Goal: Information Seeking & Learning: Find contact information

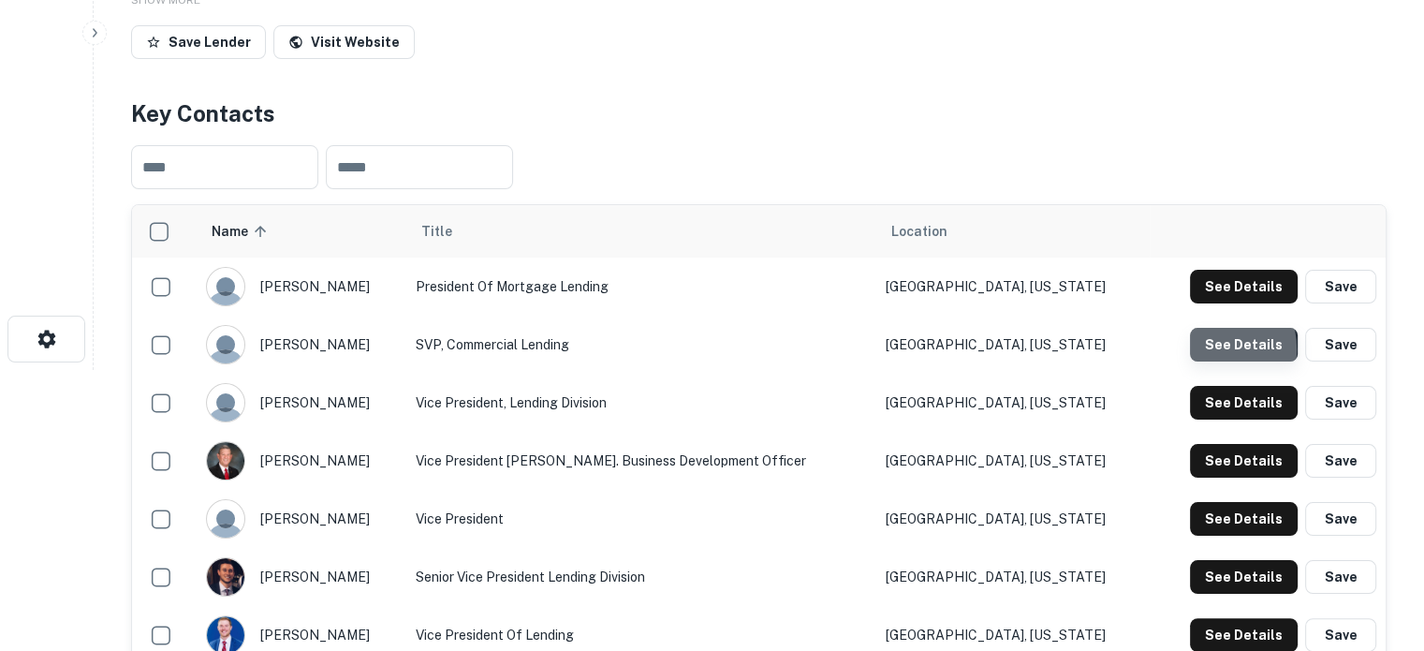
click at [1207, 349] on button "See Details" at bounding box center [1244, 345] width 108 height 34
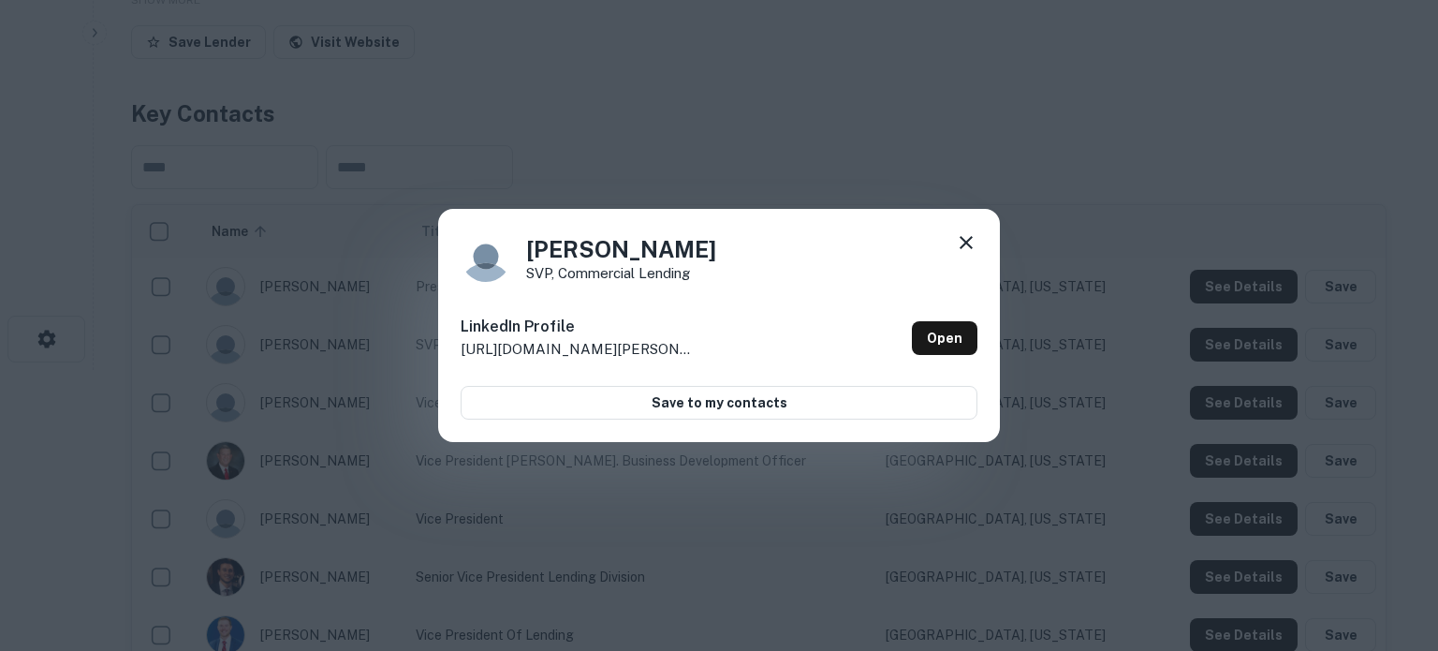
drag, startPoint x: 527, startPoint y: 254, endPoint x: 750, endPoint y: 263, distance: 223.0
click at [750, 263] on div "Bryan Ryscavage SVP, Commercial Lending" at bounding box center [719, 256] width 517 height 51
copy h4 "Bryan Ryscavage"
click at [630, 259] on h4 "Bryan Ryscavage" at bounding box center [621, 249] width 190 height 34
drag, startPoint x: 737, startPoint y: 257, endPoint x: 511, endPoint y: 246, distance: 225.9
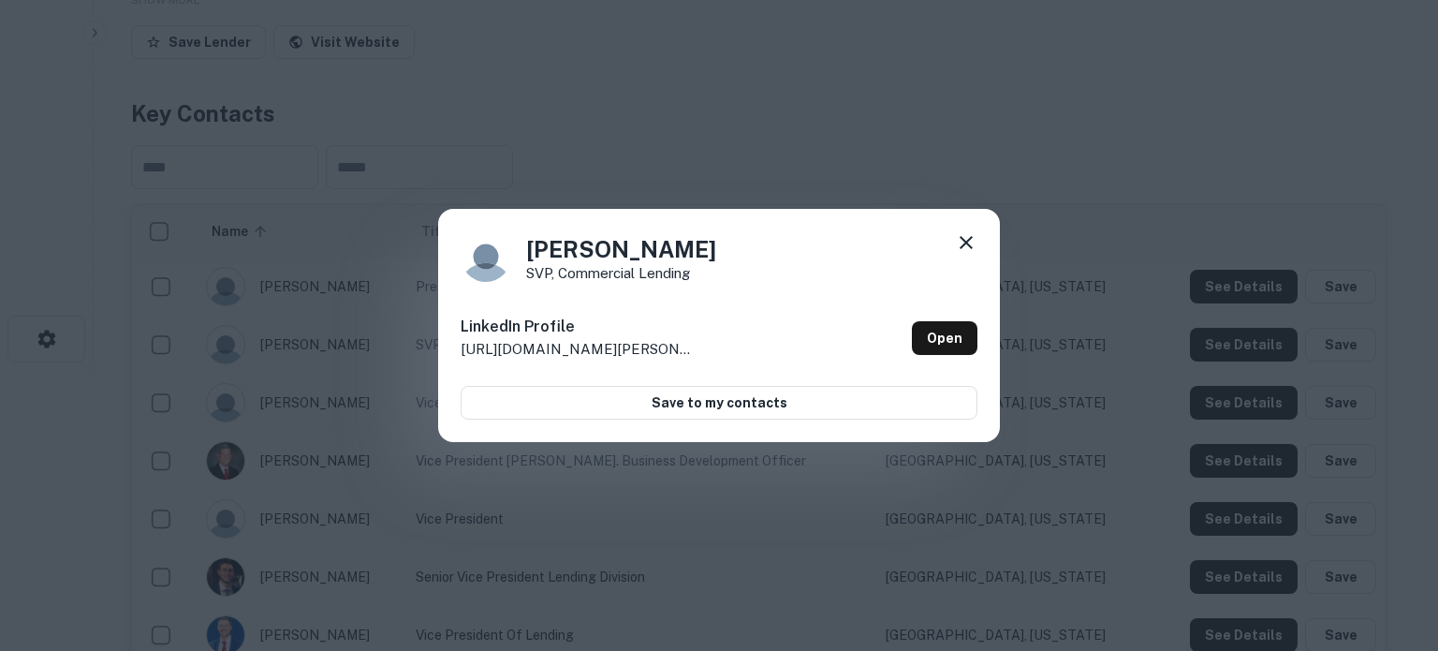
click at [511, 246] on div "Bryan Ryscavage SVP, Commercial Lending" at bounding box center [719, 256] width 517 height 51
copy h4 "Bryan Ryscavage"
drag, startPoint x: 529, startPoint y: 276, endPoint x: 723, endPoint y: 274, distance: 193.8
click at [723, 274] on div "Bryan Ryscavage SVP, Commercial Lending" at bounding box center [719, 256] width 517 height 51
copy p "SVP, Commercial Lending"
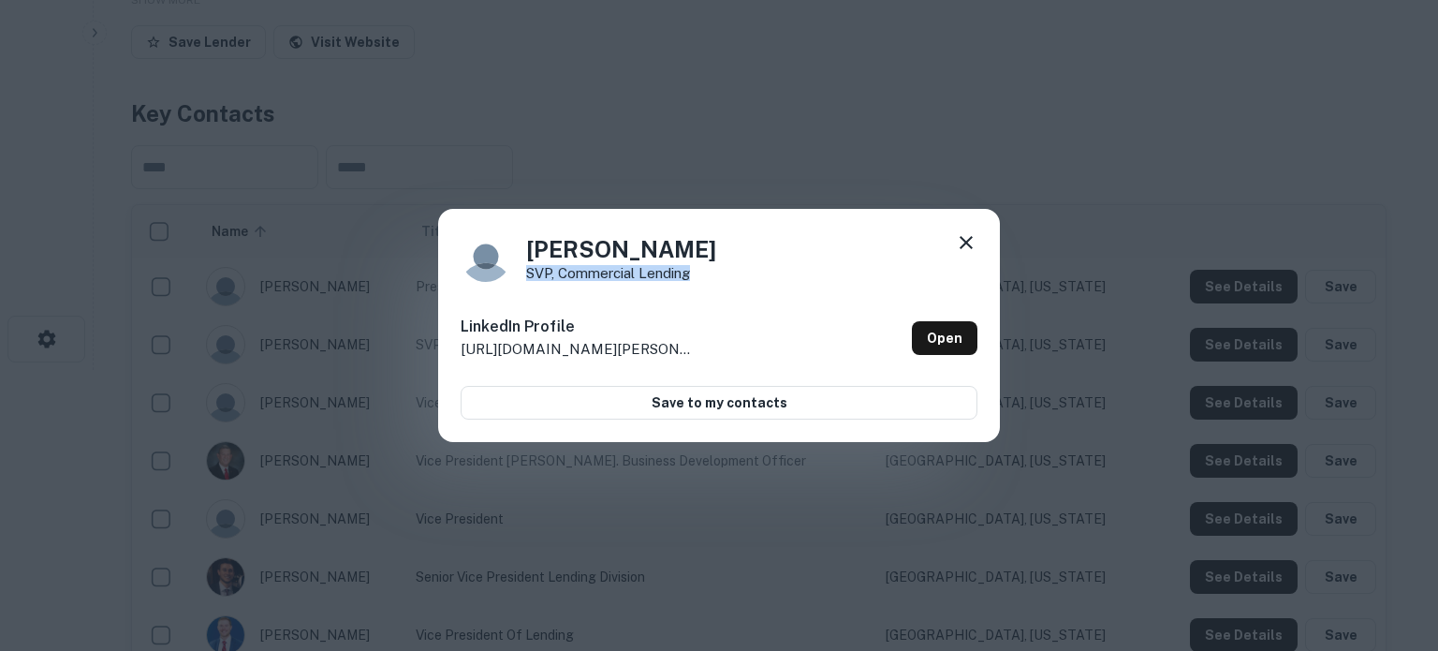
copy p "SVP, Commercial Lending"
click at [971, 250] on icon at bounding box center [966, 242] width 22 height 22
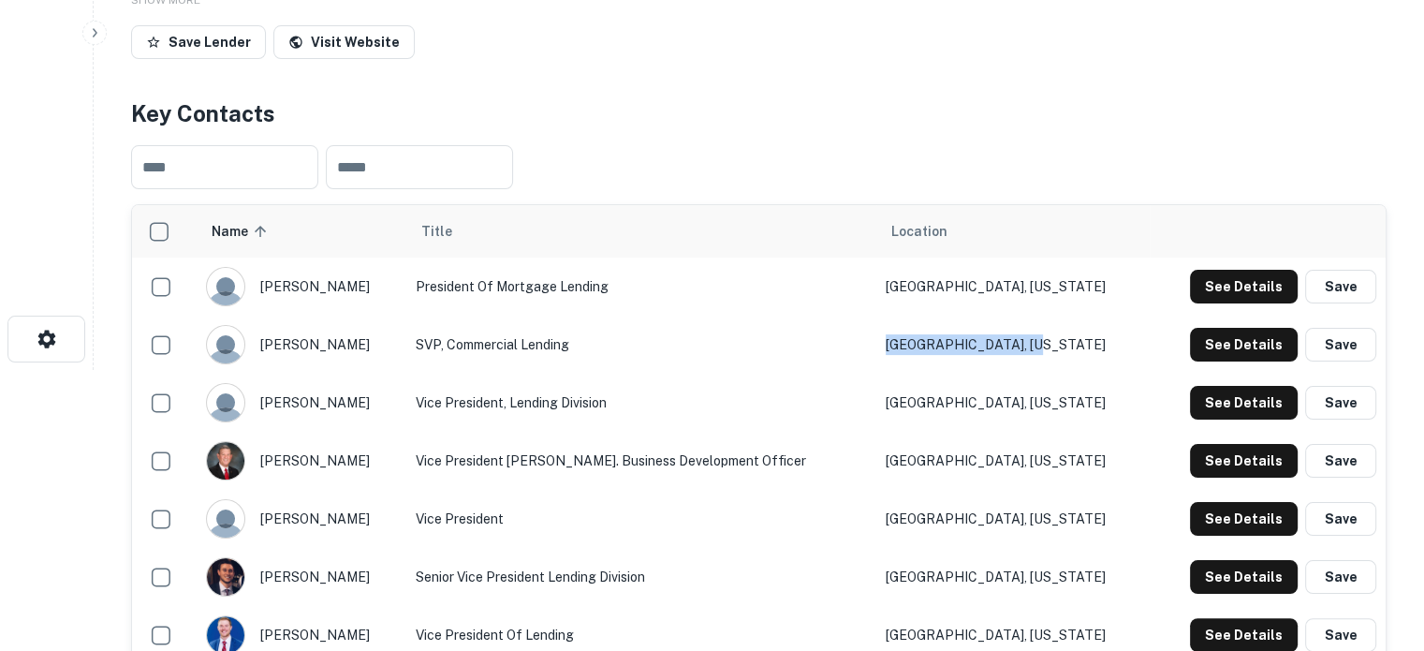
drag, startPoint x: 1068, startPoint y: 347, endPoint x: 888, endPoint y: 338, distance: 181.0
click at [888, 338] on tr "bryan ryscavage SVP, Commercial Lending Little Rock, Arkansas See Details Save" at bounding box center [759, 345] width 1254 height 58
copy tr "Little Rock, Arkansas"
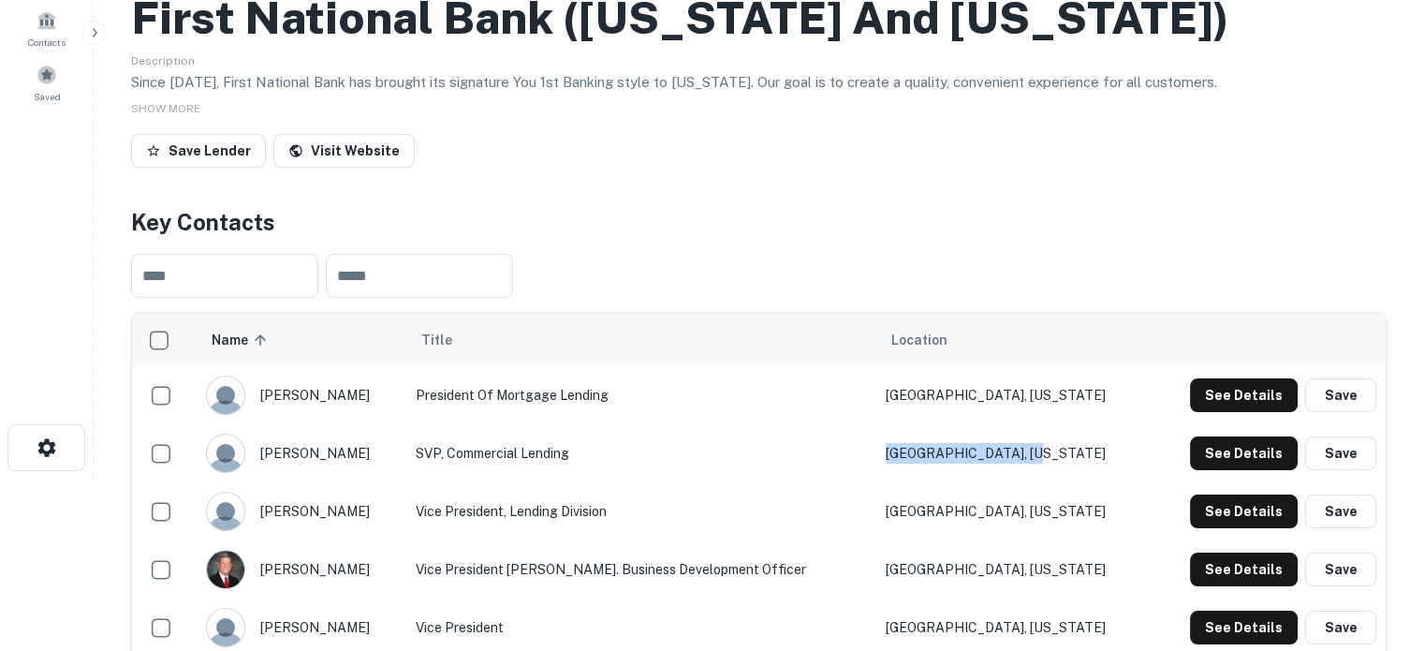
scroll to position [94, 0]
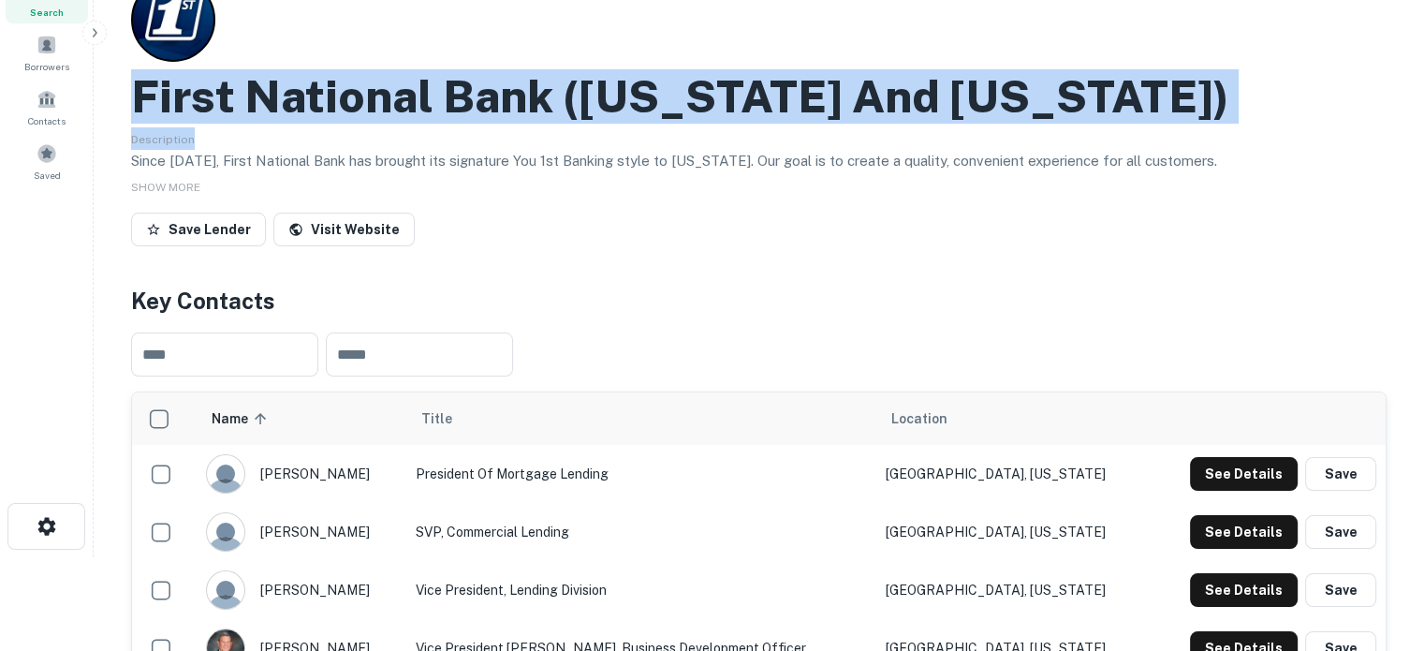
drag, startPoint x: 122, startPoint y: 92, endPoint x: 1161, endPoint y: 127, distance: 1040.0
copy div "First National Bank (arkansas And Tennessee) Description"
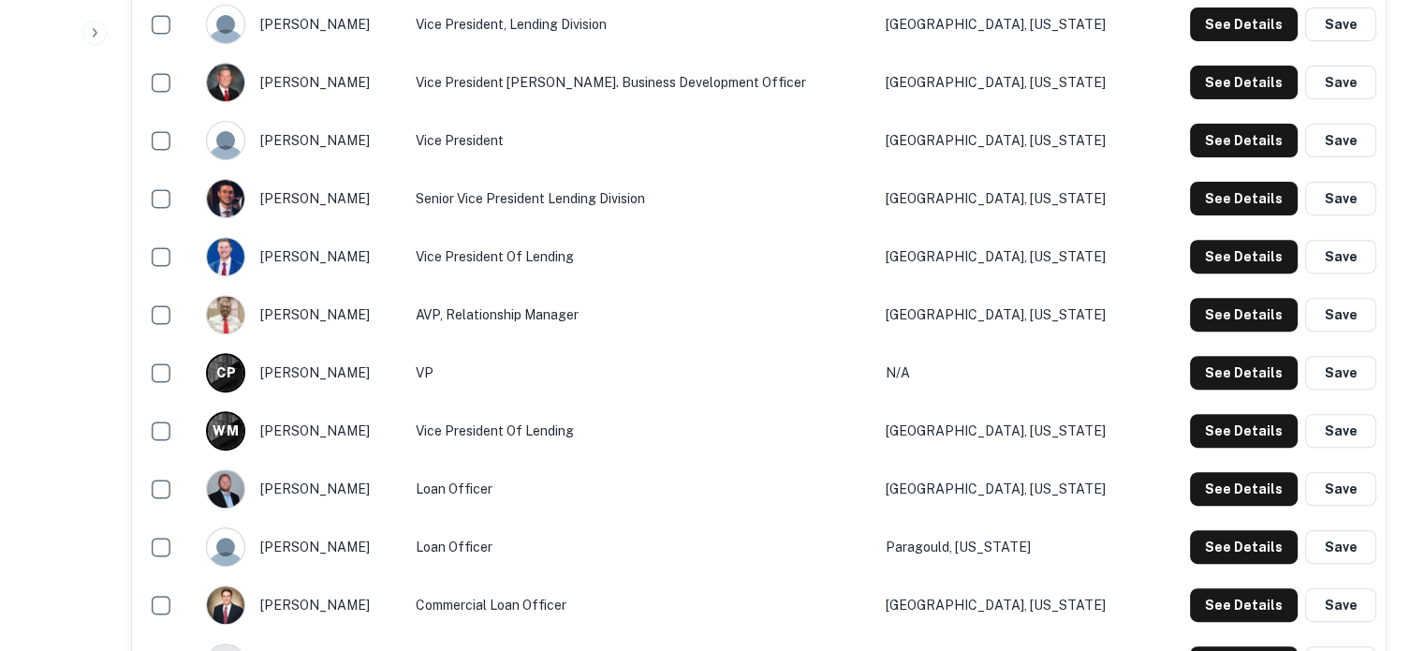
scroll to position [749, 0]
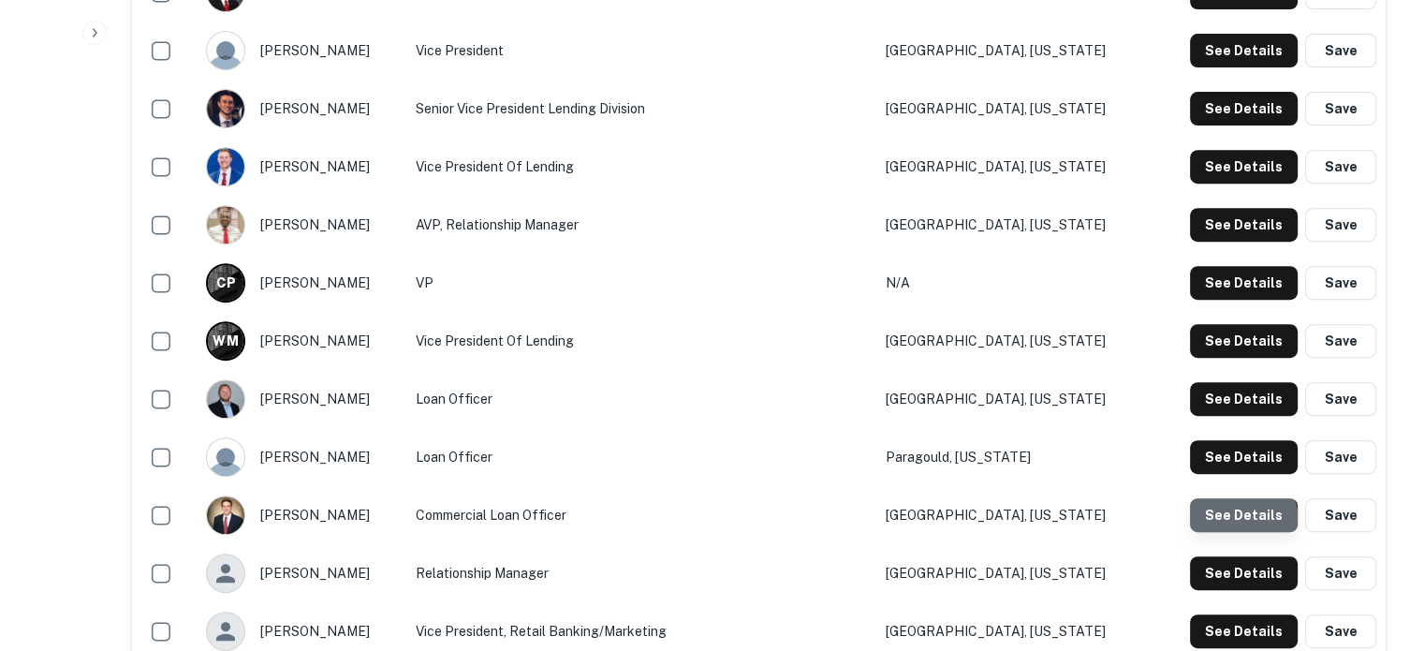
click at [1228, 526] on button "See Details" at bounding box center [1244, 515] width 108 height 34
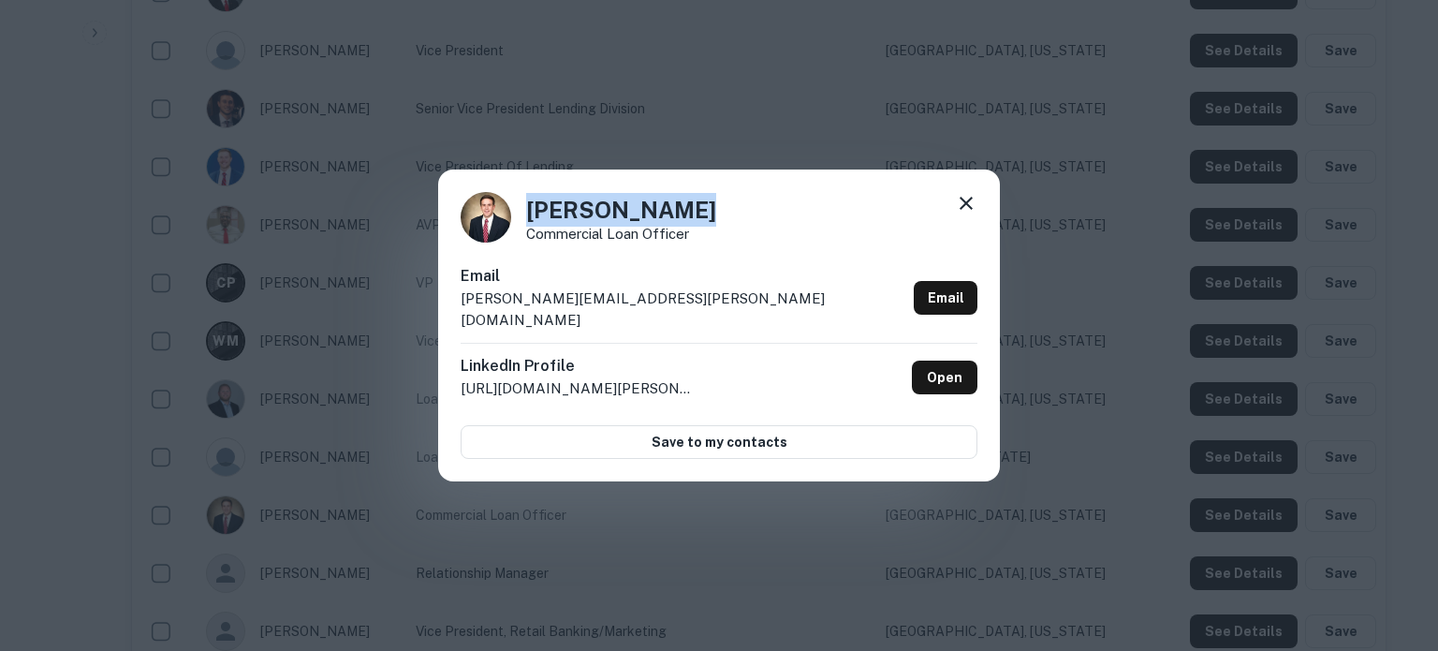
drag, startPoint x: 699, startPoint y: 225, endPoint x: 525, endPoint y: 222, distance: 173.2
click at [525, 222] on div "Robert Dudley Commercial Loan Officer" at bounding box center [719, 217] width 517 height 51
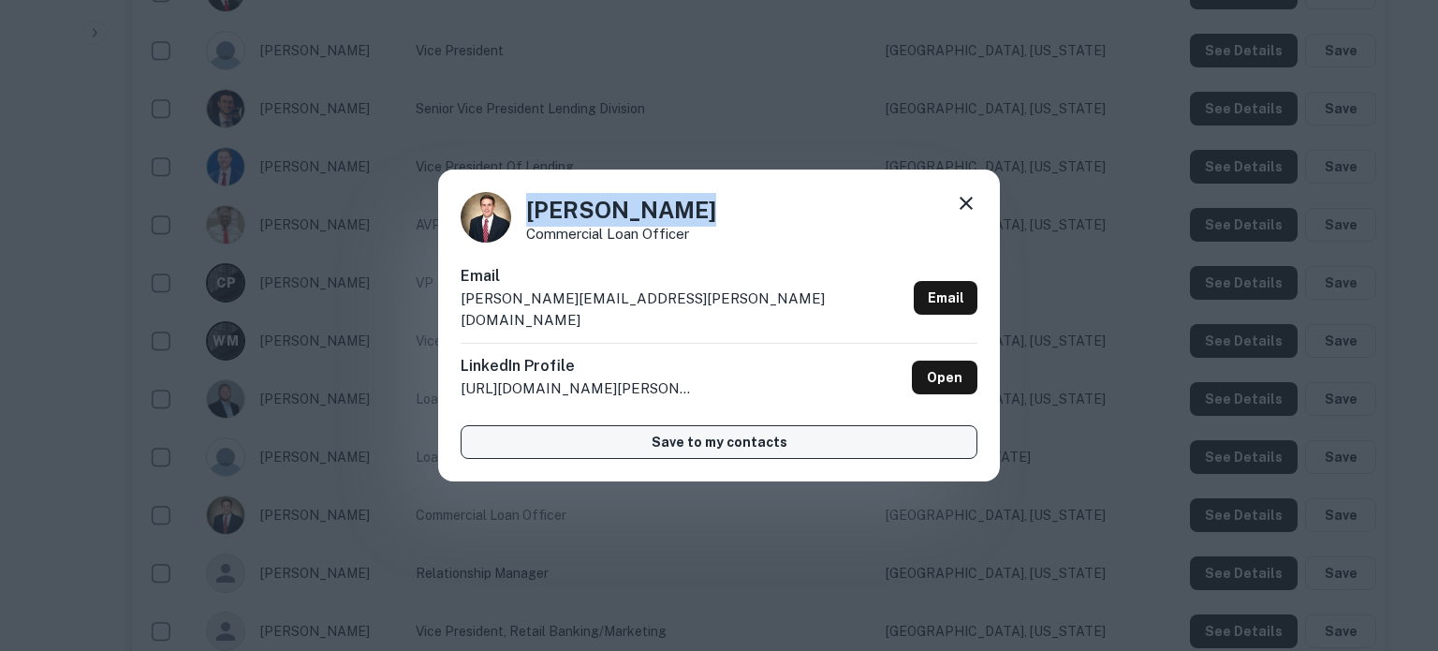
copy h4 "Robert Dudley"
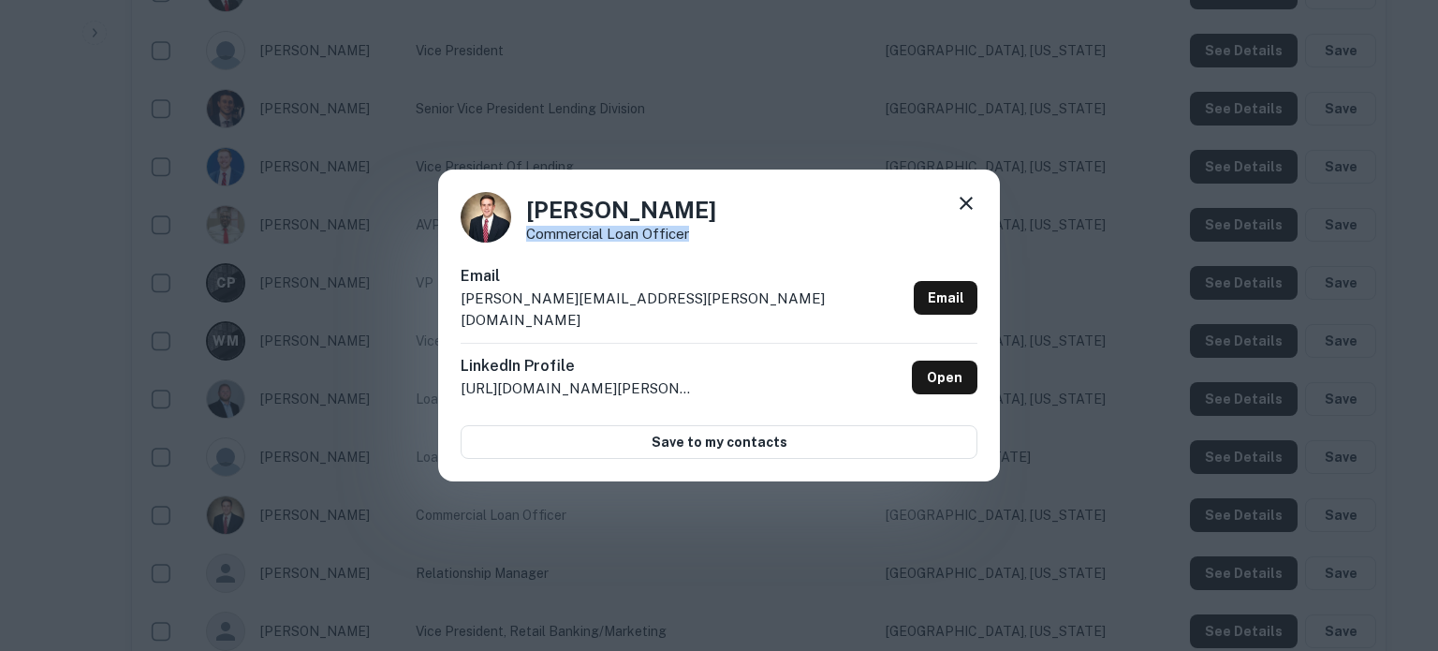
drag, startPoint x: 527, startPoint y: 243, endPoint x: 690, endPoint y: 246, distance: 162.9
click at [690, 243] on div "Robert Dudley Commercial Loan Officer" at bounding box center [719, 217] width 517 height 51
copy p "Commercial Loan Officer"
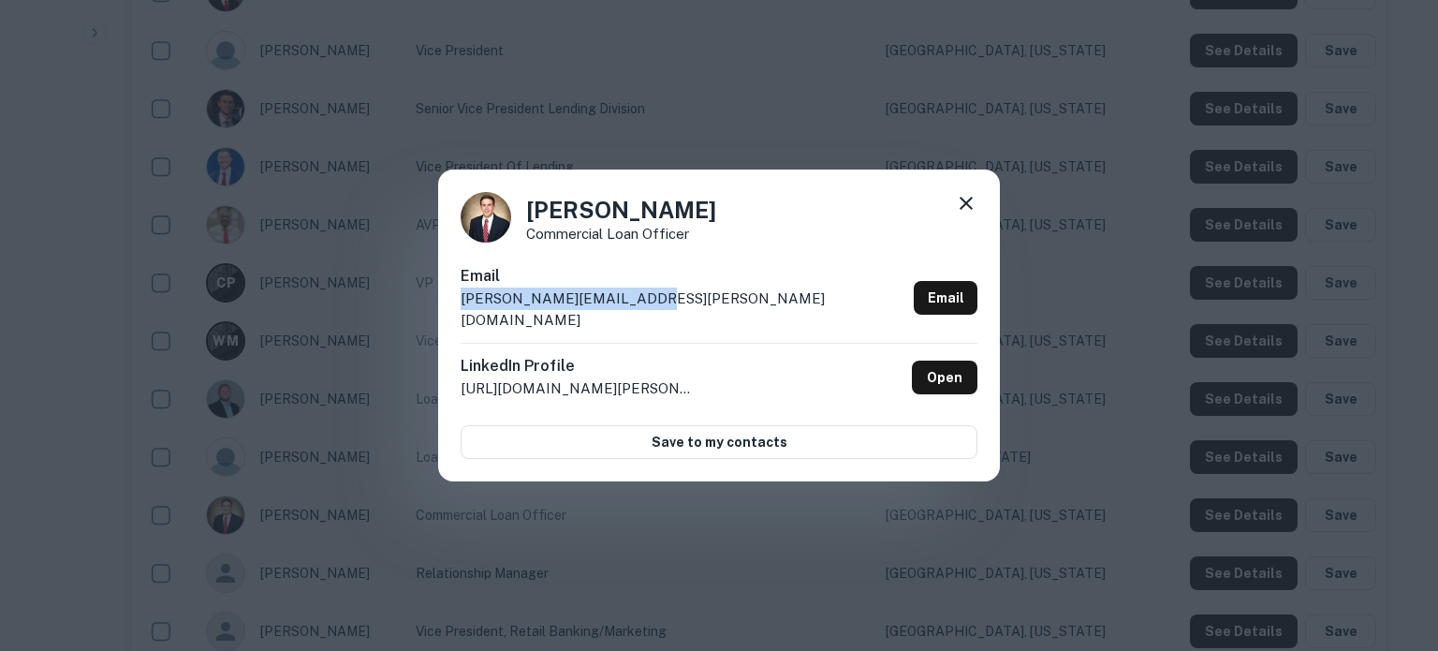
drag, startPoint x: 461, startPoint y: 307, endPoint x: 666, endPoint y: 306, distance: 205.1
click at [666, 306] on div "Email robert.dudley@fnbank.net Email" at bounding box center [719, 304] width 517 height 78
copy p "robert.dudley@fnbank.net"
click at [968, 214] on icon at bounding box center [966, 203] width 22 height 22
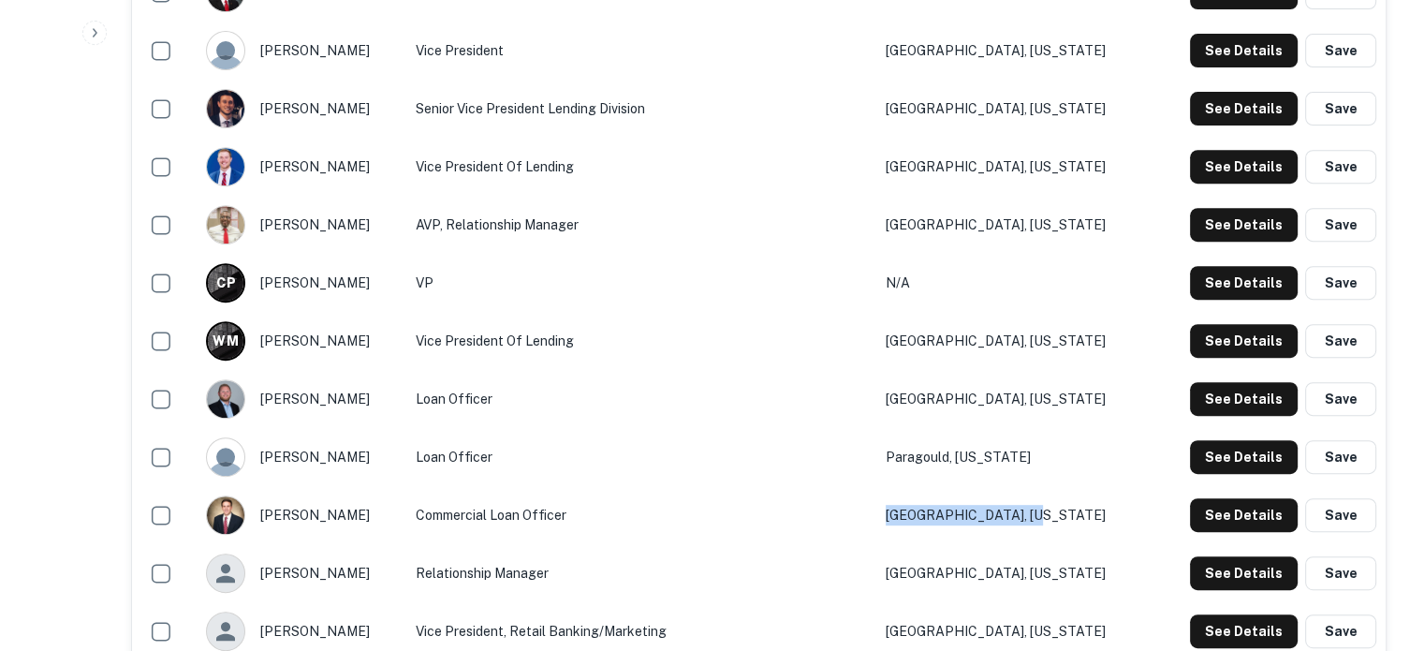
drag, startPoint x: 1067, startPoint y: 515, endPoint x: 918, endPoint y: 515, distance: 148.9
click at [918, 515] on td "Little Rock, Arkansas" at bounding box center [1013, 515] width 274 height 58
copy td "Little Rock, Arkansas"
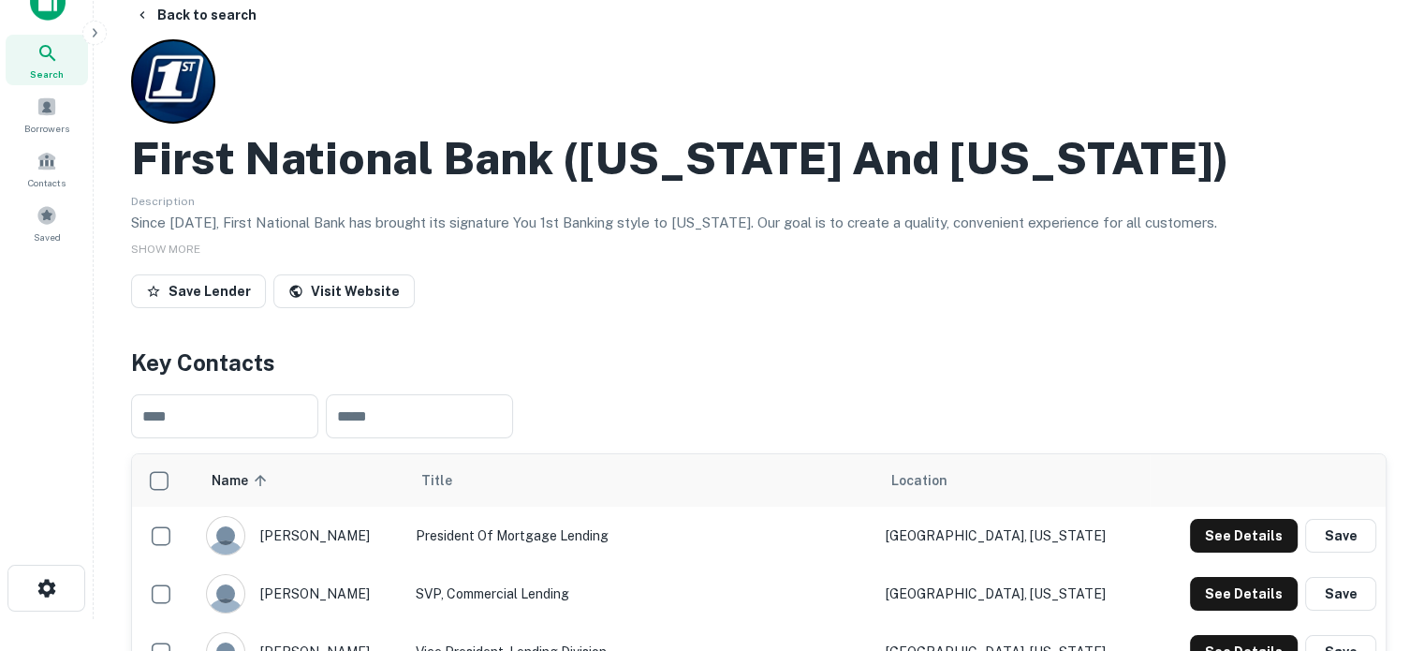
scroll to position [0, 0]
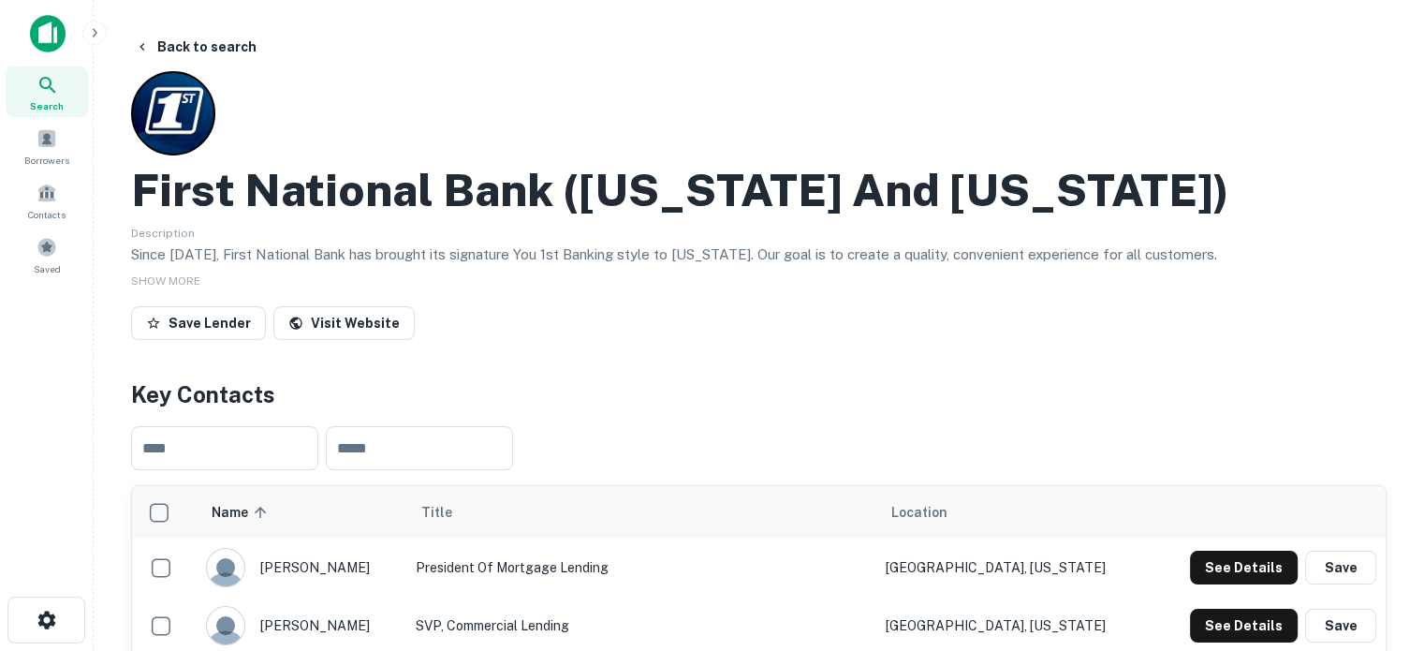
click at [68, 94] on div "Search" at bounding box center [47, 91] width 82 height 51
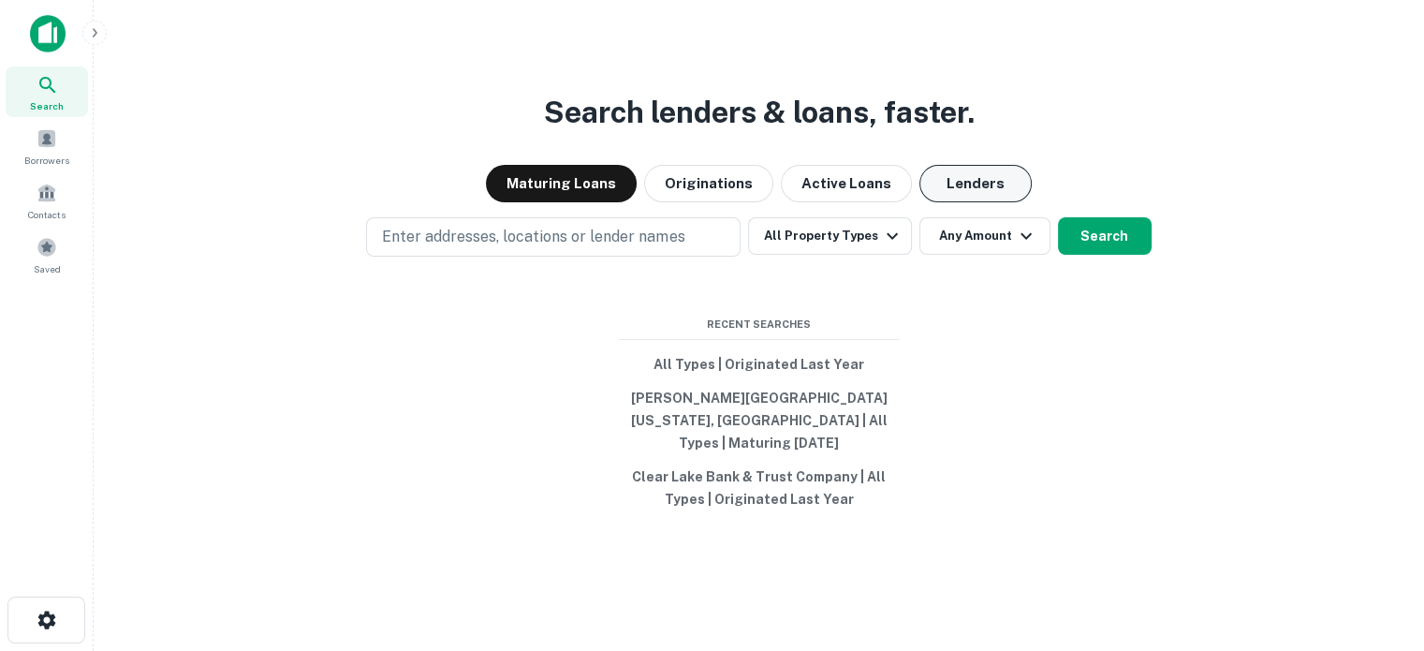
click at [993, 198] on button "Lenders" at bounding box center [975, 183] width 112 height 37
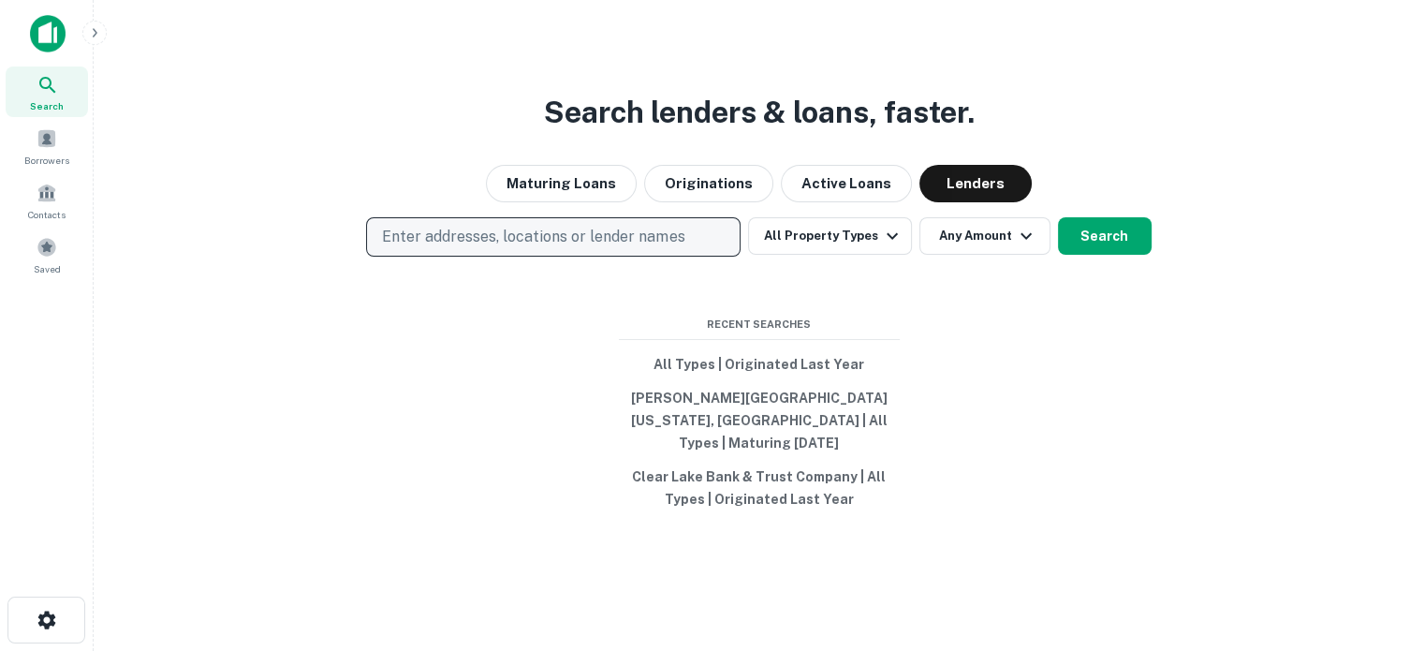
click at [635, 248] on p "Enter addresses, locations or lender names" at bounding box center [533, 237] width 302 height 22
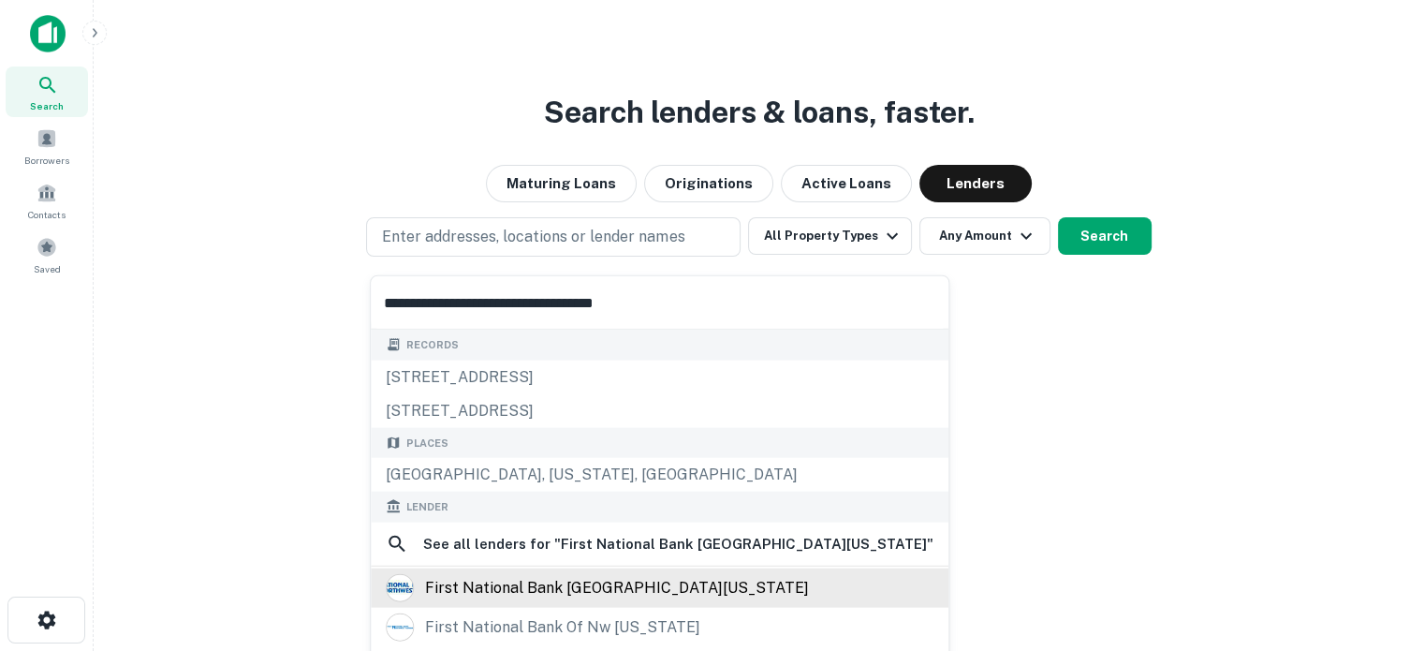
type input "**********"
click at [630, 580] on div "first national bank northwest florida" at bounding box center [617, 587] width 384 height 28
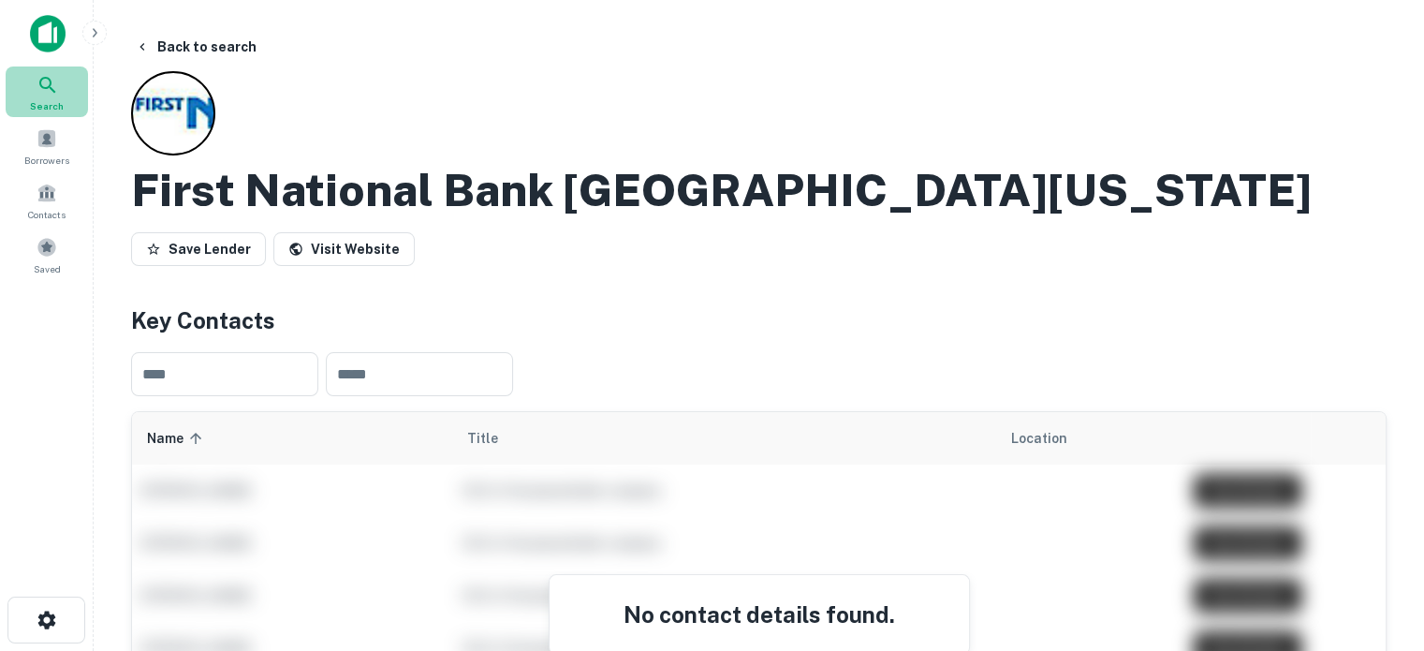
click at [67, 100] on div "Search" at bounding box center [47, 91] width 82 height 51
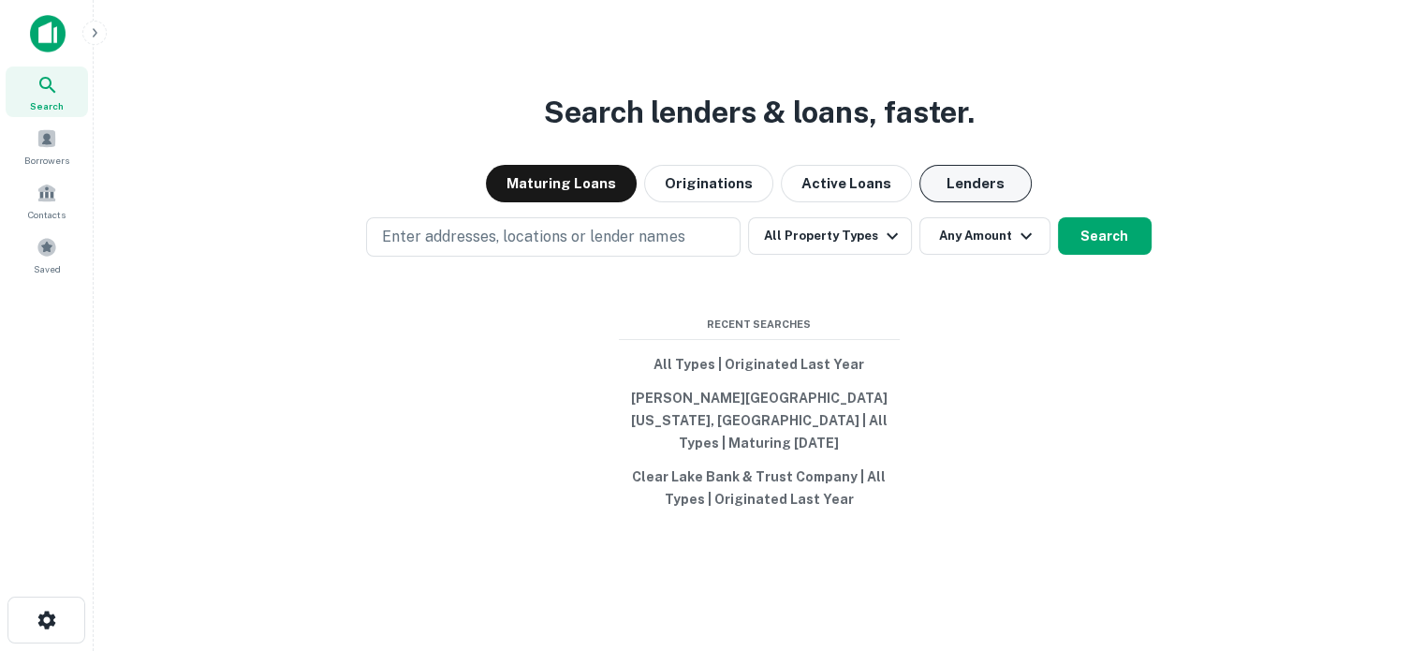
click at [932, 194] on button "Lenders" at bounding box center [975, 183] width 112 height 37
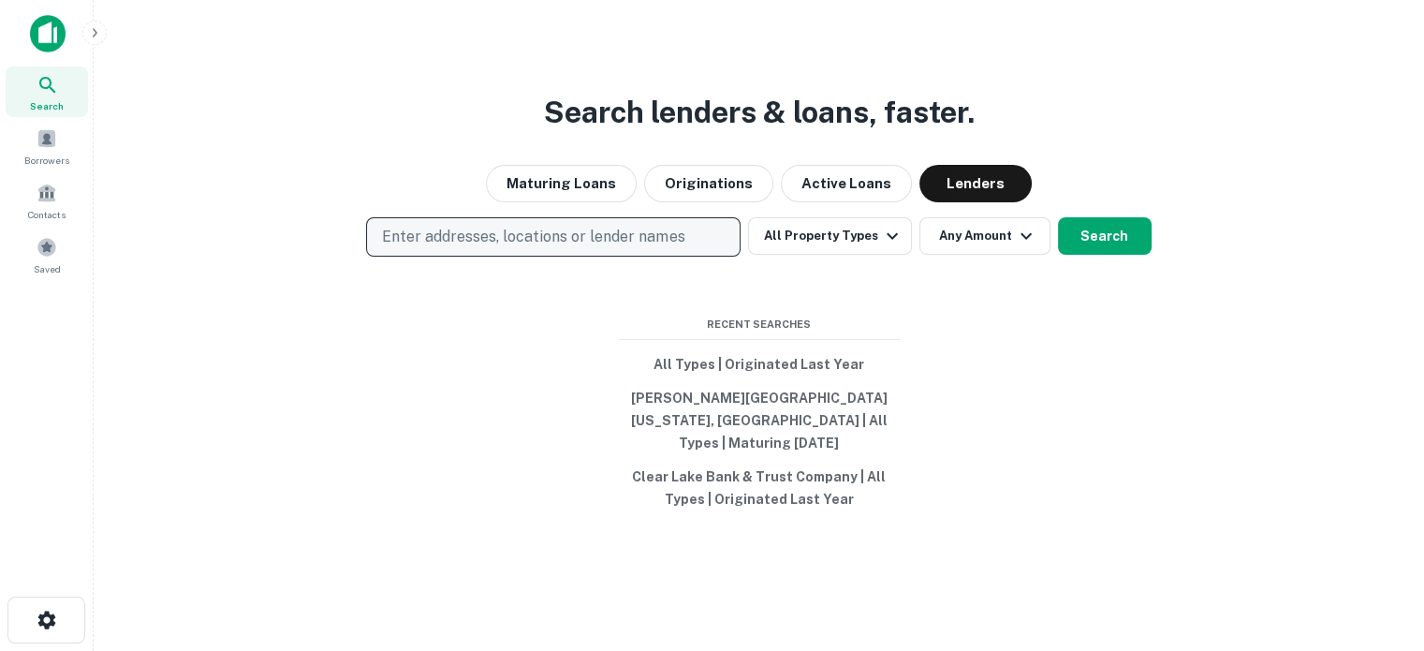
click at [607, 257] on button "Enter addresses, locations or lender names" at bounding box center [553, 236] width 375 height 39
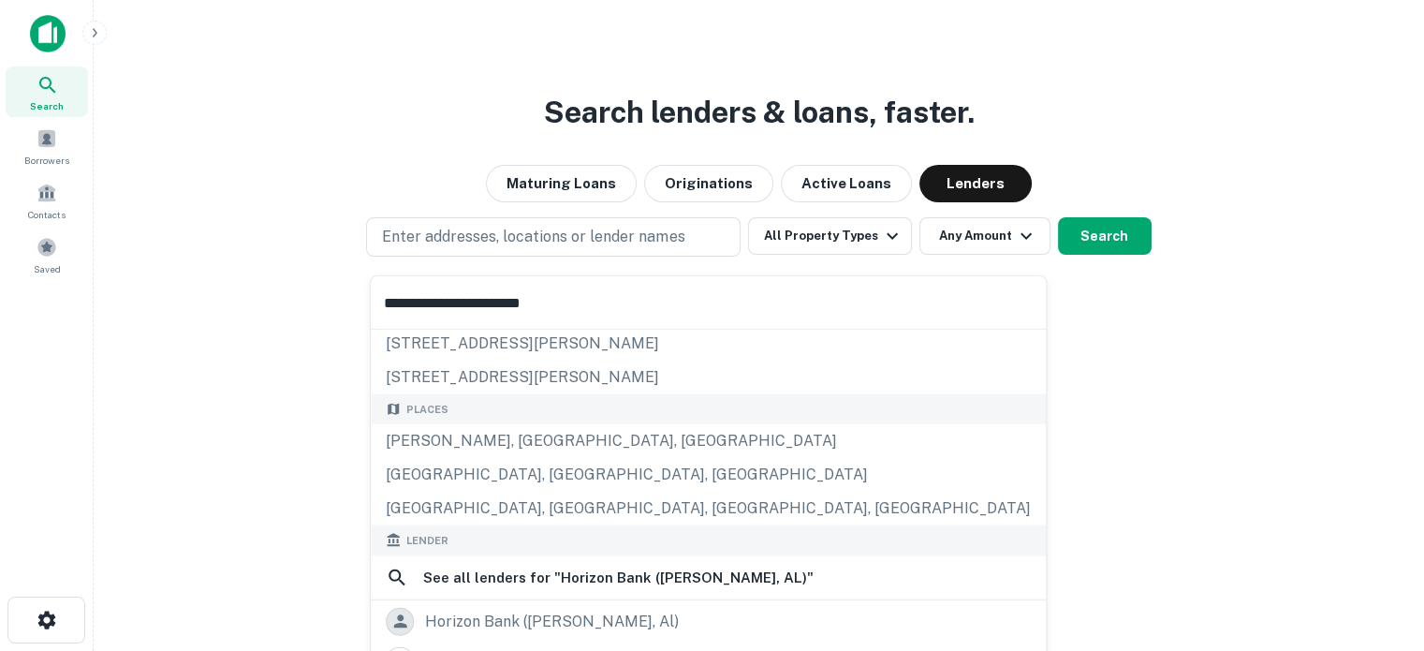
scroll to position [94, 0]
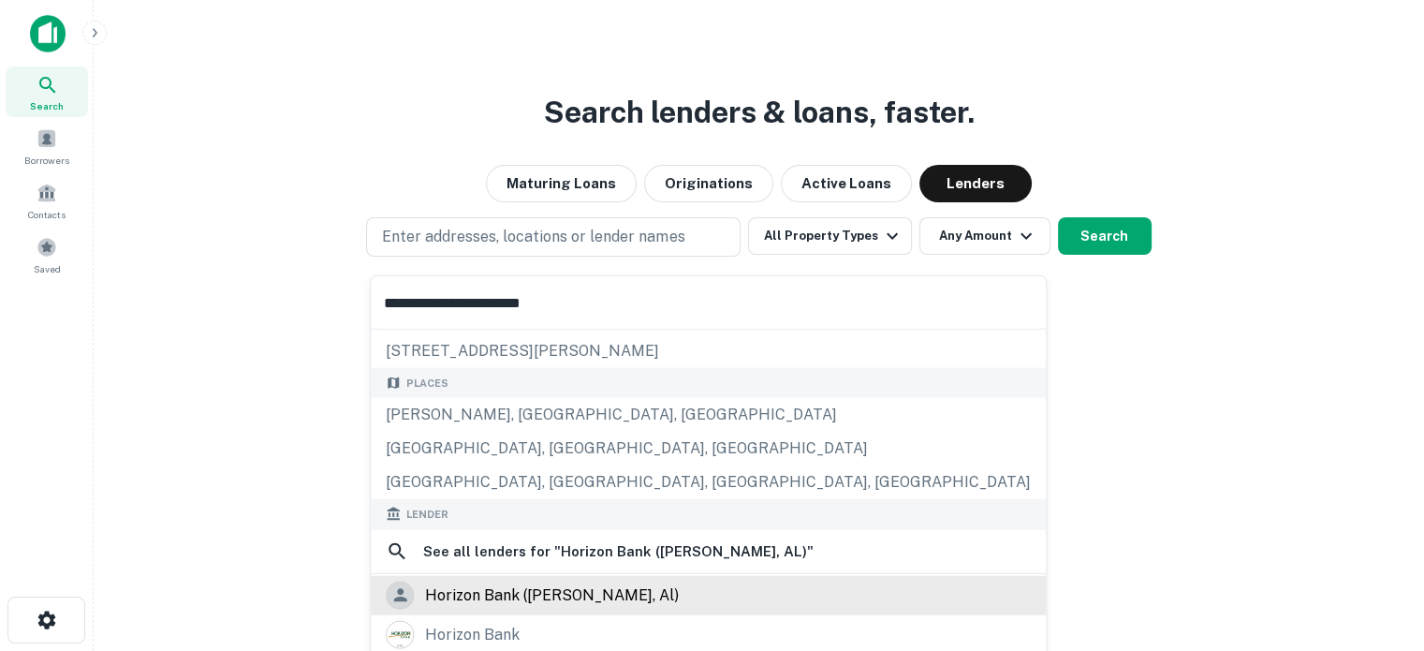
type input "**********"
click at [541, 581] on div "horizon bank (fyffe, al)" at bounding box center [552, 595] width 254 height 28
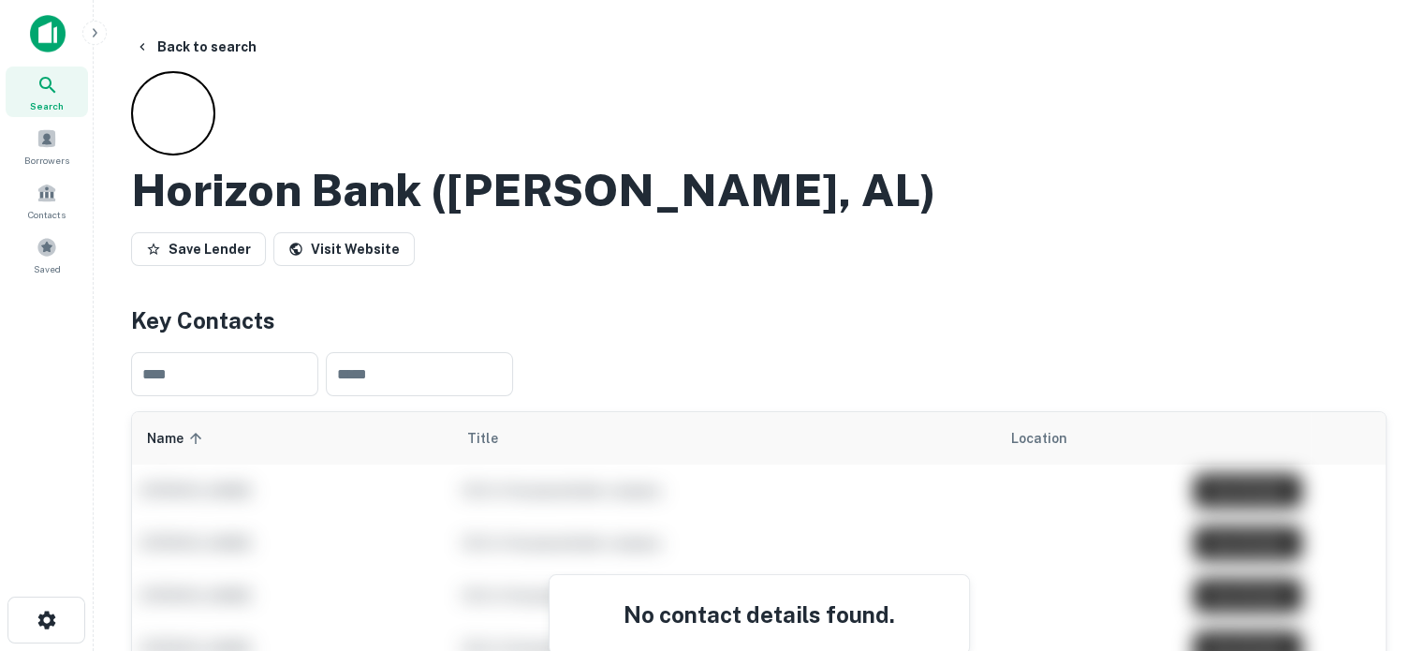
click at [51, 109] on span "Search" at bounding box center [47, 105] width 34 height 15
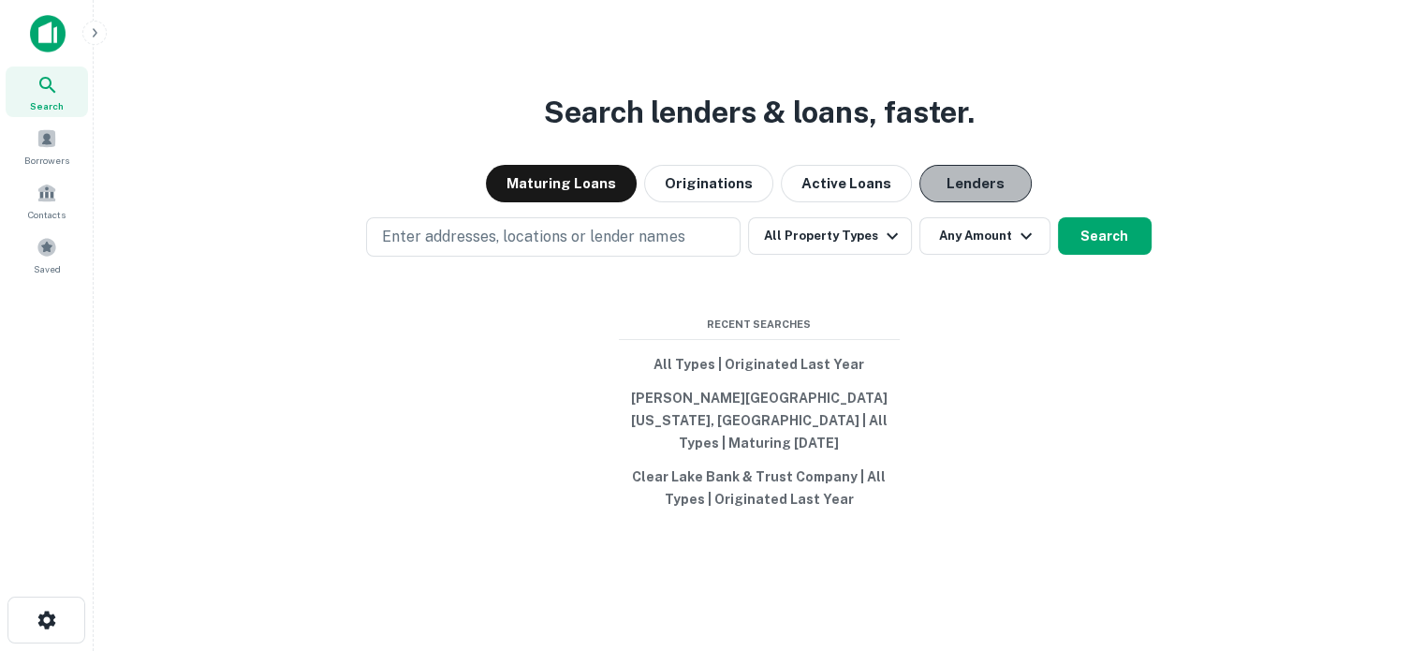
click at [936, 199] on button "Lenders" at bounding box center [975, 183] width 112 height 37
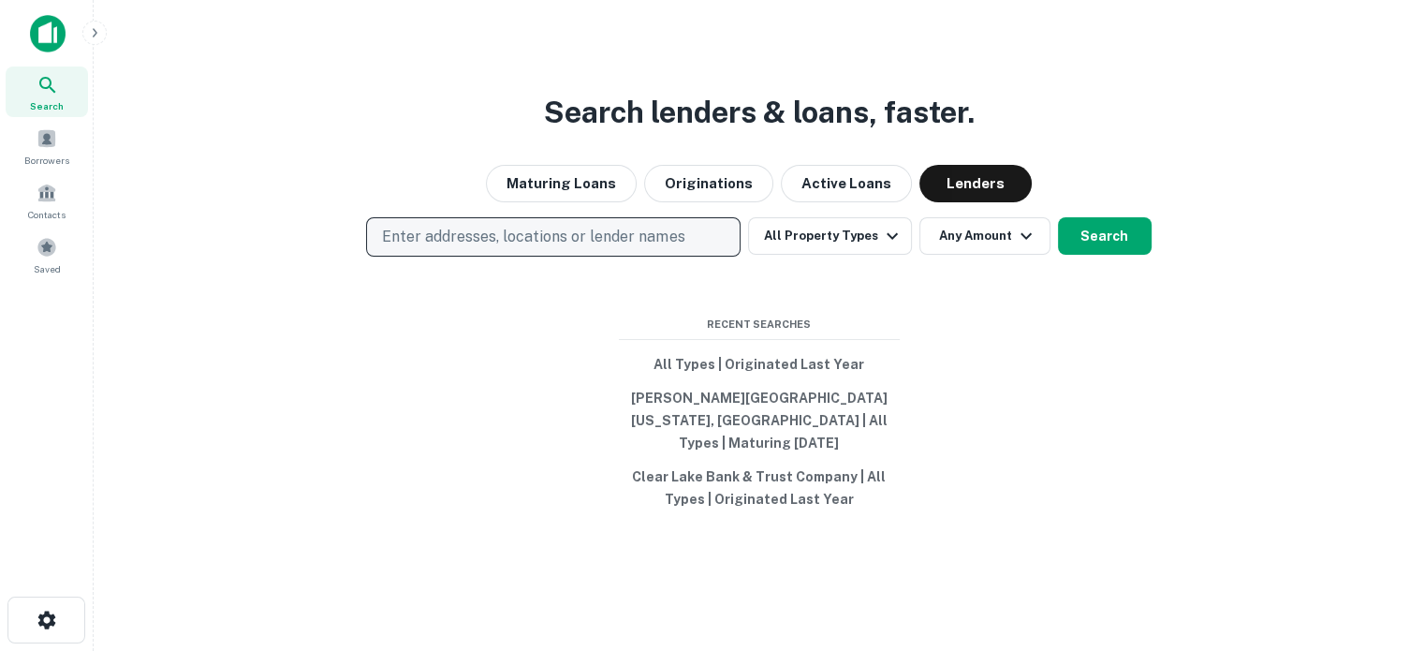
click at [643, 248] on p "Enter addresses, locations or lender names" at bounding box center [533, 237] width 302 height 22
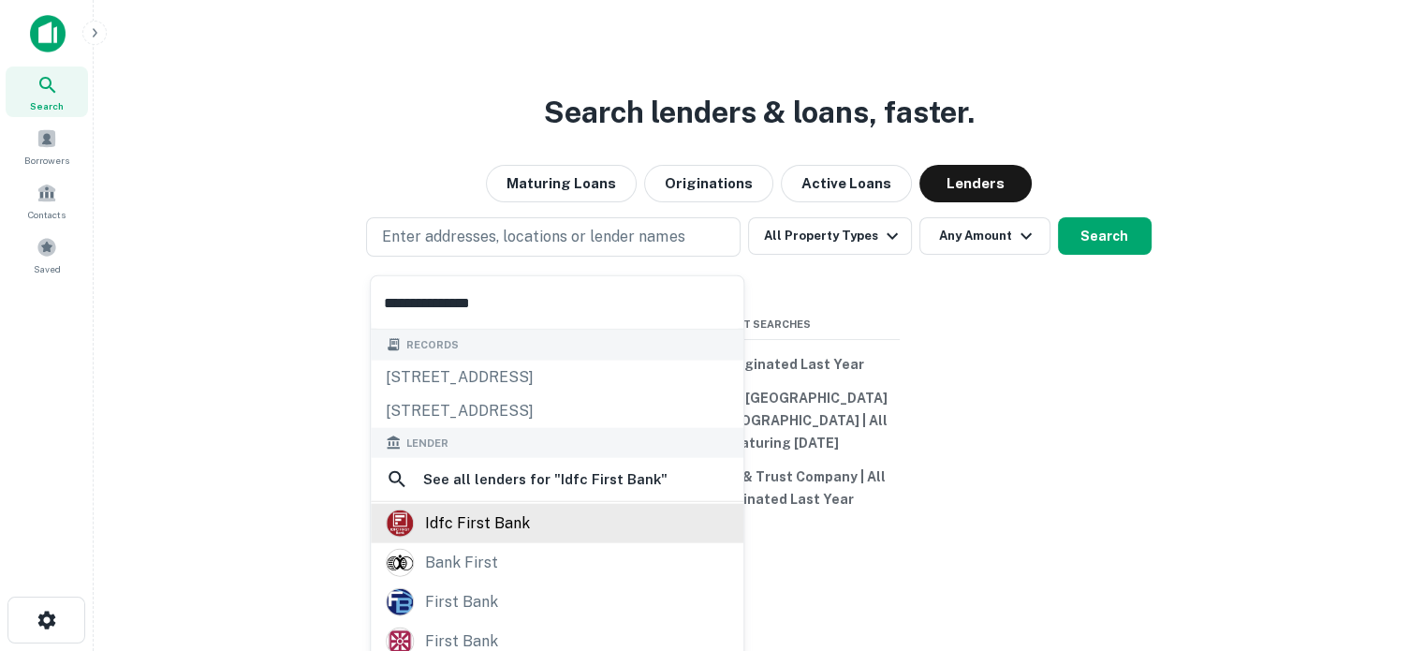
type input "**********"
click at [529, 516] on div "idfc first bank" at bounding box center [557, 523] width 343 height 28
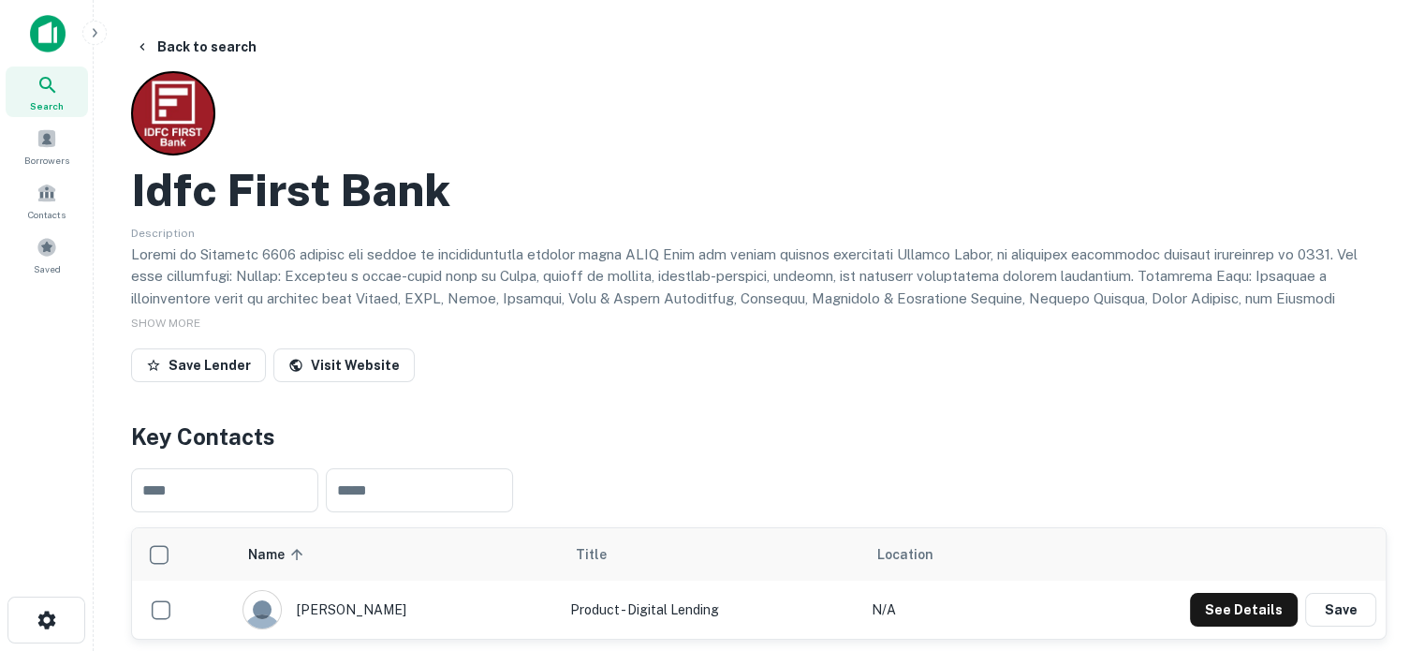
click at [55, 88] on icon at bounding box center [48, 85] width 22 height 22
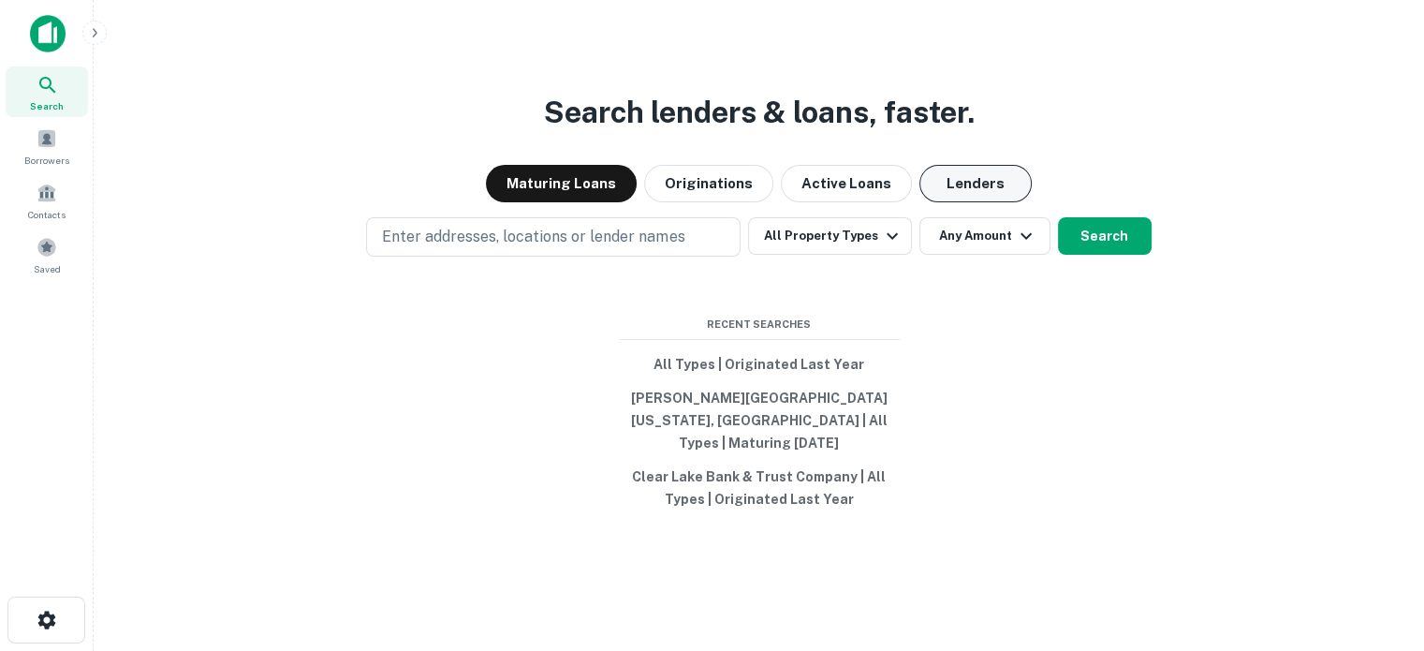
click at [971, 190] on button "Lenders" at bounding box center [975, 183] width 112 height 37
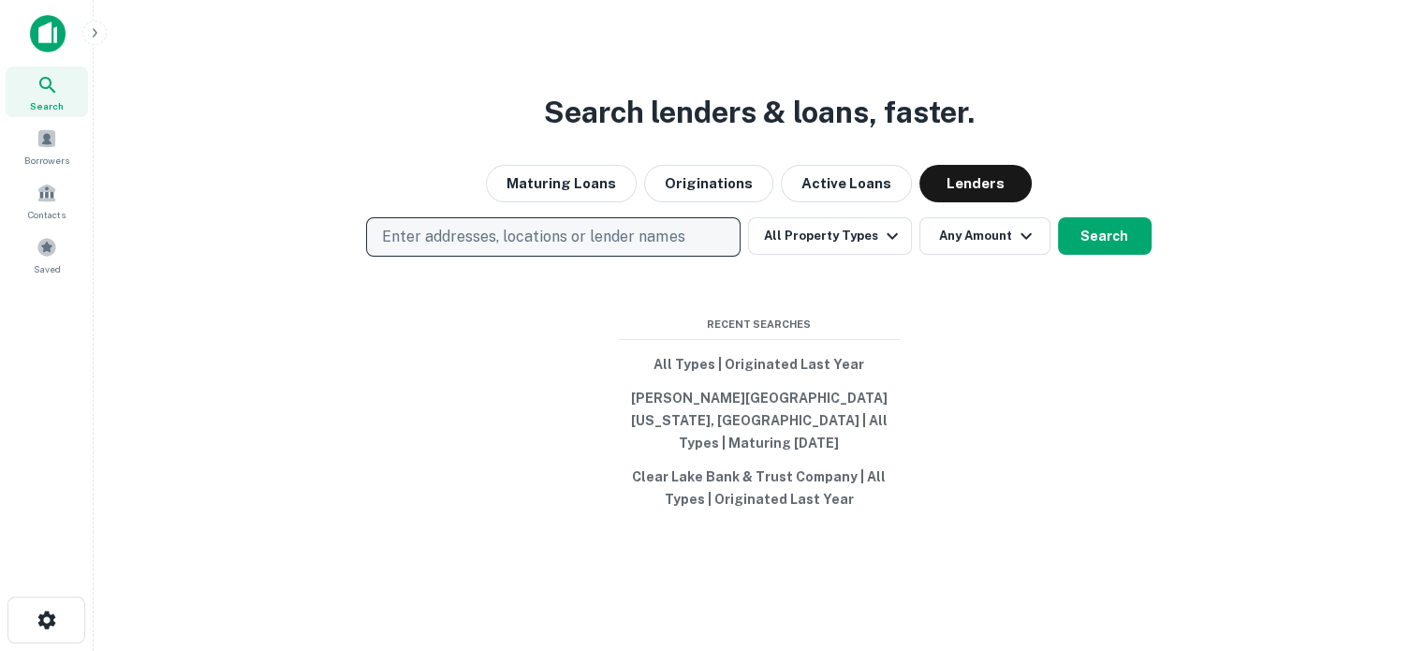
click at [635, 257] on button "Enter addresses, locations or lender names" at bounding box center [553, 236] width 375 height 39
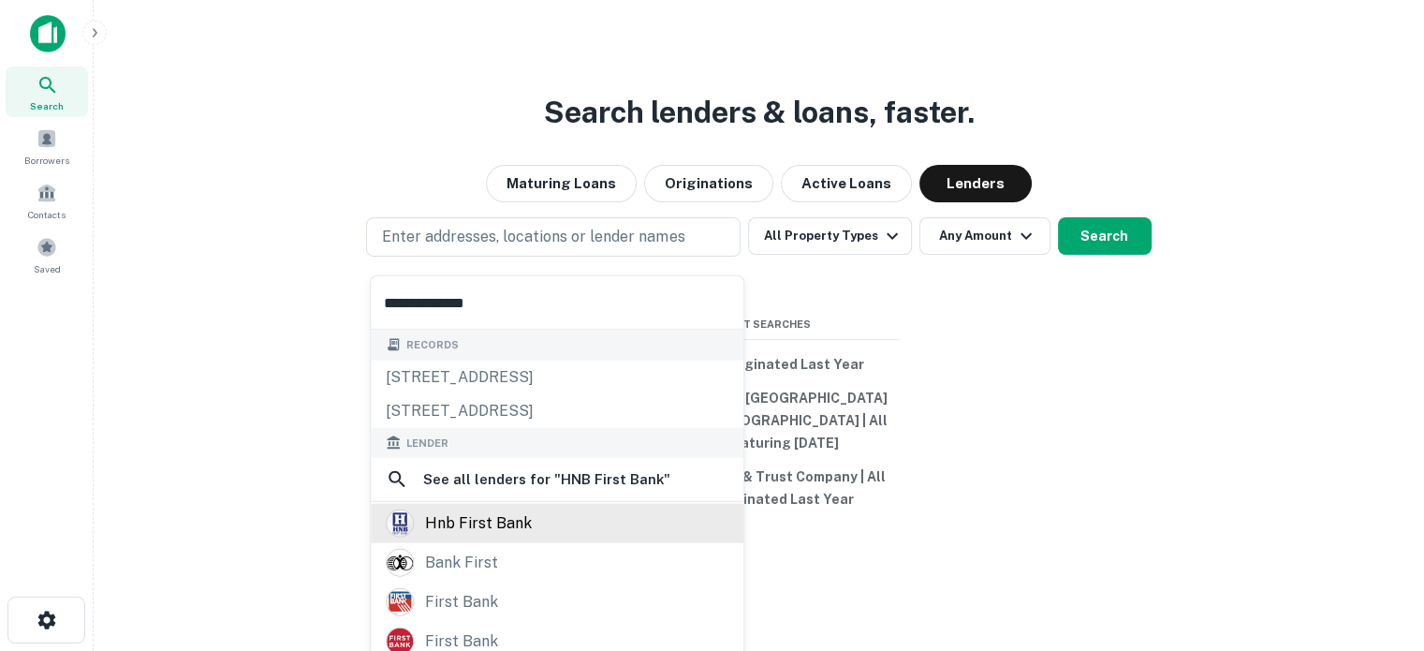
type input "**********"
click at [509, 511] on div "hnb first bank" at bounding box center [478, 523] width 107 height 28
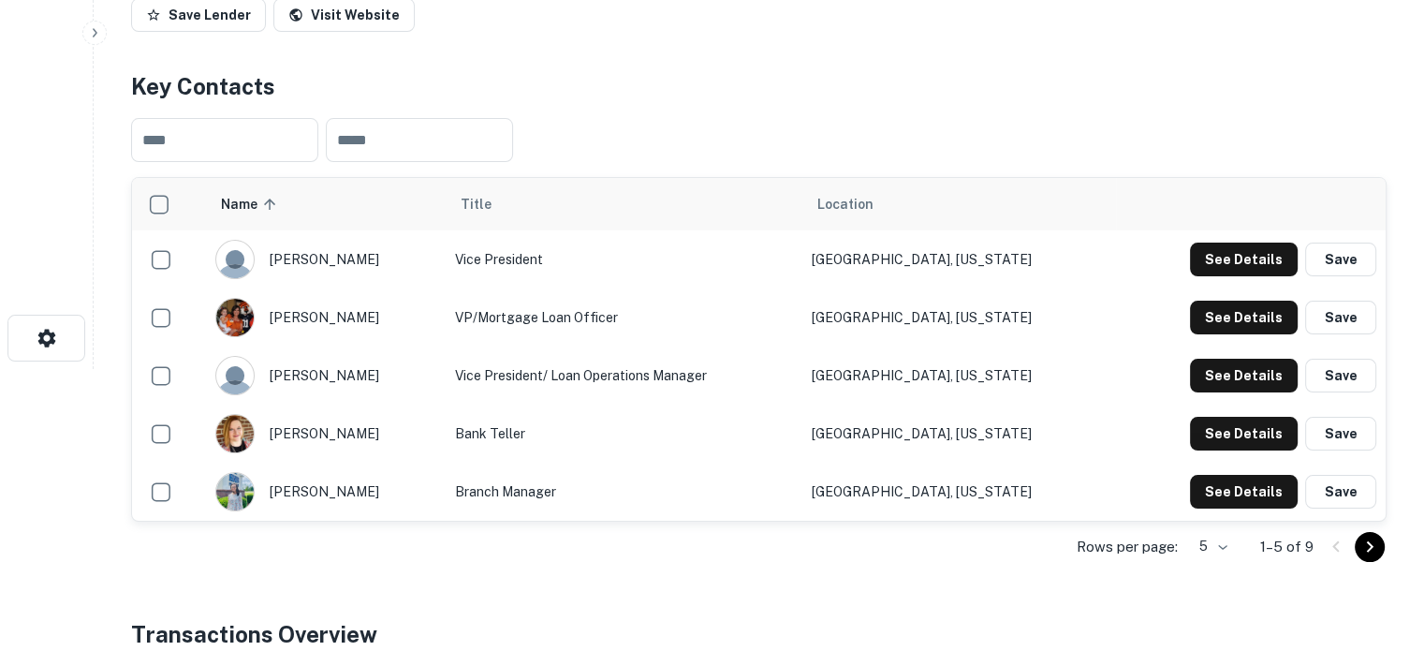
scroll to position [375, 0]
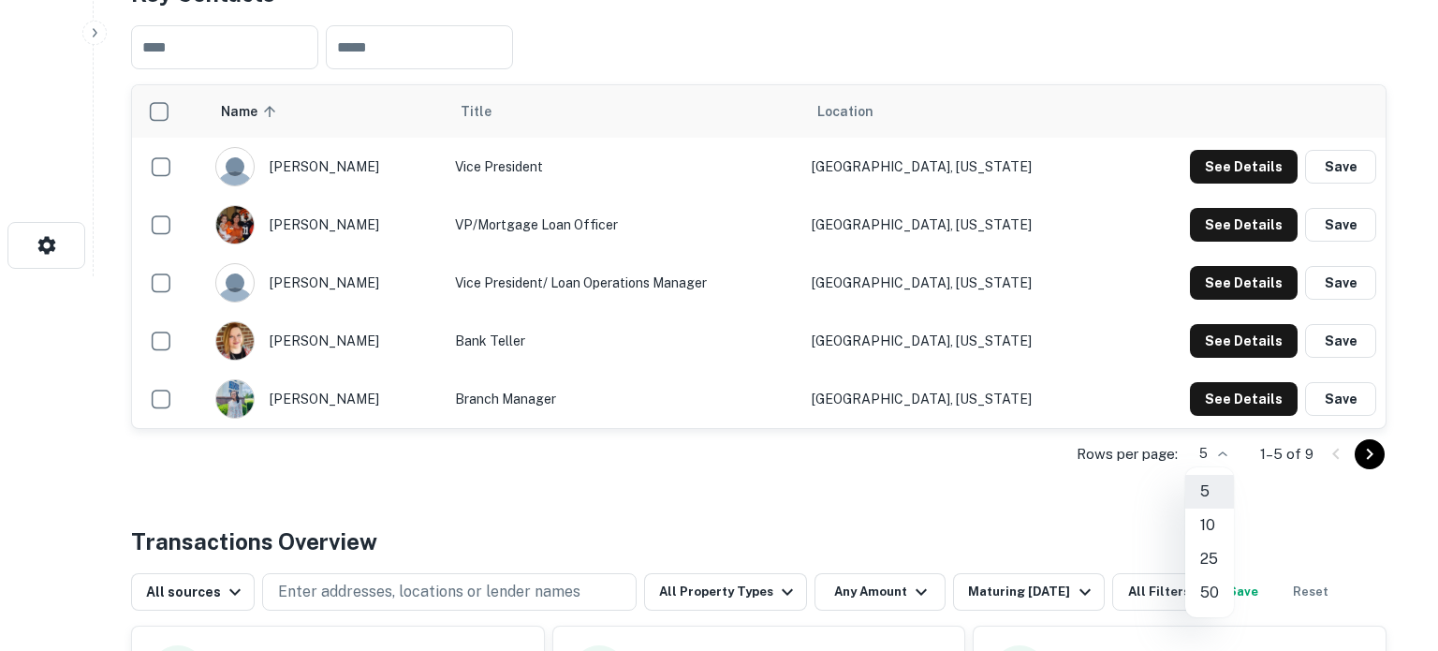
click at [1209, 526] on li "10" at bounding box center [1209, 525] width 49 height 34
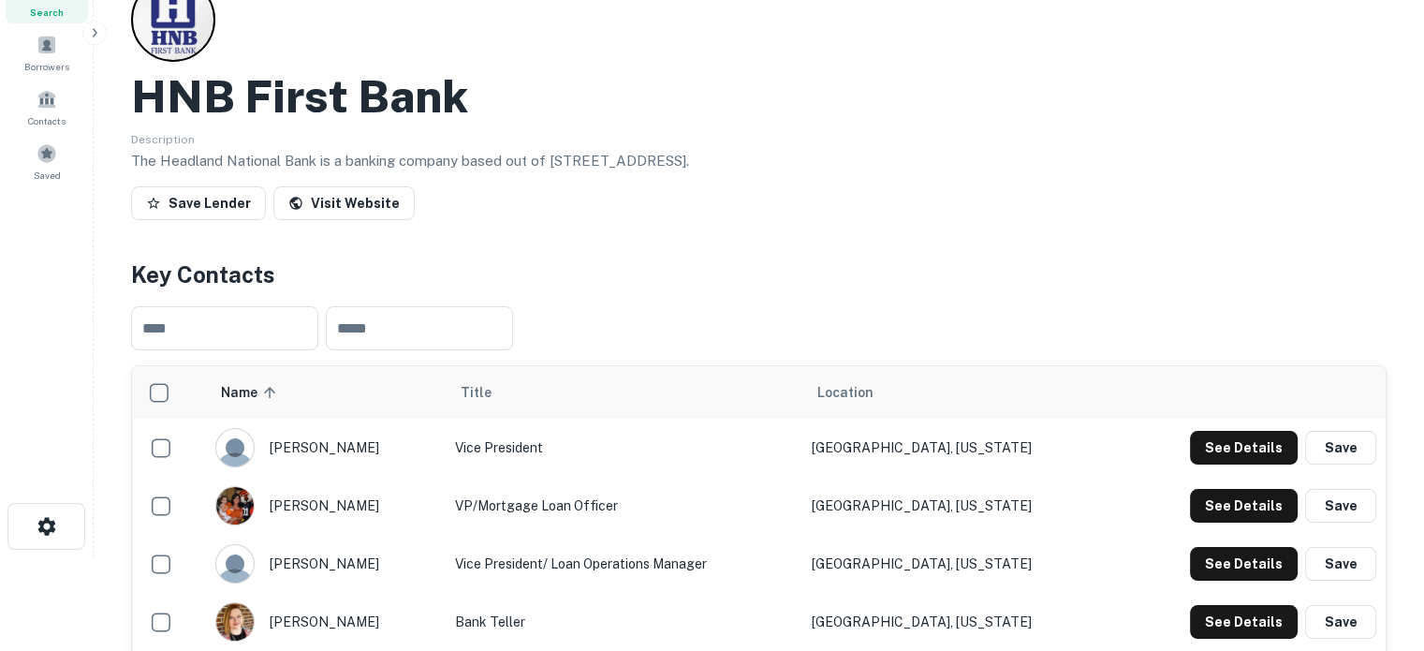
scroll to position [0, 0]
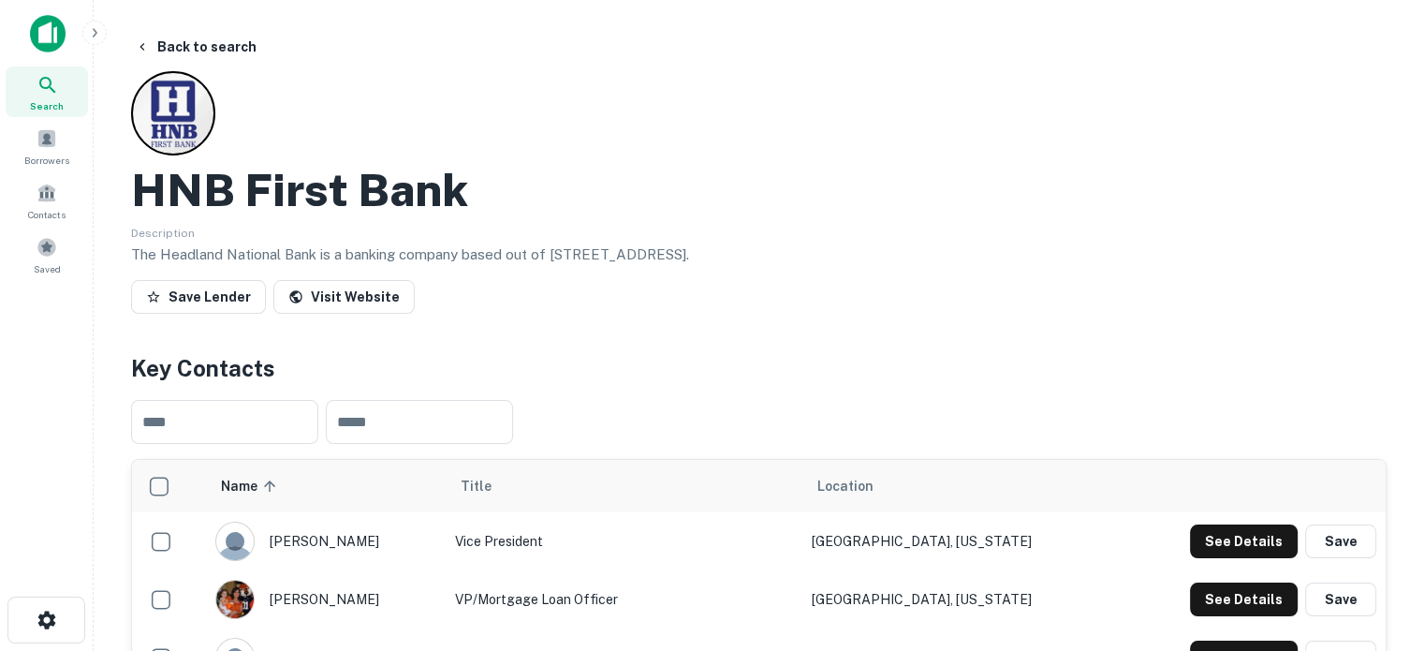
click at [75, 104] on div "Search" at bounding box center [47, 91] width 82 height 51
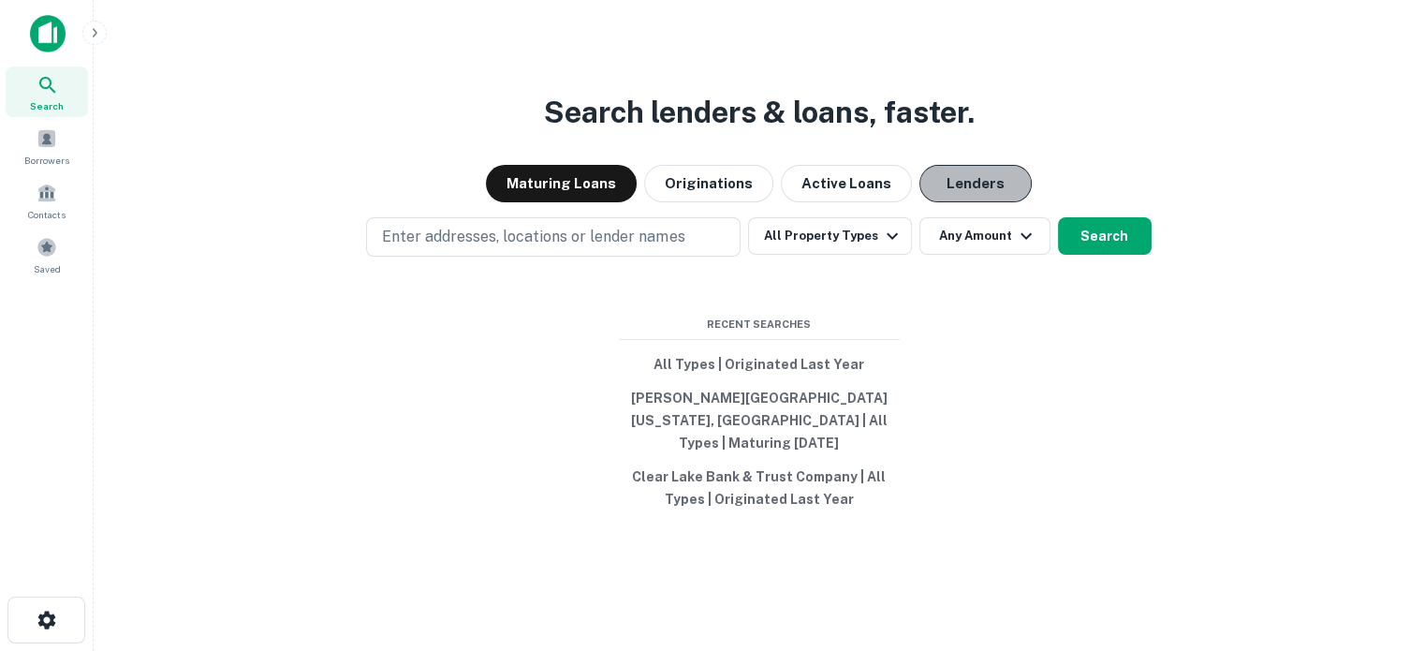
click at [991, 195] on button "Lenders" at bounding box center [975, 183] width 112 height 37
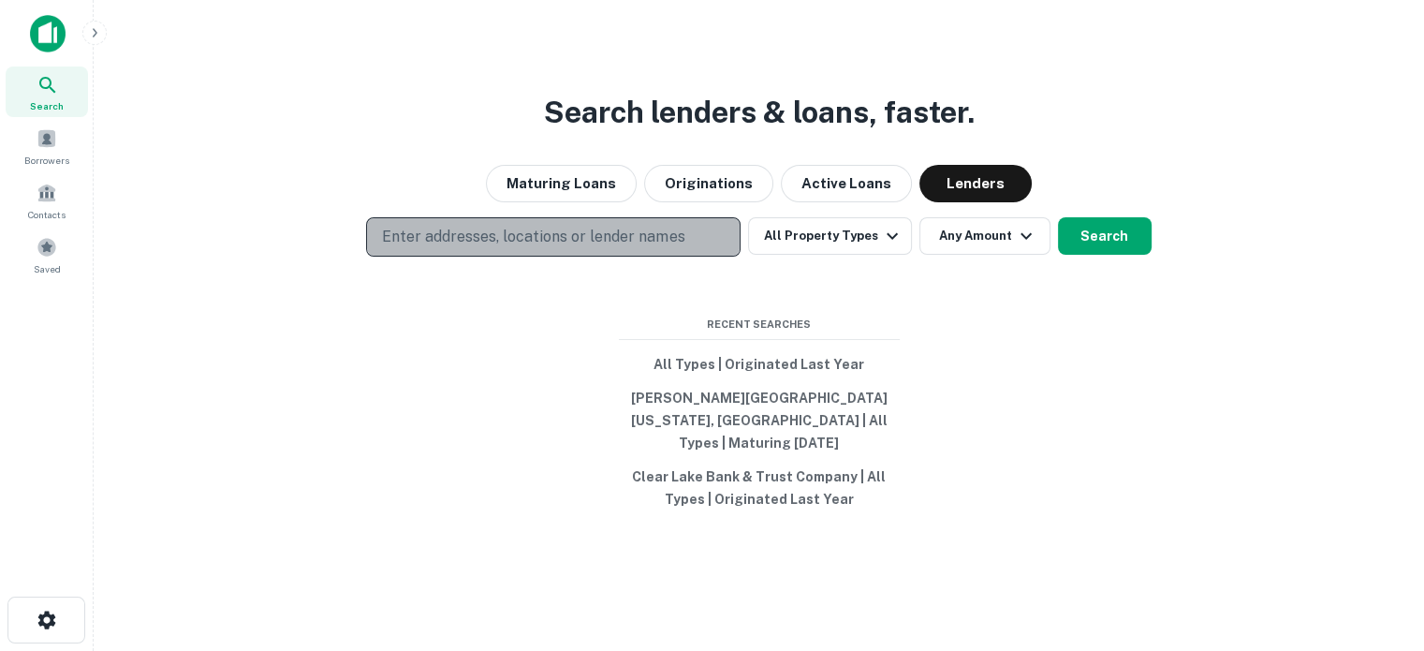
click at [657, 248] on p "Enter addresses, locations or lender names" at bounding box center [533, 237] width 302 height 22
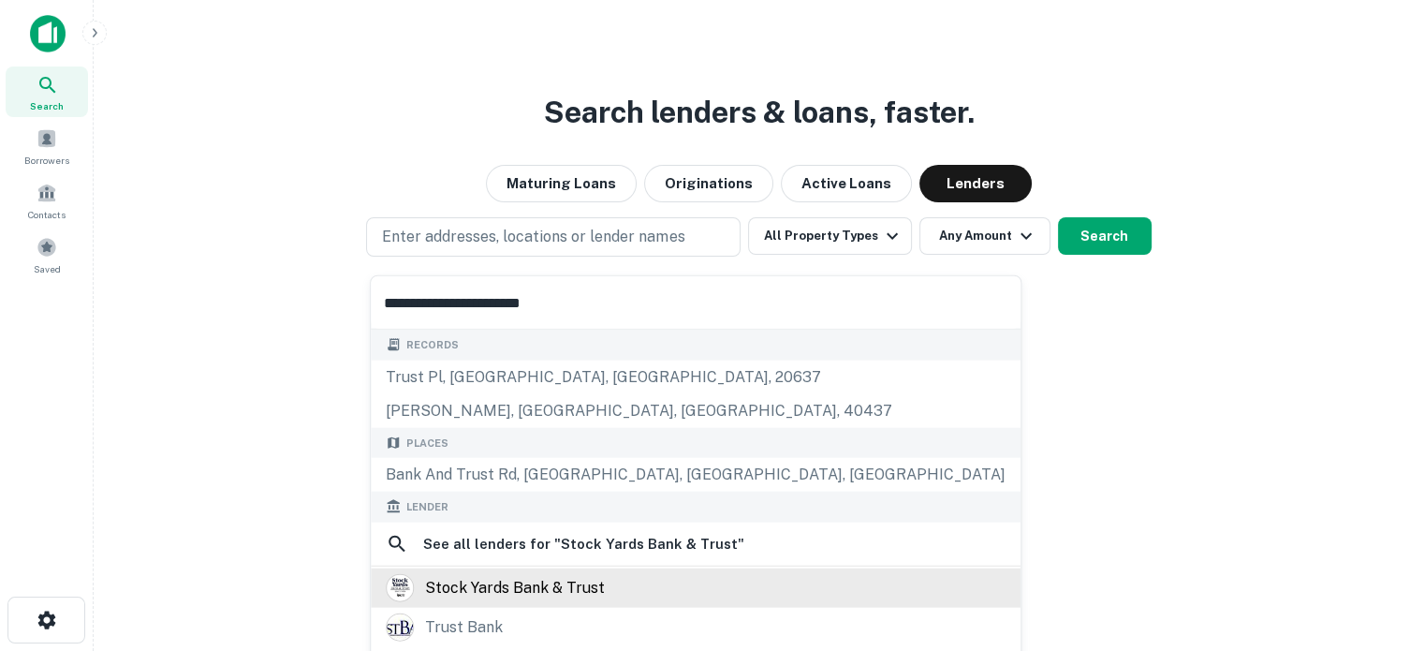
type input "**********"
click at [528, 570] on div "stock yards bank & trust" at bounding box center [696, 586] width 650 height 39
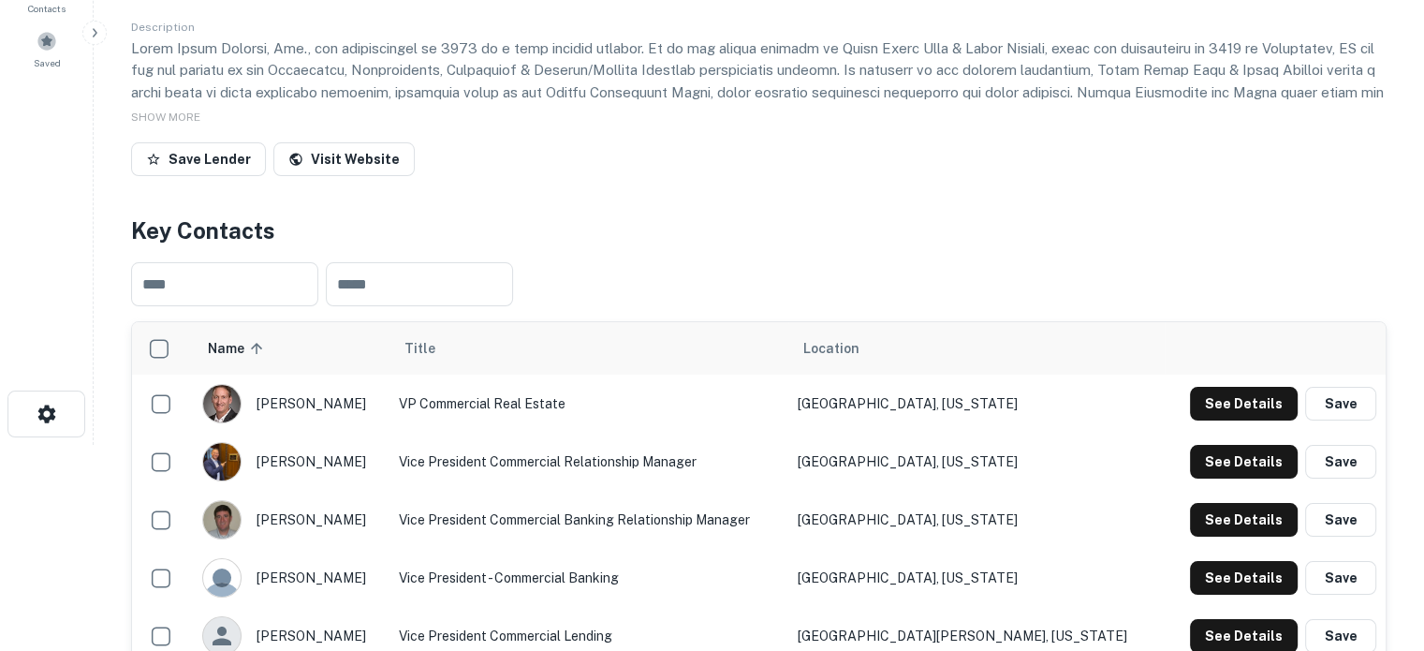
scroll to position [281, 0]
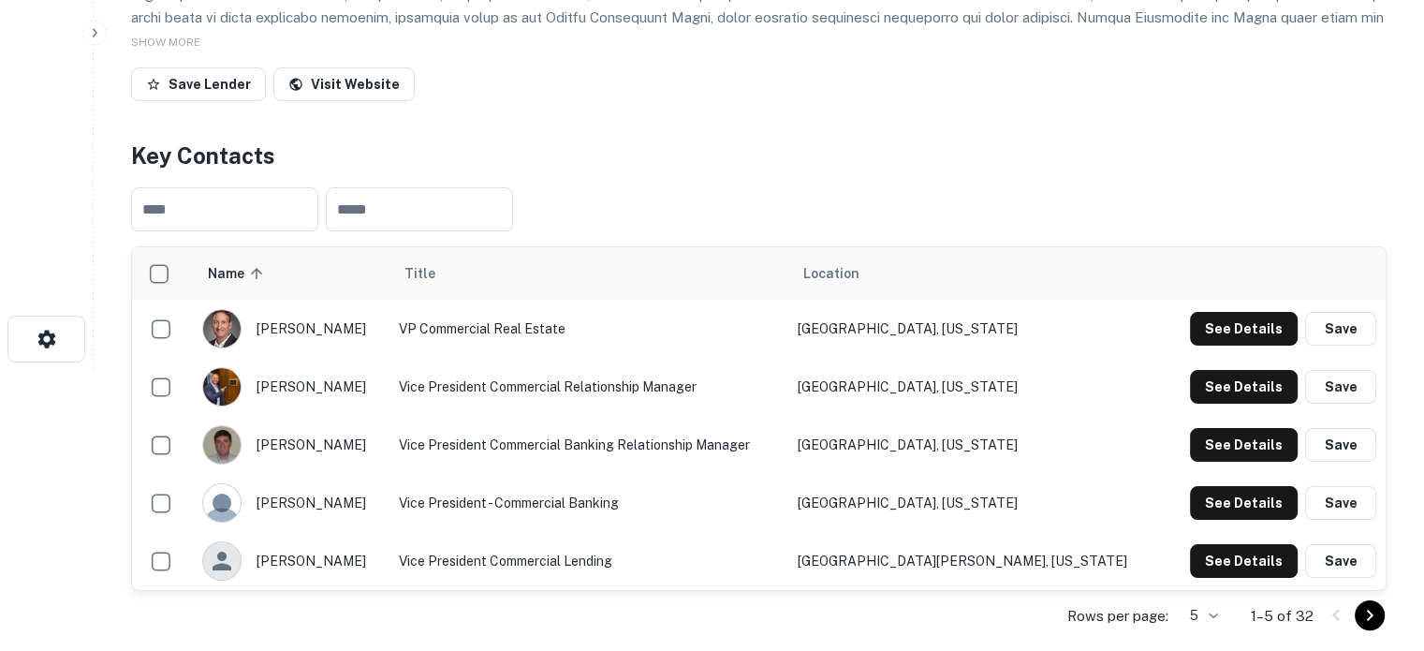
click at [1224, 617] on div "Rows per page: 5 * 1–5 of 32" at bounding box center [759, 616] width 1256 height 51
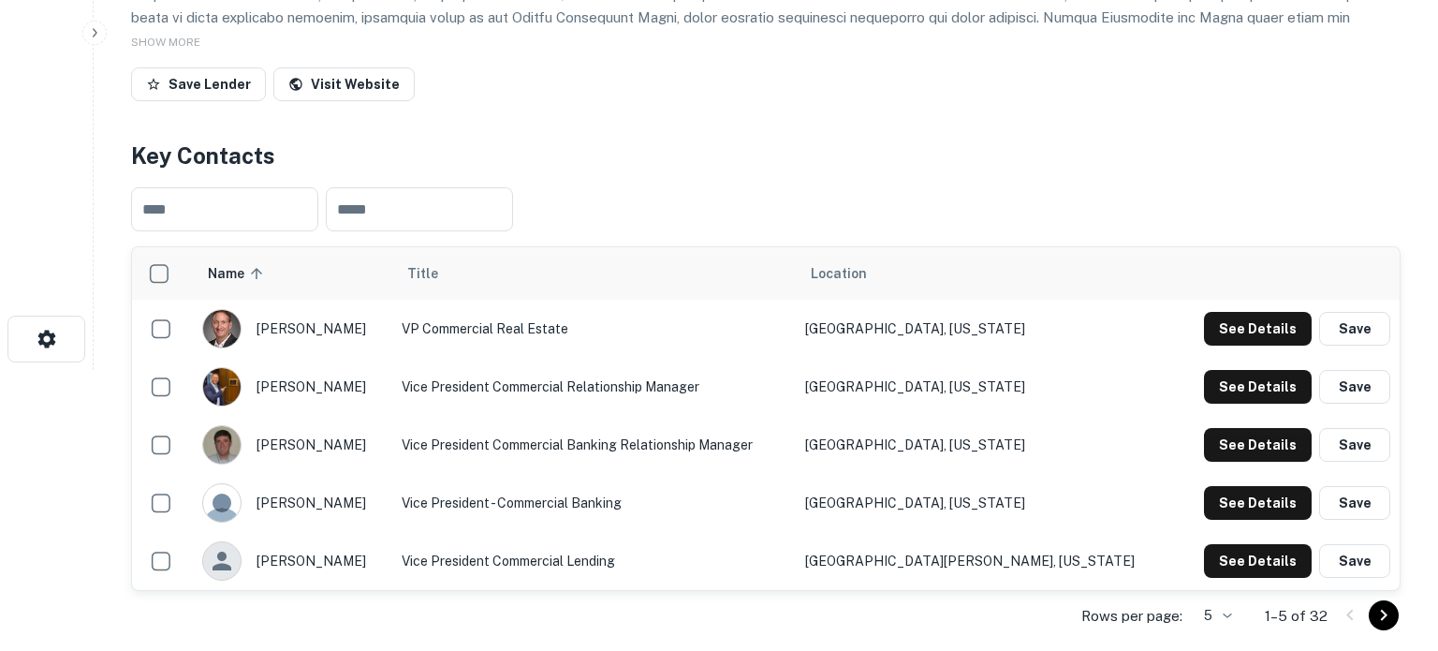
click at [1216, 370] on body "Search Borrowers Contacts Saved Back to search Stock Yards Bank & Trust Descrip…" at bounding box center [719, 44] width 1438 height 651
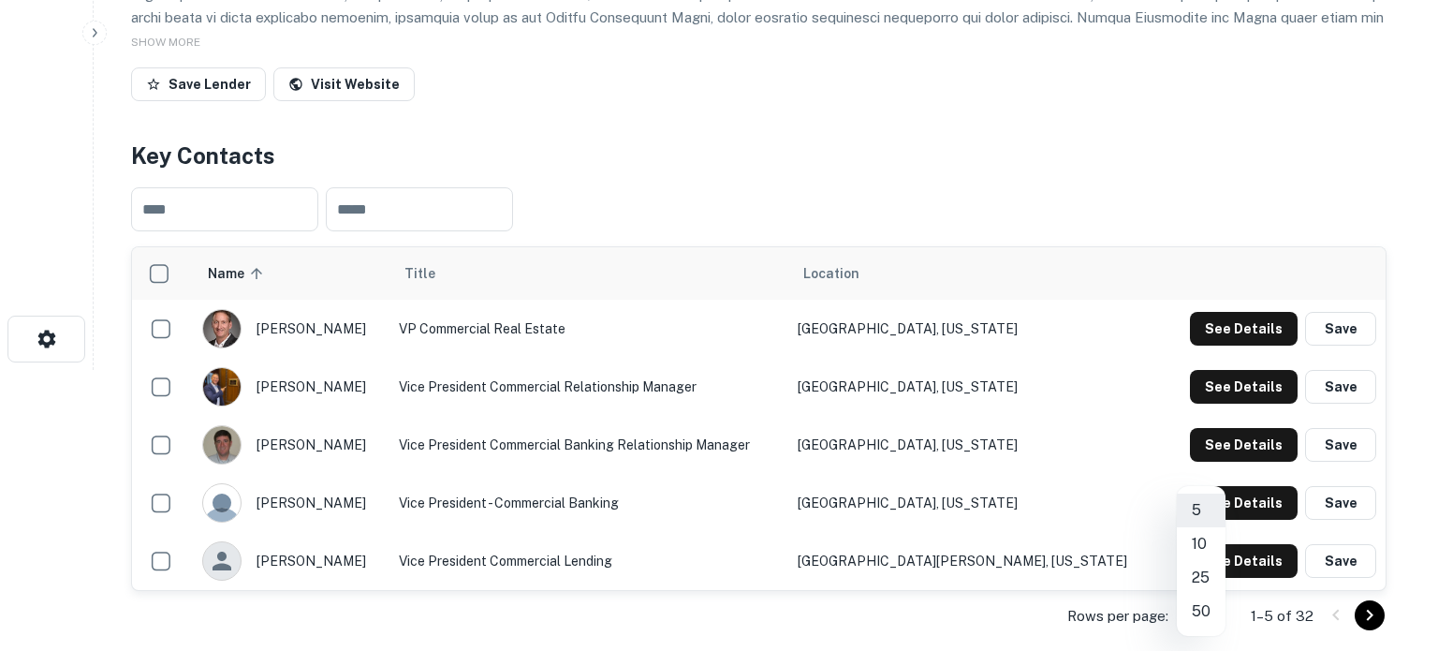
click at [1203, 612] on li "50" at bounding box center [1201, 612] width 49 height 34
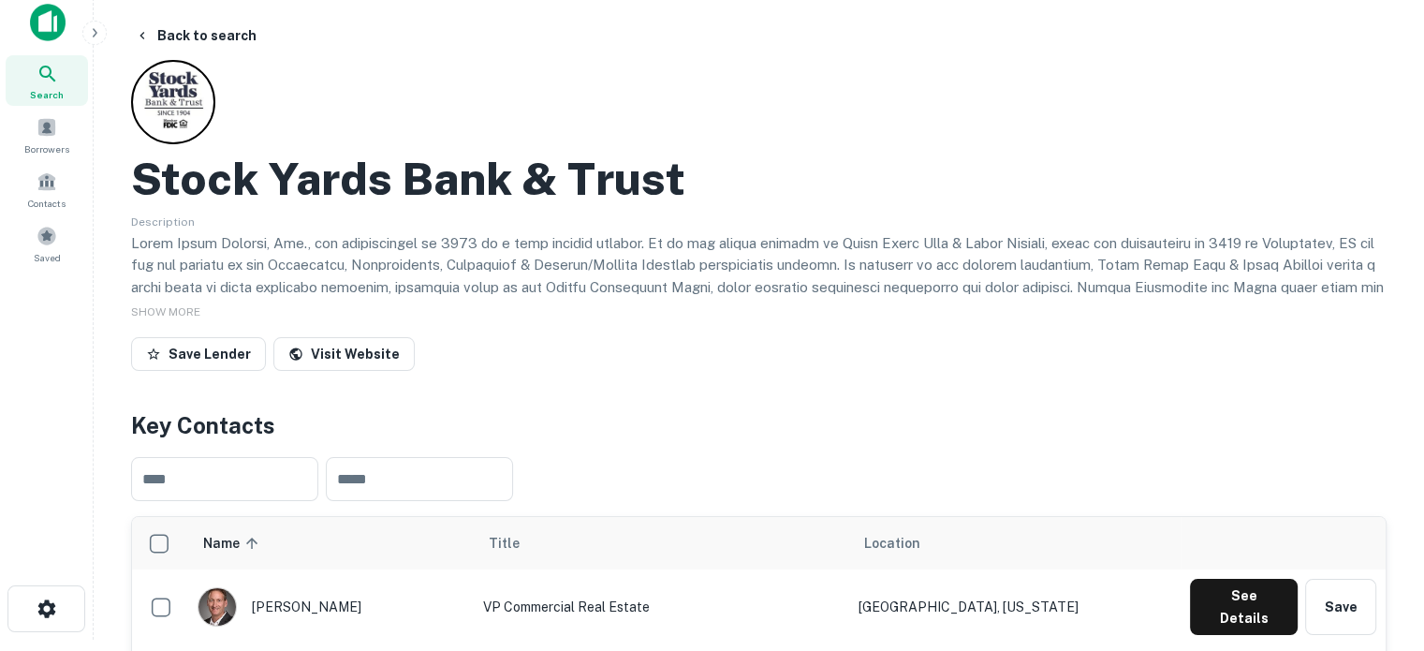
scroll to position [0, 0]
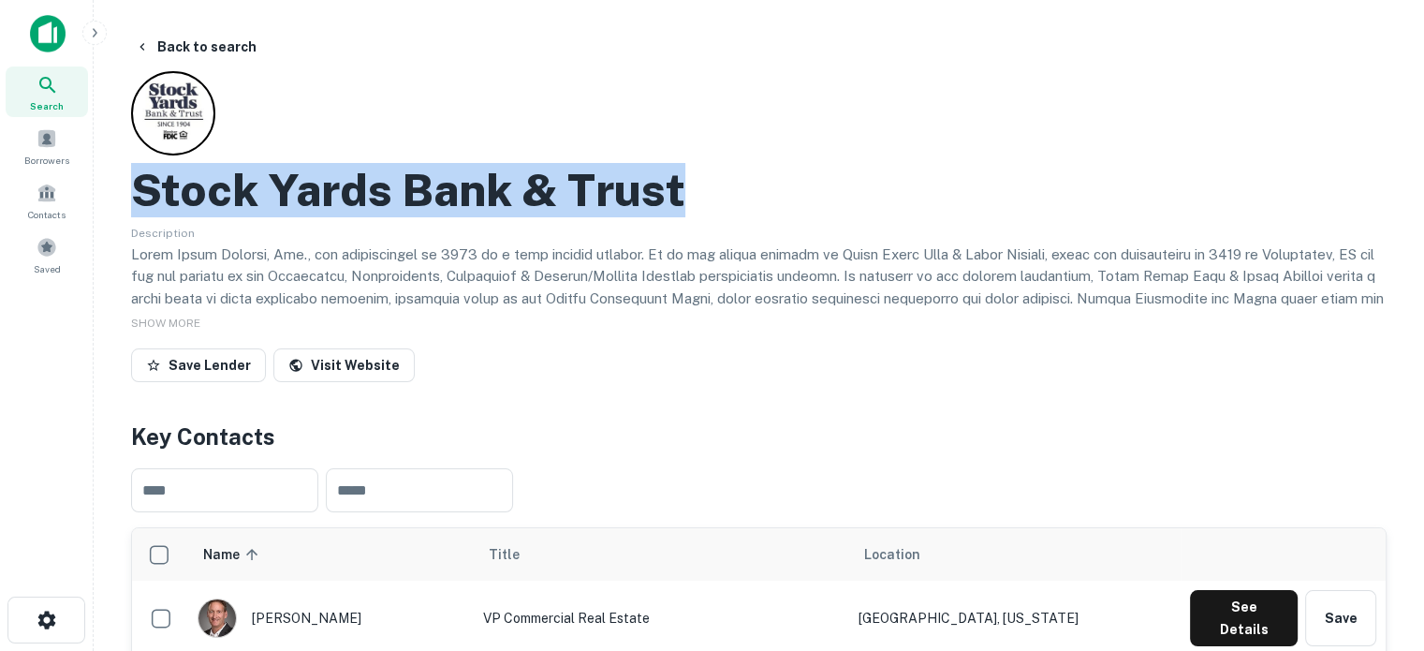
drag, startPoint x: 122, startPoint y: 195, endPoint x: 753, endPoint y: 183, distance: 631.2
copy h2 "Stock Yards Bank & Trust"
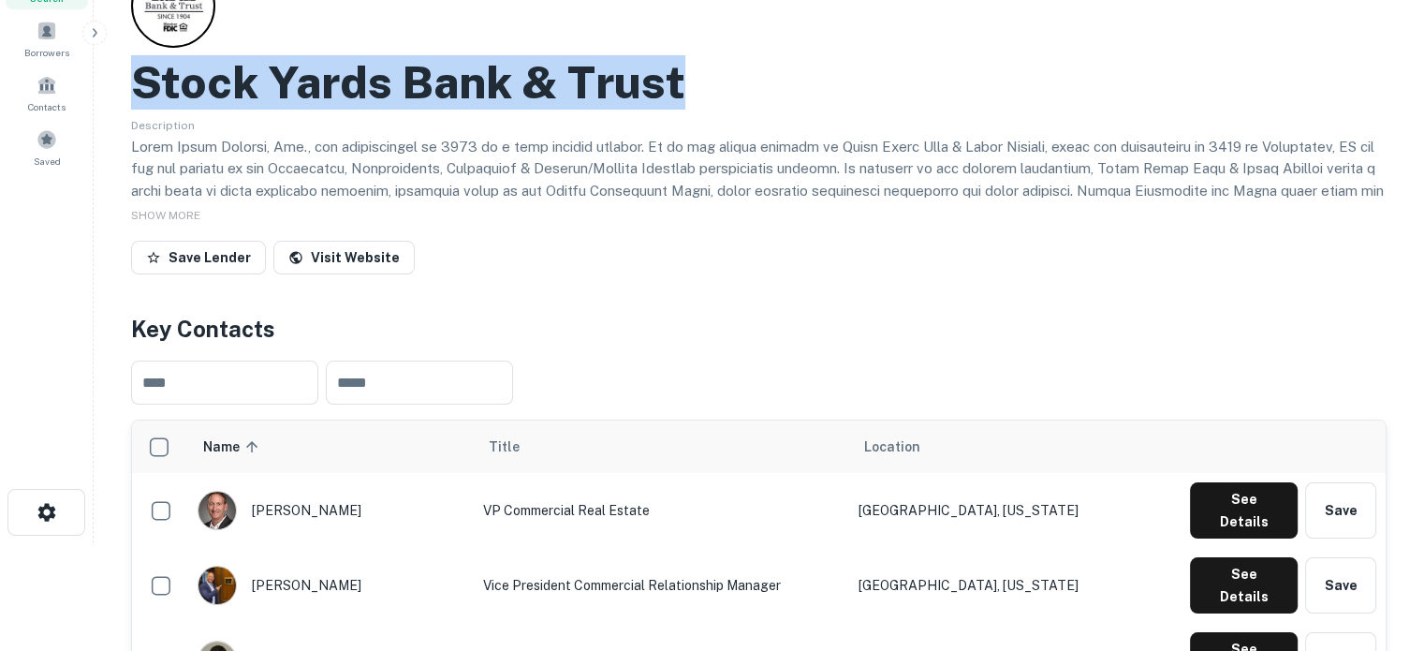
scroll to position [187, 0]
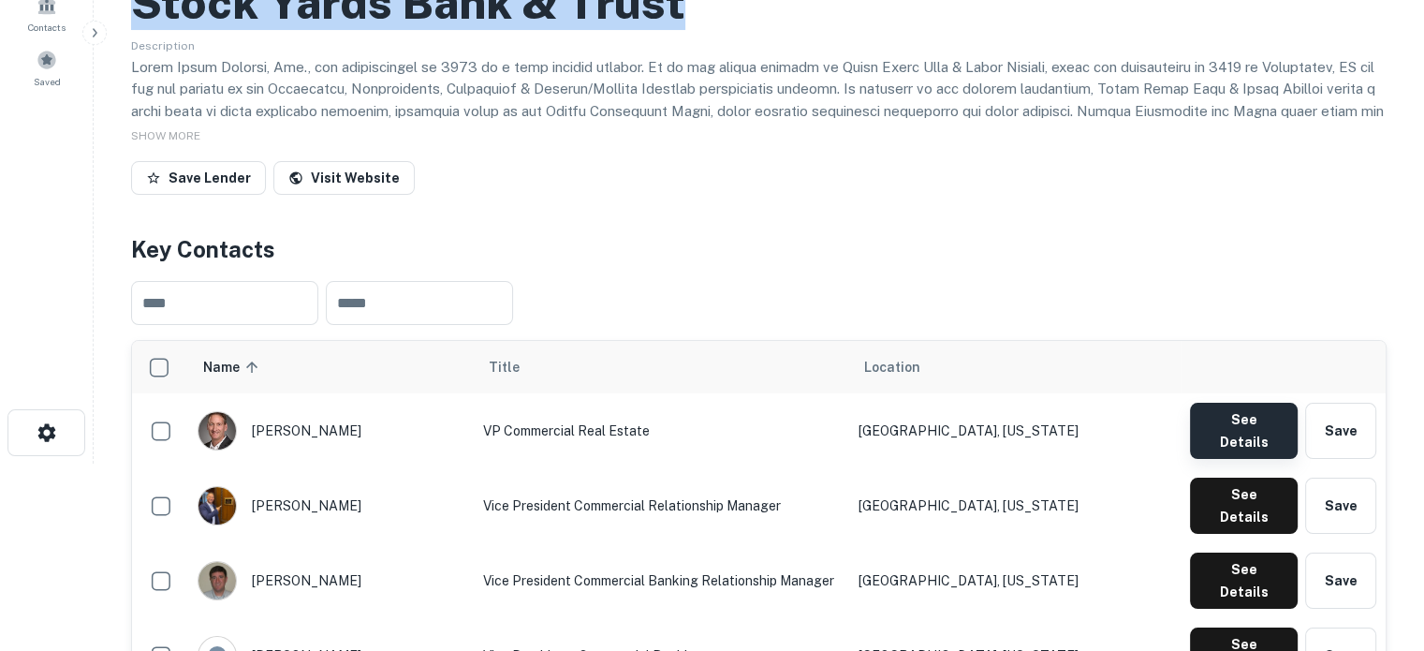
click at [1223, 427] on button "See Details" at bounding box center [1244, 431] width 108 height 56
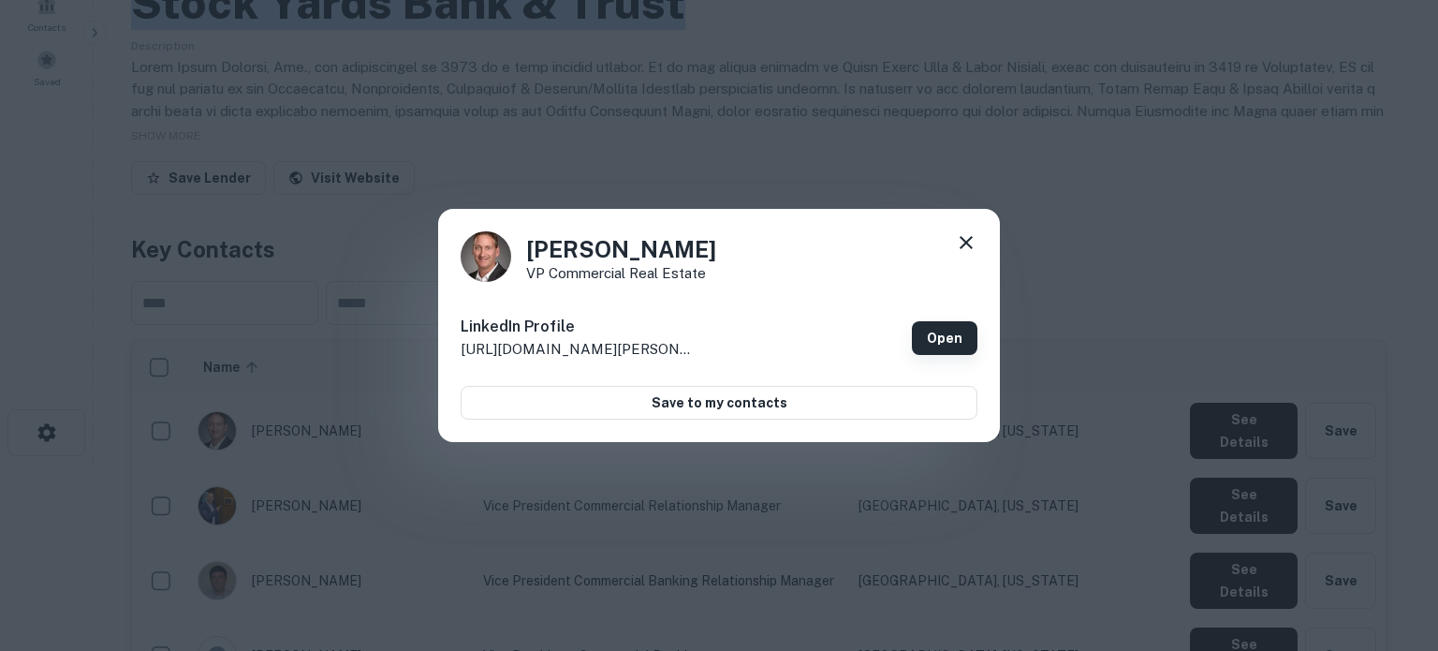
click at [950, 332] on link "Open" at bounding box center [945, 338] width 66 height 34
click at [968, 240] on icon at bounding box center [966, 242] width 13 height 13
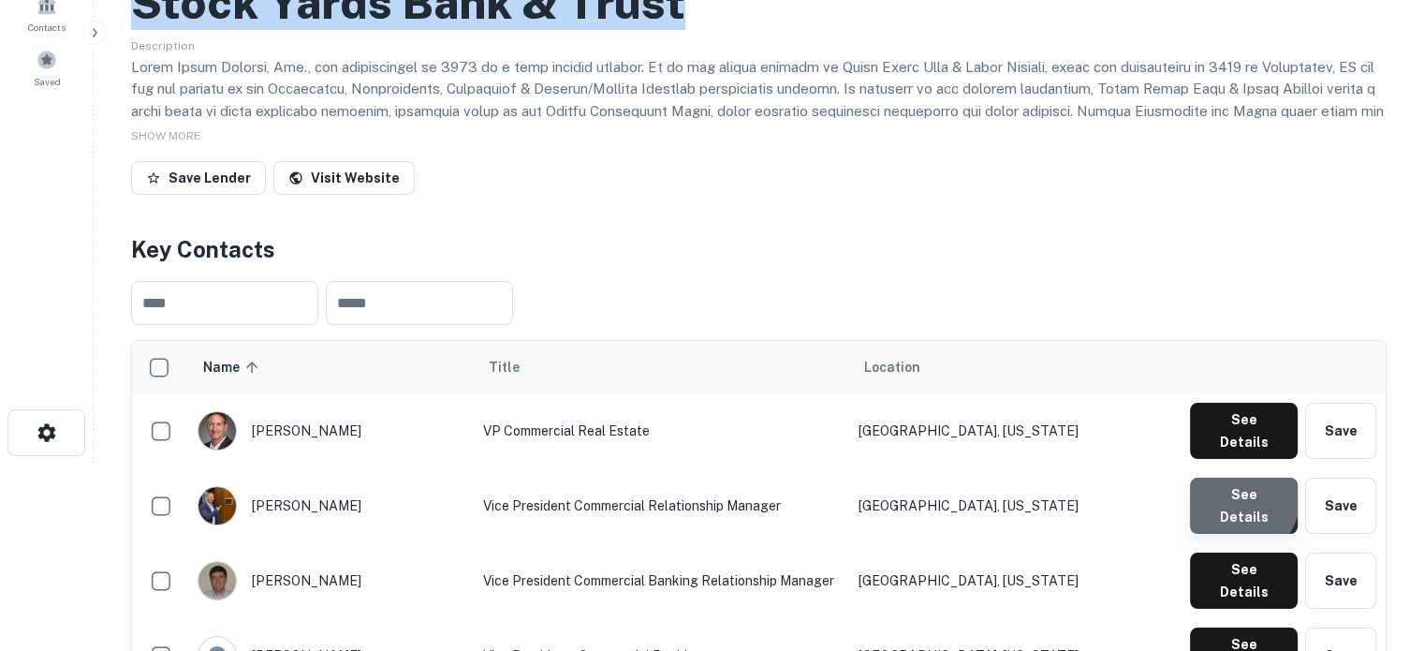
click at [1243, 488] on button "See Details" at bounding box center [1244, 506] width 108 height 56
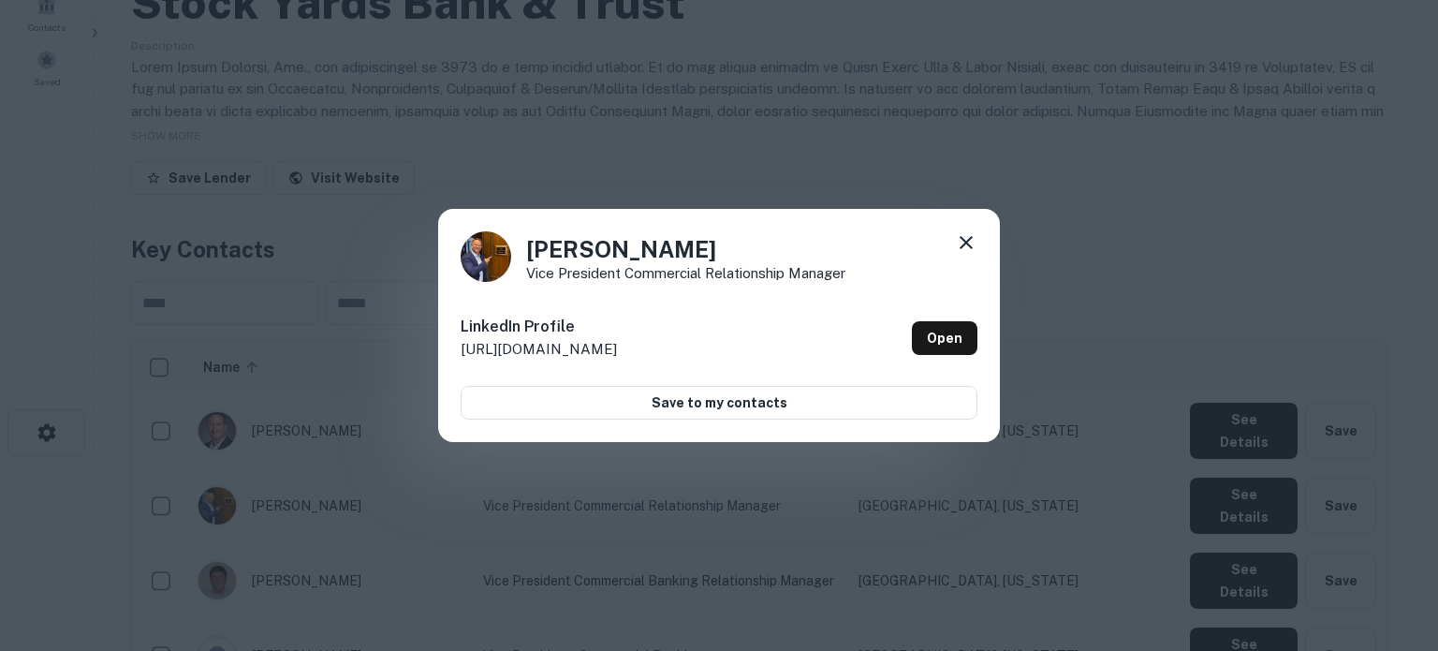
click at [966, 228] on div "David Gronotte Vice President Commercial Relationship Manager LinkedIn Profile …" at bounding box center [719, 326] width 562 height 234
click at [966, 236] on icon at bounding box center [966, 242] width 22 height 22
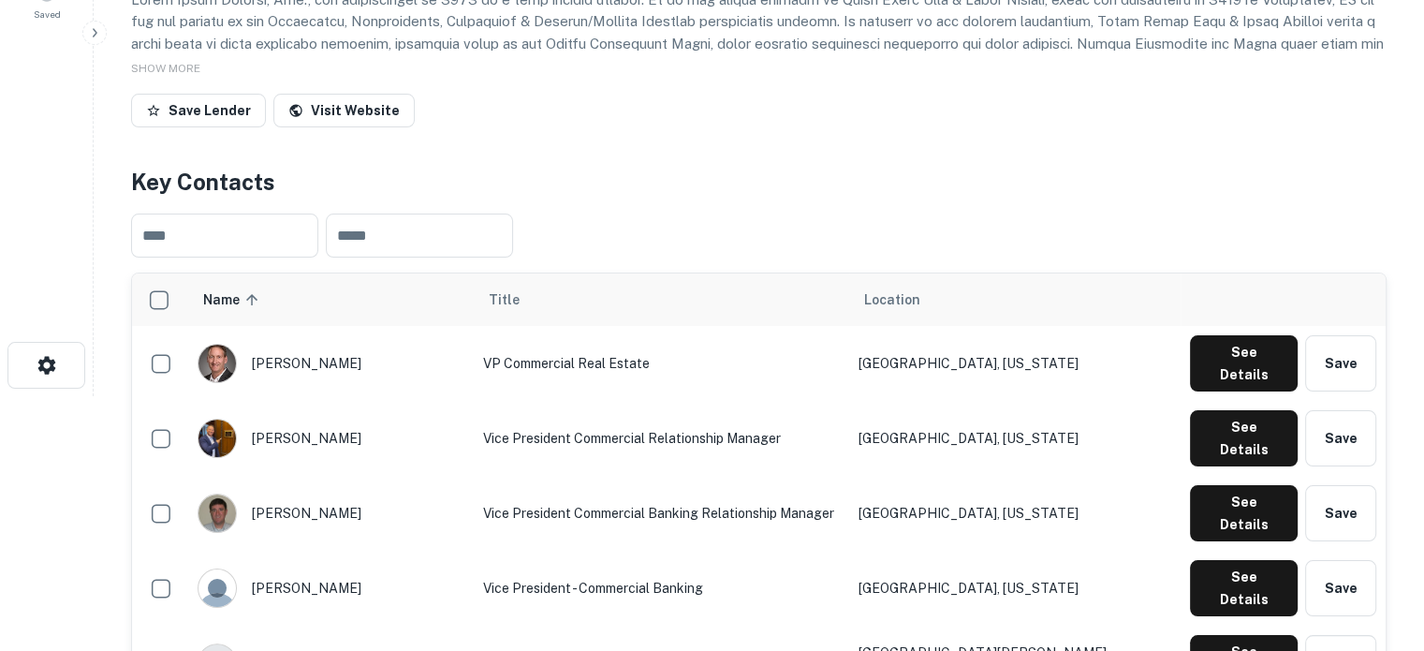
scroll to position [375, 0]
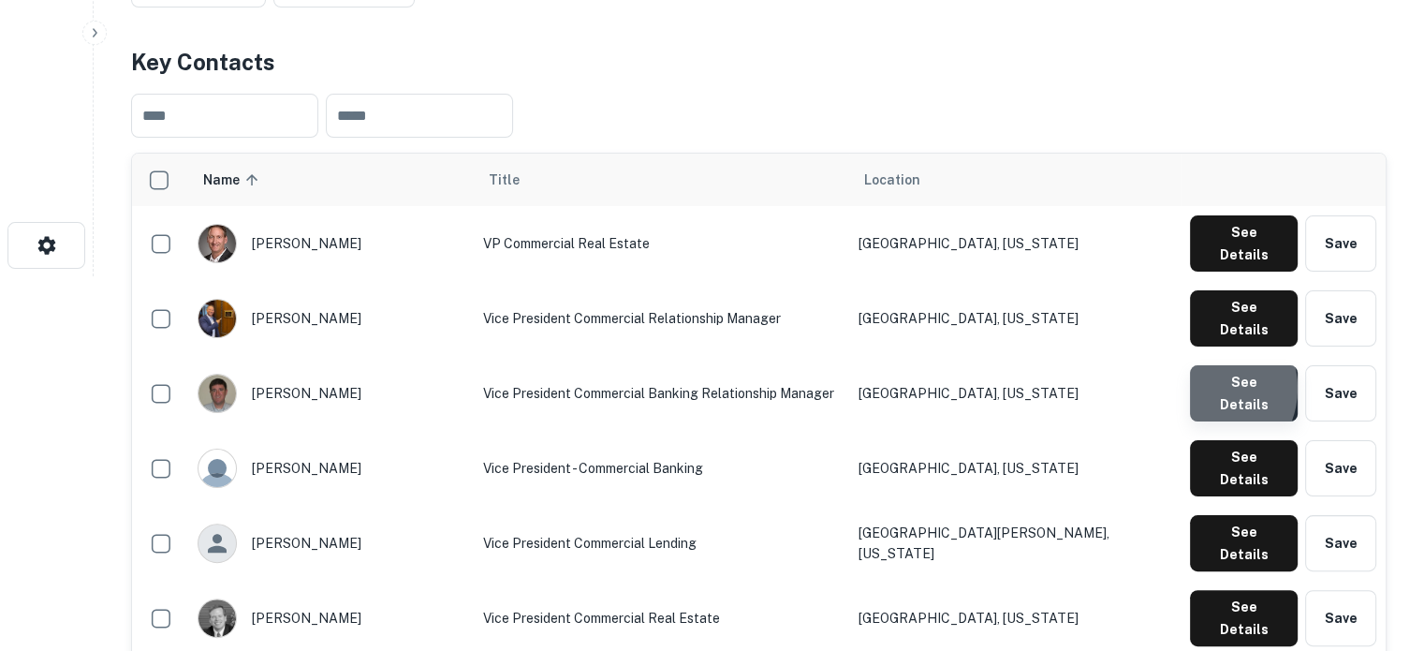
click at [1206, 365] on button "See Details" at bounding box center [1244, 393] width 108 height 56
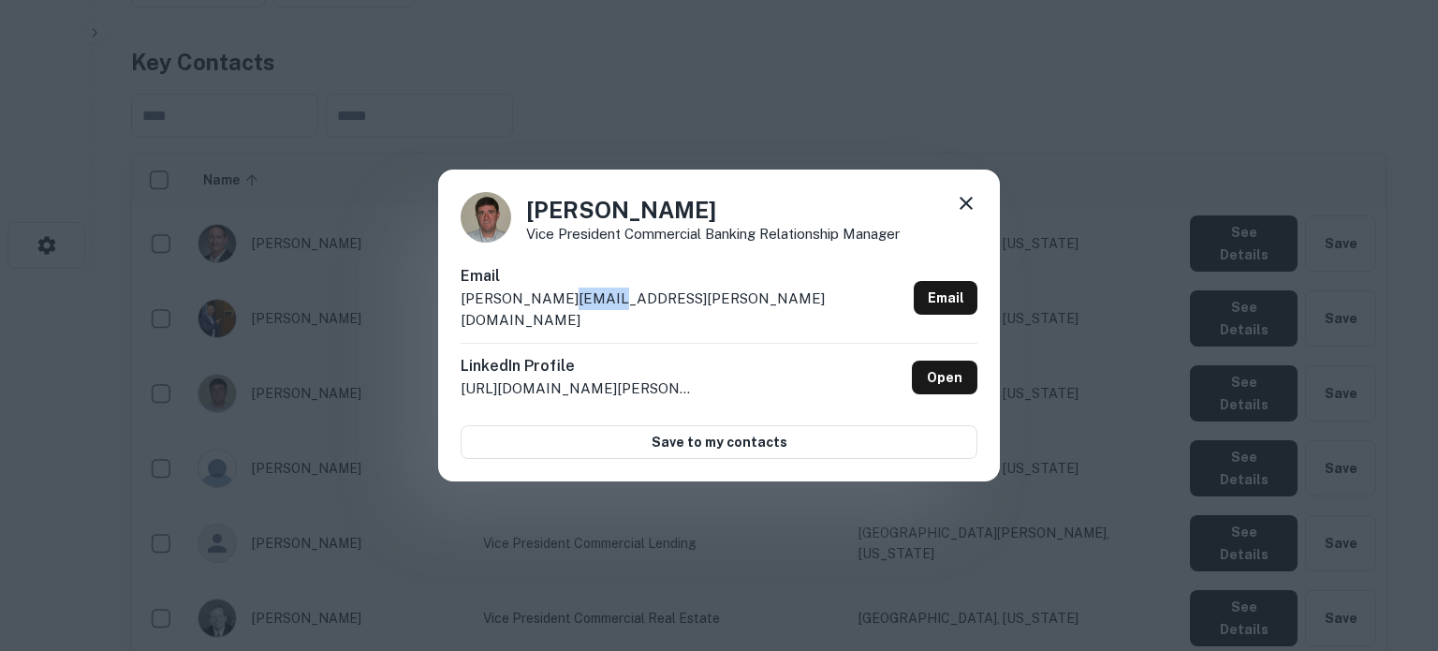
drag, startPoint x: 607, startPoint y: 312, endPoint x: 551, endPoint y: 310, distance: 56.2
click at [551, 312] on div "Email david.krebs@syb.com Email" at bounding box center [719, 304] width 517 height 78
click at [617, 322] on div "Email david.krebs@syb.com Email" at bounding box center [719, 304] width 517 height 78
drag, startPoint x: 659, startPoint y: 309, endPoint x: 455, endPoint y: 316, distance: 204.3
click at [455, 316] on div "David Krebs Vice President Commercial Banking Relationship Manager Email david.…" at bounding box center [719, 325] width 562 height 313
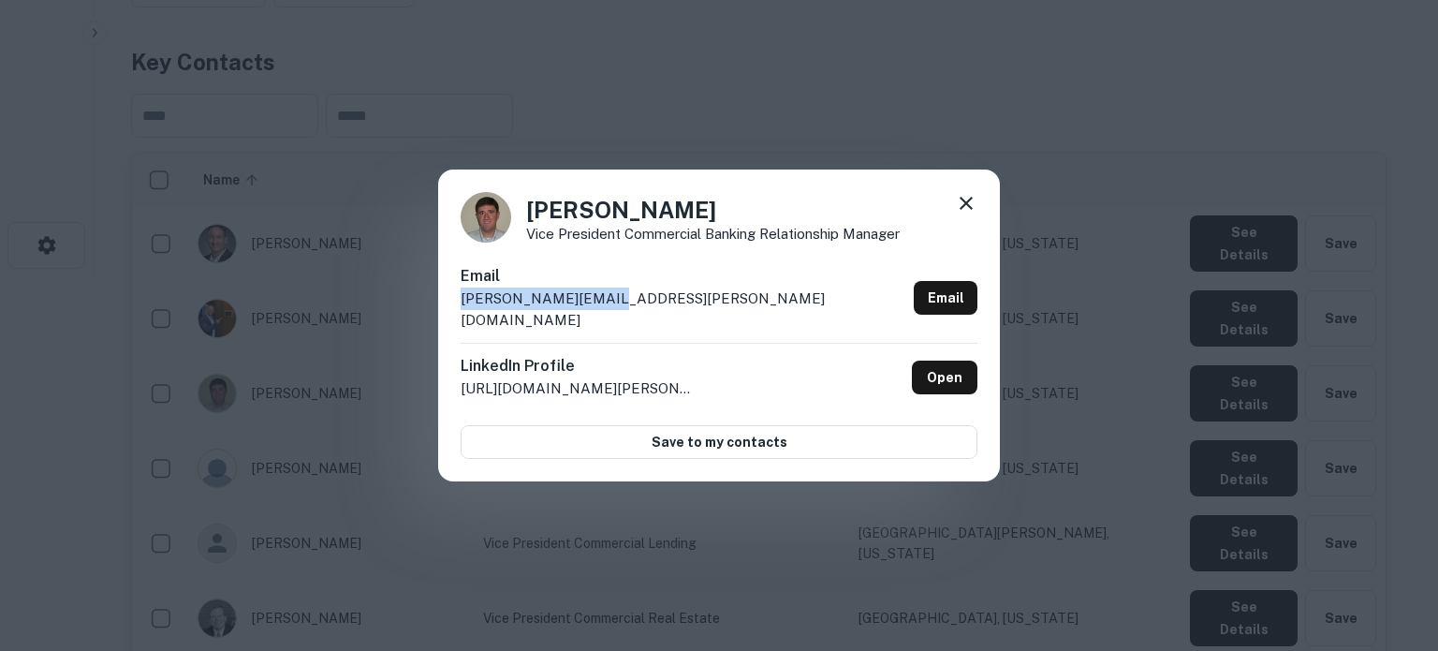
copy p "david.krebs@syb.com"
click at [970, 210] on icon at bounding box center [966, 203] width 13 height 13
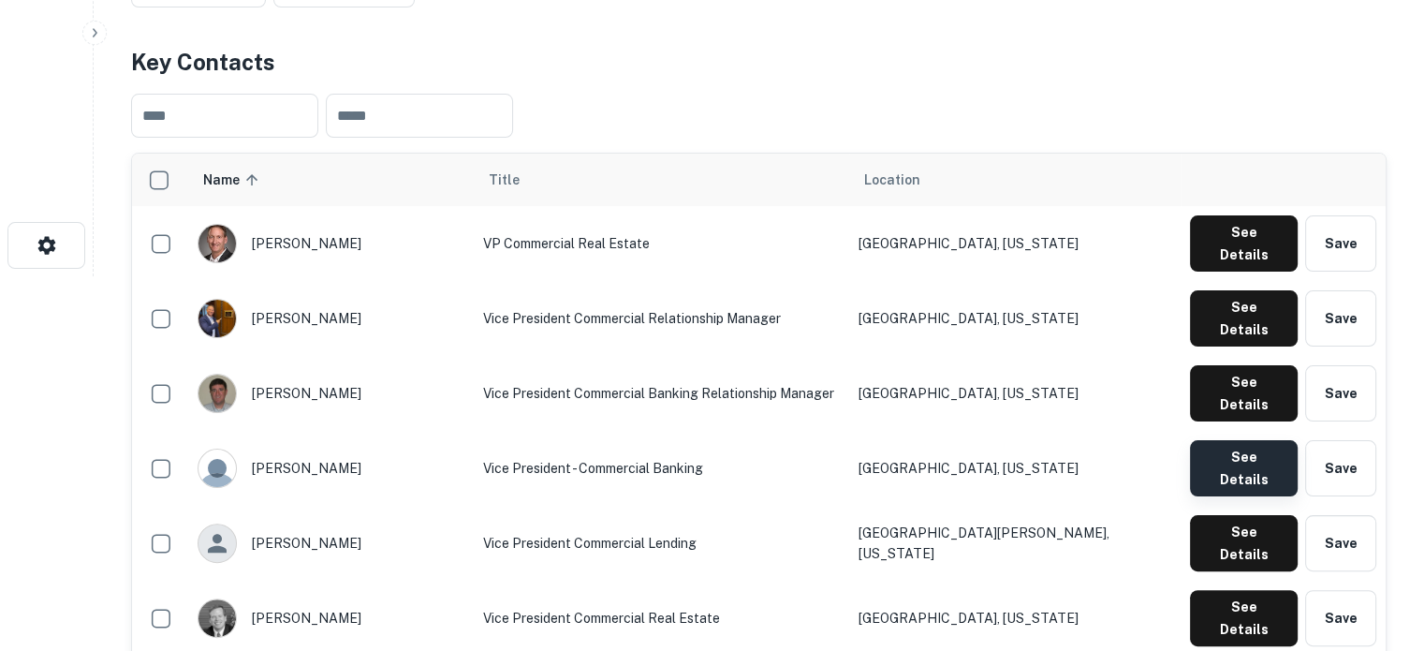
click at [1230, 440] on button "See Details" at bounding box center [1244, 468] width 108 height 56
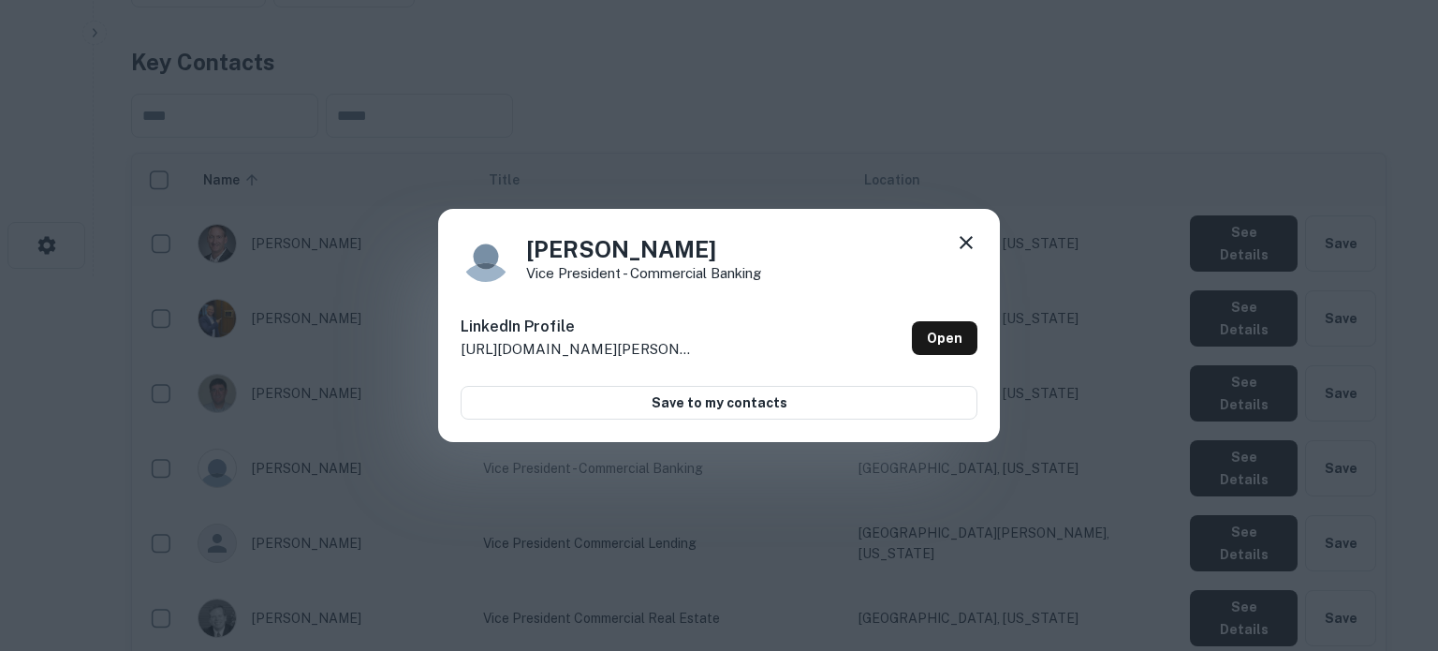
click at [959, 239] on icon at bounding box center [966, 242] width 22 height 22
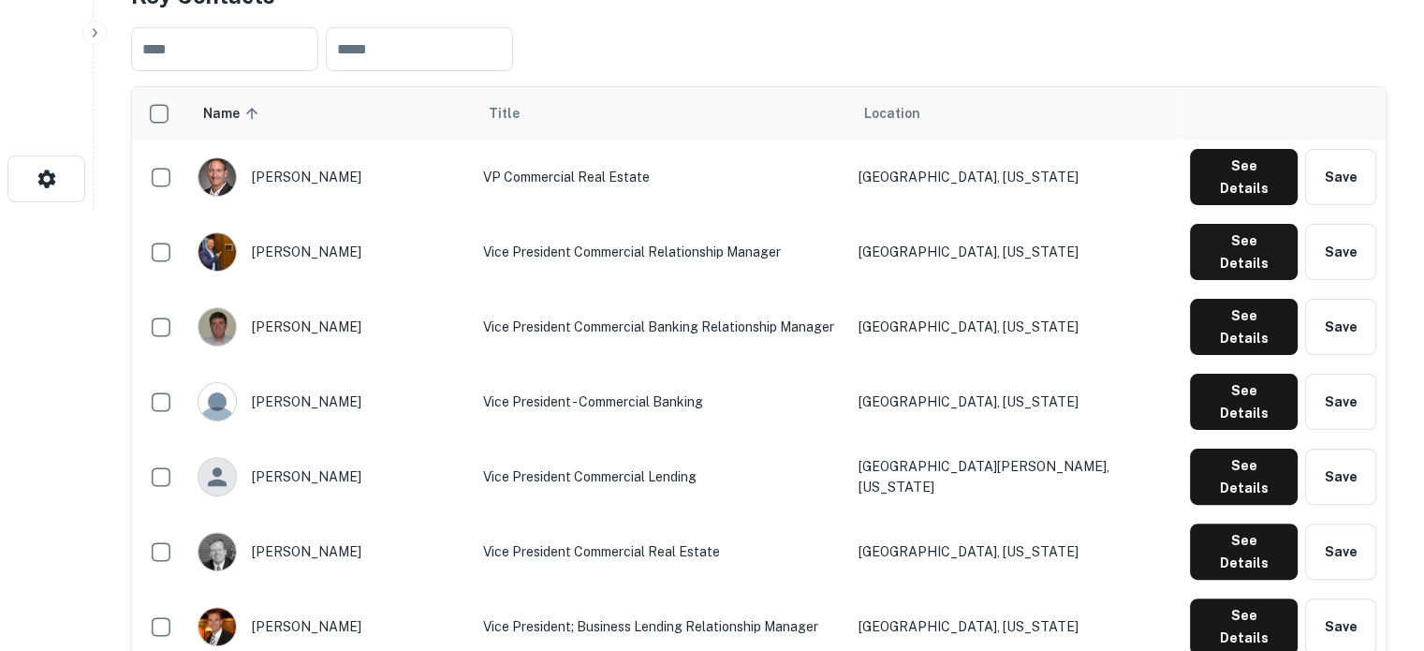
scroll to position [468, 0]
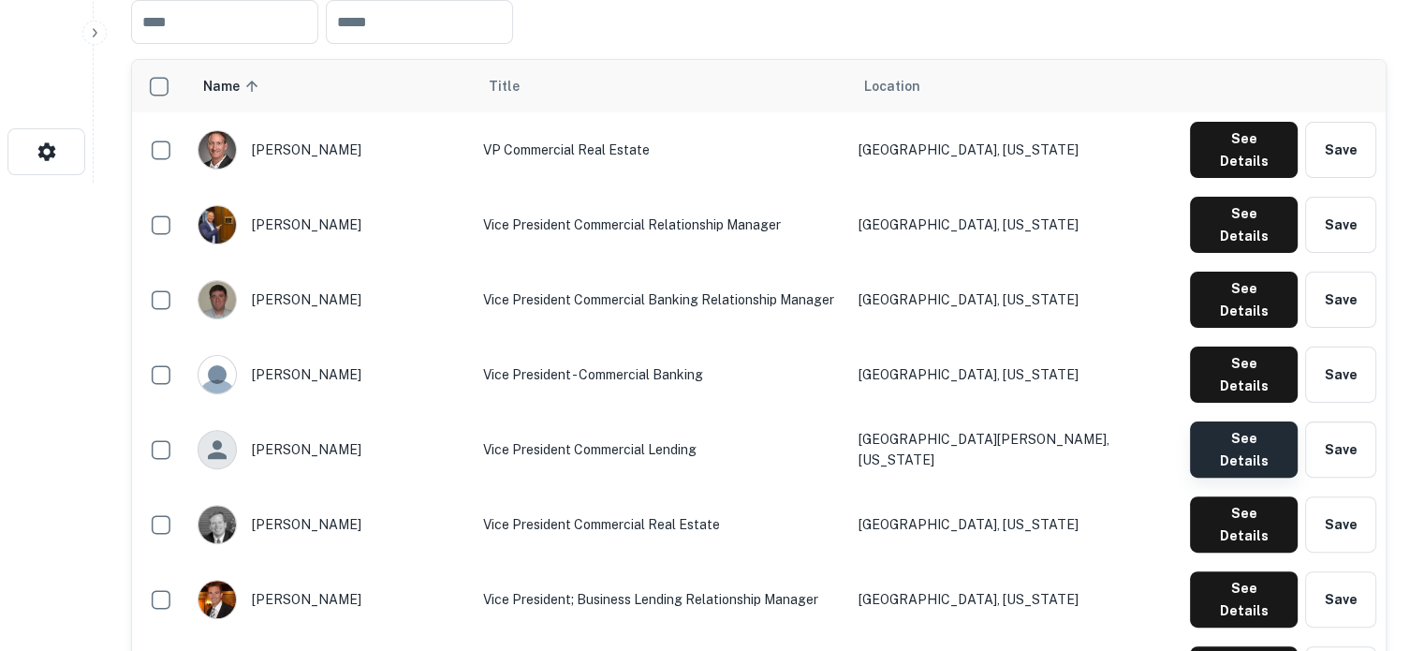
click at [1236, 421] on button "See Details" at bounding box center [1244, 449] width 108 height 56
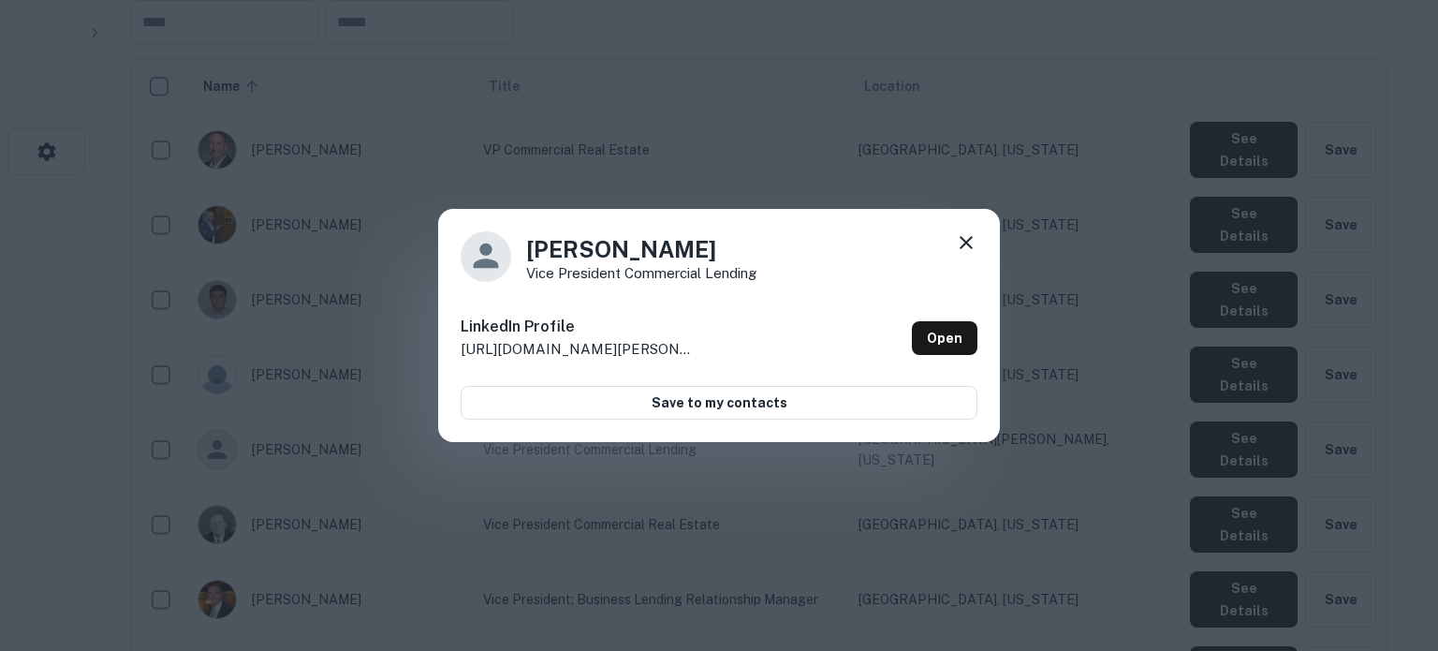
click at [967, 242] on icon at bounding box center [966, 242] width 13 height 13
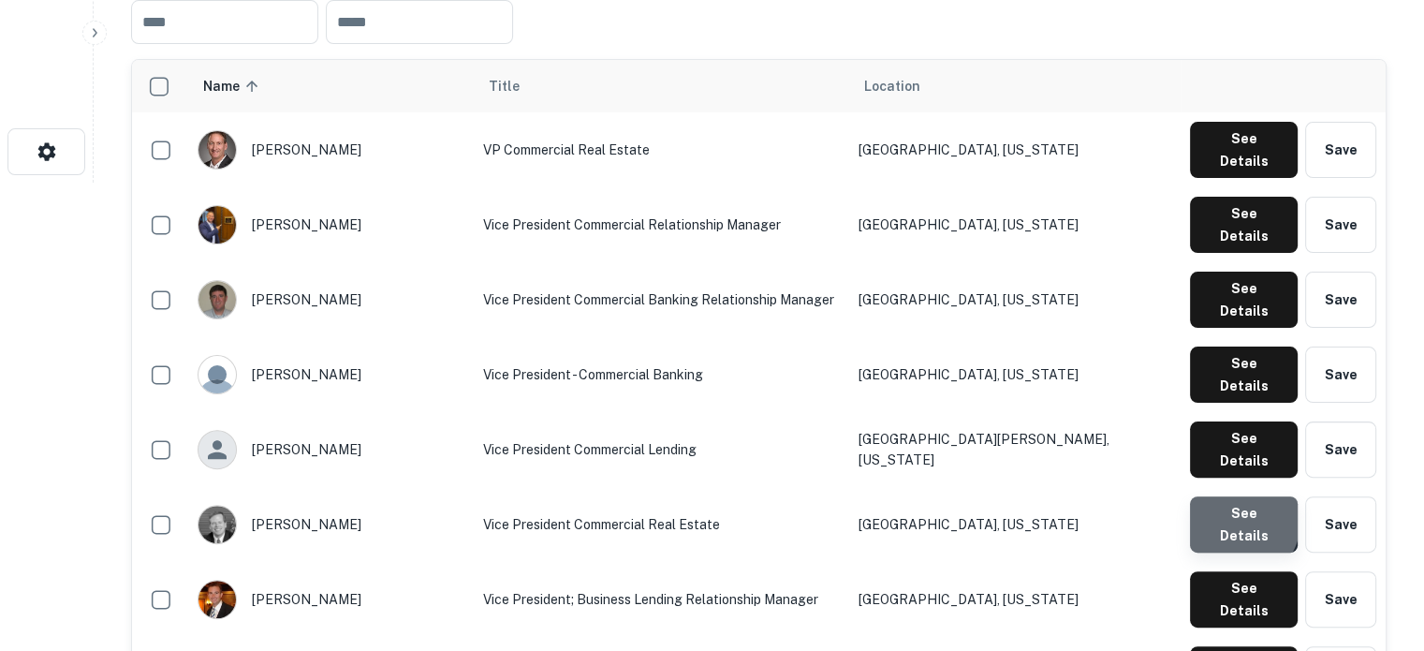
click at [1240, 496] on button "See Details" at bounding box center [1244, 524] width 108 height 56
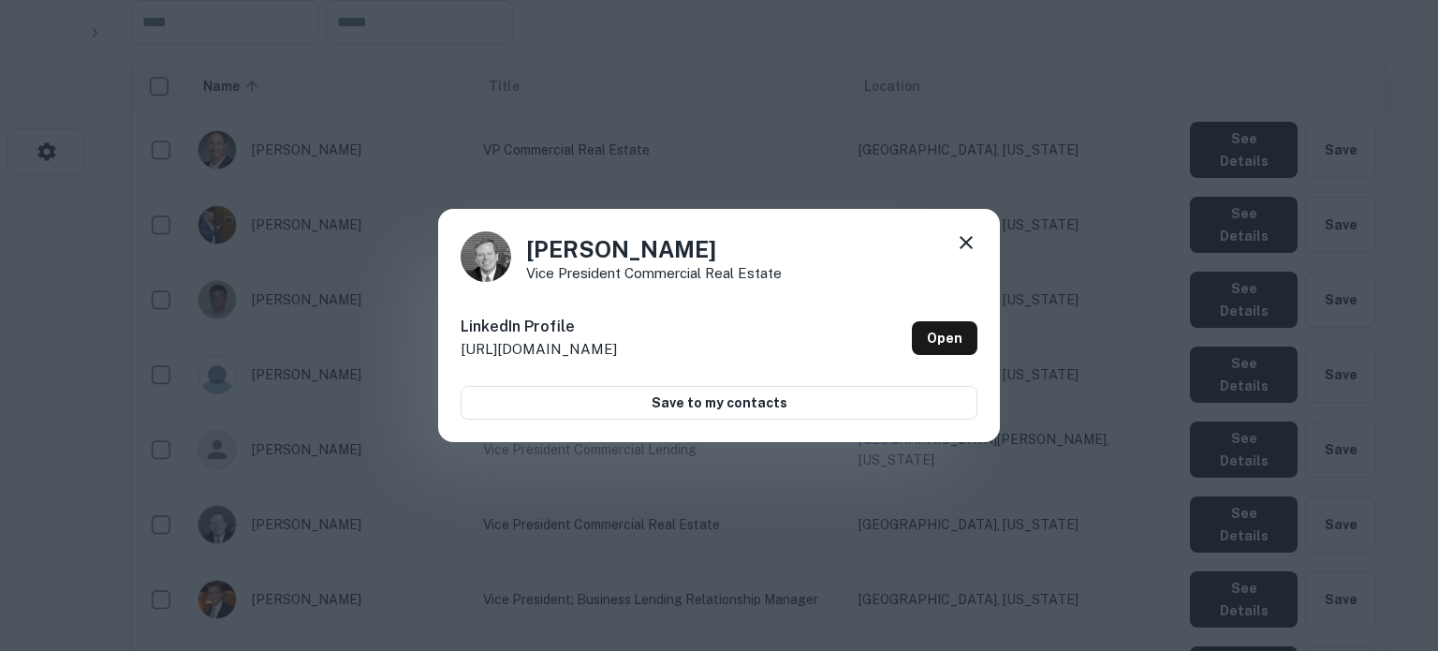
click at [966, 249] on icon at bounding box center [966, 242] width 22 height 22
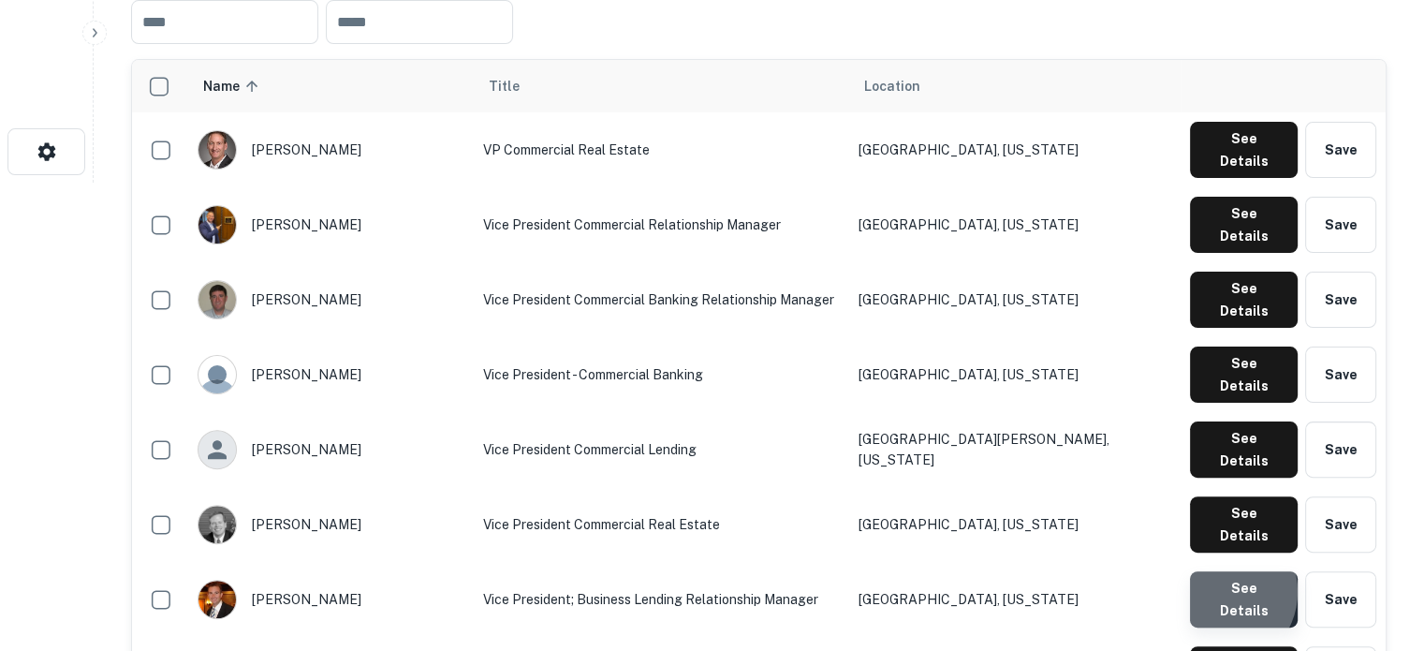
click at [1221, 571] on button "See Details" at bounding box center [1244, 599] width 108 height 56
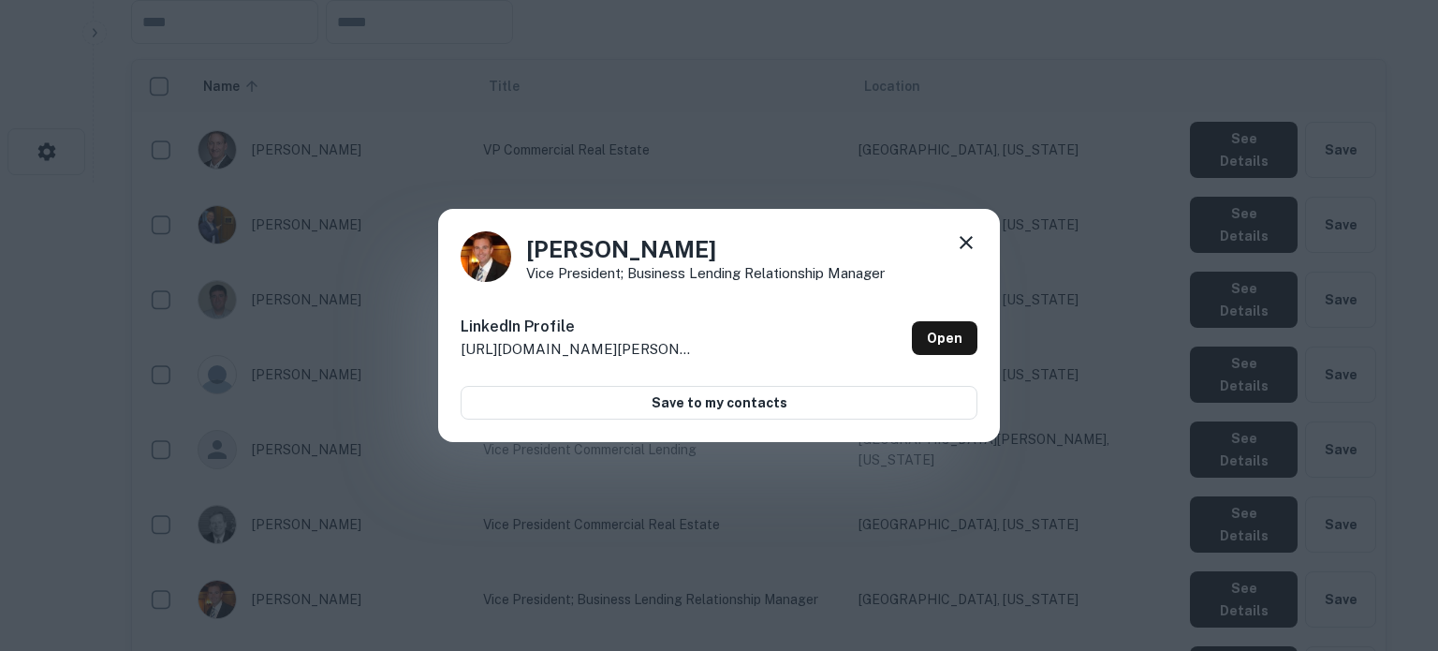
click at [971, 243] on icon at bounding box center [966, 242] width 22 height 22
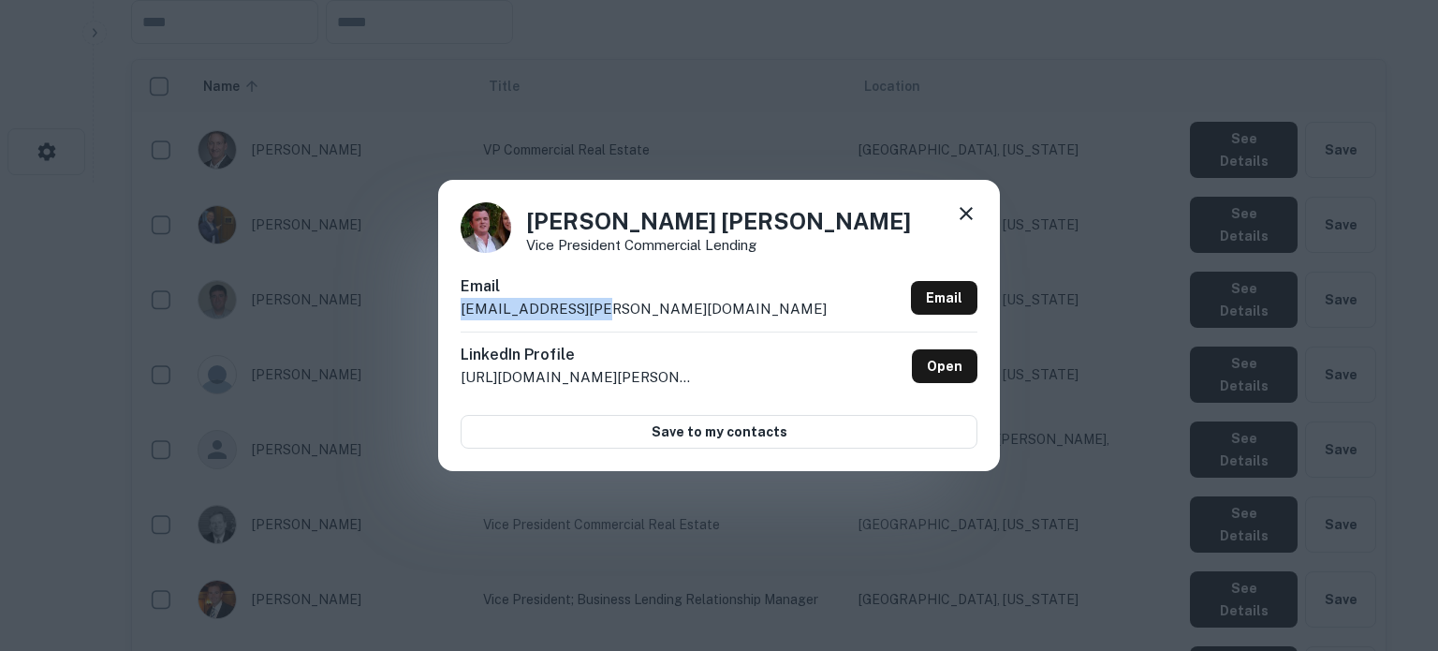
drag, startPoint x: 607, startPoint y: 317, endPoint x: 446, endPoint y: 310, distance: 161.2
click at [446, 310] on div "Wick Byrne Vice President Commercial Lending Email wick.byrne@syb.com Email Lin…" at bounding box center [719, 325] width 562 height 290
copy p "wick.byrne@syb.com"
click at [967, 220] on icon at bounding box center [966, 213] width 22 height 22
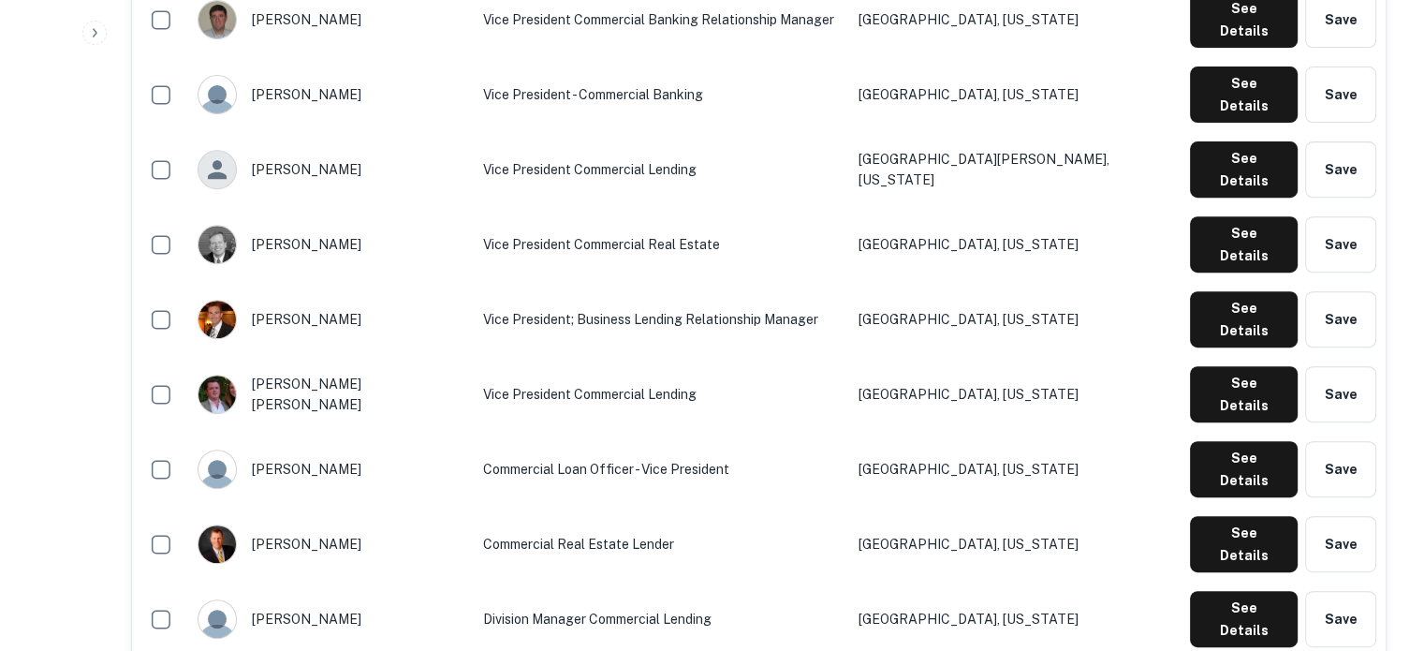
scroll to position [749, 0]
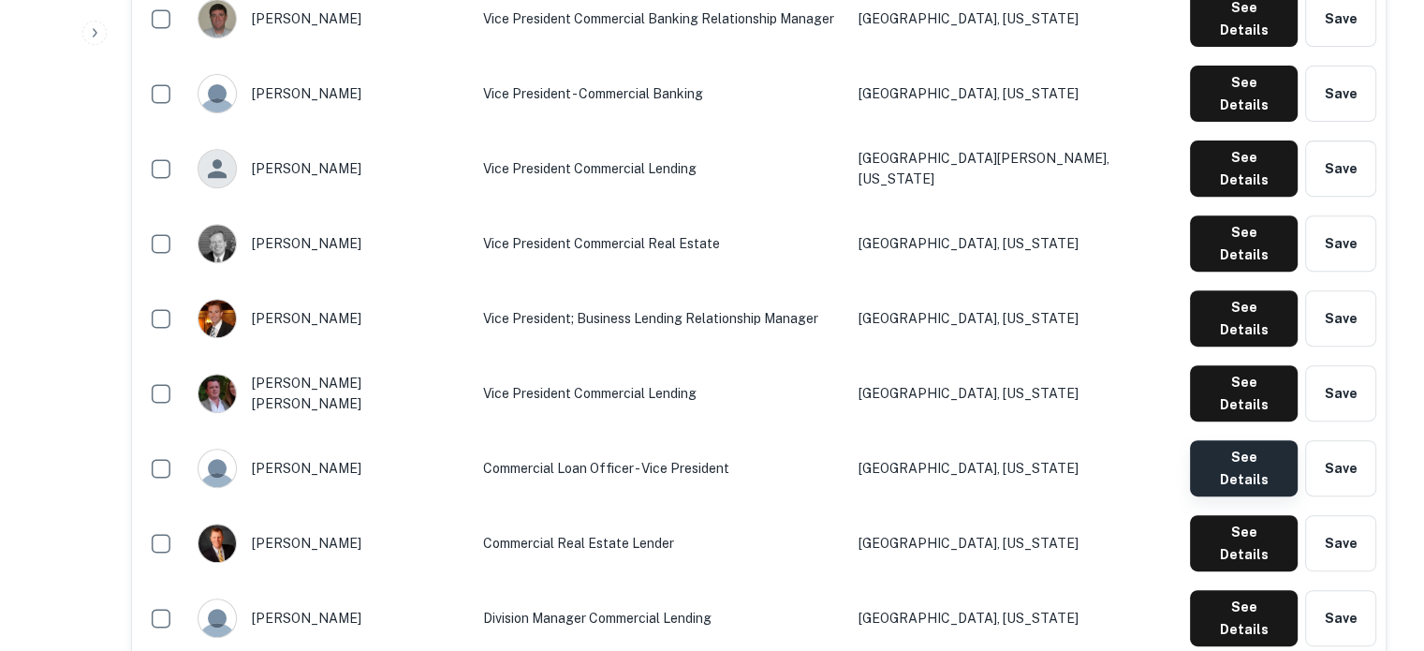
click at [1258, 440] on button "See Details" at bounding box center [1244, 468] width 108 height 56
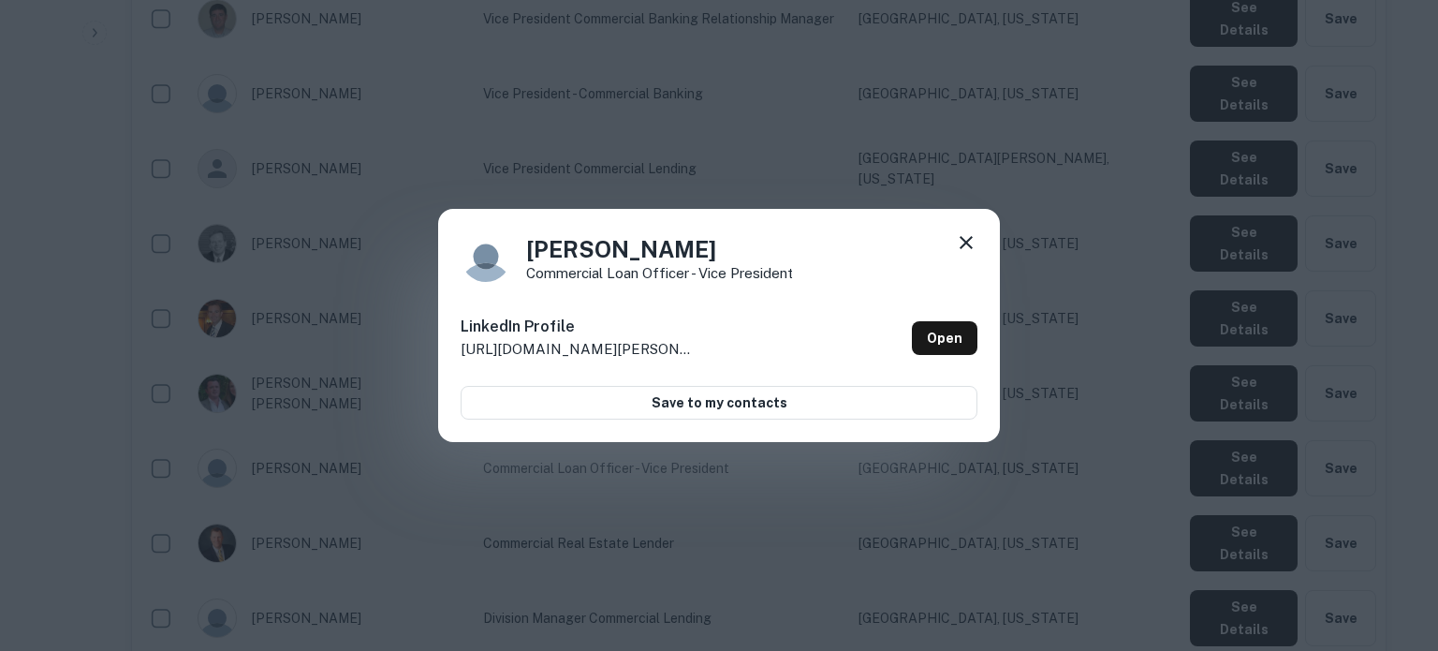
click at [969, 243] on icon at bounding box center [966, 242] width 22 height 22
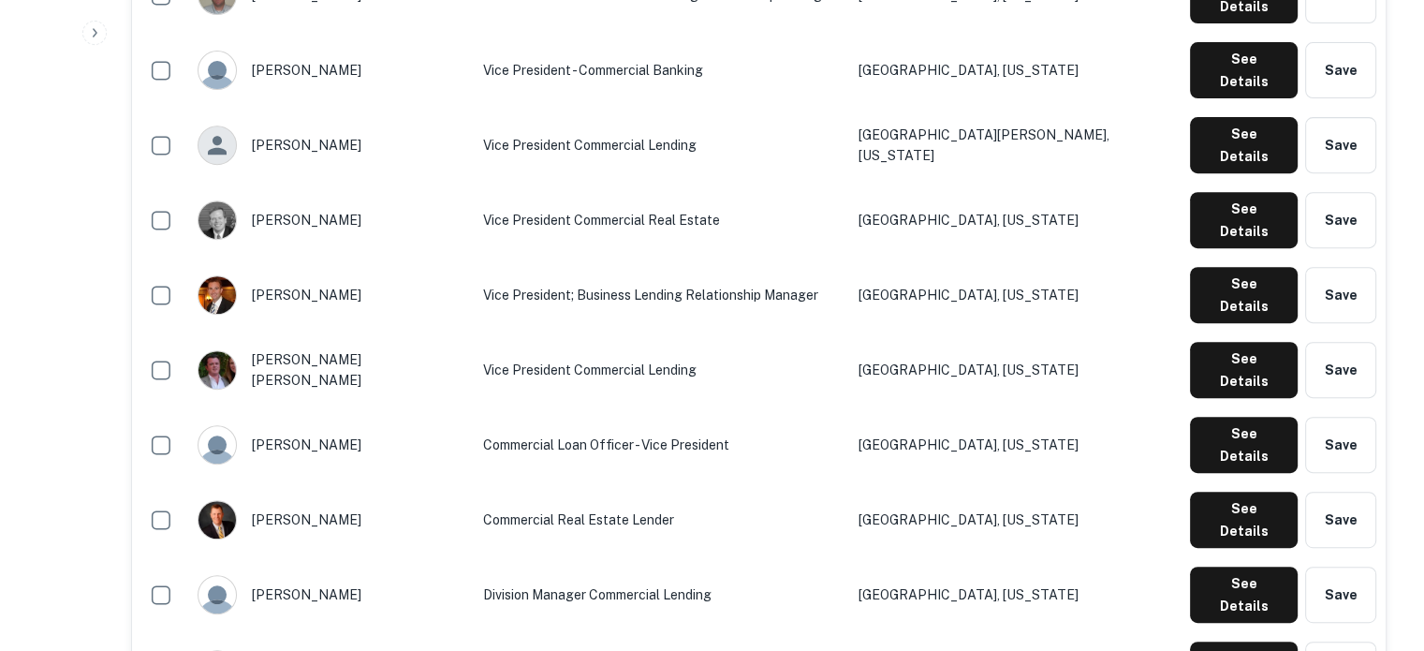
scroll to position [843, 0]
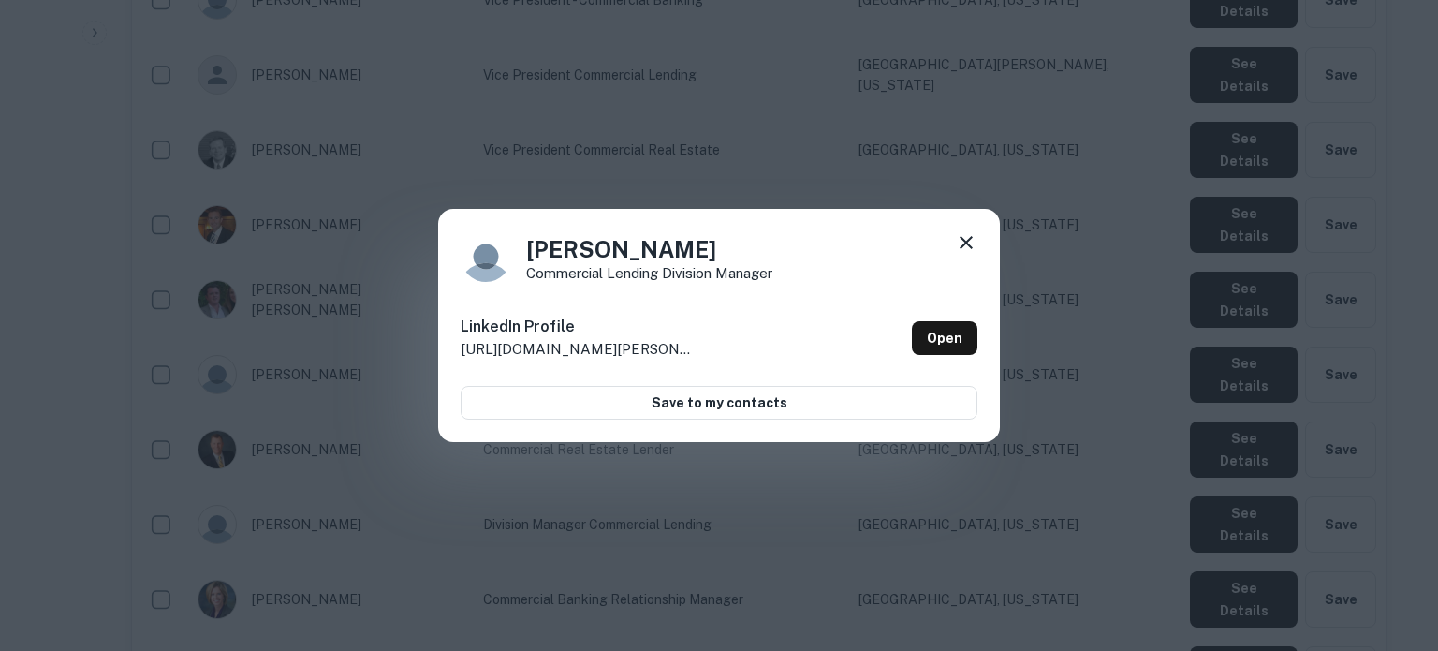
click at [963, 244] on icon at bounding box center [966, 242] width 13 height 13
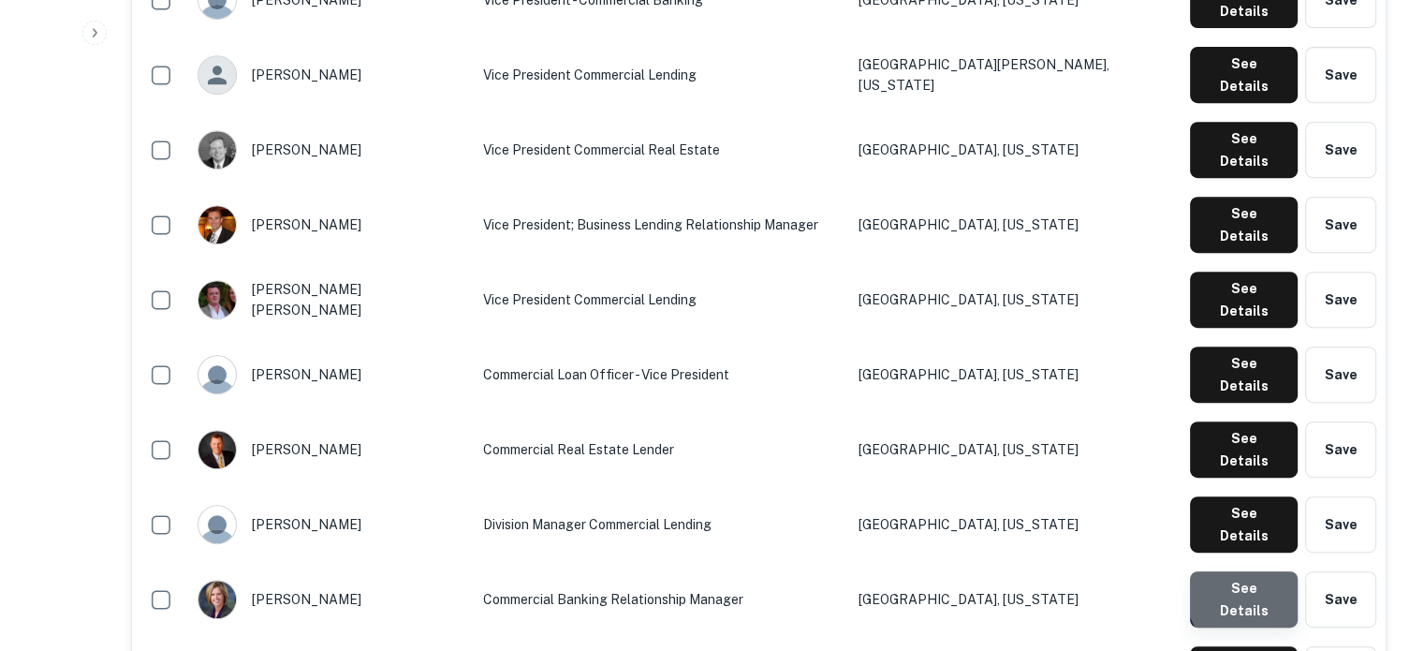
click at [1251, 571] on button "See Details" at bounding box center [1244, 599] width 108 height 56
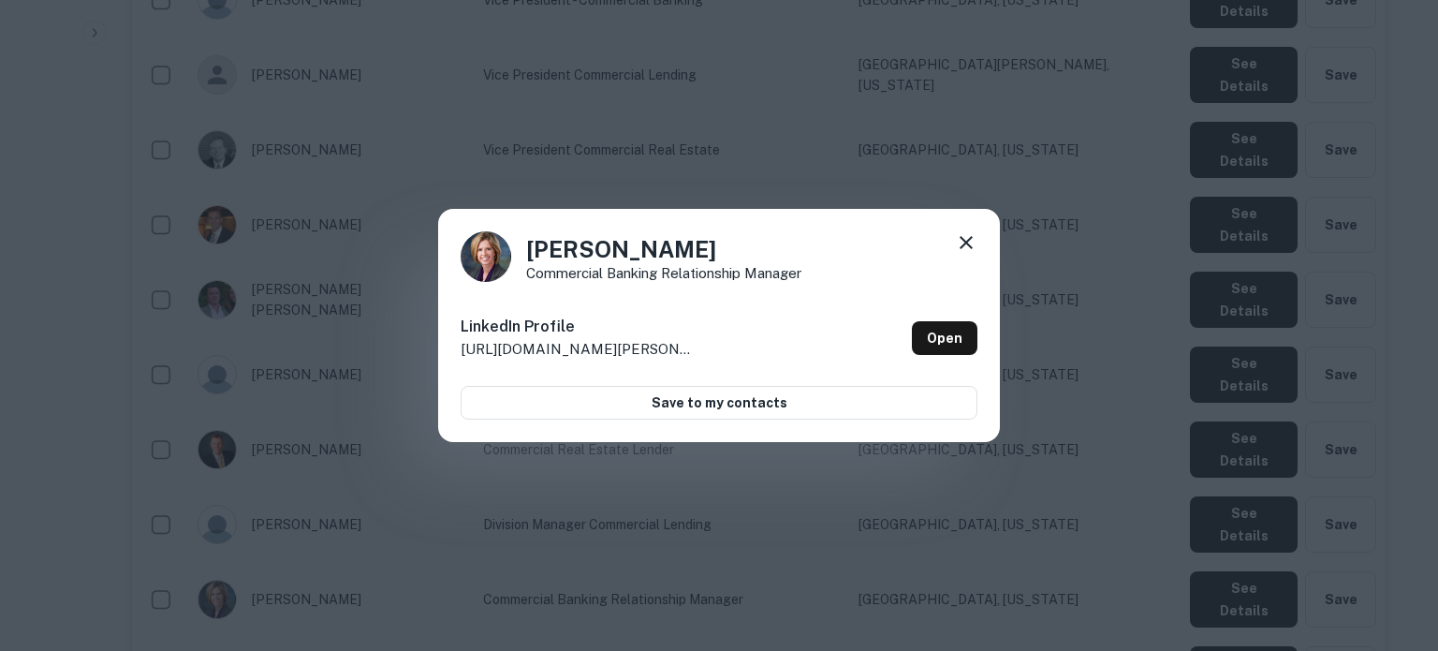
click at [961, 241] on icon at bounding box center [966, 242] width 22 height 22
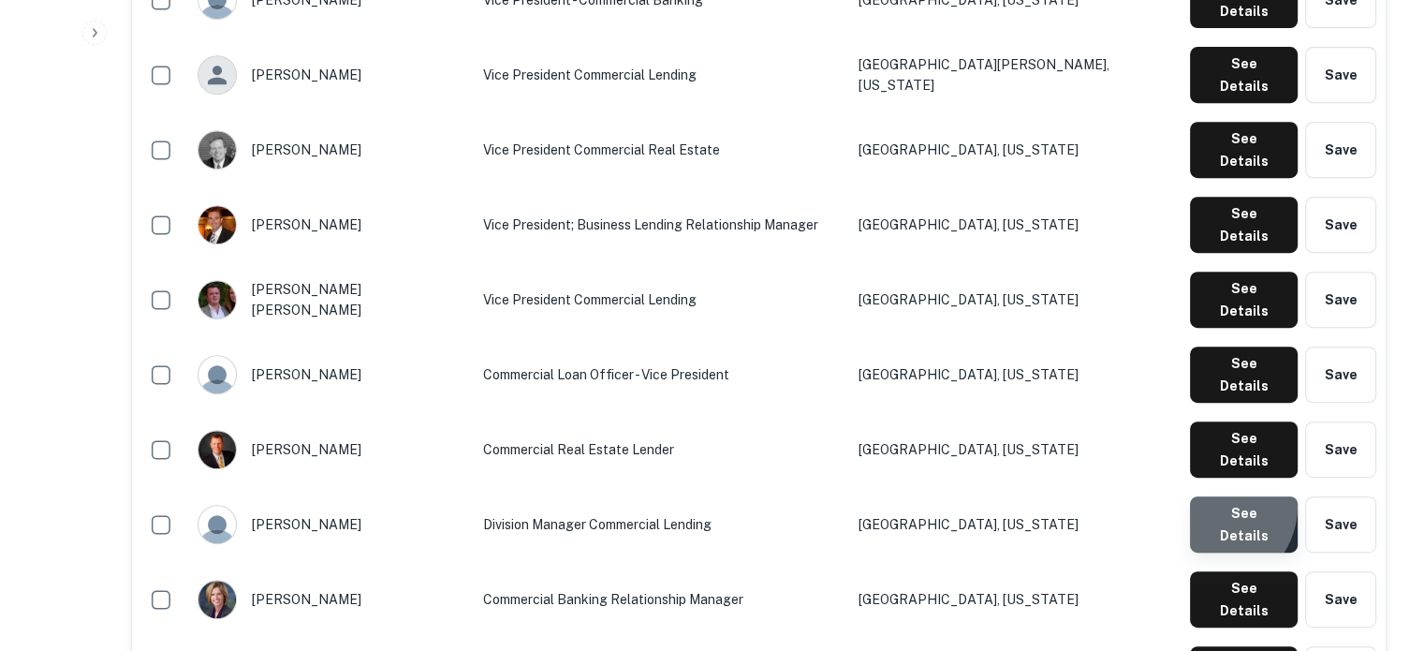
click at [1214, 496] on button "See Details" at bounding box center [1244, 524] width 108 height 56
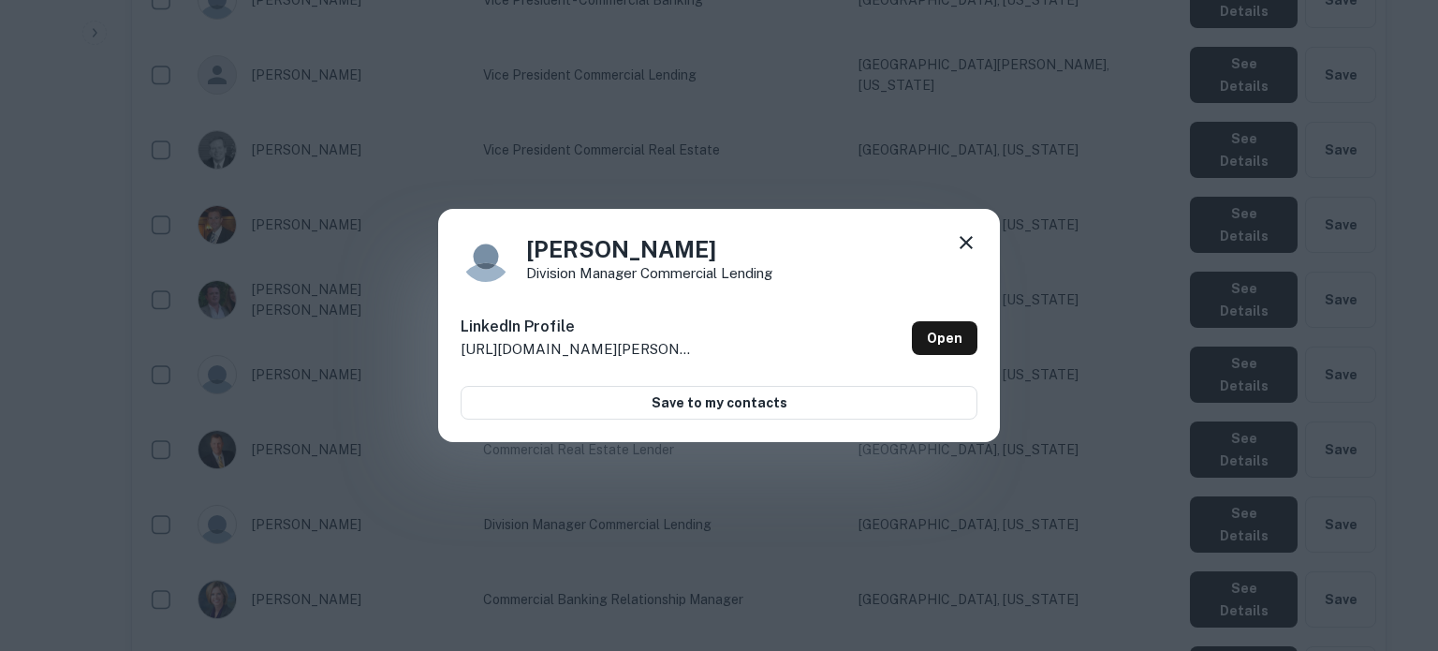
click at [968, 243] on icon at bounding box center [966, 242] width 22 height 22
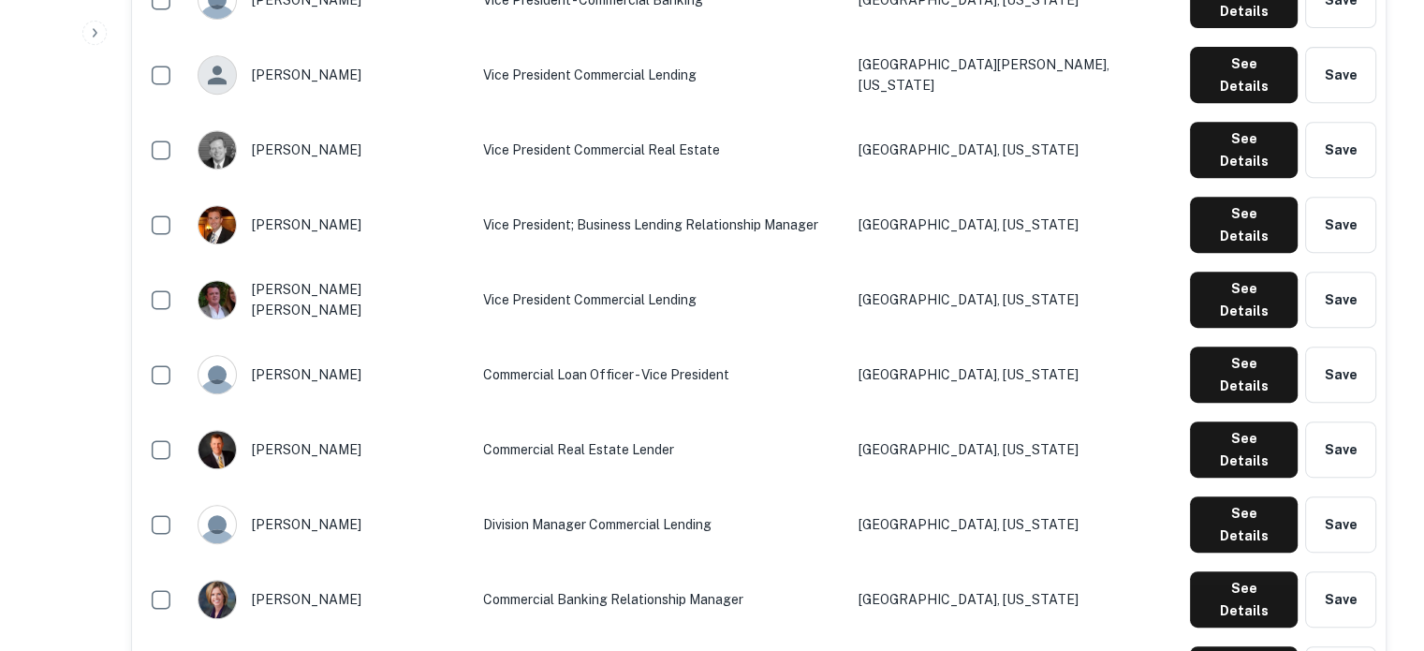
click at [1190, 421] on div "See Details Save" at bounding box center [1283, 449] width 186 height 56
click at [1261, 421] on button "See Details" at bounding box center [1244, 449] width 108 height 56
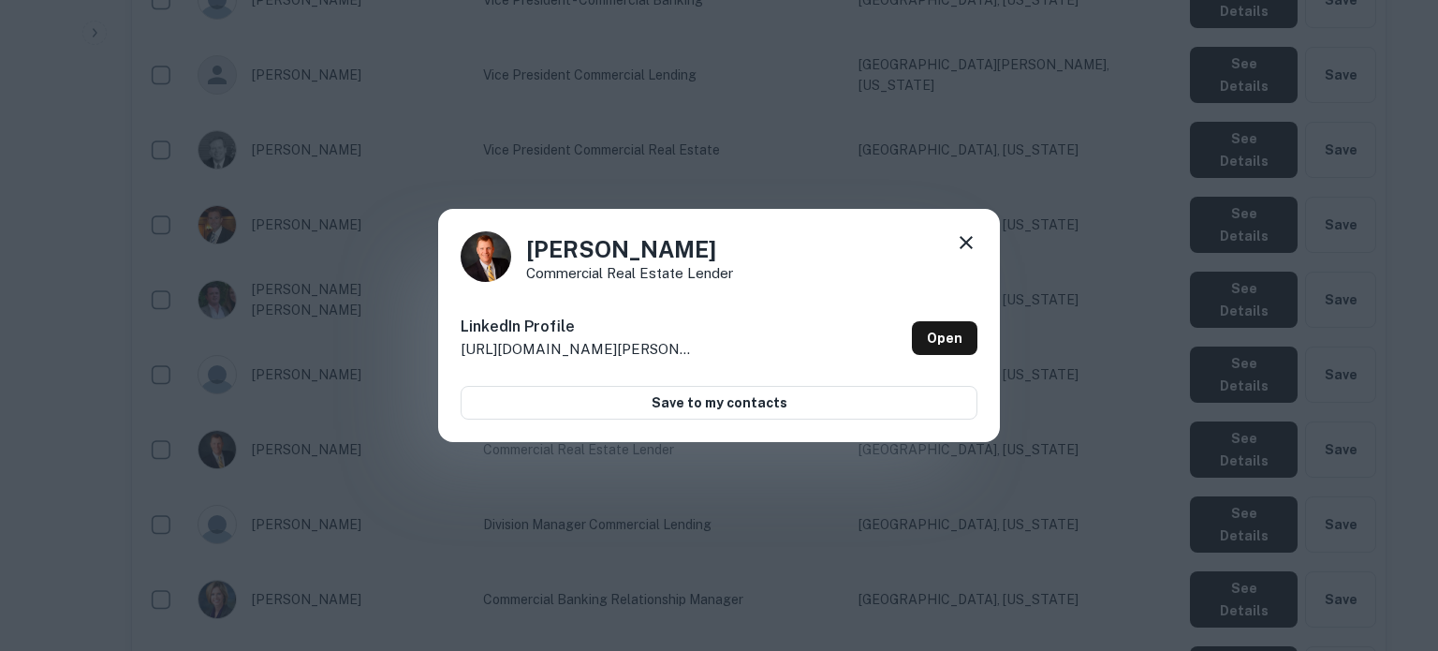
click at [978, 239] on div "Doug Sutton Commercial Real Estate Lender LinkedIn Profile http://www.linkedin.…" at bounding box center [719, 326] width 562 height 234
click at [974, 239] on icon at bounding box center [966, 242] width 22 height 22
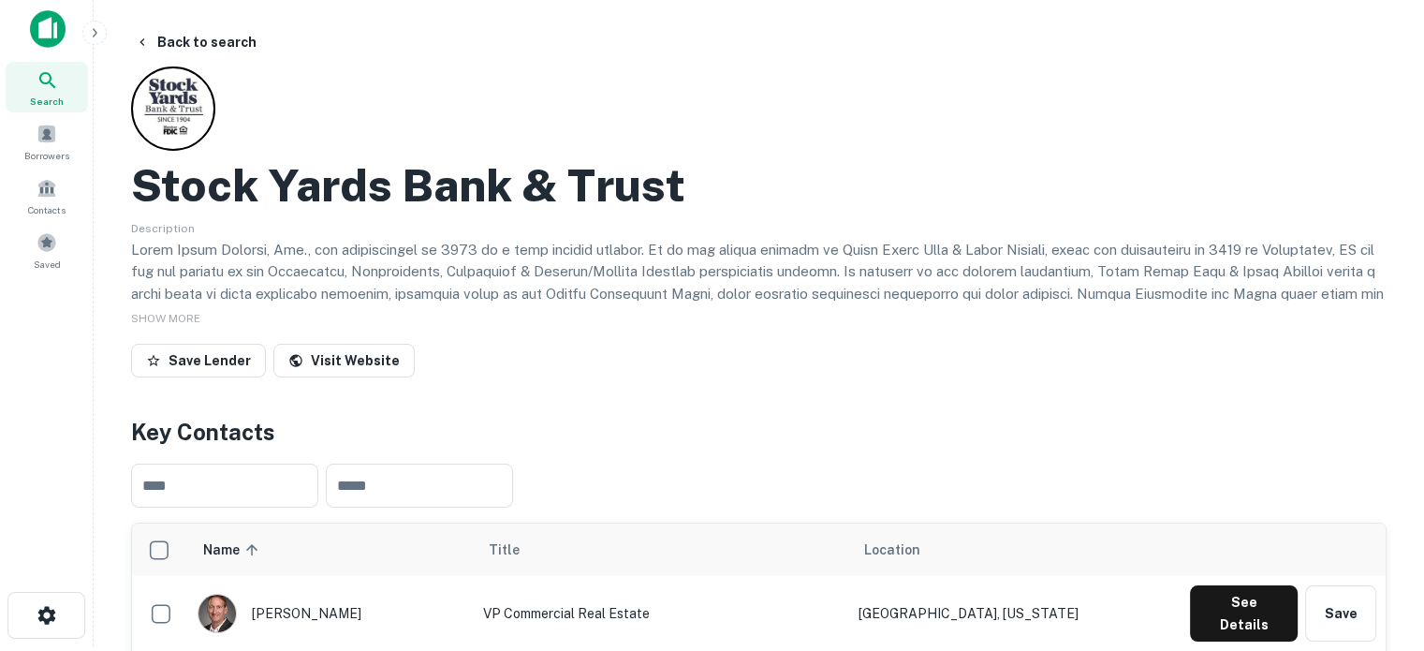
scroll to position [0, 0]
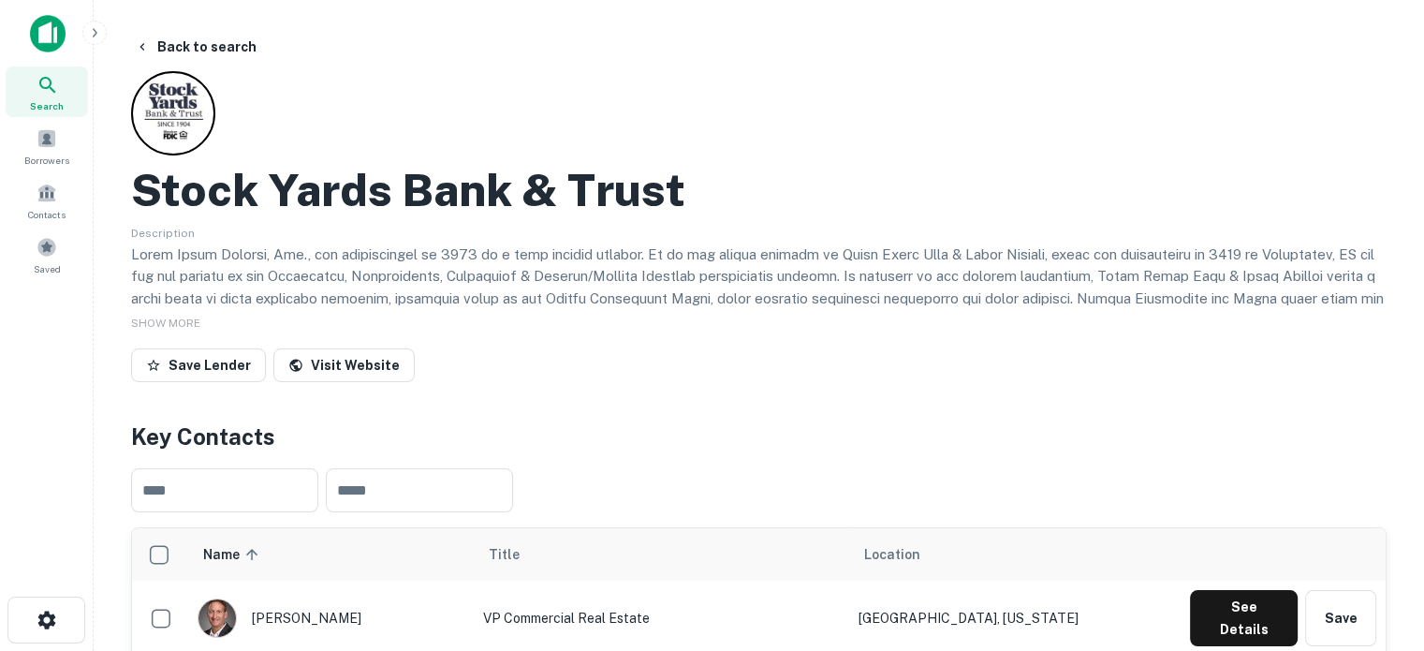
click at [45, 99] on span "Search" at bounding box center [47, 105] width 34 height 15
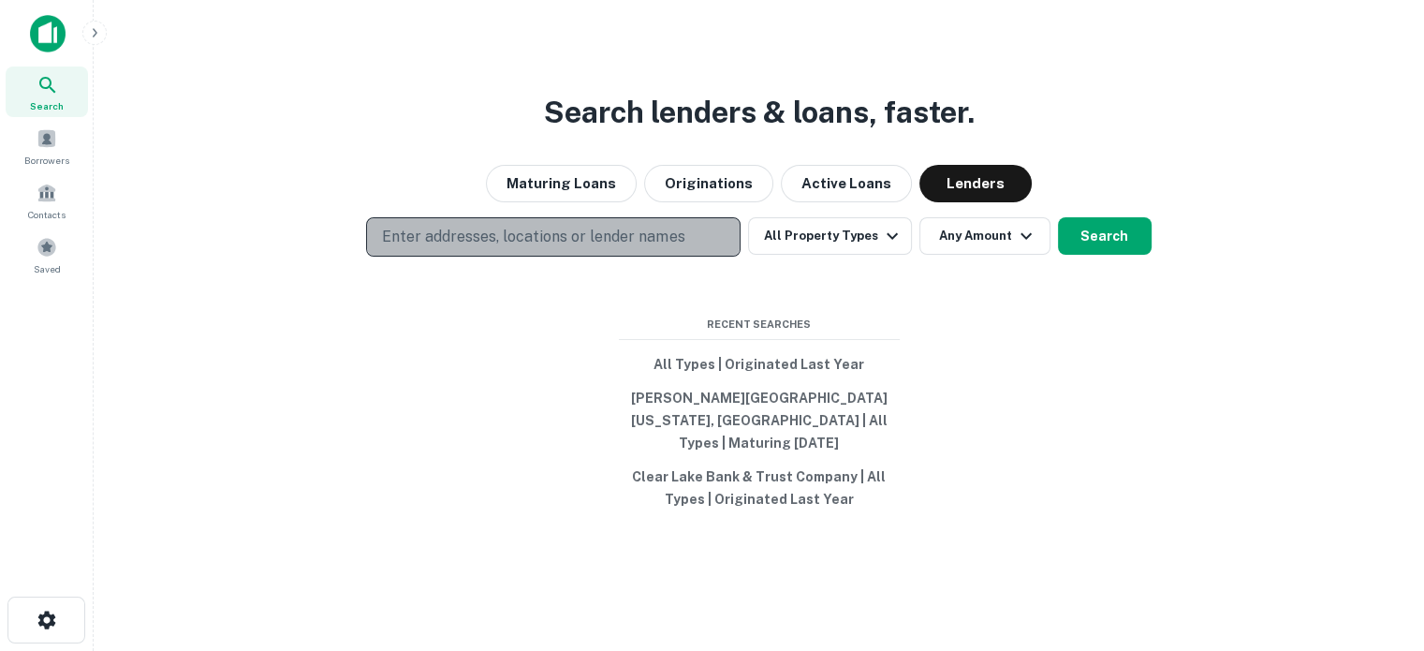
click at [551, 246] on p "Enter addresses, locations or lender names" at bounding box center [533, 237] width 302 height 22
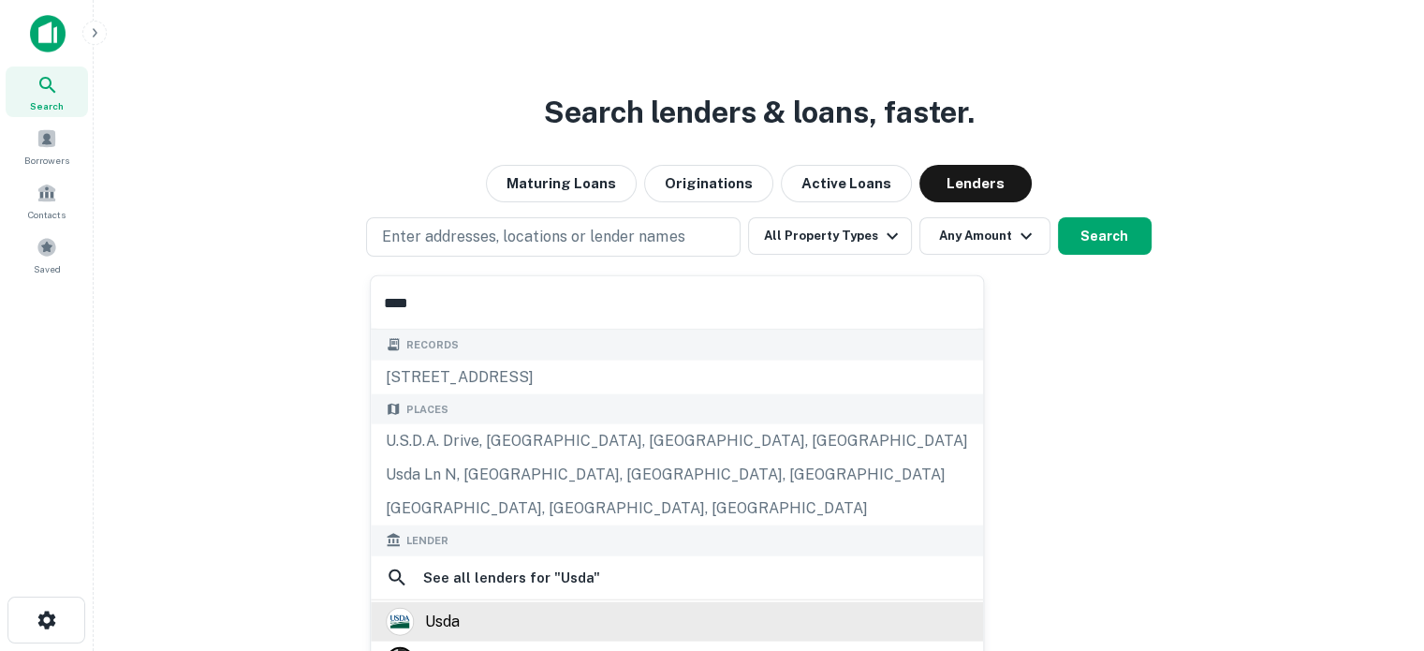
type input "****"
click at [443, 631] on div "usda" at bounding box center [442, 621] width 35 height 28
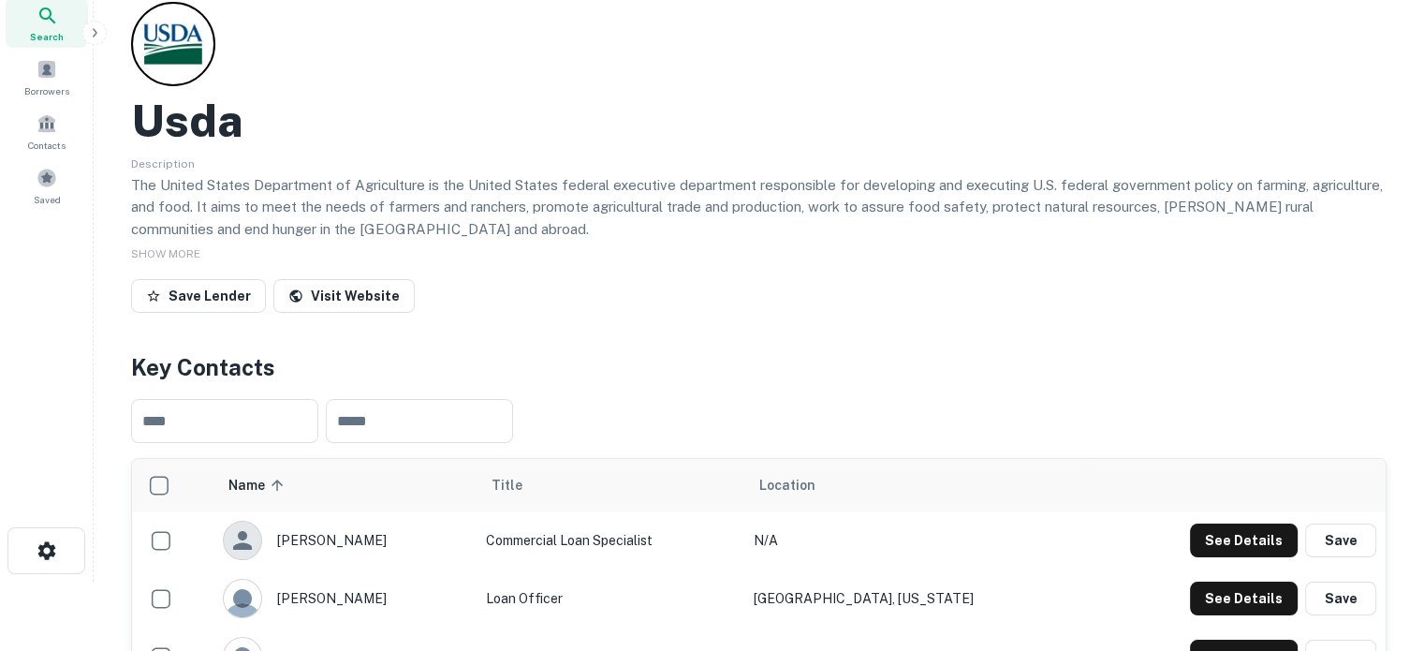
scroll to position [281, 0]
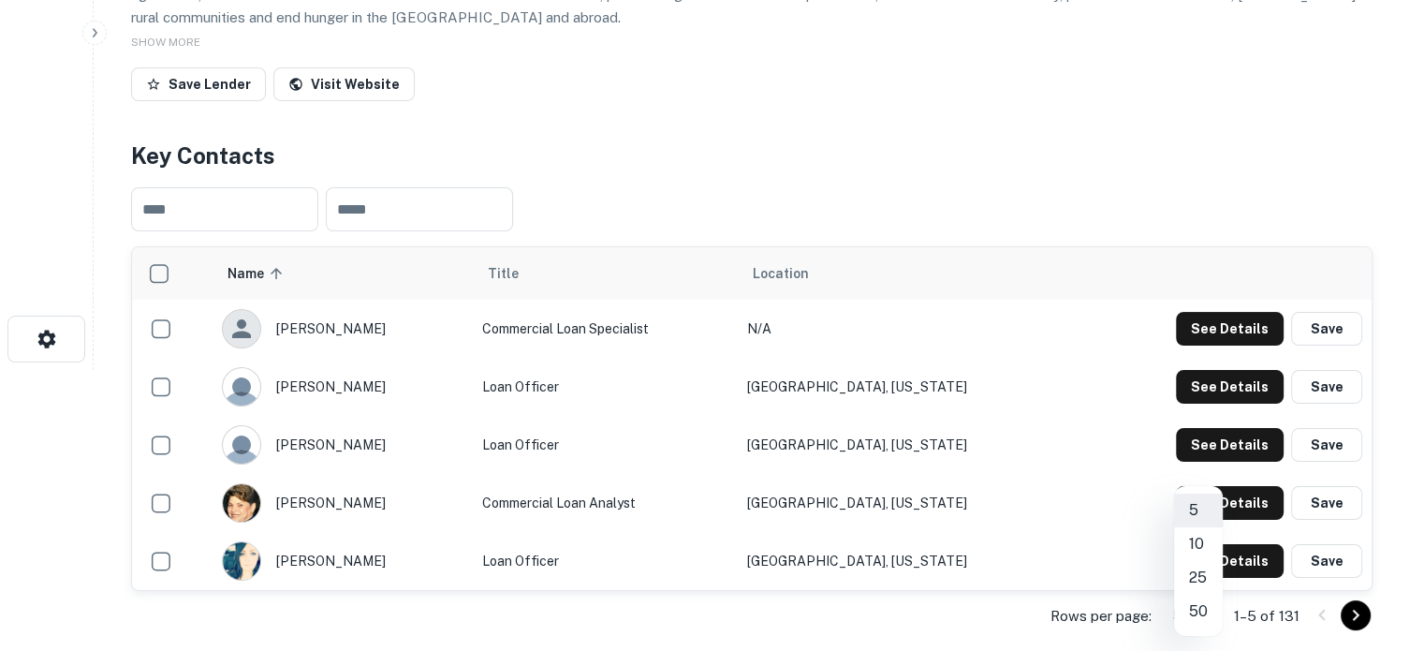
click at [1200, 370] on body "Search Borrowers Contacts Saved Back to search Usda Description The United Stat…" at bounding box center [712, 44] width 1424 height 651
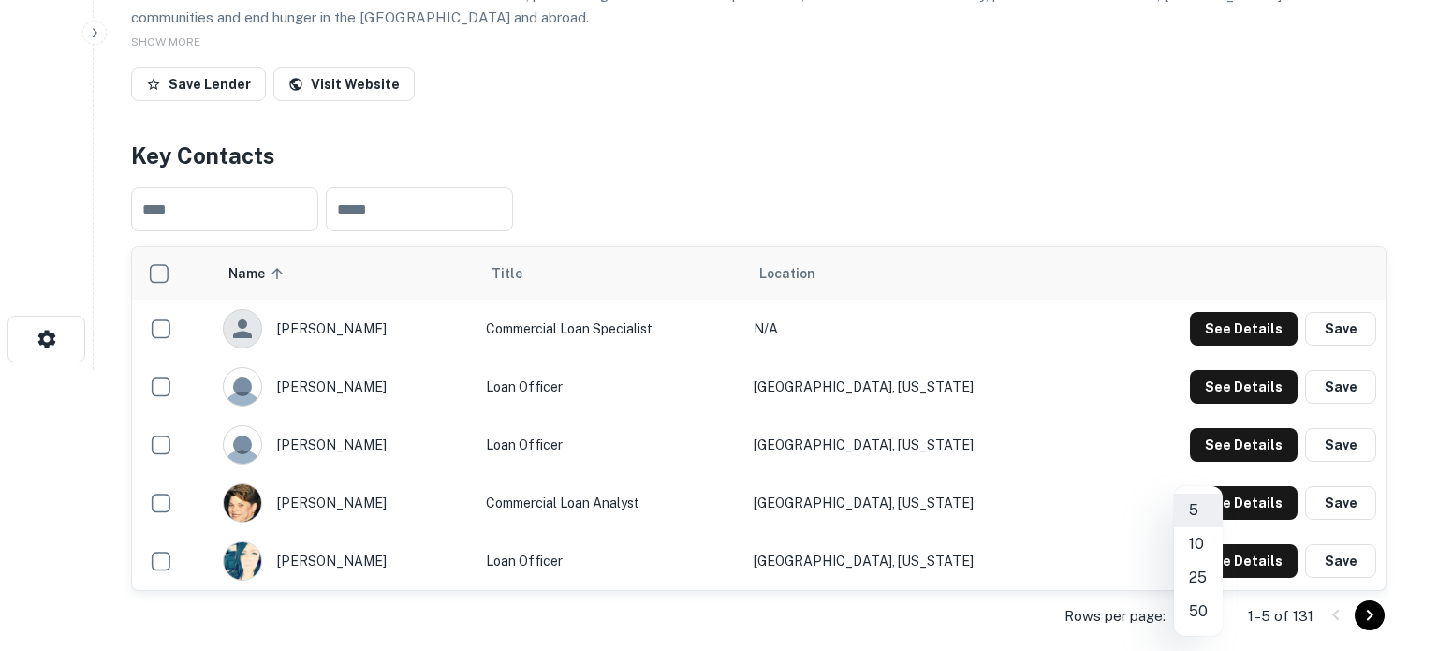
click at [1202, 617] on li "50" at bounding box center [1198, 612] width 49 height 34
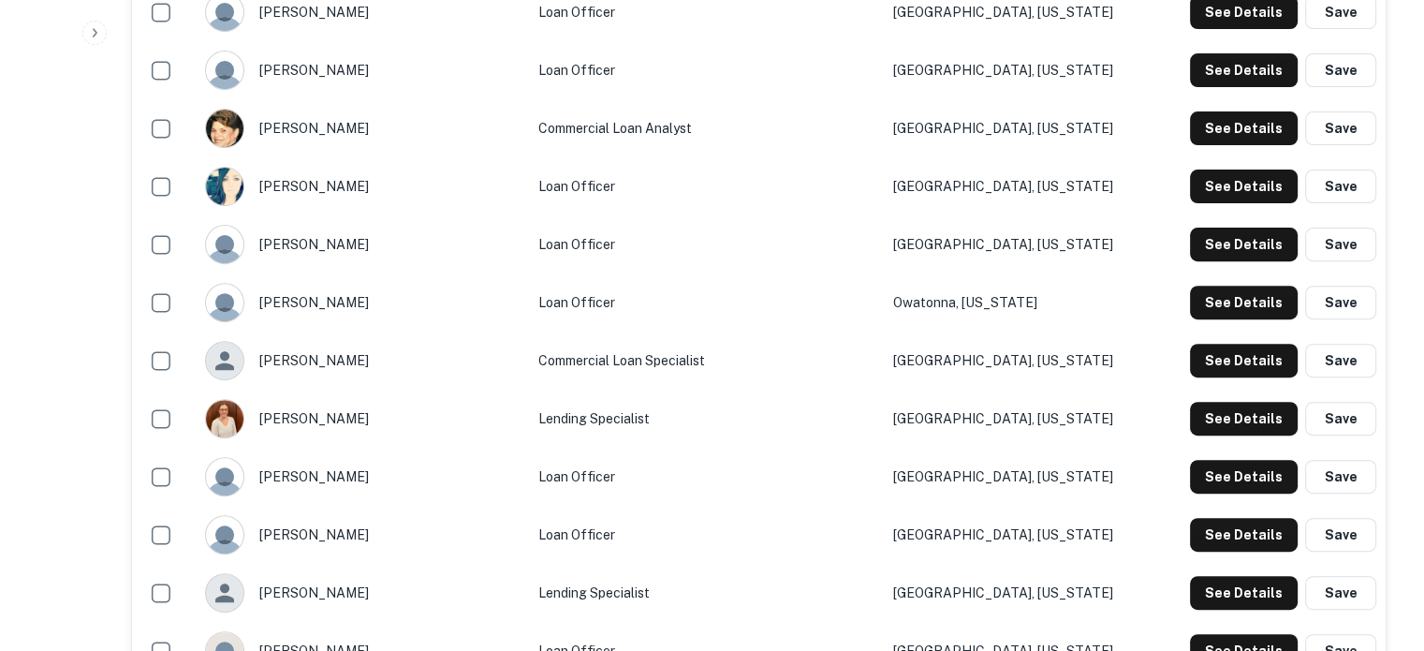
scroll to position [468, 0]
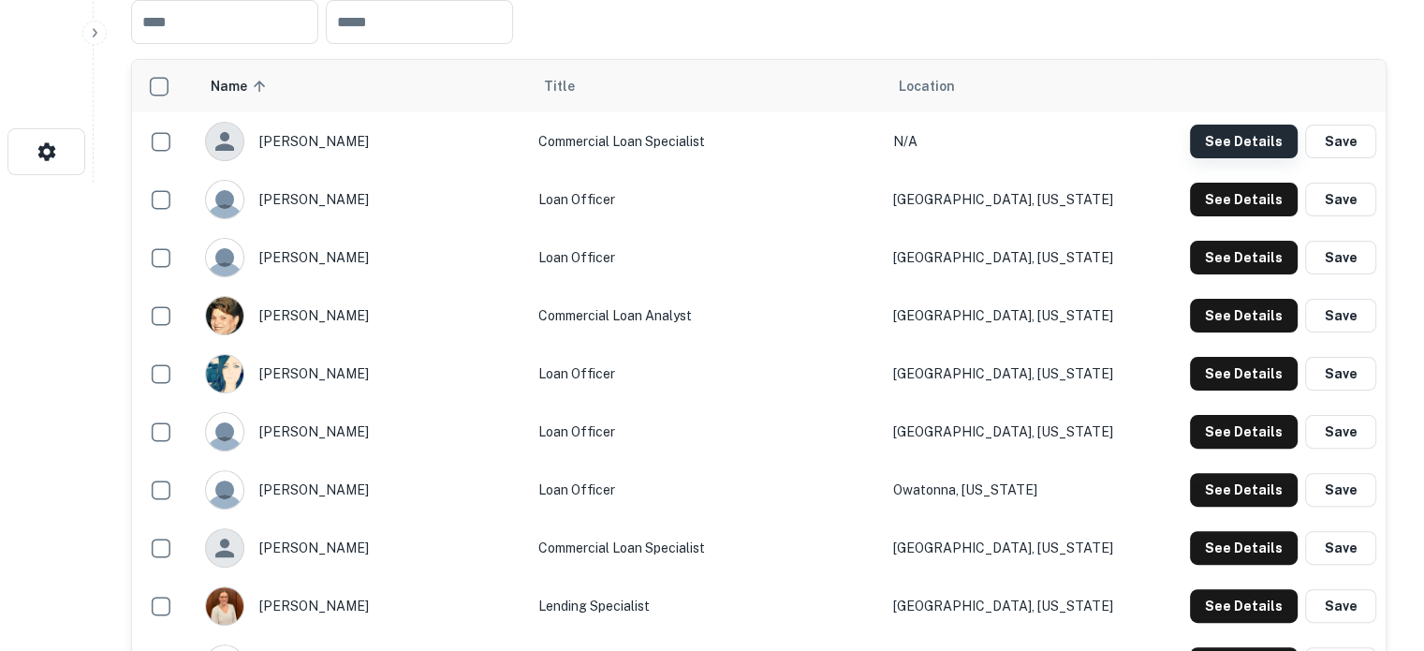
click at [1265, 139] on button "See Details" at bounding box center [1244, 142] width 108 height 34
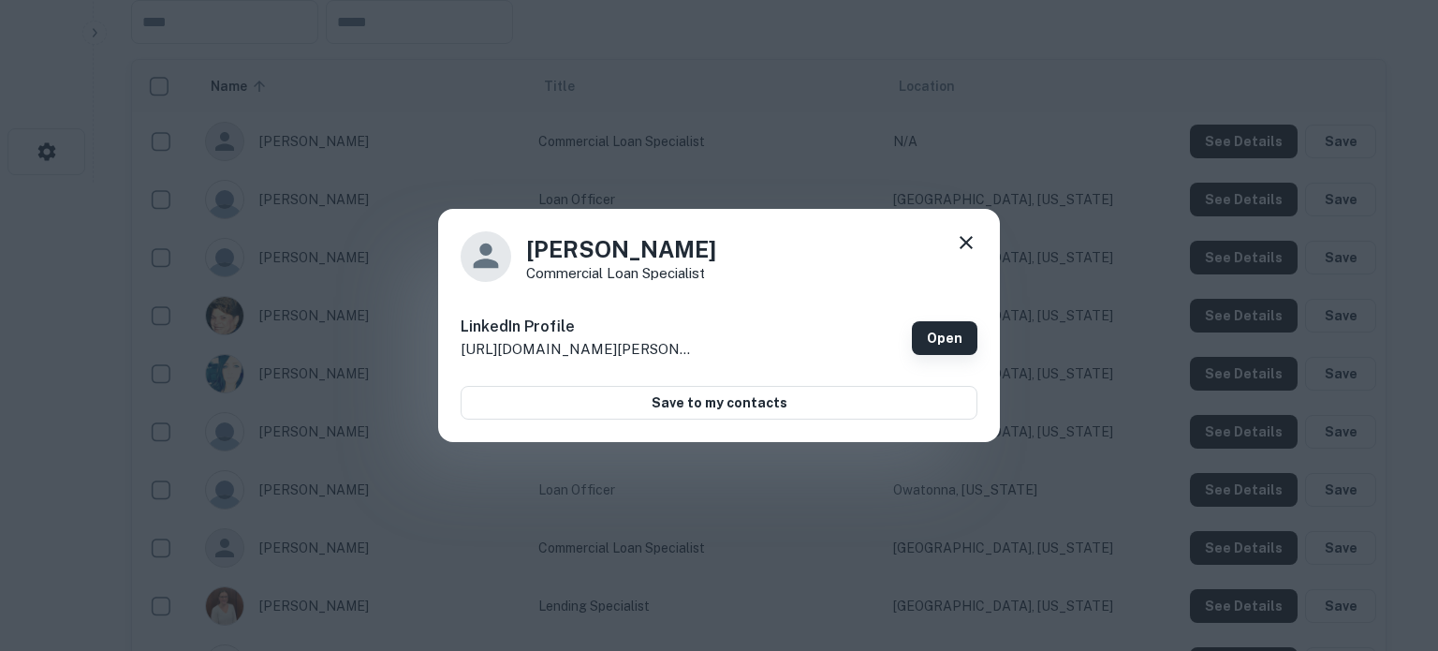
click at [929, 346] on link "Open" at bounding box center [945, 338] width 66 height 34
click at [971, 244] on icon at bounding box center [966, 242] width 22 height 22
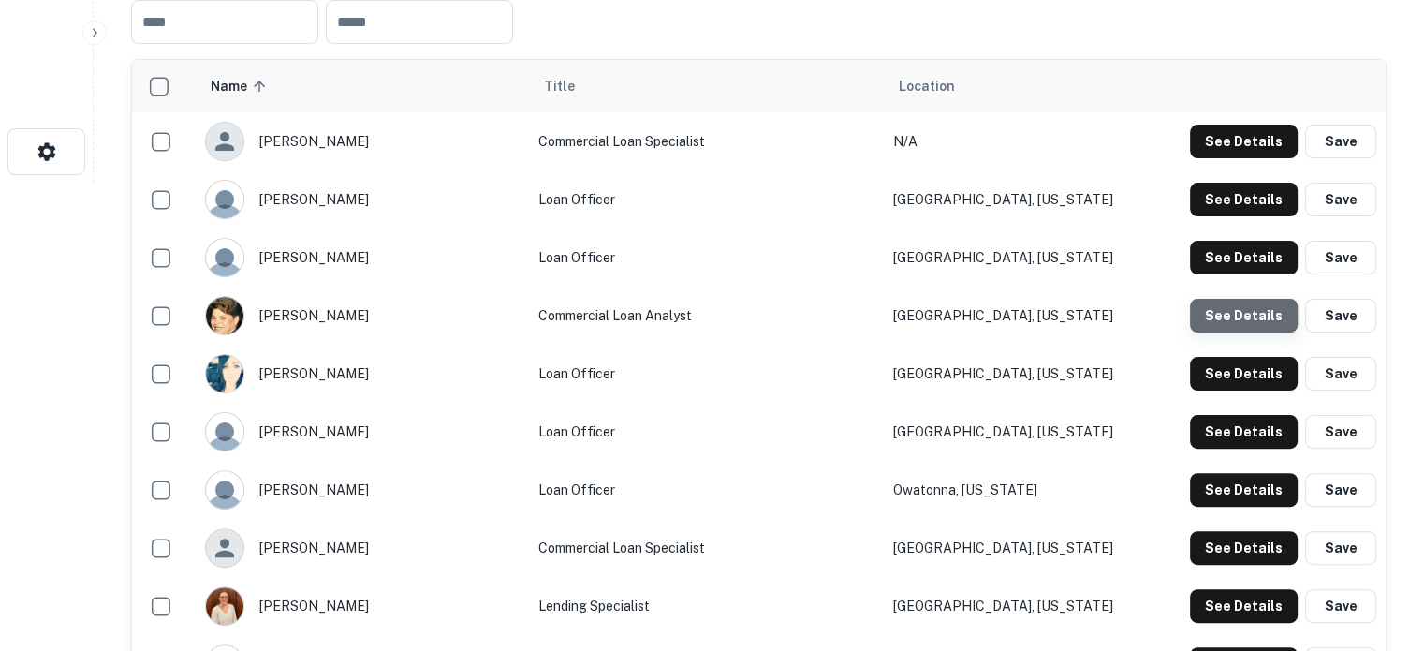
click at [1258, 326] on button "See Details" at bounding box center [1244, 316] width 108 height 34
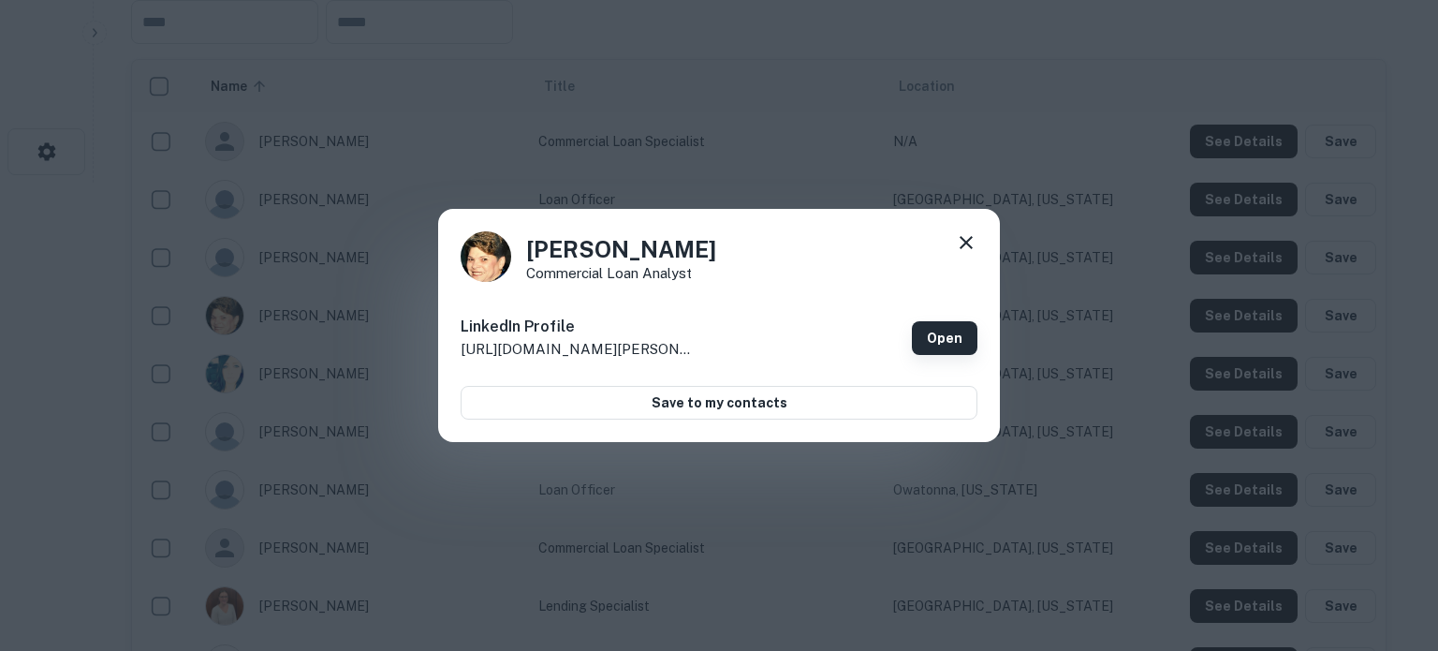
click at [937, 331] on link "Open" at bounding box center [945, 338] width 66 height 34
click at [960, 234] on icon at bounding box center [966, 242] width 22 height 22
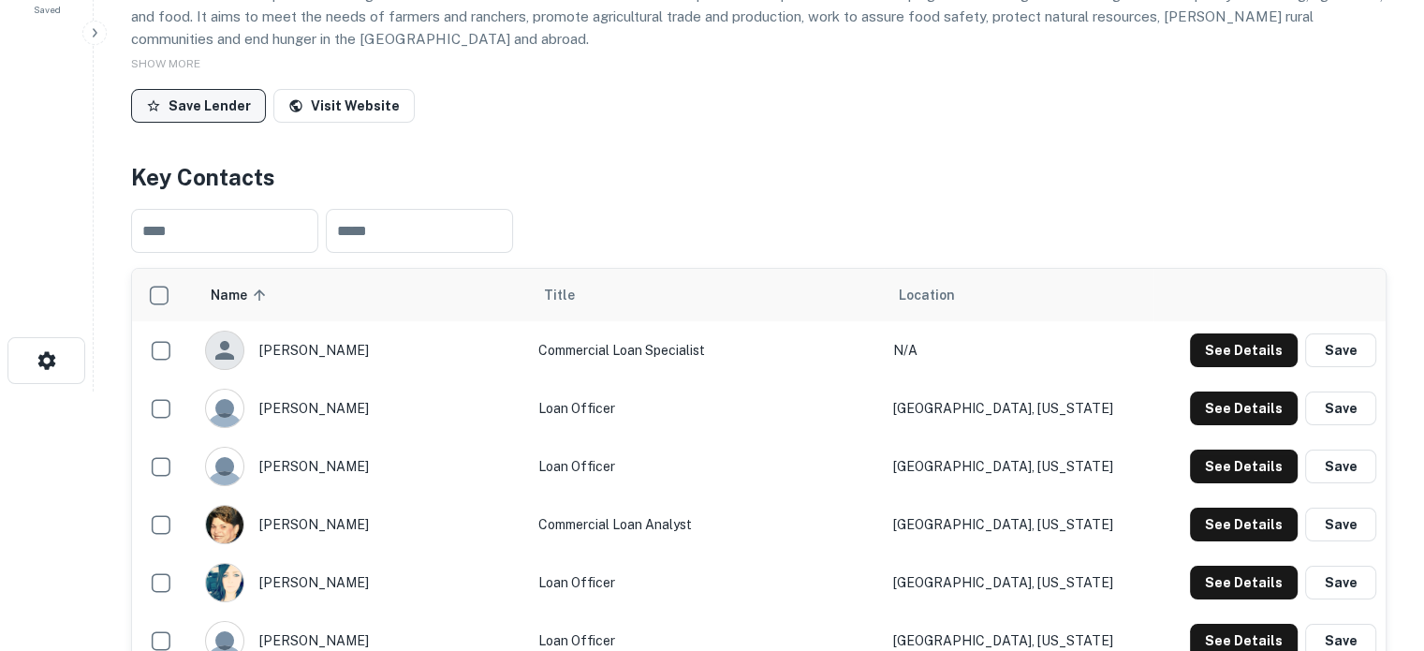
scroll to position [0, 0]
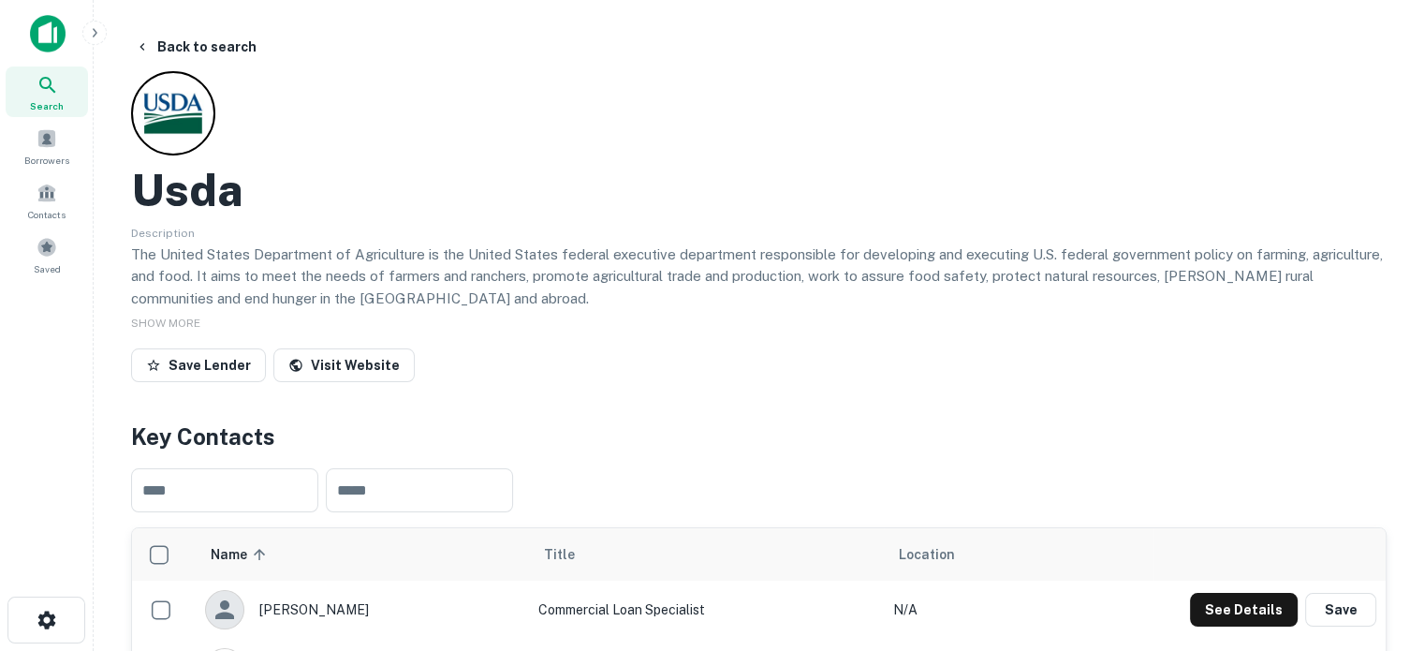
click at [44, 95] on icon at bounding box center [48, 85] width 22 height 22
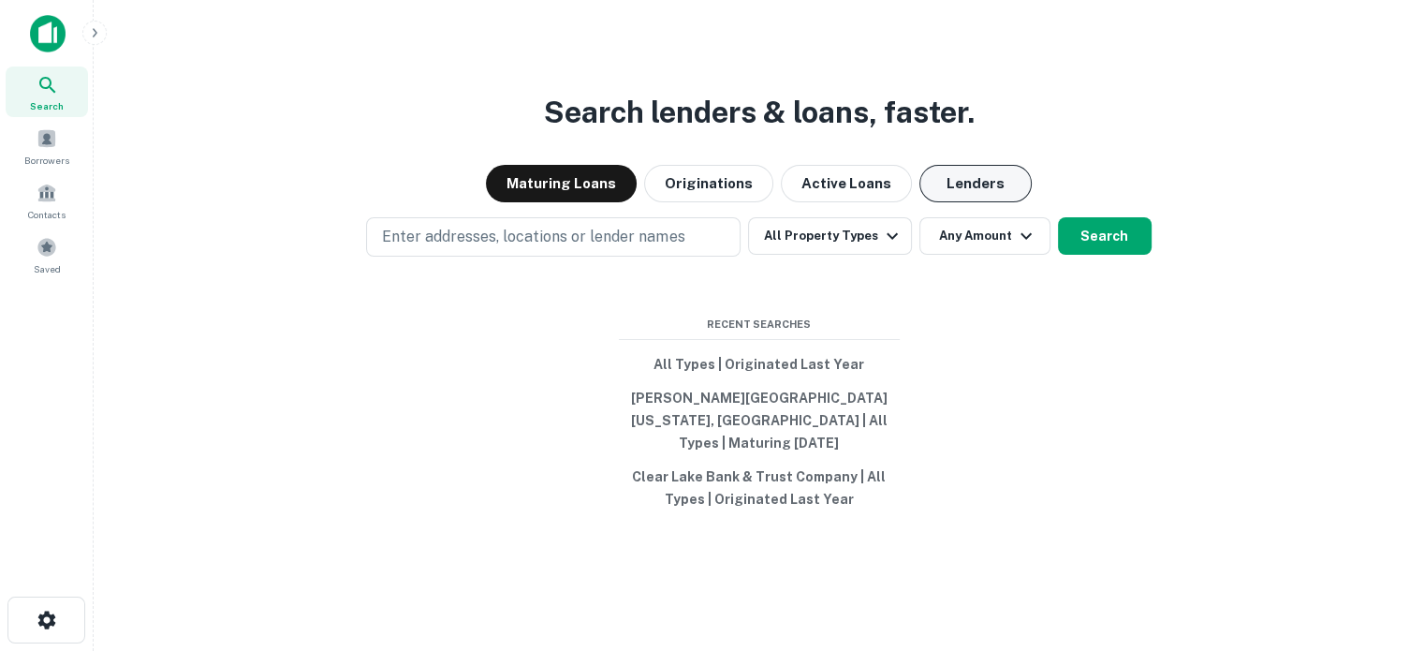
click at [974, 179] on button "Lenders" at bounding box center [975, 183] width 112 height 37
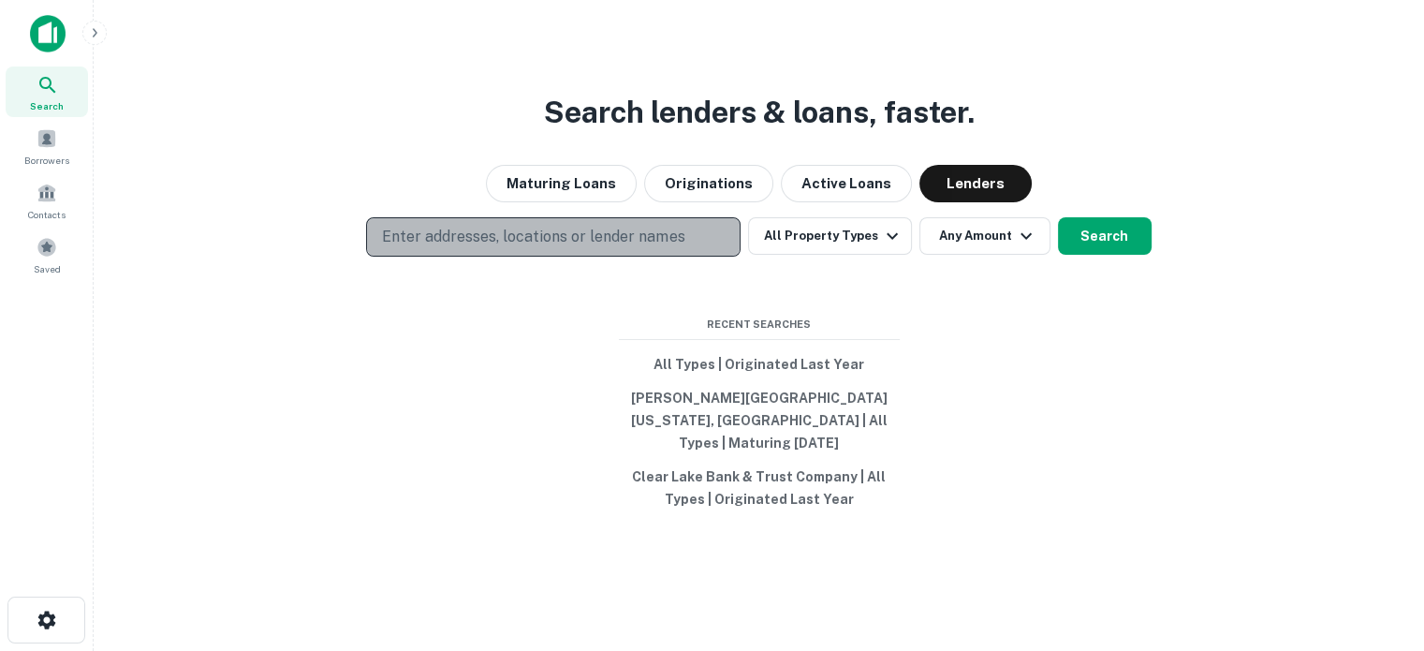
click at [649, 245] on p "Enter addresses, locations or lender names" at bounding box center [533, 237] width 302 height 22
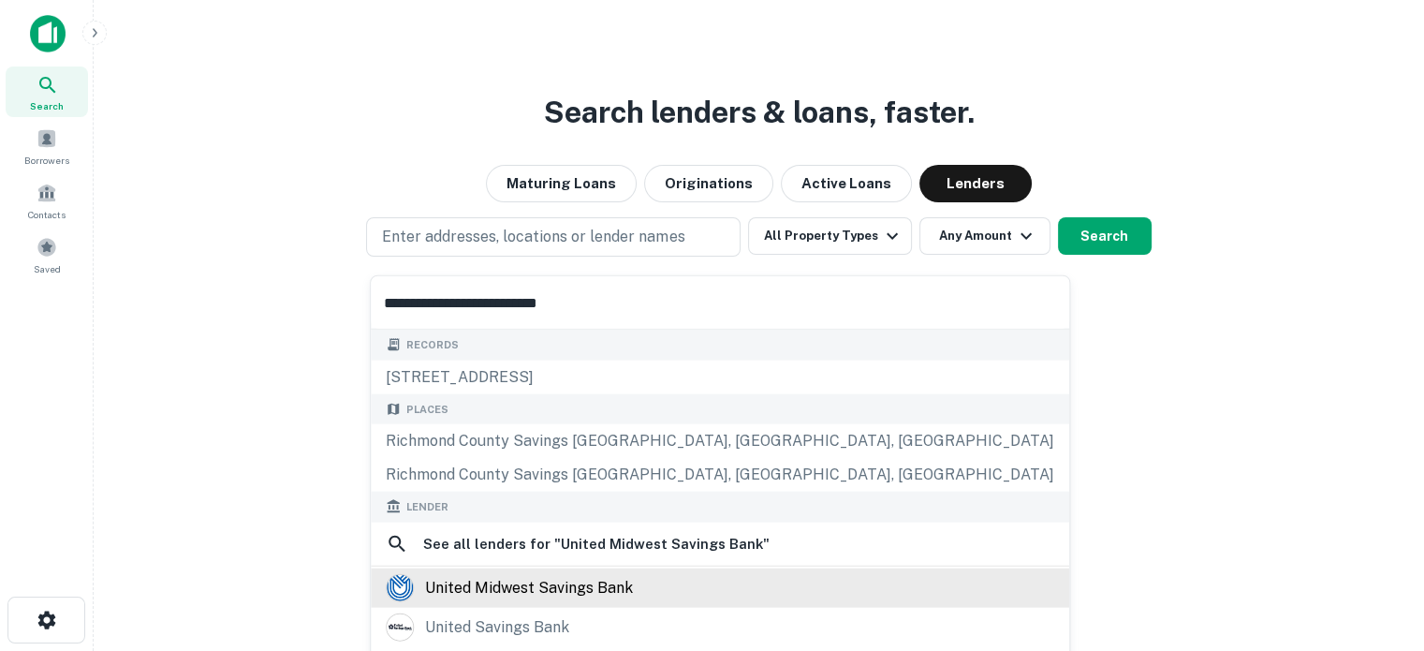
type input "**********"
click at [596, 587] on div "united midwest savings bank" at bounding box center [529, 587] width 208 height 28
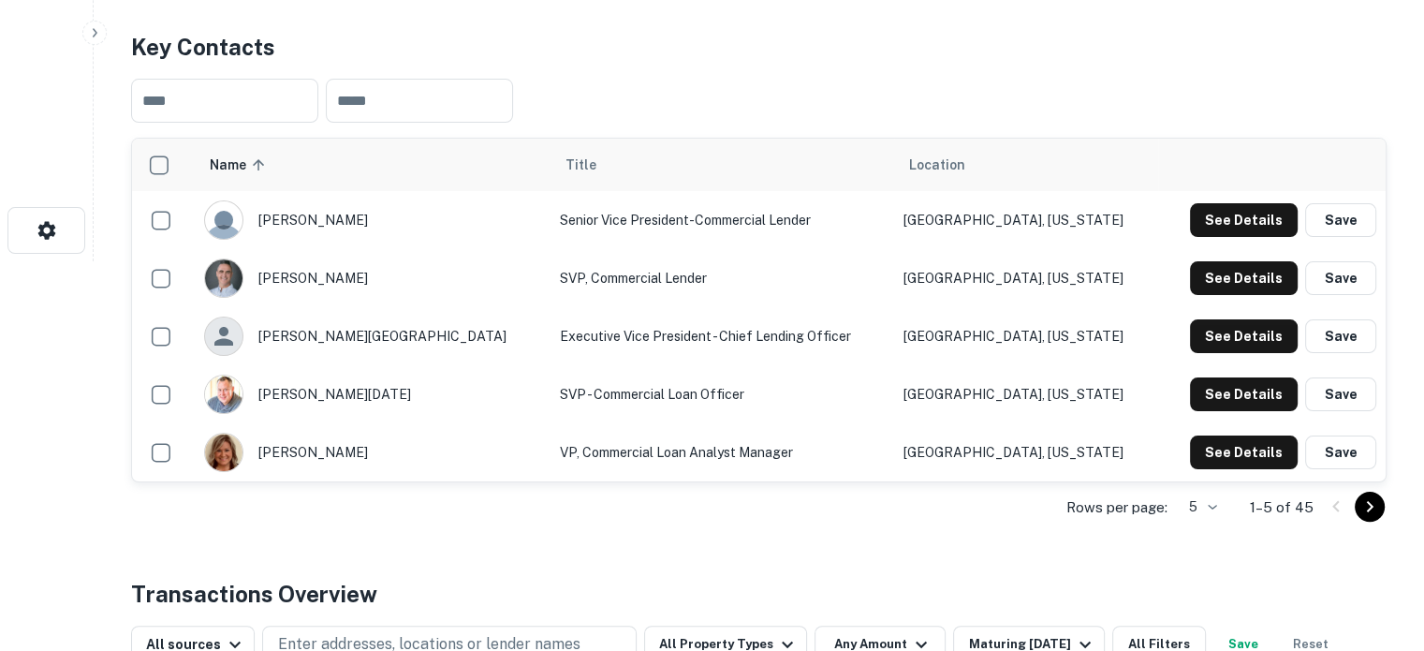
scroll to position [468, 0]
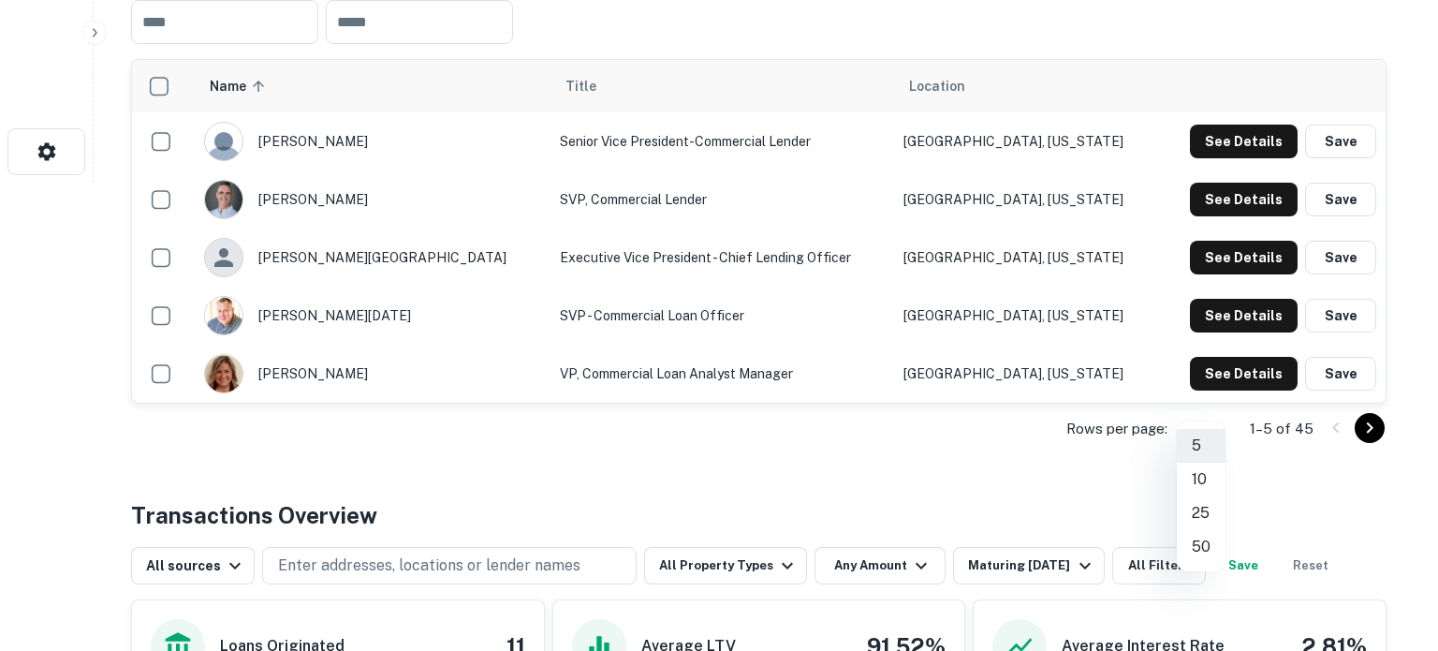
click at [1204, 482] on li "10" at bounding box center [1201, 480] width 49 height 34
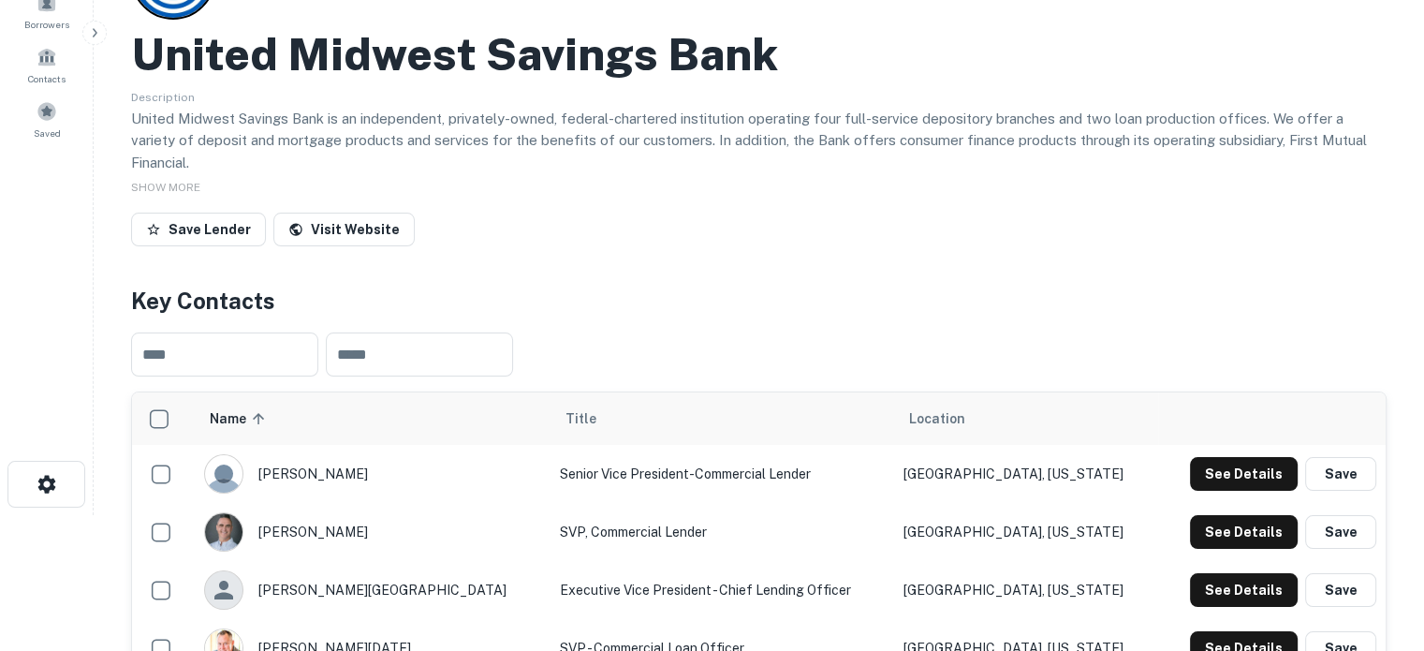
scroll to position [0, 0]
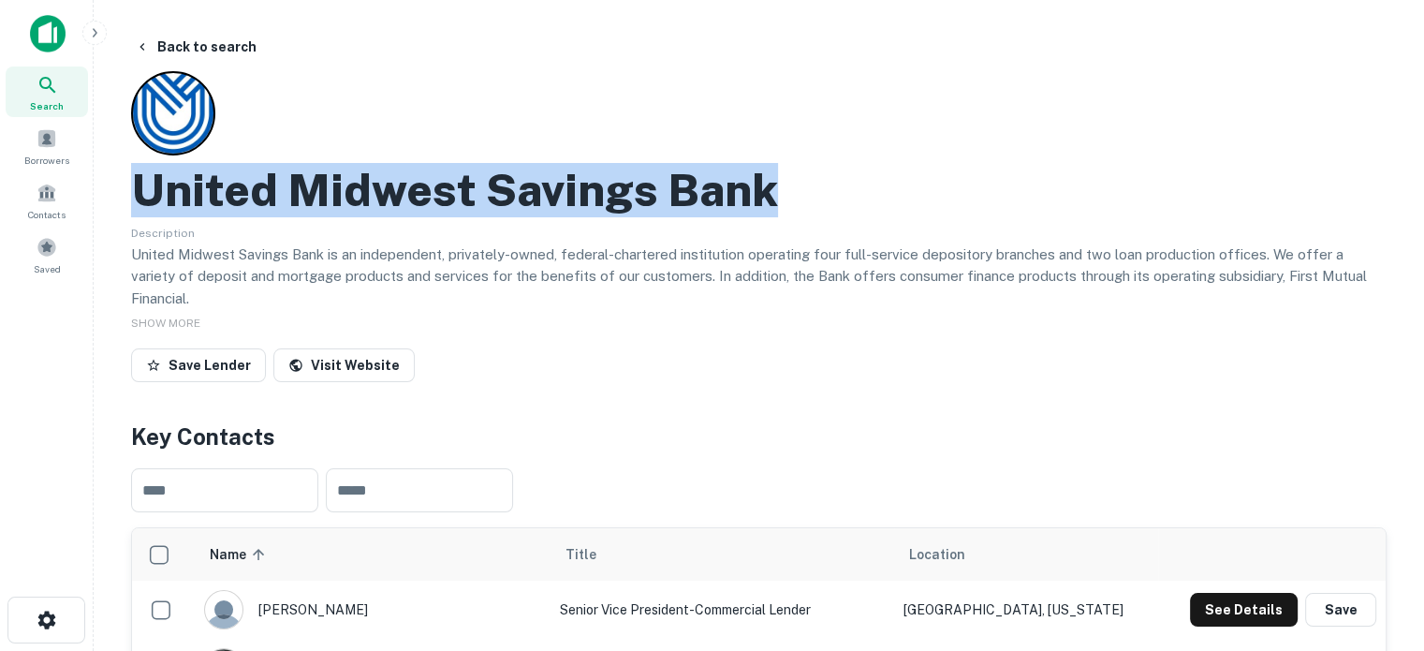
drag, startPoint x: 140, startPoint y: 197, endPoint x: 834, endPoint y: 213, distance: 694.0
click at [833, 213] on div "United Midwest Savings Bank" at bounding box center [759, 190] width 1256 height 54
copy h2 "United Midwest Savings Bank"
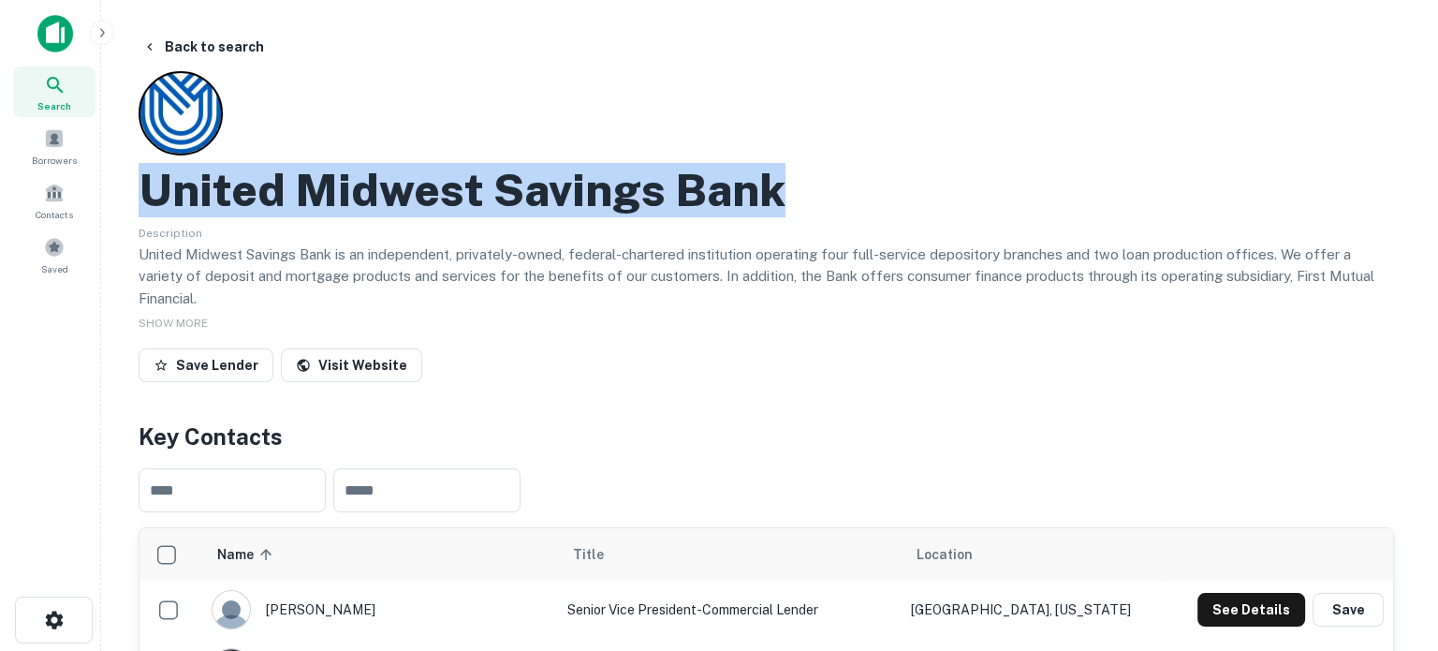
scroll to position [187, 0]
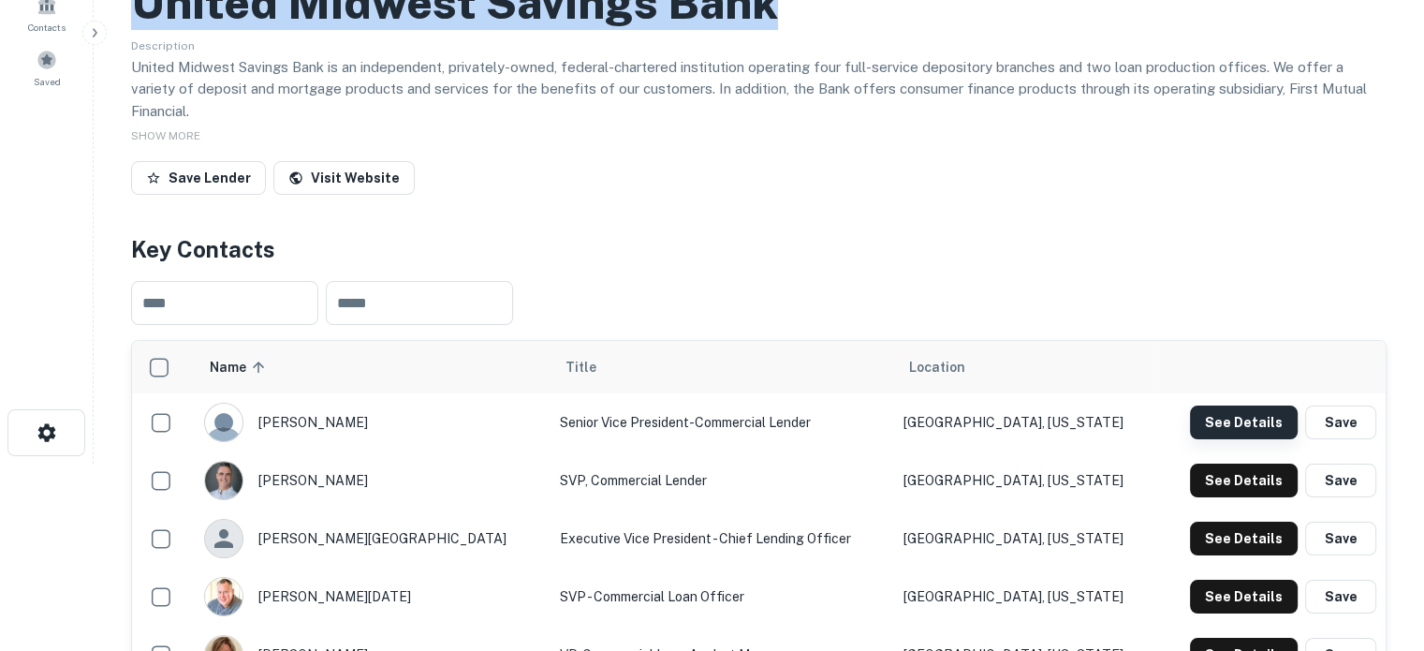
click at [1236, 405] on button "See Details" at bounding box center [1244, 422] width 108 height 34
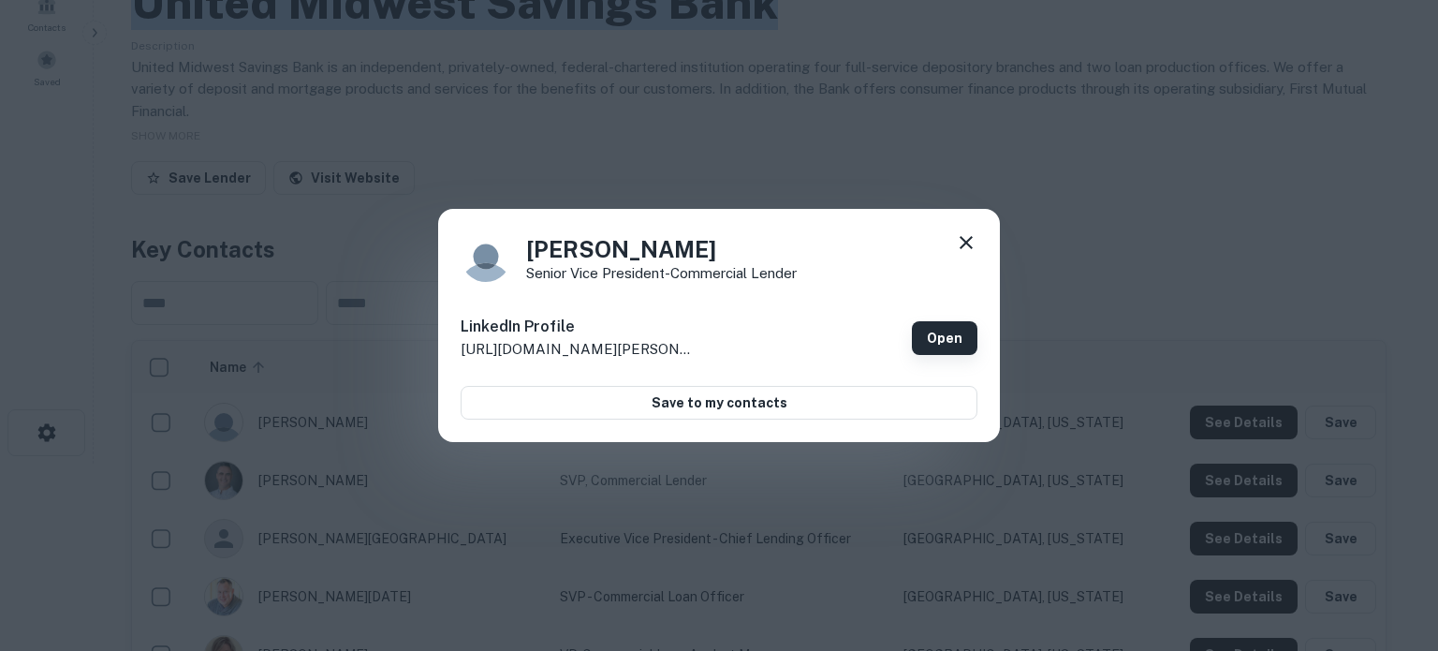
click at [951, 349] on link "Open" at bounding box center [945, 338] width 66 height 34
click at [969, 243] on icon at bounding box center [966, 242] width 22 height 22
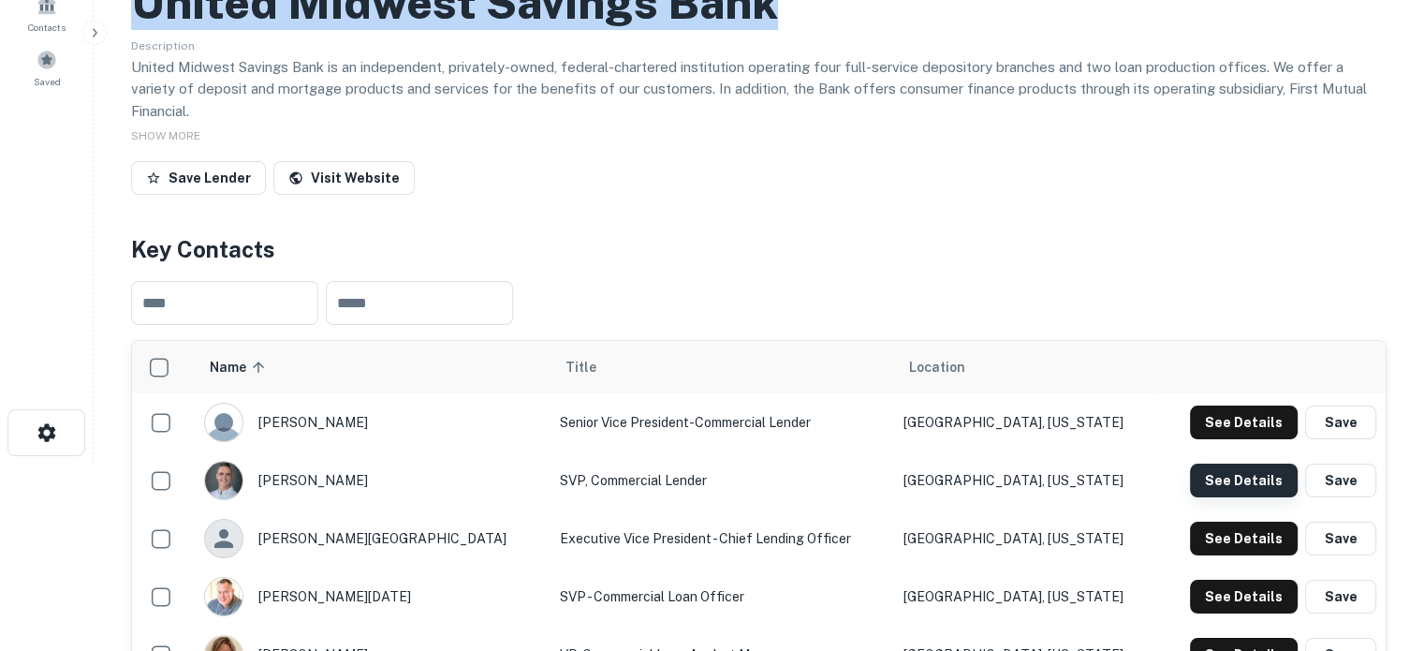
click at [1210, 464] on button "See Details" at bounding box center [1244, 480] width 108 height 34
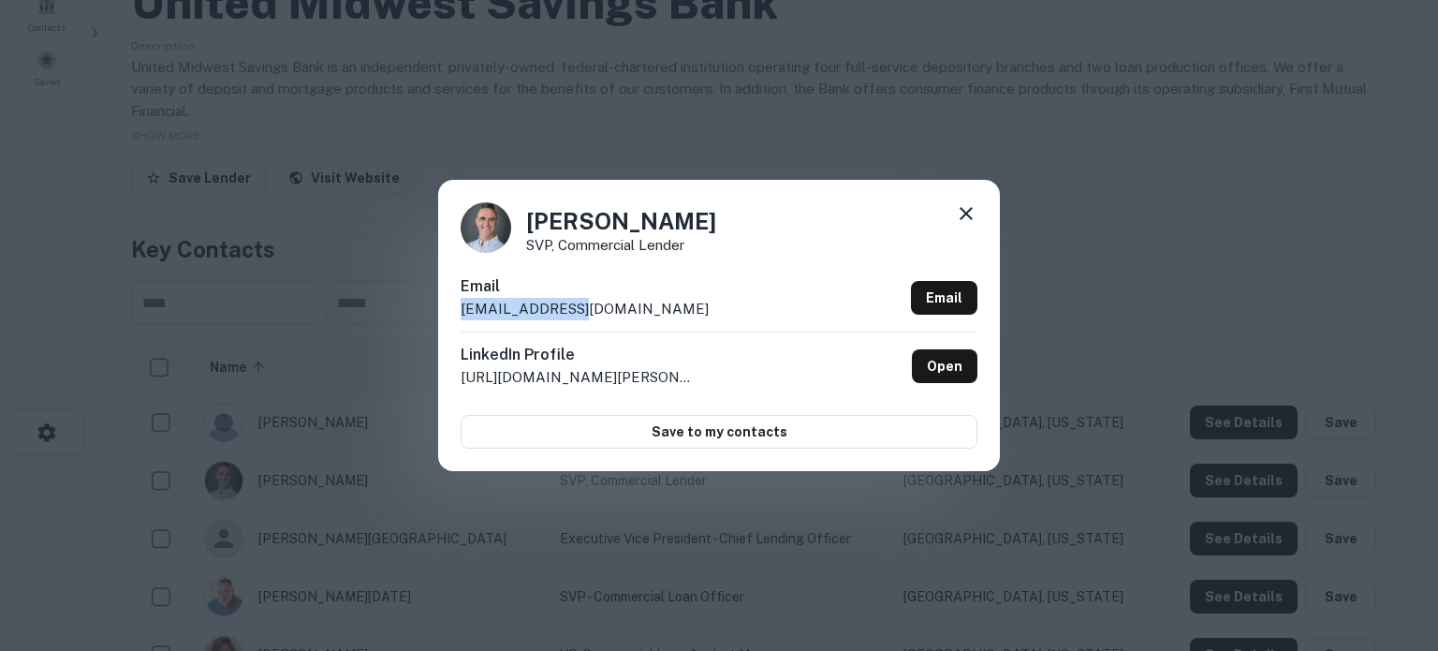
drag, startPoint x: 461, startPoint y: 312, endPoint x: 614, endPoint y: 313, distance: 153.6
click at [613, 313] on div "Email bholt@umwsb.com Email" at bounding box center [719, 303] width 517 height 56
copy p "bholt@umwsb.com"
drag, startPoint x: 969, startPoint y: 218, endPoint x: 955, endPoint y: 254, distance: 38.3
click at [970, 218] on icon at bounding box center [966, 213] width 13 height 13
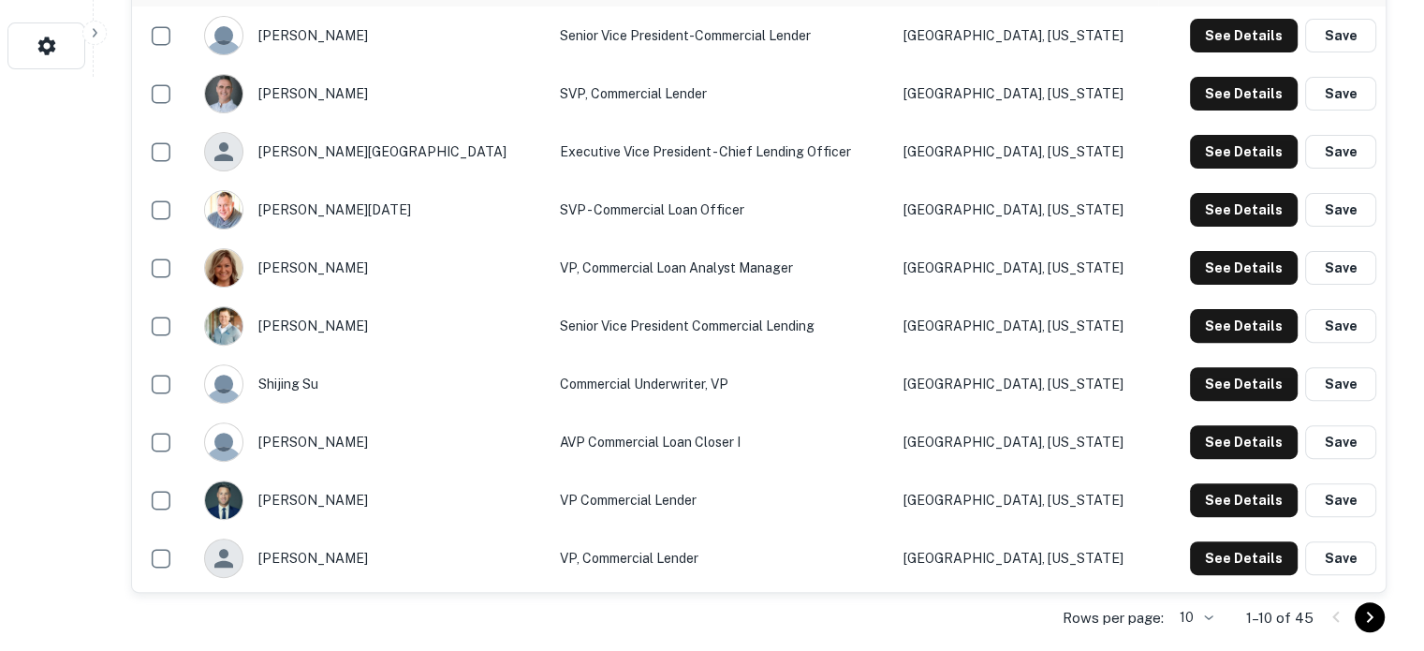
scroll to position [655, 0]
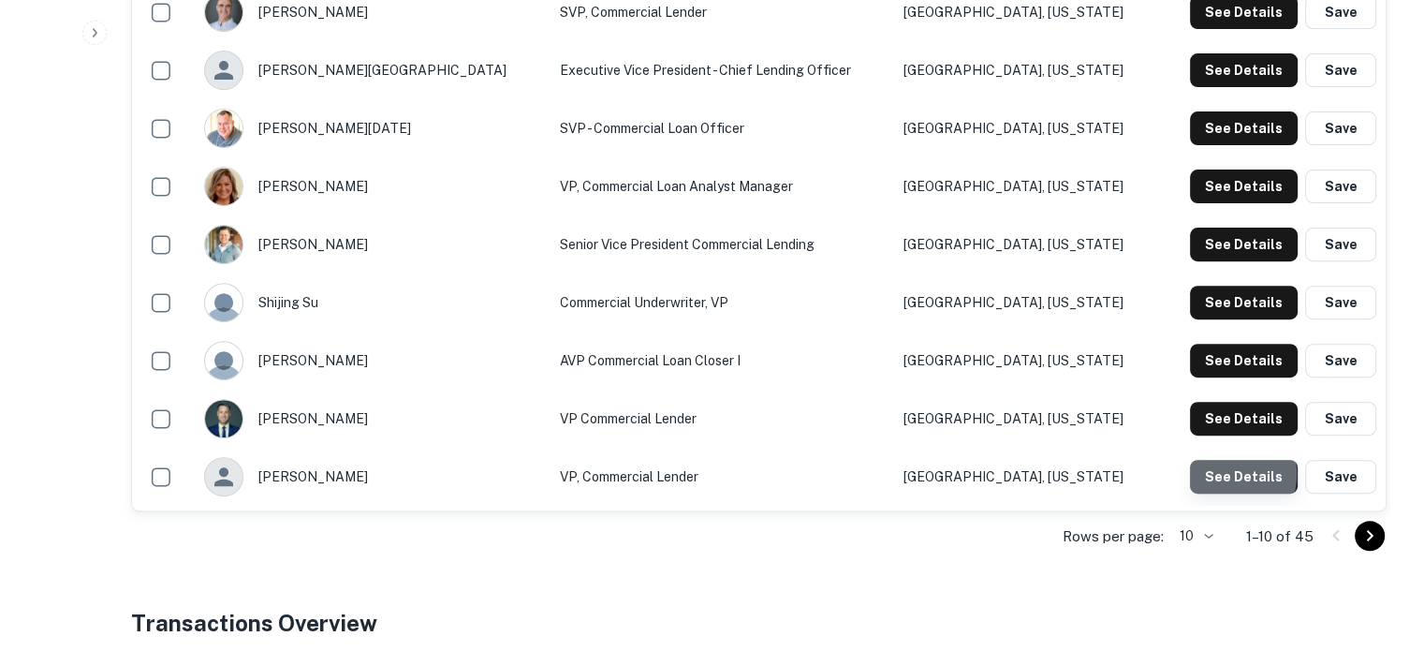
click at [1222, 460] on button "See Details" at bounding box center [1244, 477] width 108 height 34
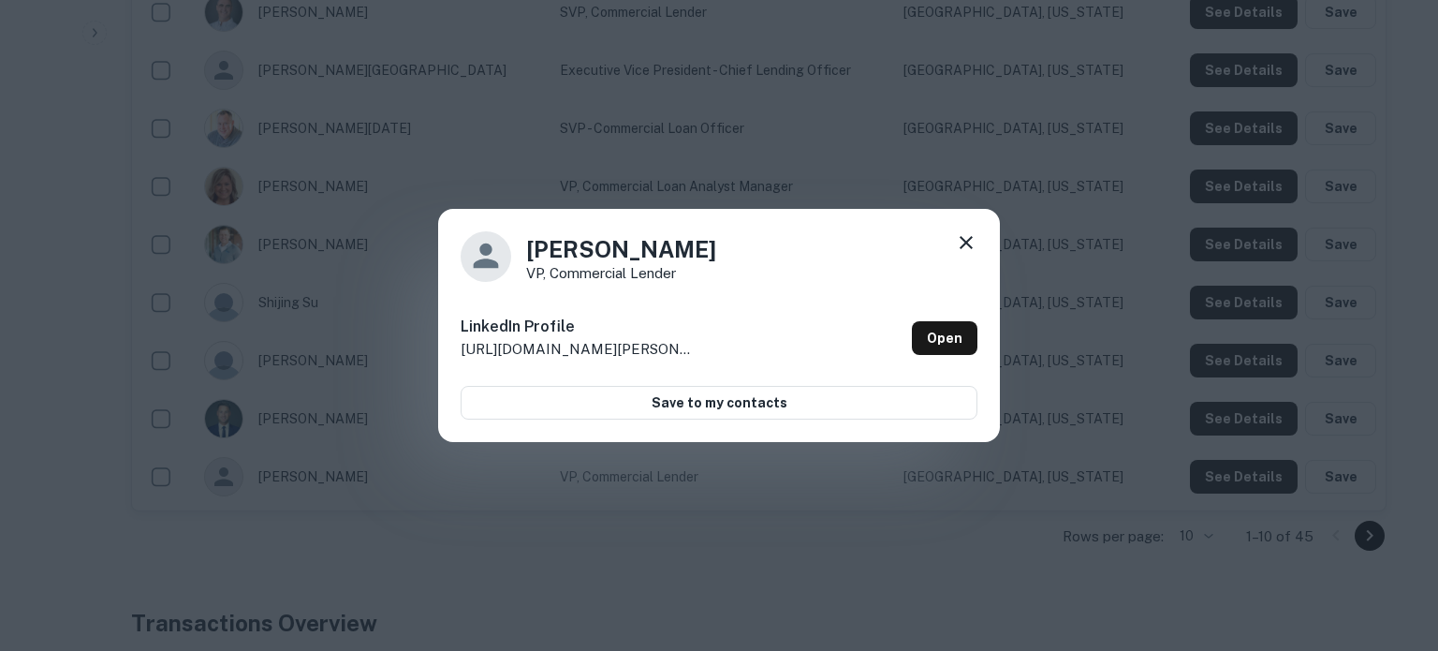
click at [963, 236] on icon at bounding box center [966, 242] width 22 height 22
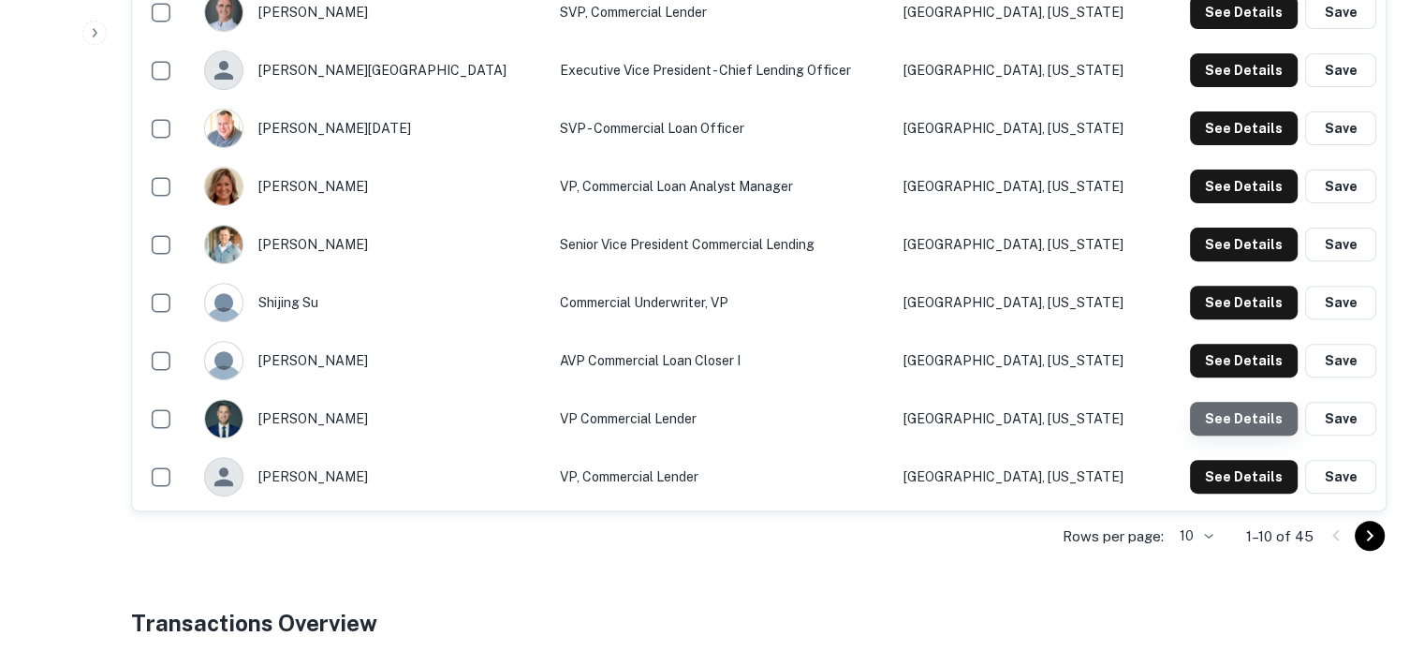
click at [1248, 402] on button "See Details" at bounding box center [1244, 419] width 108 height 34
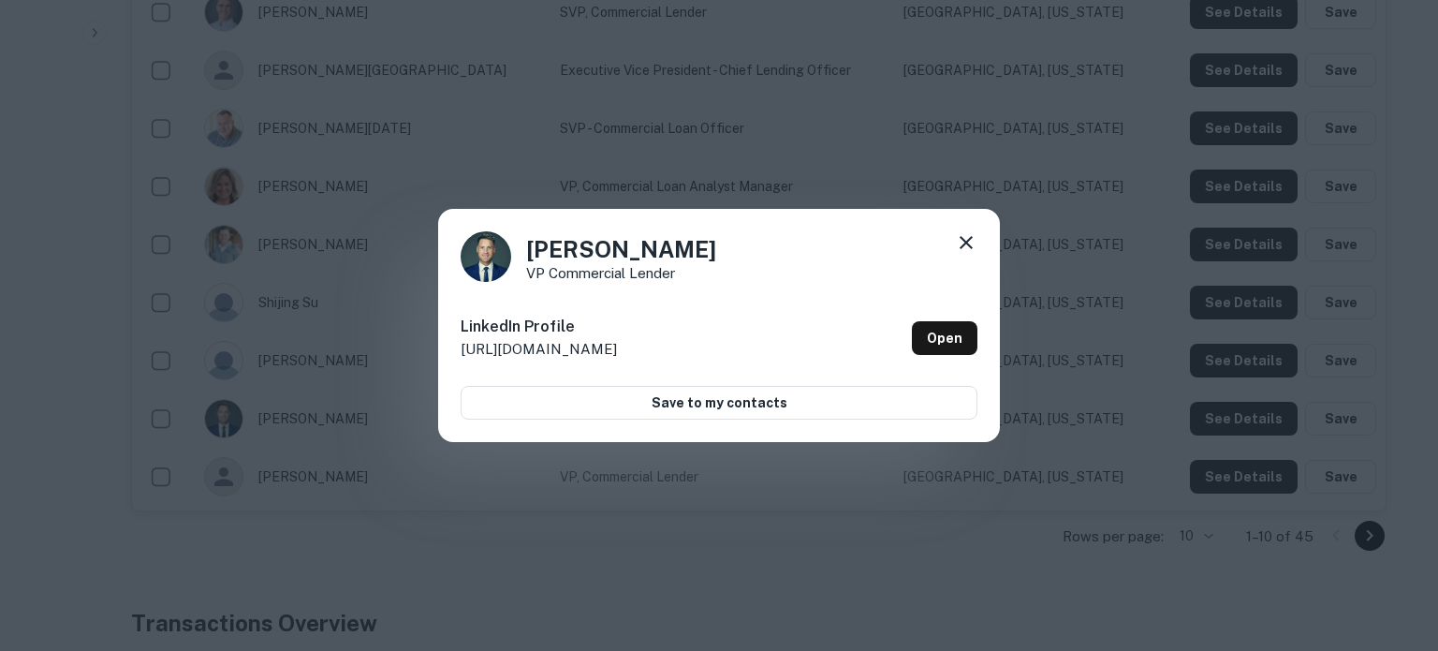
click at [962, 243] on icon at bounding box center [966, 242] width 22 height 22
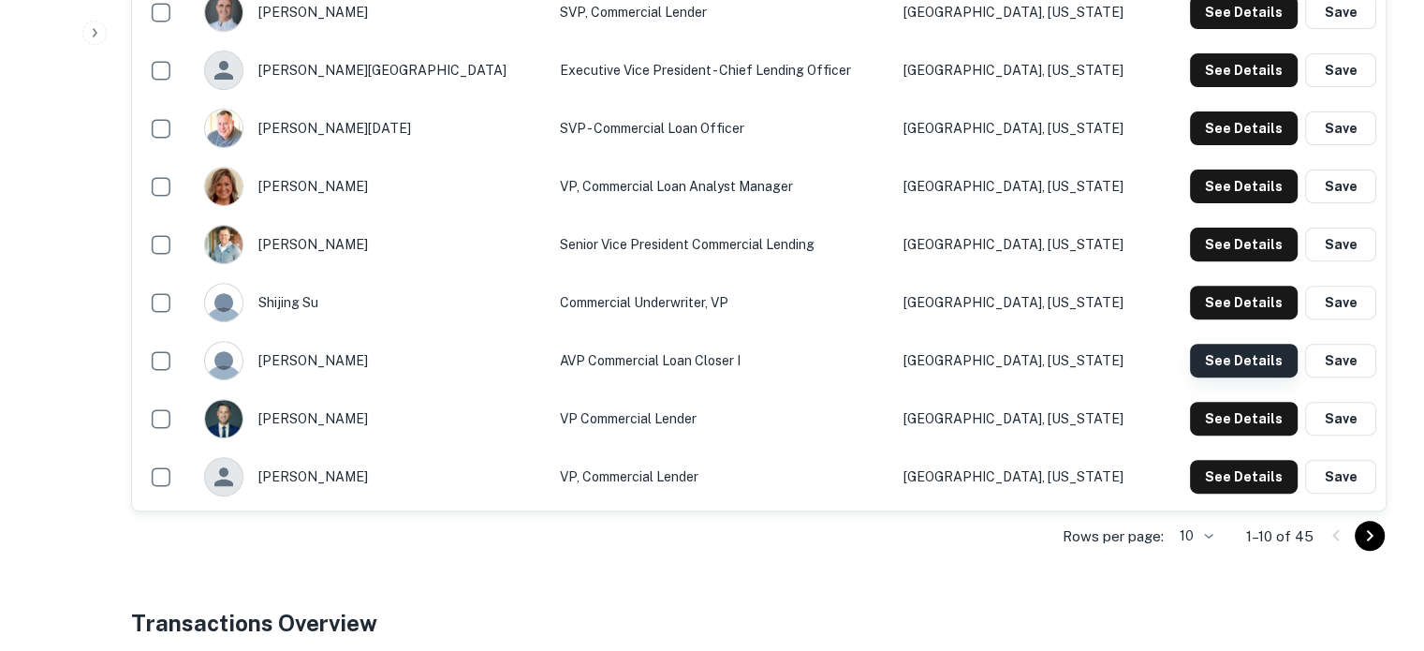
click at [1208, 346] on button "See Details" at bounding box center [1244, 361] width 108 height 34
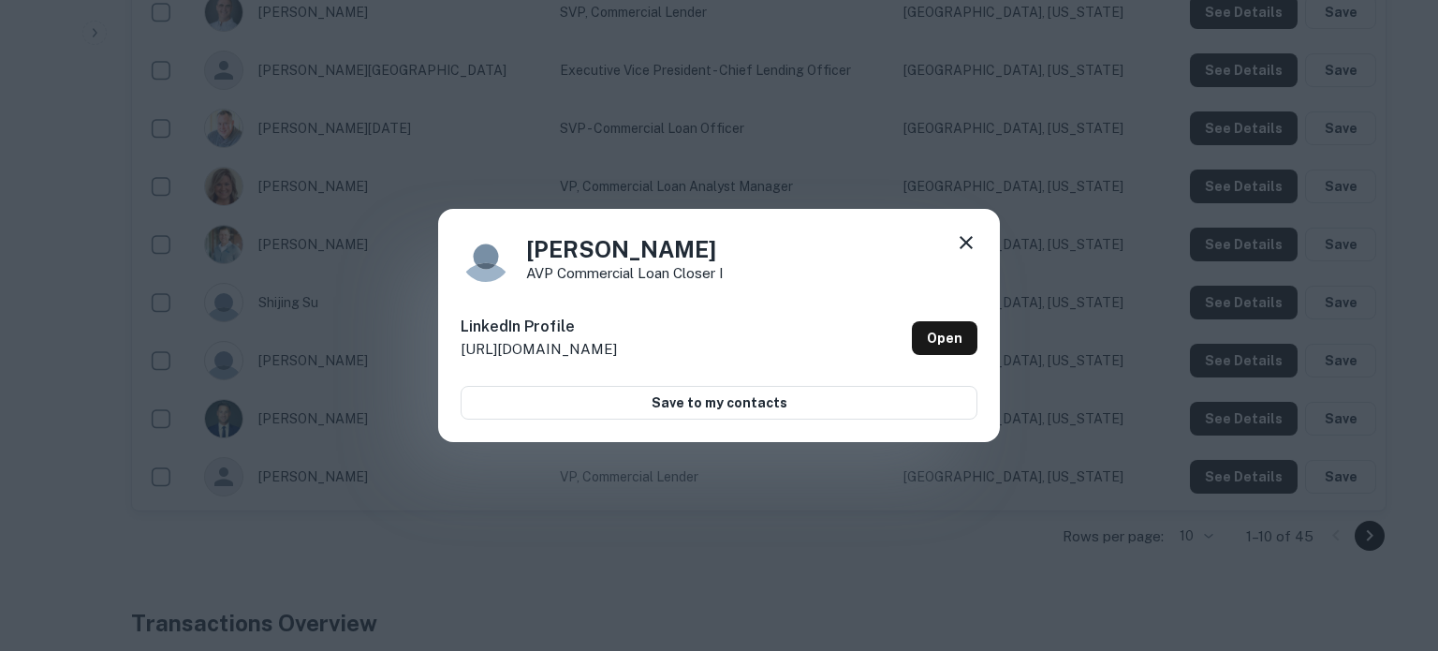
click at [965, 243] on icon at bounding box center [966, 242] width 13 height 13
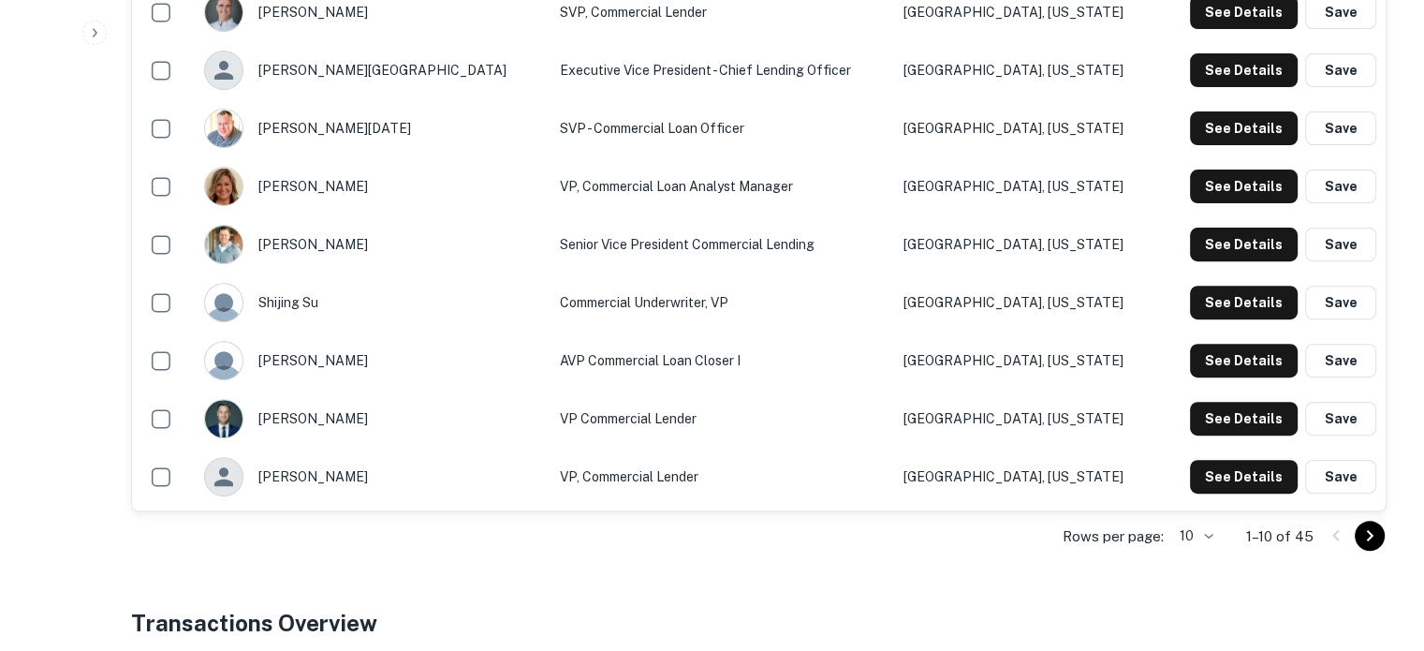
click at [1191, 286] on div "See Details Save" at bounding box center [1272, 303] width 209 height 34
click at [1194, 286] on button "See Details" at bounding box center [1244, 303] width 108 height 34
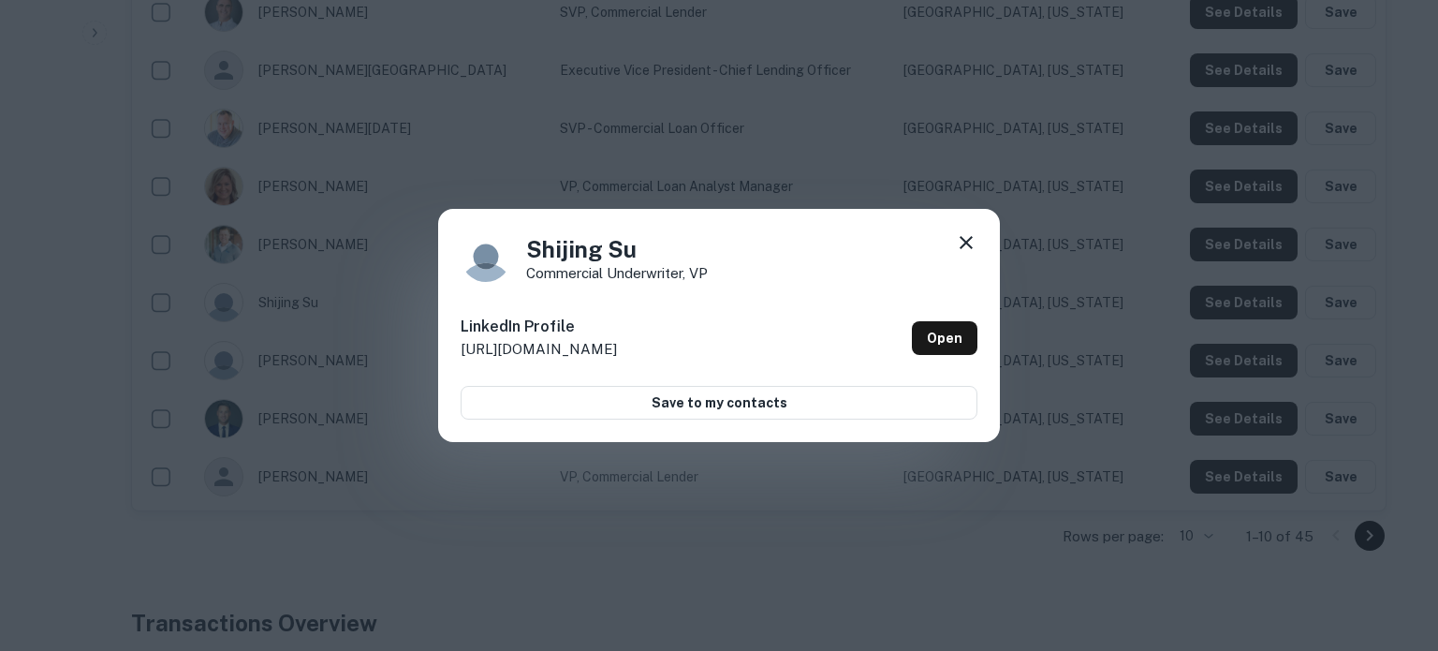
click at [964, 245] on icon at bounding box center [966, 242] width 13 height 13
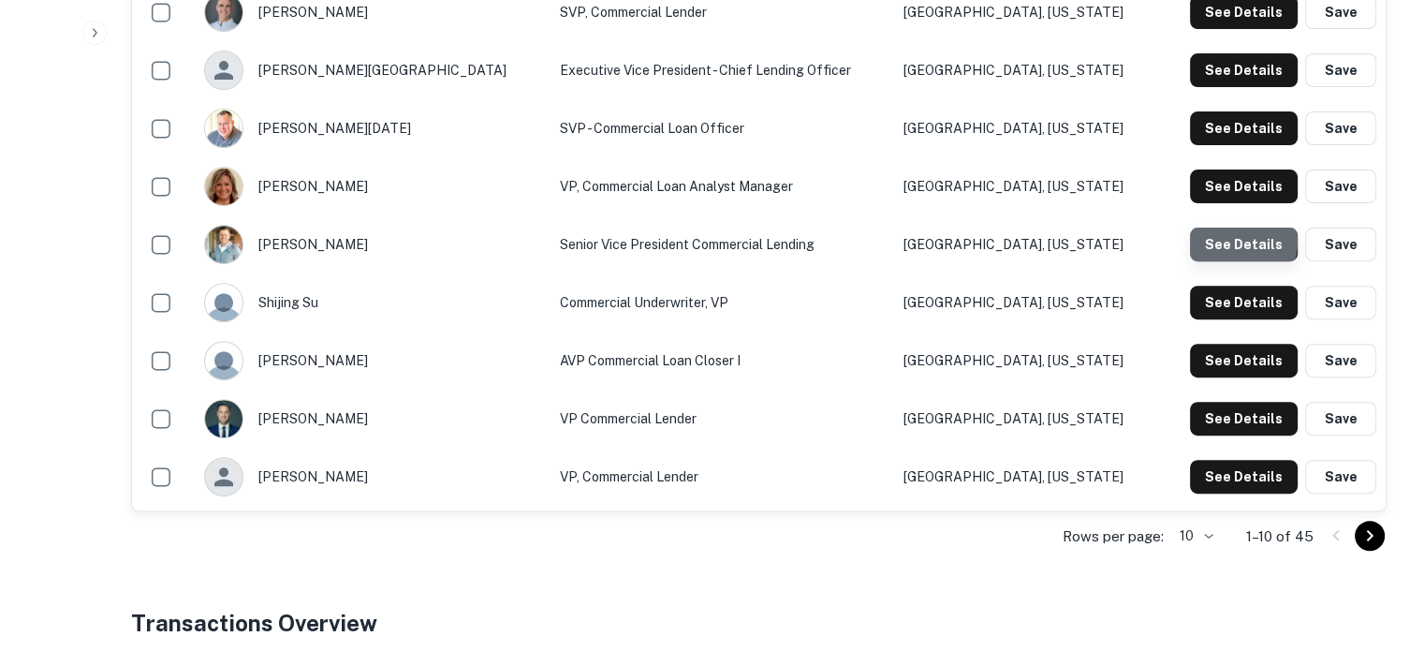
click at [1236, 228] on button "See Details" at bounding box center [1244, 245] width 108 height 34
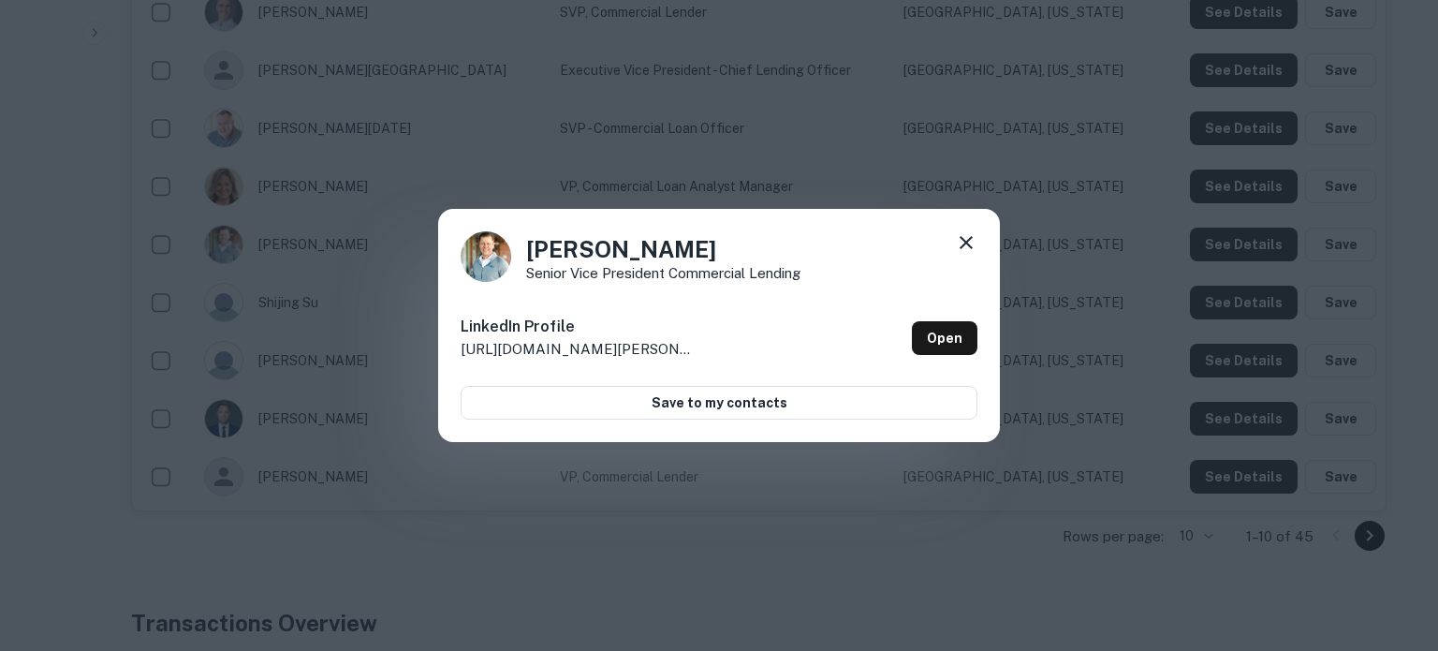
click at [973, 239] on icon at bounding box center [966, 242] width 22 height 22
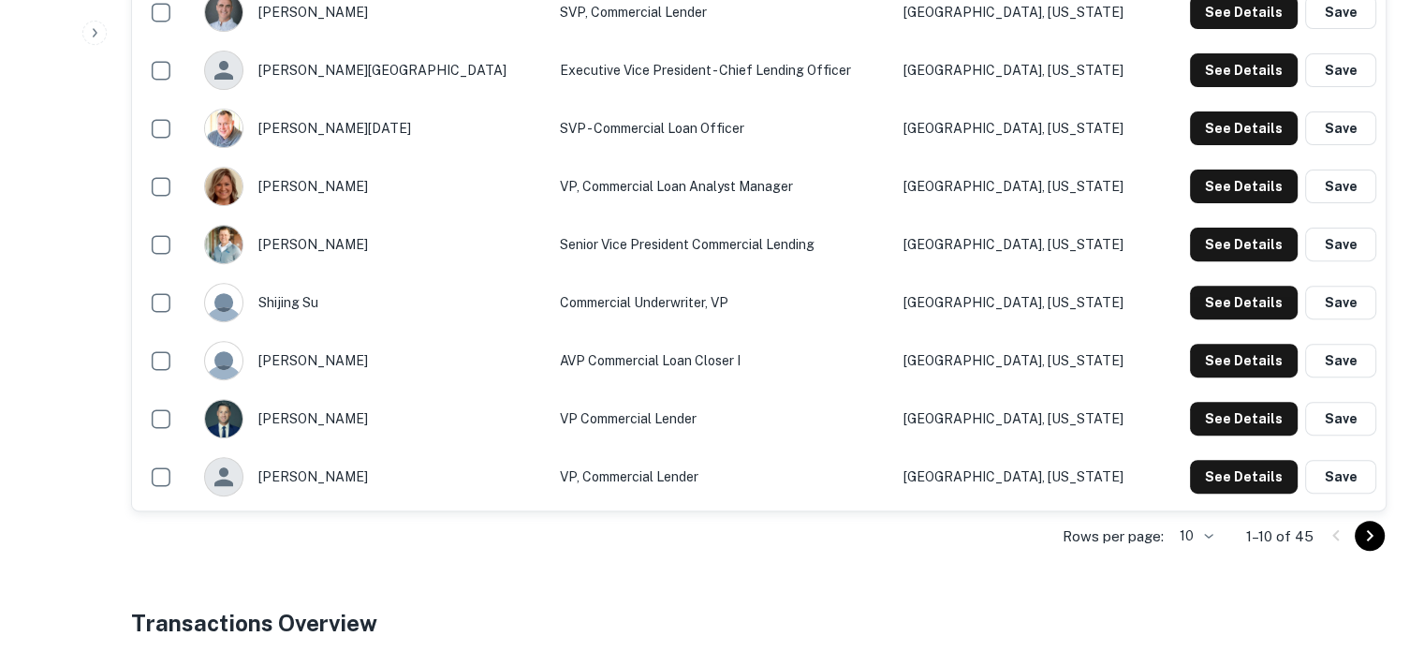
click at [1249, 187] on td "See Details Save" at bounding box center [1272, 186] width 228 height 58
click at [1245, 171] on button "See Details" at bounding box center [1244, 186] width 108 height 34
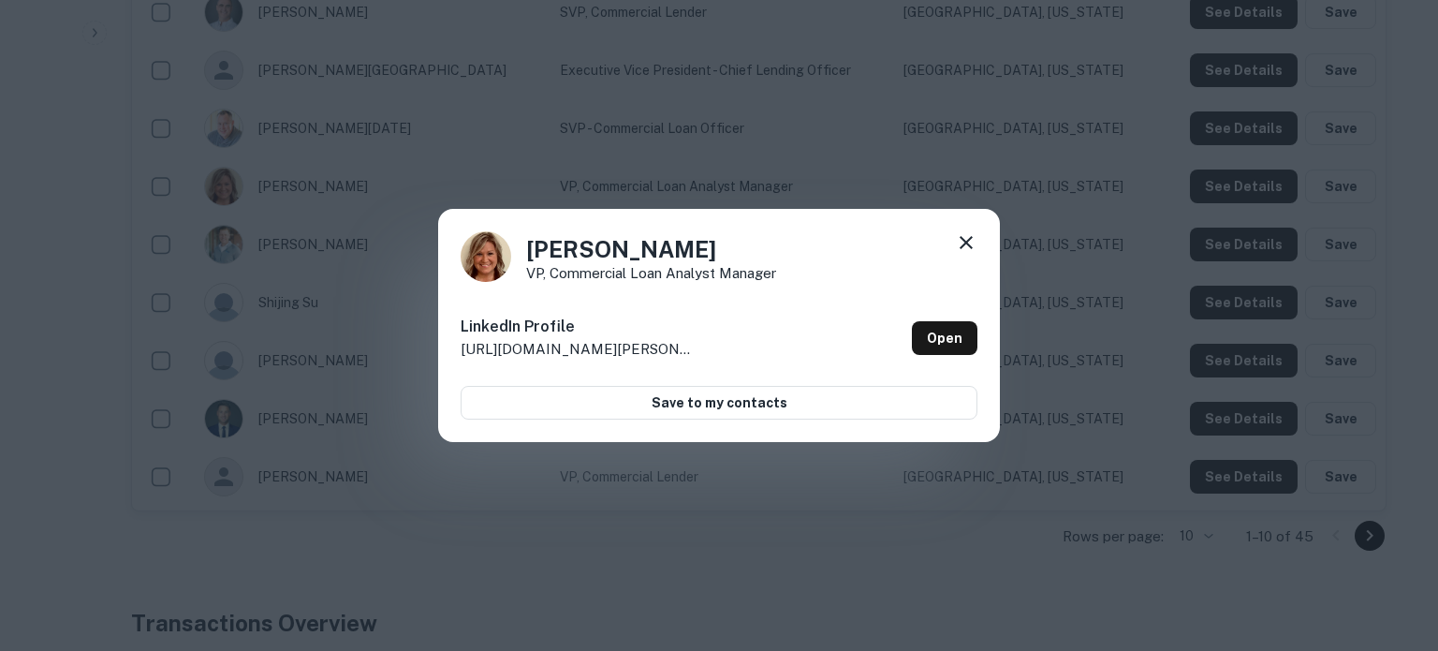
click at [968, 243] on icon at bounding box center [966, 242] width 13 height 13
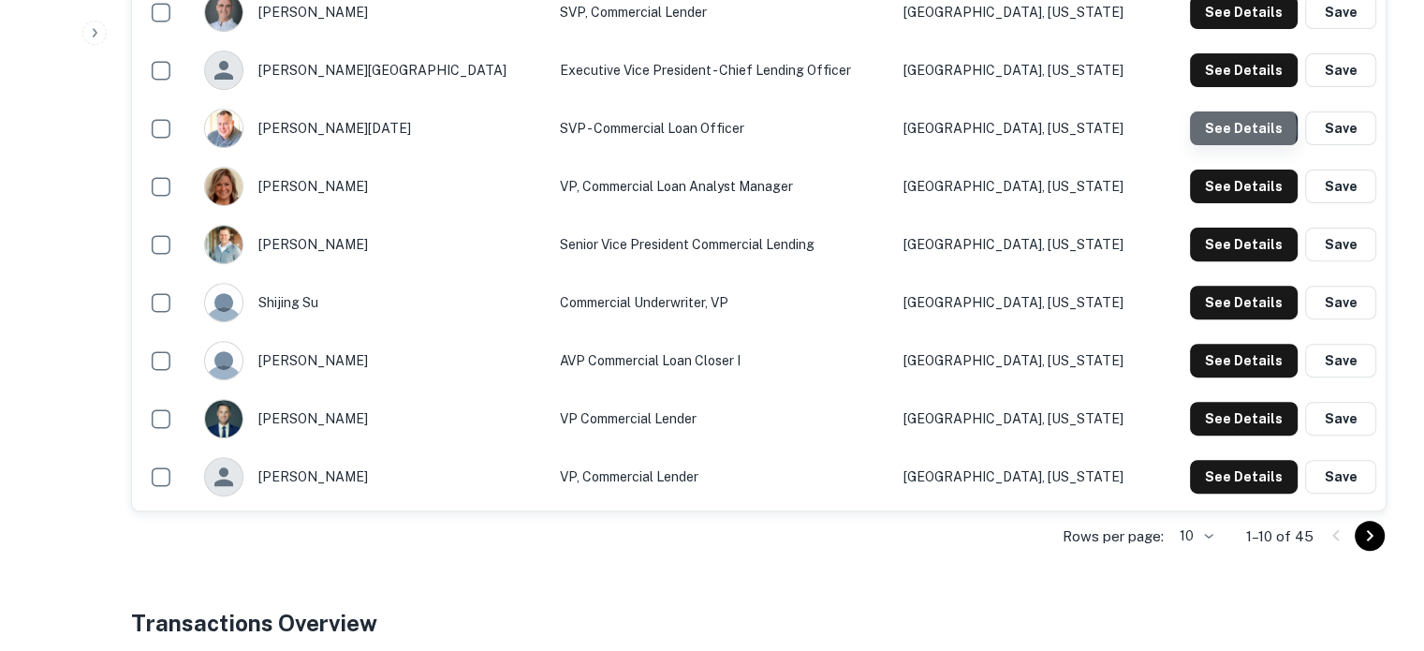
click at [1229, 111] on button "See Details" at bounding box center [1244, 128] width 108 height 34
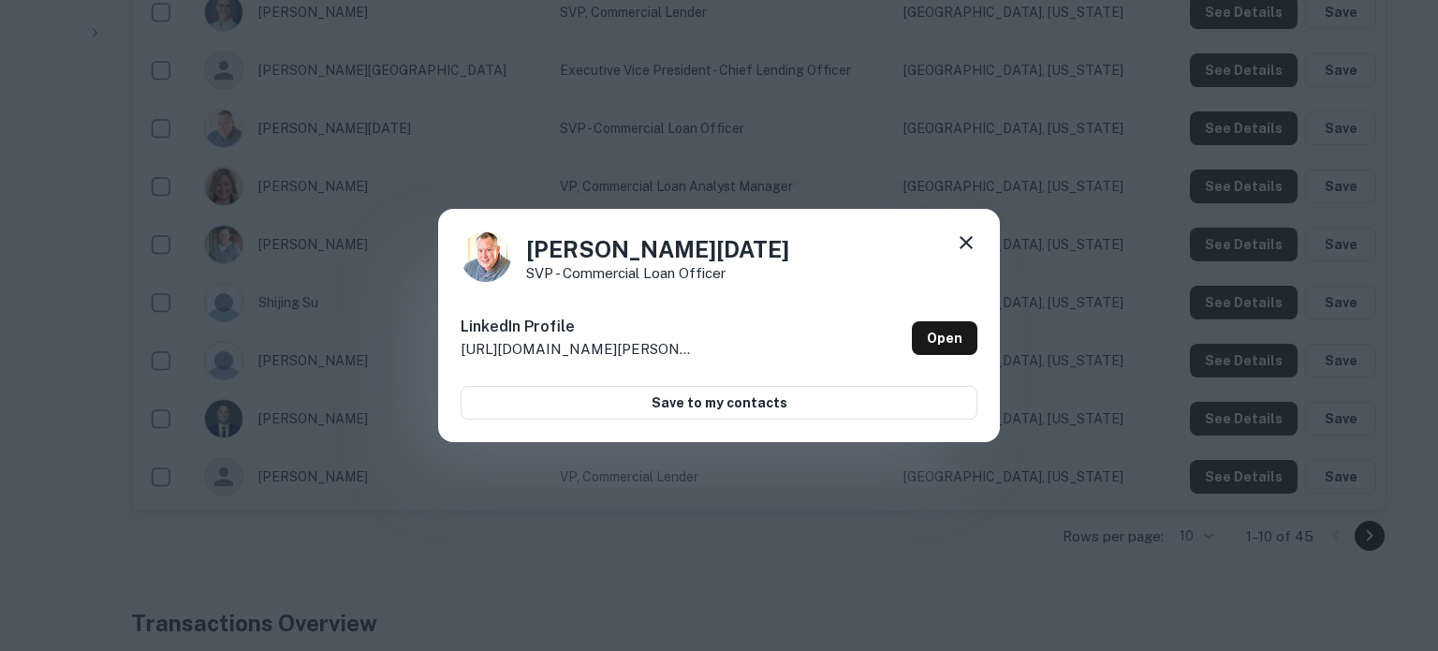
click at [954, 248] on div "Lance Noel SVP - Commercial Loan Officer" at bounding box center [719, 256] width 517 height 51
click at [959, 246] on icon at bounding box center [966, 242] width 22 height 22
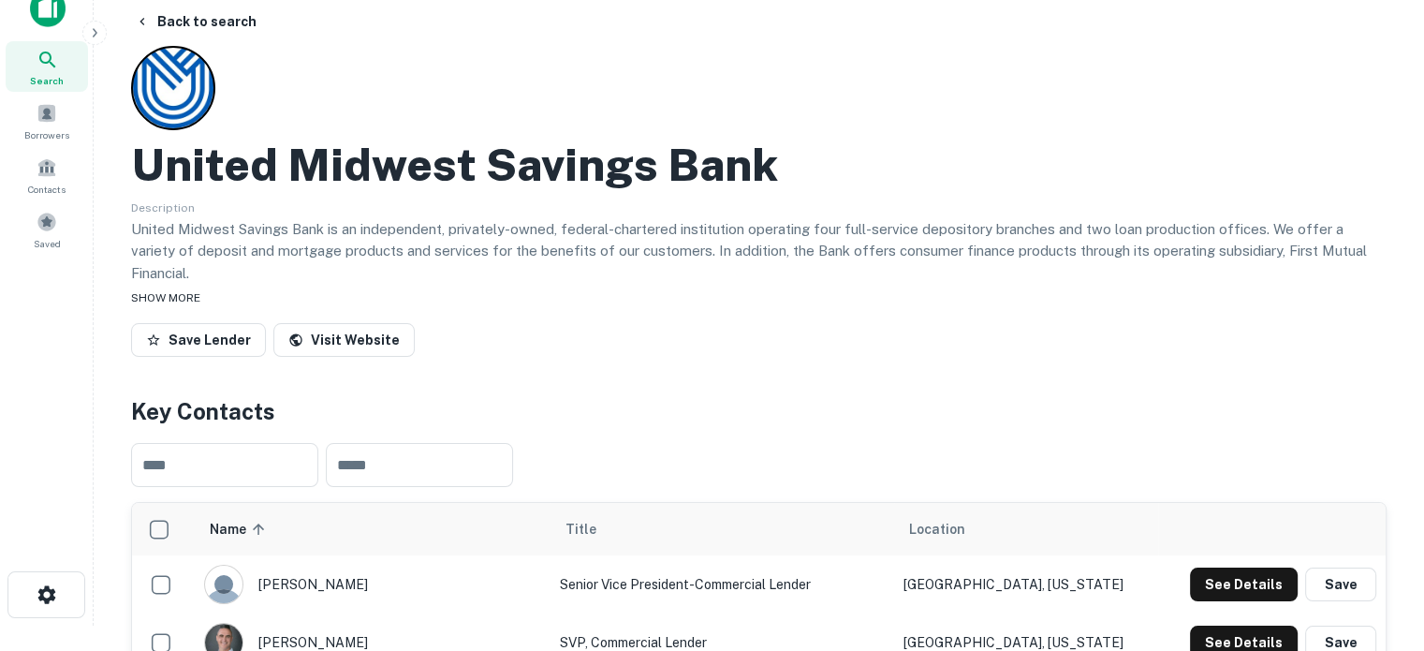
scroll to position [0, 0]
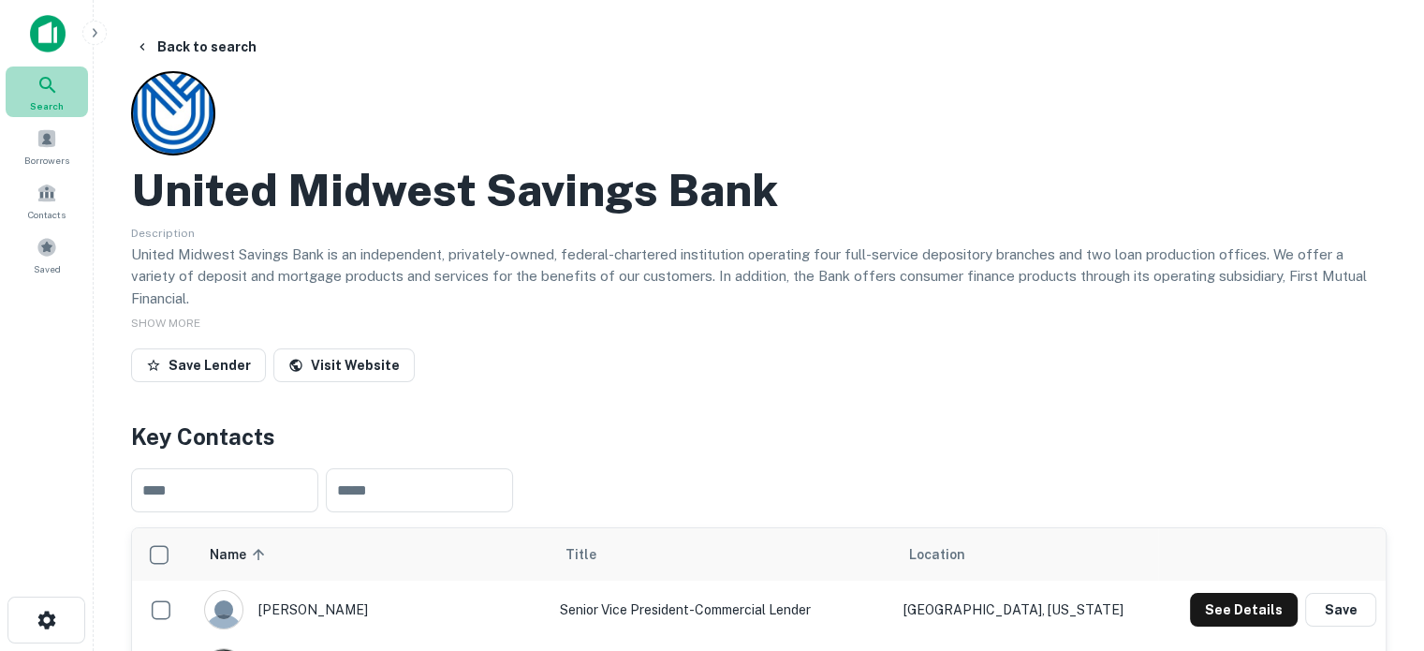
click at [51, 80] on icon at bounding box center [47, 85] width 16 height 16
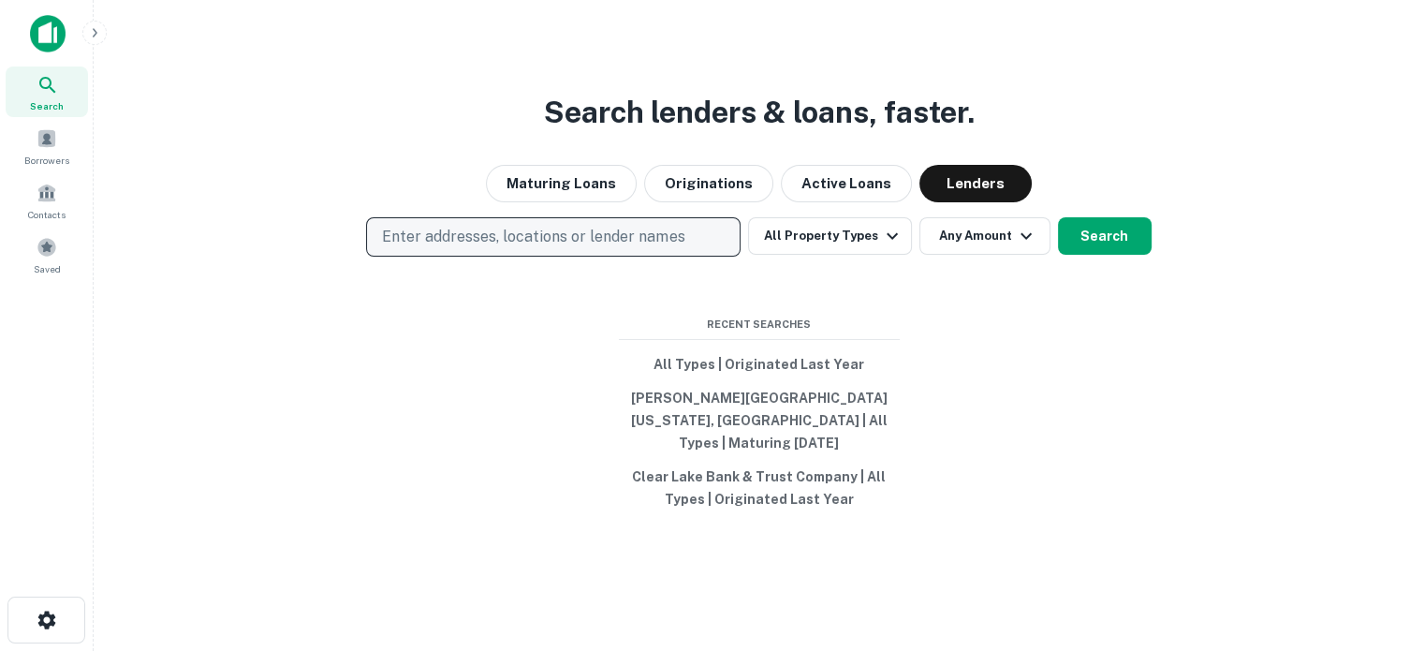
click at [694, 246] on button "Enter addresses, locations or lender names" at bounding box center [553, 236] width 375 height 39
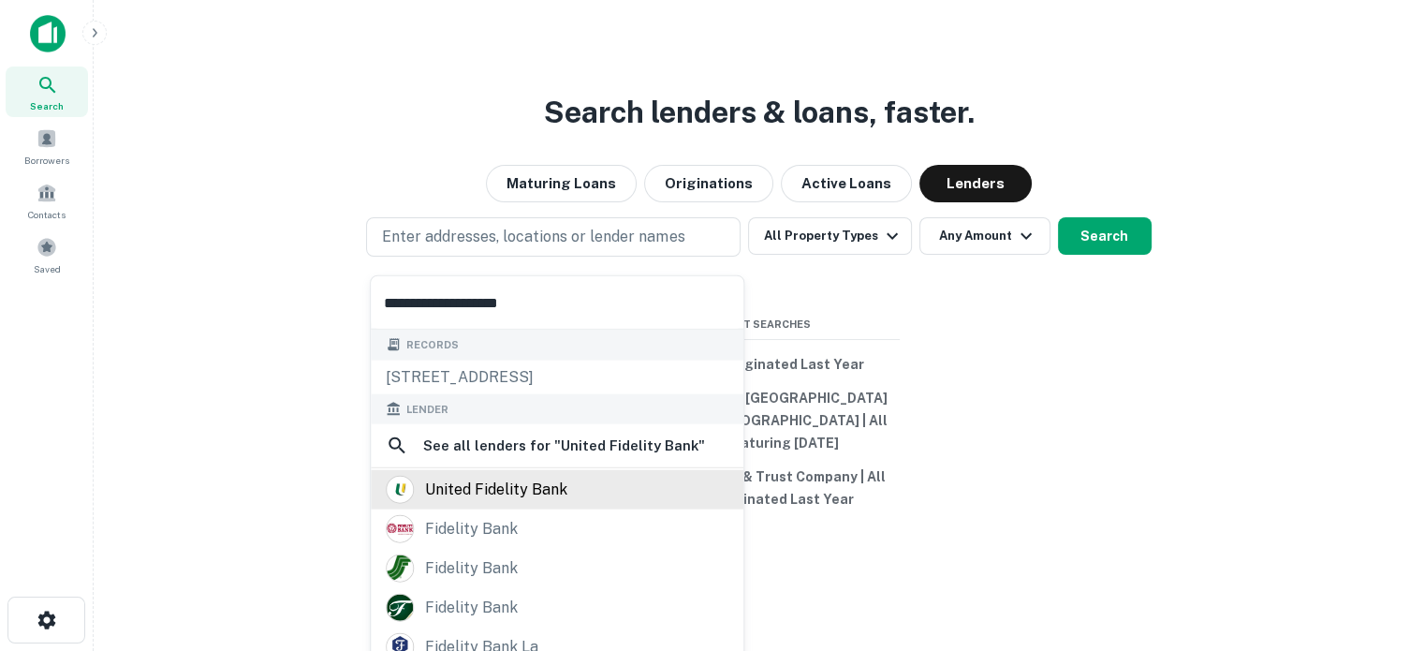
type input "**********"
click at [494, 497] on div "united fidelity bank" at bounding box center [496, 490] width 142 height 28
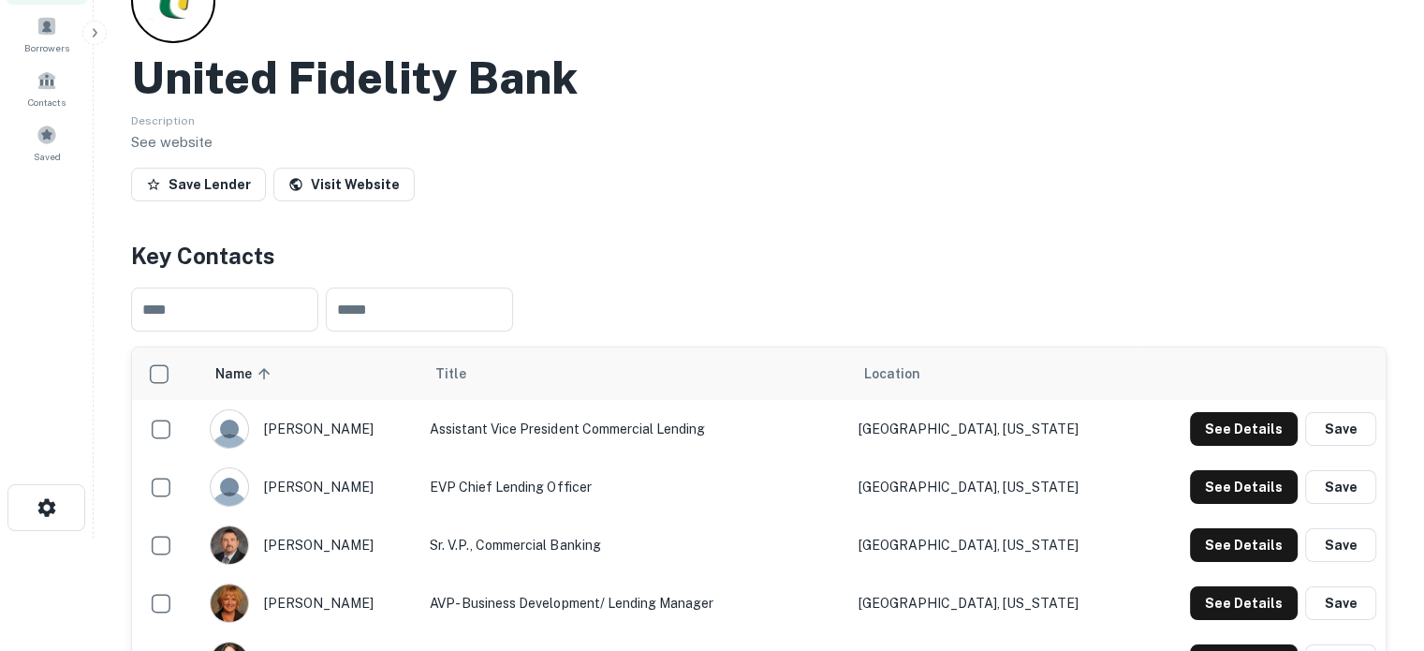
scroll to position [281, 0]
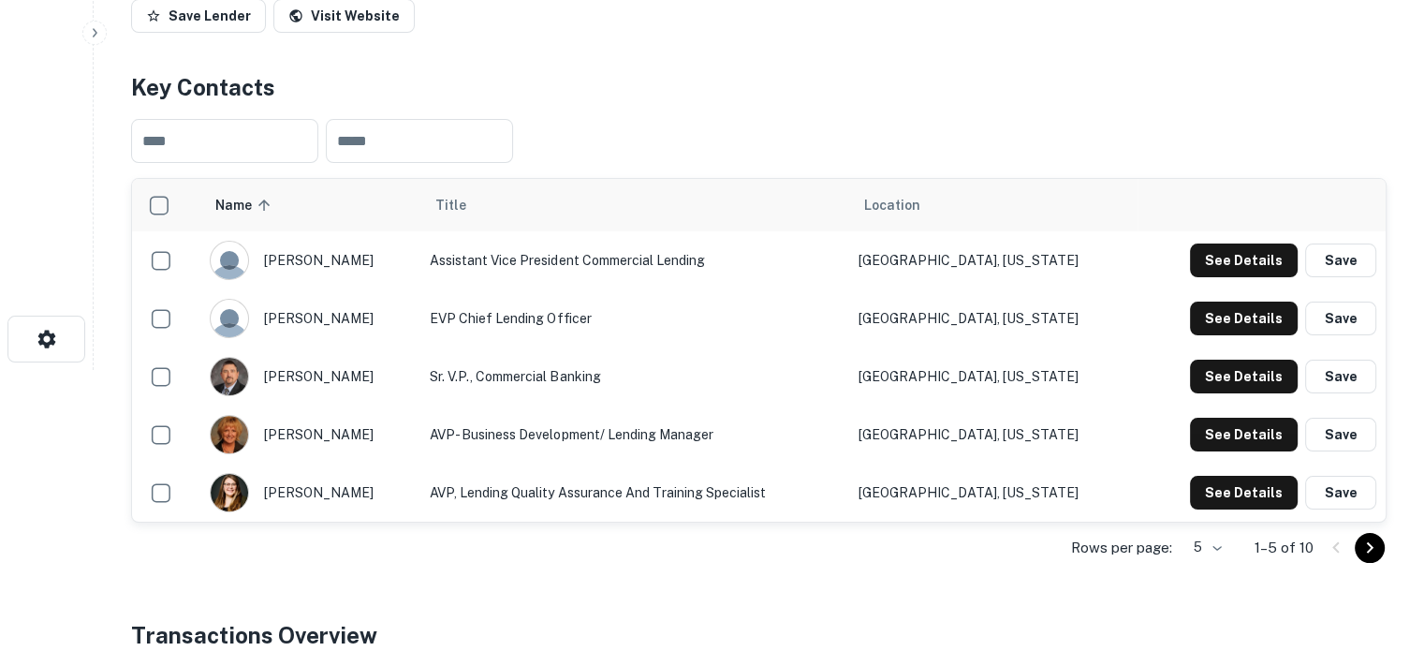
click at [1226, 370] on body "Search Borrowers Contacts Saved Back to search United Fidelity Bank Description…" at bounding box center [712, 44] width 1424 height 651
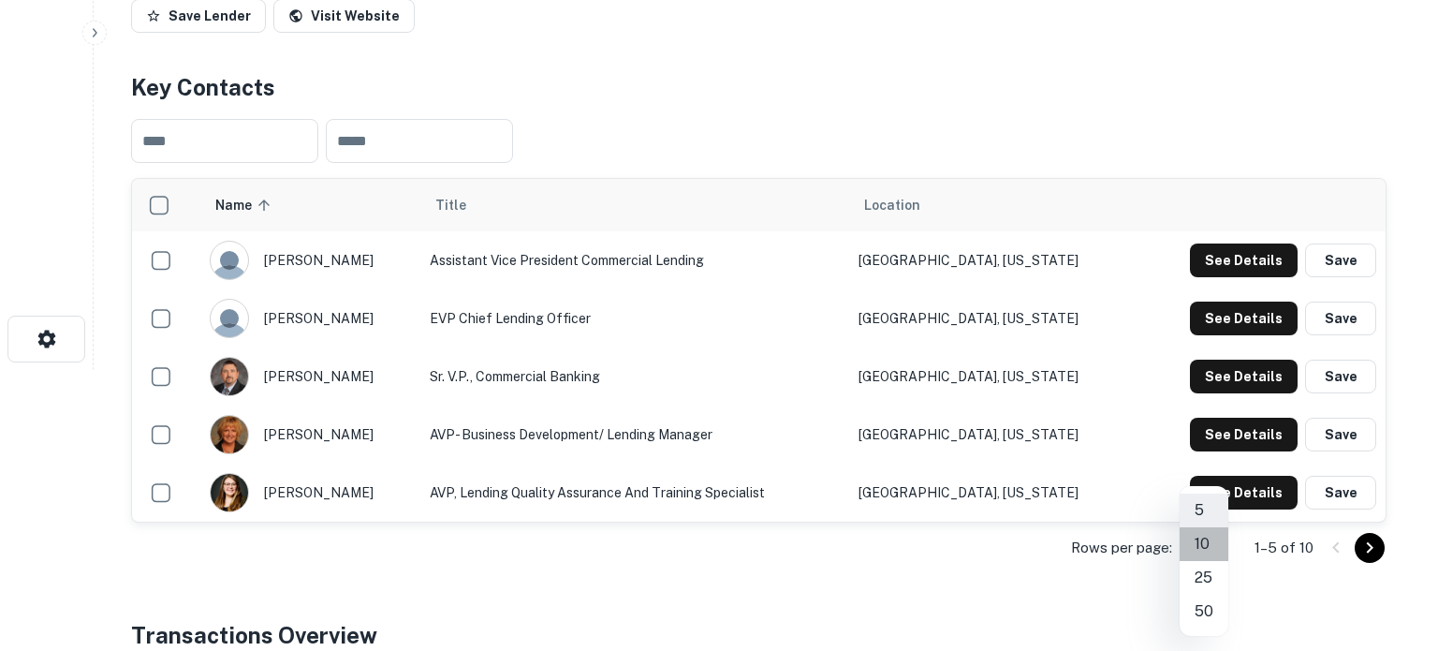
click at [1213, 547] on li "10" at bounding box center [1204, 544] width 49 height 34
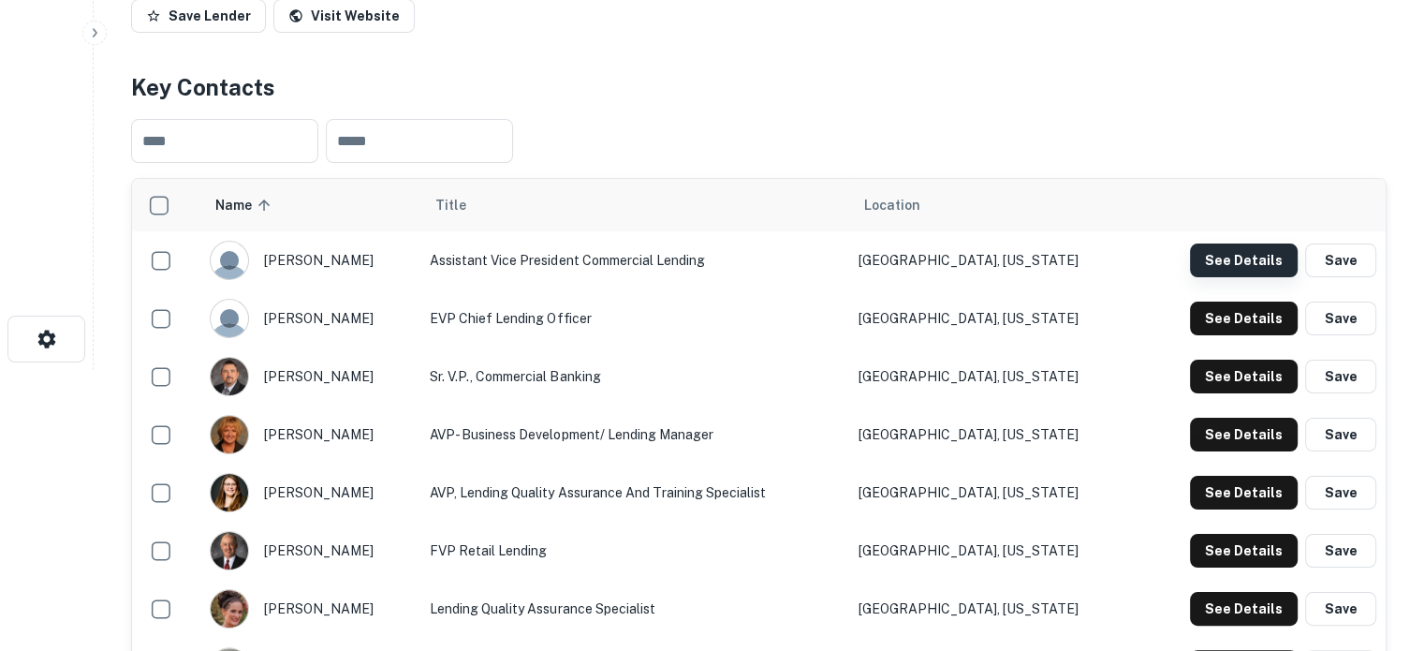
click at [1216, 251] on button "See Details" at bounding box center [1244, 260] width 108 height 34
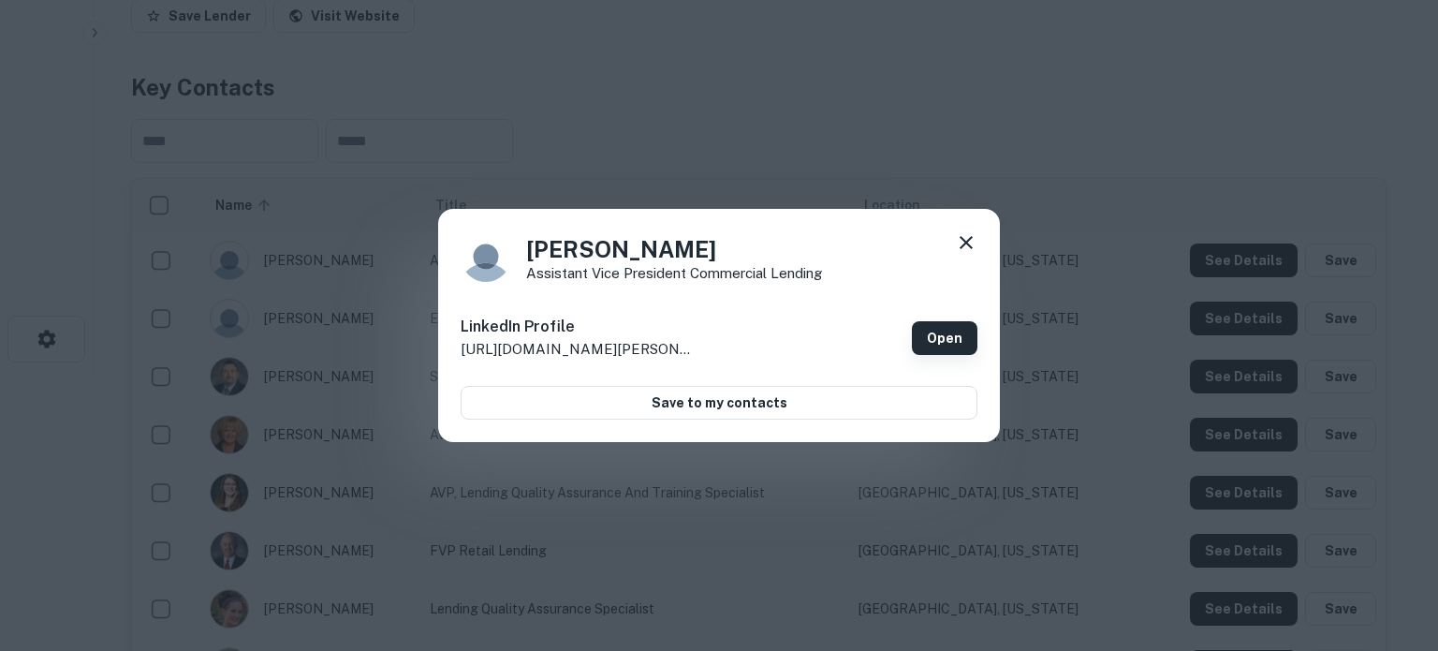
click at [925, 330] on link "Open" at bounding box center [945, 338] width 66 height 34
click at [967, 243] on icon at bounding box center [966, 242] width 13 height 13
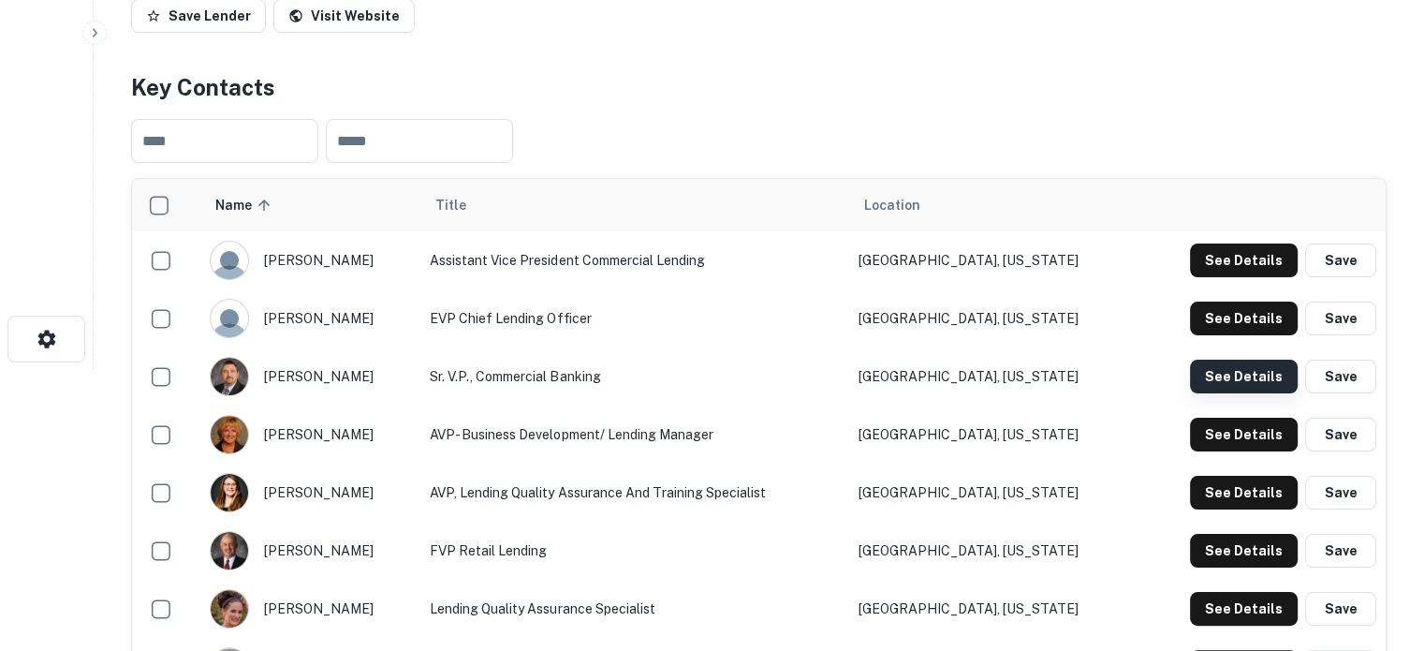
click at [1233, 384] on button "See Details" at bounding box center [1244, 377] width 108 height 34
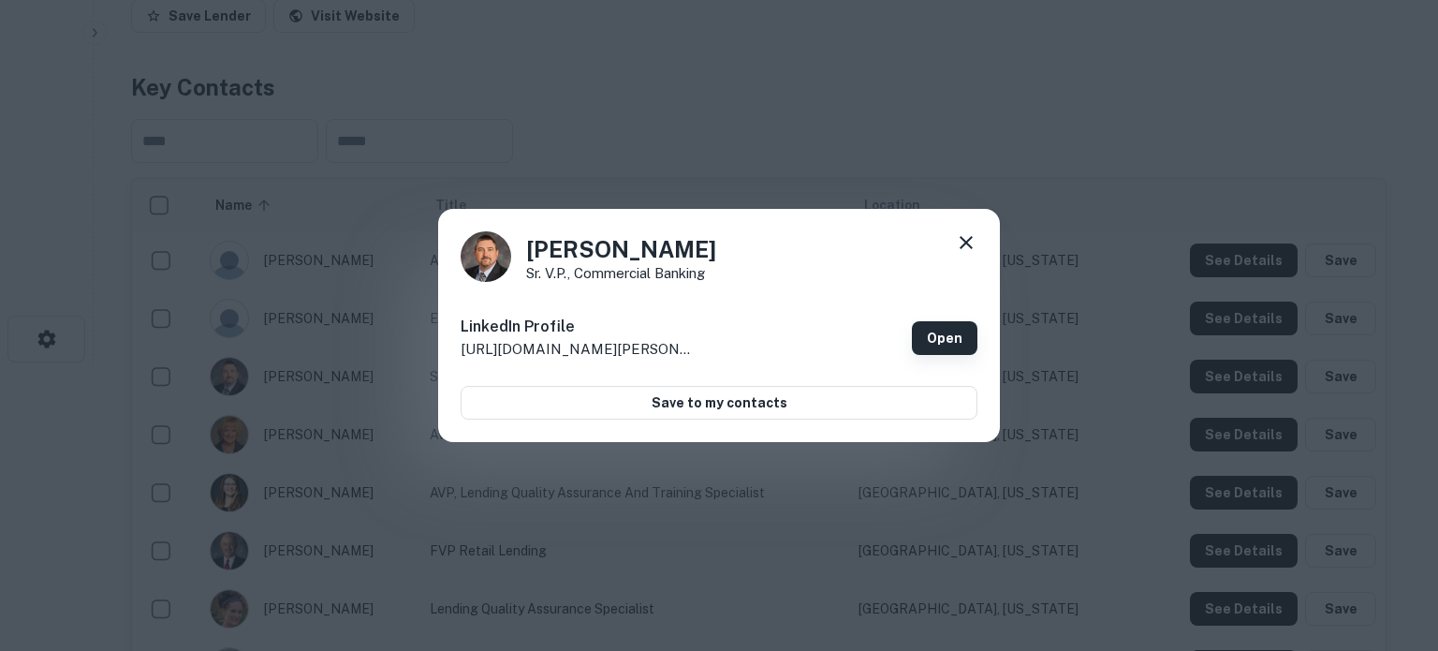
click at [930, 335] on link "Open" at bounding box center [945, 338] width 66 height 34
click at [970, 246] on icon at bounding box center [966, 242] width 13 height 13
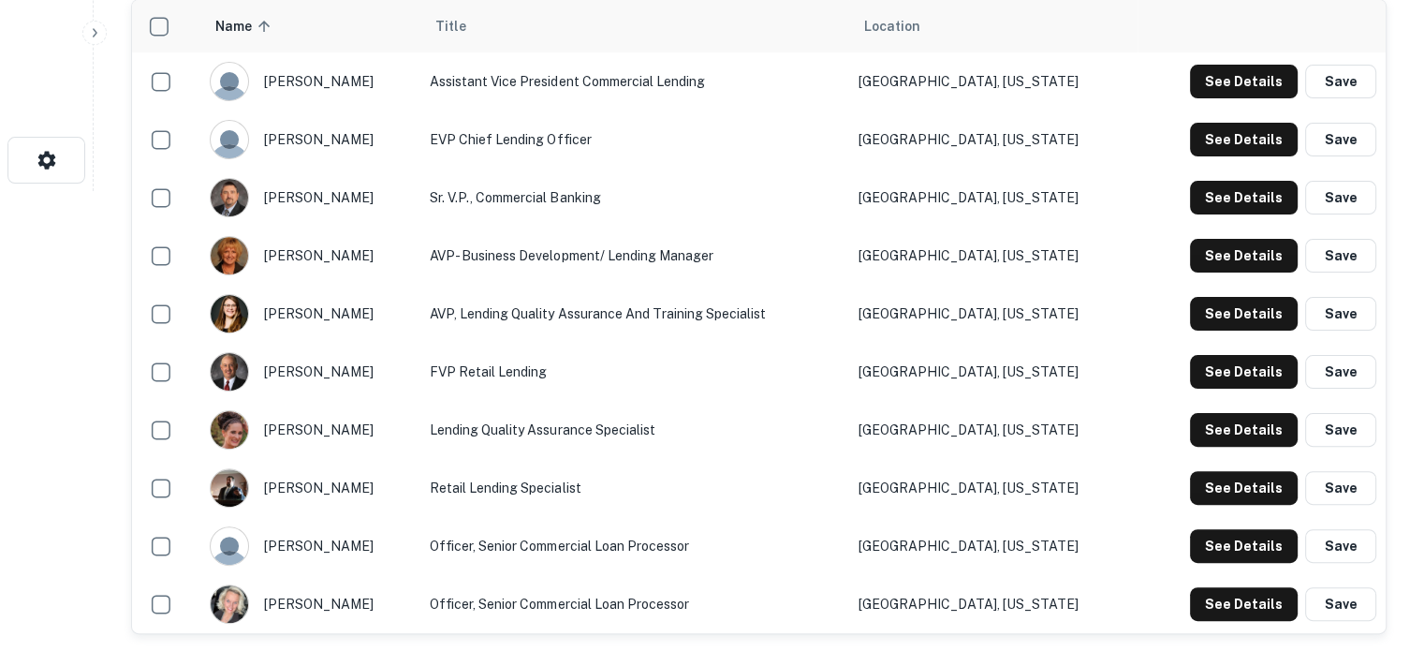
scroll to position [562, 0]
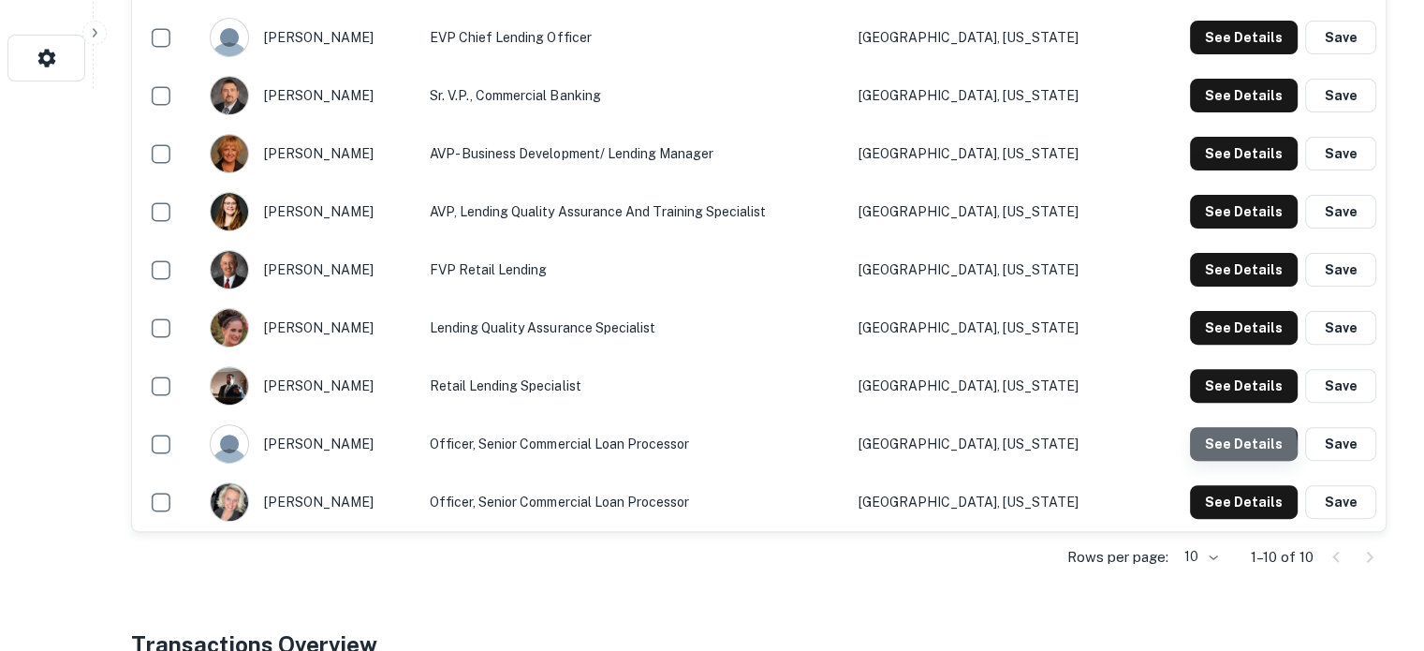
click at [1223, 449] on button "See Details" at bounding box center [1244, 444] width 108 height 34
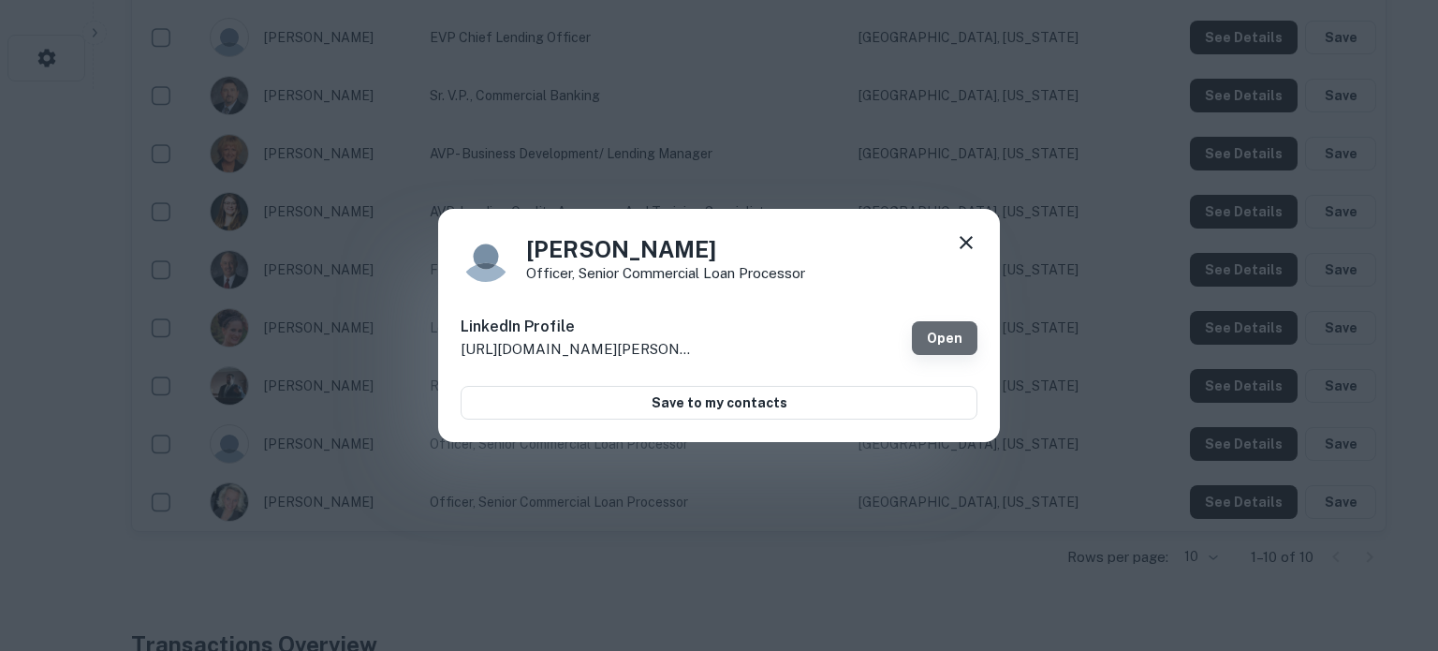
click at [949, 347] on link "Open" at bounding box center [945, 338] width 66 height 34
click at [967, 243] on icon at bounding box center [966, 242] width 13 height 13
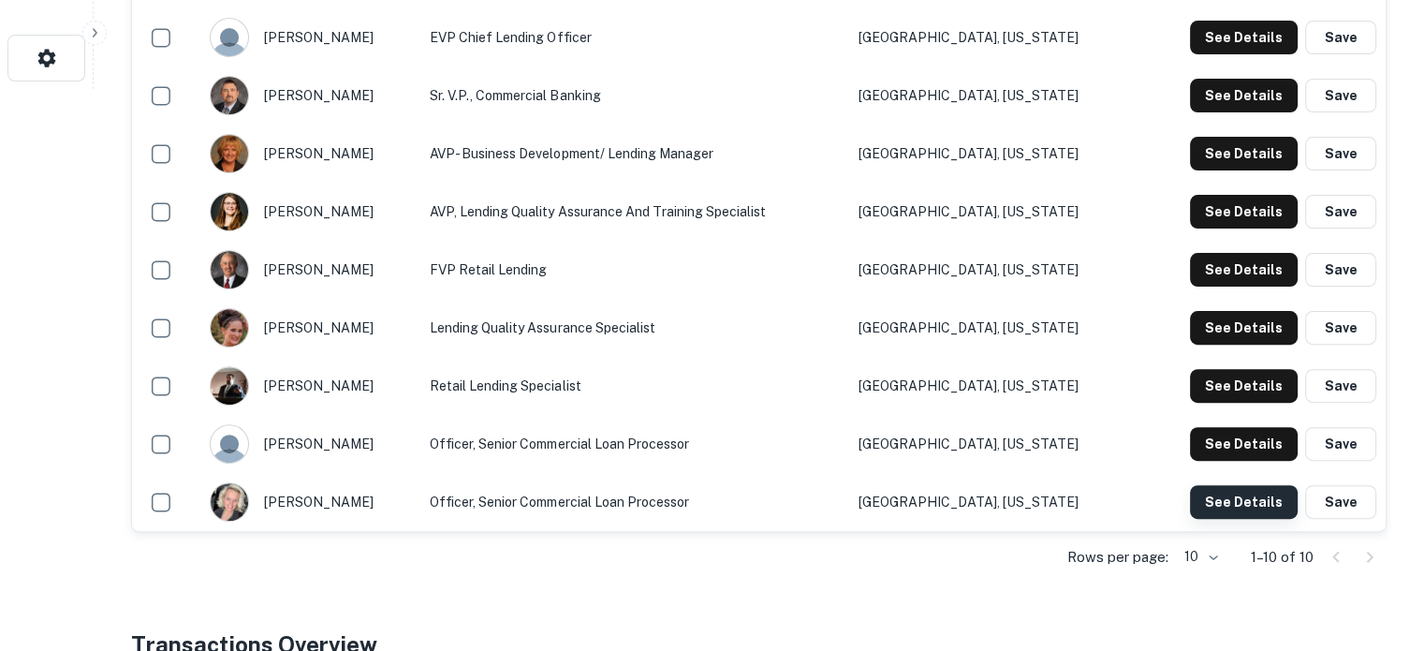
click at [1207, 498] on button "See Details" at bounding box center [1244, 502] width 108 height 34
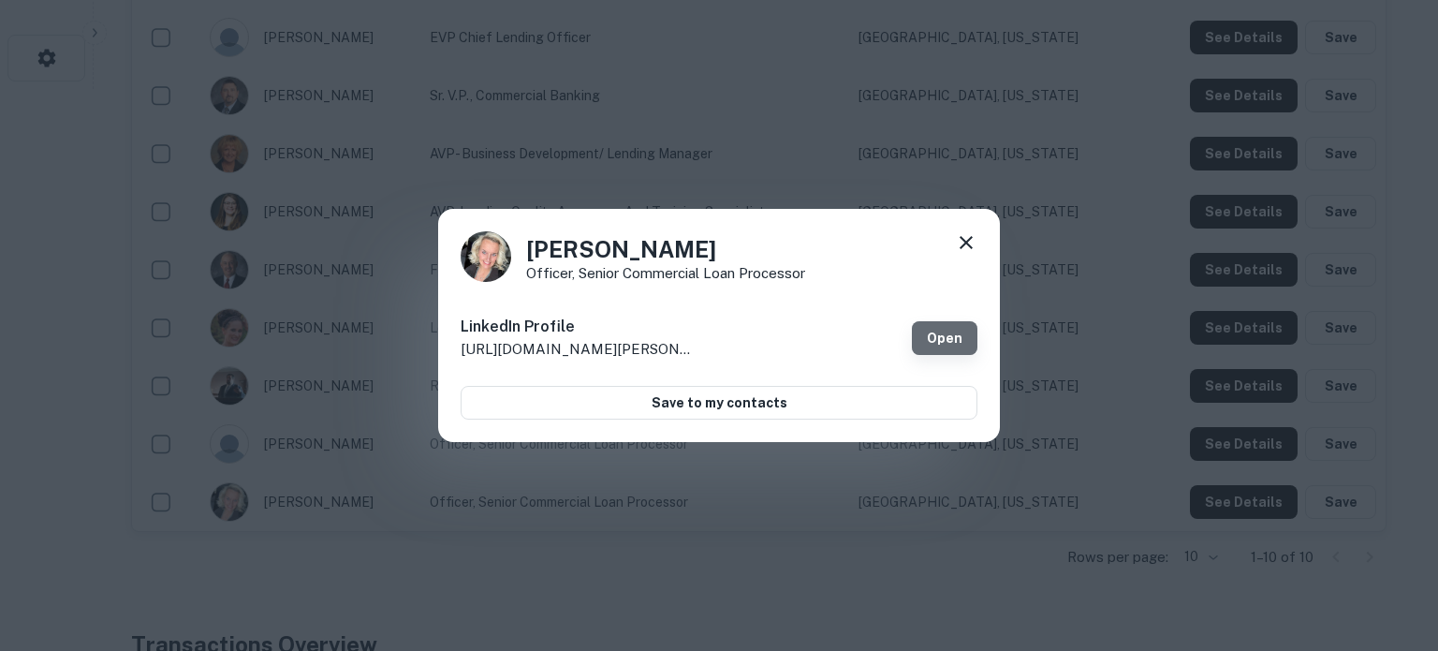
click at [955, 330] on link "Open" at bounding box center [945, 338] width 66 height 34
click at [963, 247] on icon at bounding box center [966, 242] width 22 height 22
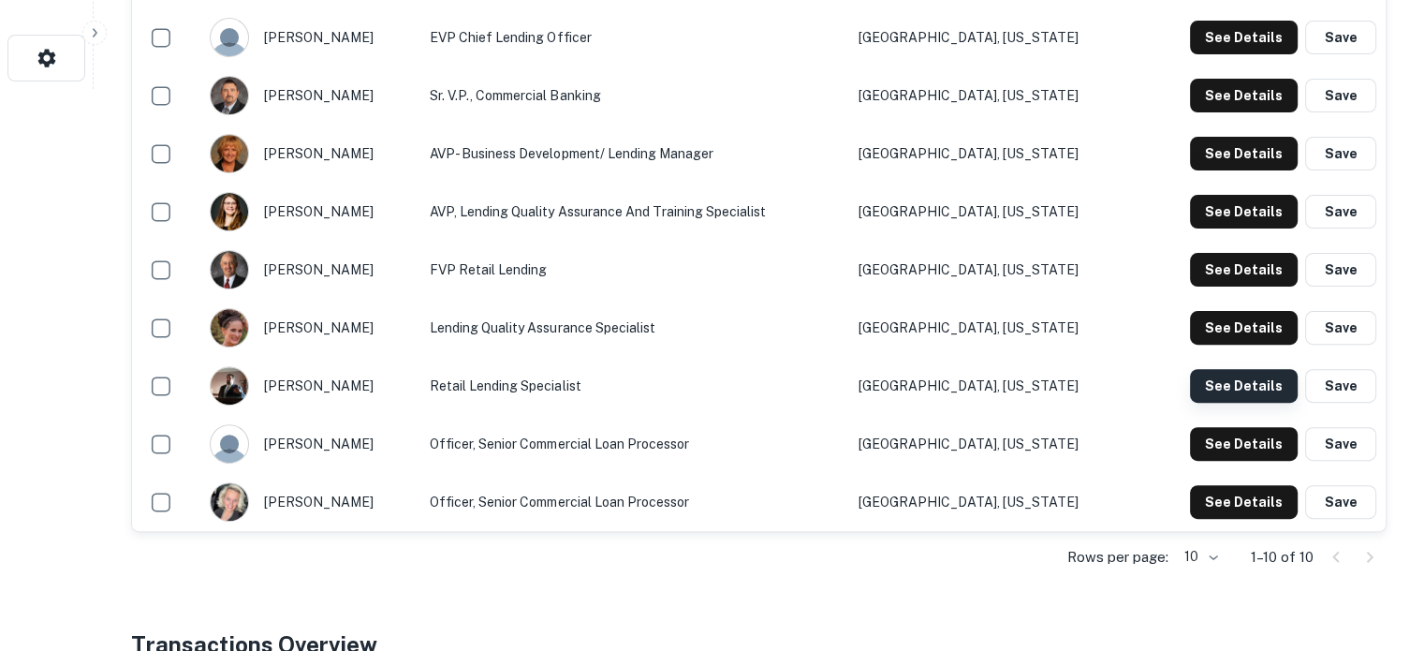
click at [1245, 379] on button "See Details" at bounding box center [1244, 386] width 108 height 34
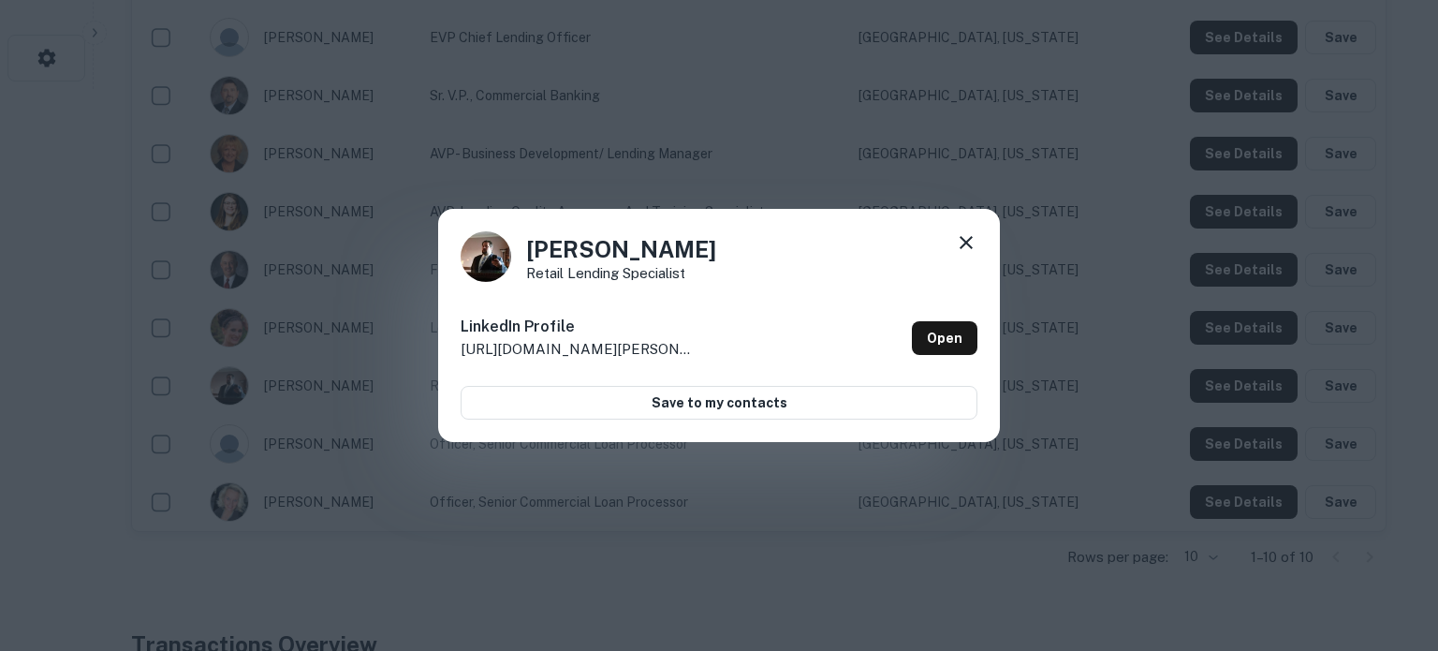
click at [966, 241] on icon at bounding box center [966, 242] width 22 height 22
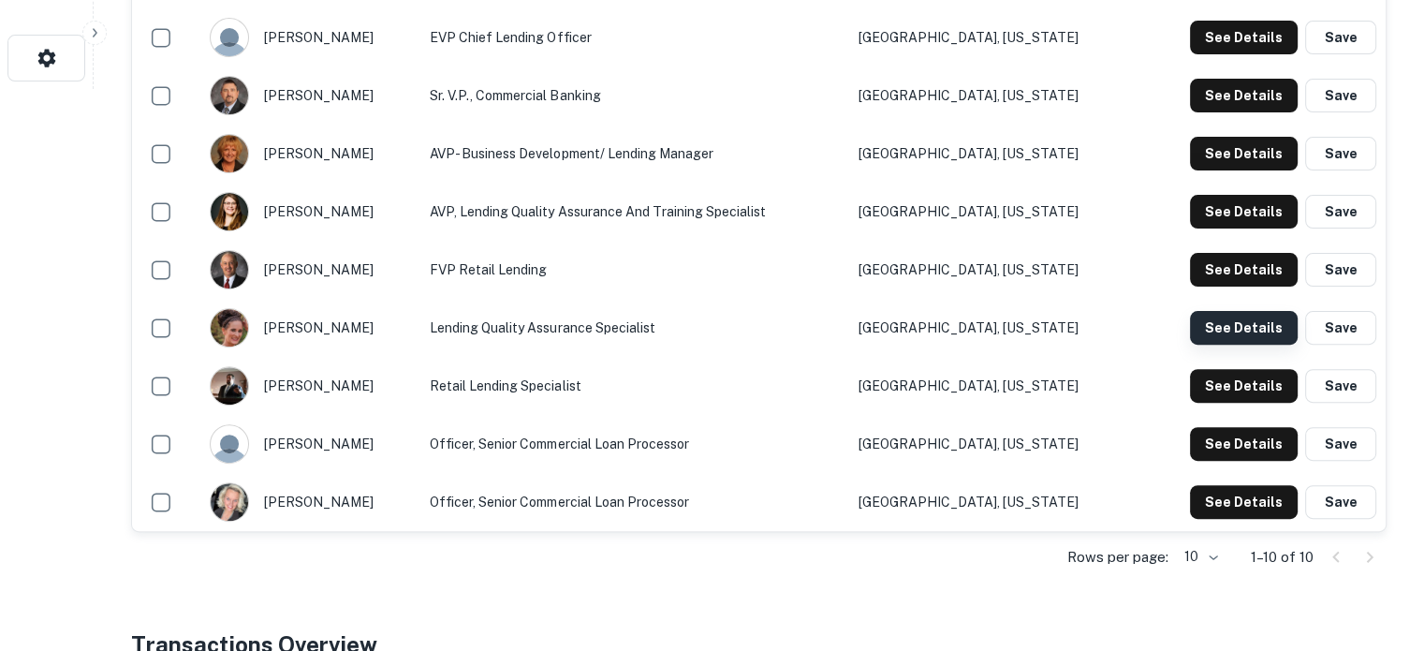
click at [1259, 327] on button "See Details" at bounding box center [1244, 328] width 108 height 34
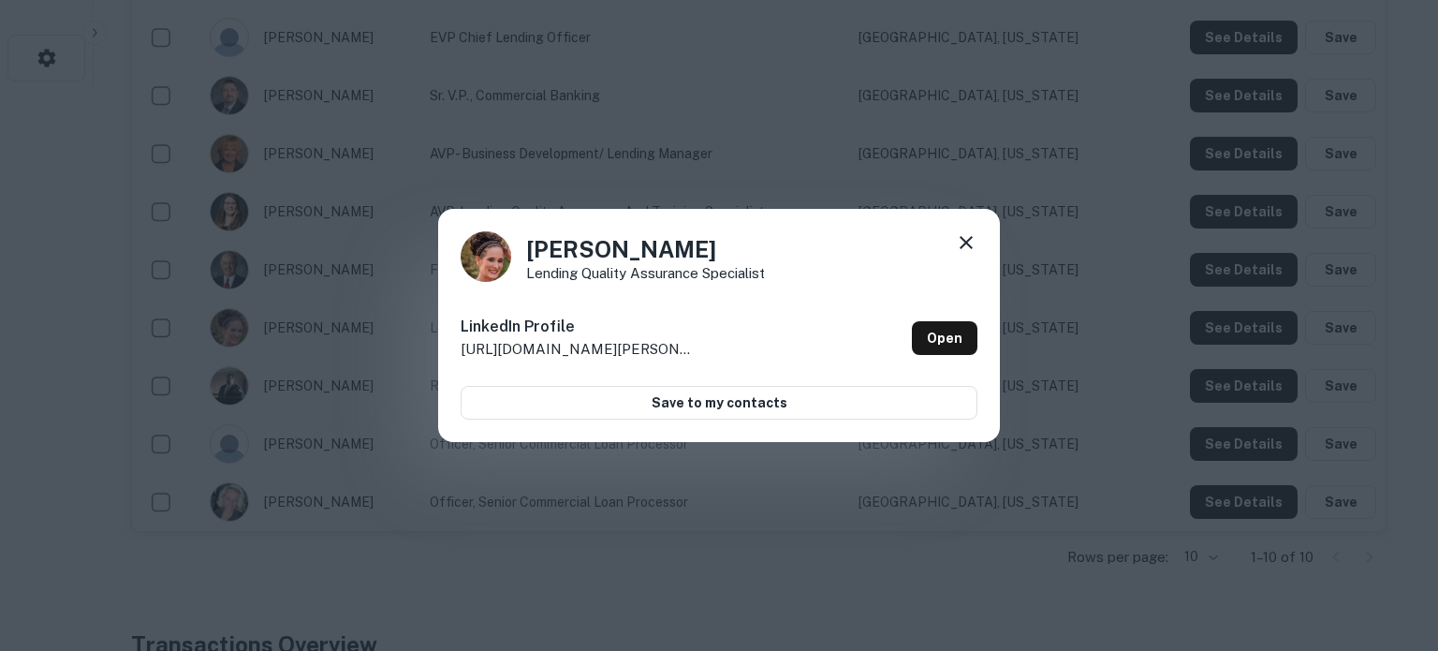
click at [971, 243] on icon at bounding box center [966, 242] width 22 height 22
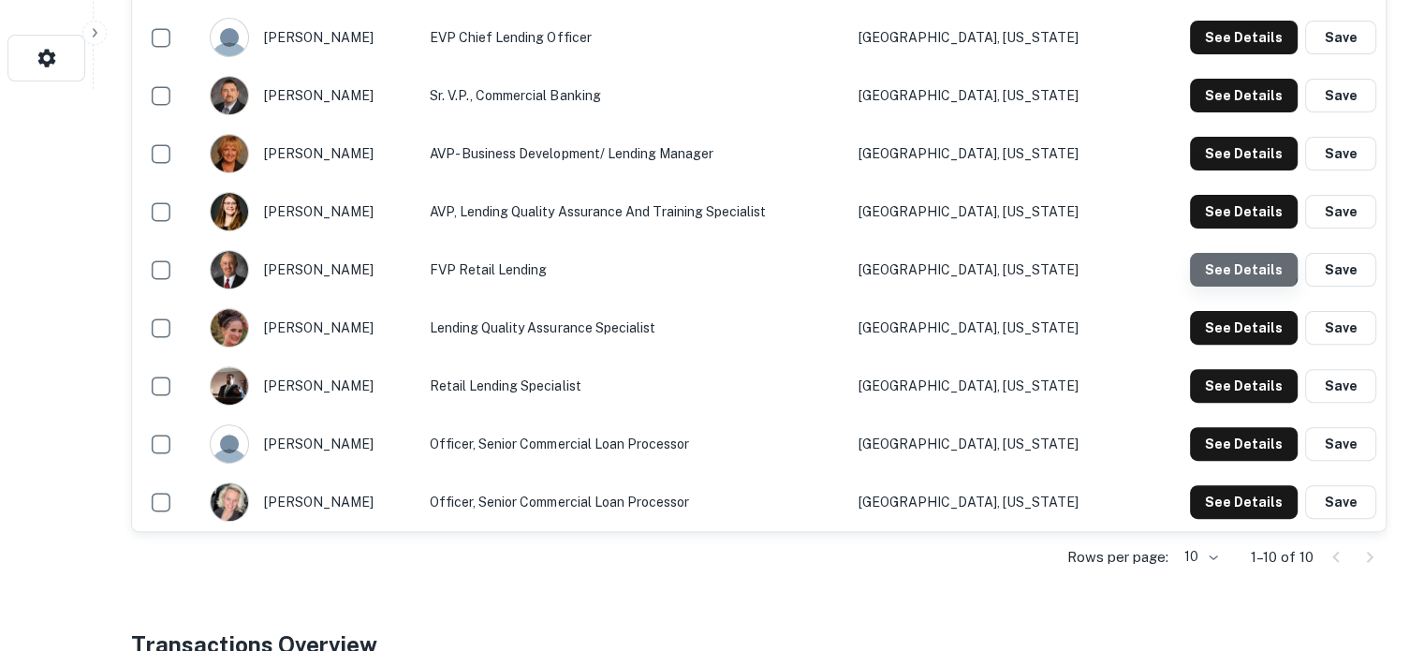
click at [1240, 261] on button "See Details" at bounding box center [1244, 270] width 108 height 34
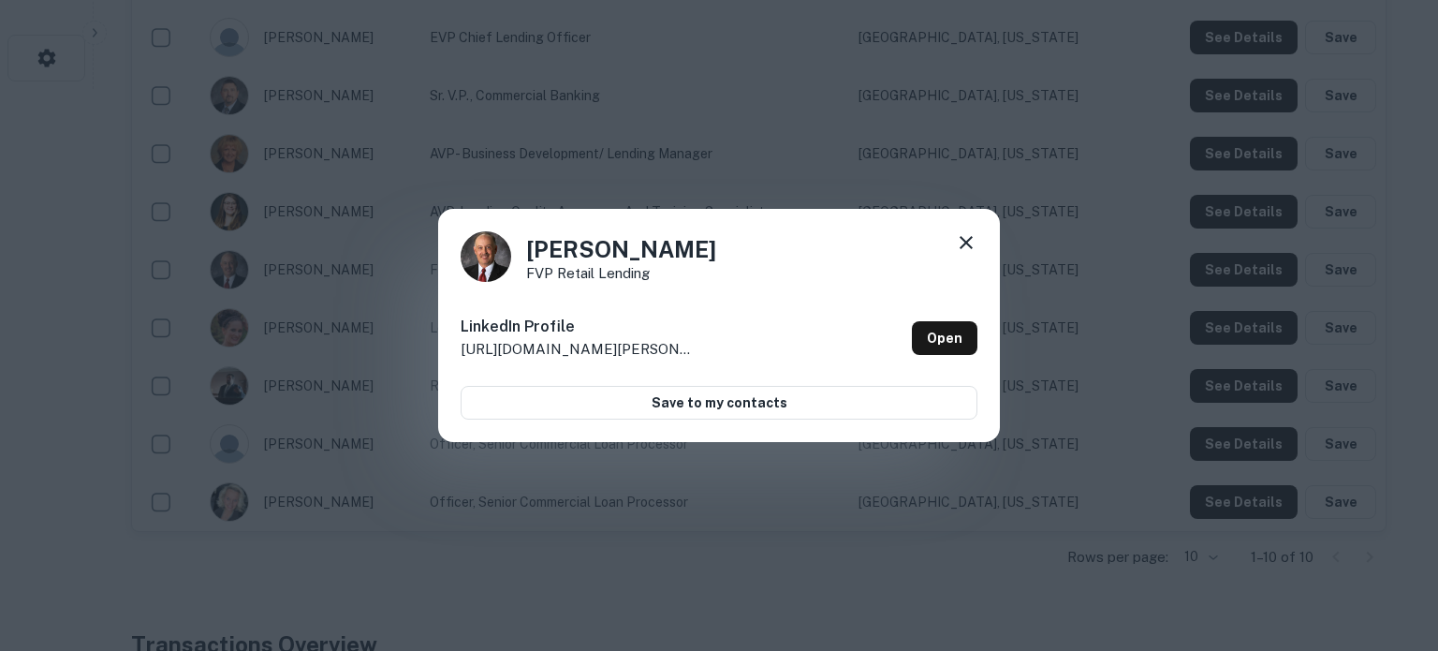
click at [964, 240] on icon at bounding box center [966, 242] width 13 height 13
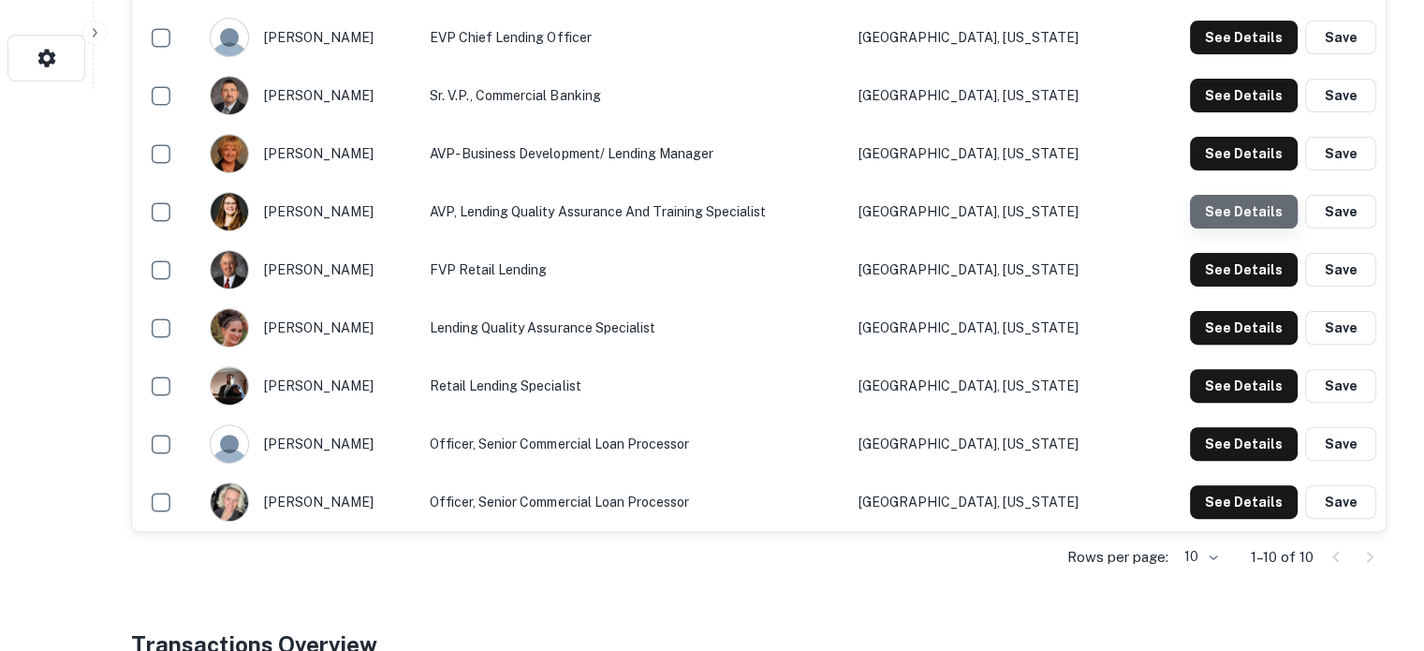
click at [1247, 216] on button "See Details" at bounding box center [1244, 212] width 108 height 34
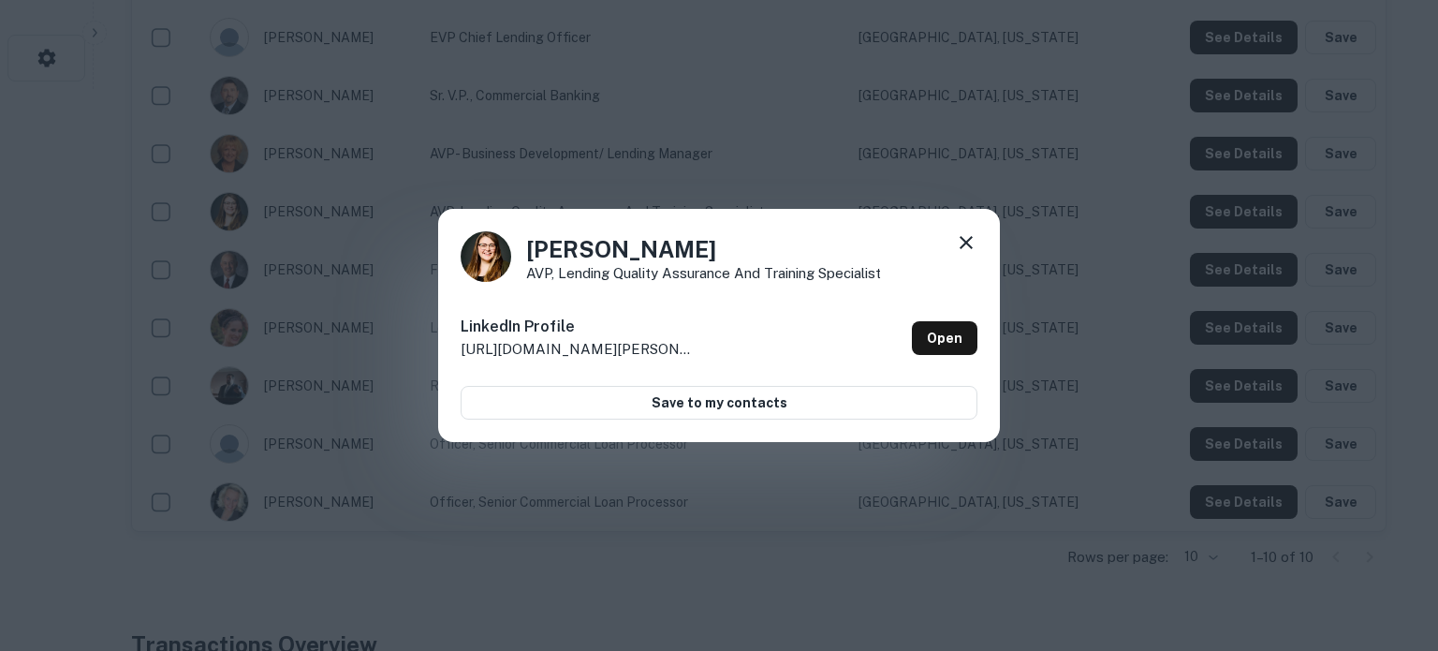
click at [967, 239] on icon at bounding box center [966, 242] width 22 height 22
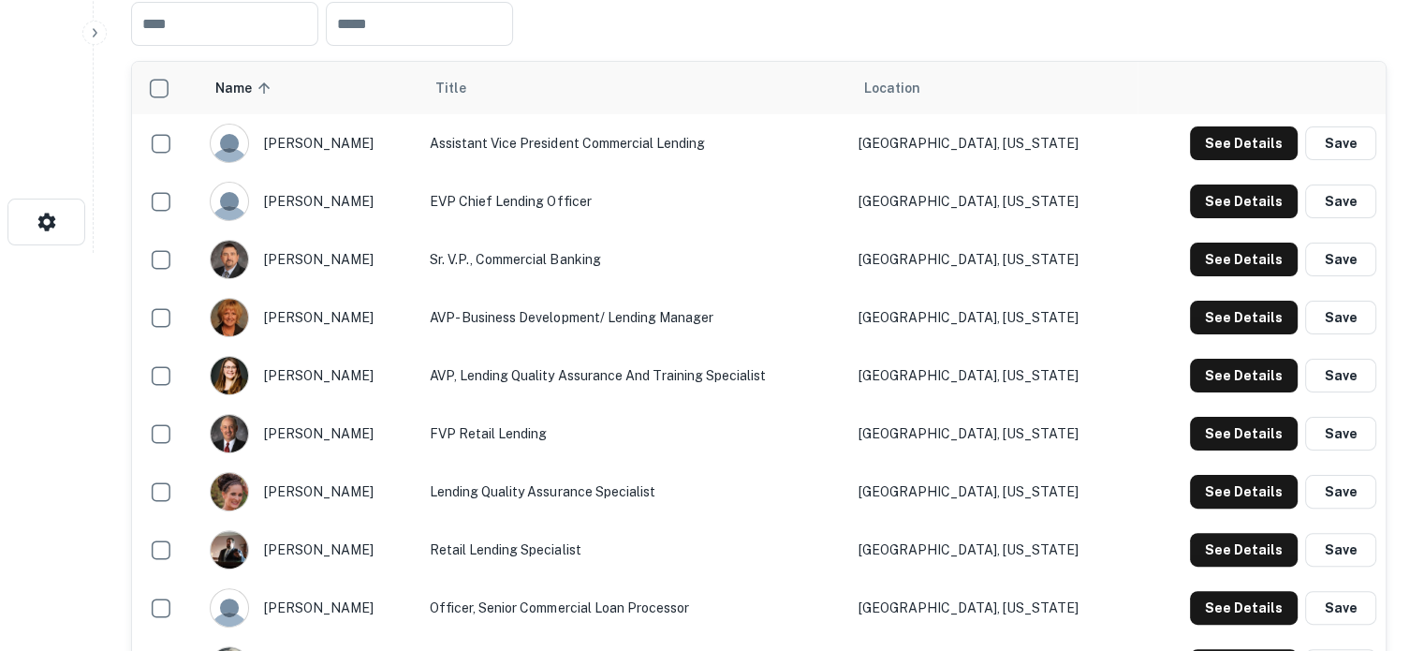
scroll to position [375, 0]
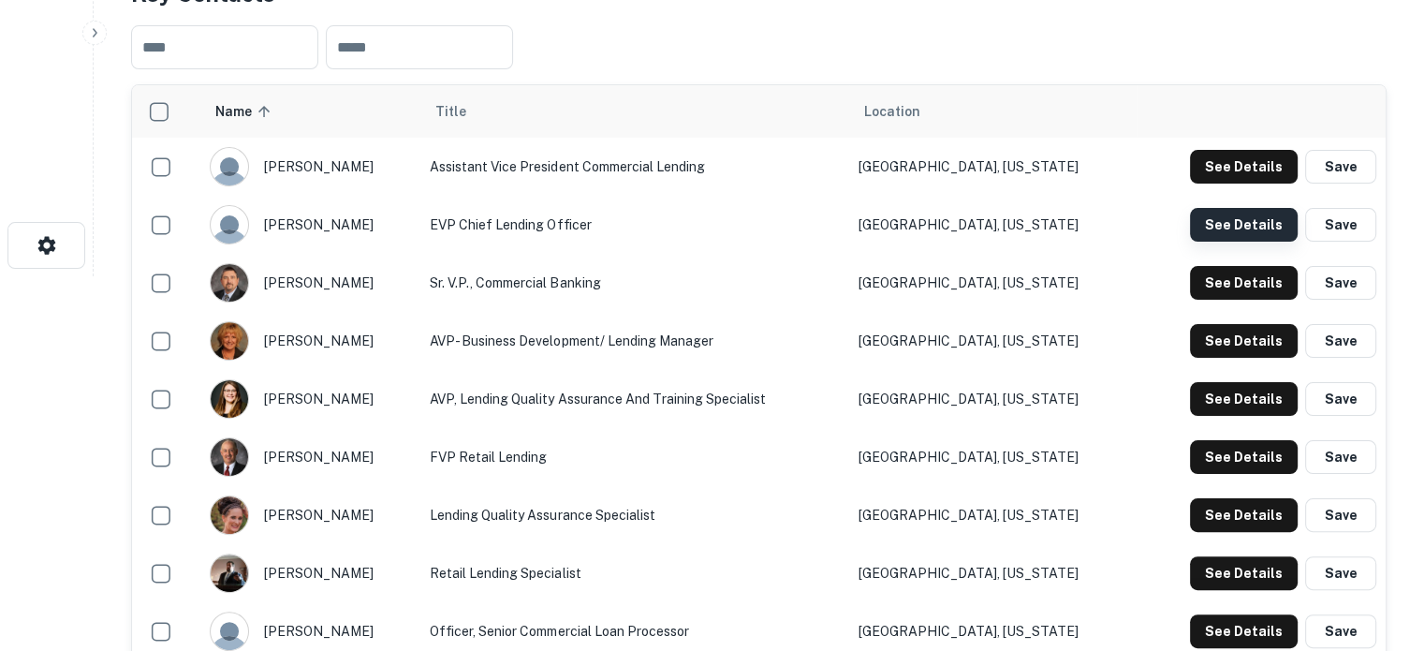
click at [1235, 224] on button "See Details" at bounding box center [1244, 225] width 108 height 34
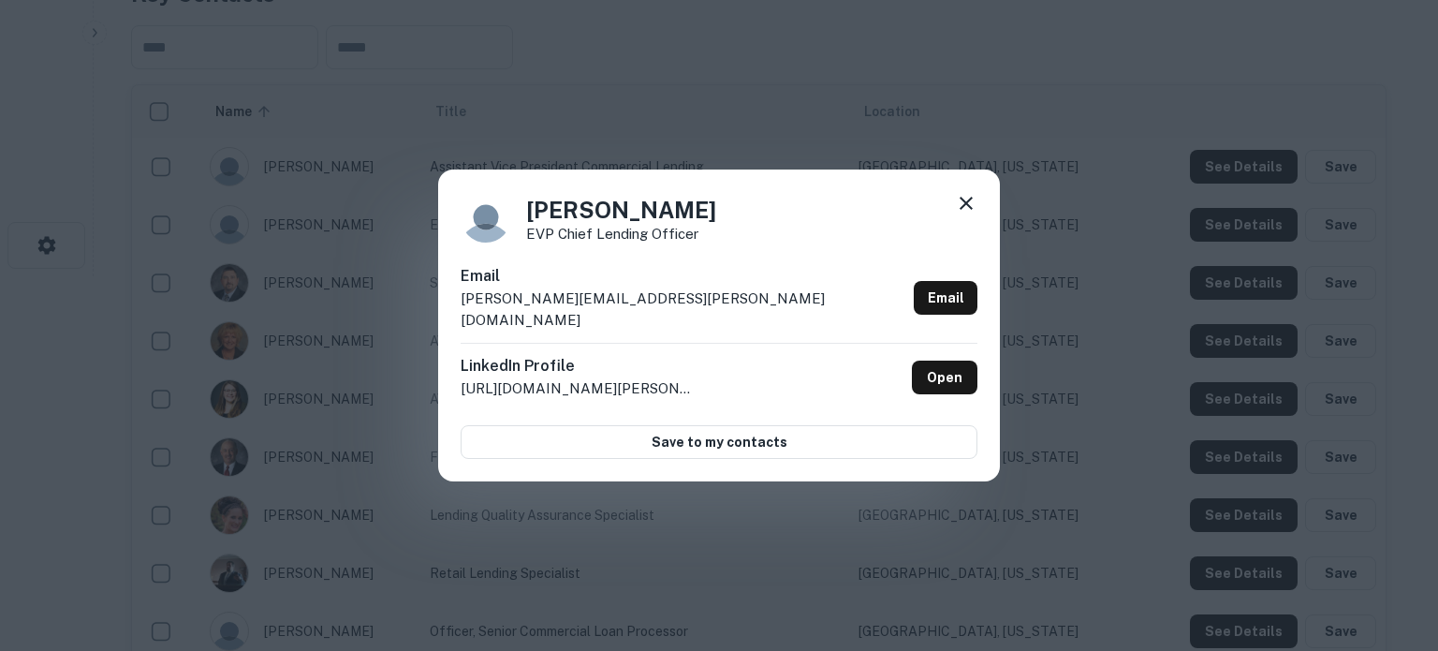
click at [453, 309] on div "Linda Sander EVP Chief Lending Officer Email linda.sander@unitedfidelity.com Em…" at bounding box center [719, 325] width 562 height 313
copy p "linda.sander@unitedfidelity.com"
click at [972, 214] on icon at bounding box center [966, 203] width 22 height 22
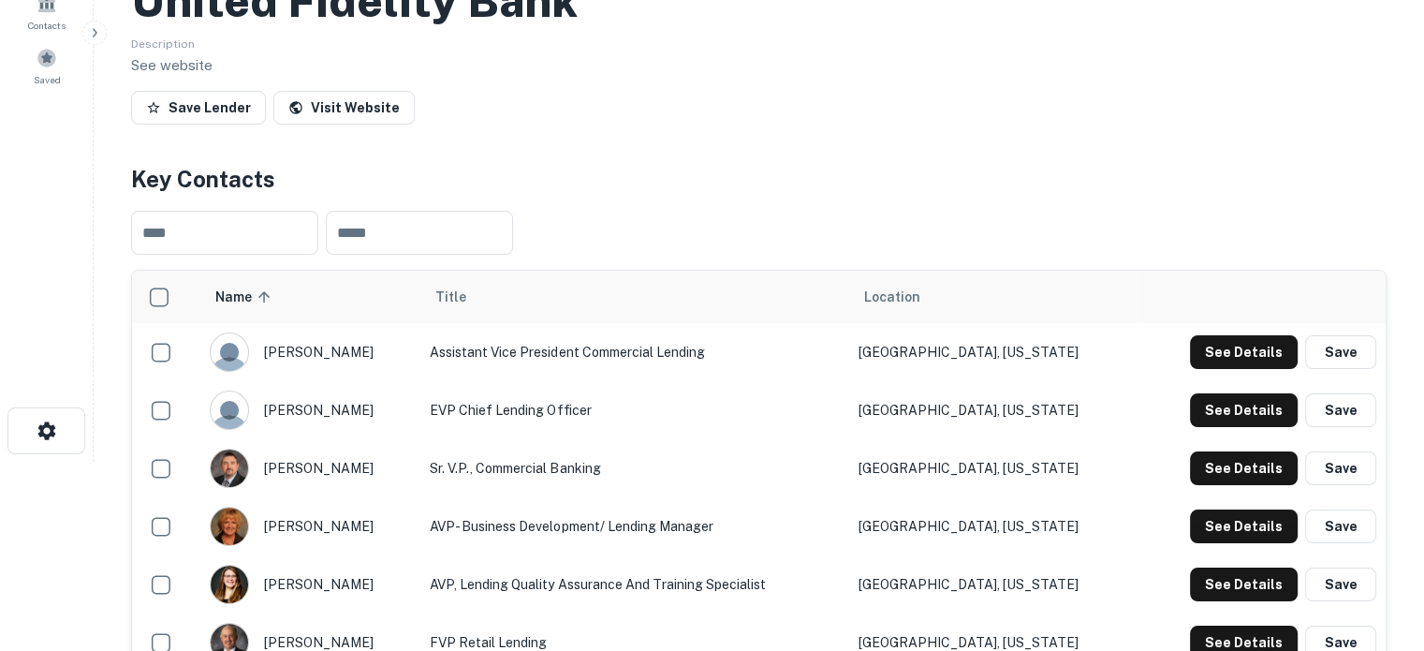
scroll to position [94, 0]
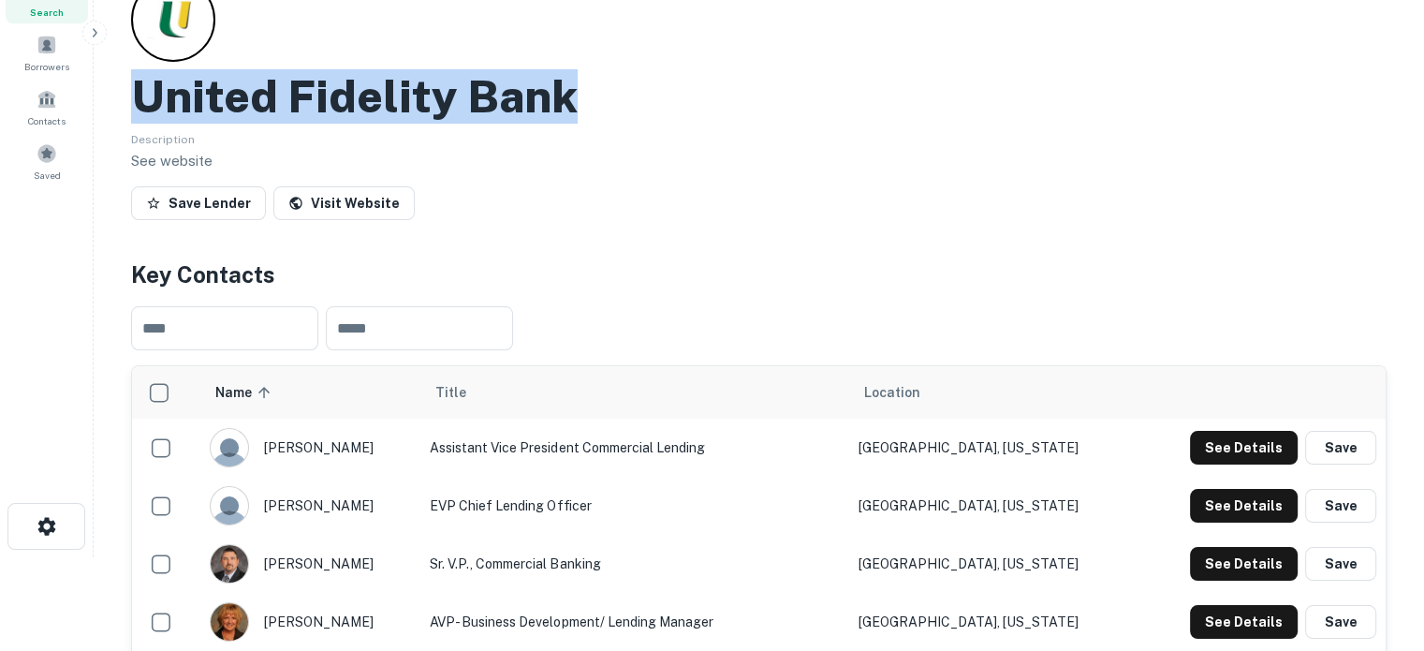
drag, startPoint x: 116, startPoint y: 77, endPoint x: 668, endPoint y: 98, distance: 551.9
copy h2 "United Fidelity Bank"
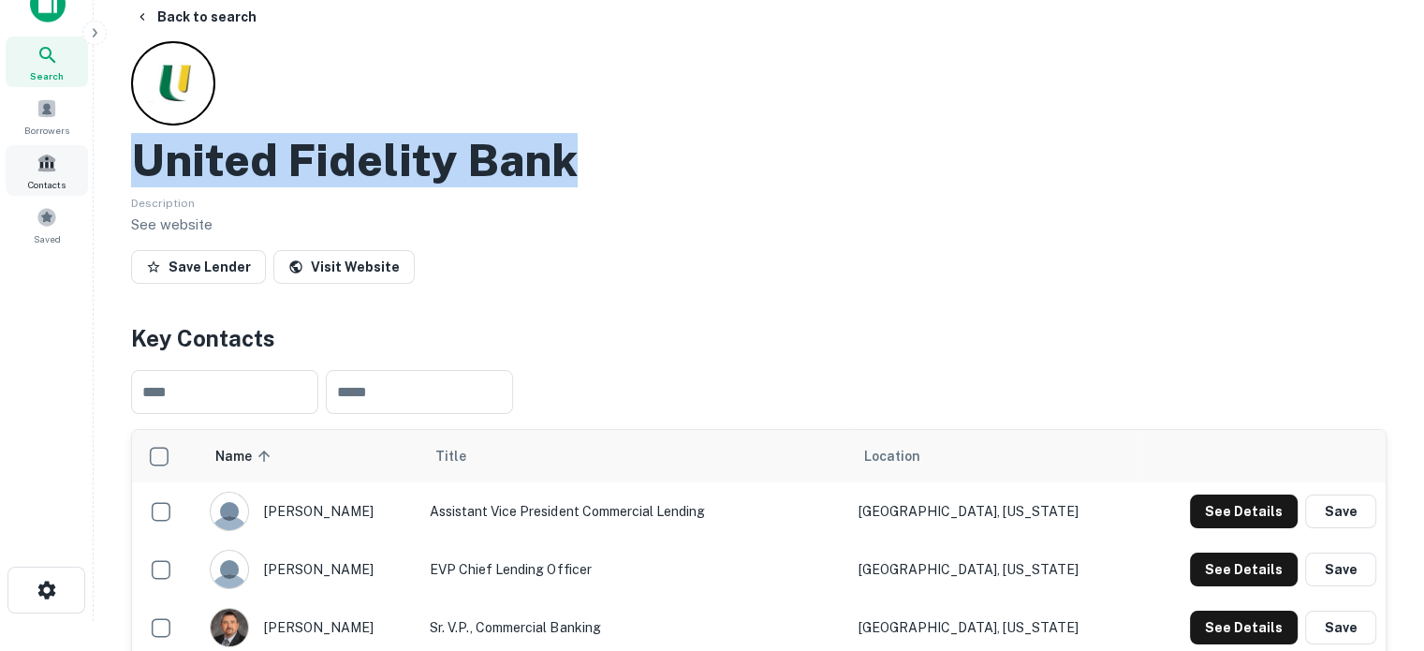
scroll to position [0, 0]
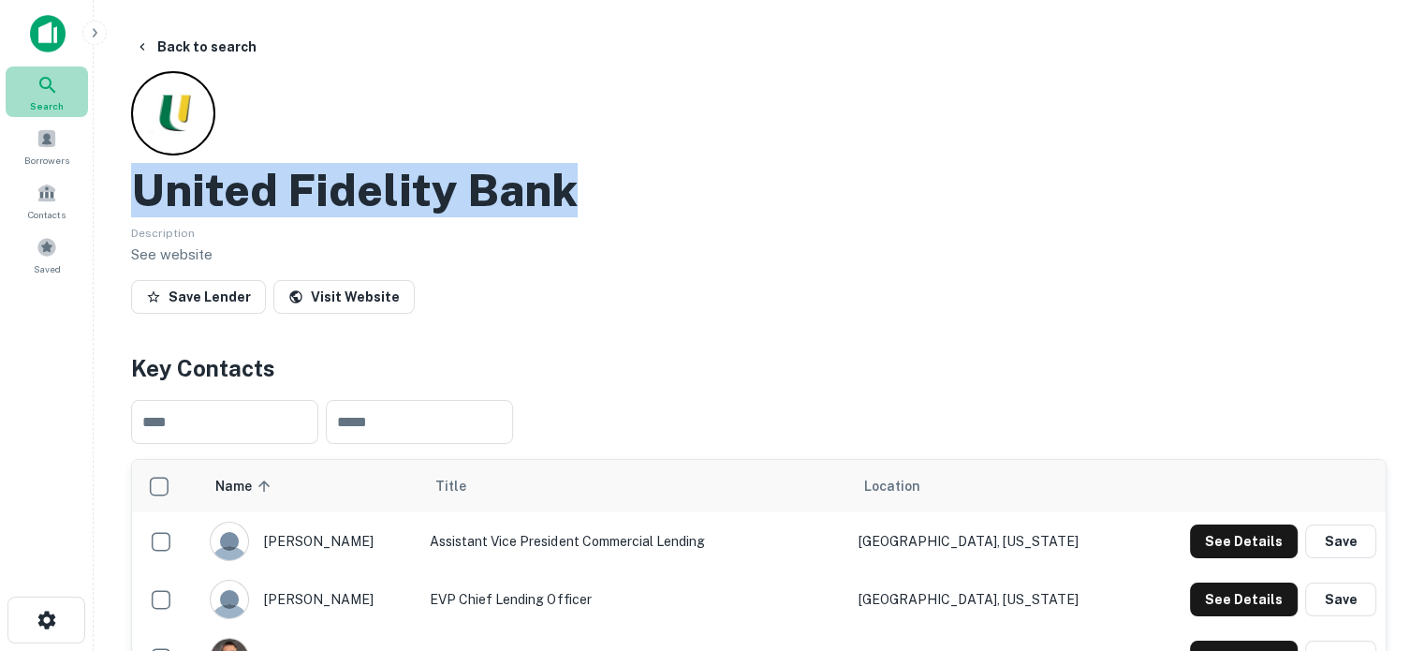
click at [51, 86] on icon at bounding box center [48, 85] width 22 height 22
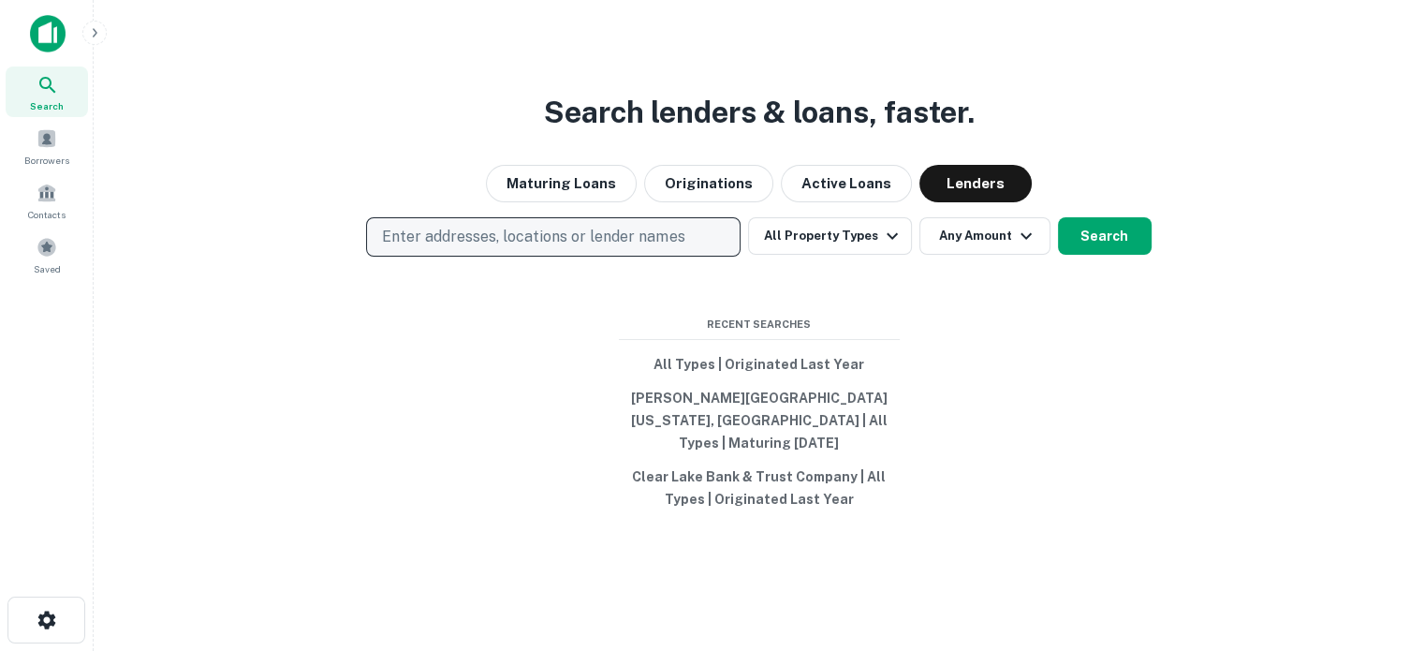
click at [552, 243] on p "Enter addresses, locations or lender names" at bounding box center [533, 237] width 302 height 22
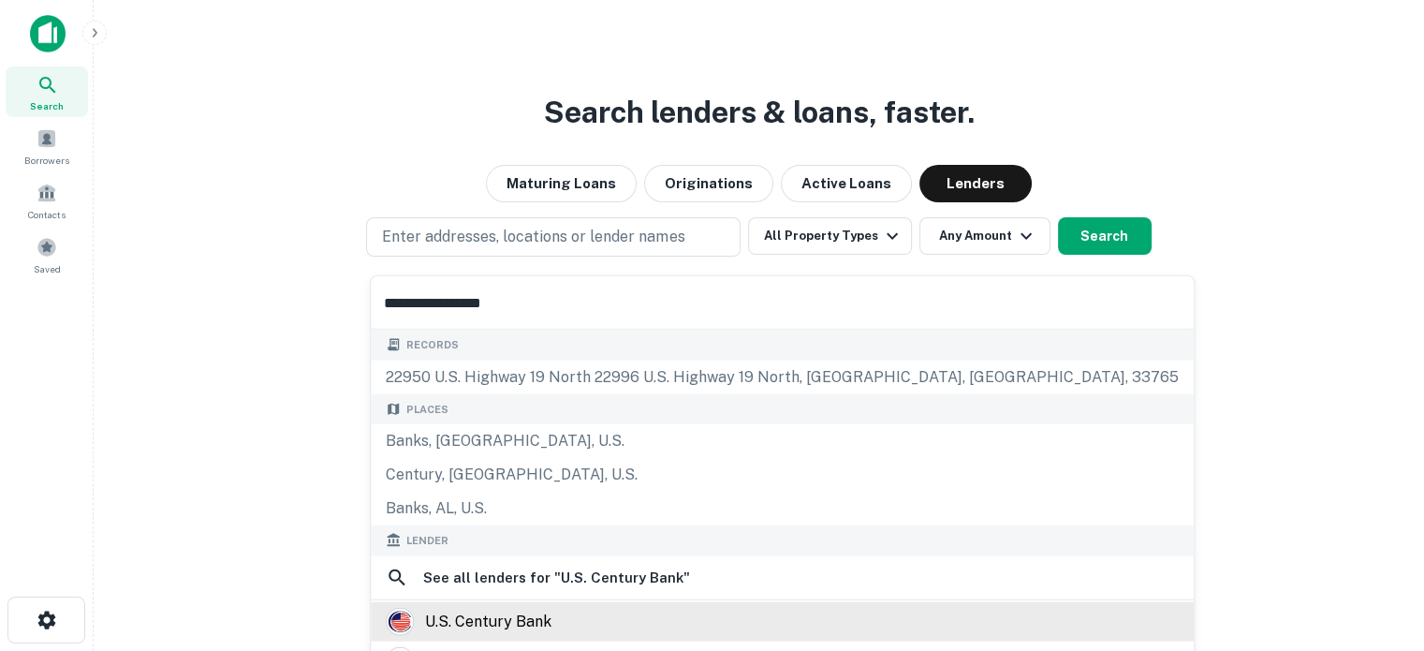
type input "**********"
click at [514, 623] on div "u.s. century bank" at bounding box center [488, 621] width 126 height 28
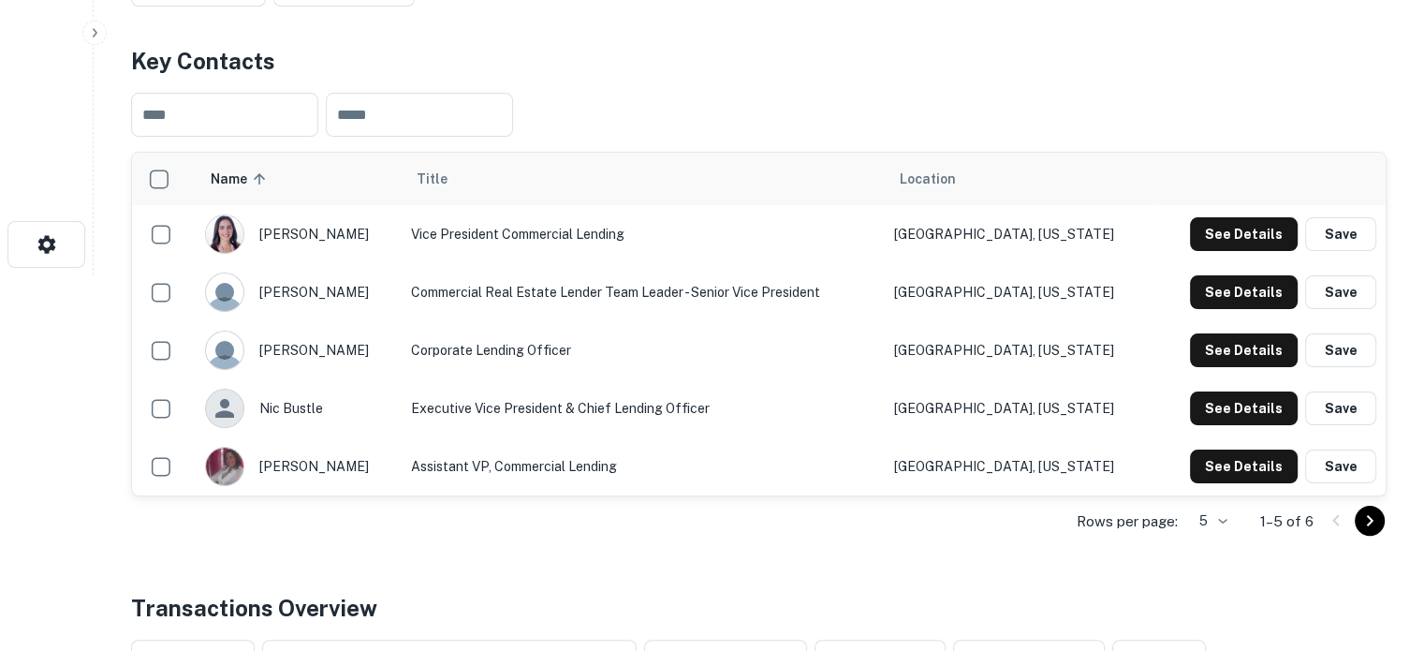
scroll to position [468, 0]
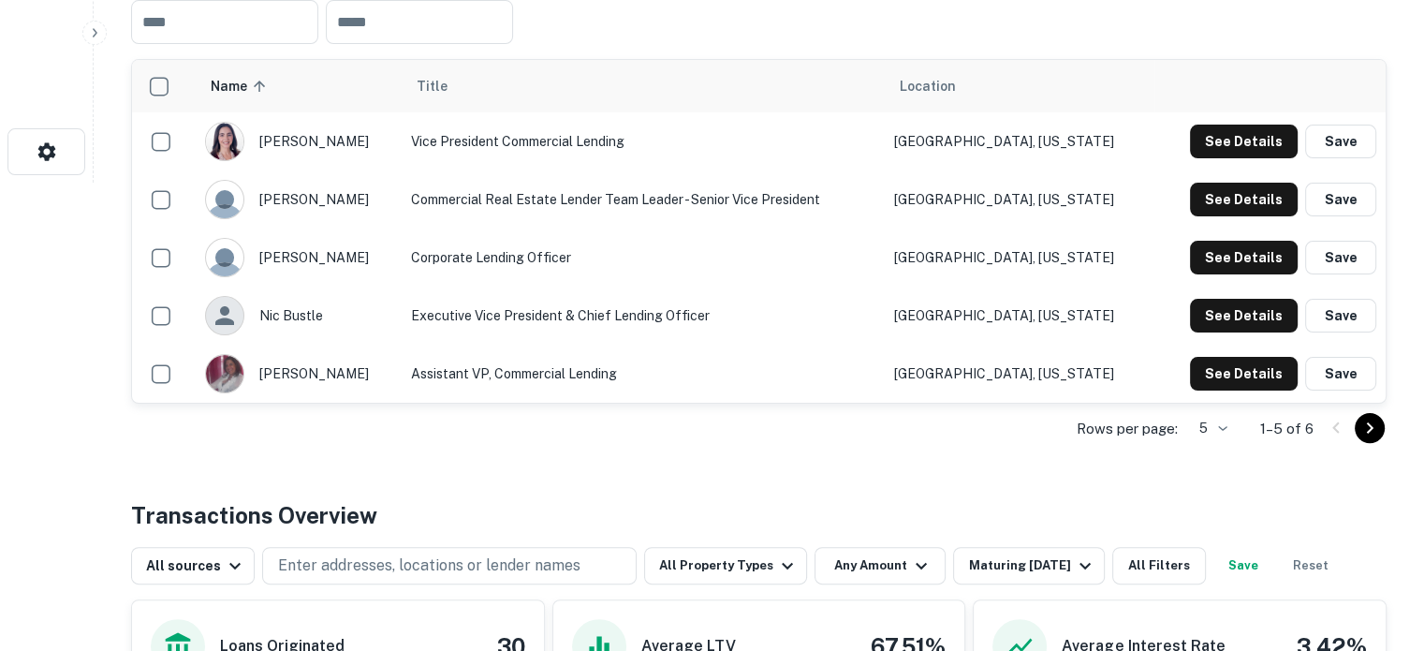
click at [1243, 427] on div "Rows per page: 5 * 1–5 of 6" at bounding box center [759, 429] width 1256 height 51
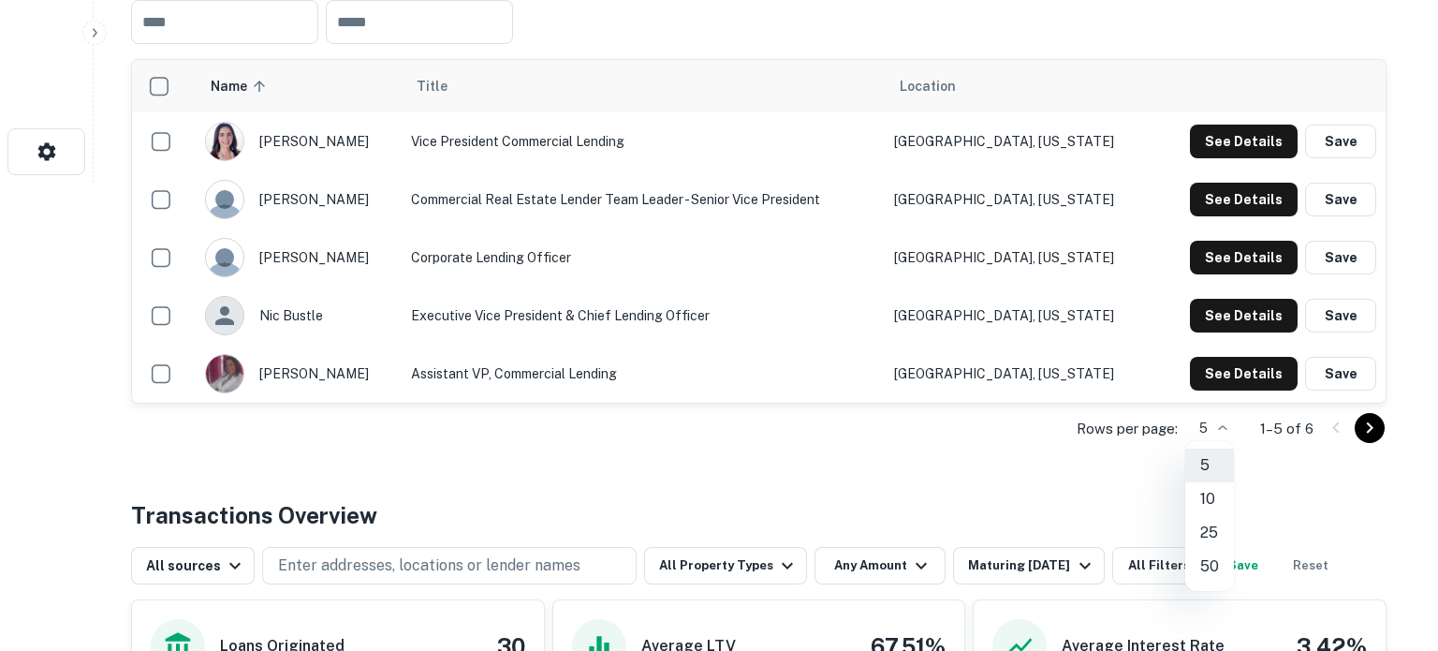
click at [1217, 497] on li "10" at bounding box center [1209, 499] width 49 height 34
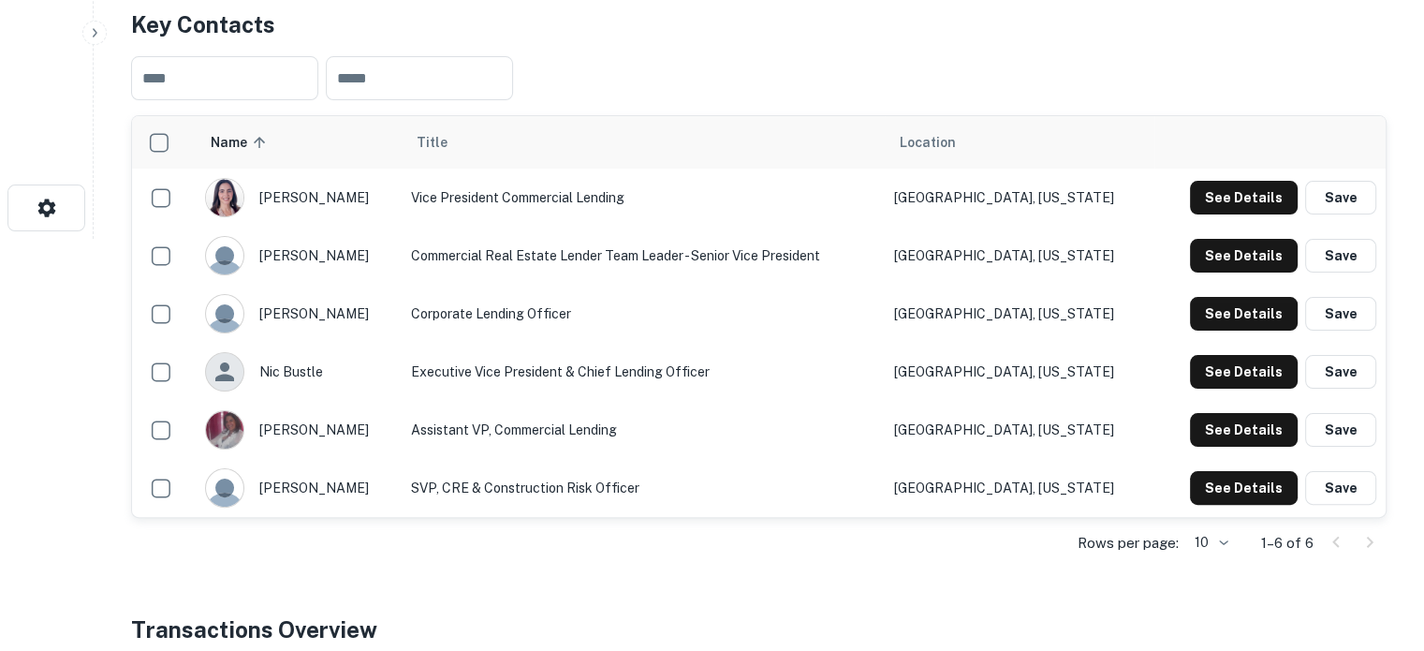
scroll to position [375, 0]
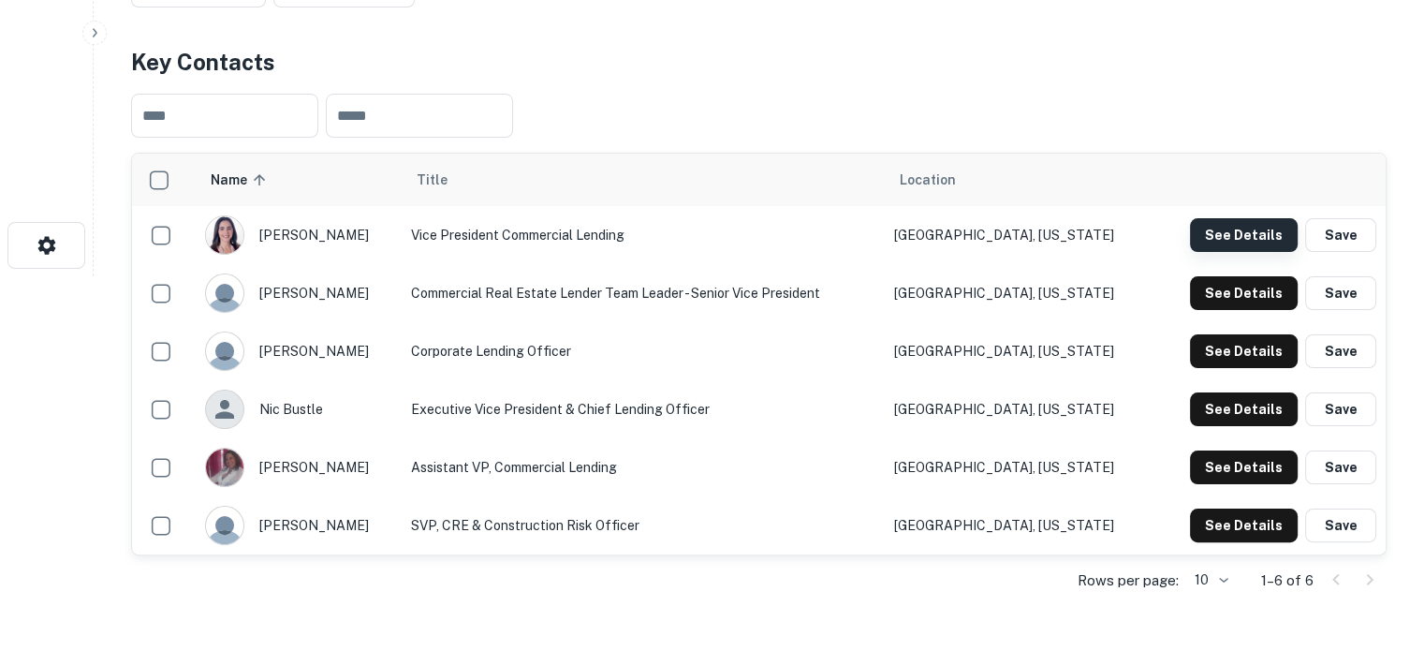
click at [1255, 219] on button "See Details" at bounding box center [1244, 235] width 108 height 34
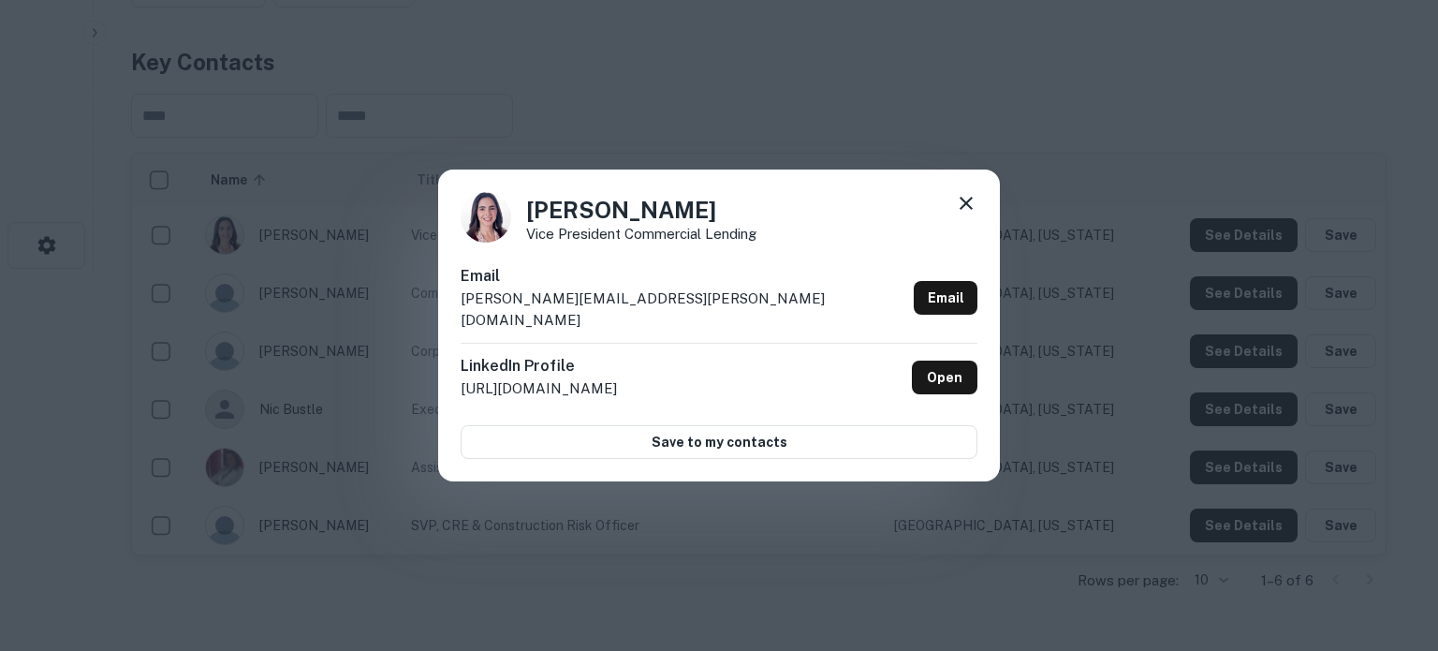
drag, startPoint x: 528, startPoint y: 226, endPoint x: 724, endPoint y: 224, distance: 195.7
click at [724, 224] on h4 "[PERSON_NAME]" at bounding box center [641, 210] width 230 height 34
copy h4 "[PERSON_NAME]"
drag, startPoint x: 530, startPoint y: 247, endPoint x: 776, endPoint y: 249, distance: 246.3
click at [776, 243] on div "[PERSON_NAME] Vice President Commercial Lending" at bounding box center [719, 217] width 517 height 51
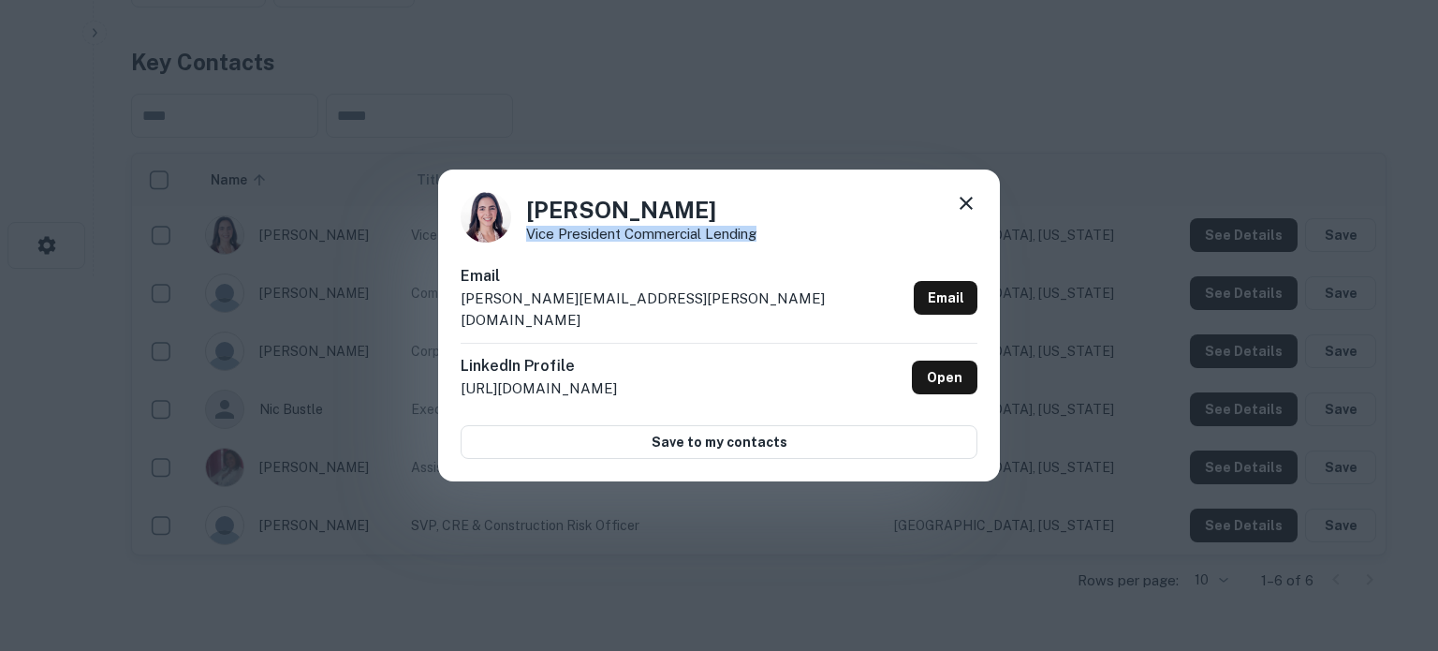
copy p "Vice President Commercial Lending"
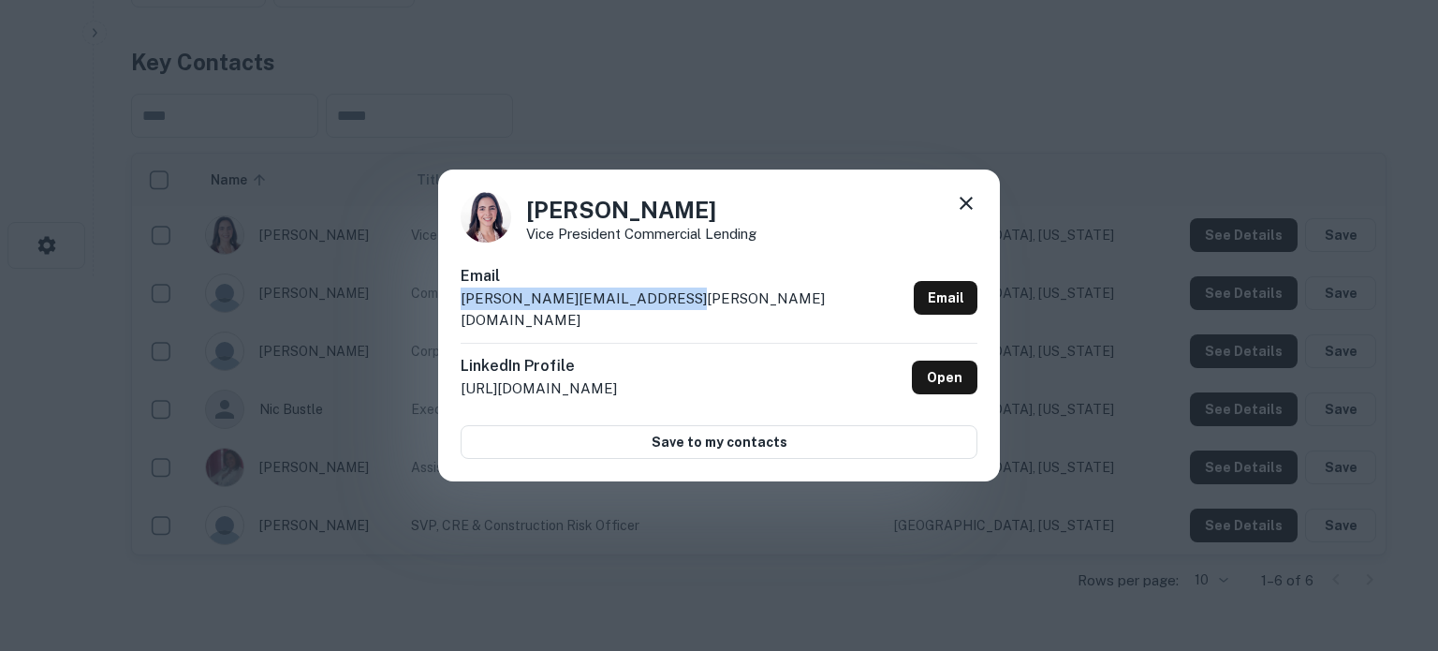
drag, startPoint x: 716, startPoint y: 311, endPoint x: 449, endPoint y: 313, distance: 267.8
click at [449, 313] on div "[PERSON_NAME] Vice President Commercial Lending Email [PERSON_NAME][EMAIL_ADDRE…" at bounding box center [719, 325] width 562 height 313
copy p "[PERSON_NAME][EMAIL_ADDRESS][PERSON_NAME][DOMAIN_NAME]"
click at [970, 213] on icon at bounding box center [966, 203] width 22 height 22
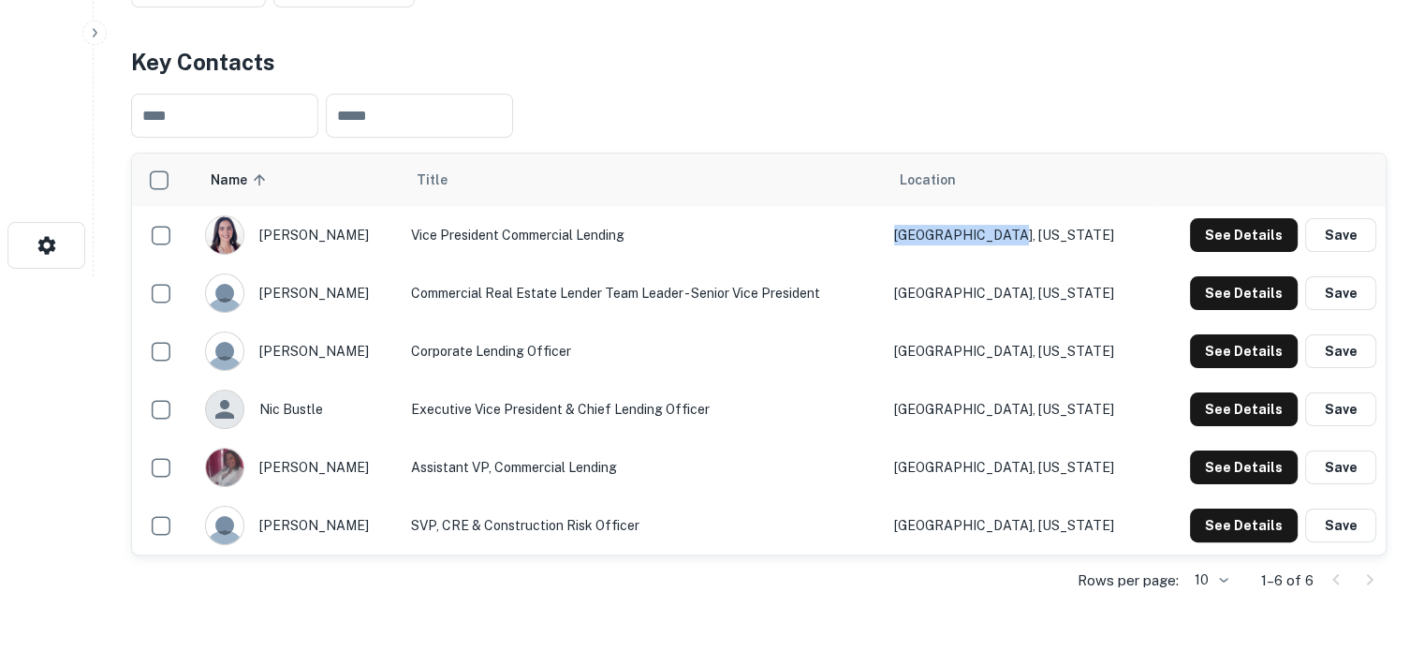
drag, startPoint x: 1052, startPoint y: 236, endPoint x: 947, endPoint y: 234, distance: 104.9
click at [947, 234] on td "[GEOGRAPHIC_DATA], [US_STATE]" at bounding box center [1020, 235] width 270 height 58
copy td "[GEOGRAPHIC_DATA], [US_STATE]"
click at [1233, 302] on button "See Details" at bounding box center [1244, 293] width 108 height 34
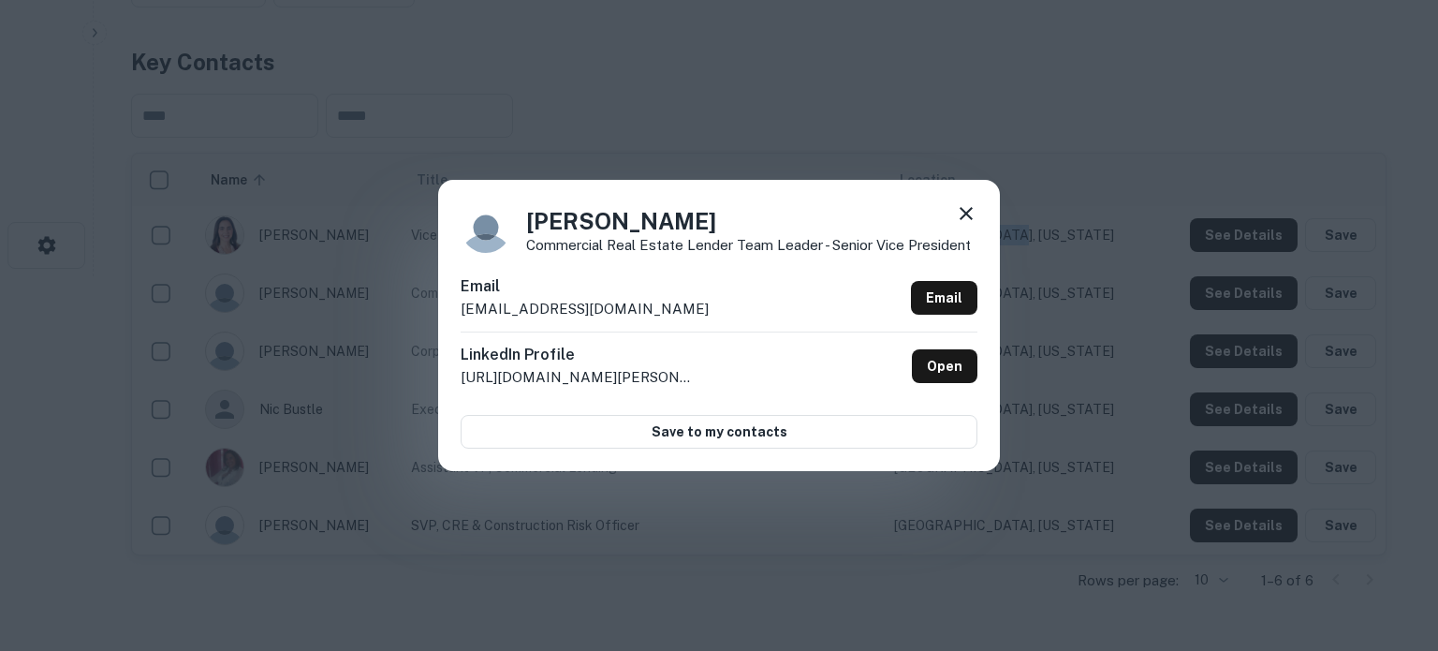
drag, startPoint x: 528, startPoint y: 227, endPoint x: 721, endPoint y: 235, distance: 193.1
click at [721, 235] on h4 "[PERSON_NAME]" at bounding box center [748, 221] width 445 height 34
copy h4 "[PERSON_NAME]"
drag, startPoint x: 530, startPoint y: 249, endPoint x: 989, endPoint y: 248, distance: 458.8
click at [989, 248] on div "[PERSON_NAME] Commercial Real Estate Lender Team Leader - Senior Vice President…" at bounding box center [719, 325] width 562 height 290
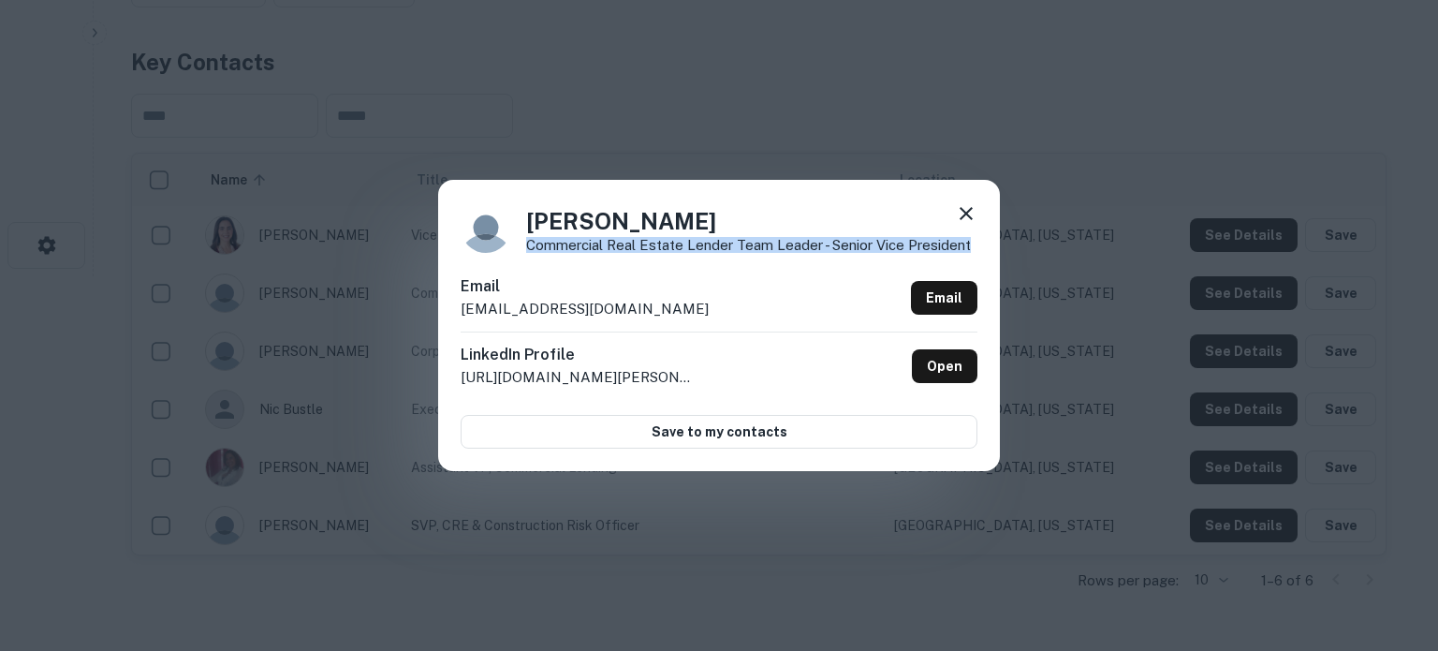
copy p "Commercial Real Estate Lender Team Leader - Senior Vice President"
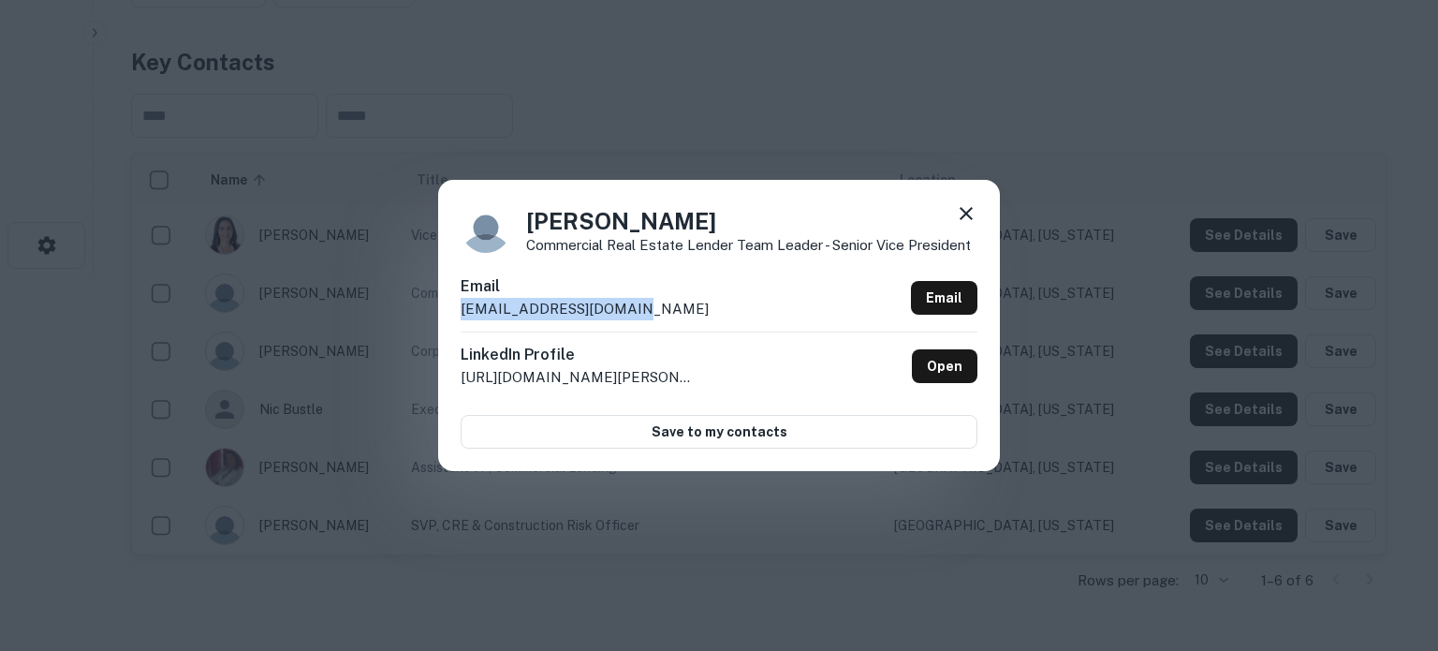
drag, startPoint x: 459, startPoint y: 312, endPoint x: 650, endPoint y: 309, distance: 191.0
click at [650, 309] on div "[PERSON_NAME] Commercial Real Estate Lender Team Leader - Senior Vice President…" at bounding box center [719, 325] width 562 height 290
copy p "[EMAIL_ADDRESS][DOMAIN_NAME]"
click at [964, 213] on icon at bounding box center [966, 213] width 13 height 13
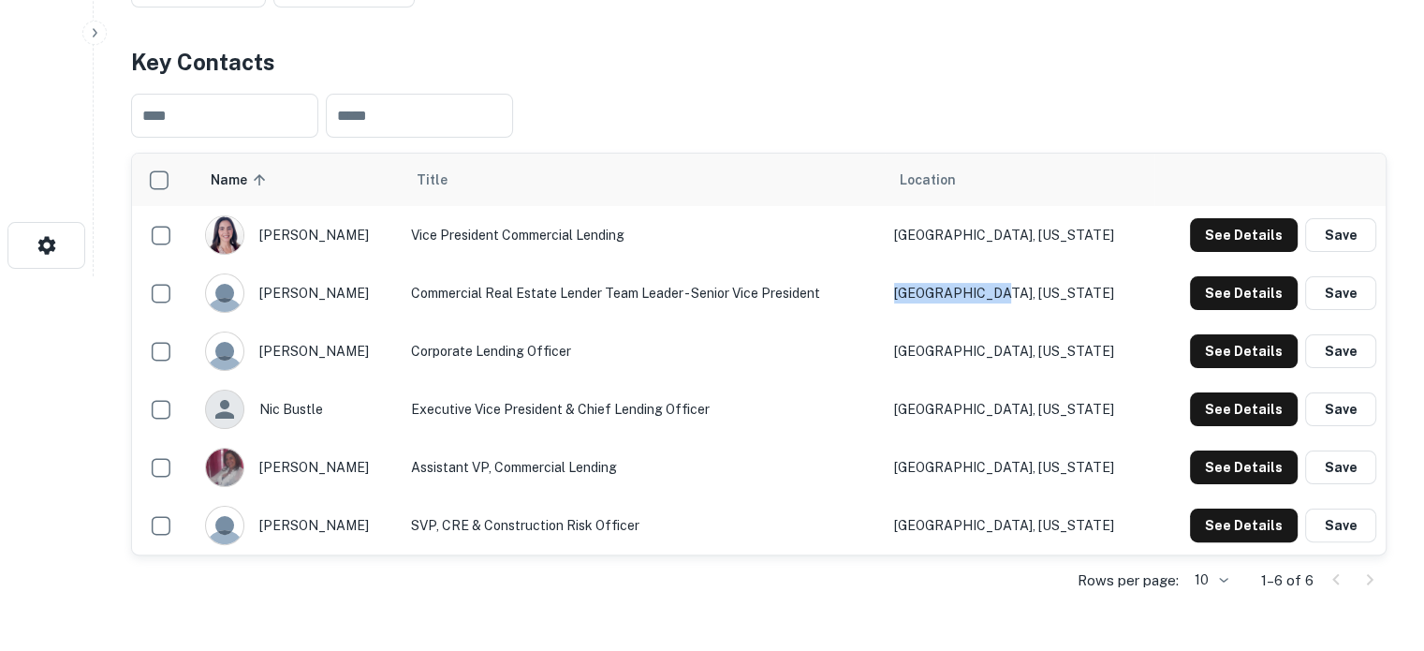
drag, startPoint x: 1083, startPoint y: 294, endPoint x: 929, endPoint y: 302, distance: 154.7
click at [929, 302] on tr "[PERSON_NAME] Commercial Real Estate Lender Team Leader - Senior Vice President…" at bounding box center [759, 293] width 1254 height 58
copy tr "[GEOGRAPHIC_DATA], [US_STATE]"
click at [1217, 475] on button "See Details" at bounding box center [1244, 467] width 108 height 34
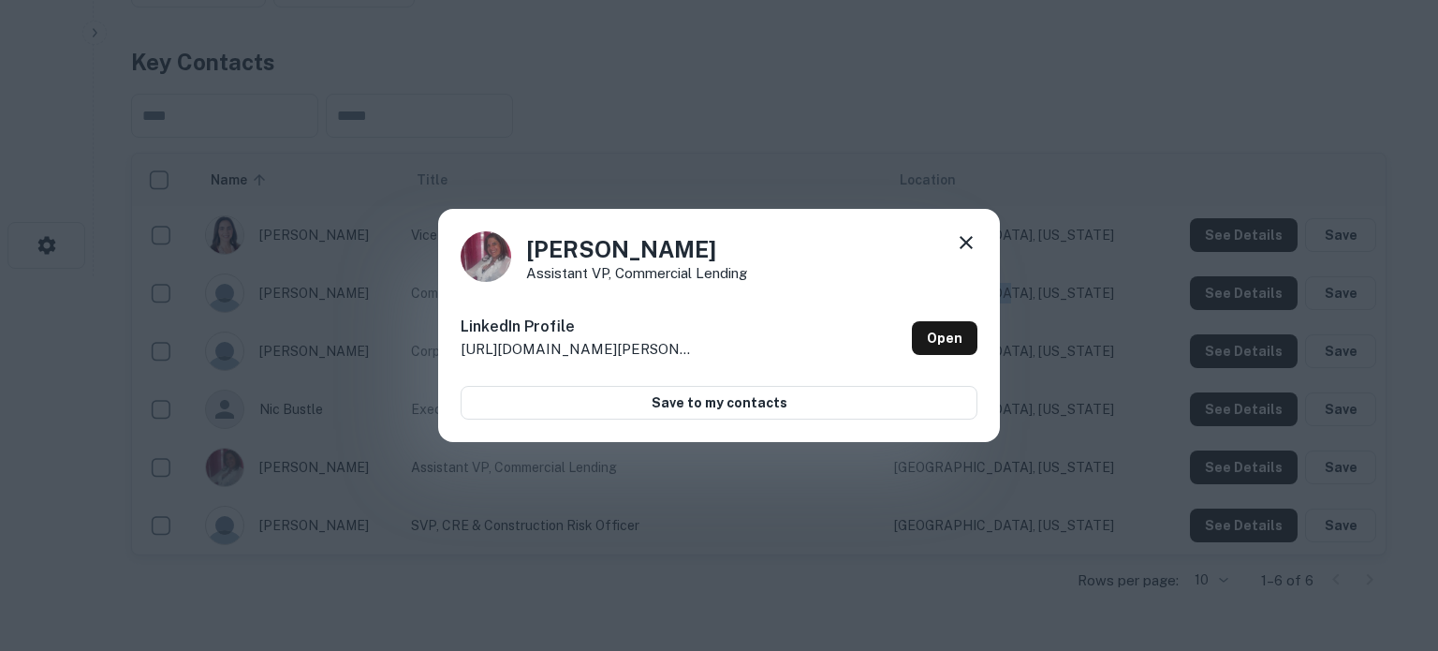
drag, startPoint x: 528, startPoint y: 250, endPoint x: 715, endPoint y: 248, distance: 187.3
click at [715, 248] on h4 "[PERSON_NAME]" at bounding box center [636, 249] width 221 height 34
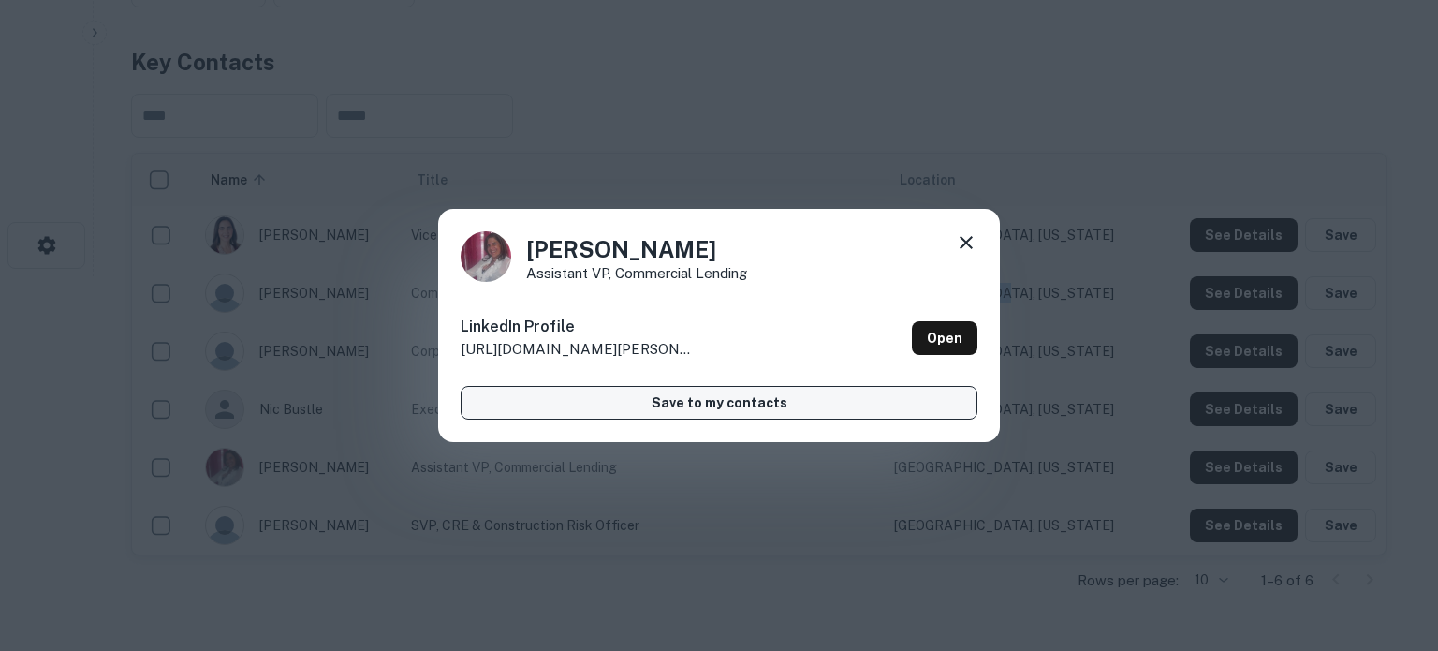
copy h4 "[PERSON_NAME]"
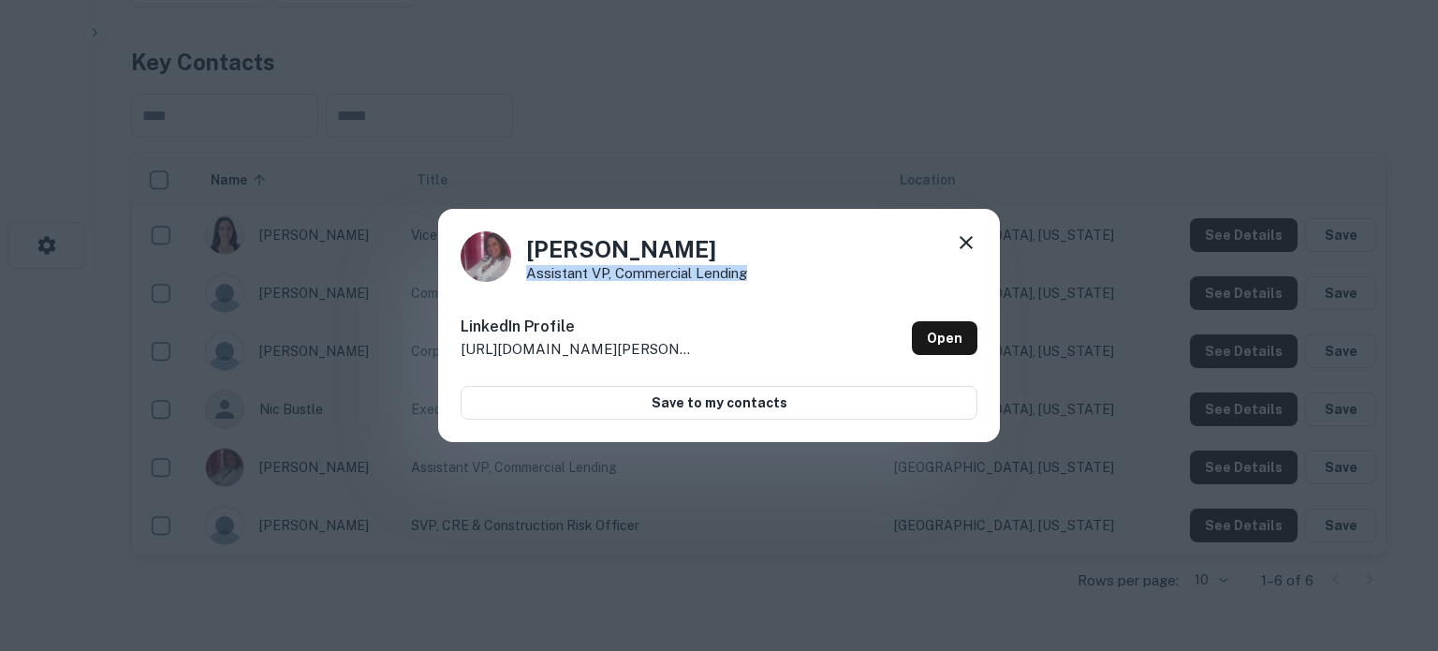
drag, startPoint x: 525, startPoint y: 274, endPoint x: 758, endPoint y: 276, distance: 232.2
click at [758, 276] on div "[PERSON_NAME] Assistant VP, Commercial Lending" at bounding box center [719, 256] width 517 height 51
copy p "Assistant VP, Commercial Lending"
click at [977, 248] on icon at bounding box center [966, 242] width 22 height 22
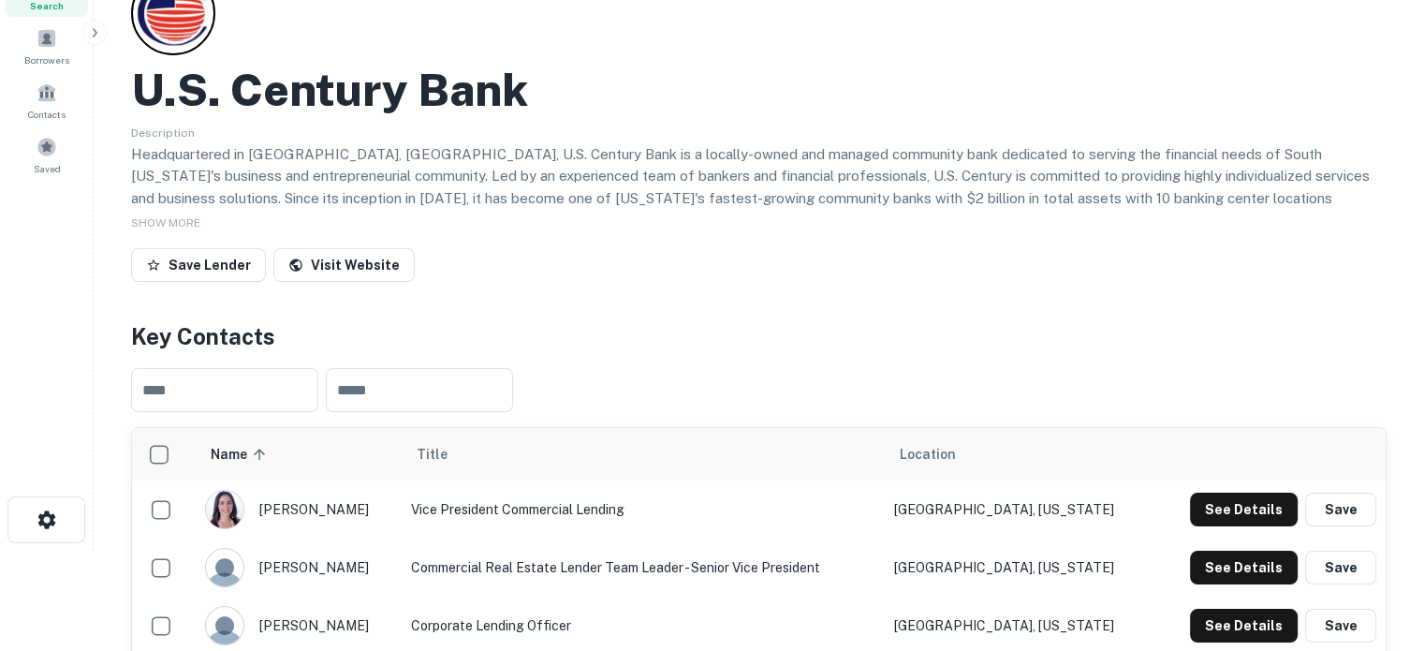
scroll to position [0, 0]
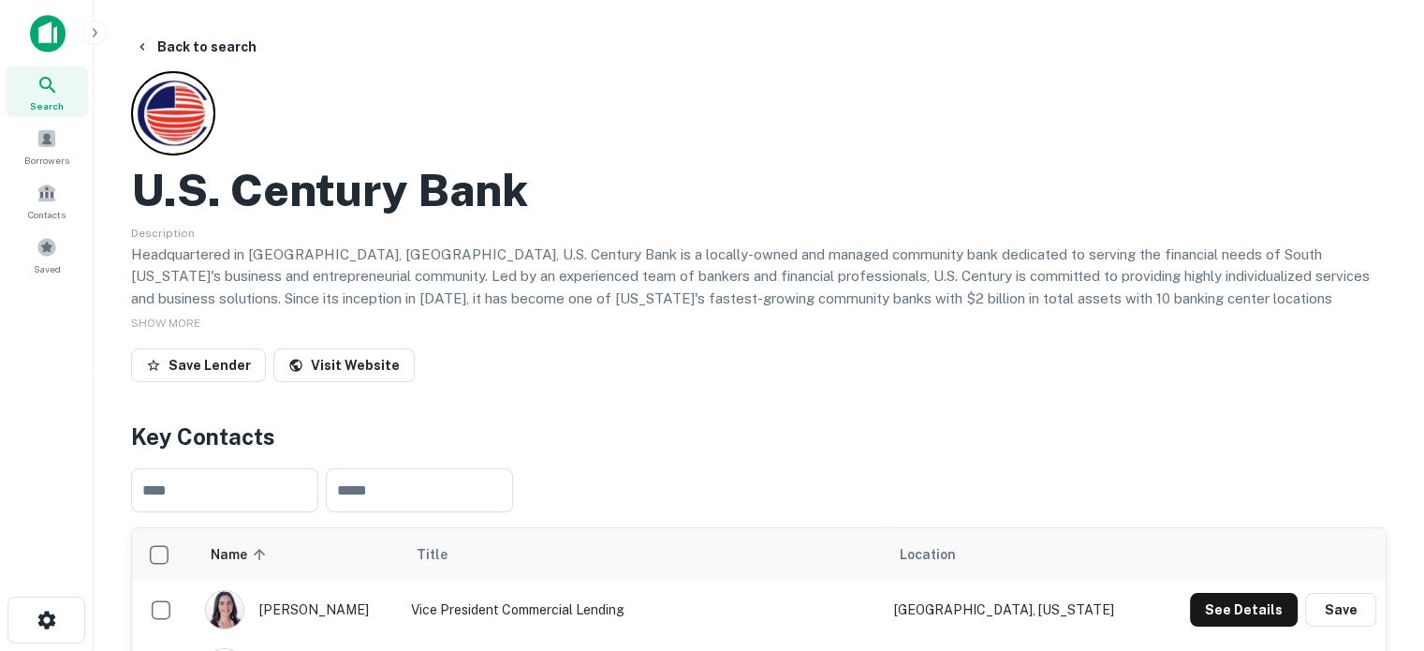
click at [147, 188] on h2 "U.s. Century Bank" at bounding box center [329, 190] width 397 height 54
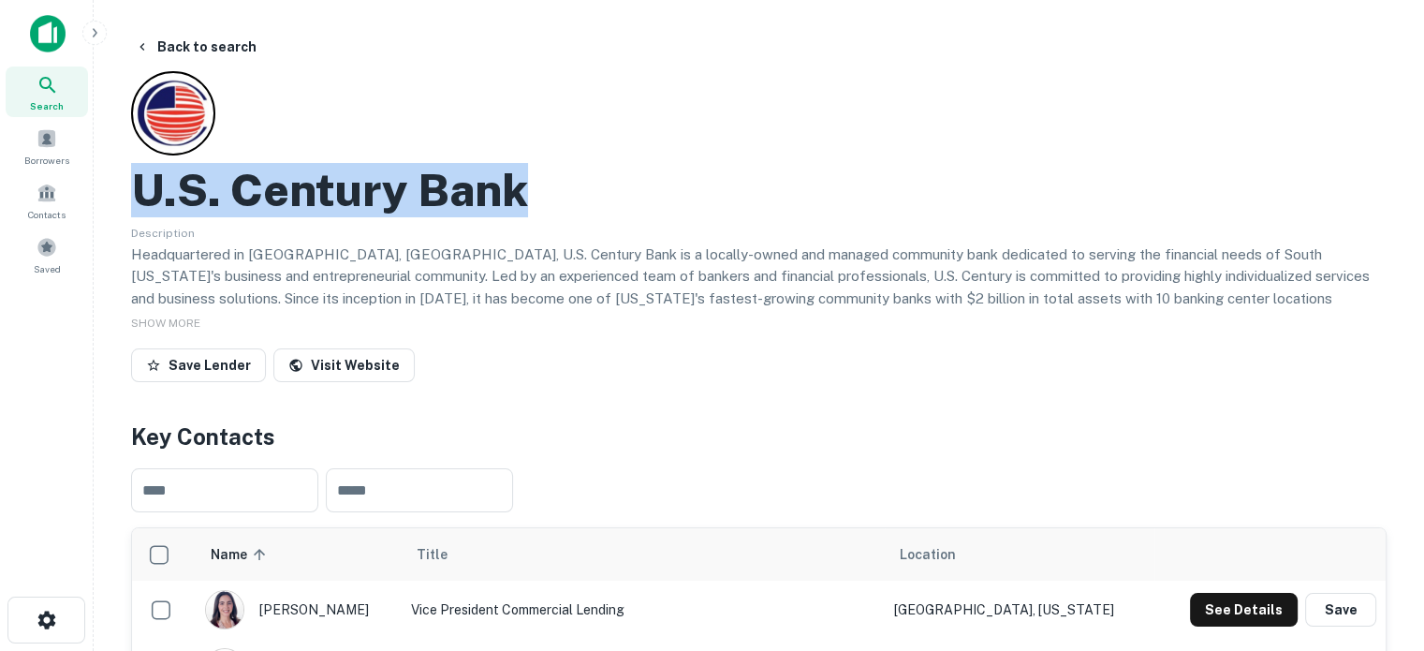
drag, startPoint x: 143, startPoint y: 188, endPoint x: 566, endPoint y: 184, distance: 423.3
click at [566, 184] on div "U.s. Century Bank" at bounding box center [759, 190] width 1256 height 54
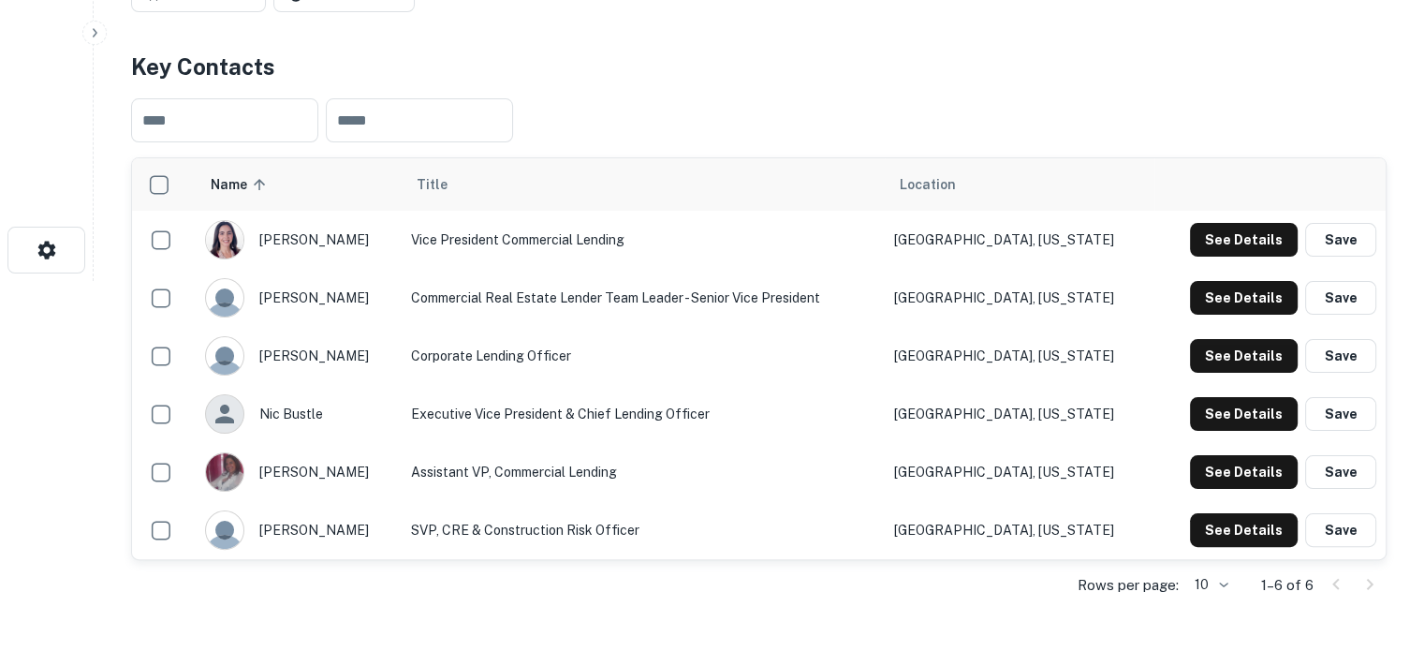
scroll to position [468, 0]
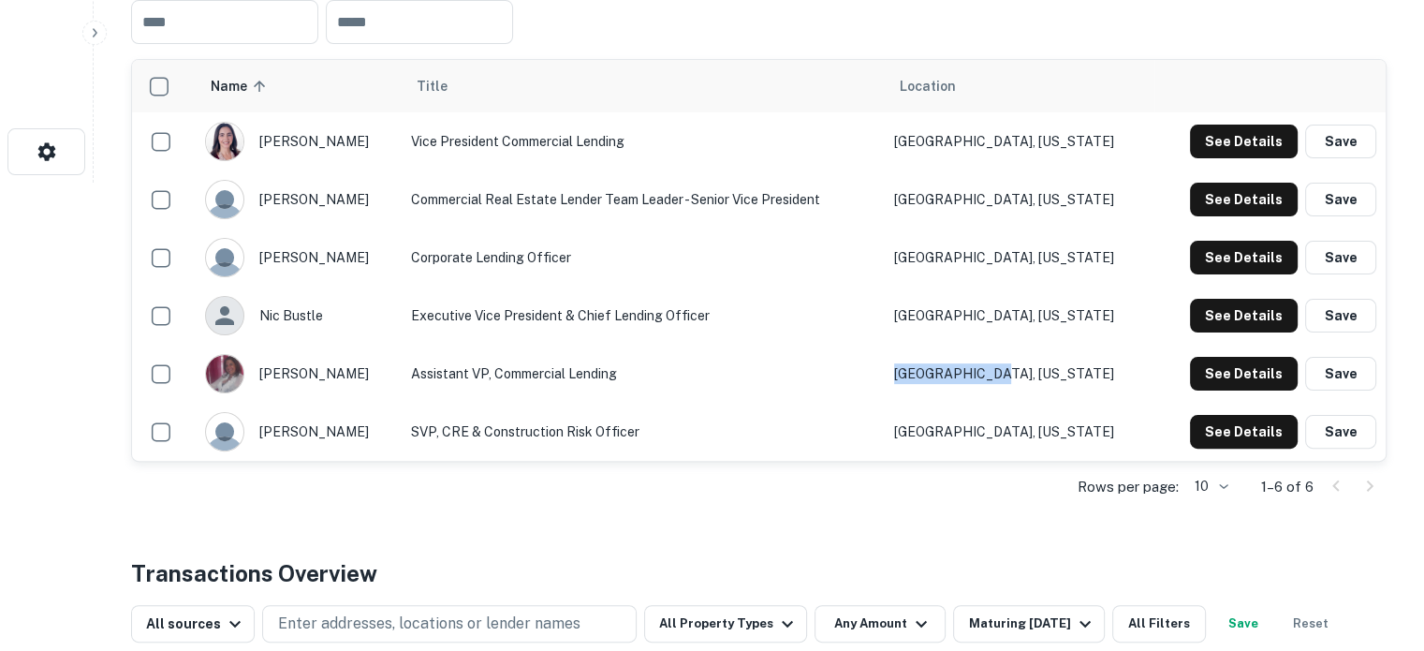
drag, startPoint x: 1052, startPoint y: 383, endPoint x: 946, endPoint y: 388, distance: 105.9
click at [946, 388] on td "Miami, Florida" at bounding box center [1020, 374] width 270 height 58
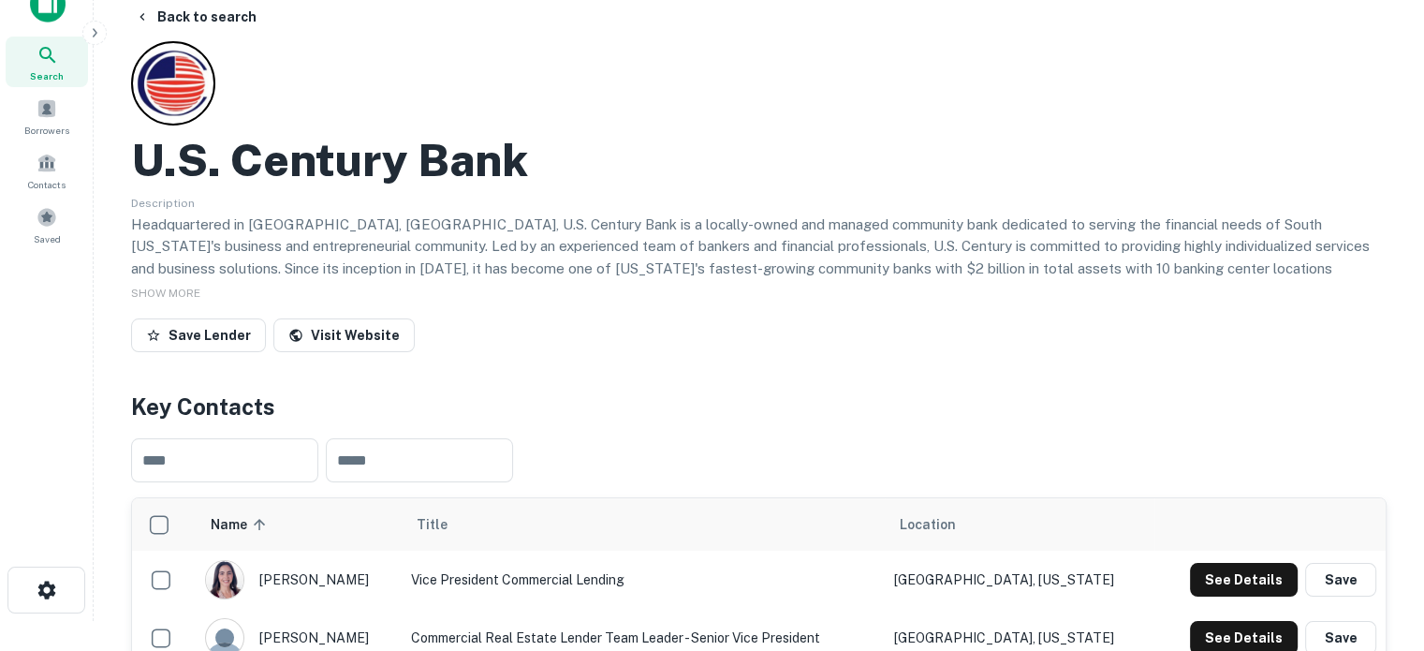
scroll to position [0, 0]
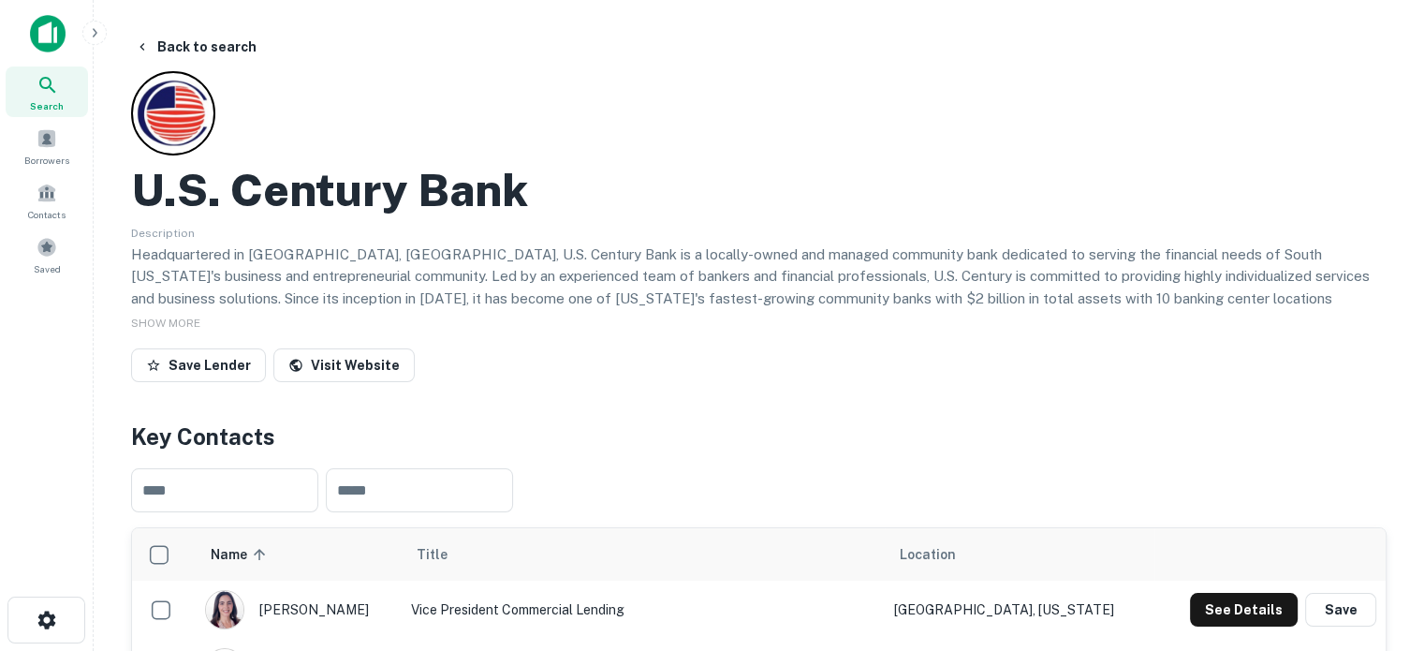
click at [52, 95] on icon at bounding box center [48, 85] width 22 height 22
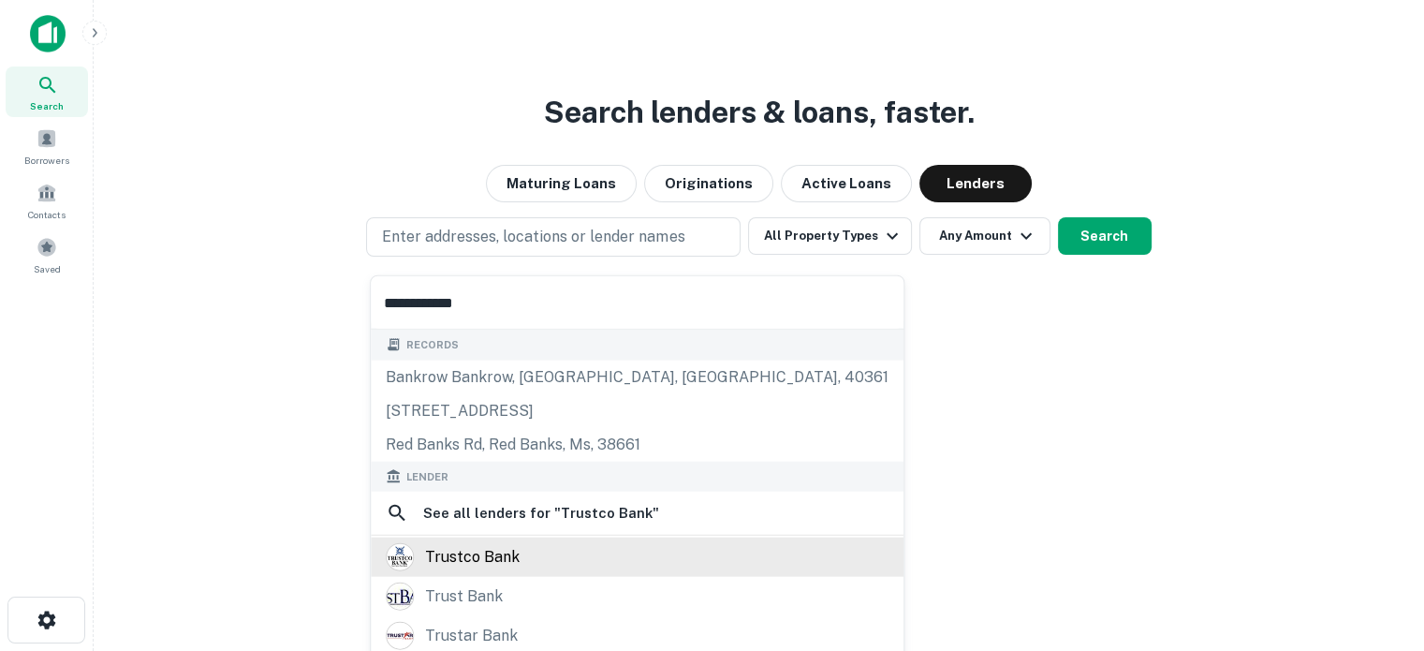
type input "**********"
click at [510, 557] on div "trustco bank" at bounding box center [472, 557] width 95 height 28
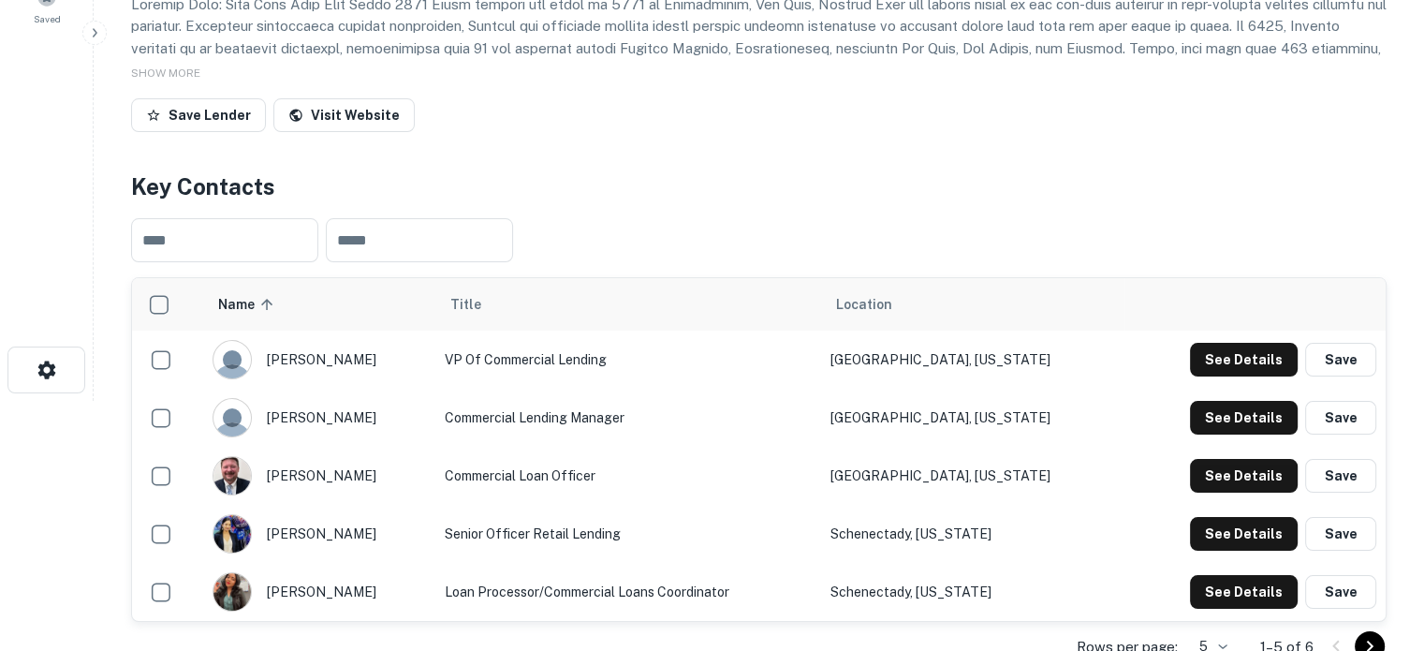
scroll to position [375, 0]
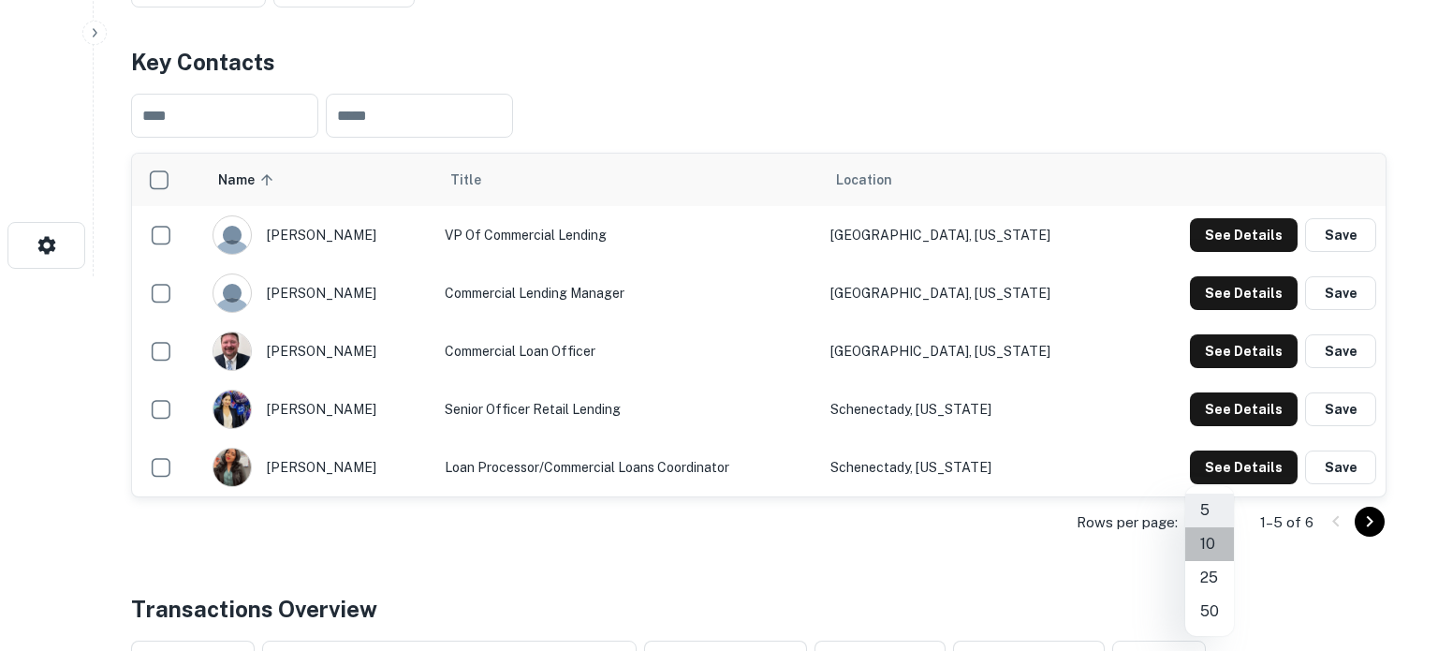
click at [1209, 545] on li "10" at bounding box center [1209, 544] width 49 height 34
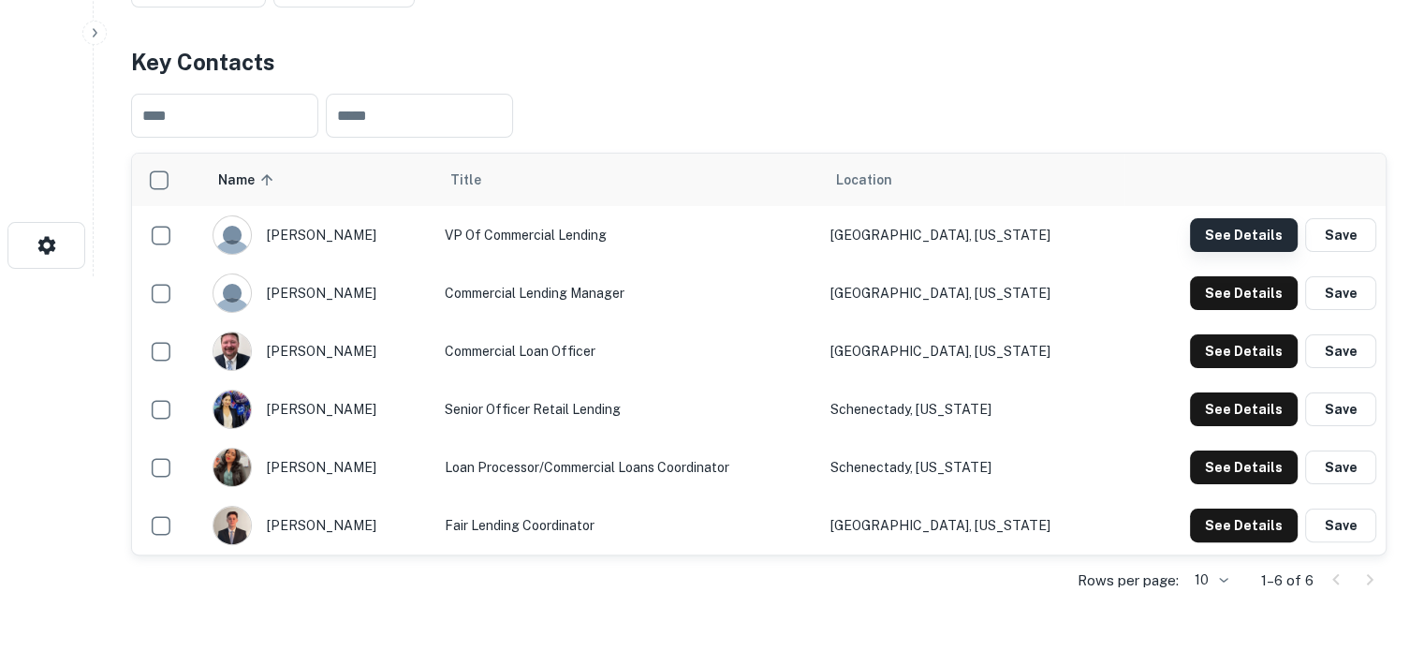
drag, startPoint x: 1160, startPoint y: 246, endPoint x: 1229, endPoint y: 241, distance: 69.5
click at [1175, 245] on div "See Details Save" at bounding box center [1255, 235] width 243 height 34
click at [1229, 241] on button "See Details" at bounding box center [1244, 235] width 108 height 34
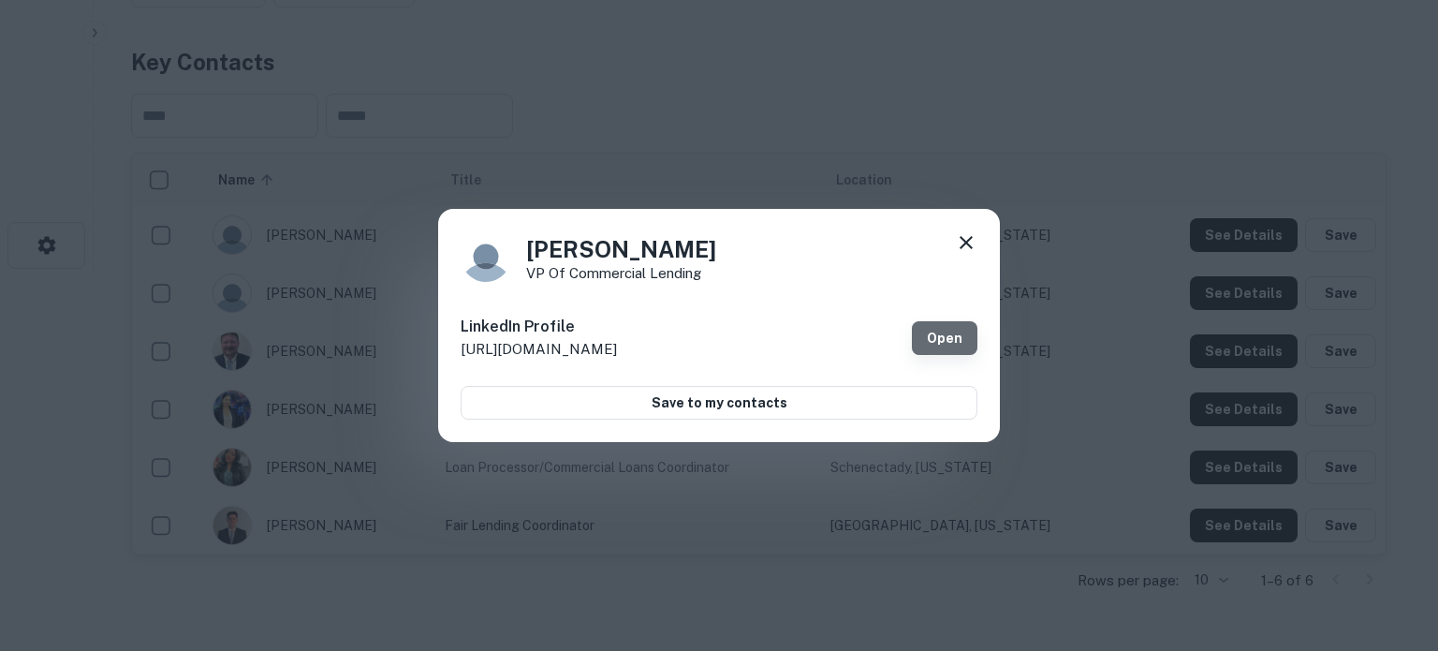
click at [945, 331] on link "Open" at bounding box center [945, 338] width 66 height 34
drag, startPoint x: 526, startPoint y: 247, endPoint x: 663, endPoint y: 242, distance: 136.8
click at [663, 242] on h4 "Bill Chow" at bounding box center [621, 249] width 190 height 34
copy h4 "Bill Chow"
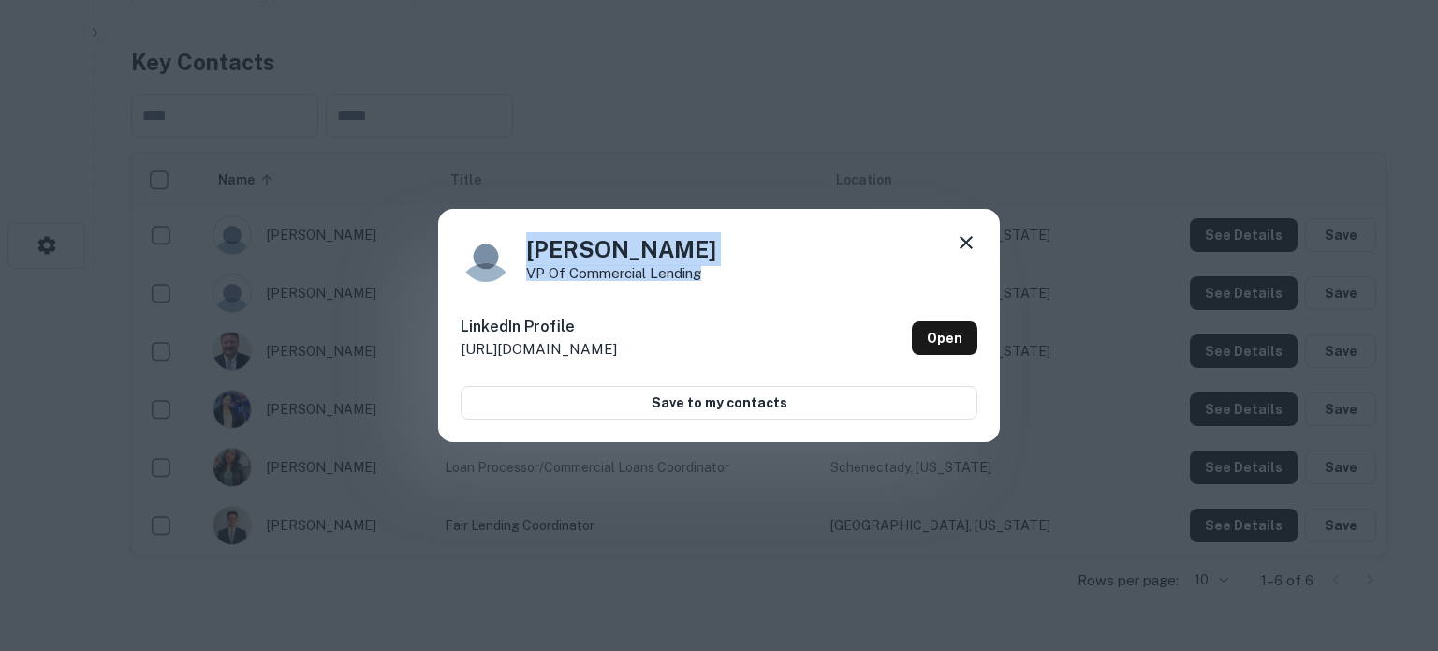
drag, startPoint x: 720, startPoint y: 275, endPoint x: 516, endPoint y: 257, distance: 204.9
click at [516, 257] on div "Bill Chow VP of Commercial Lending" at bounding box center [719, 256] width 517 height 51
click at [527, 270] on p "VP of Commercial Lending" at bounding box center [621, 273] width 190 height 14
drag, startPoint x: 527, startPoint y: 272, endPoint x: 708, endPoint y: 270, distance: 180.7
click at [708, 270] on div "Bill Chow VP of Commercial Lending" at bounding box center [719, 256] width 517 height 51
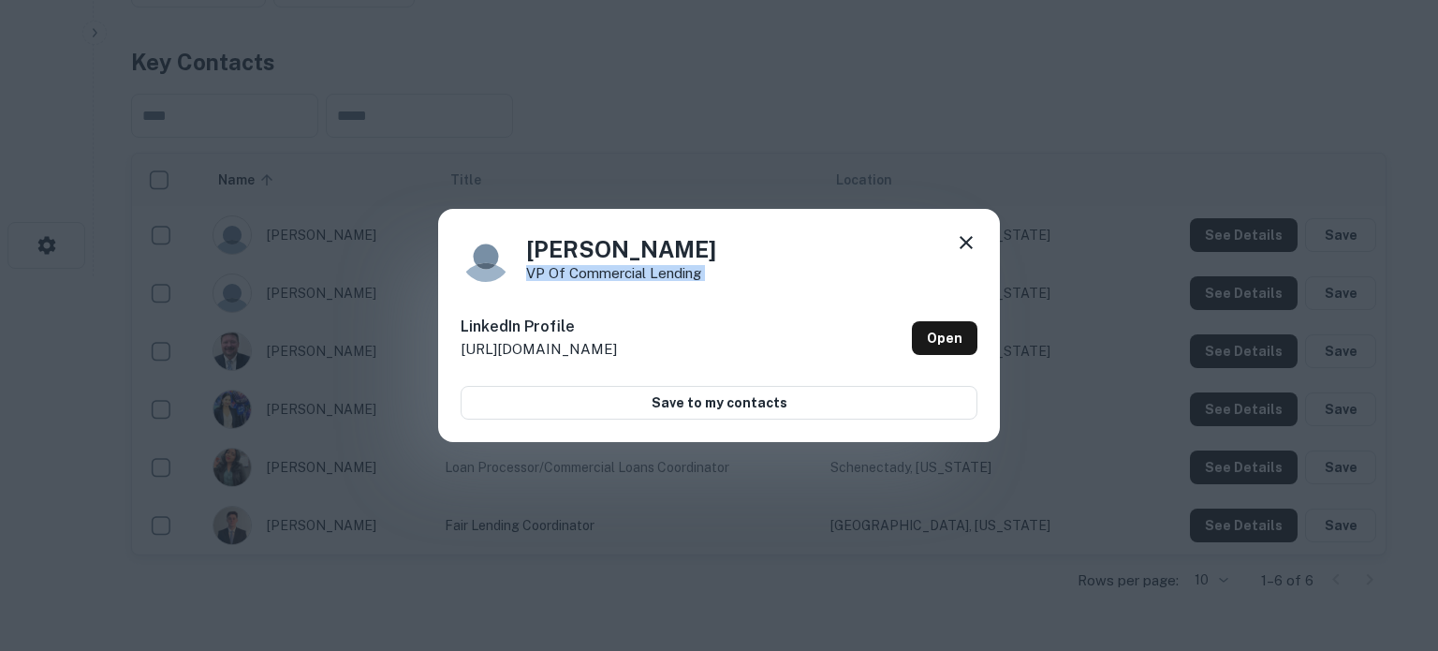
click at [968, 239] on icon at bounding box center [966, 242] width 22 height 22
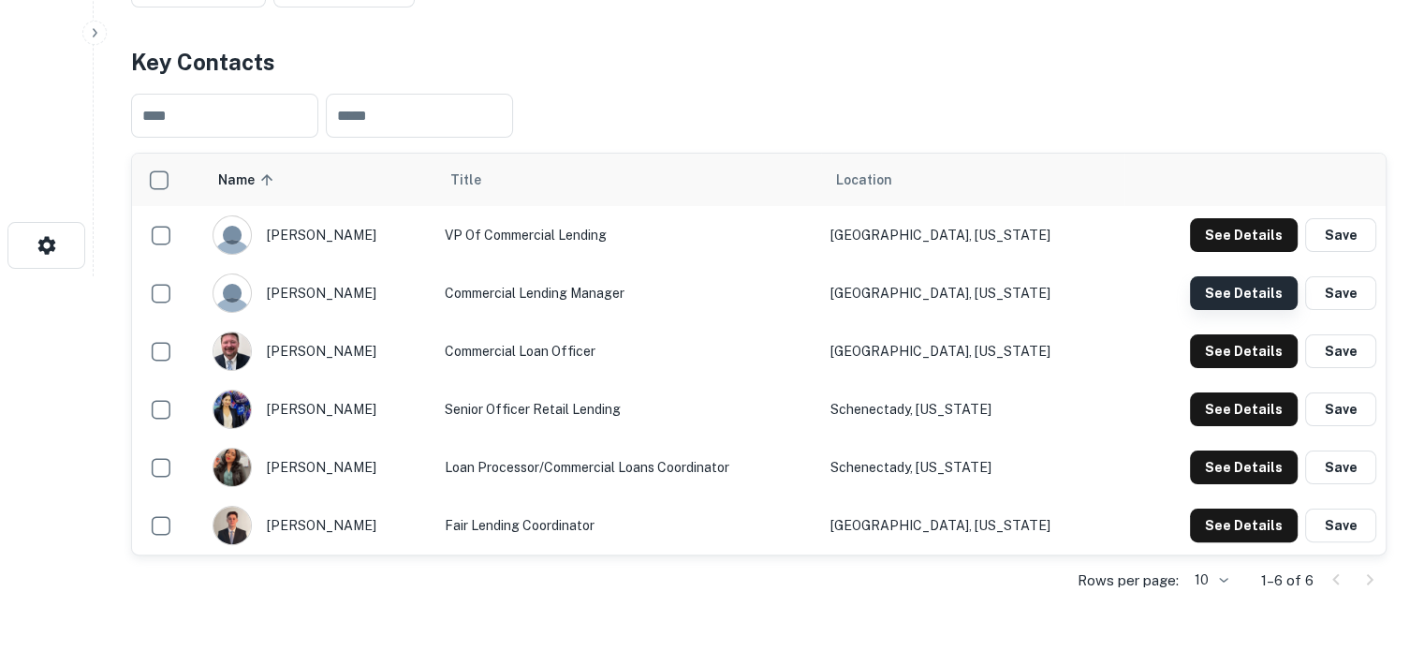
click at [1238, 302] on button "See Details" at bounding box center [1244, 293] width 108 height 34
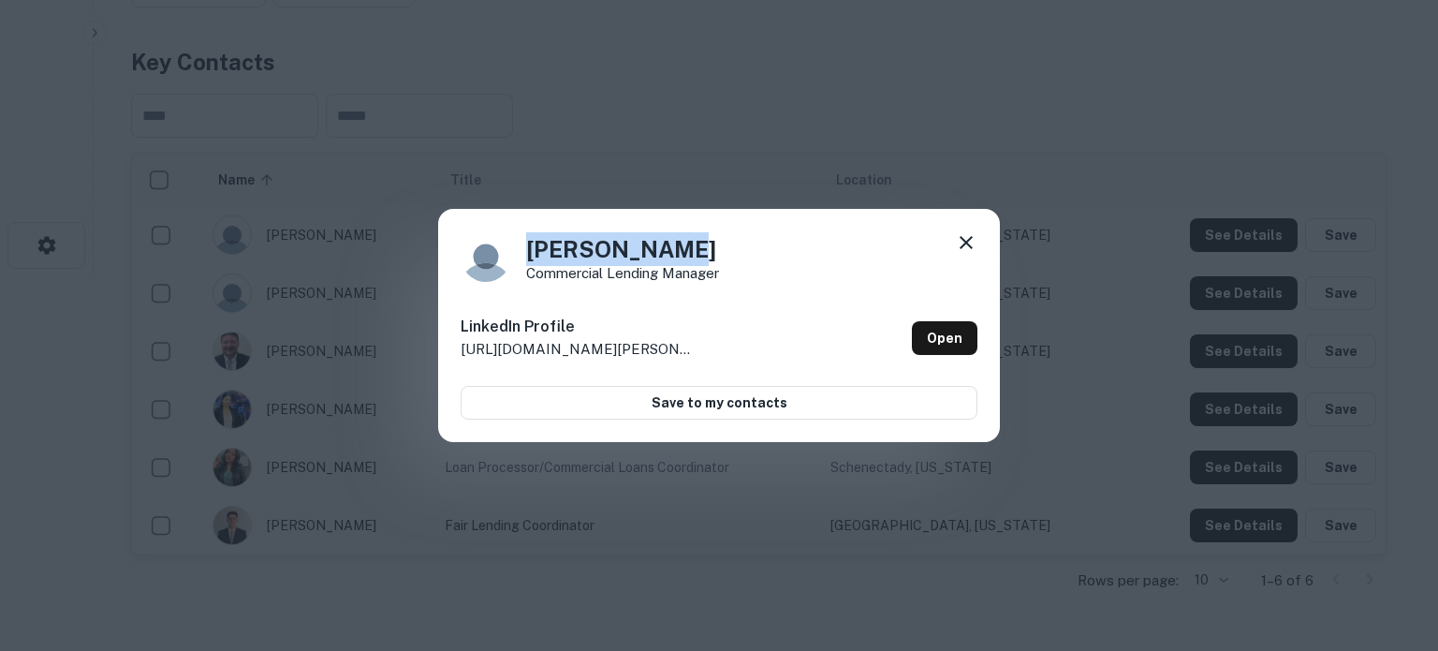
drag, startPoint x: 529, startPoint y: 260, endPoint x: 677, endPoint y: 257, distance: 148.0
click at [677, 257] on h4 "Douglas Hall" at bounding box center [622, 249] width 193 height 34
copy h4 "Douglas Hall"
drag, startPoint x: 524, startPoint y: 280, endPoint x: 719, endPoint y: 273, distance: 194.9
click at [719, 273] on div "Douglas Hall Commercial Lending Manager" at bounding box center [719, 256] width 517 height 51
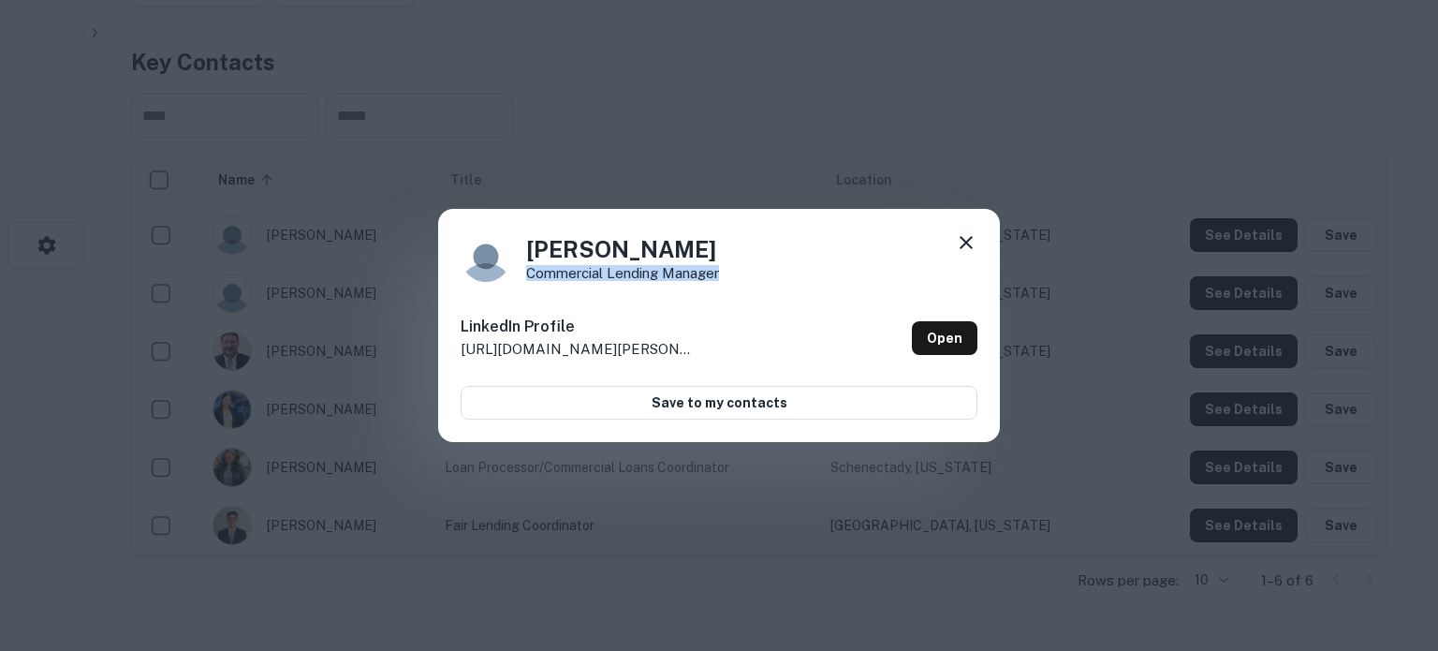
copy p "Commercial Lending Manager"
click at [965, 243] on icon at bounding box center [966, 242] width 13 height 13
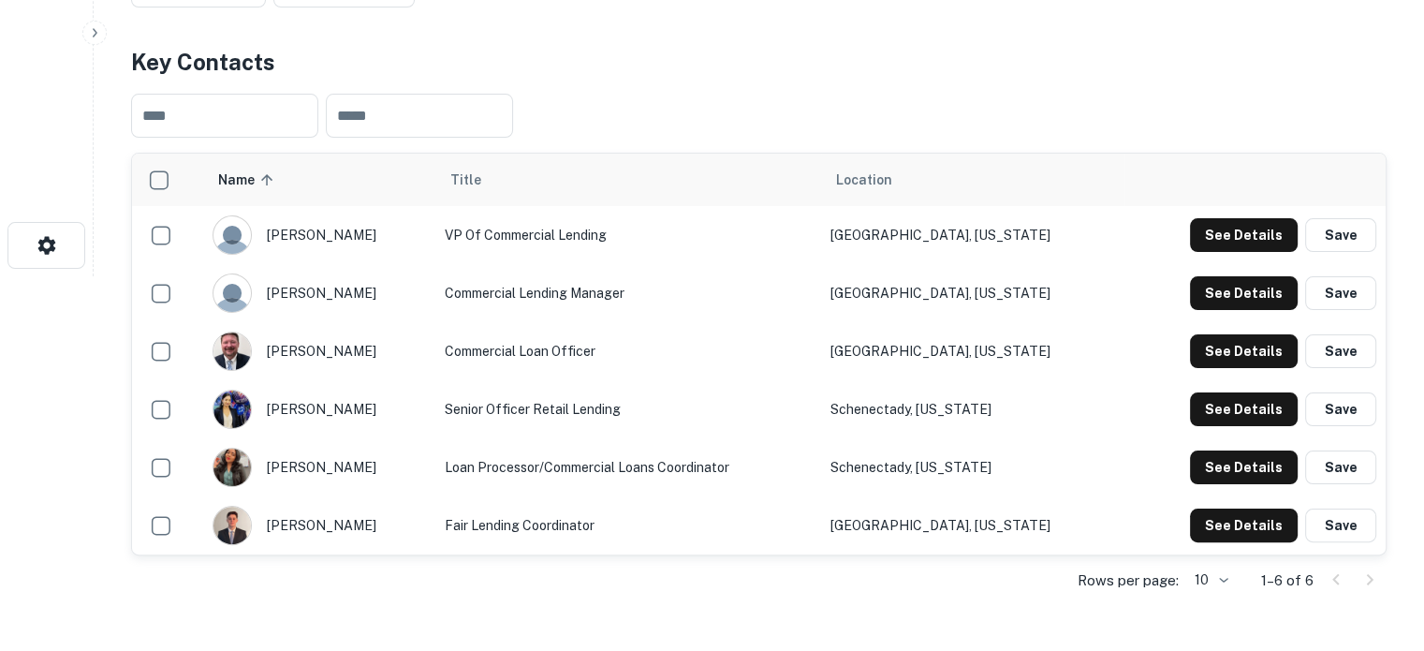
click at [1187, 351] on div "See Details Save" at bounding box center [1255, 351] width 243 height 34
click at [1229, 359] on button "See Details" at bounding box center [1244, 351] width 108 height 34
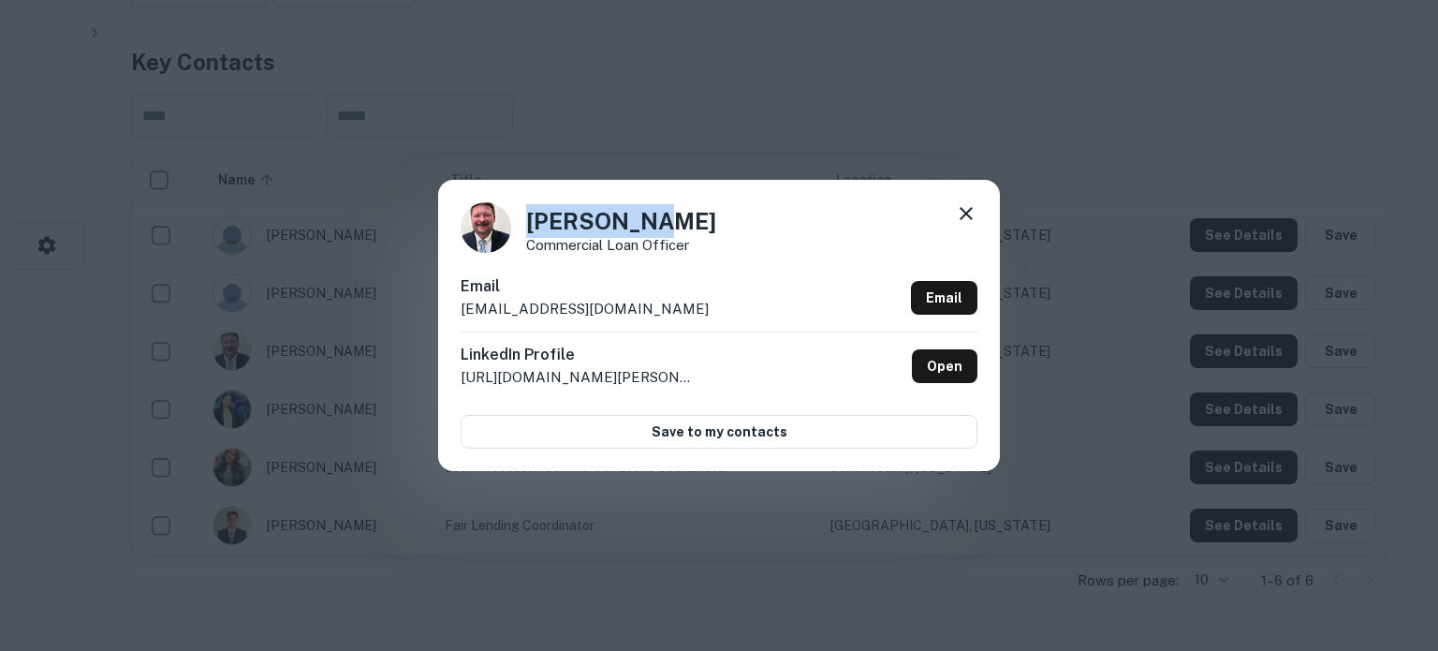
drag, startPoint x: 527, startPoint y: 224, endPoint x: 667, endPoint y: 220, distance: 139.6
click at [667, 220] on h4 "Jim Waller" at bounding box center [621, 221] width 190 height 34
copy h4 "Jim Waller"
drag, startPoint x: 528, startPoint y: 246, endPoint x: 702, endPoint y: 246, distance: 174.2
click at [702, 246] on div "Jim Waller Commercial Loan Officer" at bounding box center [719, 227] width 517 height 51
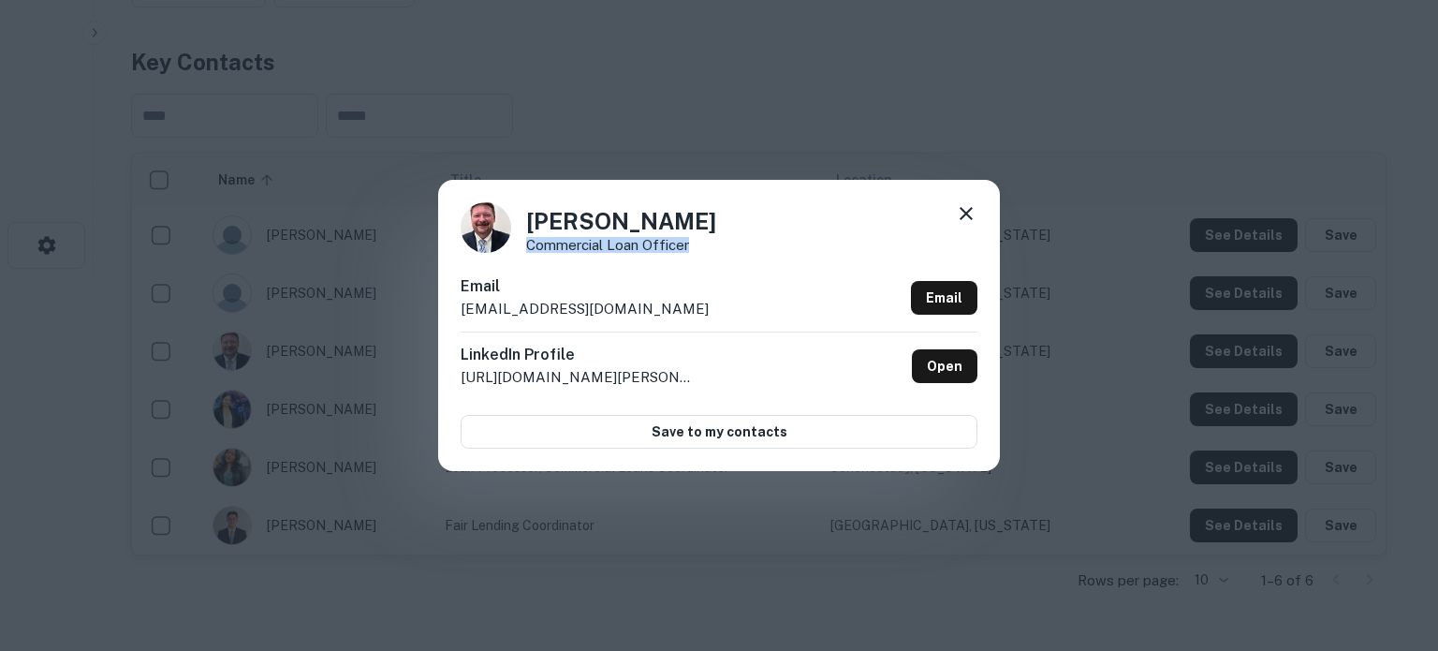
copy p "Commercial Loan Officer"
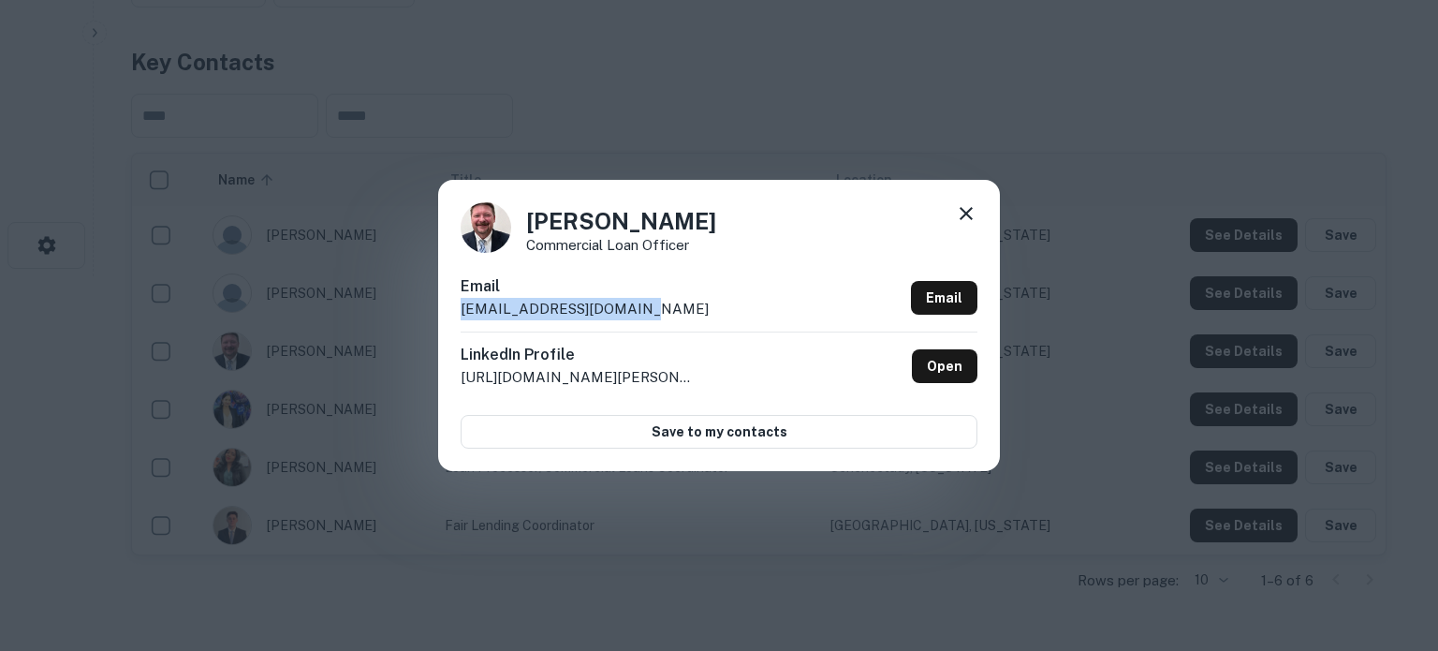
drag, startPoint x: 457, startPoint y: 310, endPoint x: 678, endPoint y: 315, distance: 221.0
click at [678, 315] on div "Jim Waller Commercial Loan Officer Email jwaller@trustcobank.com Email LinkedIn…" at bounding box center [719, 325] width 562 height 290
copy p "jwaller@trustcobank.com"
click at [964, 217] on icon at bounding box center [966, 213] width 22 height 22
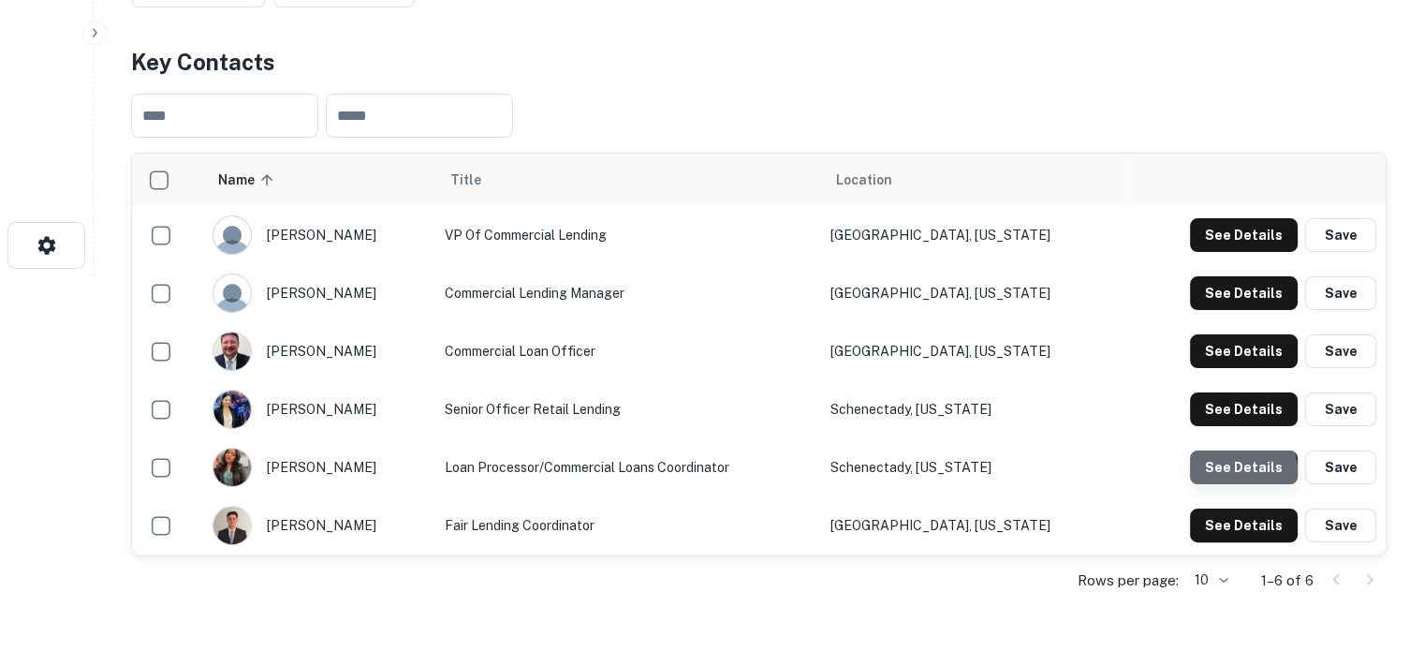
click at [1205, 478] on button "See Details" at bounding box center [1244, 467] width 108 height 34
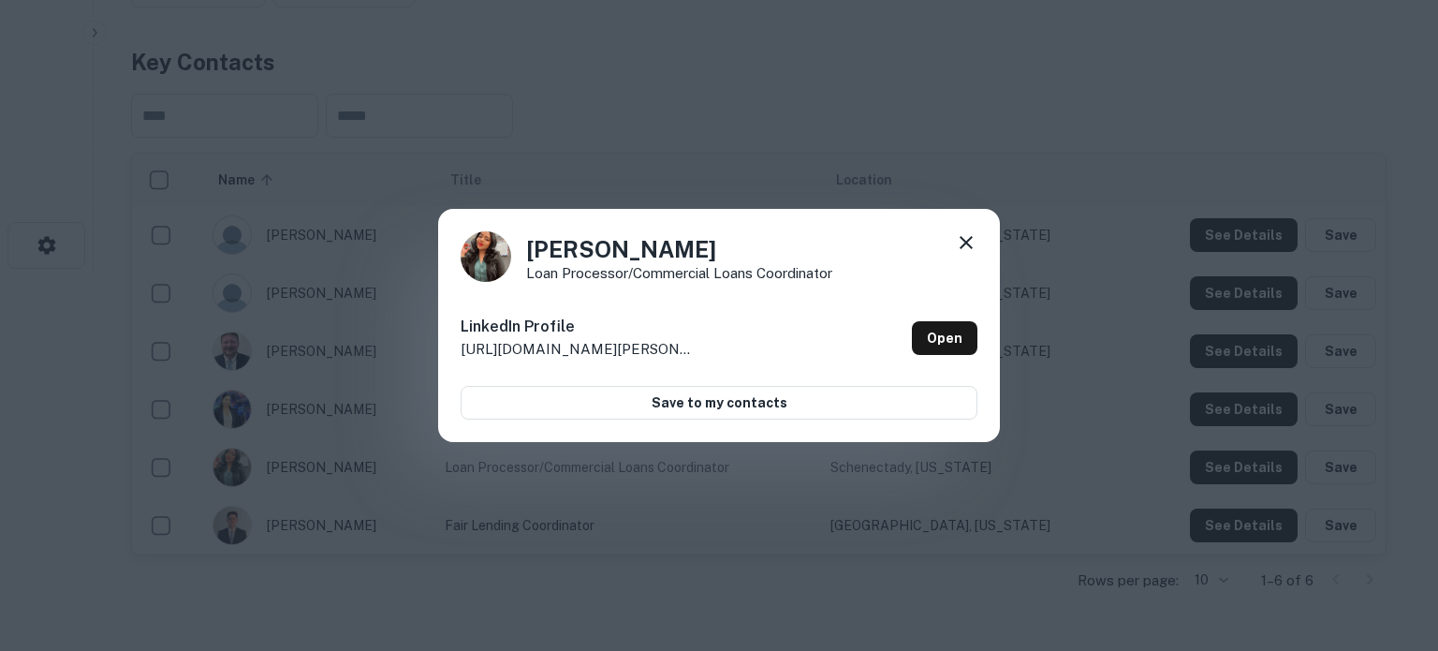
drag, startPoint x: 528, startPoint y: 247, endPoint x: 689, endPoint y: 249, distance: 161.1
click at [689, 249] on h4 "Varshnie Abreu" at bounding box center [679, 249] width 306 height 34
copy h4 "Varshnie Abreu"
drag, startPoint x: 524, startPoint y: 277, endPoint x: 843, endPoint y: 280, distance: 318.4
click at [843, 280] on div "Varshnie Abreu Loan Processor/Commercial Loans Coordinator" at bounding box center [719, 256] width 517 height 51
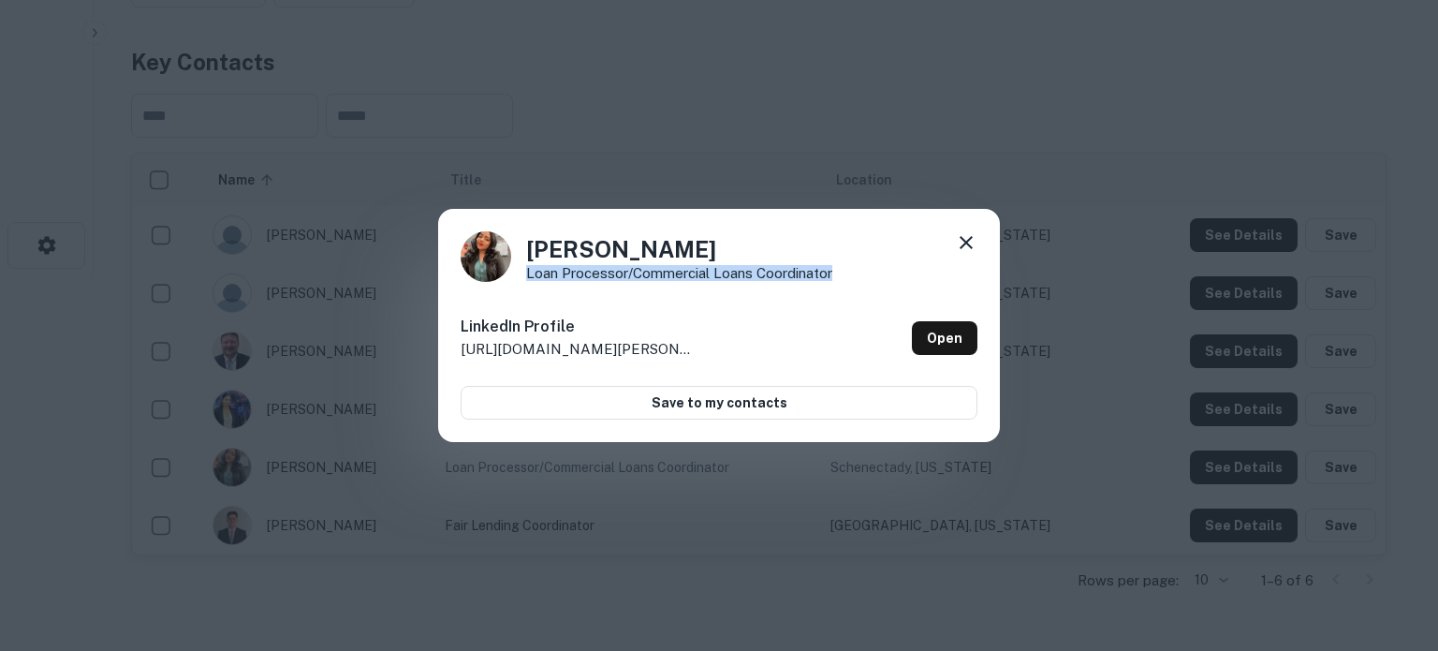
copy p "Loan Processor/Commercial Loans Coordinator"
click at [971, 246] on icon at bounding box center [966, 242] width 22 height 22
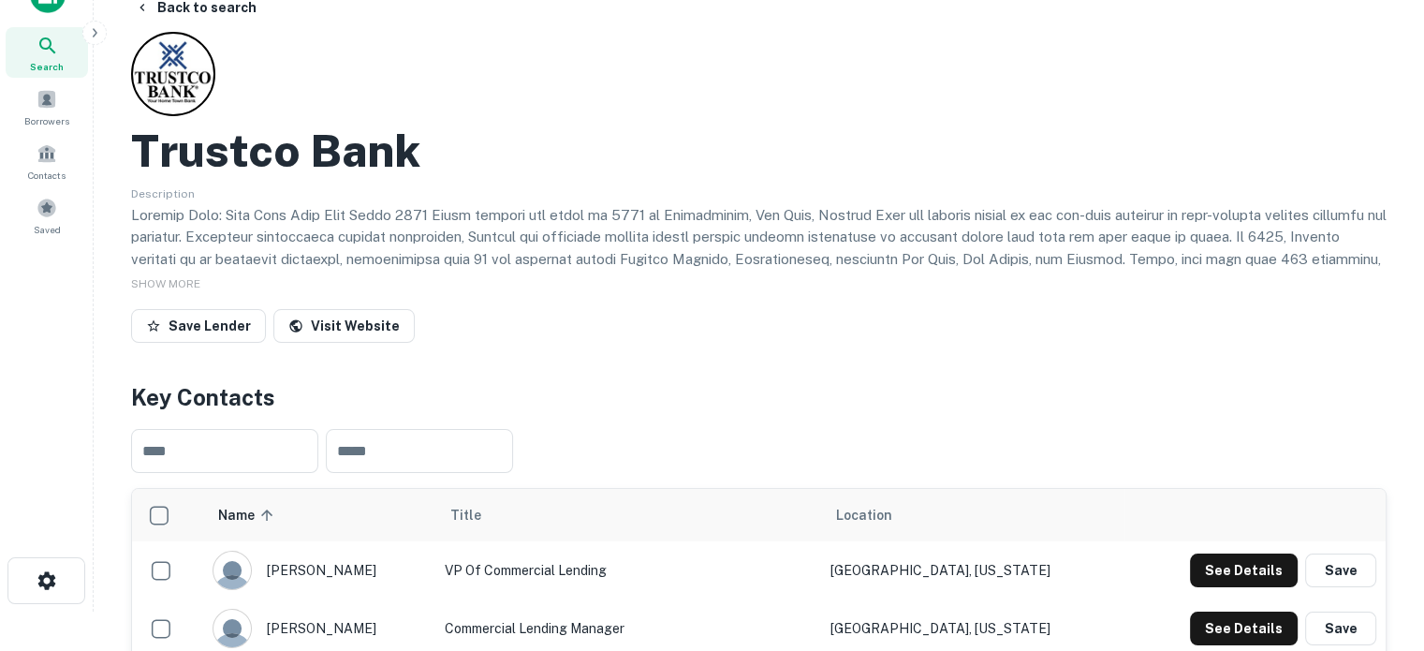
scroll to position [0, 0]
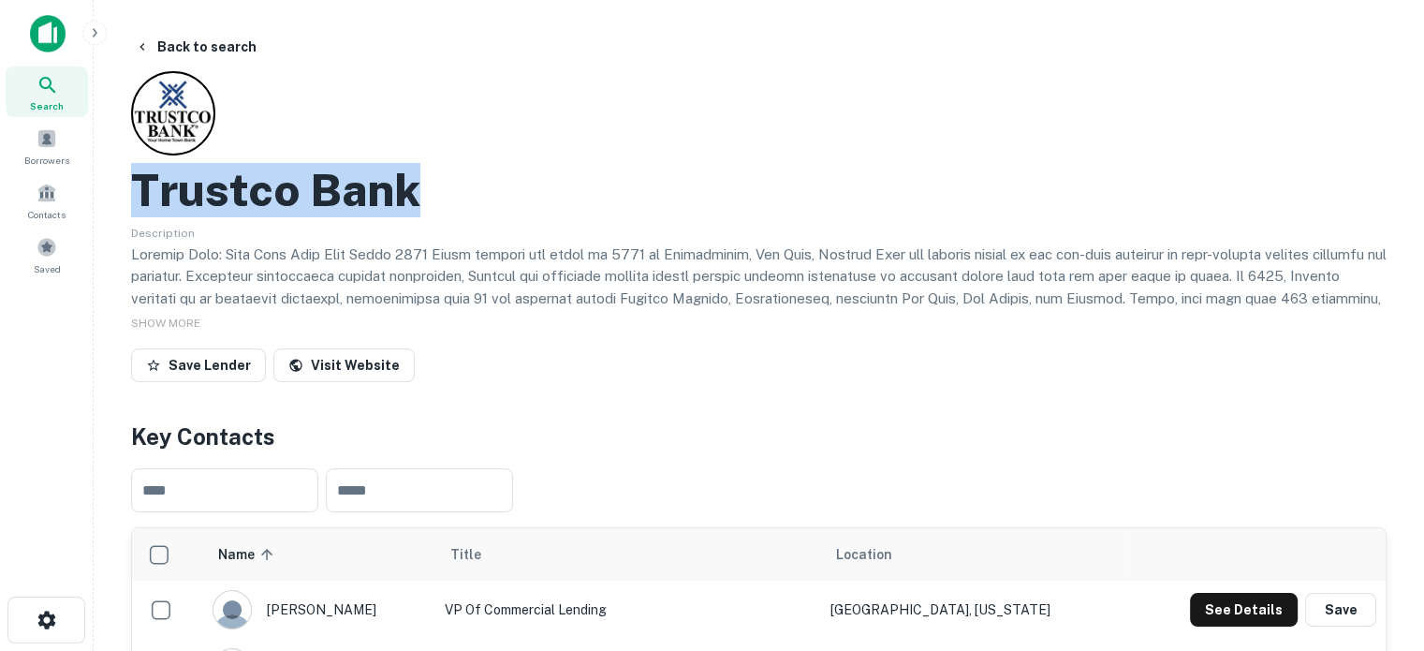
drag, startPoint x: 136, startPoint y: 192, endPoint x: 465, endPoint y: 195, distance: 329.6
click at [465, 195] on div "Trustco Bank" at bounding box center [759, 190] width 1256 height 54
copy h2 "Trustco Bank"
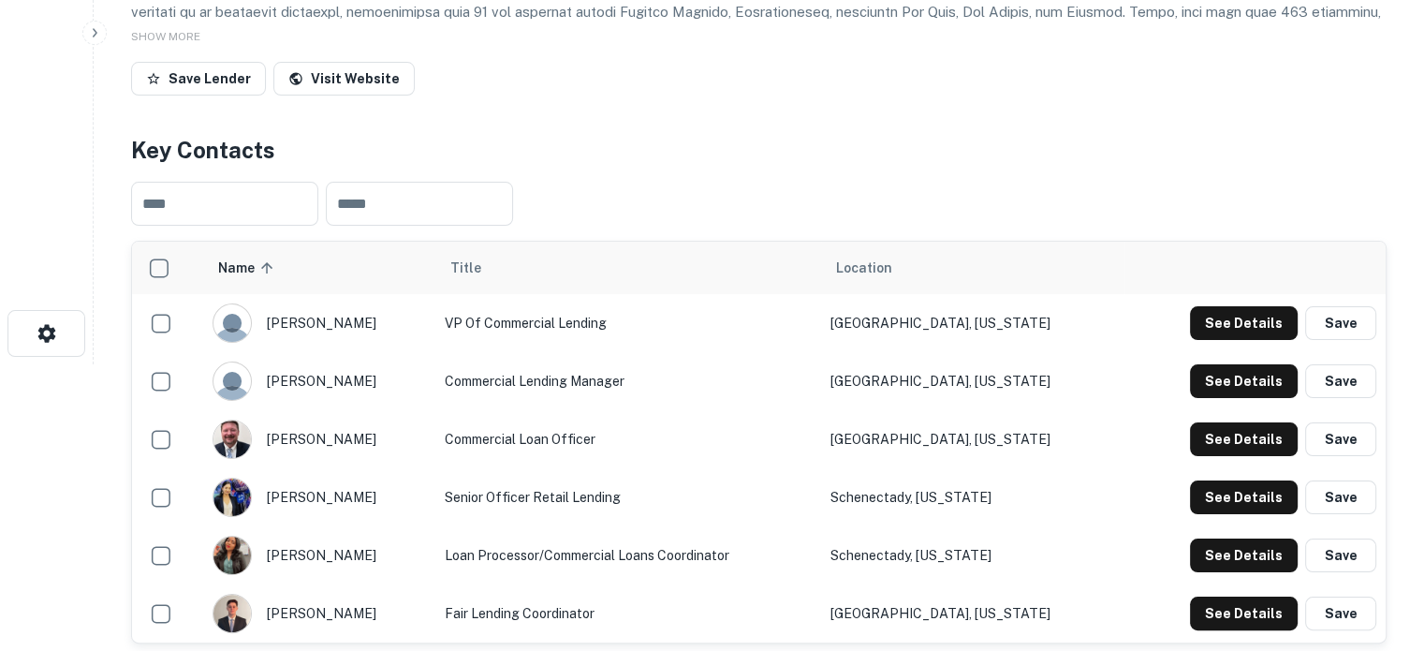
scroll to position [375, 0]
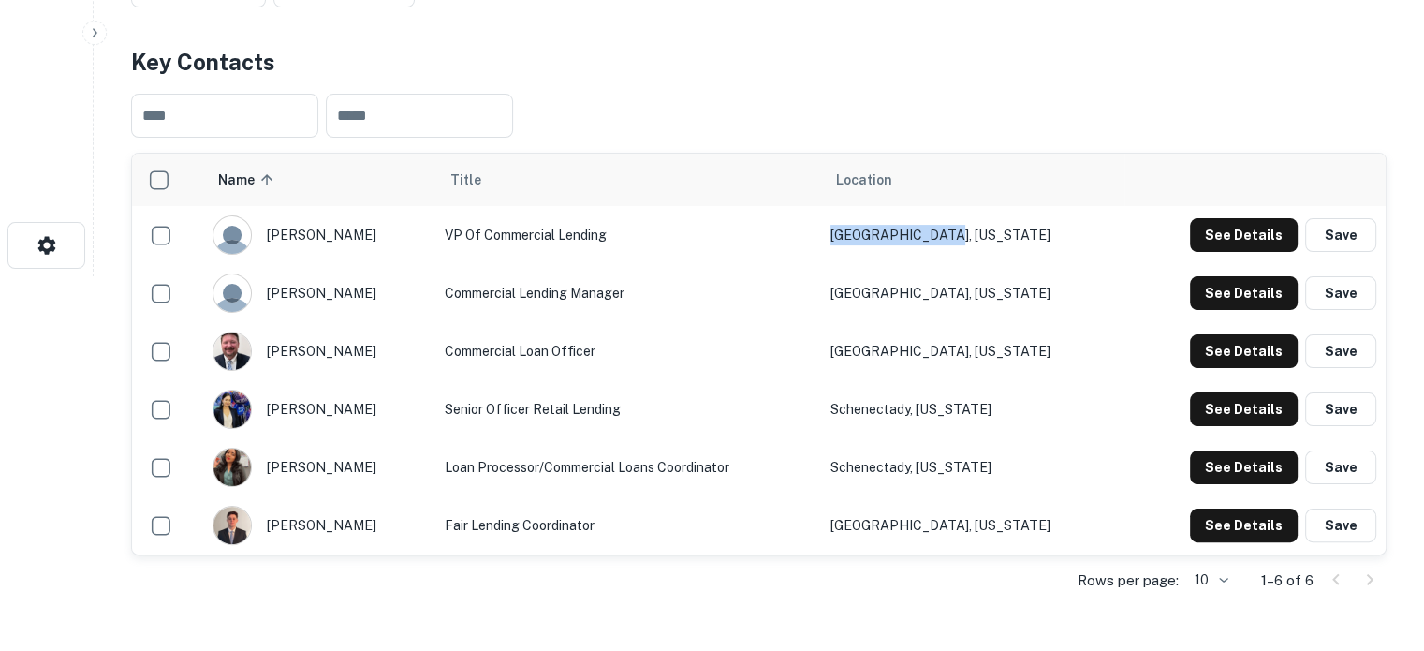
drag, startPoint x: 873, startPoint y: 243, endPoint x: 1039, endPoint y: 250, distance: 166.8
click at [1039, 250] on tr "bill chow VP of Commercial Lending Albany, New York See Details Save" at bounding box center [759, 235] width 1254 height 58
copy tr "Albany, New York"
drag, startPoint x: 1051, startPoint y: 299, endPoint x: 888, endPoint y: 298, distance: 162.9
click at [888, 298] on td "Orlando, Florida" at bounding box center [972, 293] width 303 height 58
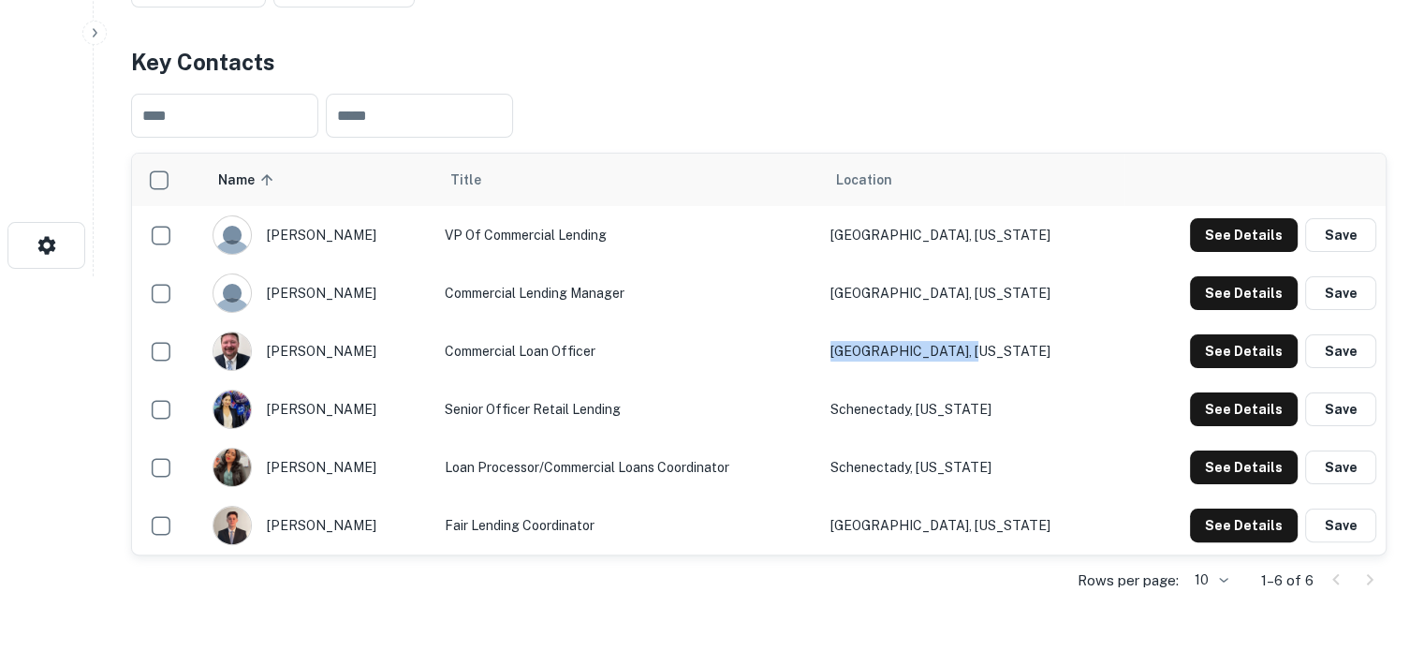
drag, startPoint x: 1030, startPoint y: 351, endPoint x: 887, endPoint y: 347, distance: 143.3
click at [887, 347] on td "Winter Park, Florida" at bounding box center [972, 351] width 303 height 58
drag, startPoint x: 1045, startPoint y: 469, endPoint x: 878, endPoint y: 466, distance: 166.7
click at [878, 466] on td "Schenectady, New York" at bounding box center [972, 467] width 303 height 58
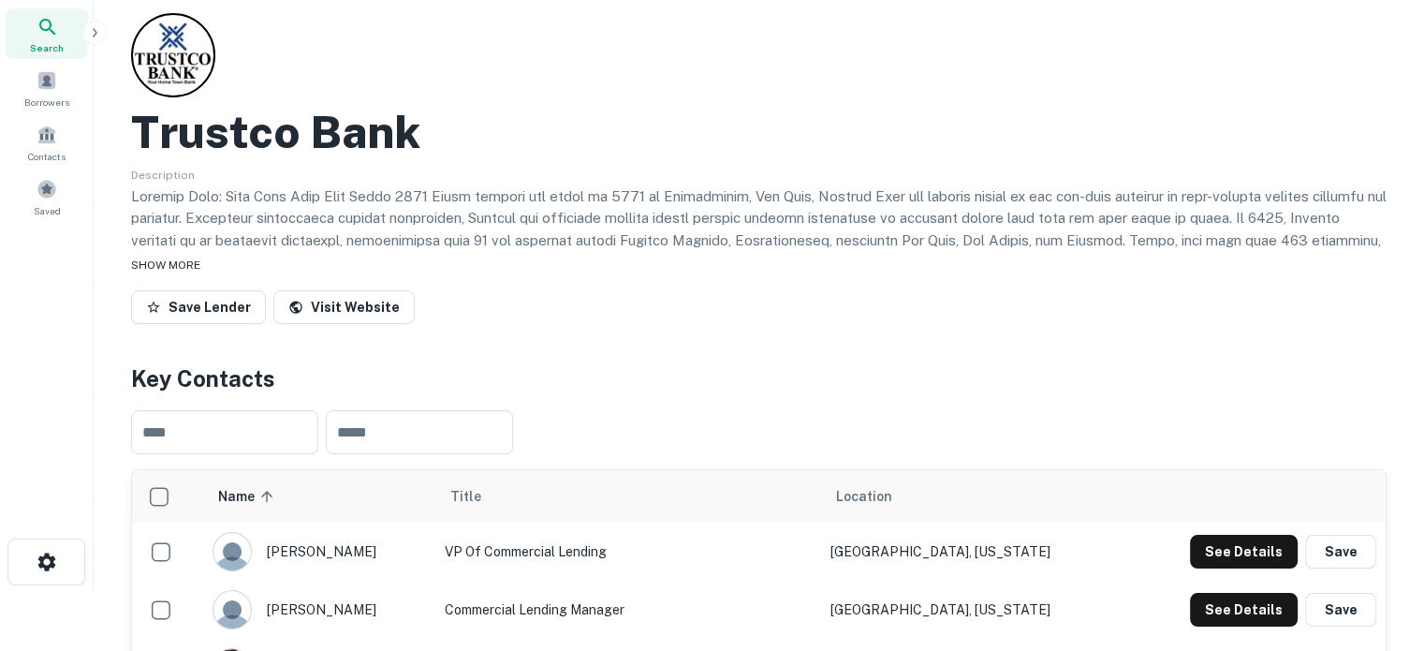
scroll to position [0, 0]
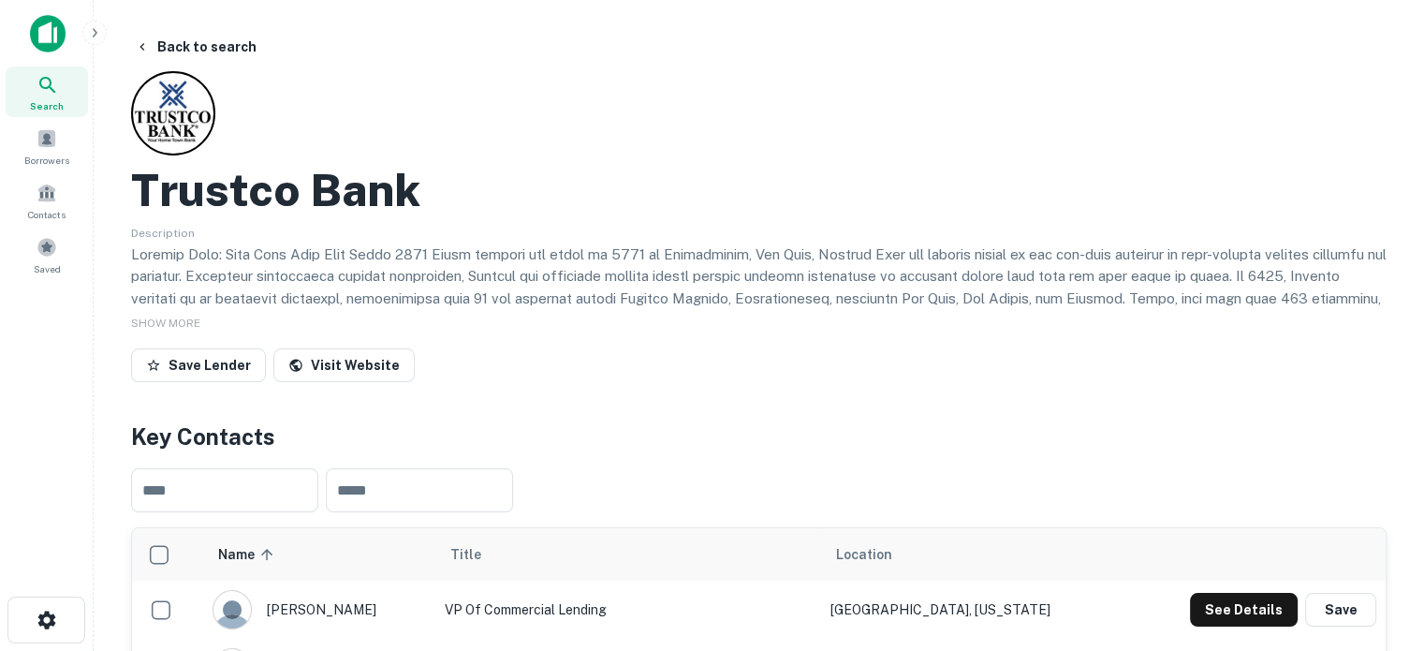
click at [57, 91] on icon at bounding box center [48, 85] width 22 height 22
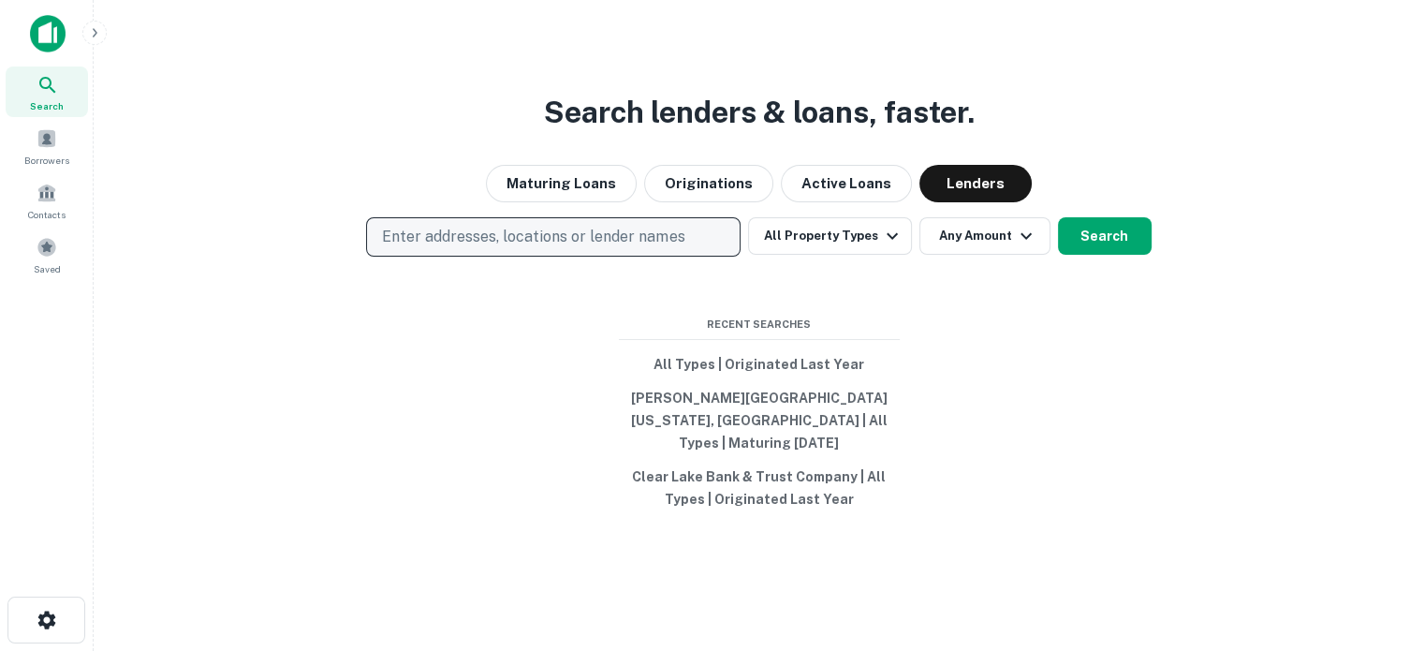
click at [522, 246] on p "Enter addresses, locations or lender names" at bounding box center [533, 237] width 302 height 22
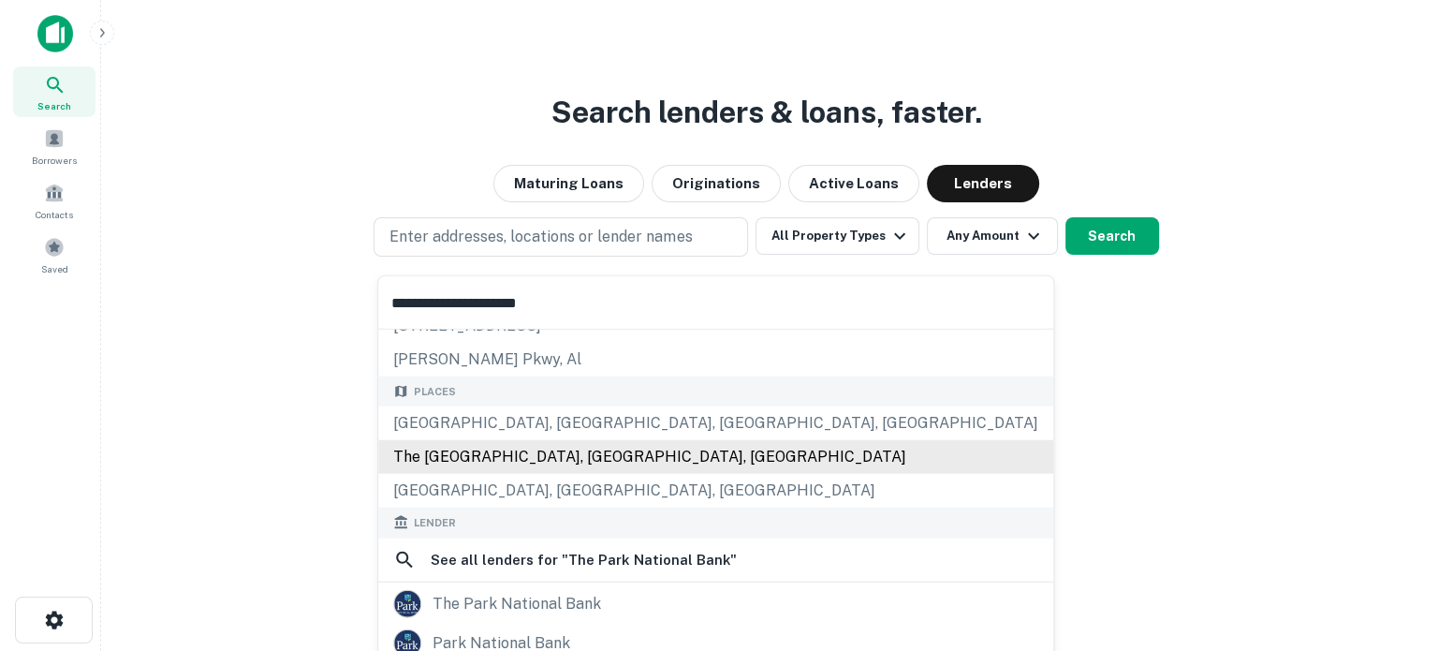
scroll to position [94, 0]
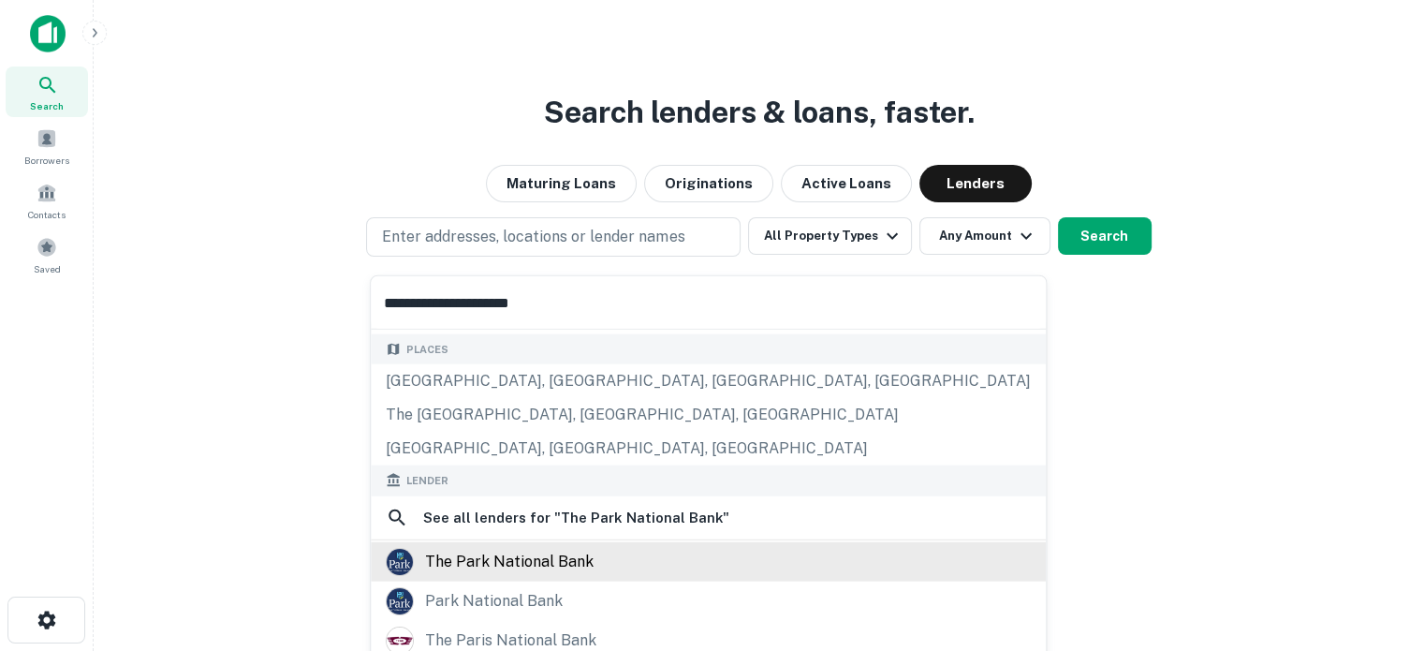
type input "**********"
click at [527, 572] on div "the park national bank" at bounding box center [509, 561] width 169 height 28
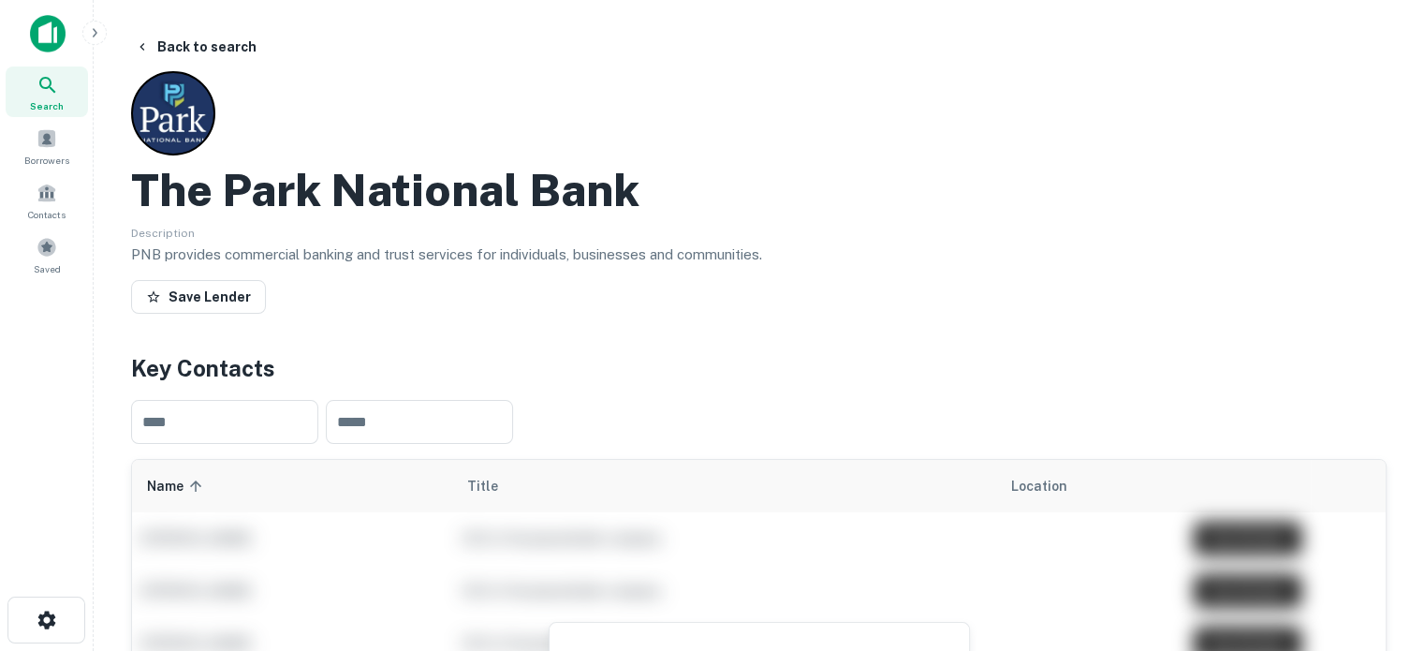
click at [50, 108] on span "Search" at bounding box center [47, 105] width 34 height 15
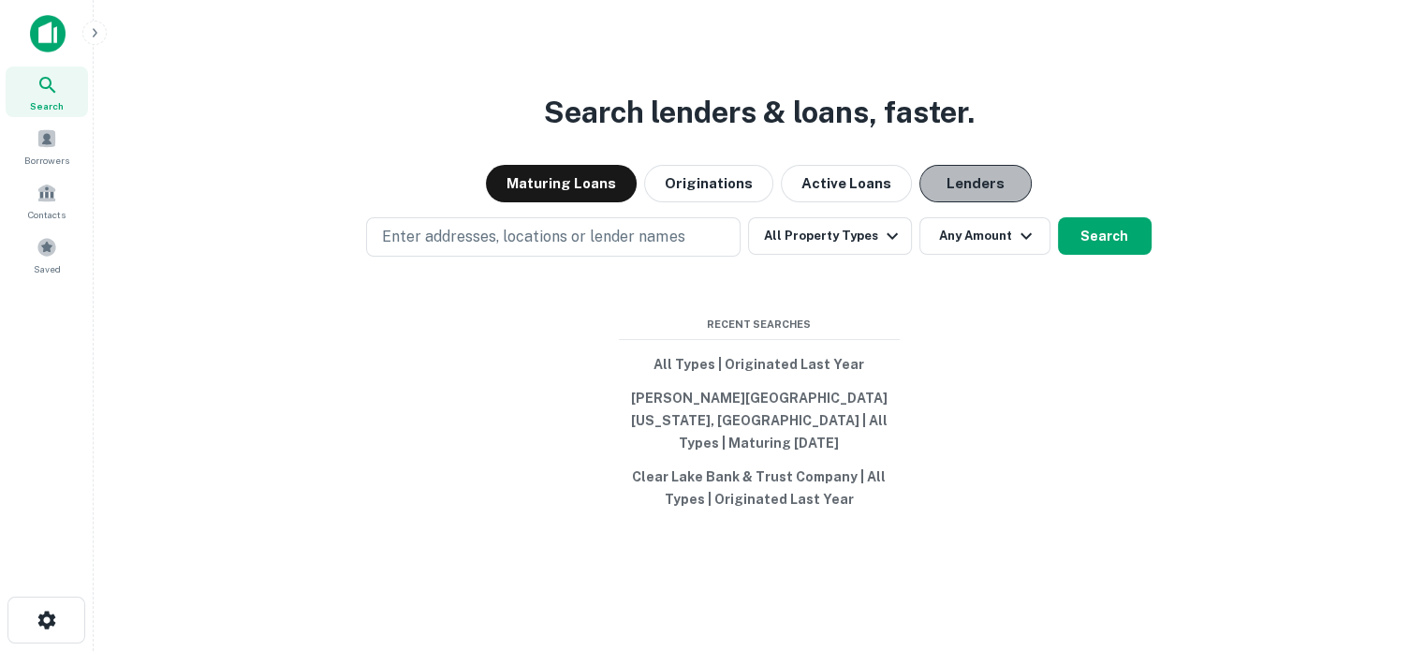
click at [963, 181] on button "Lenders" at bounding box center [975, 183] width 112 height 37
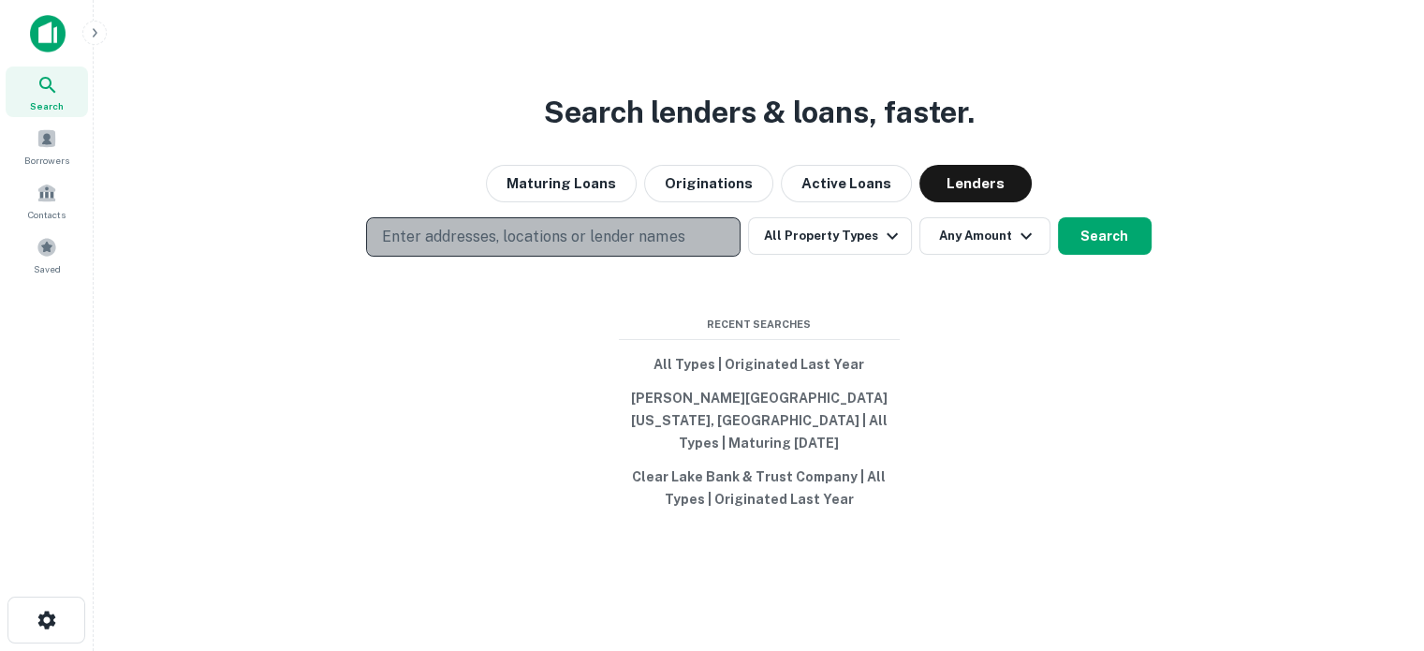
click at [543, 248] on p "Enter addresses, locations or lender names" at bounding box center [533, 237] width 302 height 22
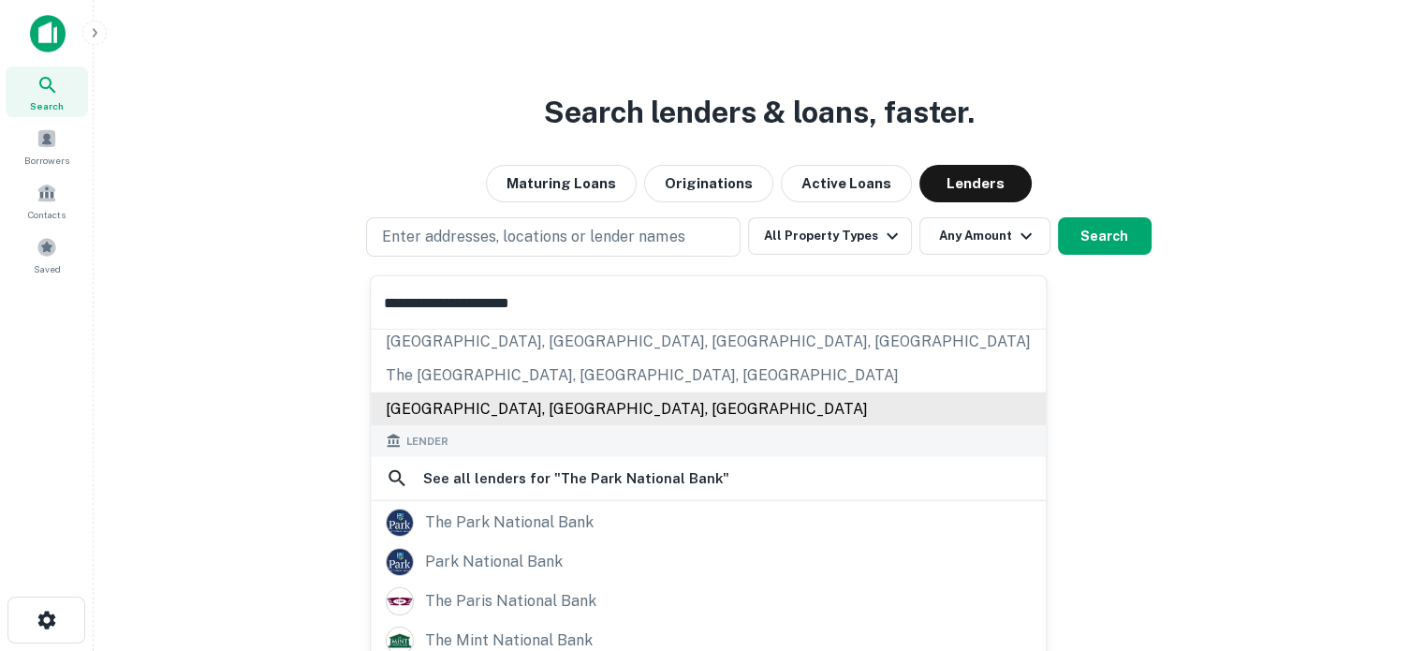
scroll to position [187, 0]
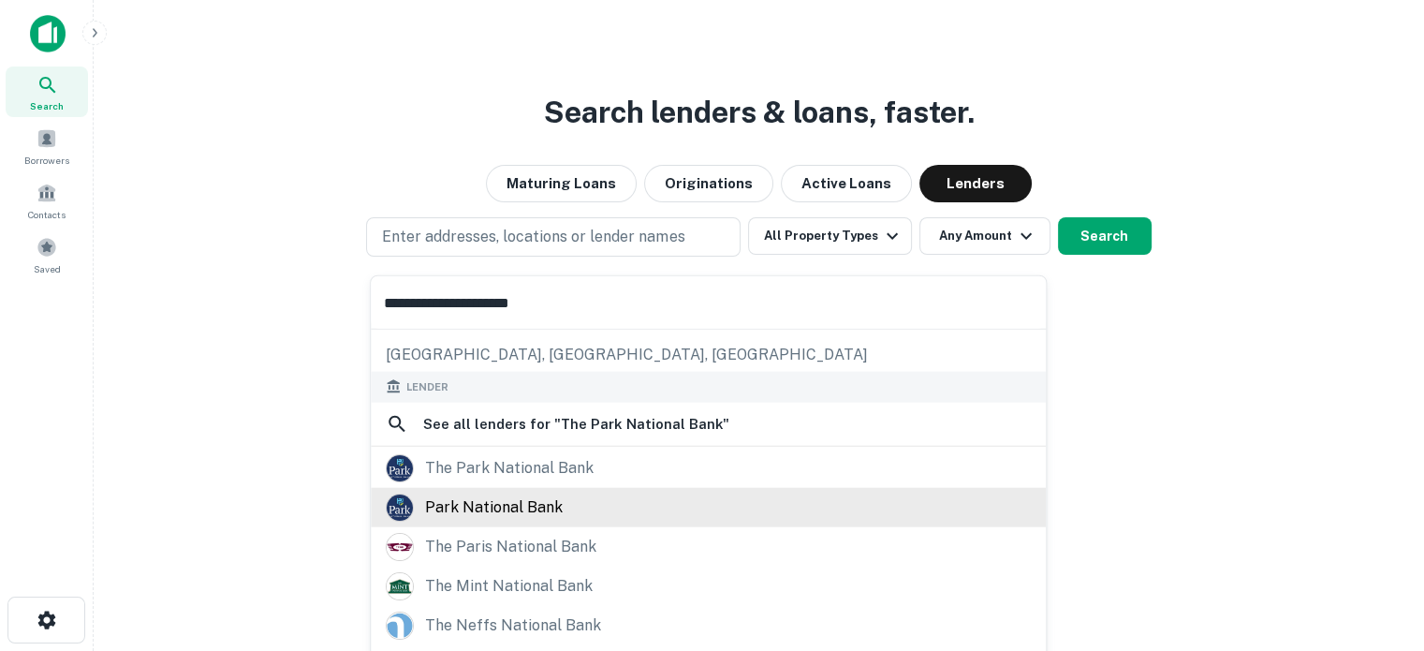
type input "**********"
click at [528, 508] on div "park national bank" at bounding box center [494, 507] width 138 height 28
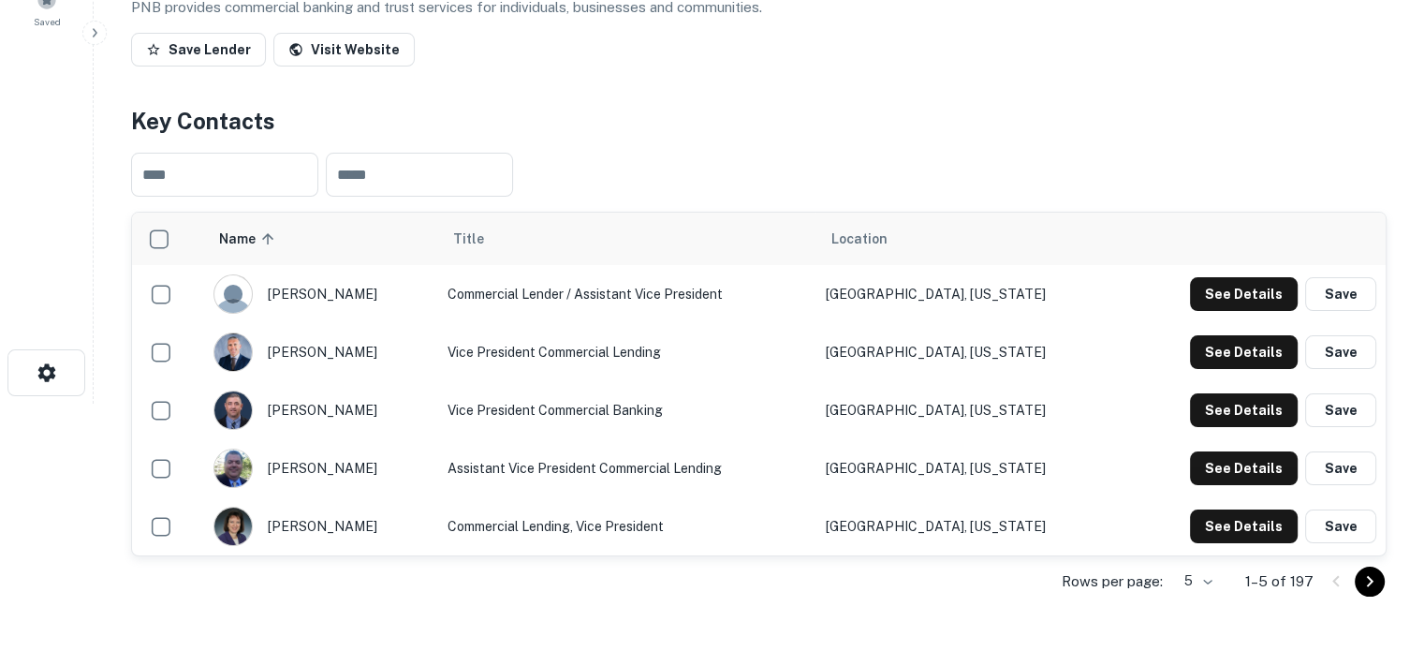
scroll to position [375, 0]
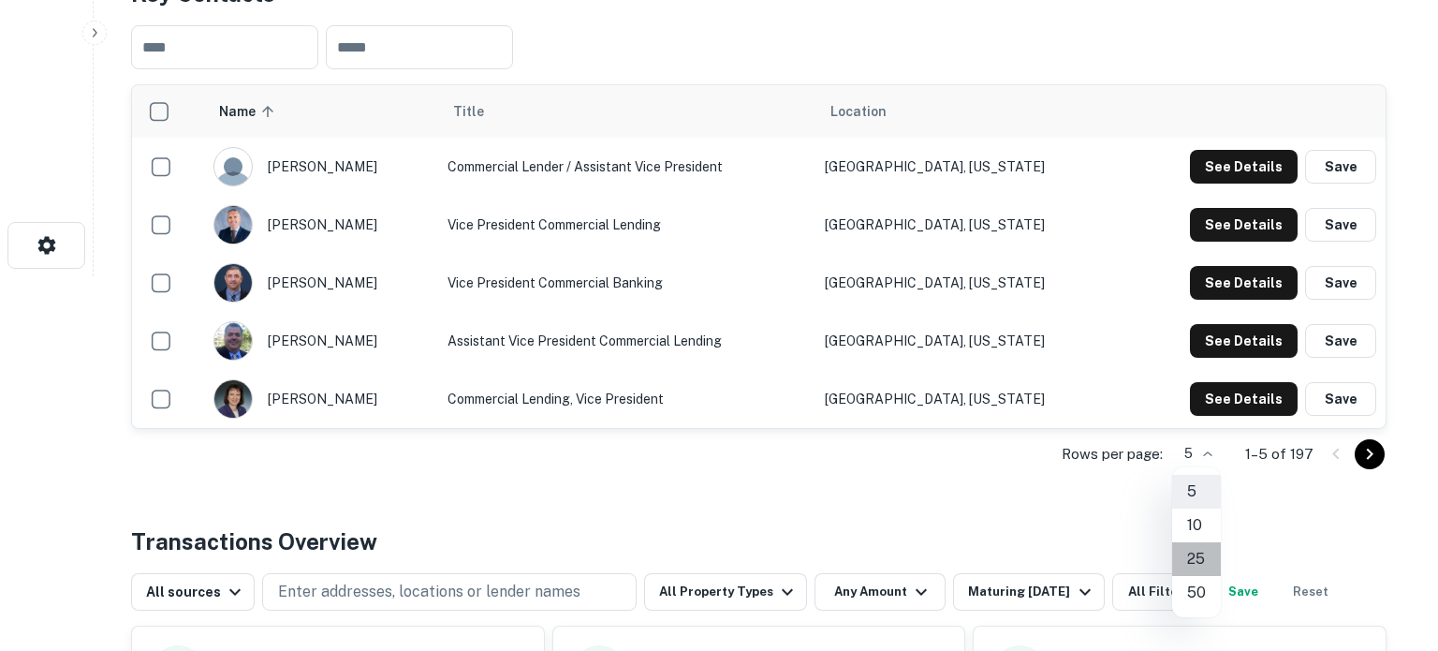
click at [1201, 544] on li "25" at bounding box center [1196, 559] width 49 height 34
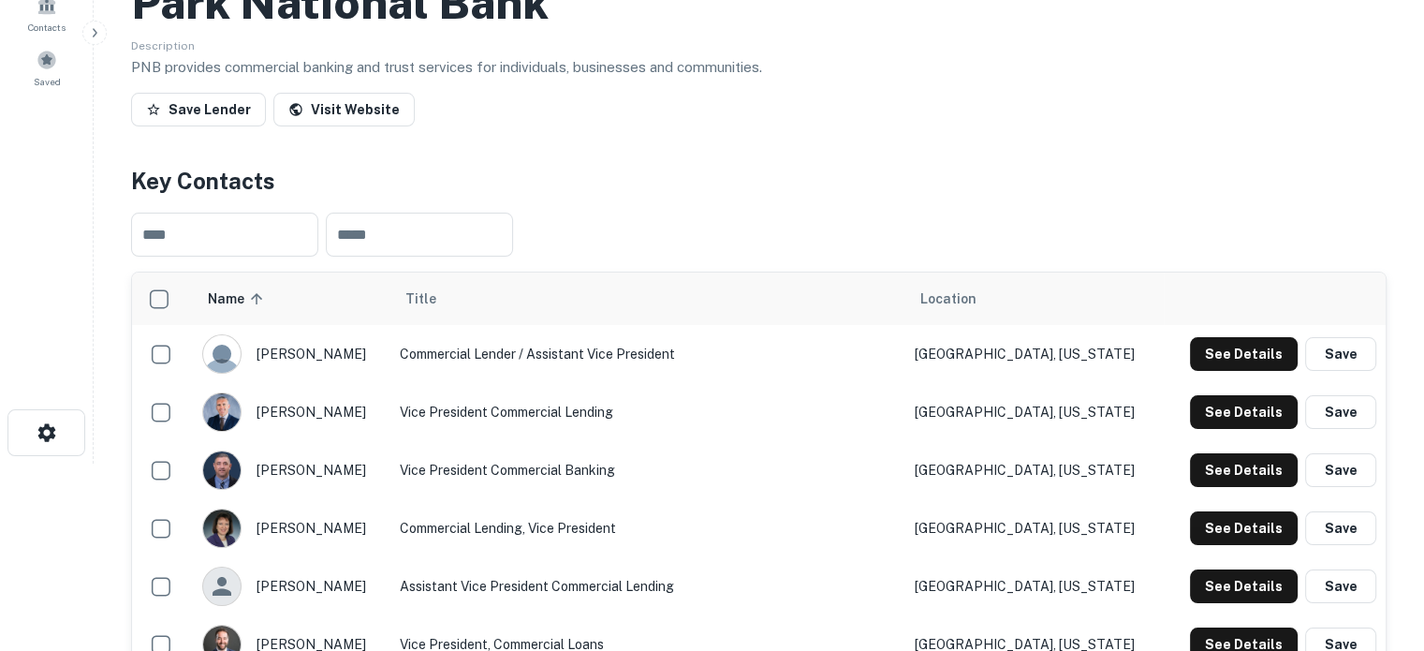
scroll to position [0, 0]
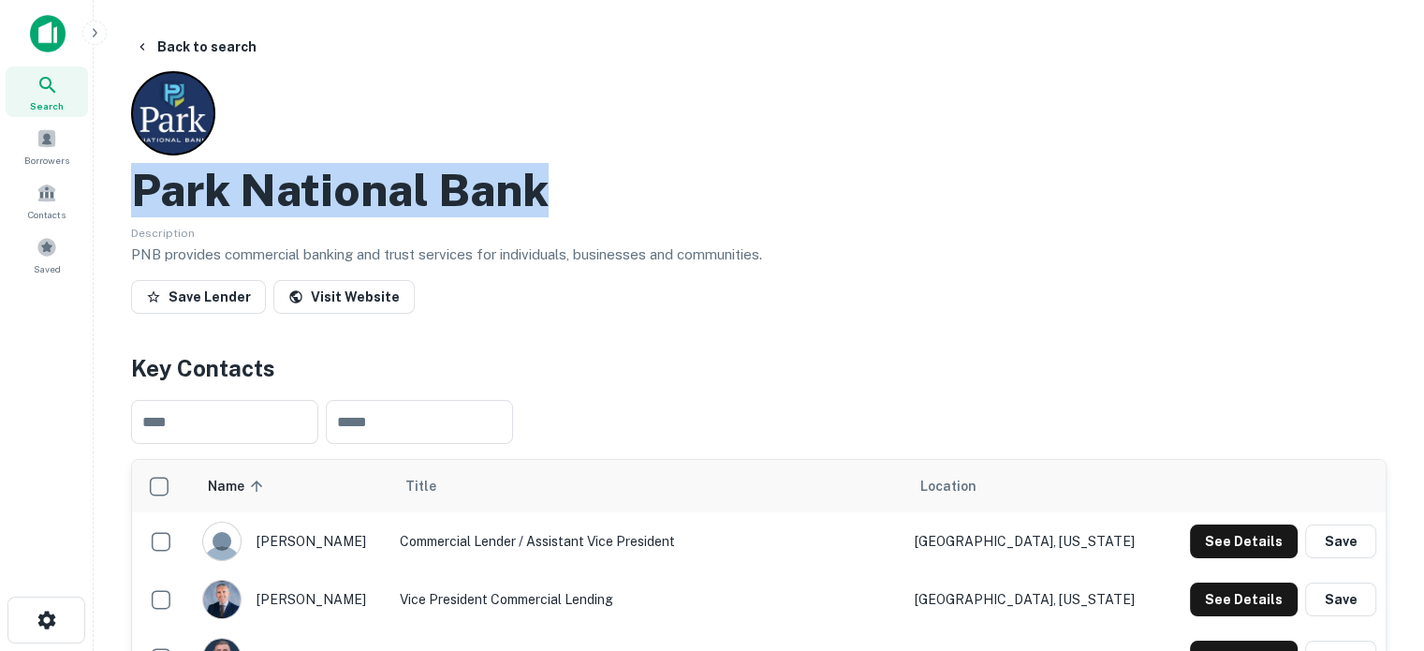
drag, startPoint x: 142, startPoint y: 199, endPoint x: 566, endPoint y: 169, distance: 425.2
click at [566, 169] on div "Park National Bank" at bounding box center [759, 190] width 1256 height 54
copy h2 "Park National Bank"
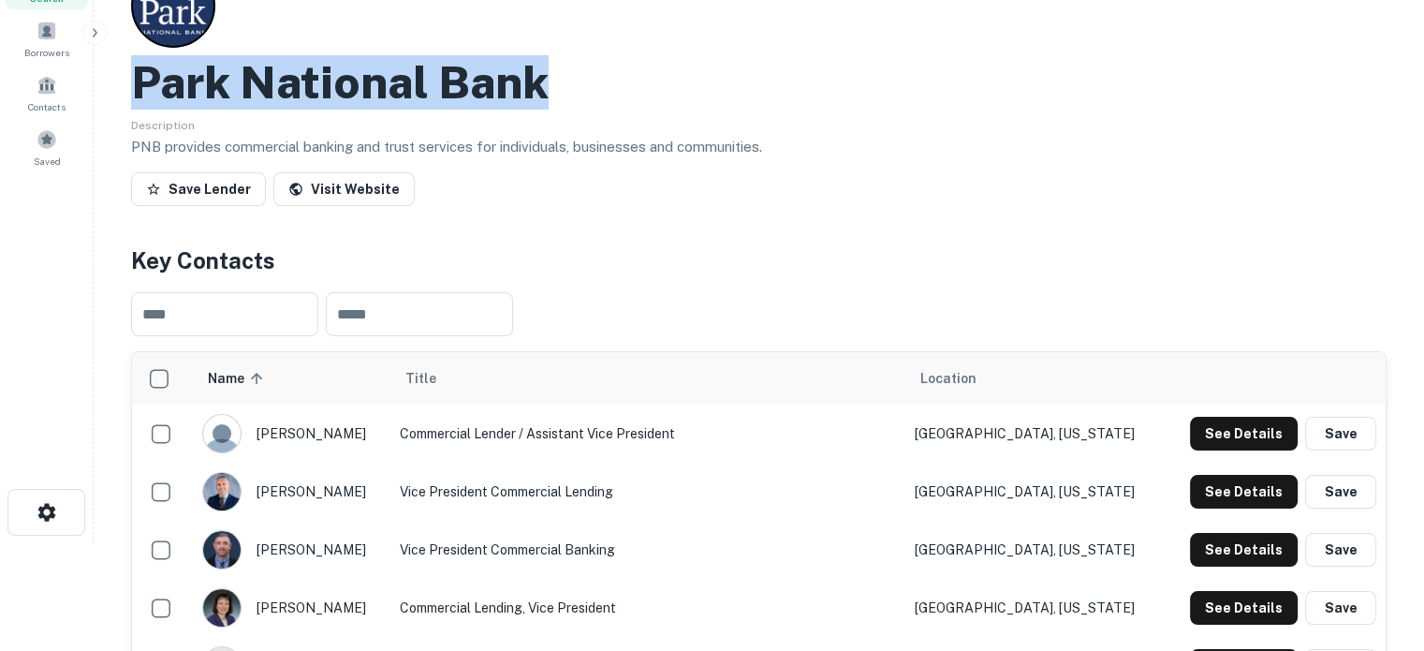
scroll to position [187, 0]
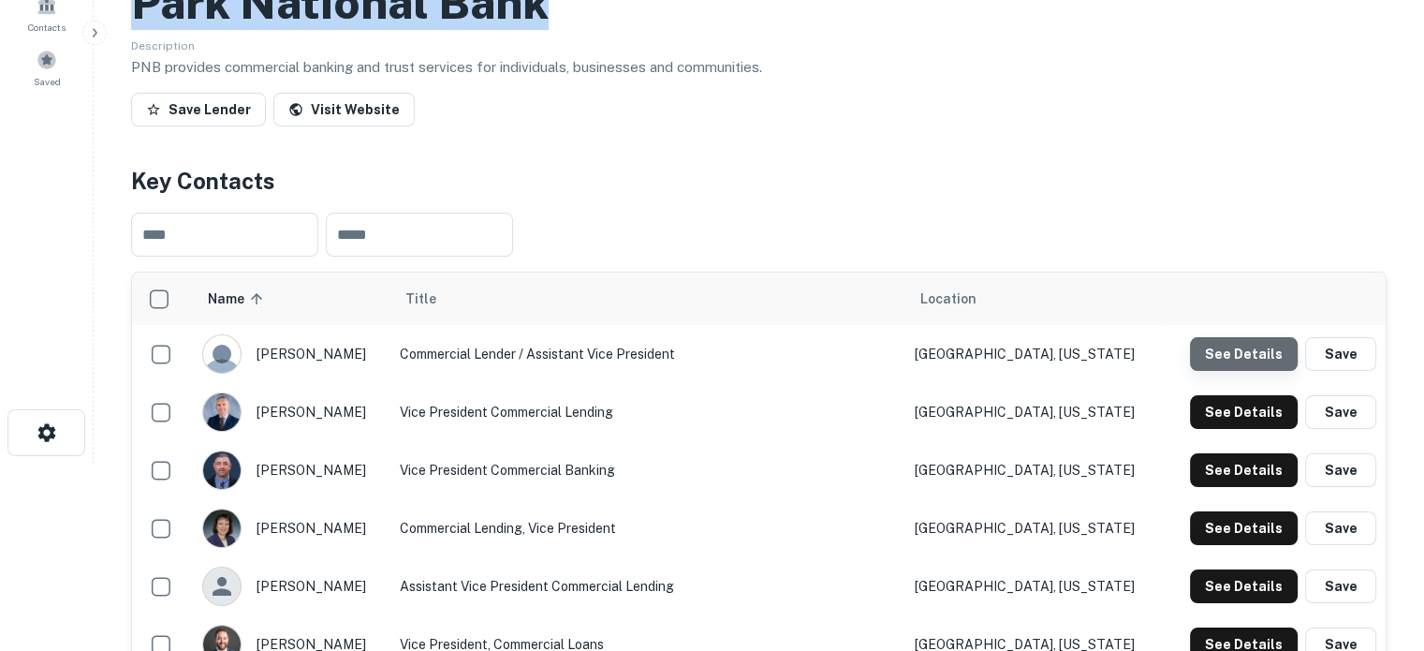
click at [1251, 365] on button "See Details" at bounding box center [1244, 354] width 108 height 34
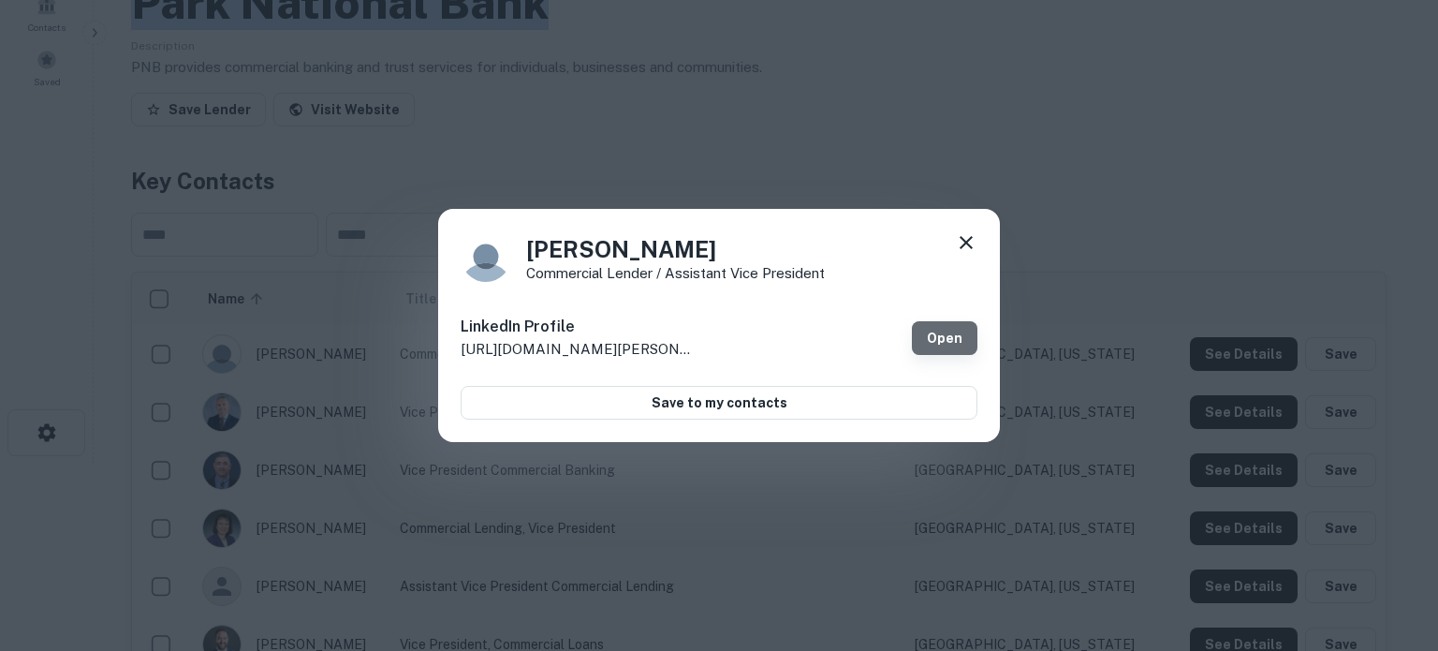
click at [940, 335] on link "Open" at bounding box center [945, 338] width 66 height 34
click at [964, 240] on icon at bounding box center [966, 242] width 13 height 13
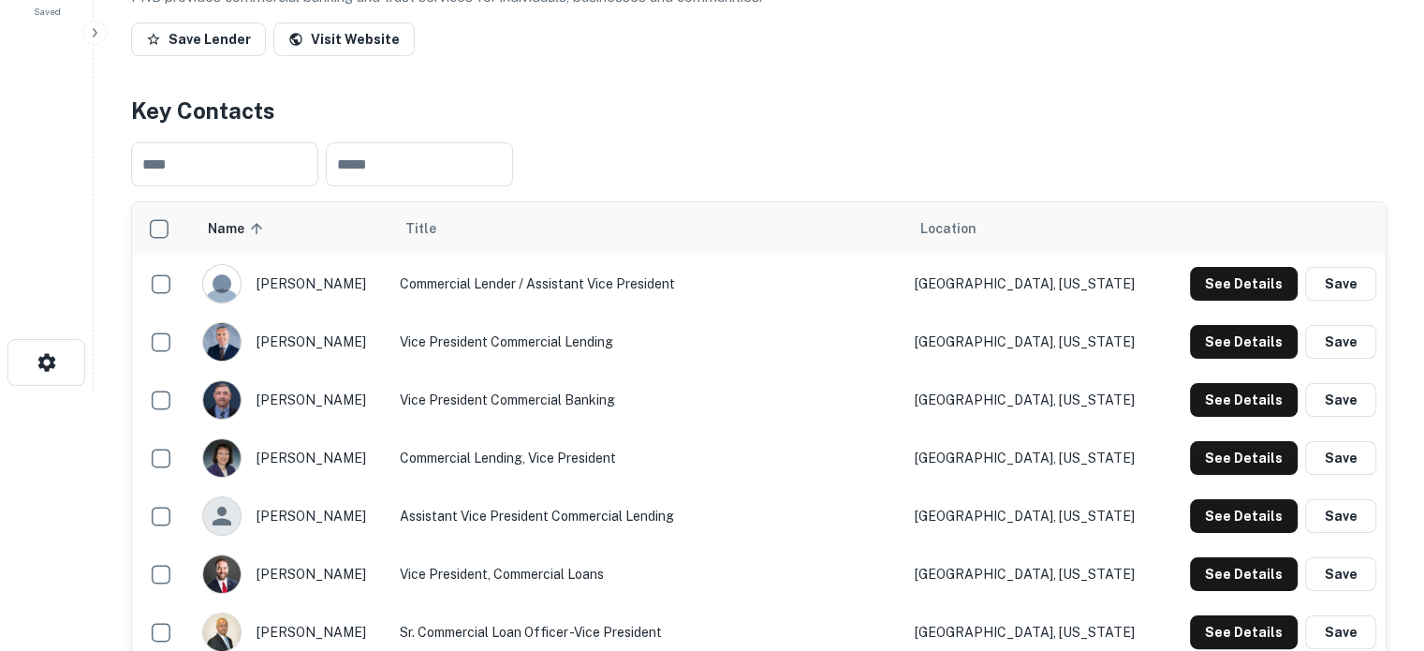
scroll to position [375, 0]
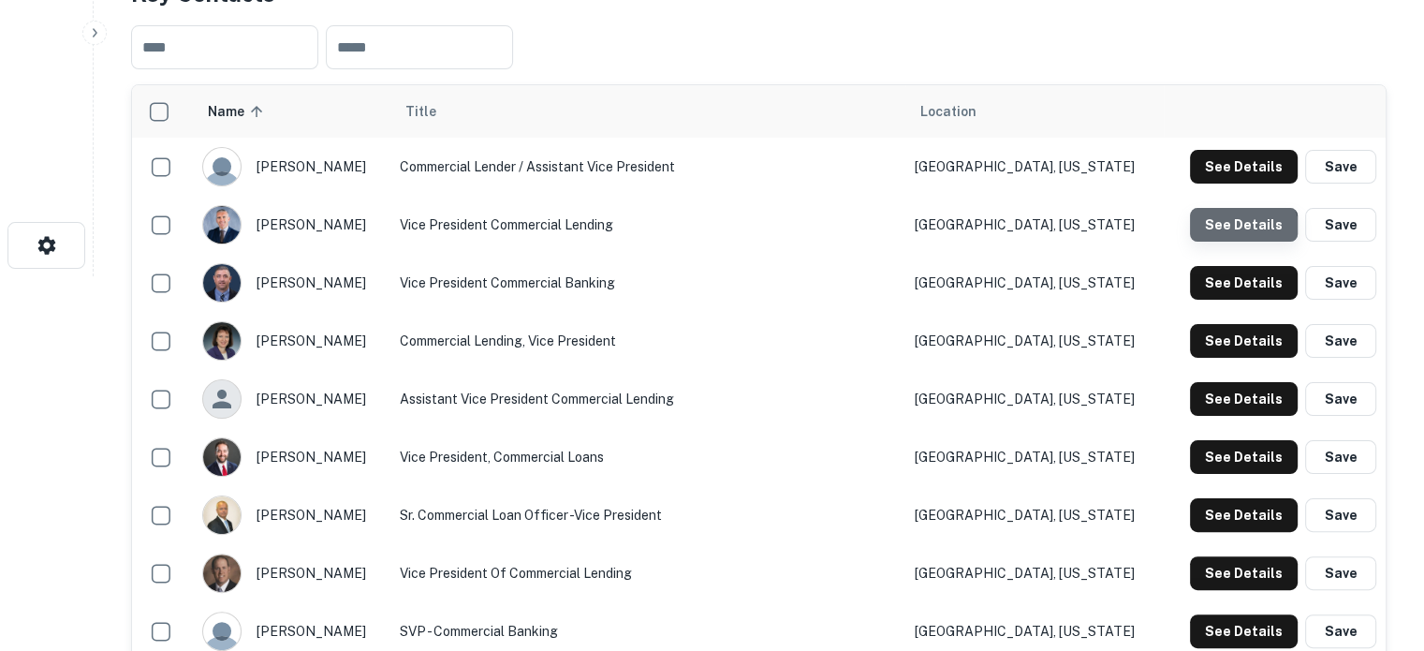
click at [1231, 239] on button "See Details" at bounding box center [1244, 225] width 108 height 34
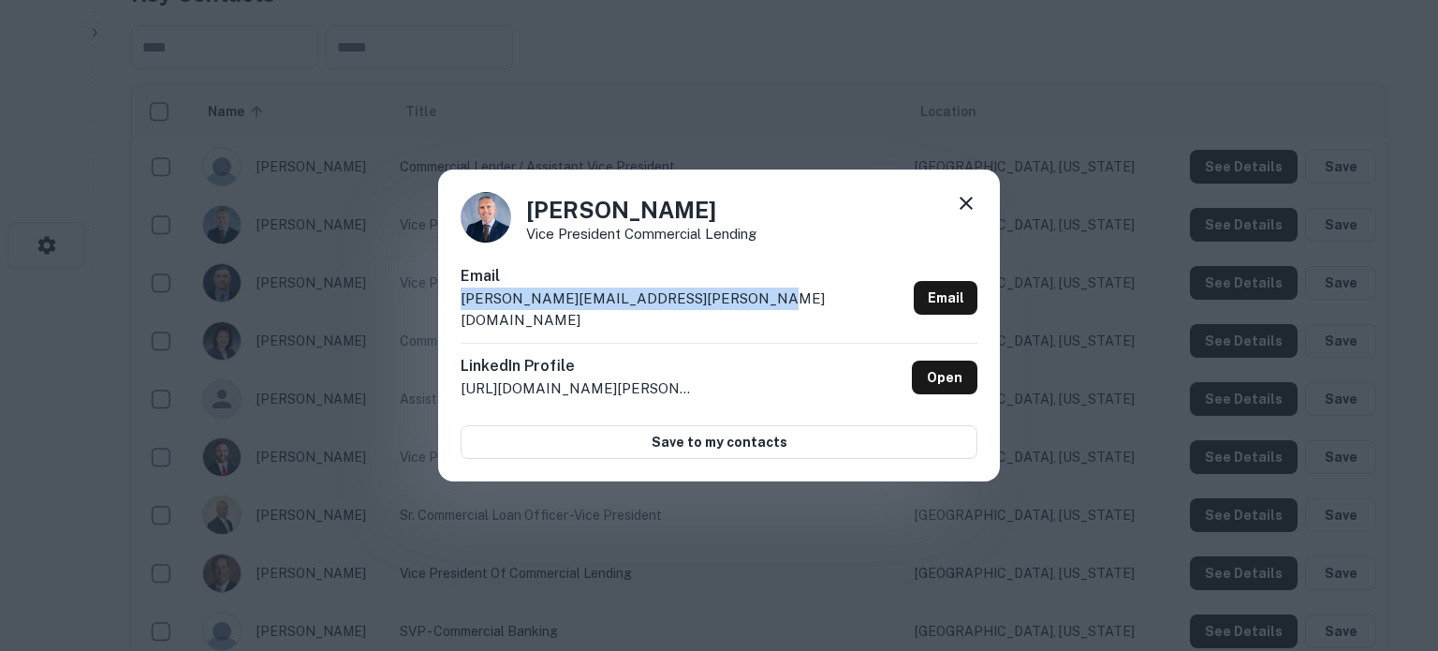
drag, startPoint x: 459, startPoint y: 312, endPoint x: 749, endPoint y: 317, distance: 290.3
click at [749, 317] on div "[PERSON_NAME] Vice President Commercial Lending Email [PERSON_NAME][EMAIL_ADDRE…" at bounding box center [719, 325] width 562 height 313
copy p "[PERSON_NAME][EMAIL_ADDRESS][PERSON_NAME][DOMAIN_NAME]"
click at [964, 214] on icon at bounding box center [966, 203] width 22 height 22
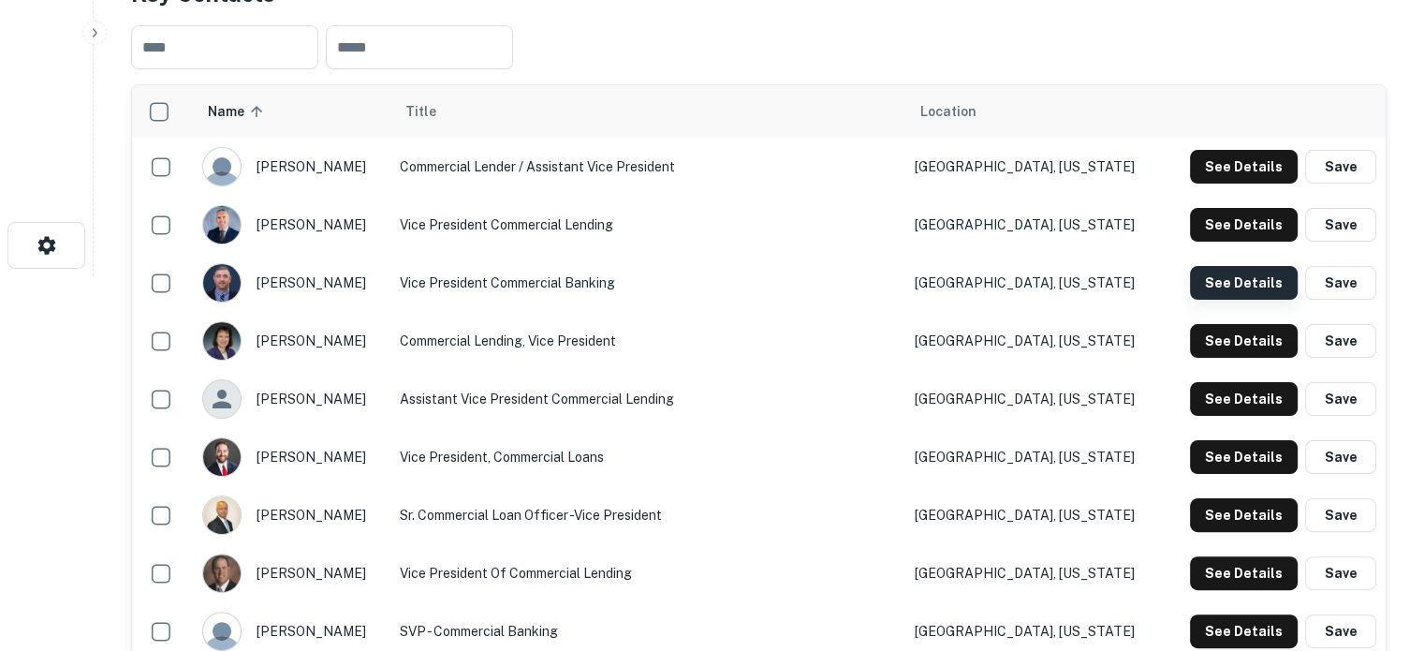
click at [1249, 284] on button "See Details" at bounding box center [1244, 283] width 108 height 34
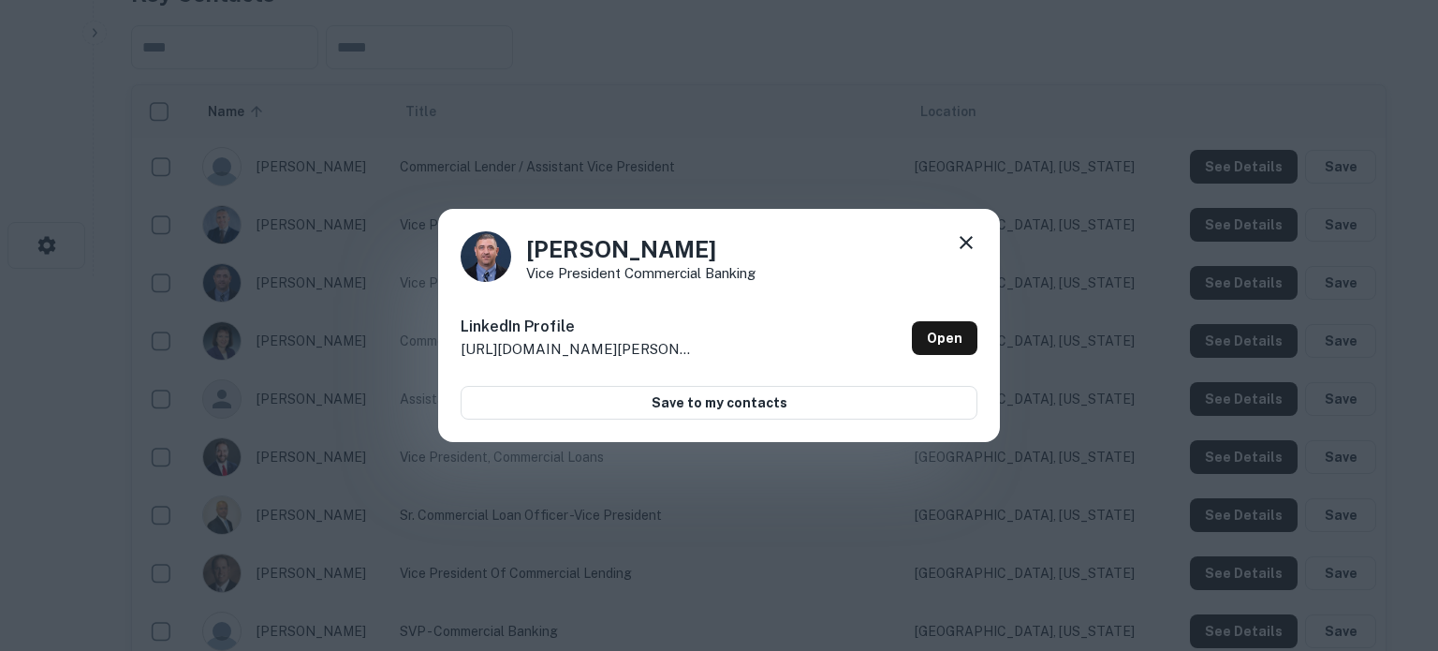
click at [969, 239] on icon at bounding box center [966, 242] width 13 height 13
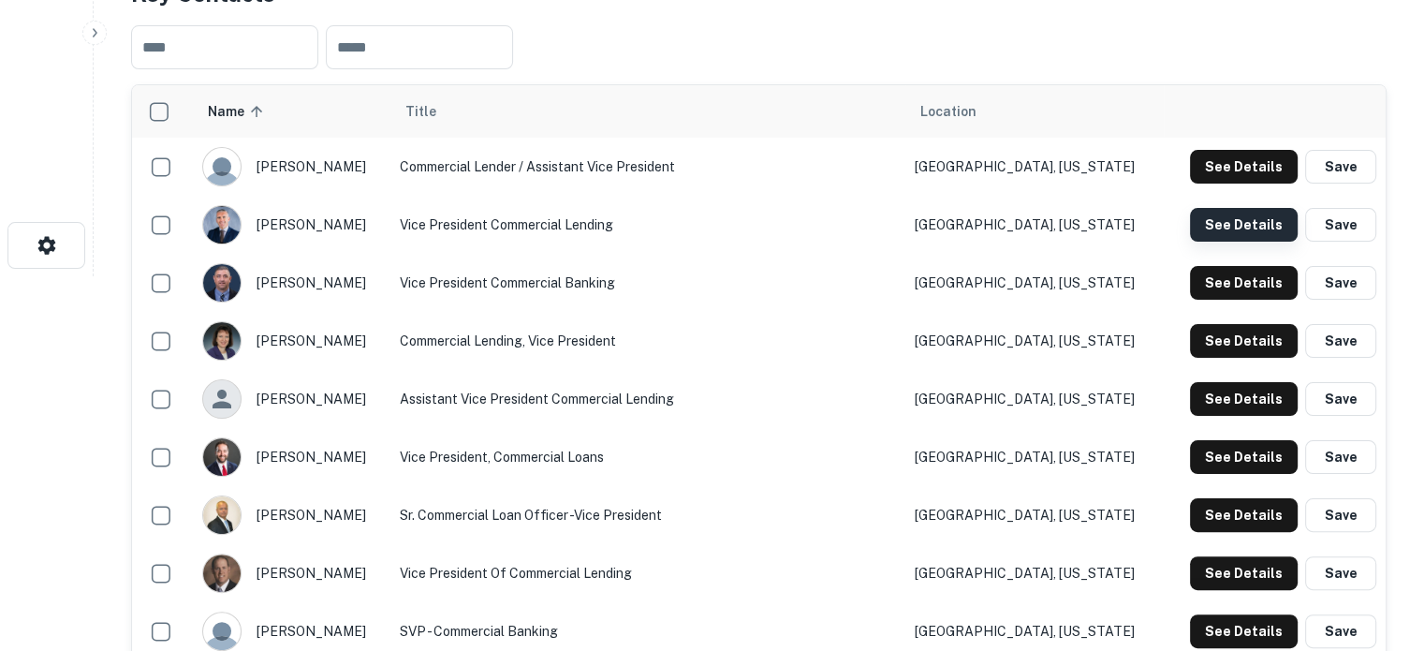
click at [1227, 228] on button "See Details" at bounding box center [1244, 225] width 108 height 34
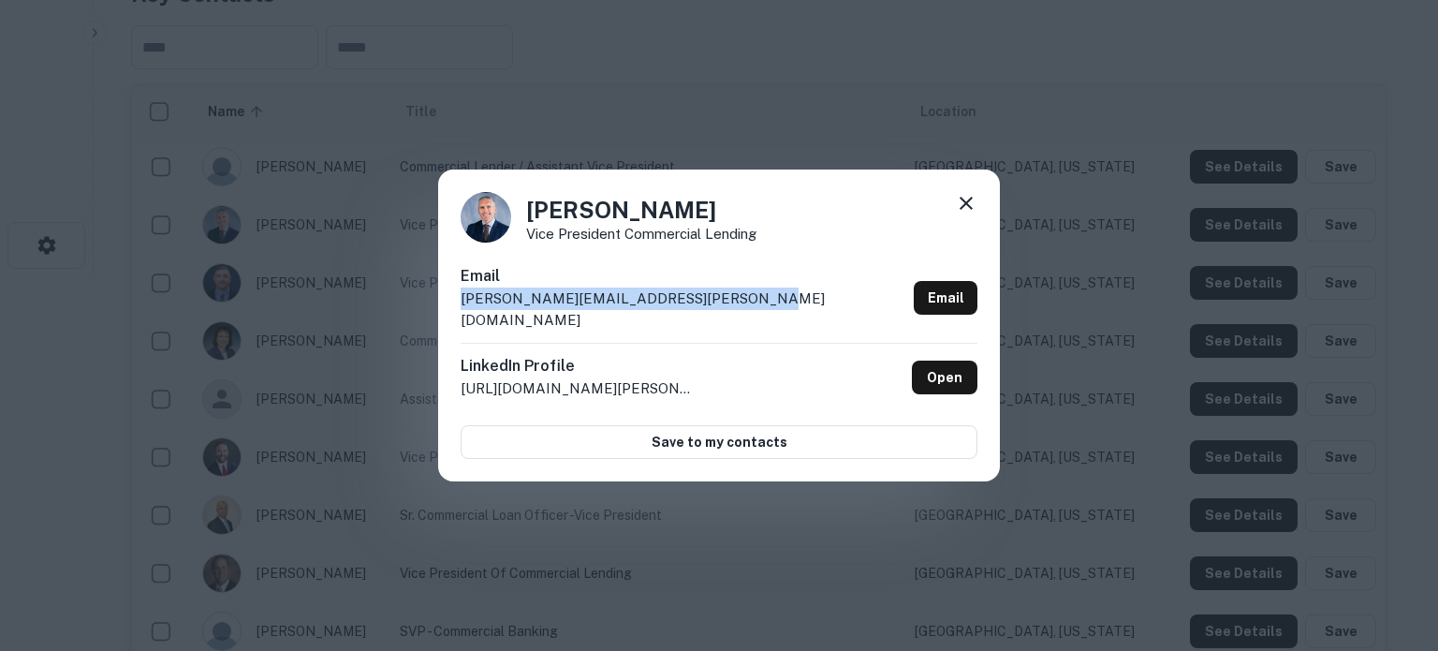
drag, startPoint x: 455, startPoint y: 311, endPoint x: 753, endPoint y: 323, distance: 298.0
click at [753, 323] on div "Bernie McGuinness Vice President Commercial Lending Email bernie.mcguinness@par…" at bounding box center [719, 325] width 562 height 313
copy p "bernie.mcguinness@parknationalbank.com"
click at [970, 214] on icon at bounding box center [966, 203] width 22 height 22
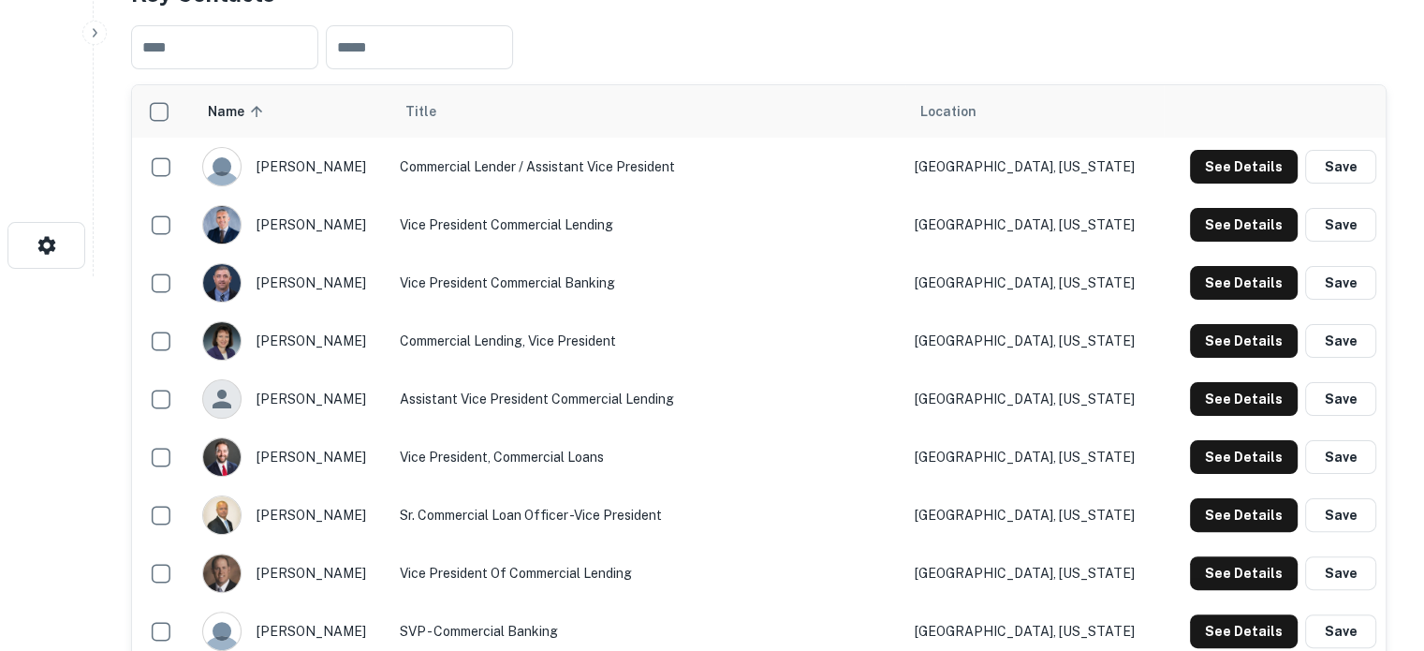
click at [1200, 484] on td "See Details Save" at bounding box center [1275, 457] width 222 height 58
click at [1207, 466] on button "See Details" at bounding box center [1244, 457] width 108 height 34
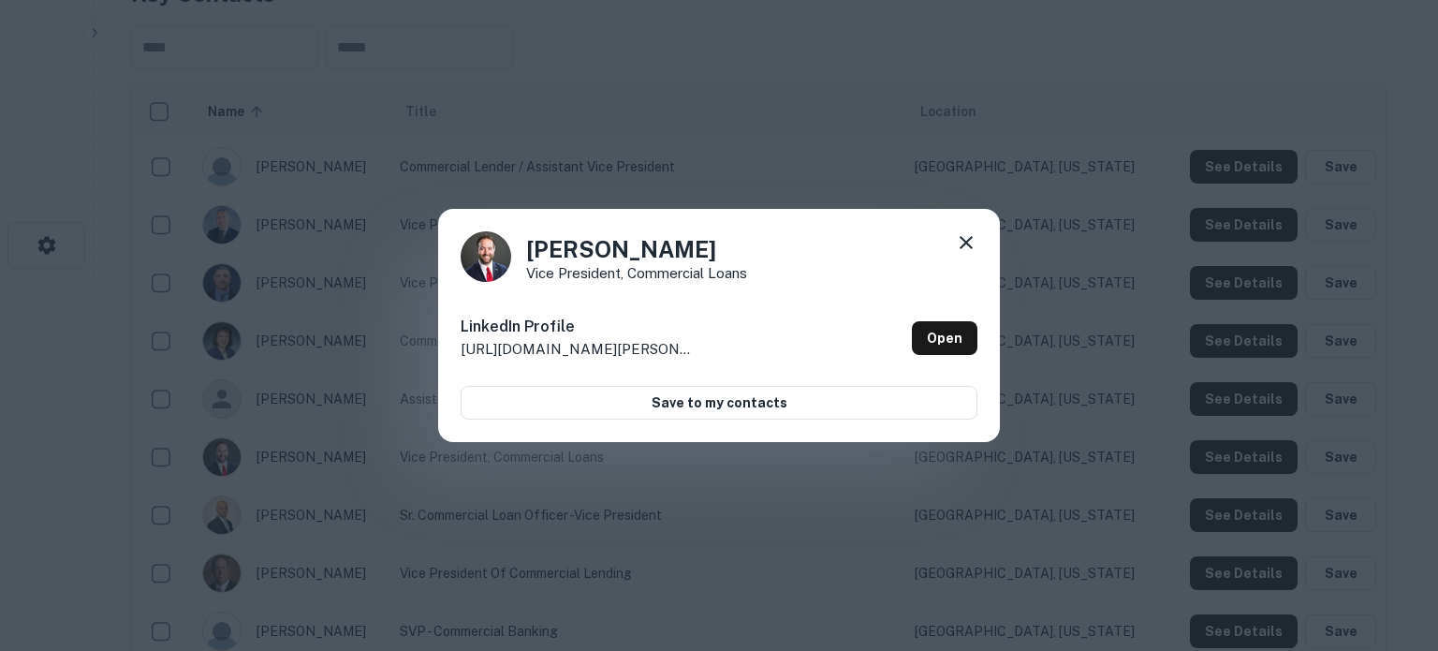
click at [964, 238] on icon at bounding box center [966, 242] width 22 height 22
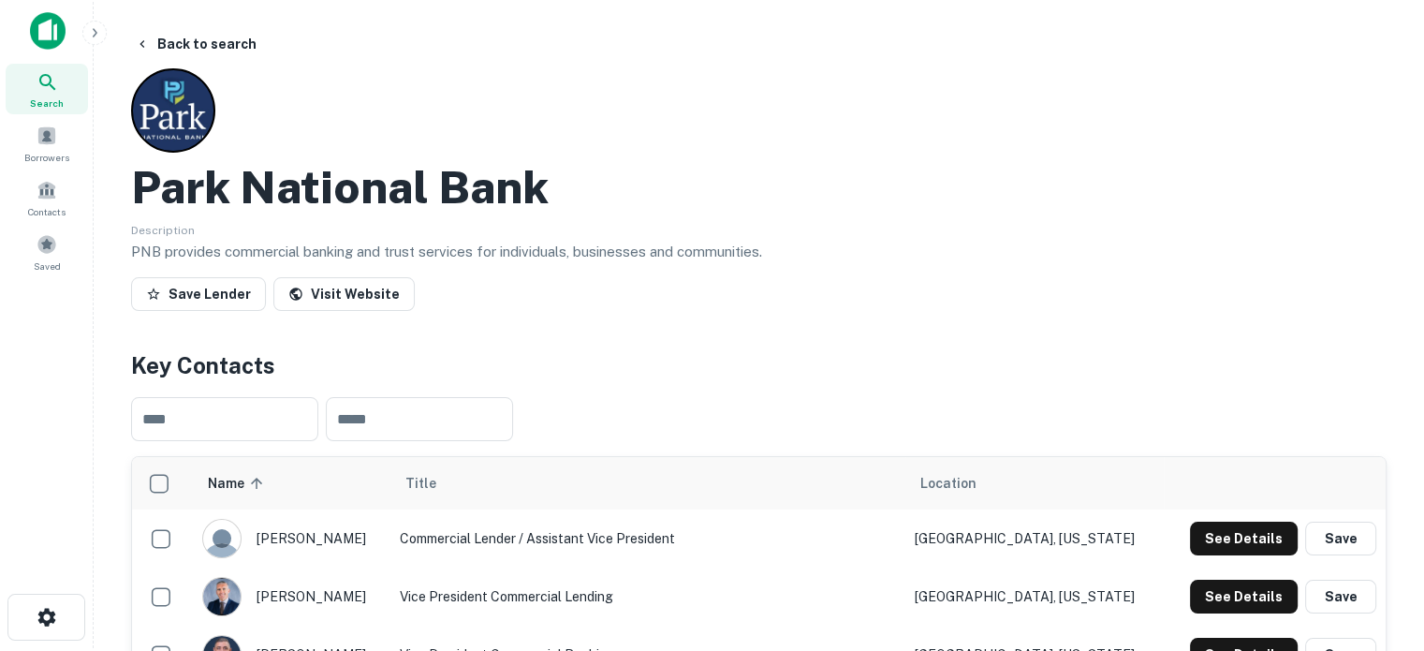
scroll to position [0, 0]
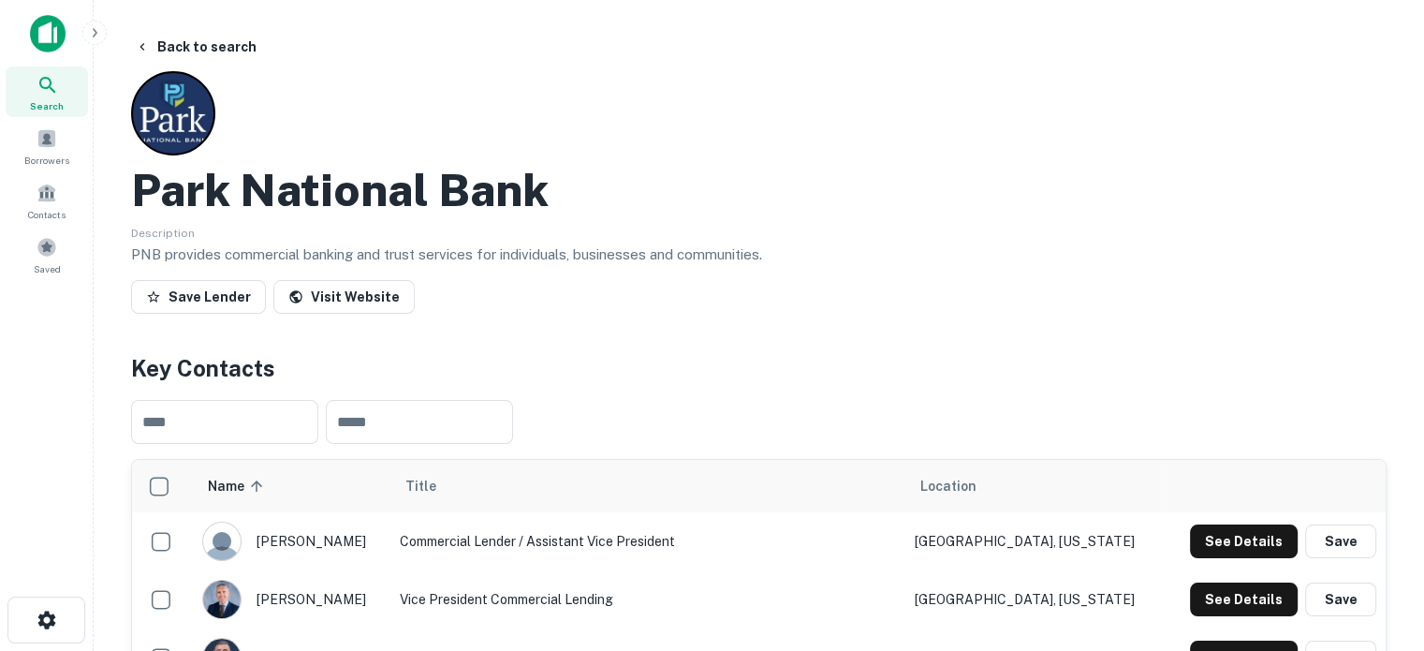
click at [58, 93] on icon at bounding box center [48, 85] width 22 height 22
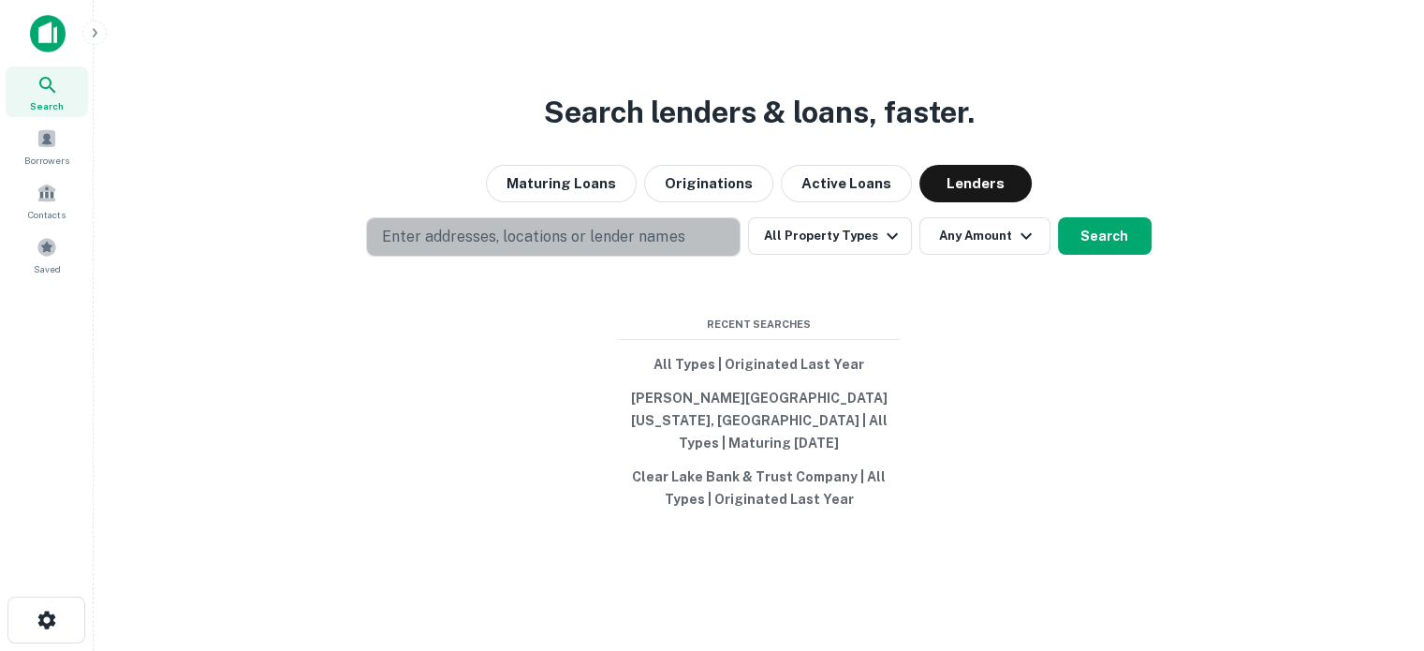
click at [678, 236] on p "Enter addresses, locations or lender names" at bounding box center [533, 237] width 302 height 22
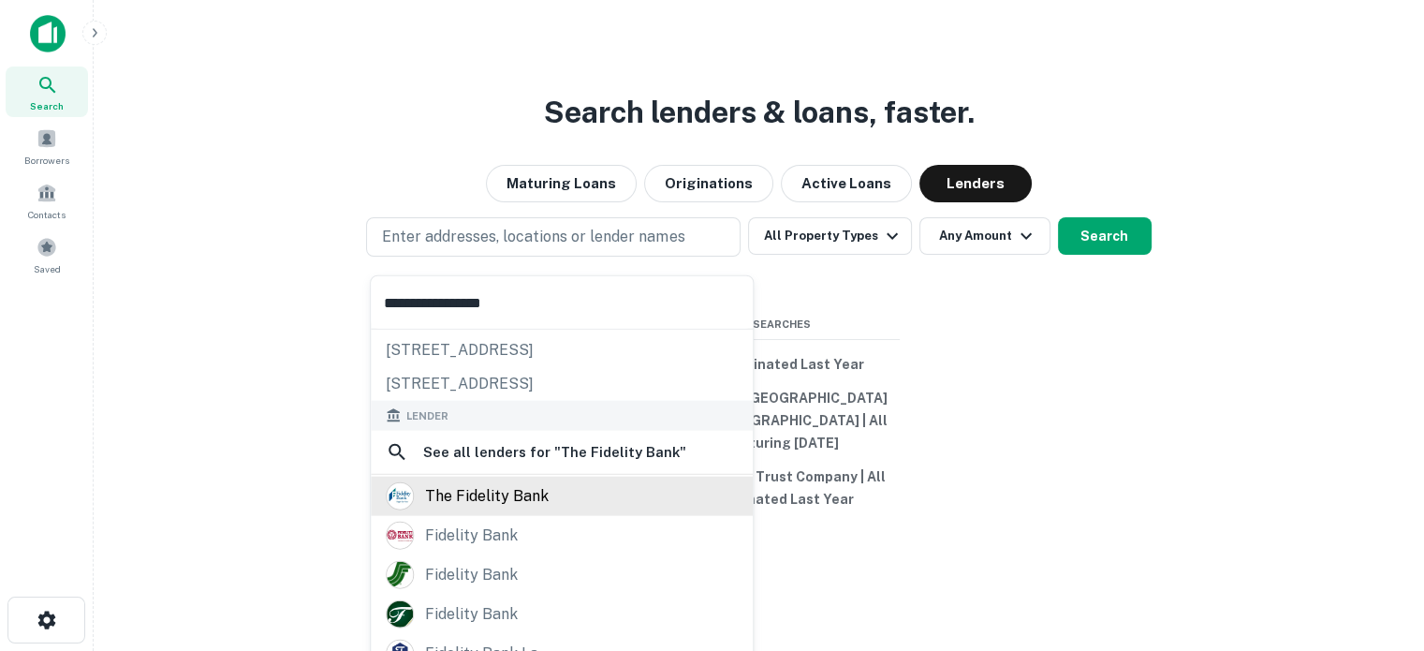
scroll to position [133, 0]
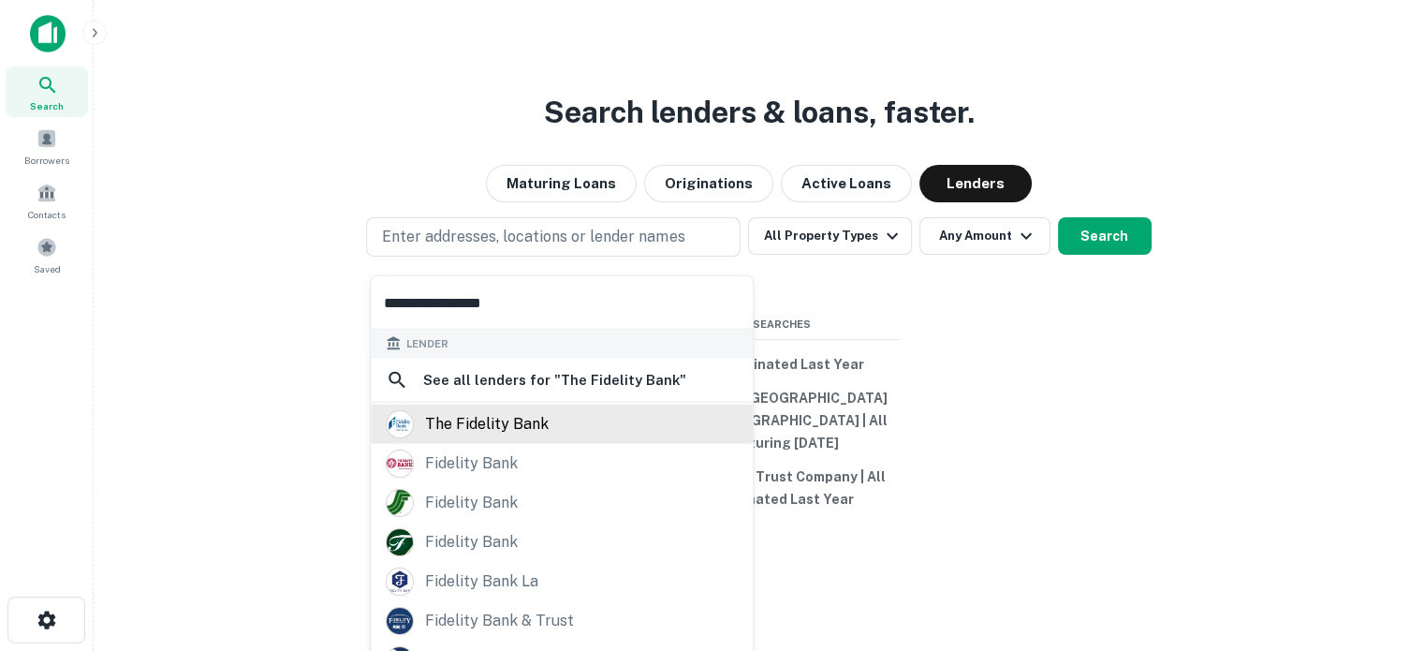
type input "**********"
click at [542, 419] on div "the fidelity bank" at bounding box center [487, 424] width 124 height 28
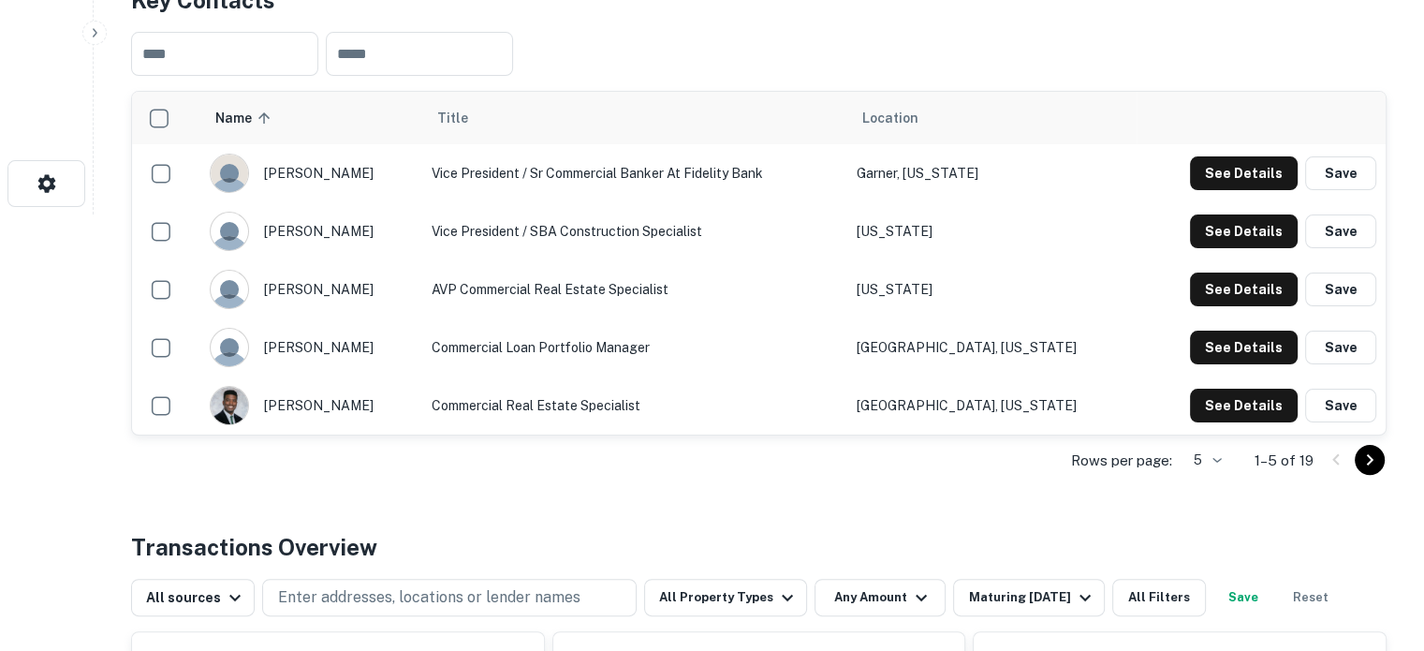
scroll to position [468, 0]
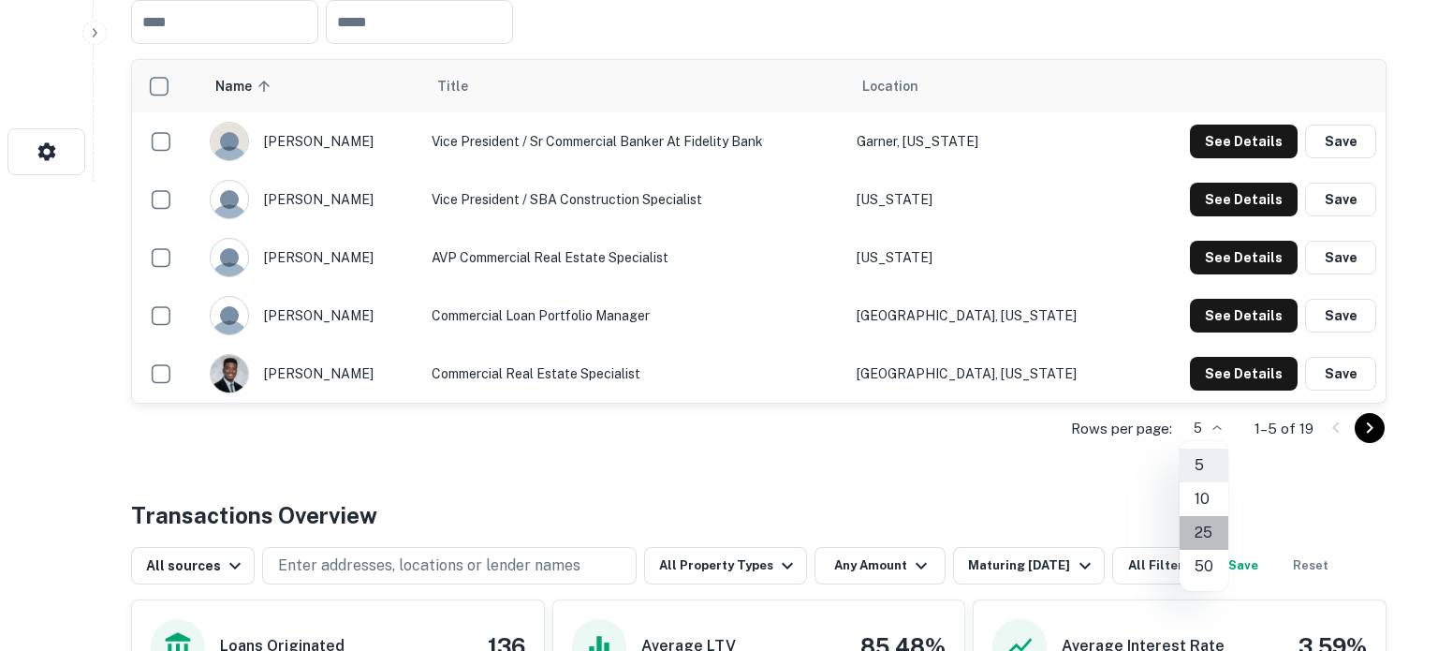
click at [1199, 536] on li "25" at bounding box center [1204, 533] width 49 height 34
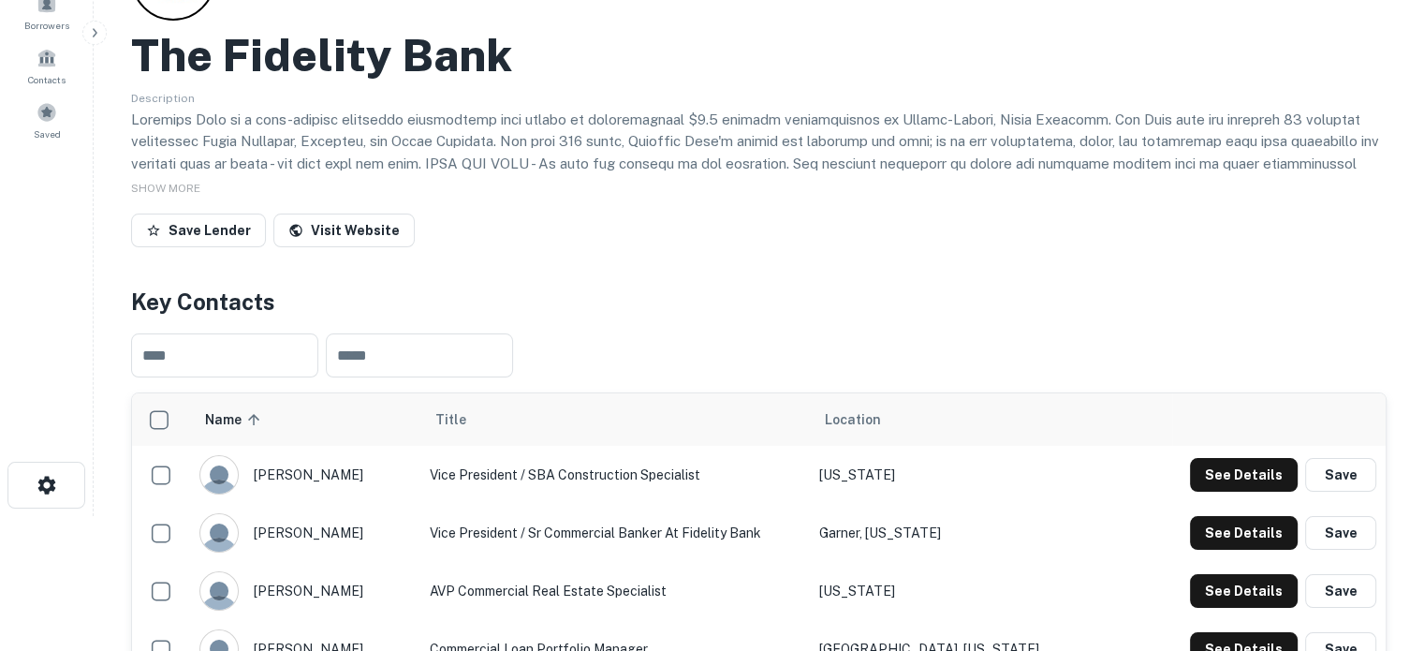
scroll to position [0, 0]
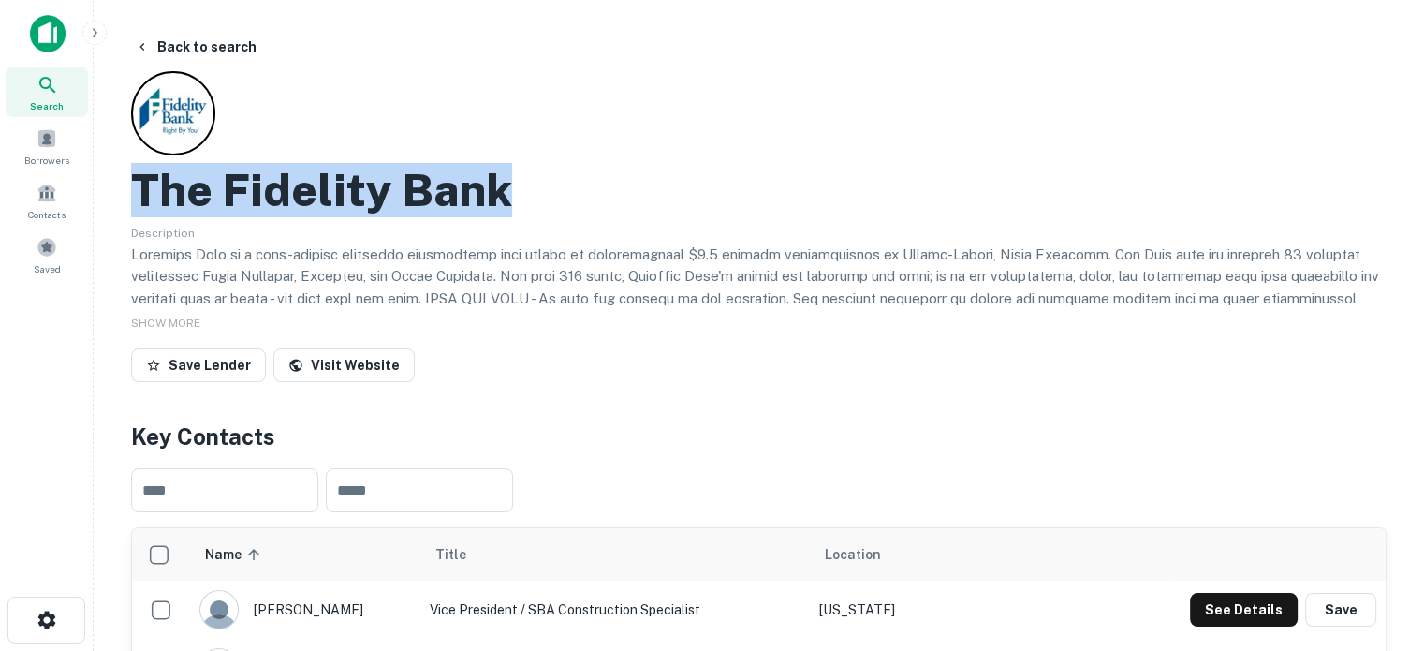
drag, startPoint x: 144, startPoint y: 188, endPoint x: 502, endPoint y: 194, distance: 357.7
click at [502, 194] on h2 "The Fidelity Bank" at bounding box center [321, 190] width 381 height 54
copy h2 "The Fidelity Bank"
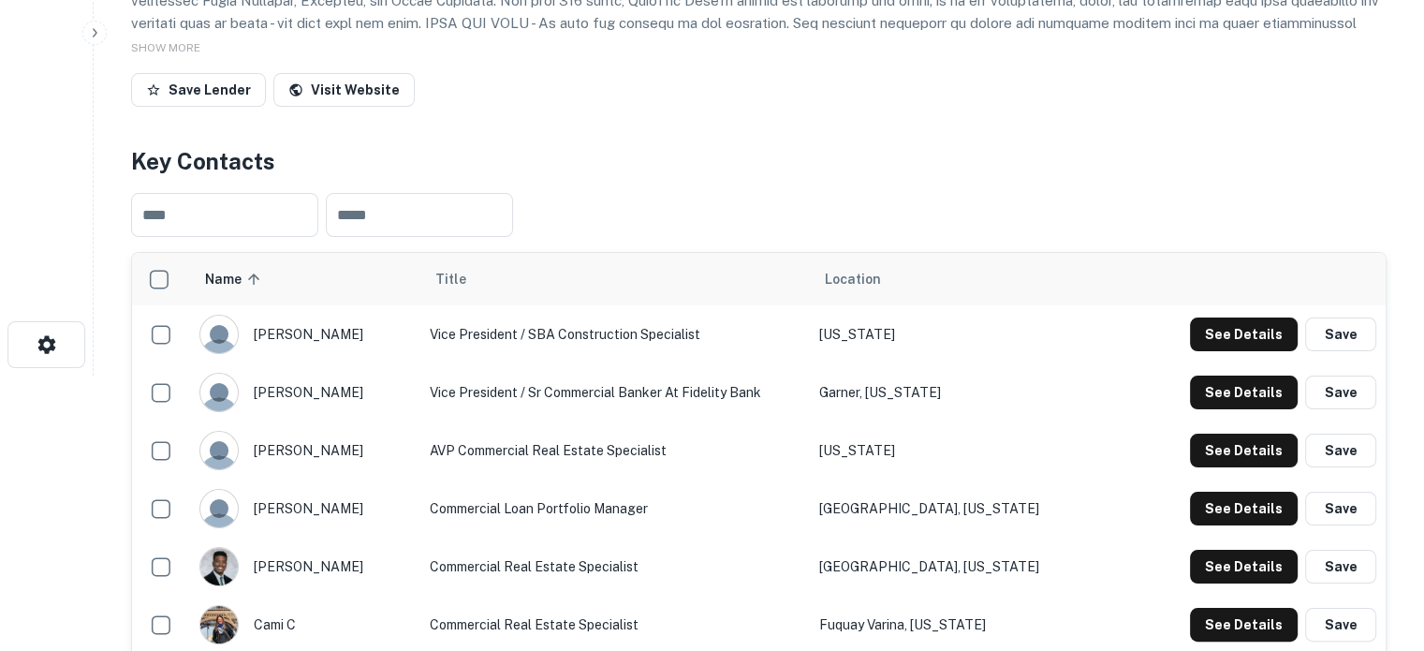
scroll to position [281, 0]
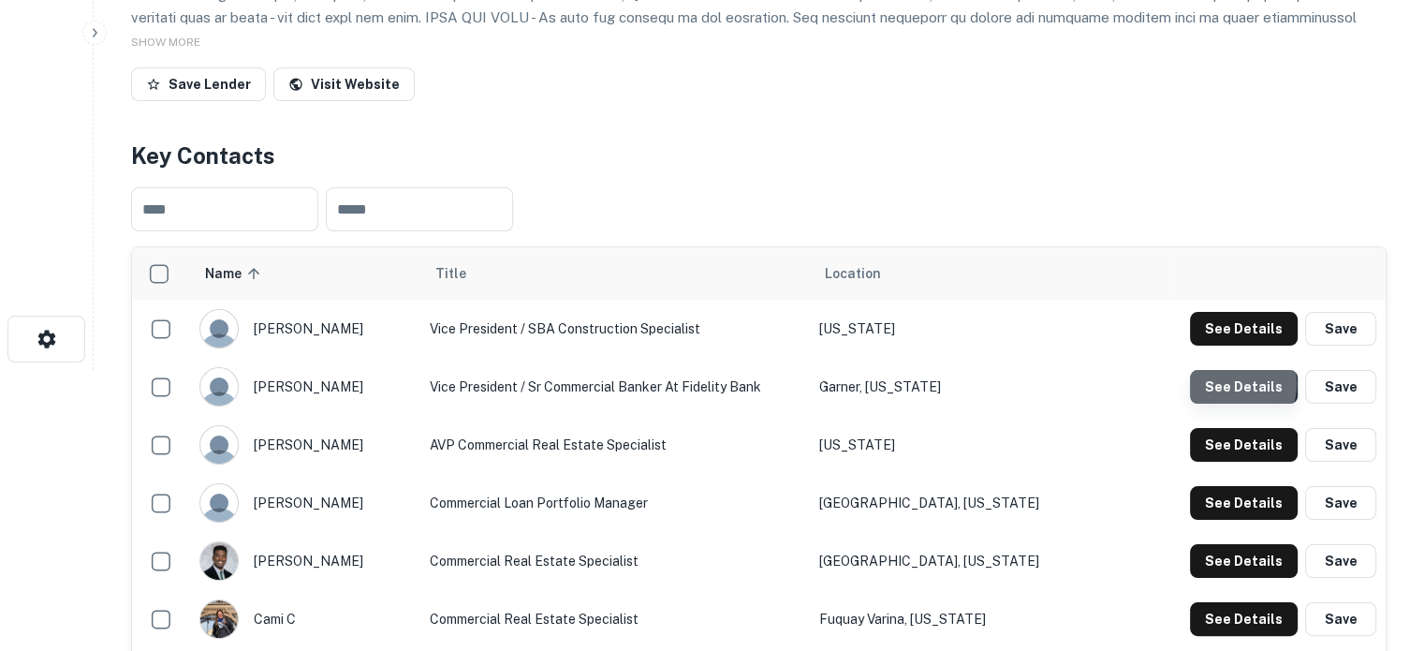
click at [1230, 385] on button "See Details" at bounding box center [1244, 387] width 108 height 34
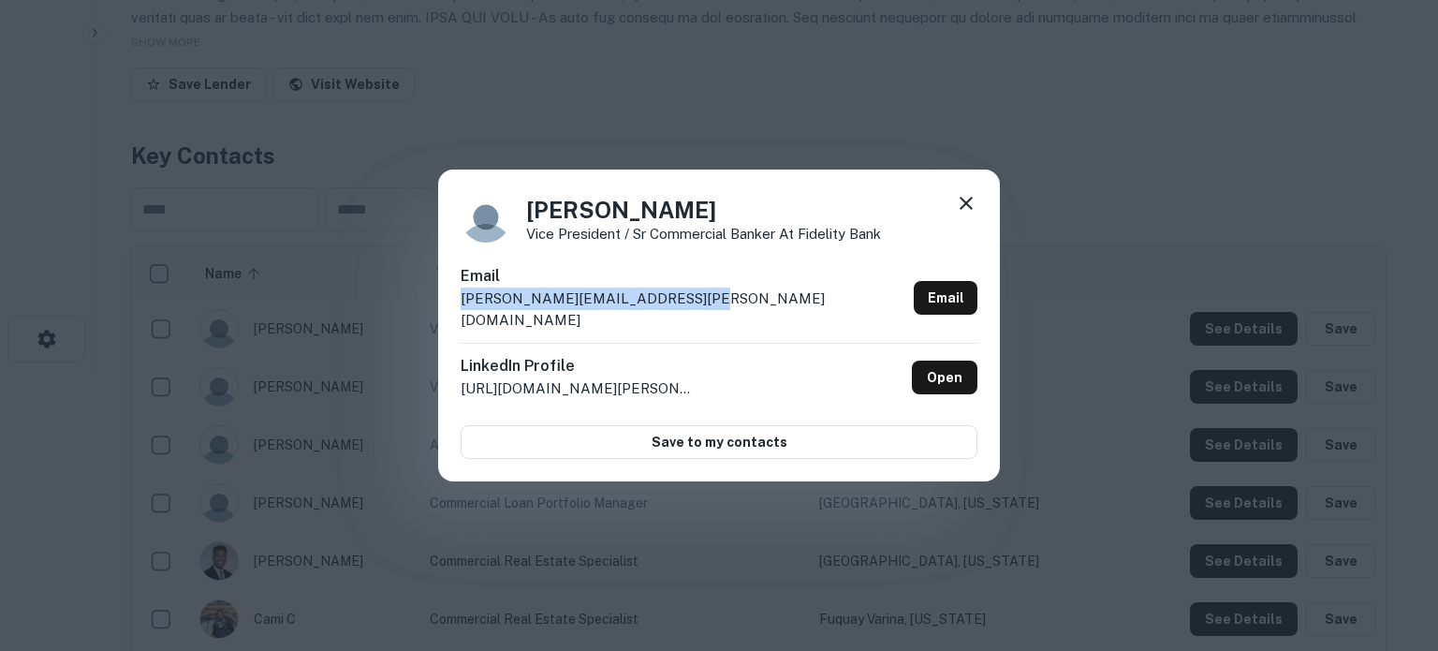
drag, startPoint x: 460, startPoint y: 310, endPoint x: 700, endPoint y: 317, distance: 240.8
click at [700, 317] on div "[PERSON_NAME] Vice President / Sr Commercial Banker at Fidelity Bank Email [PER…" at bounding box center [719, 325] width 562 height 313
copy p "[PERSON_NAME][EMAIL_ADDRESS][PERSON_NAME][DOMAIN_NAME]"
click at [964, 205] on icon at bounding box center [966, 203] width 22 height 22
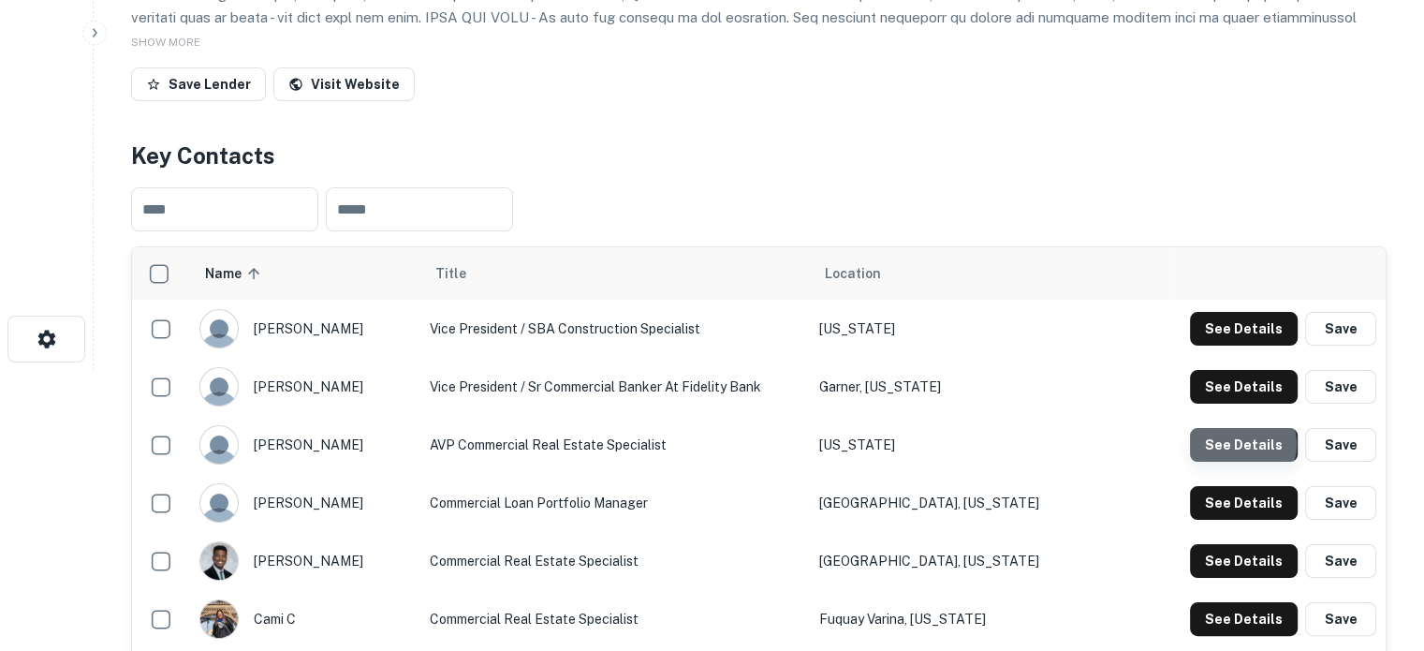
click at [1240, 446] on button "See Details" at bounding box center [1244, 445] width 108 height 34
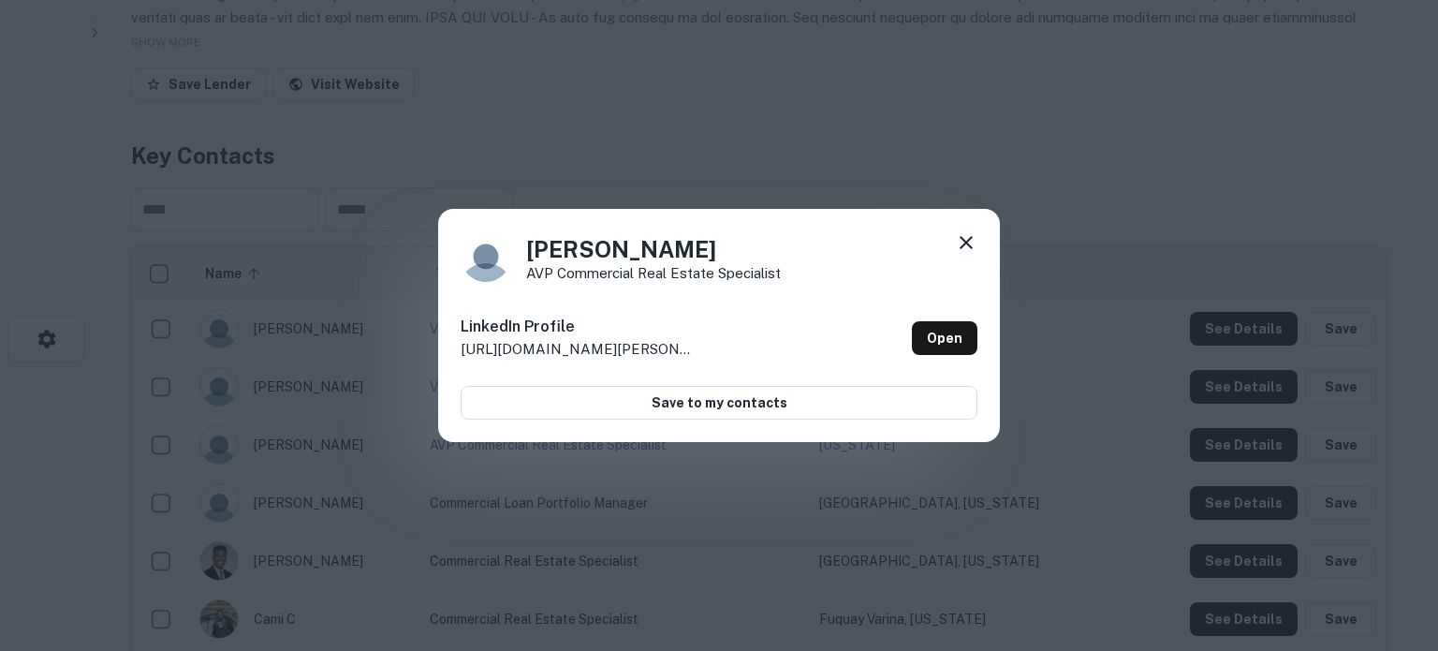
click at [960, 237] on icon at bounding box center [966, 242] width 13 height 13
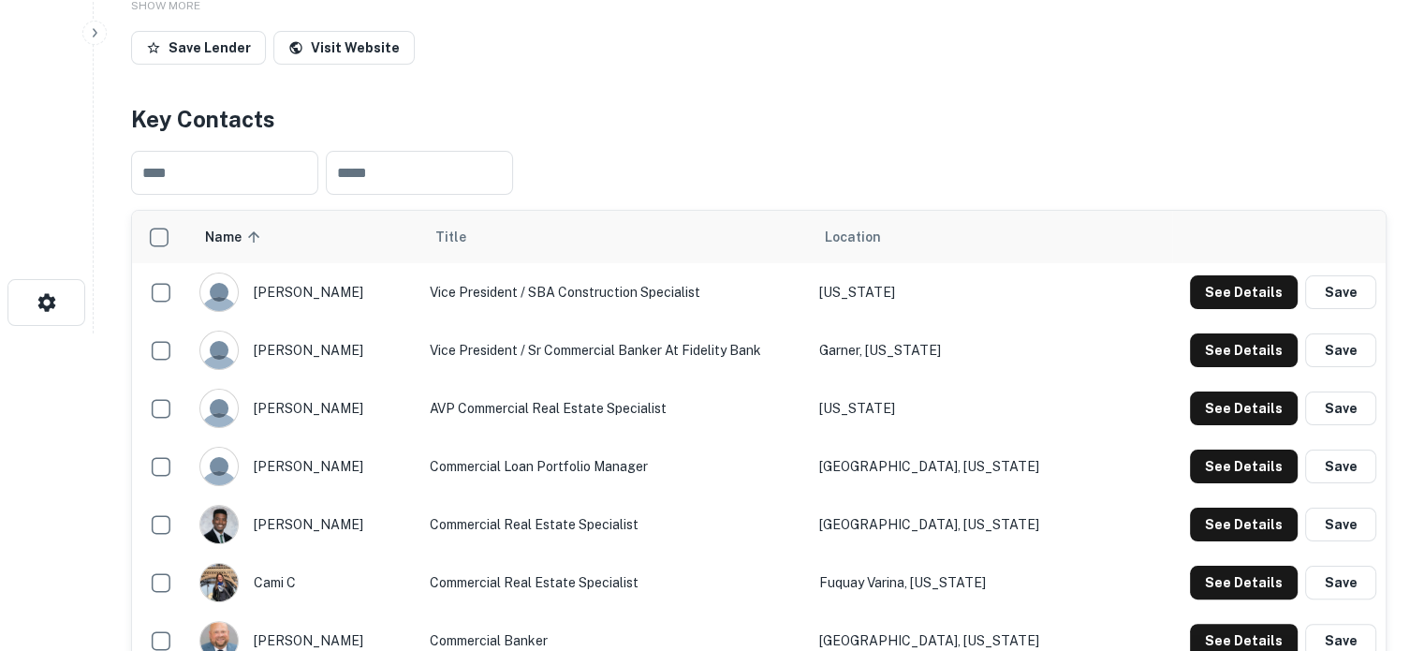
scroll to position [375, 0]
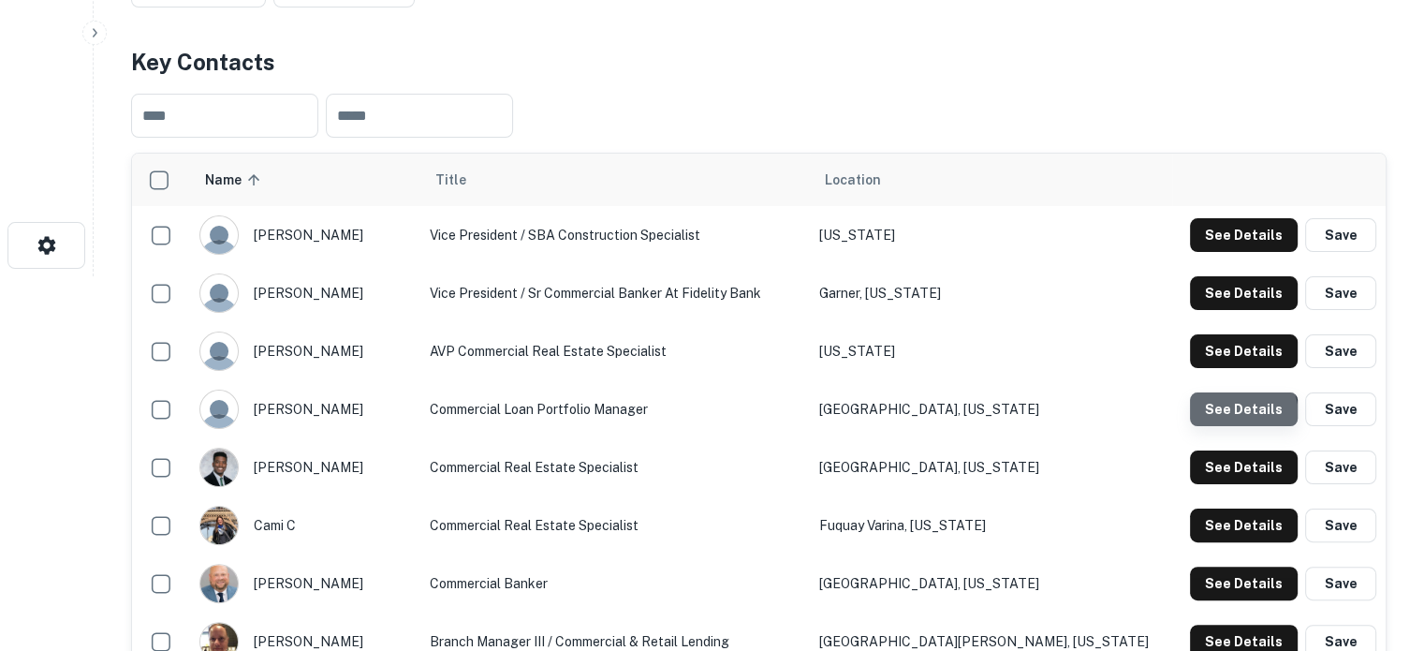
click at [1221, 419] on button "See Details" at bounding box center [1244, 409] width 108 height 34
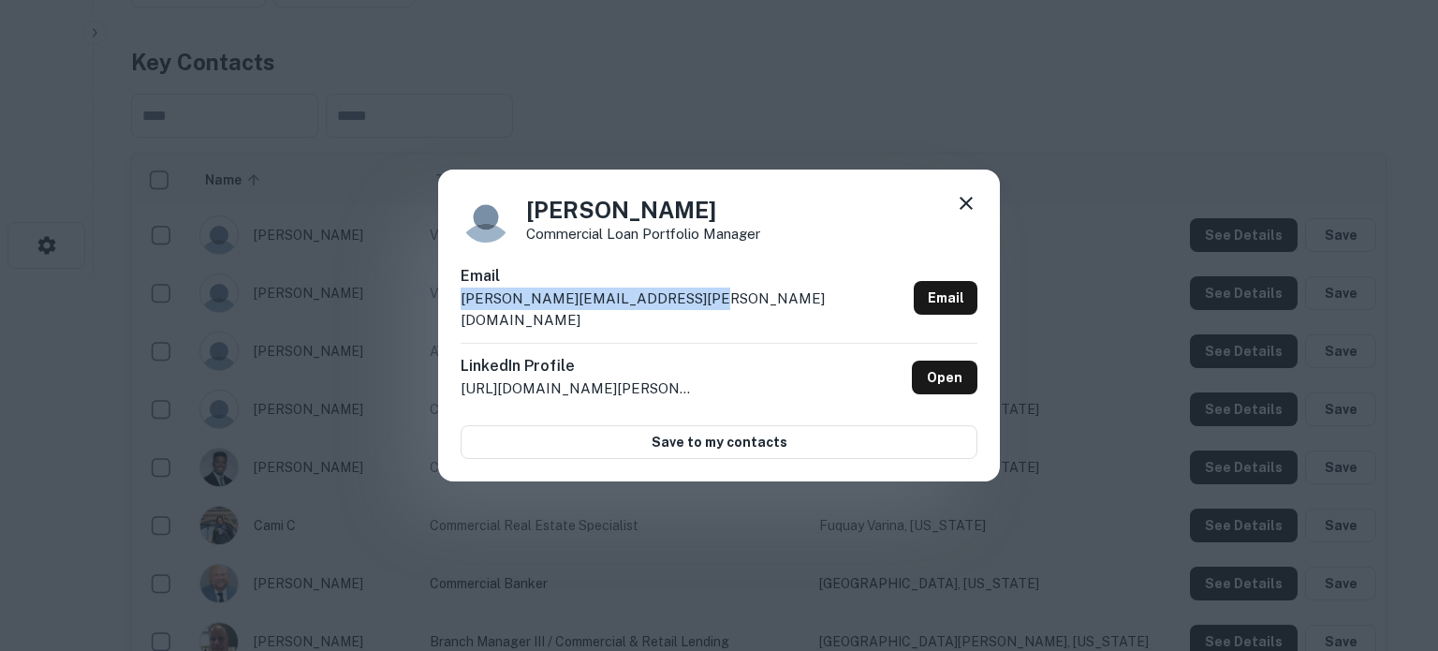
drag, startPoint x: 460, startPoint y: 315, endPoint x: 714, endPoint y: 316, distance: 254.7
click at [714, 316] on div "[PERSON_NAME] Commercial Loan Portfolio Manager Email [PERSON_NAME][EMAIL_ADDRE…" at bounding box center [719, 325] width 562 height 313
copy p "[PERSON_NAME][EMAIL_ADDRESS][PERSON_NAME][DOMAIN_NAME]"
click at [959, 213] on icon at bounding box center [966, 203] width 22 height 22
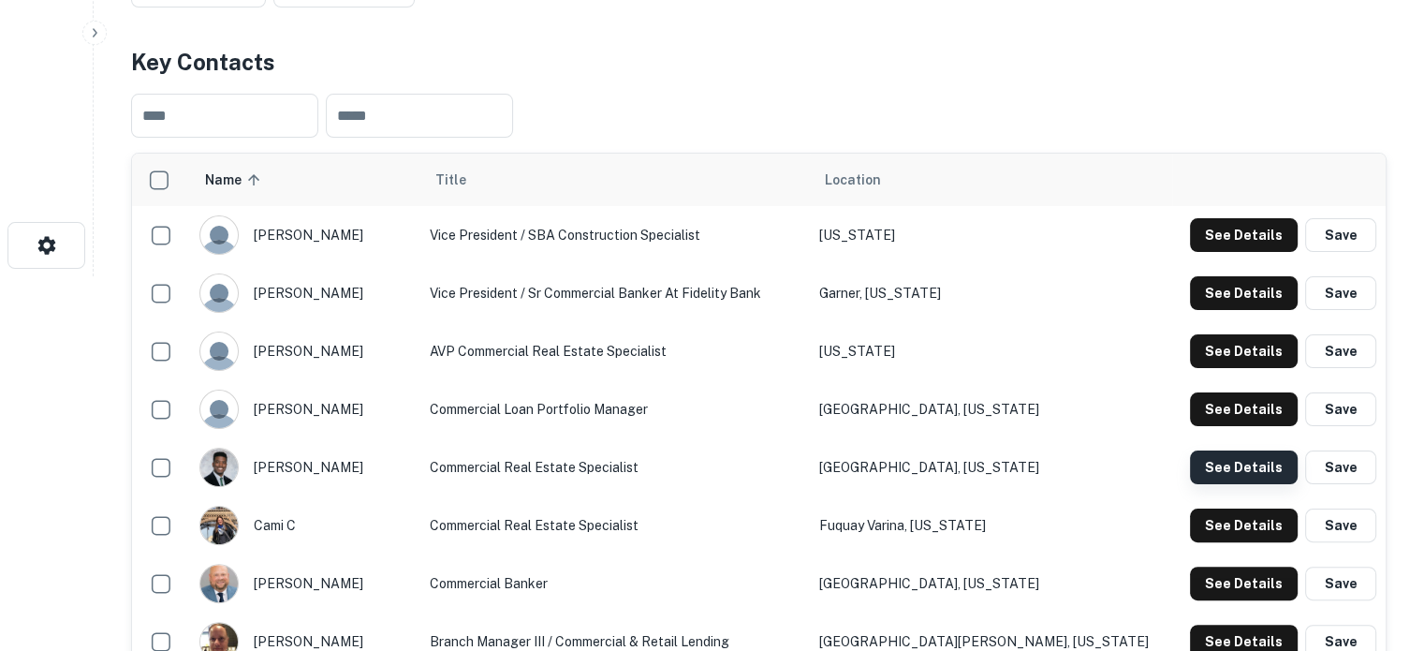
click at [1217, 468] on button "See Details" at bounding box center [1244, 467] width 108 height 34
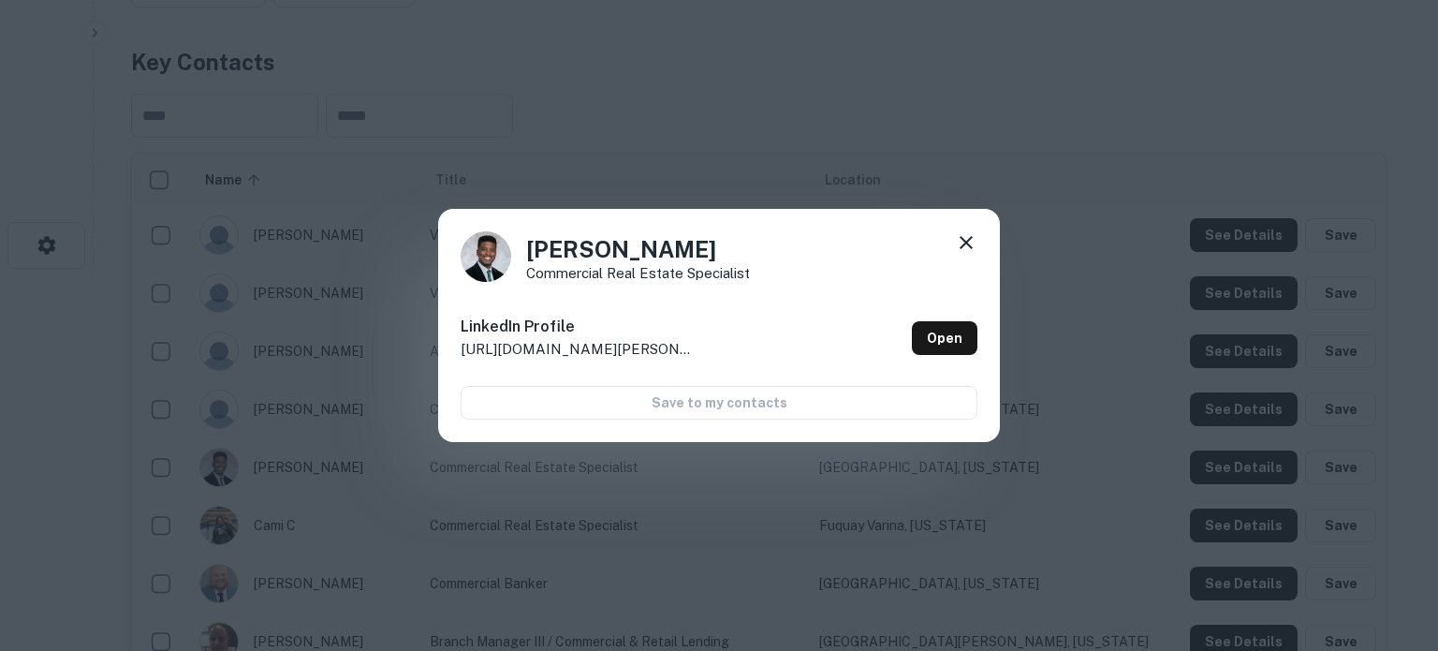
click at [967, 243] on icon at bounding box center [966, 242] width 13 height 13
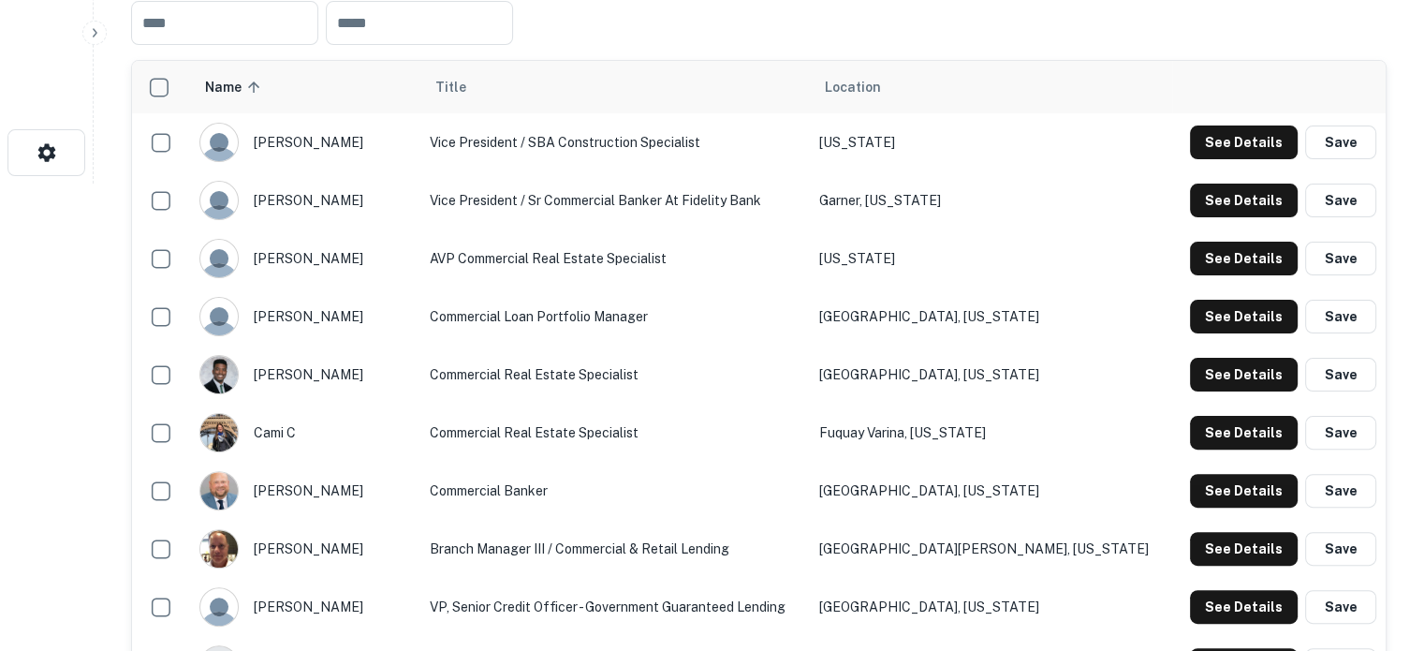
scroll to position [468, 0]
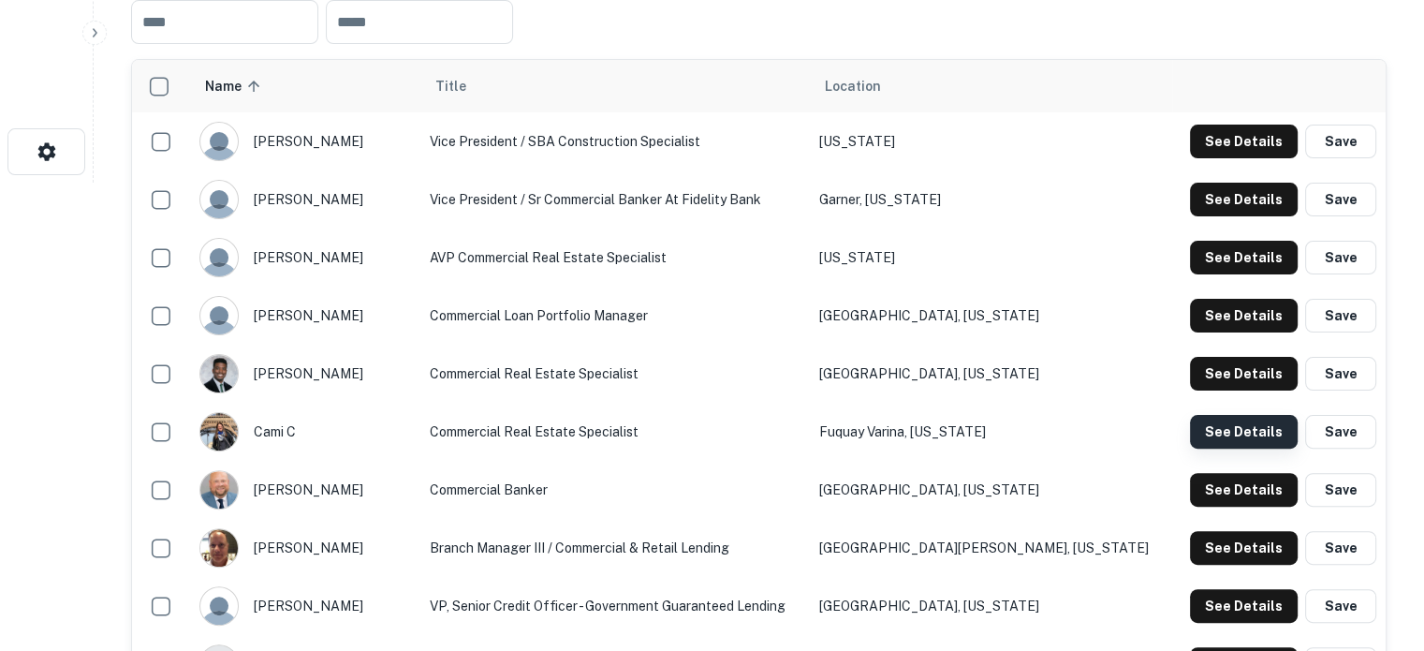
click at [1235, 434] on button "See Details" at bounding box center [1244, 432] width 108 height 34
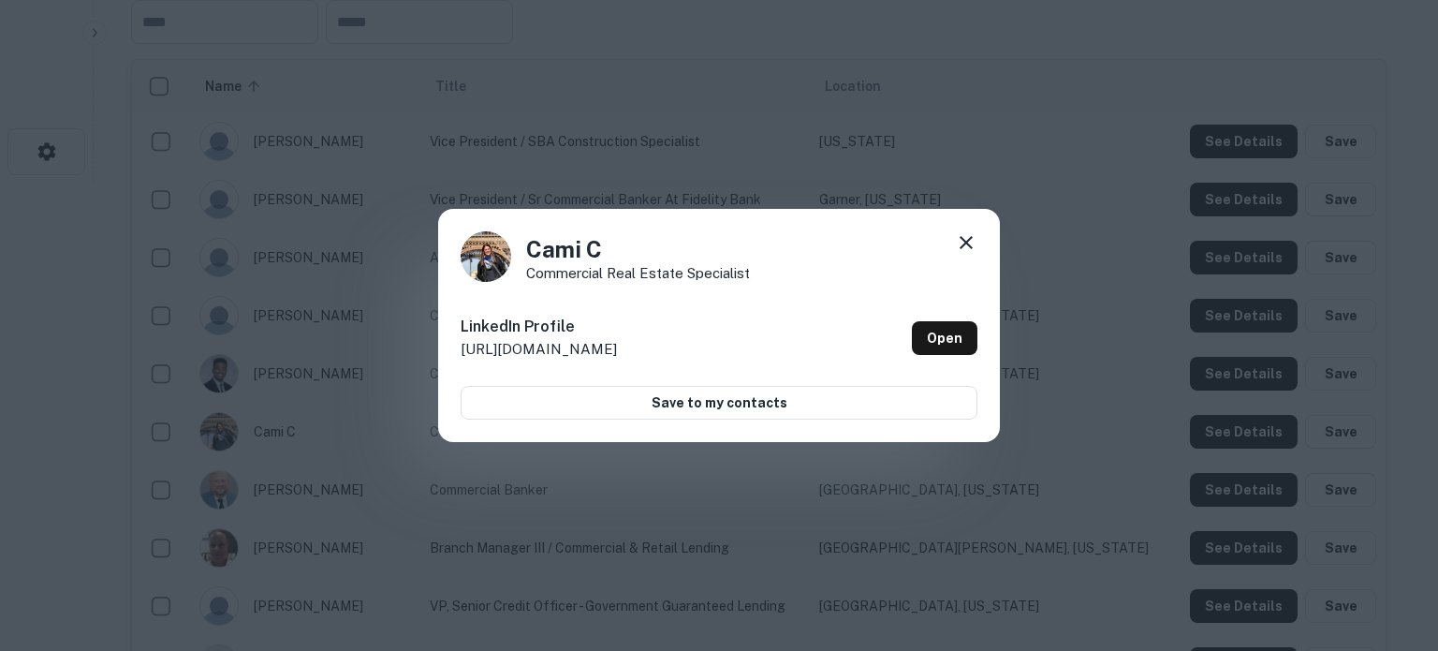
click at [964, 243] on icon at bounding box center [966, 242] width 13 height 13
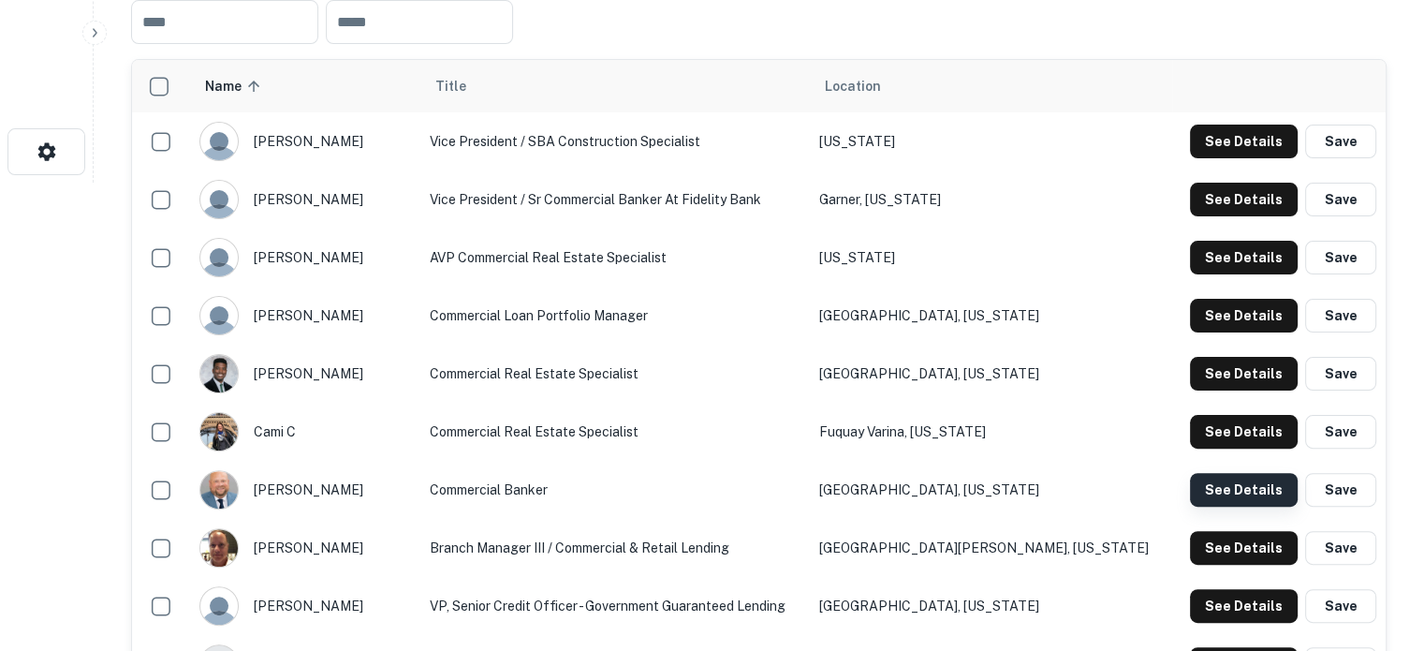
click at [1255, 481] on button "See Details" at bounding box center [1244, 490] width 108 height 34
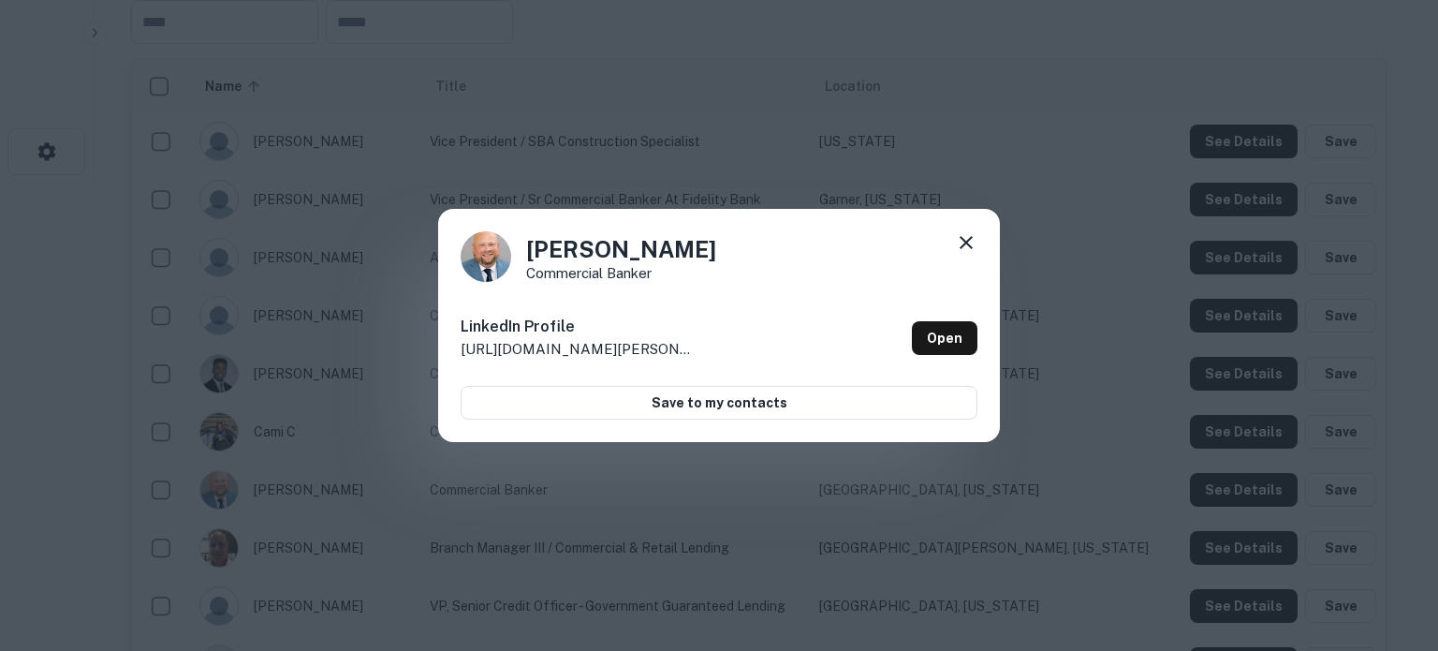
click at [970, 240] on icon at bounding box center [966, 242] width 22 height 22
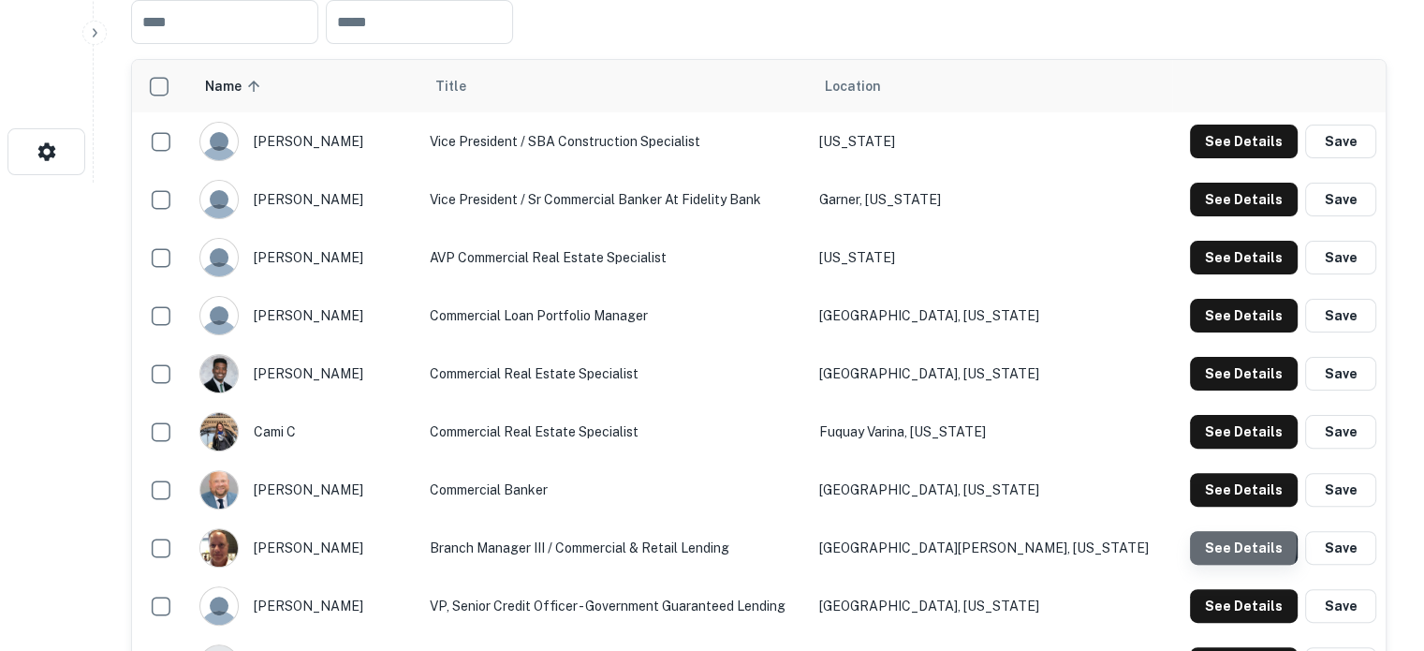
click at [1215, 546] on button "See Details" at bounding box center [1244, 548] width 108 height 34
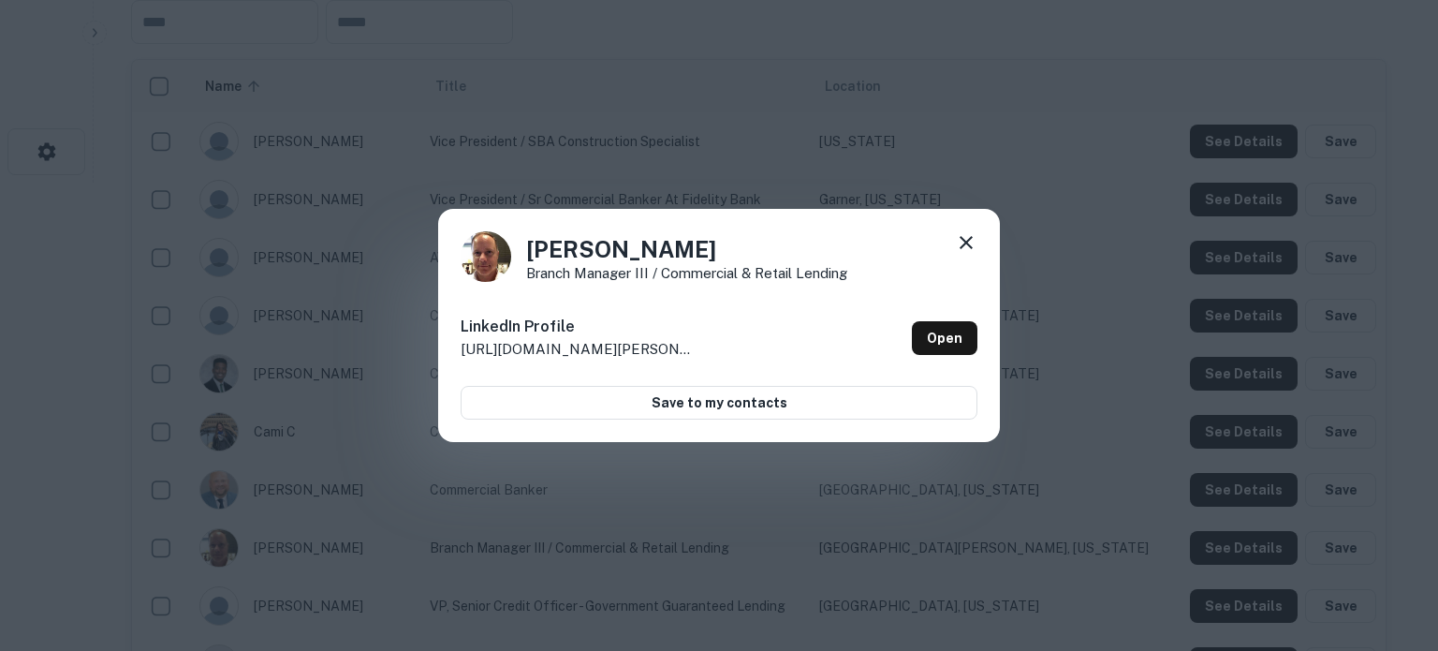
click at [972, 246] on icon at bounding box center [966, 242] width 22 height 22
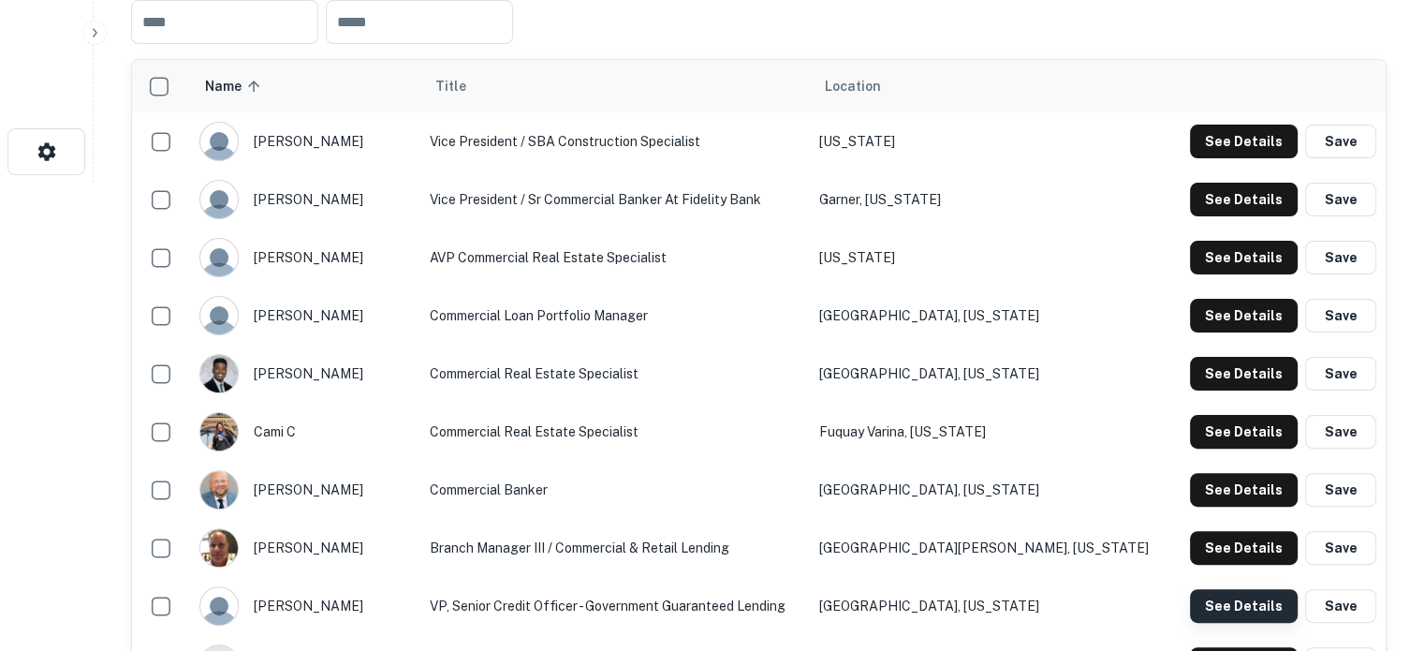
click at [1221, 610] on button "See Details" at bounding box center [1244, 606] width 108 height 34
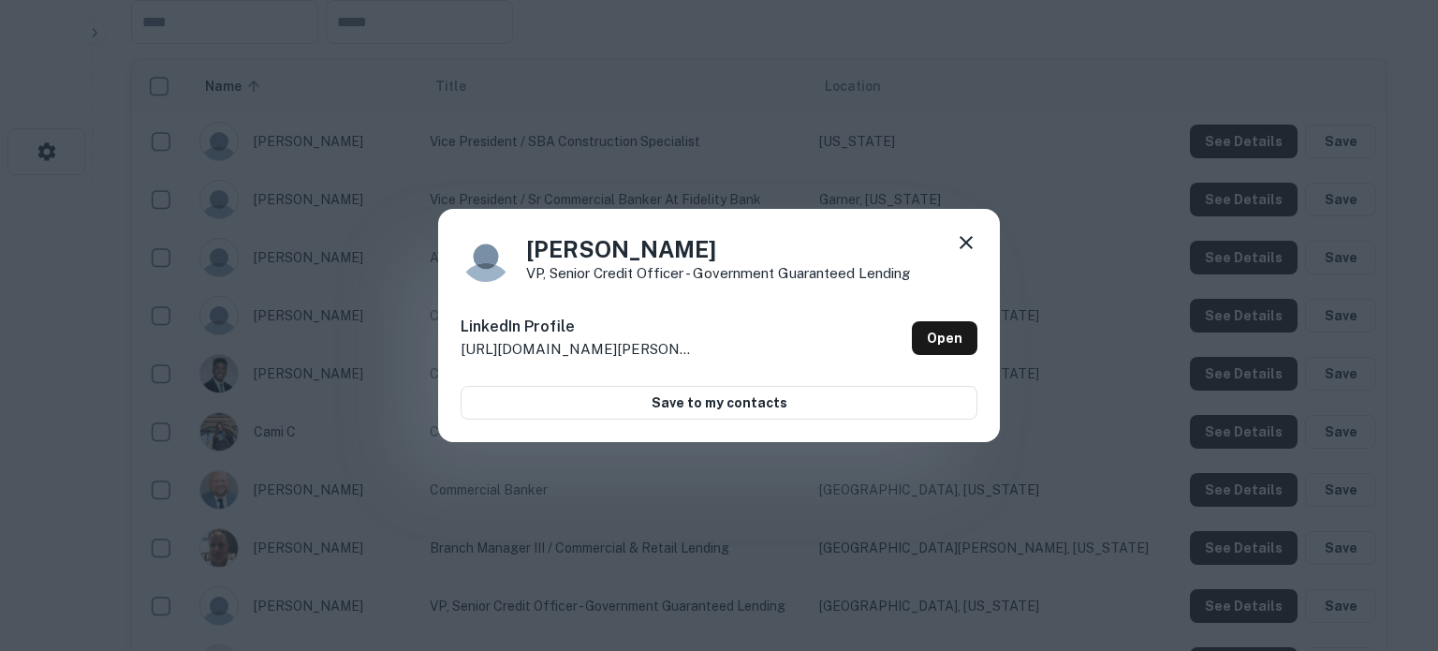
click at [972, 230] on div "Carla Hensley VP, Senior Credit Officer - Government Guaranteed Lending LinkedI…" at bounding box center [719, 326] width 562 height 234
click at [966, 228] on div "Carla Hensley VP, Senior Credit Officer - Government Guaranteed Lending LinkedI…" at bounding box center [719, 326] width 562 height 234
click at [966, 238] on icon at bounding box center [966, 242] width 22 height 22
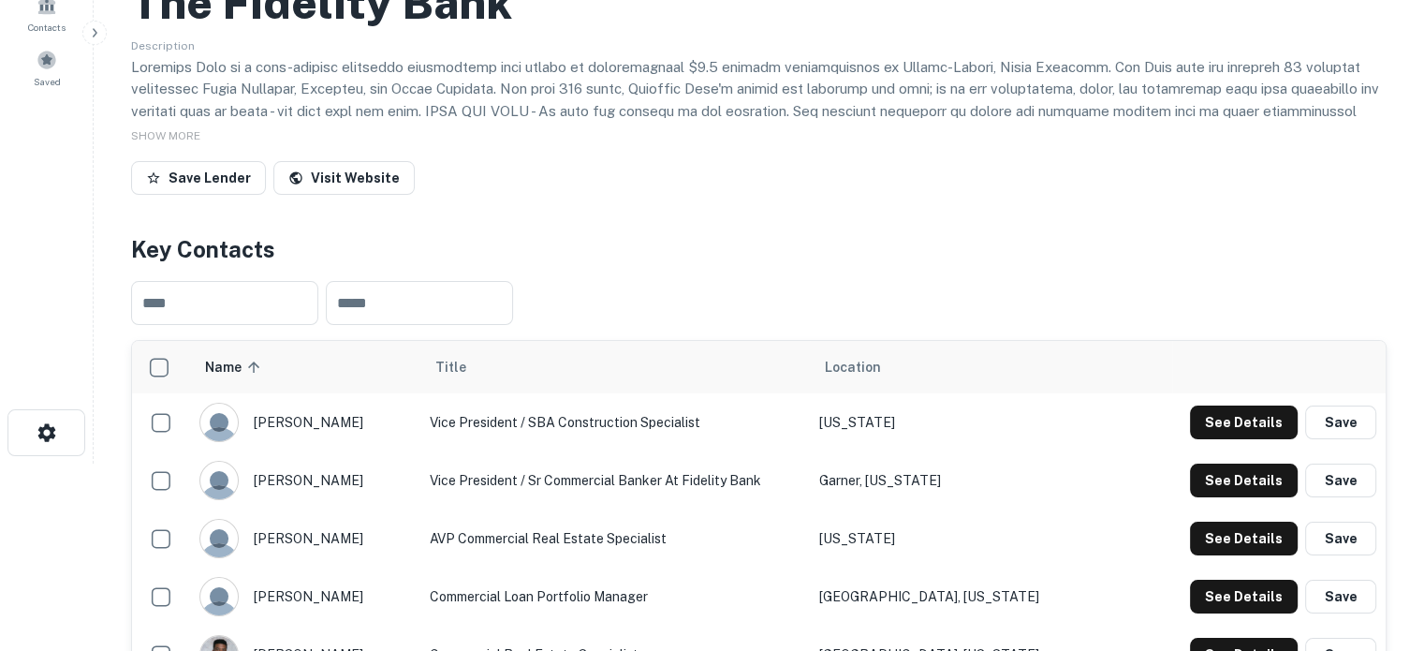
scroll to position [0, 0]
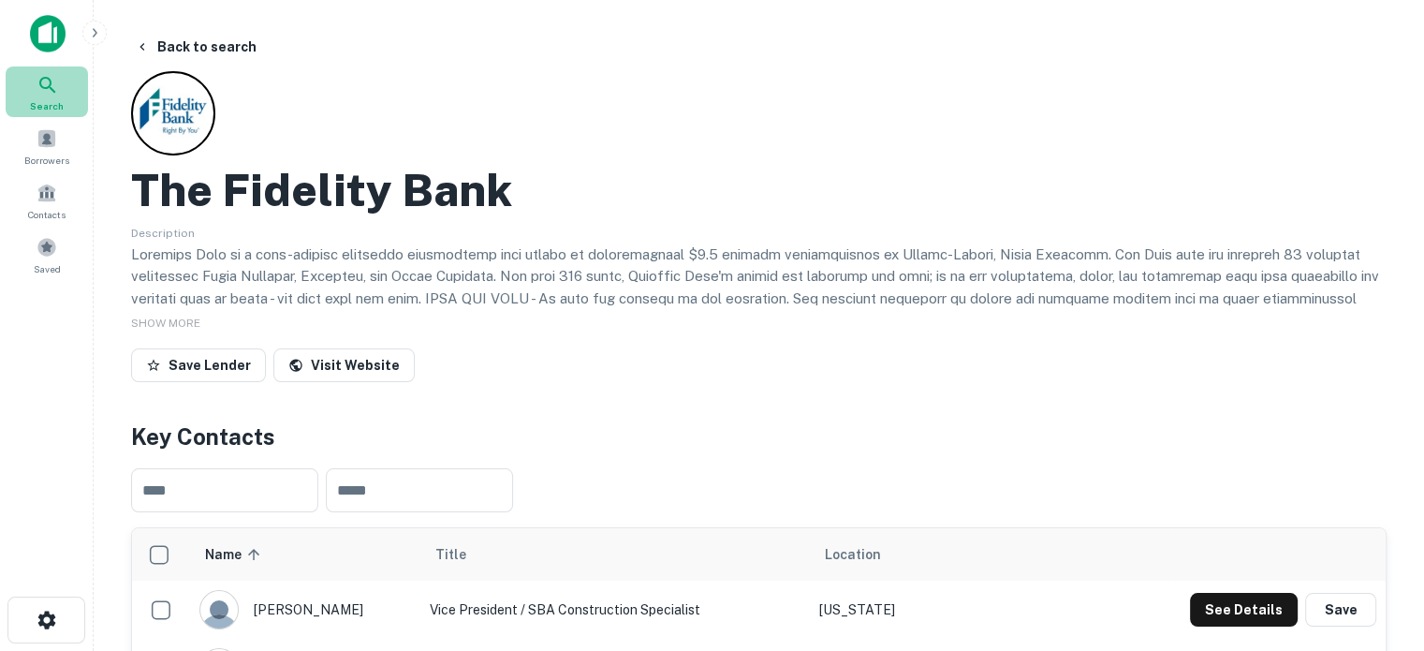
click at [60, 108] on span "Search" at bounding box center [47, 105] width 34 height 15
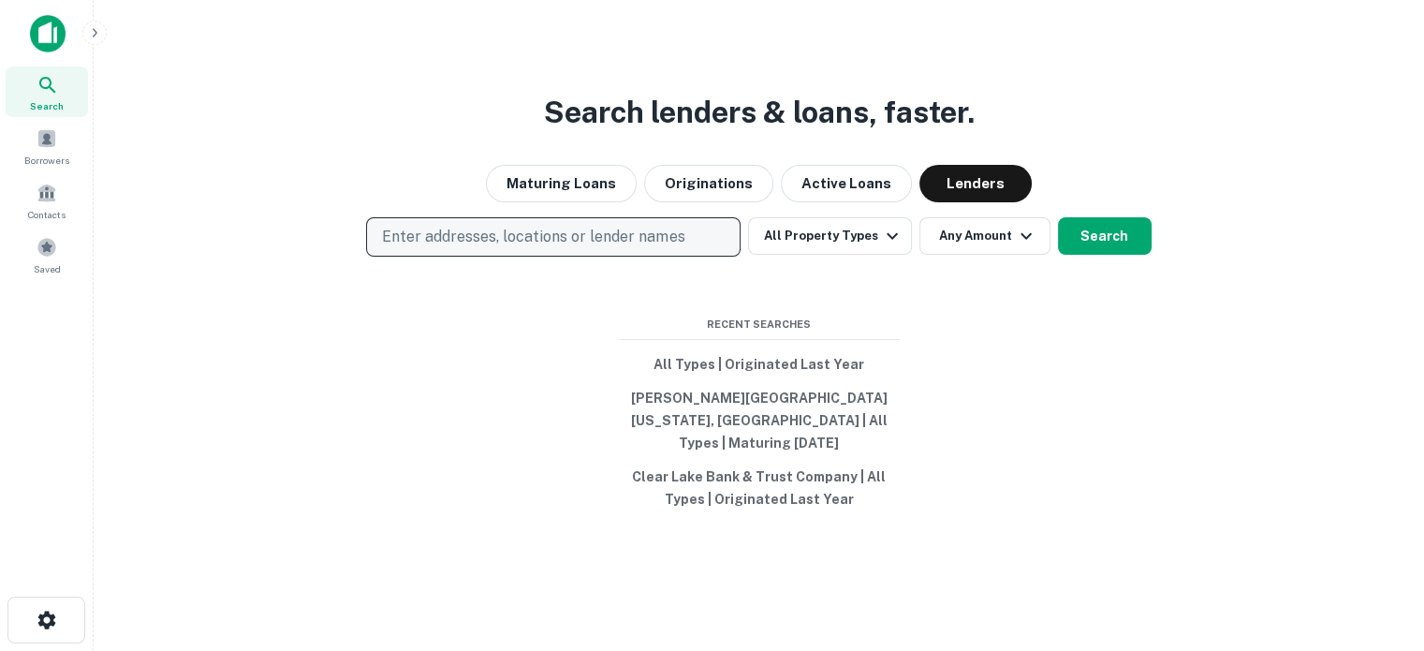
click at [581, 248] on p "Enter addresses, locations or lender names" at bounding box center [533, 237] width 302 height 22
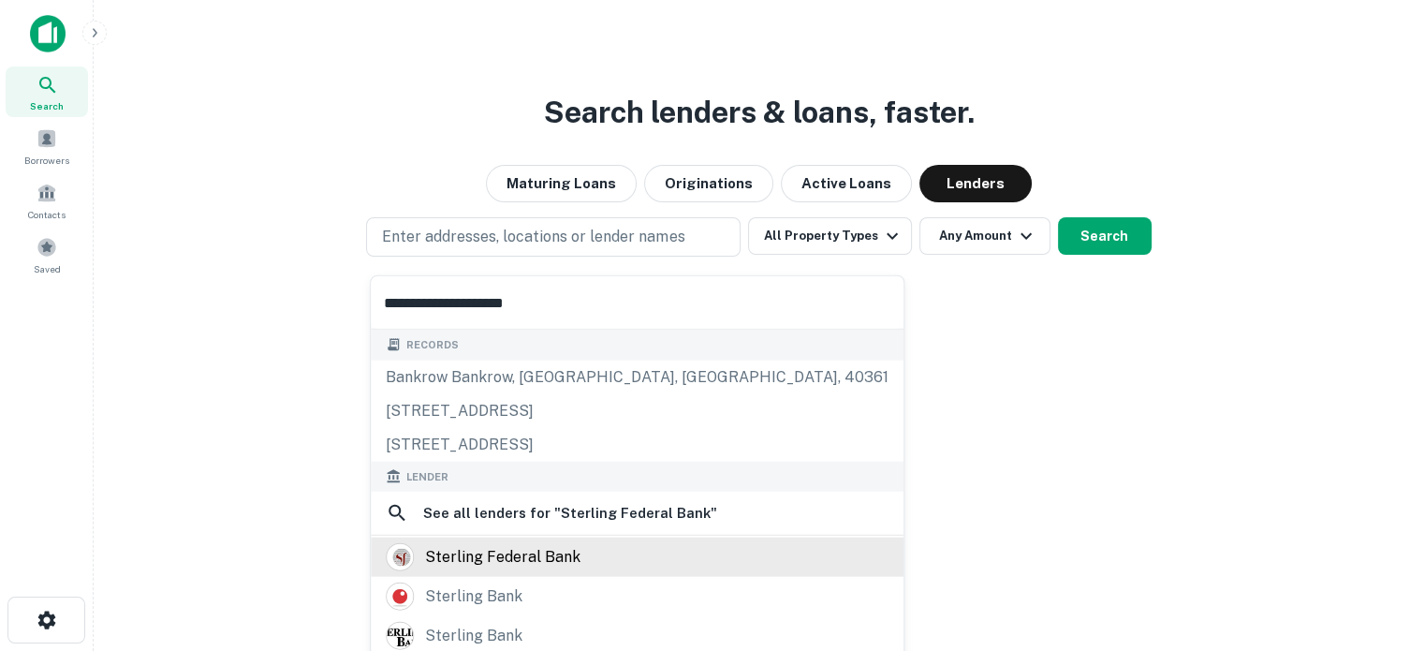
type input "**********"
click at [533, 559] on div "sterling federal bank" at bounding box center [502, 557] width 155 height 28
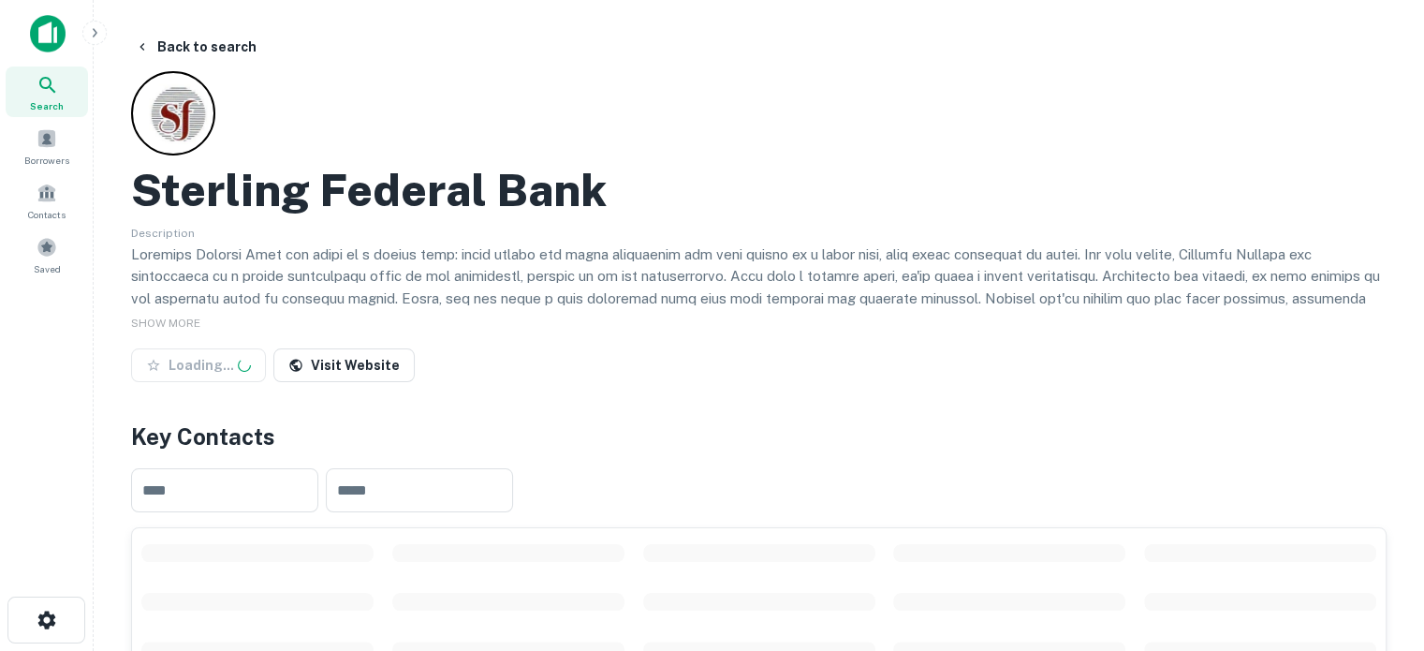
click at [886, 123] on div "Sterling Federal Bank Description SHOW MORE Loading... Visit Website" at bounding box center [759, 230] width 1256 height 318
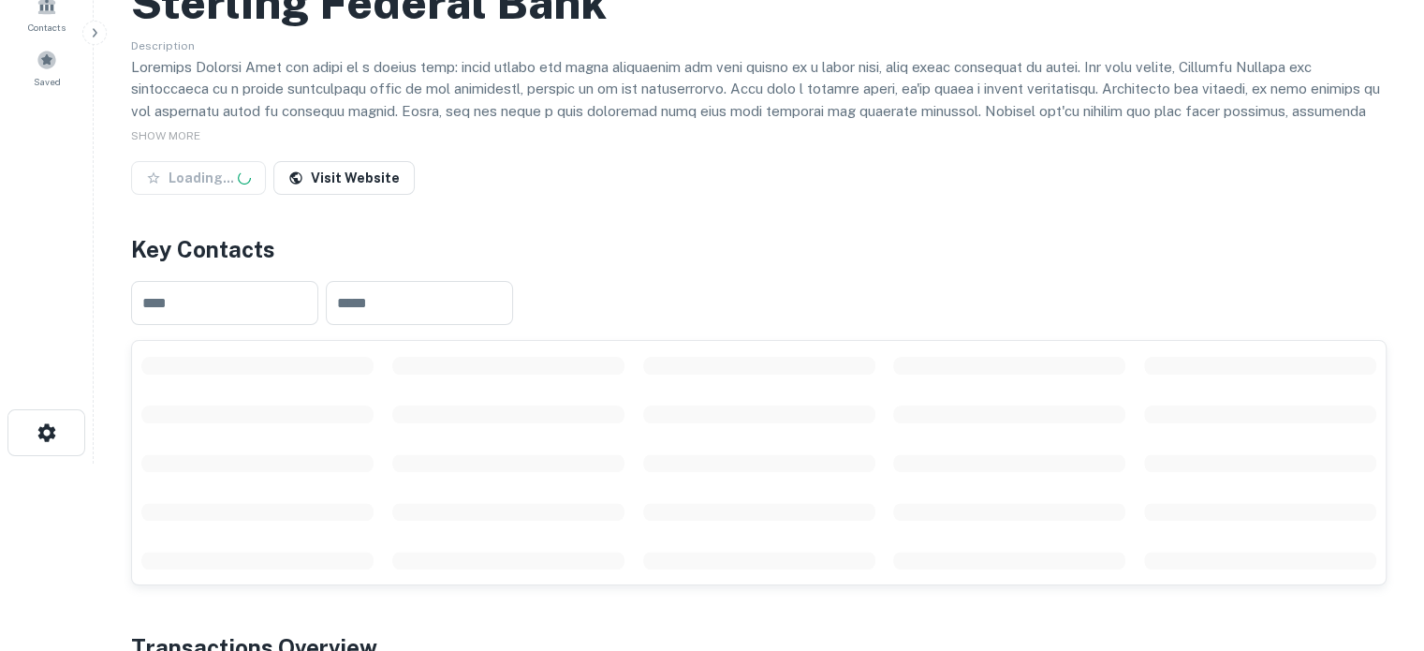
scroll to position [375, 0]
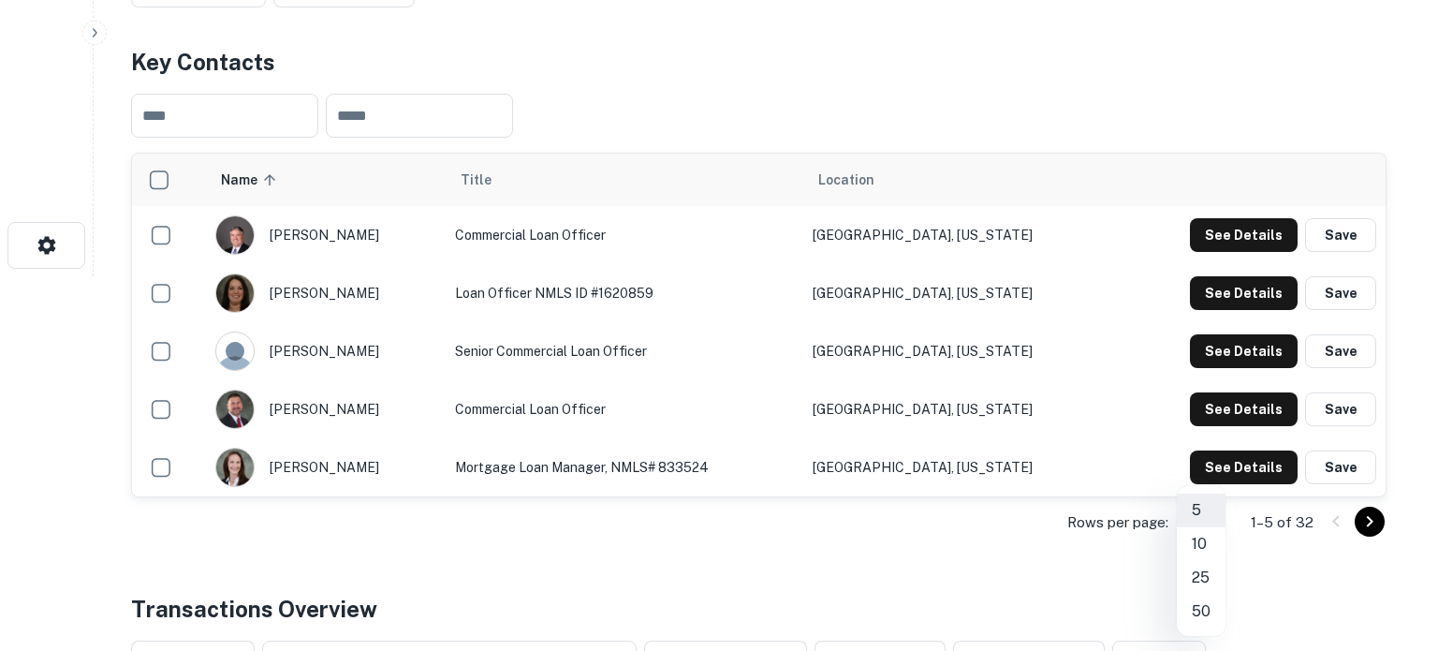
click at [1204, 607] on li "50" at bounding box center [1201, 612] width 49 height 34
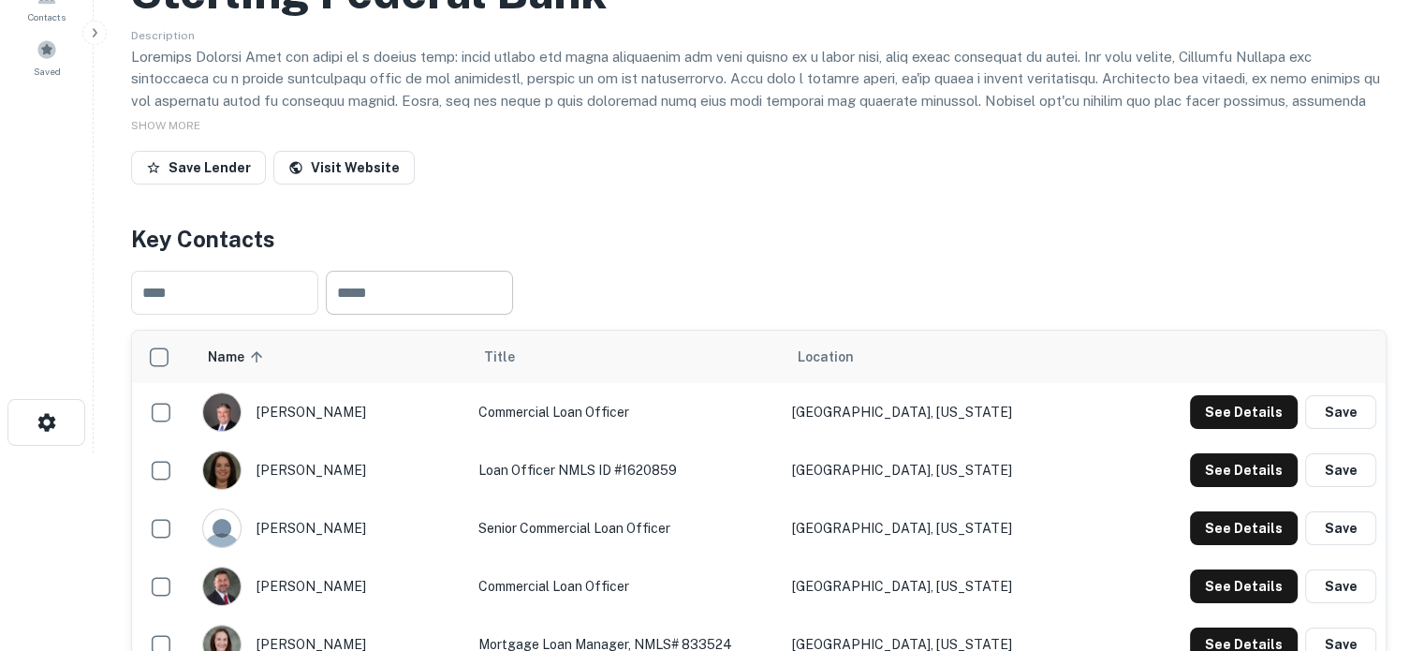
scroll to position [0, 0]
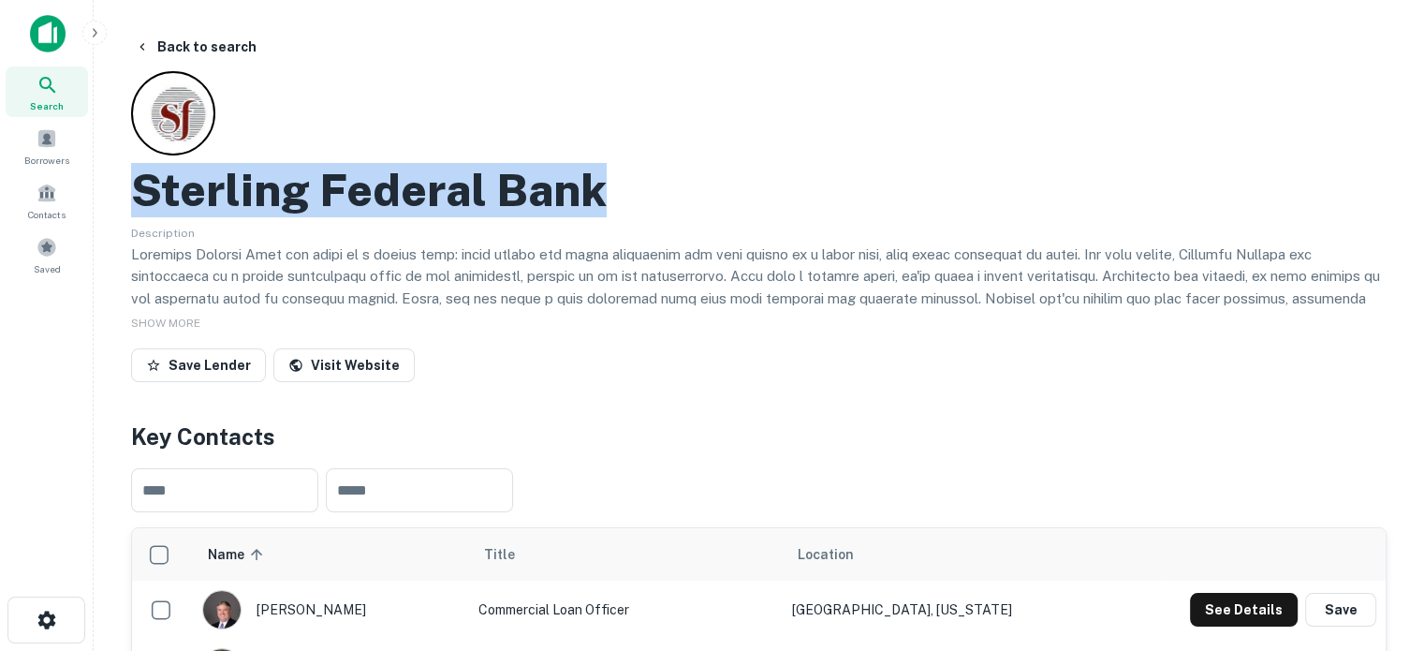
drag, startPoint x: 242, startPoint y: 192, endPoint x: 667, endPoint y: 194, distance: 425.1
click at [667, 194] on div "Sterling Federal Bank" at bounding box center [759, 190] width 1256 height 54
copy h2 "Sterling Federal Bank"
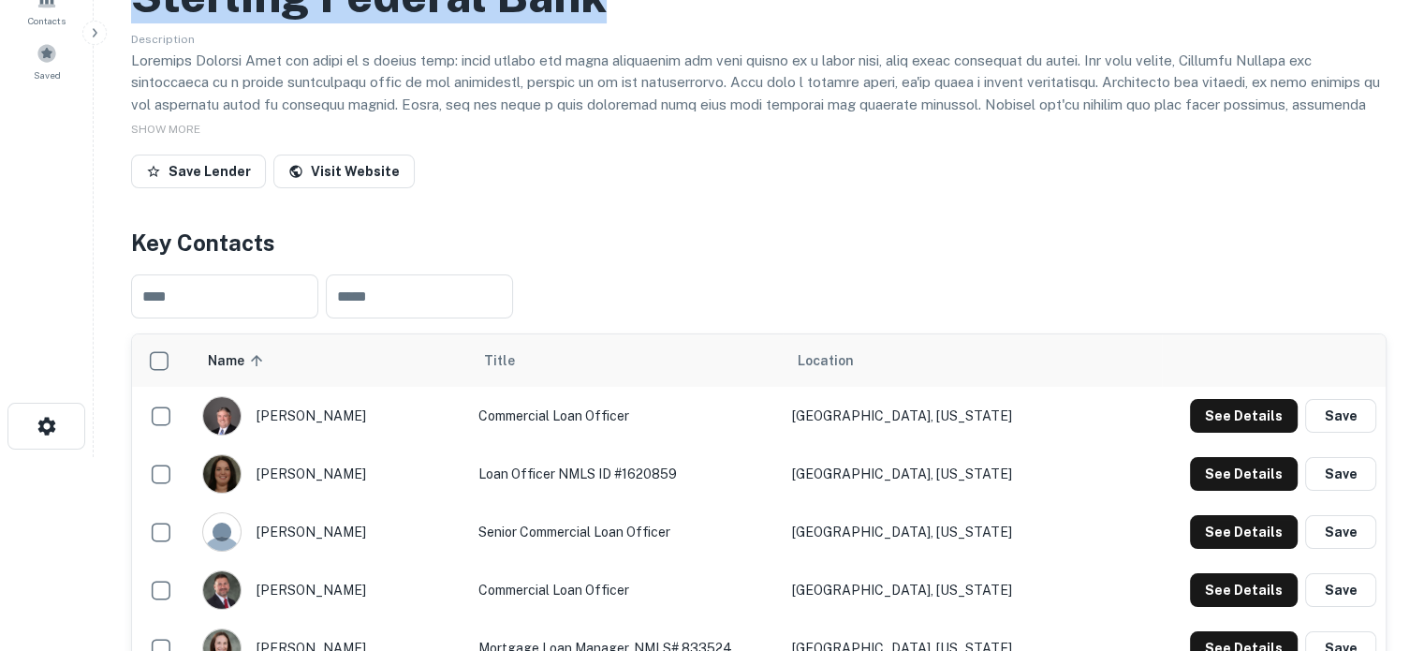
scroll to position [281, 0]
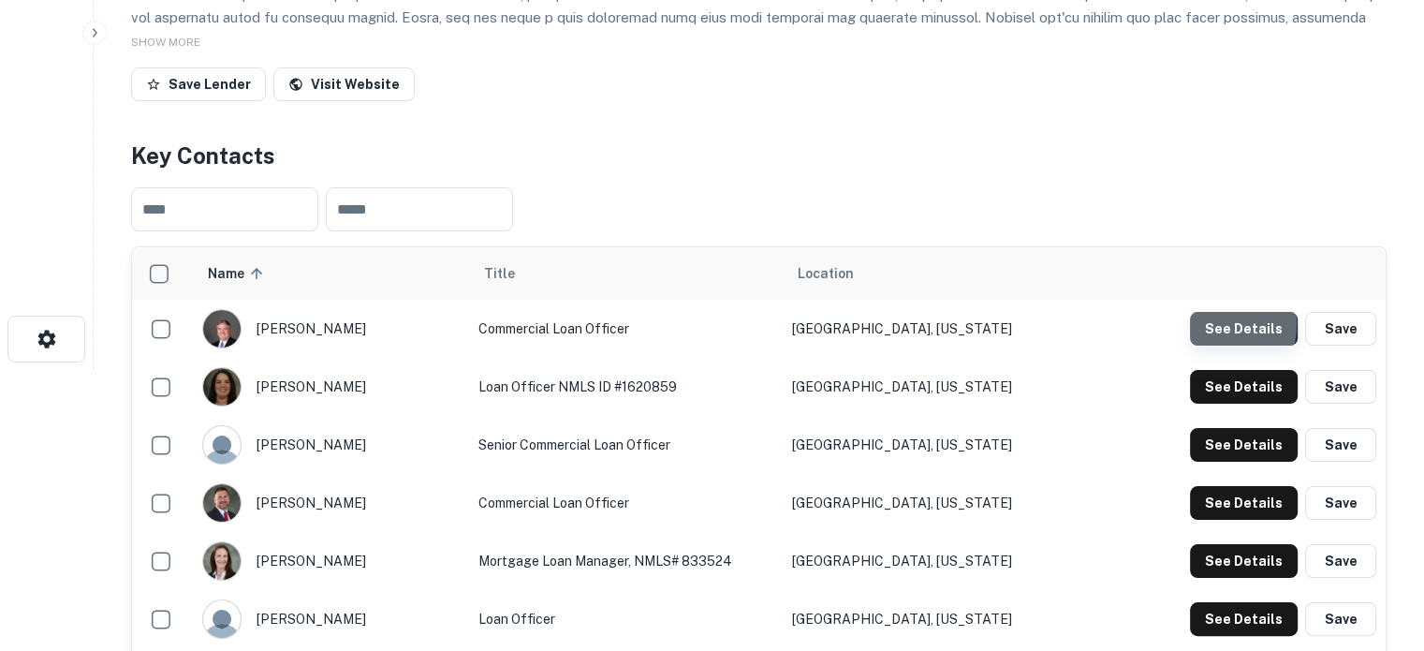
click at [1197, 325] on button "See Details" at bounding box center [1244, 329] width 108 height 34
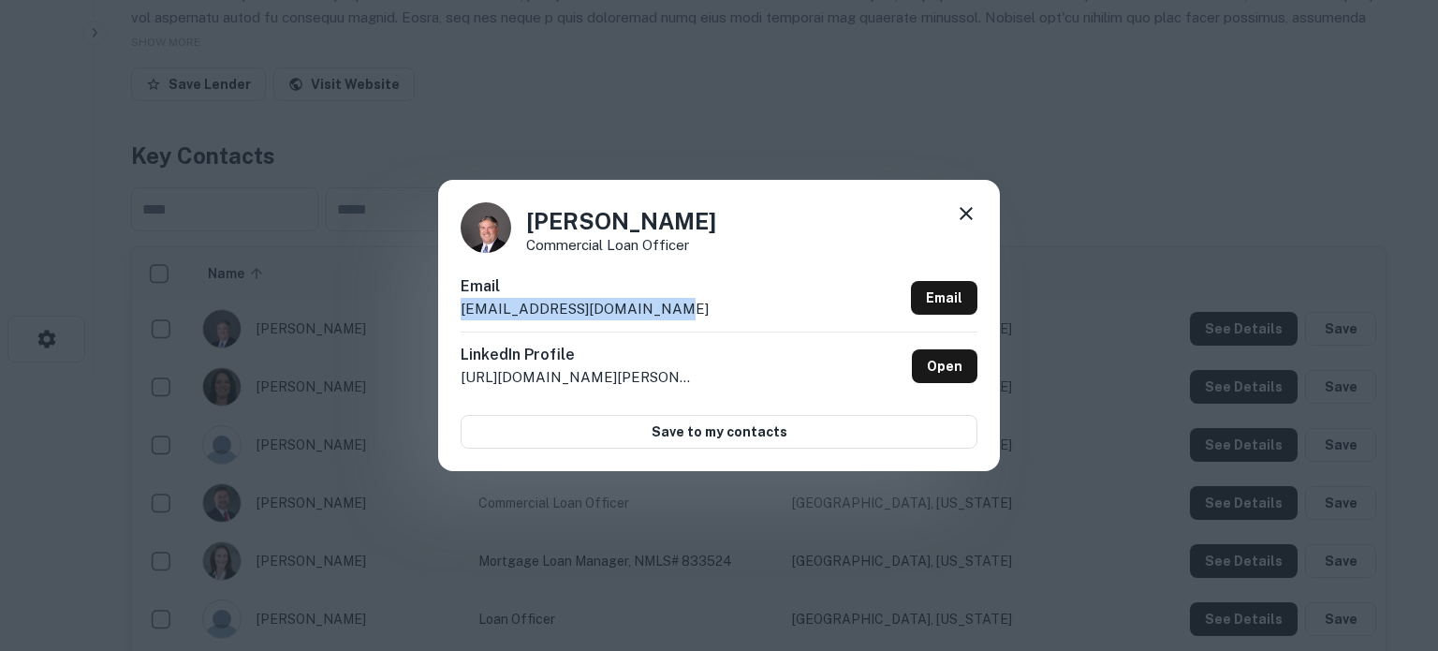
drag, startPoint x: 695, startPoint y: 320, endPoint x: 434, endPoint y: 327, distance: 260.4
click at [434, 327] on div "Mike Smith Commercial Loan Officer Email msmith@sterlingfederal.com Email Linke…" at bounding box center [719, 325] width 1438 height 651
copy p "msmith@sterlingfederal.com"
click at [955, 215] on icon at bounding box center [966, 213] width 22 height 22
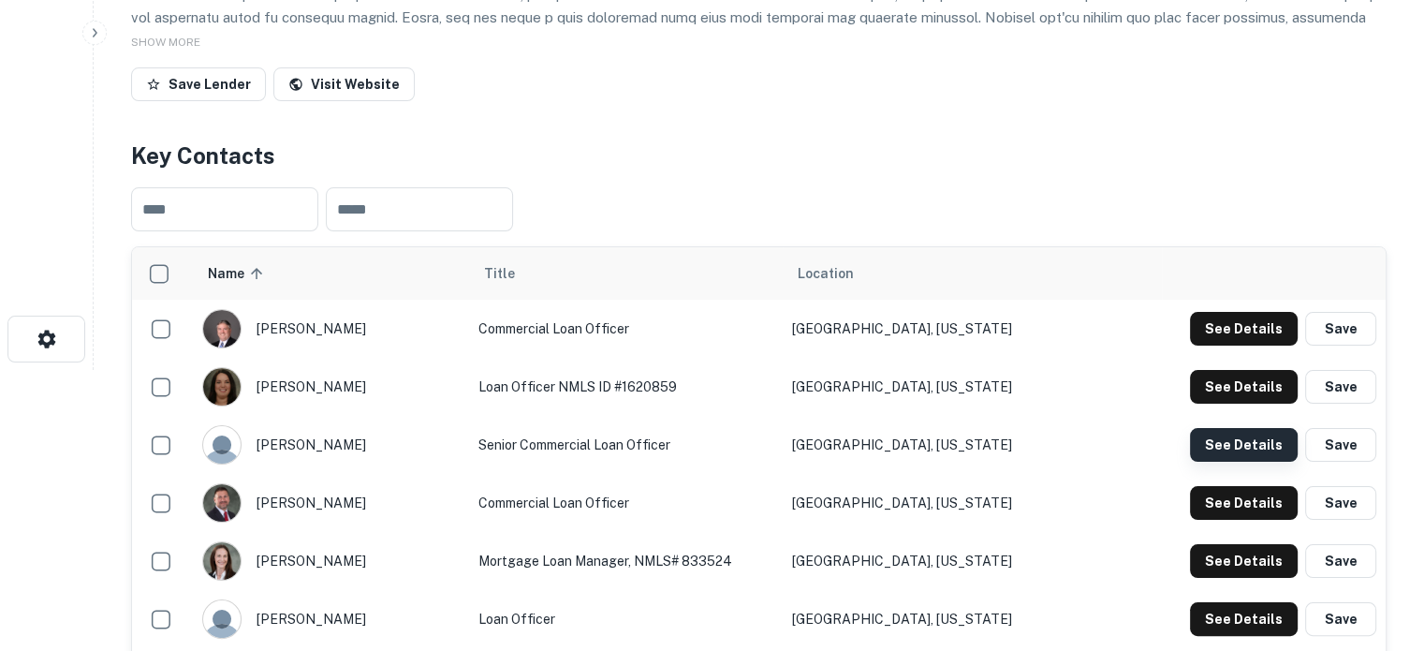
click at [1214, 449] on button "See Details" at bounding box center [1244, 445] width 108 height 34
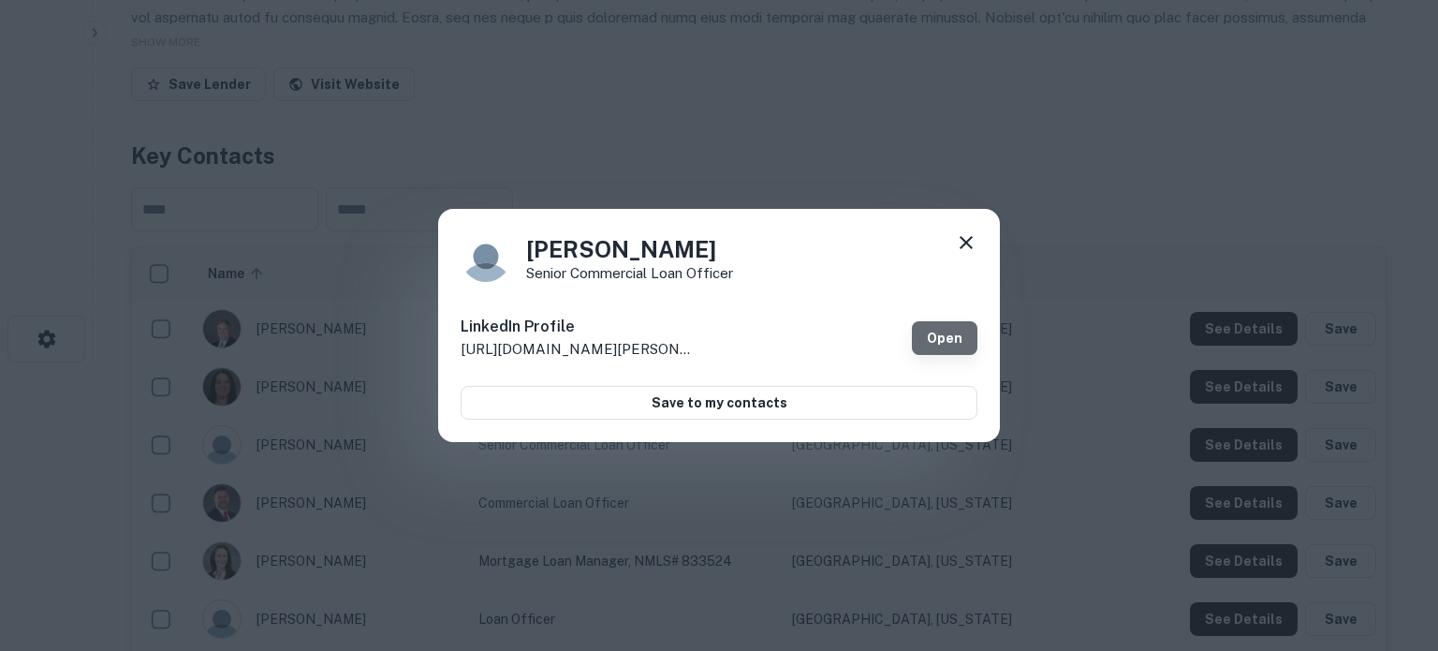
click at [934, 336] on link "Open" at bounding box center [945, 338] width 66 height 34
click at [964, 243] on icon at bounding box center [966, 242] width 22 height 22
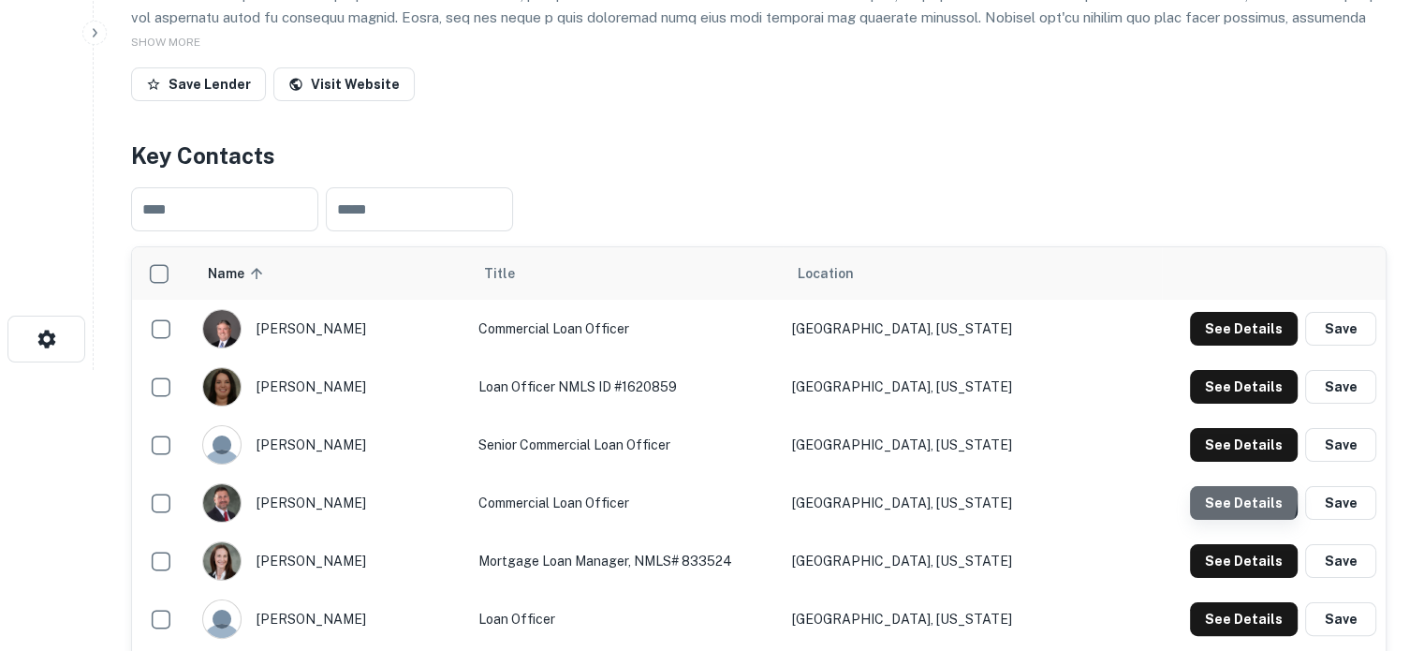
click at [1225, 497] on button "See Details" at bounding box center [1244, 503] width 108 height 34
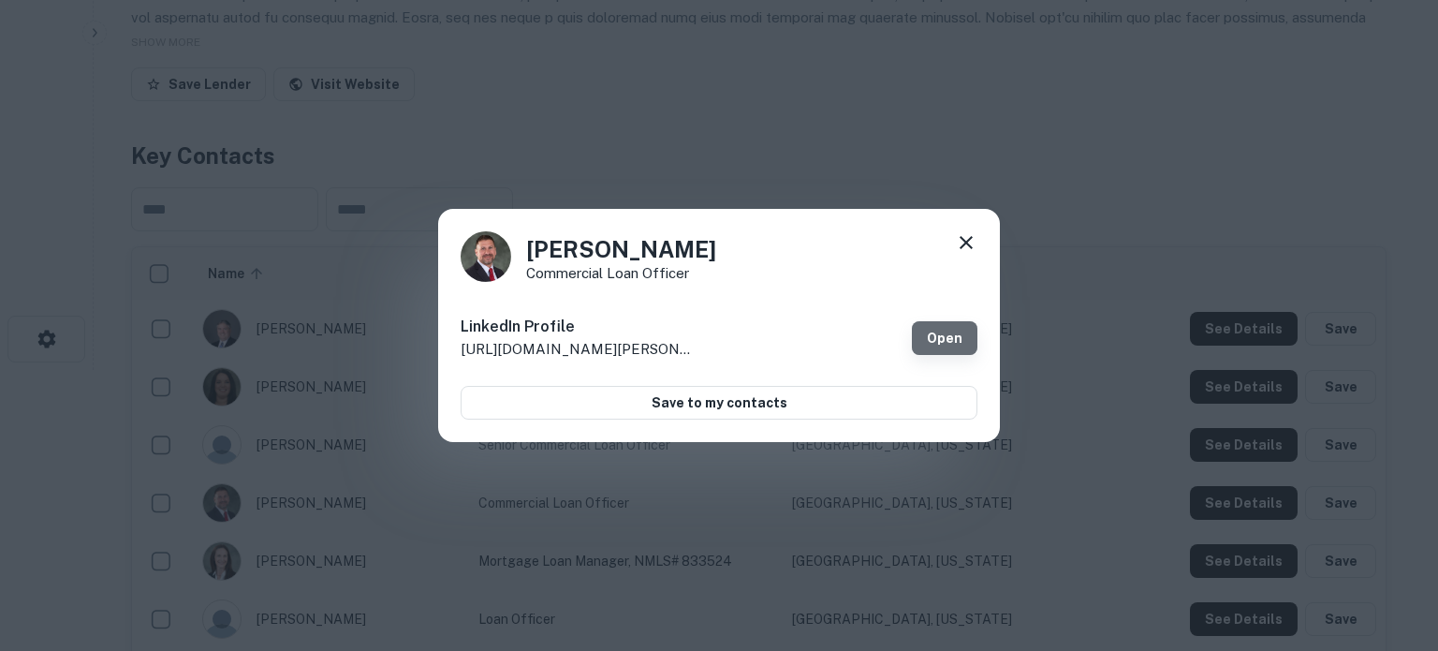
click at [948, 339] on link "Open" at bounding box center [945, 338] width 66 height 34
click at [974, 248] on icon at bounding box center [966, 242] width 22 height 22
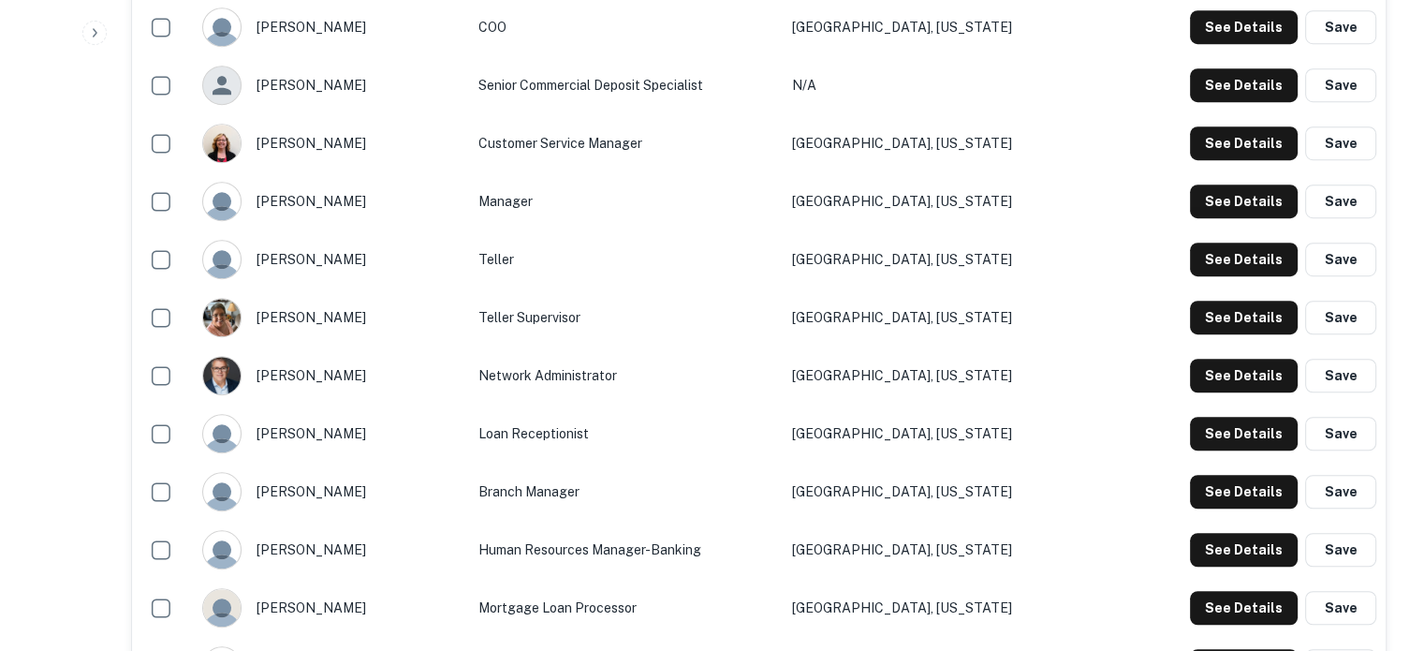
scroll to position [1217, 0]
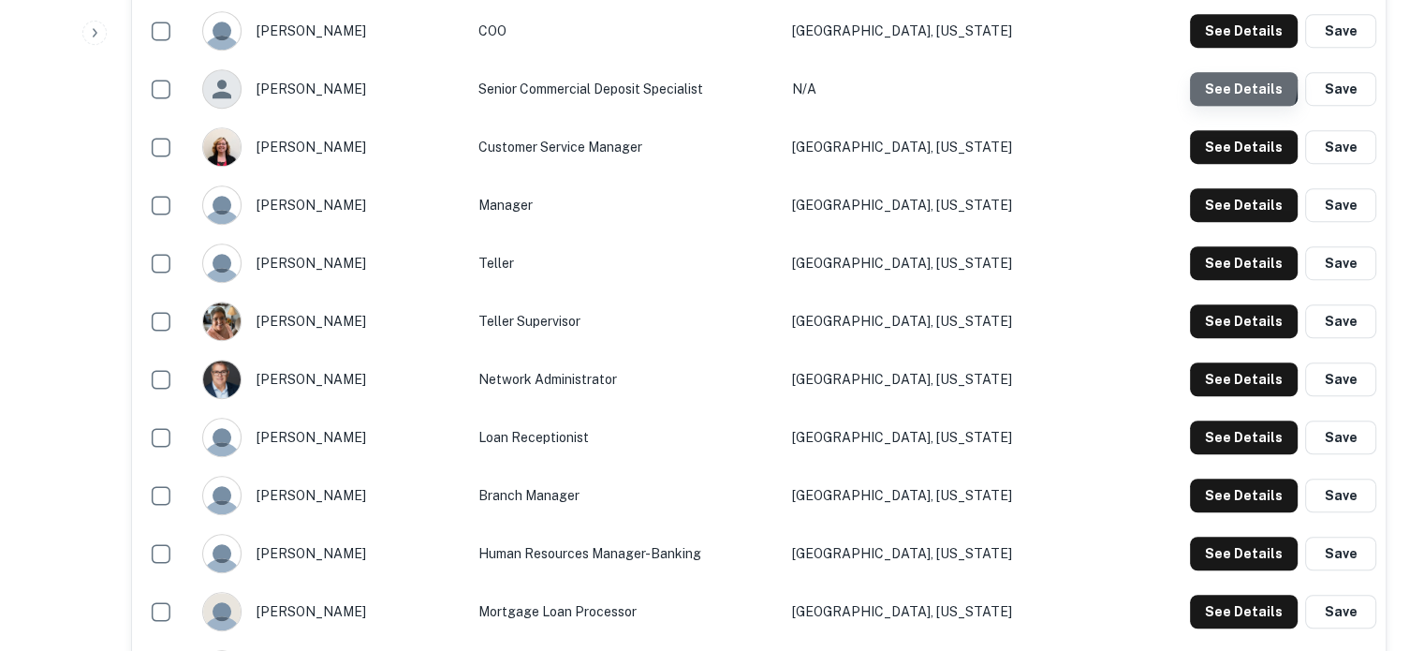
click at [1227, 84] on button "See Details" at bounding box center [1244, 89] width 108 height 34
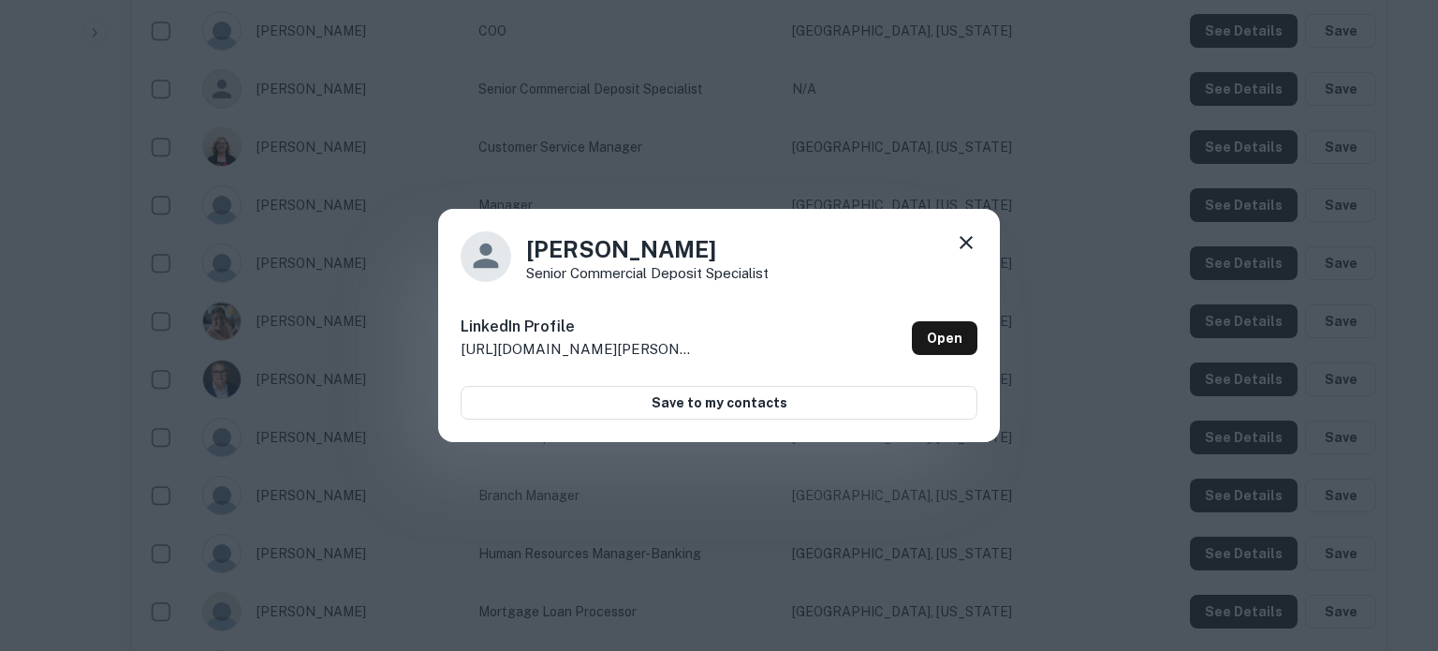
click at [965, 243] on icon at bounding box center [966, 242] width 13 height 13
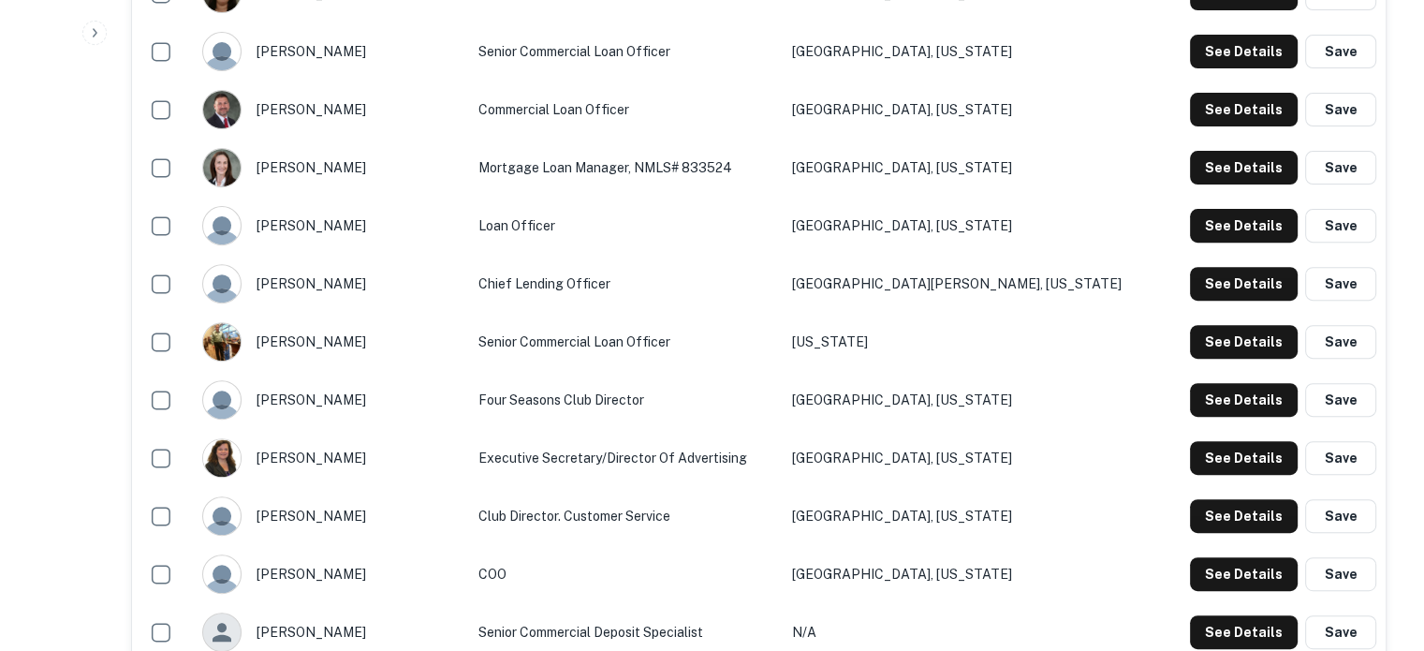
scroll to position [655, 0]
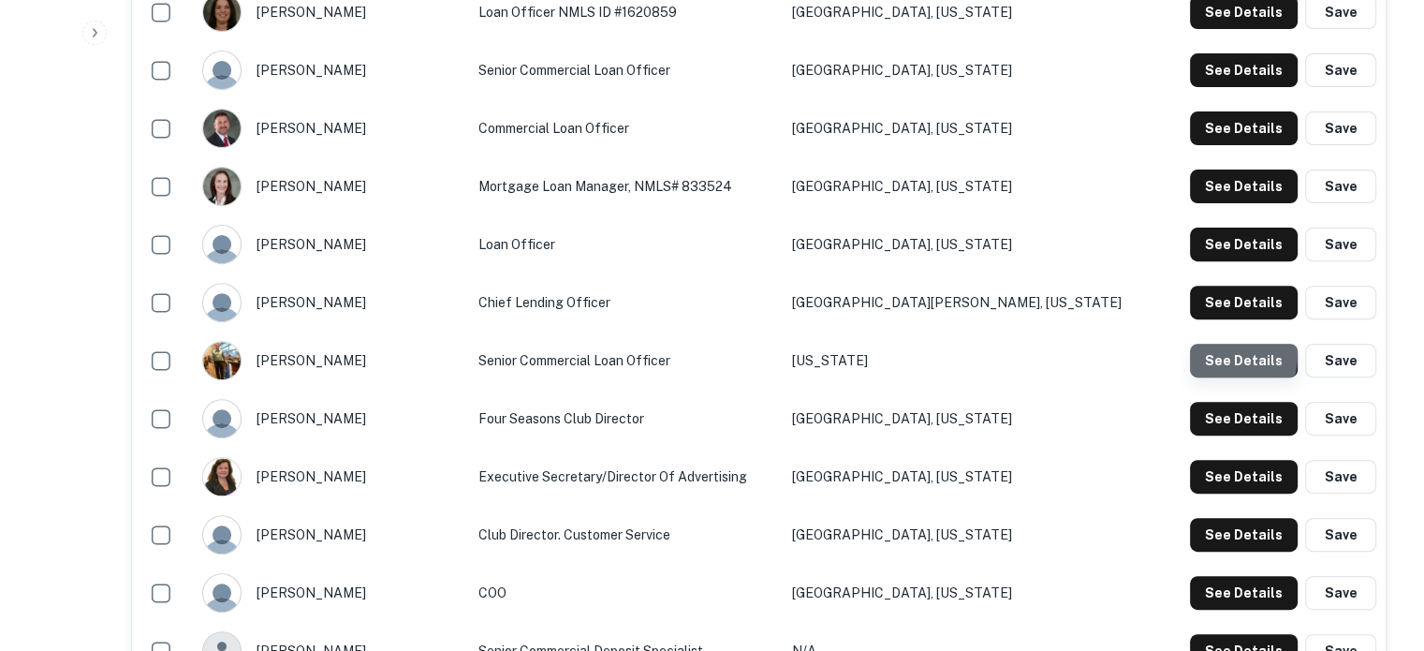
click at [1201, 354] on button "See Details" at bounding box center [1244, 361] width 108 height 34
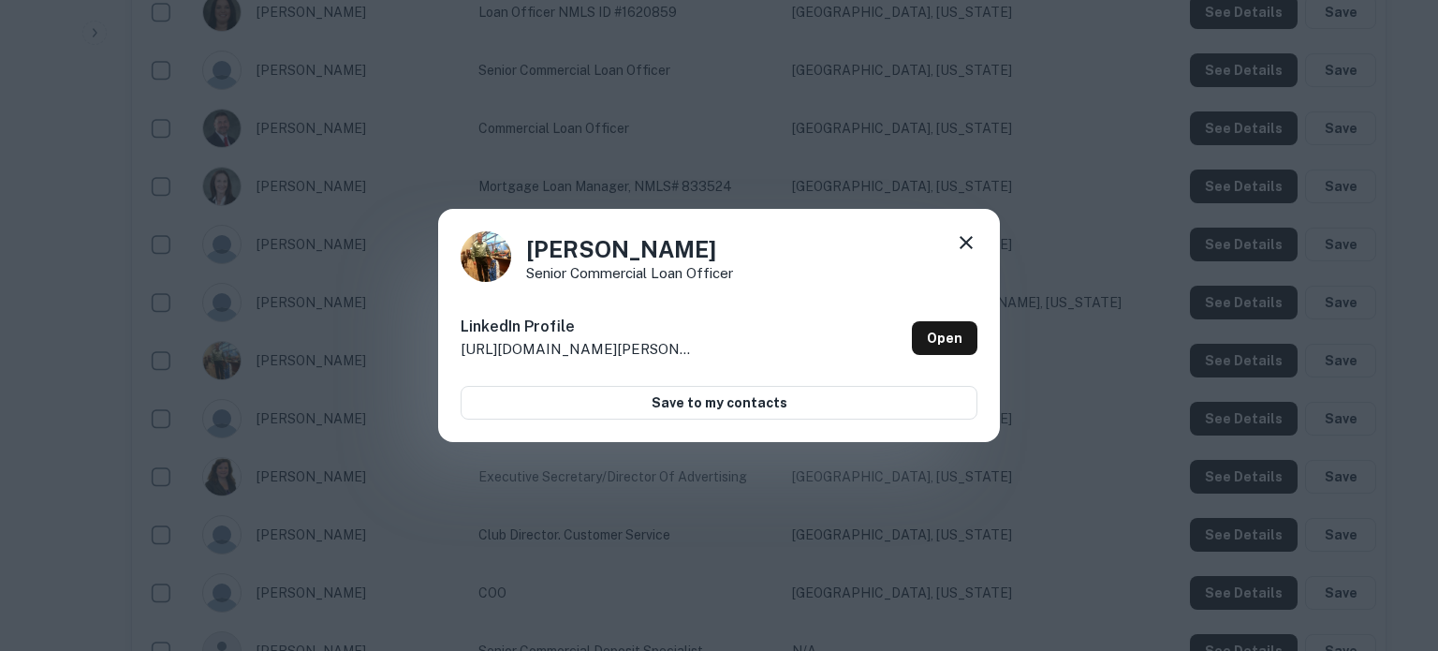
click at [966, 250] on icon at bounding box center [966, 242] width 22 height 22
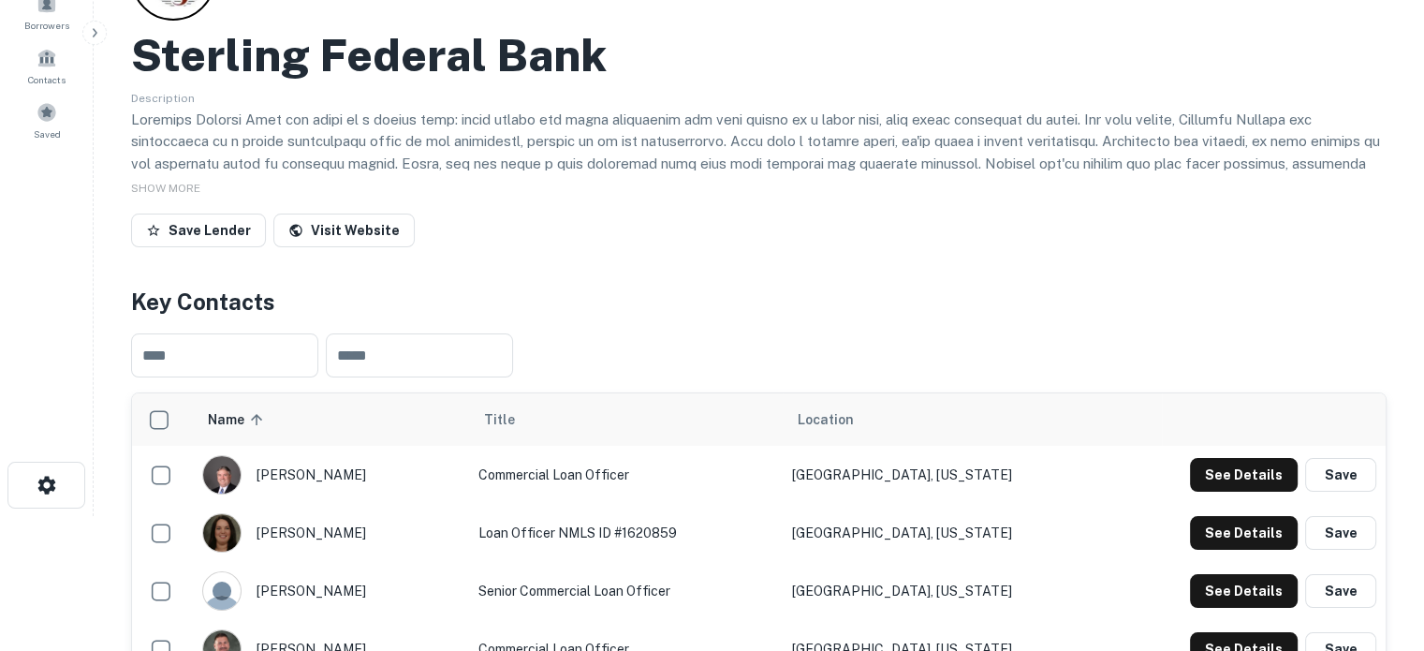
scroll to position [0, 0]
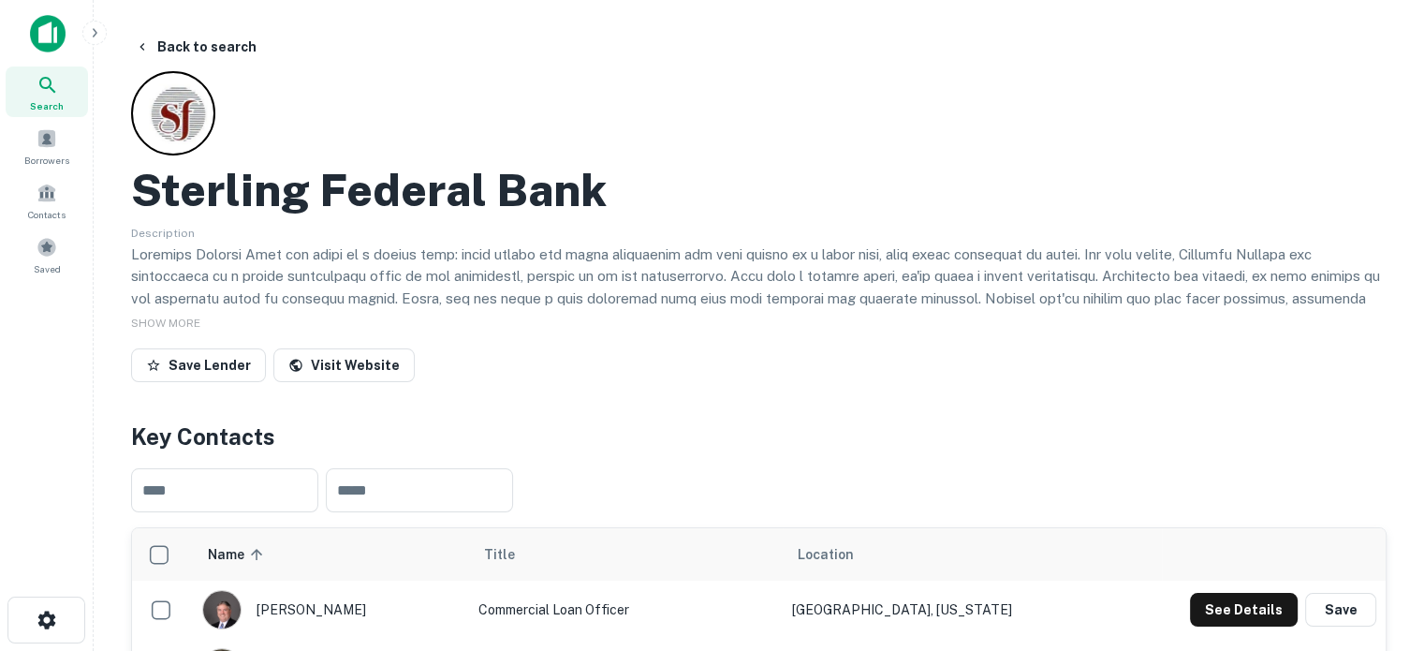
click at [37, 95] on icon at bounding box center [48, 85] width 22 height 22
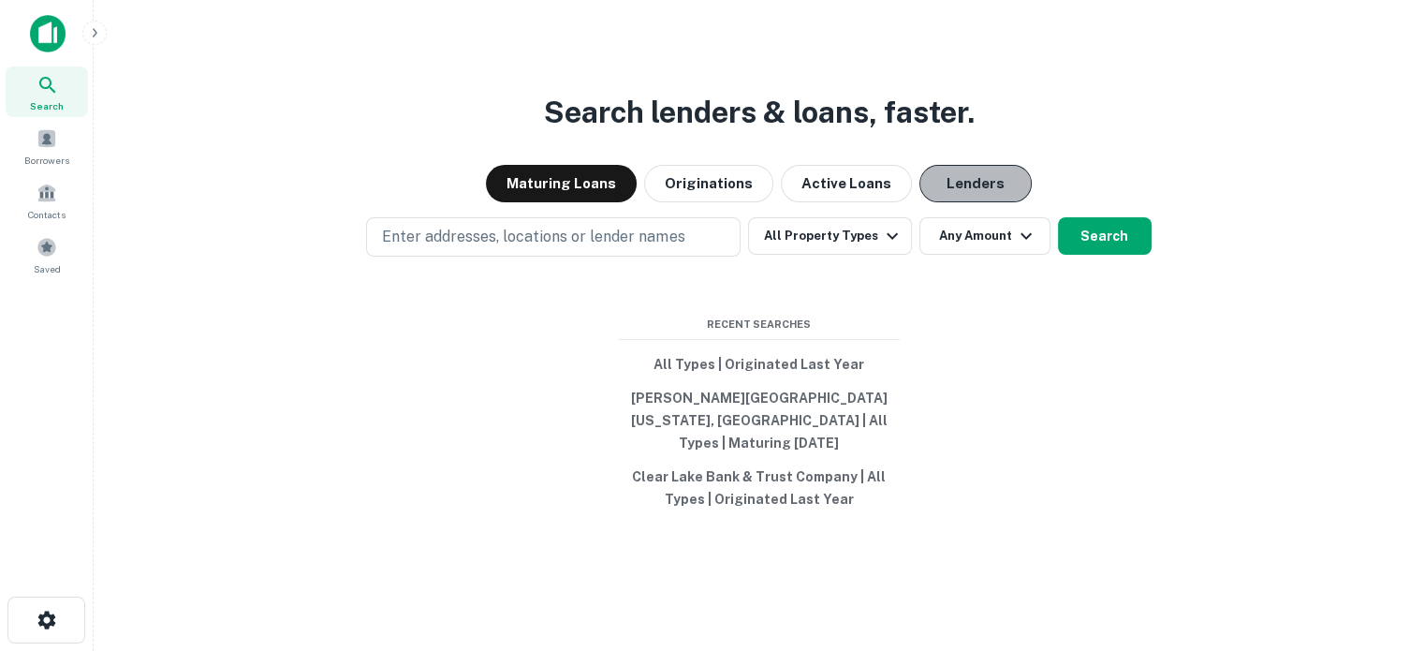
click at [940, 186] on button "Lenders" at bounding box center [975, 183] width 112 height 37
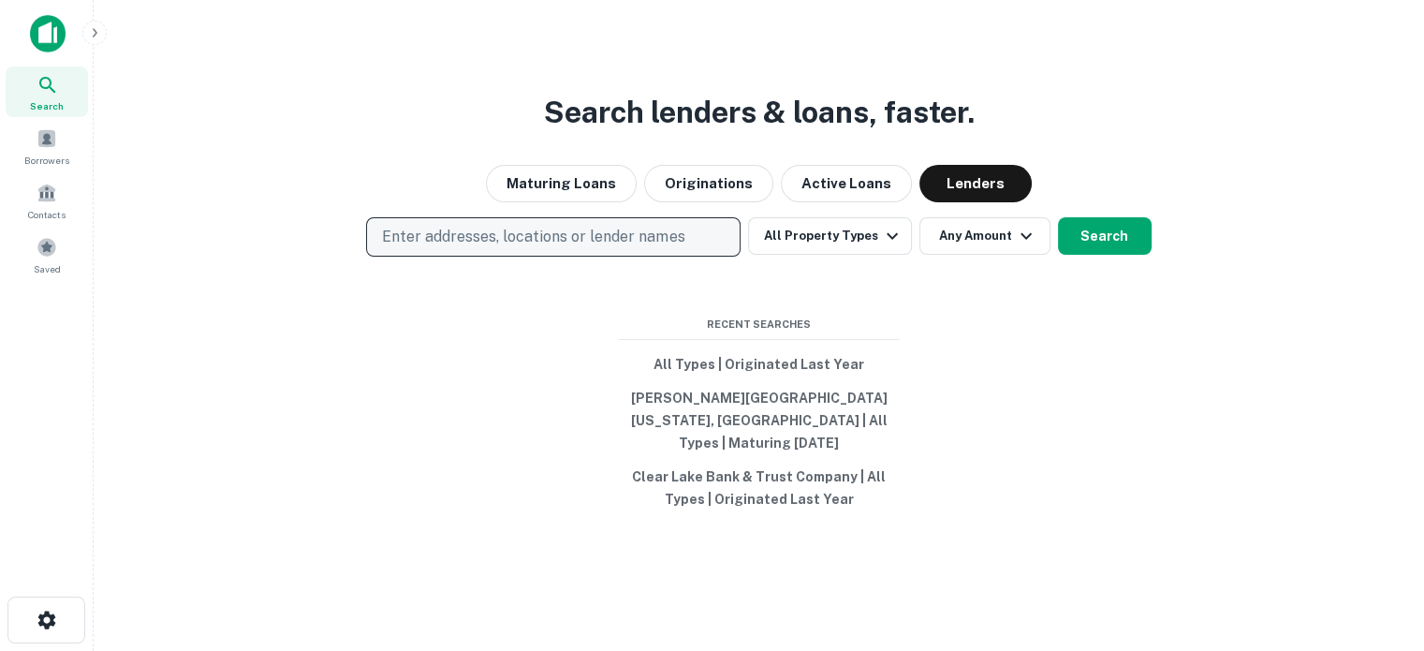
click at [655, 243] on p "Enter addresses, locations or lender names" at bounding box center [533, 237] width 302 height 22
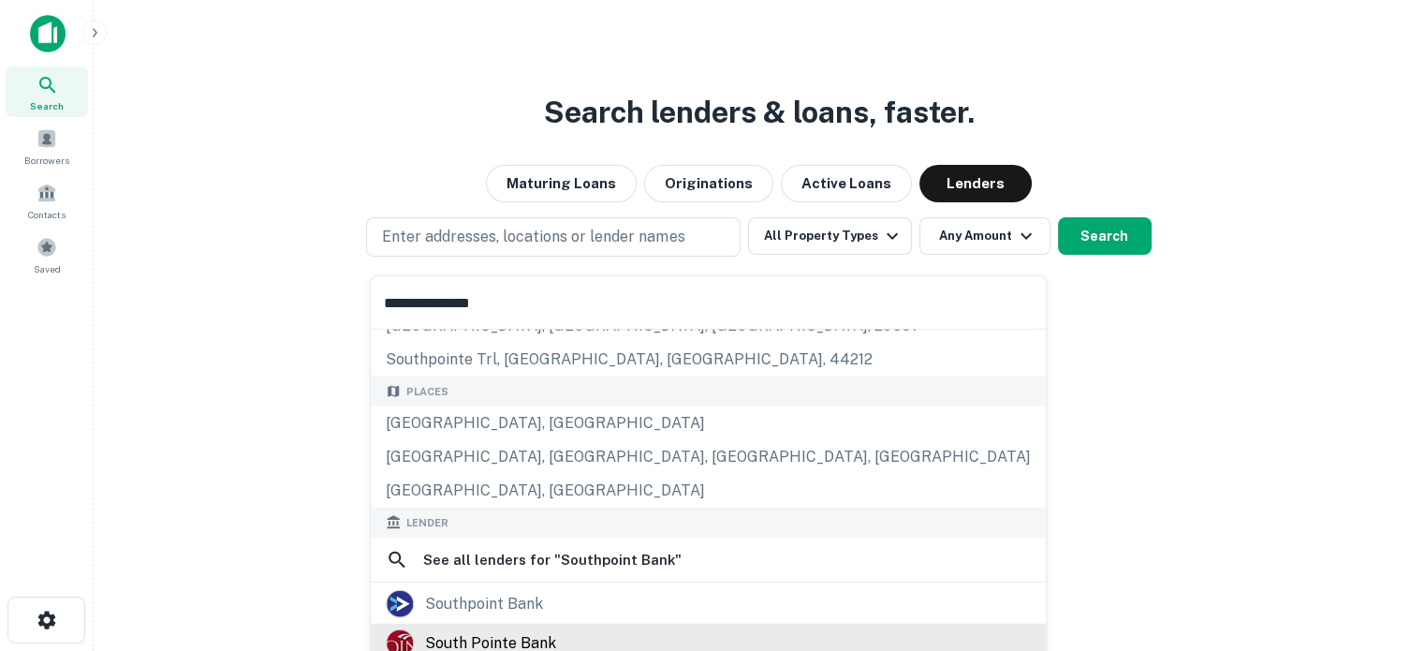
scroll to position [94, 0]
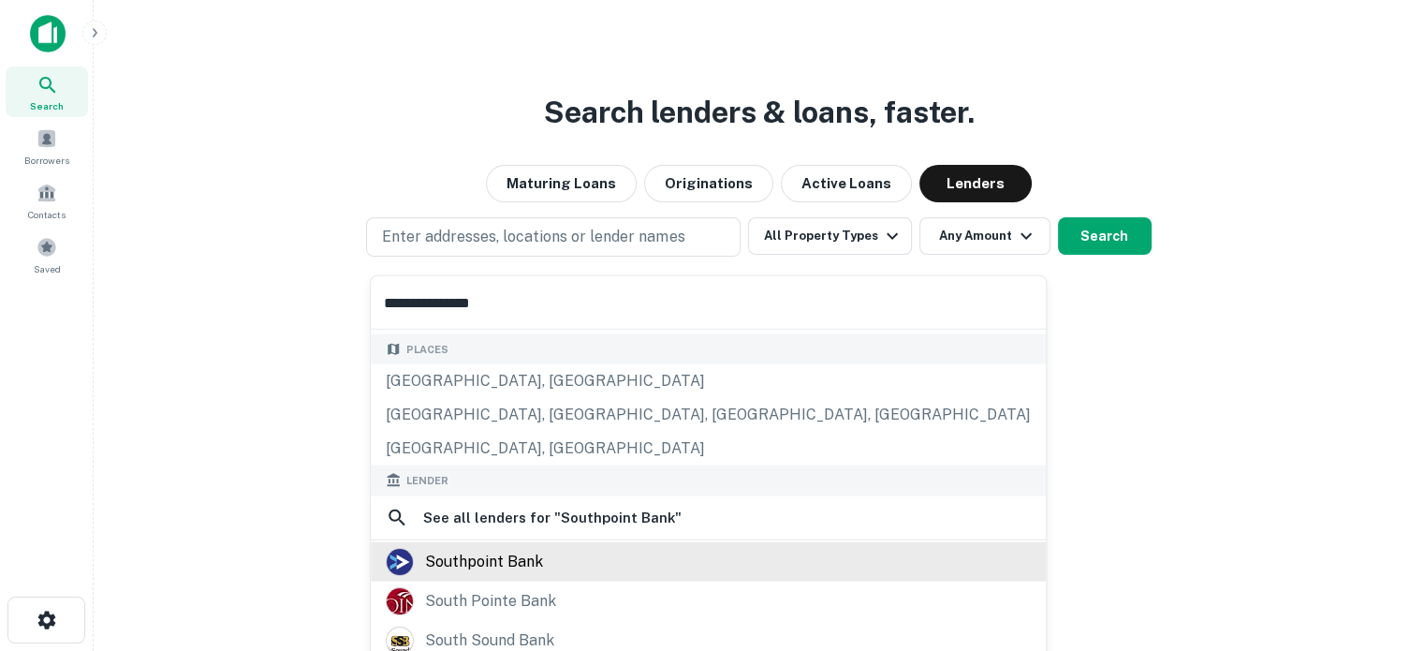
type input "**********"
click at [545, 557] on div "southpoint bank" at bounding box center [708, 561] width 645 height 28
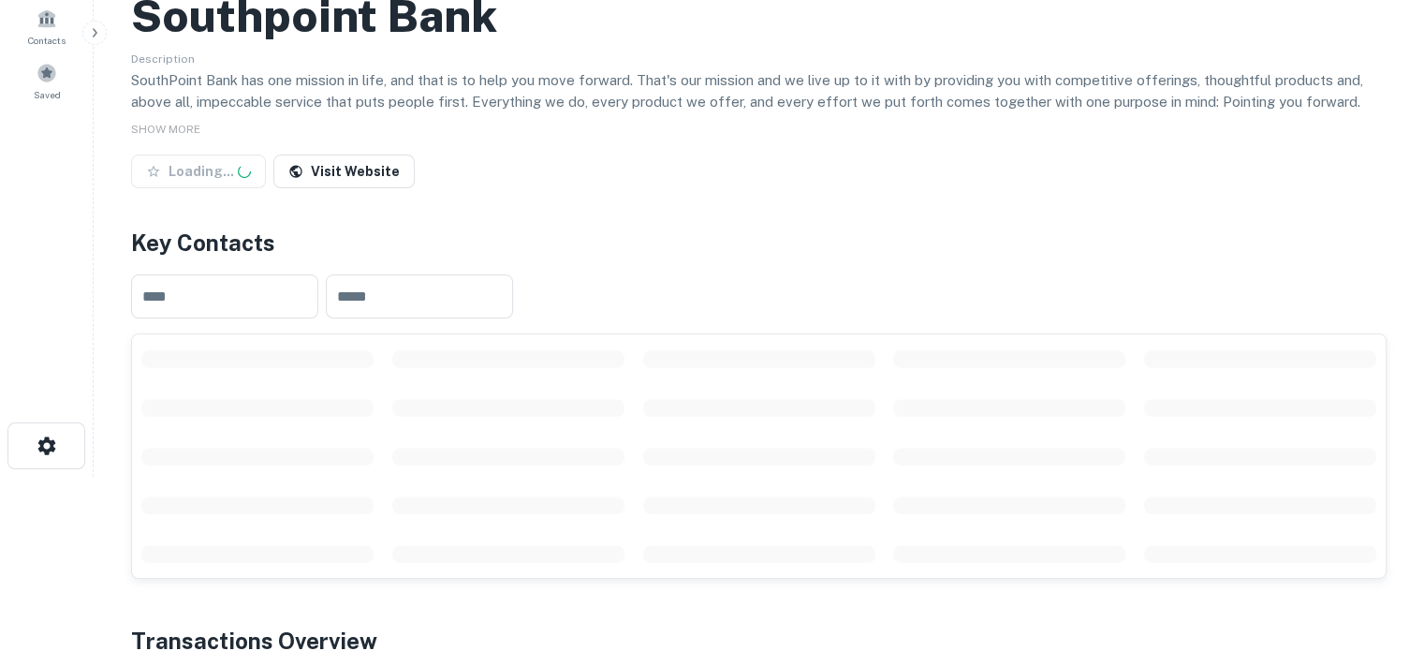
scroll to position [281, 0]
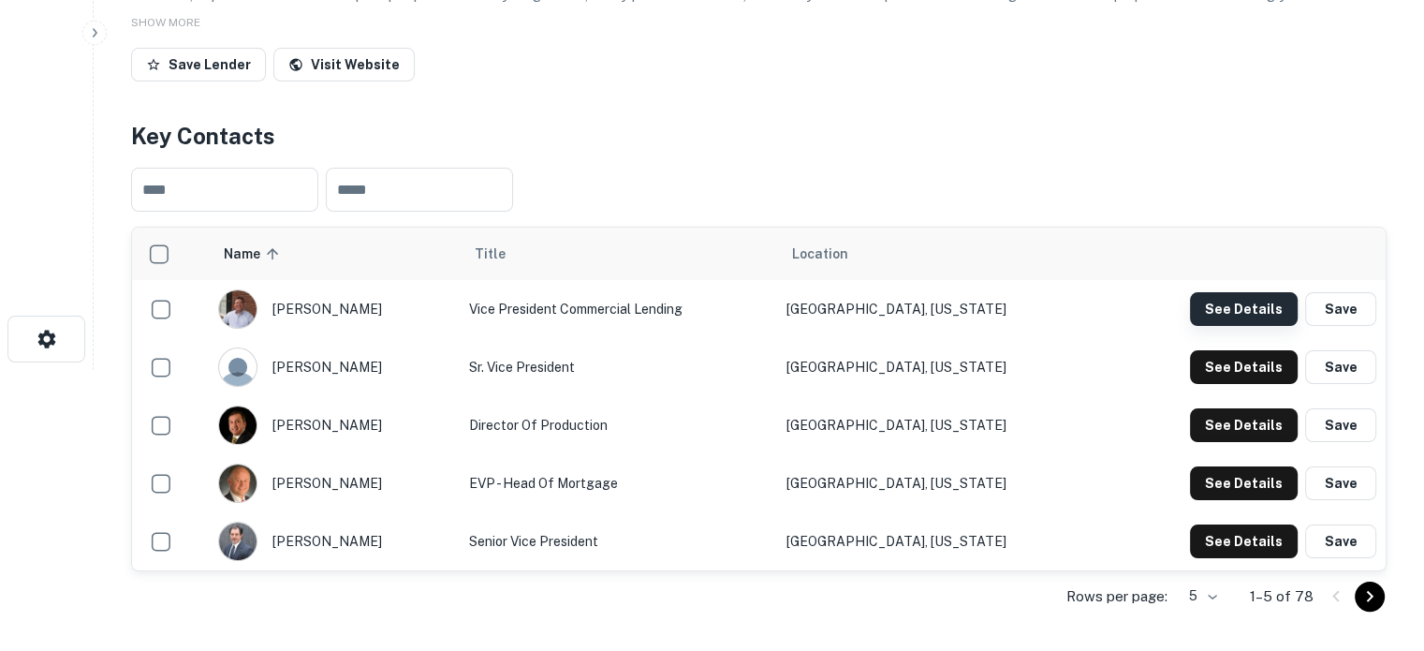
click at [1229, 300] on button "See Details" at bounding box center [1244, 309] width 108 height 34
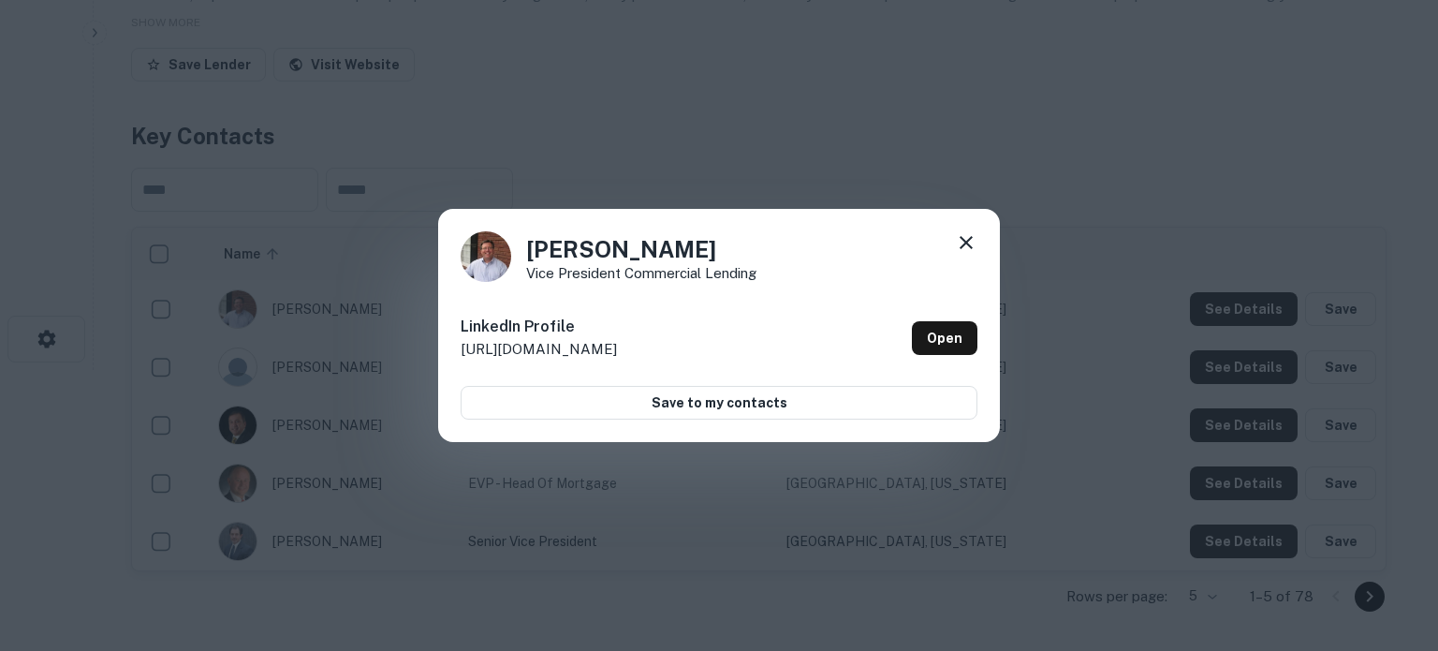
click at [963, 235] on icon at bounding box center [966, 242] width 22 height 22
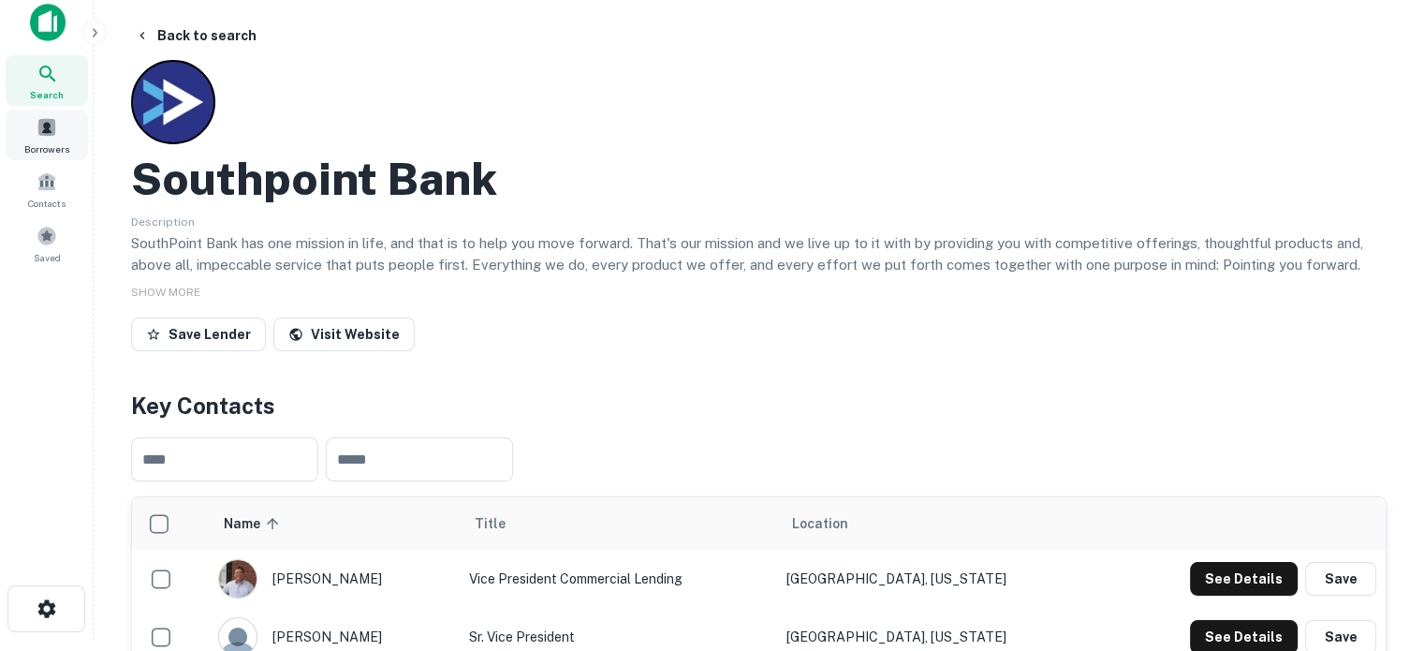
scroll to position [0, 0]
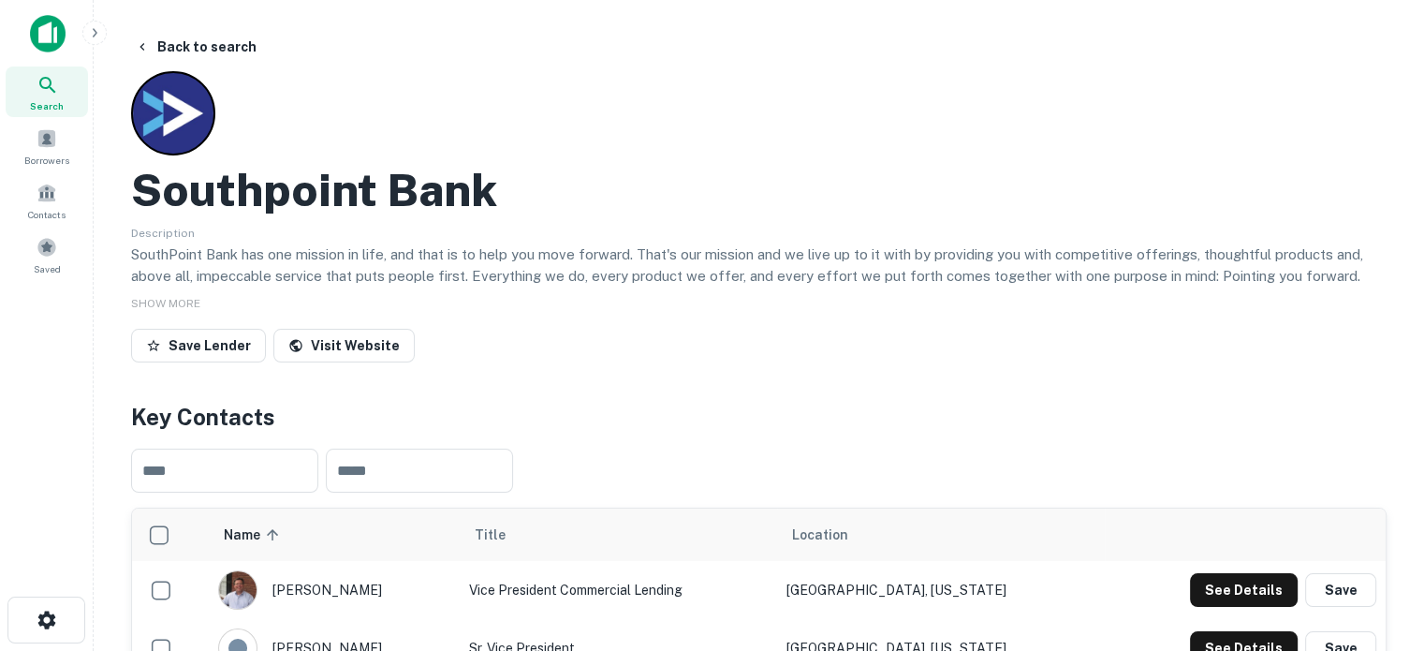
click at [30, 92] on div "Search" at bounding box center [47, 91] width 82 height 51
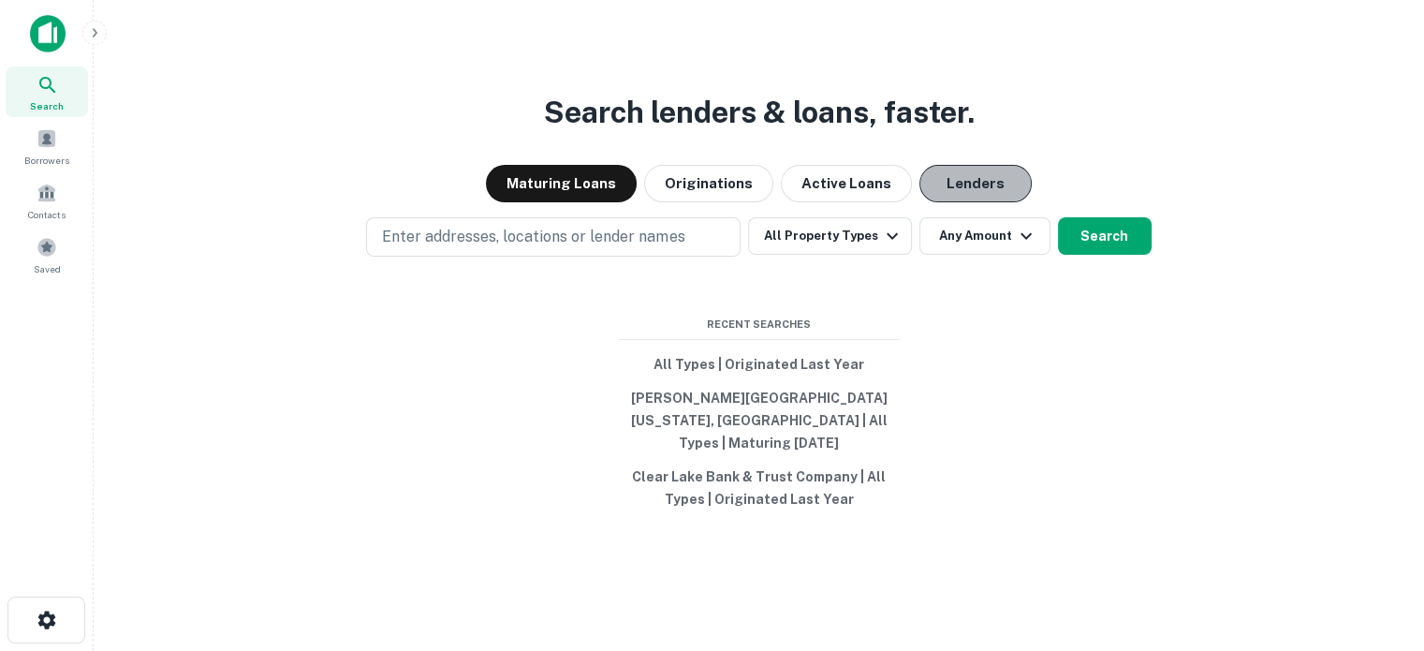
click at [981, 202] on button "Lenders" at bounding box center [975, 183] width 112 height 37
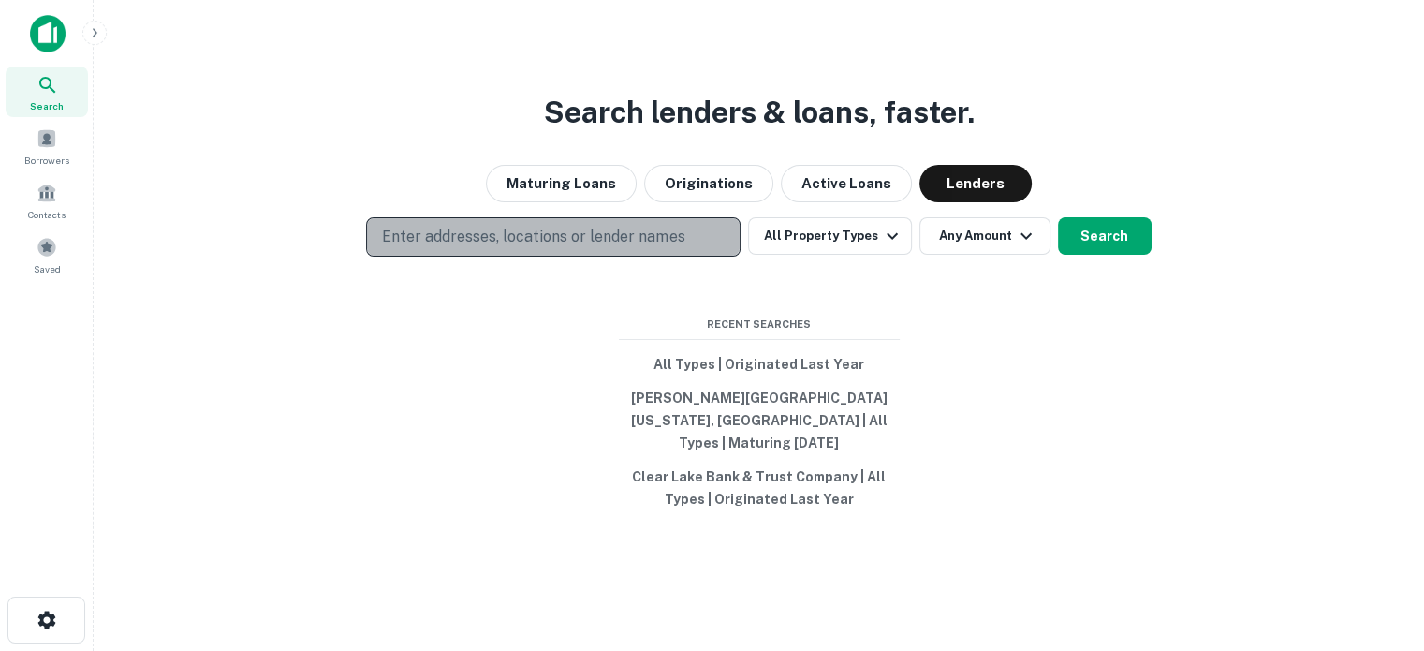
click at [569, 248] on p "Enter addresses, locations or lender names" at bounding box center [533, 237] width 302 height 22
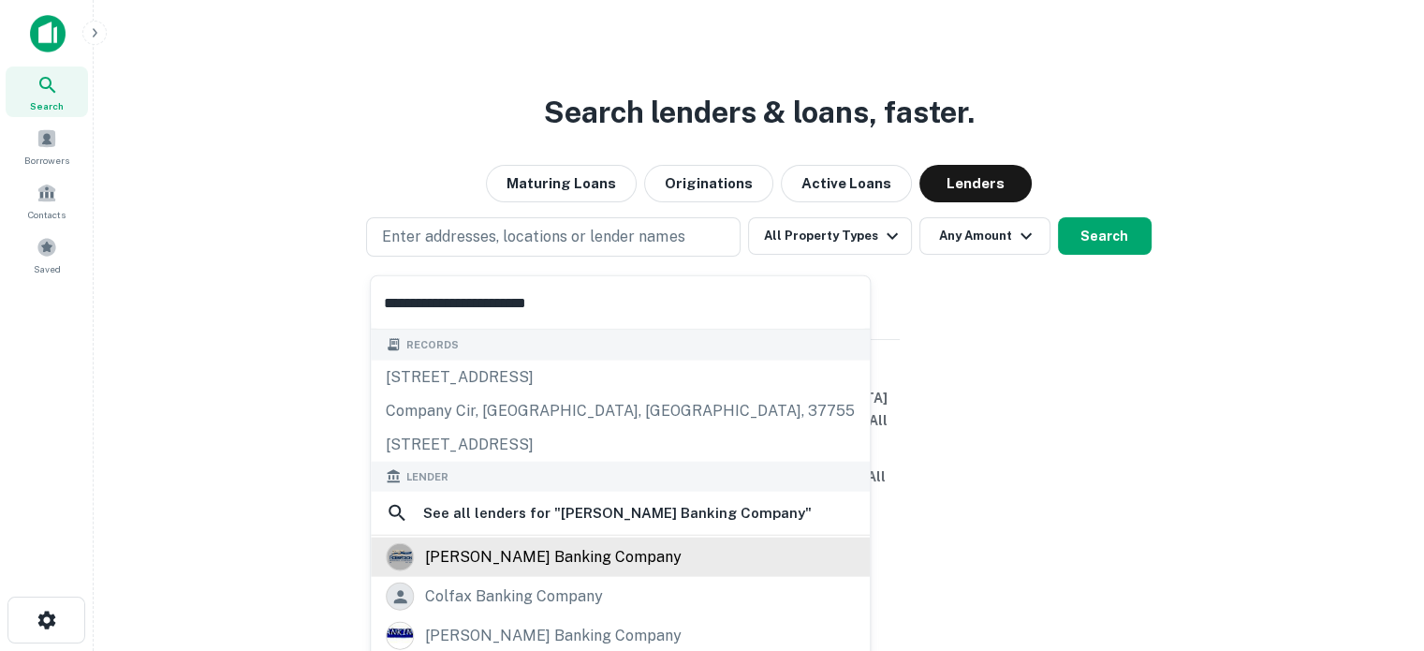
type input "**********"
click at [527, 561] on div "[PERSON_NAME] banking company" at bounding box center [553, 557] width 257 height 28
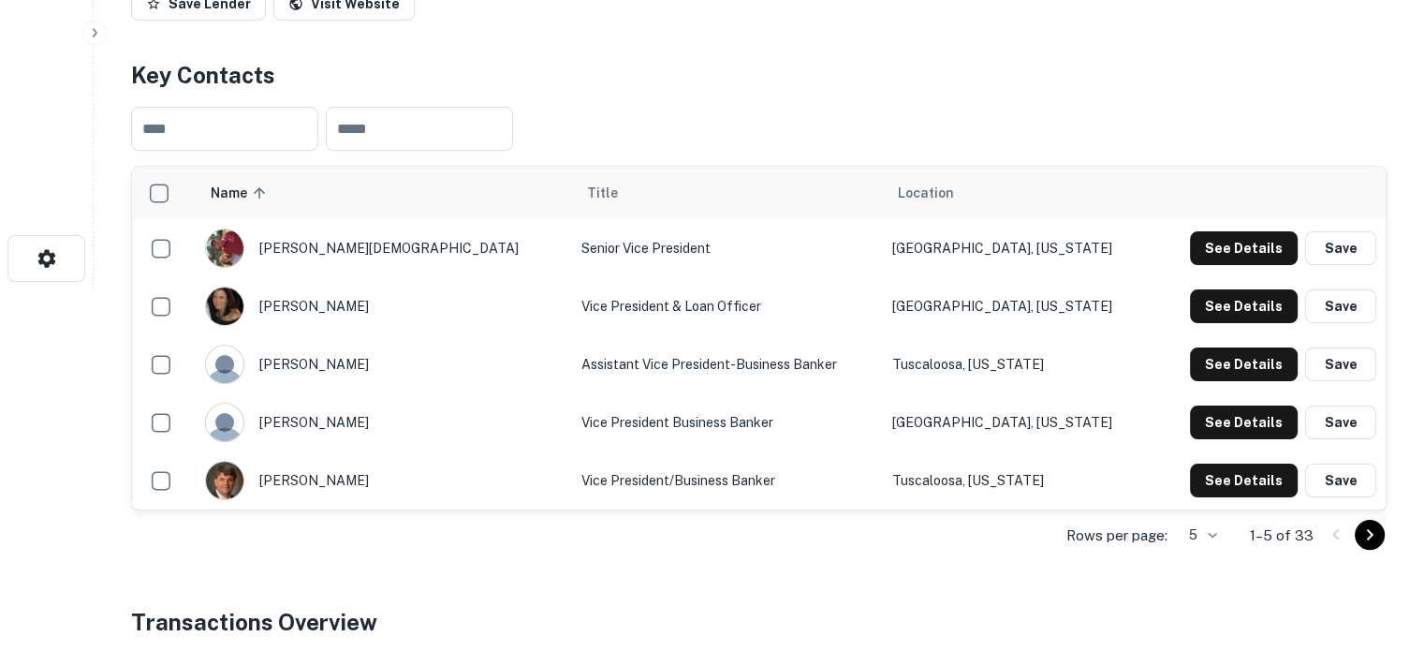
scroll to position [468, 0]
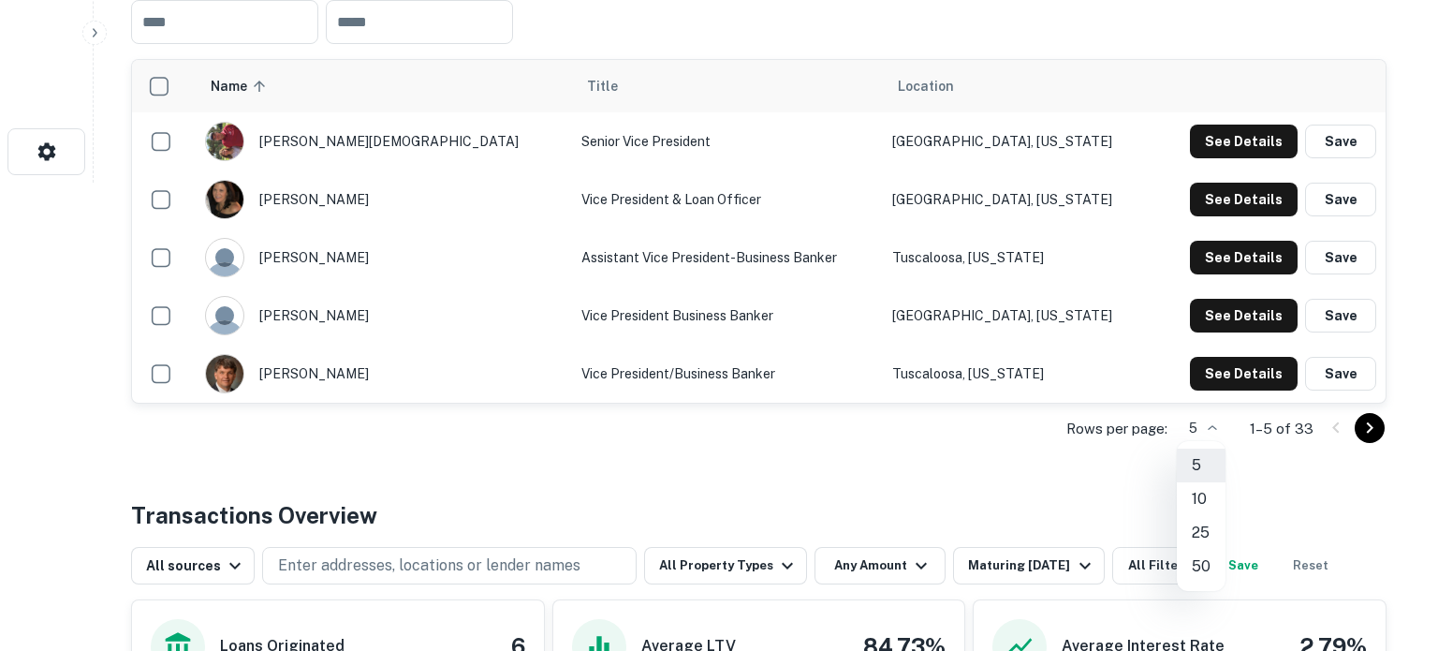
click at [1200, 560] on li "50" at bounding box center [1201, 567] width 49 height 34
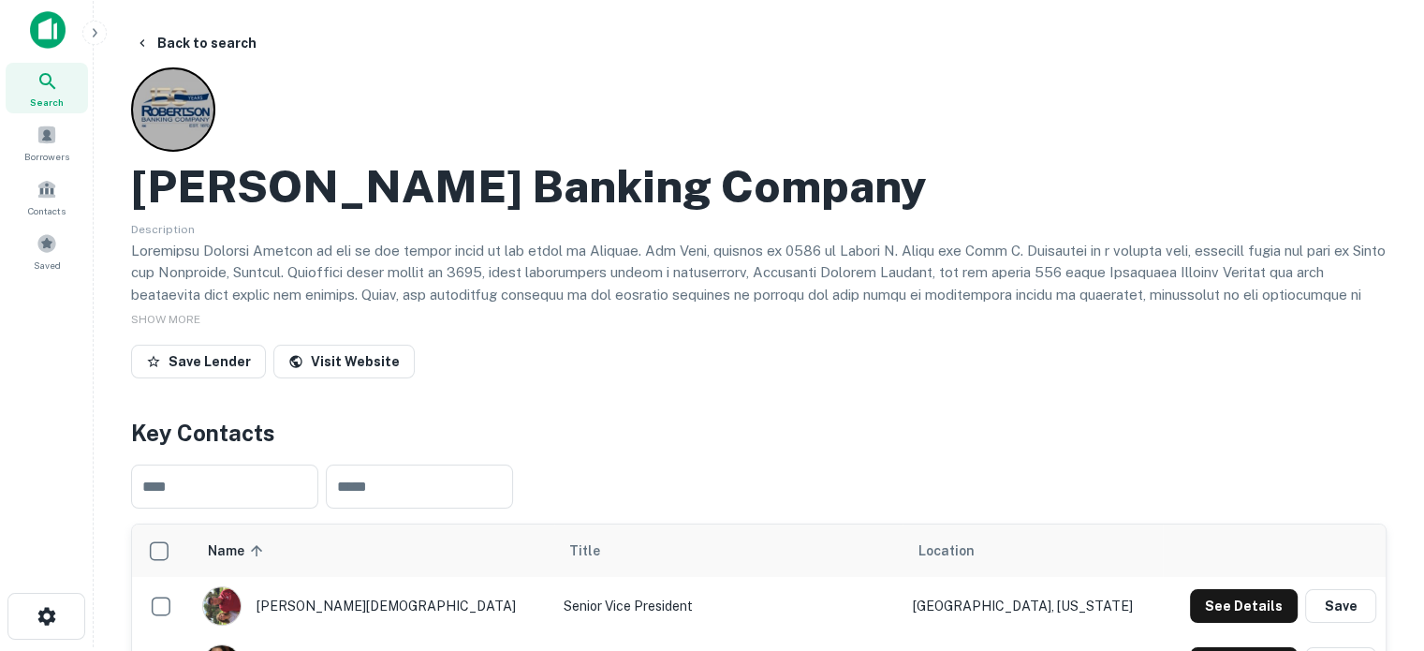
scroll to position [0, 0]
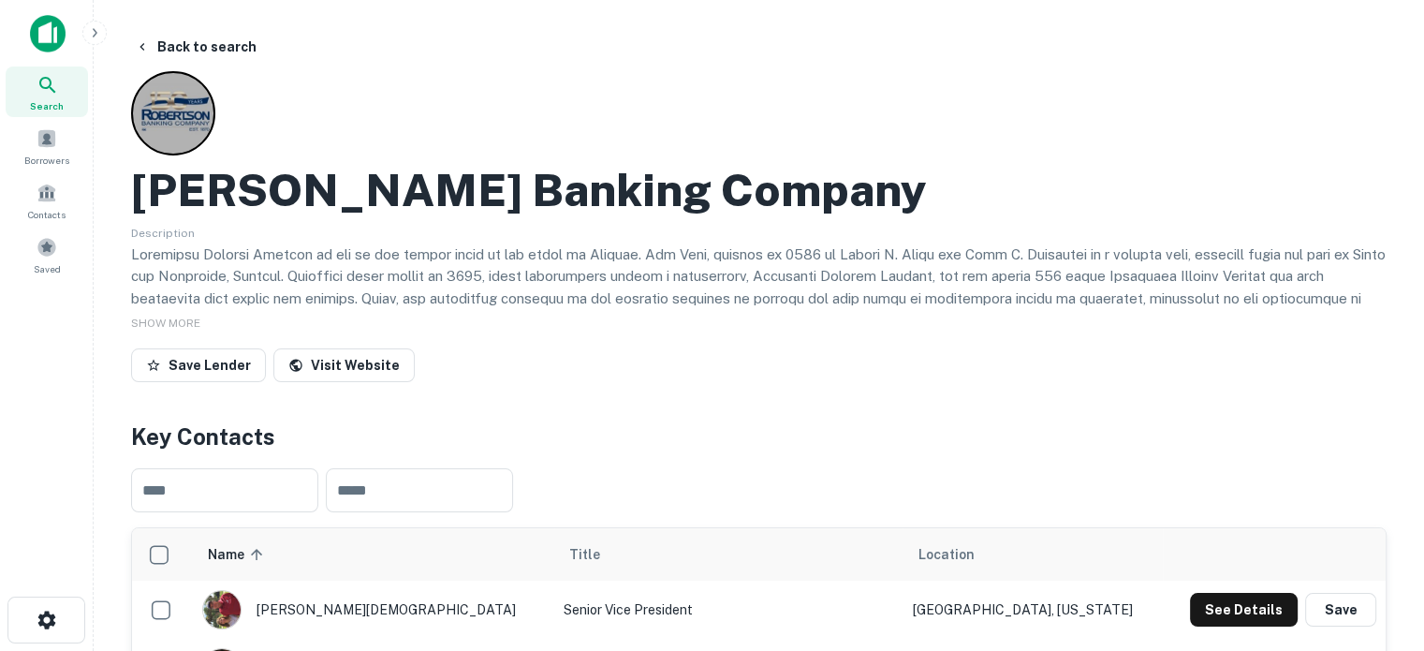
click at [77, 83] on div "Search" at bounding box center [47, 91] width 82 height 51
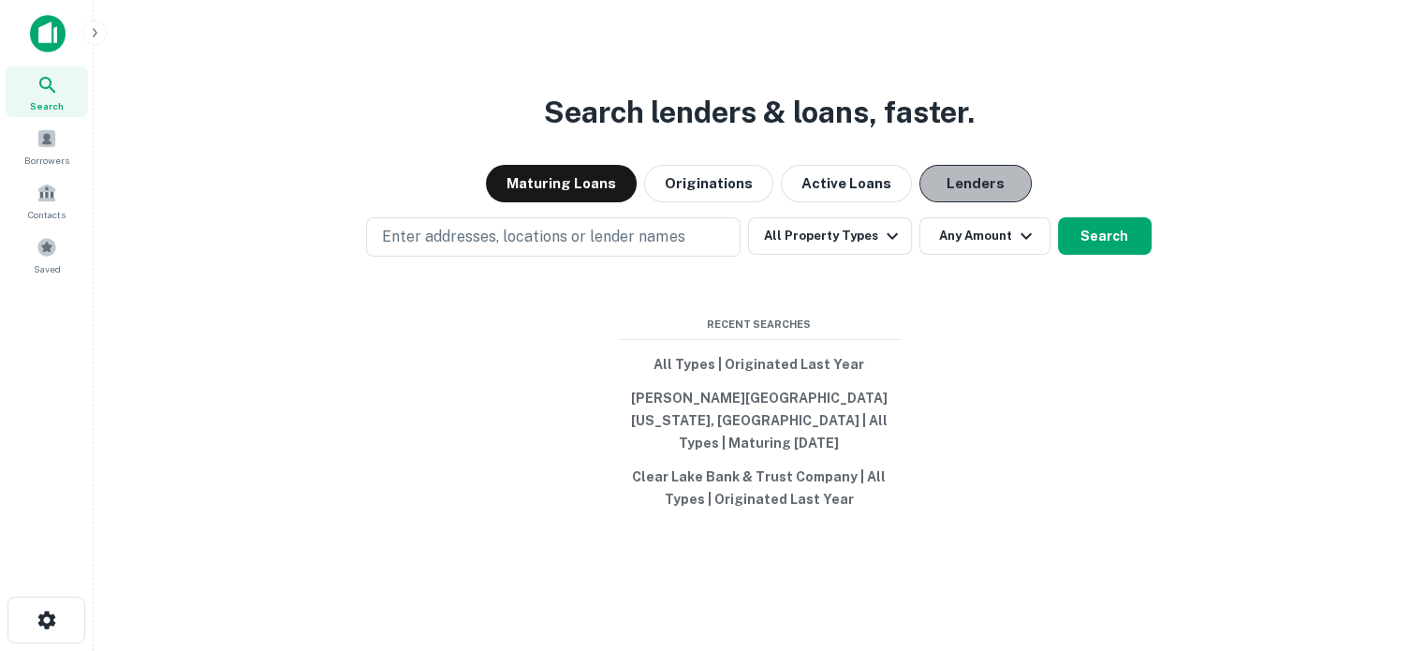
click at [987, 193] on button "Lenders" at bounding box center [975, 183] width 112 height 37
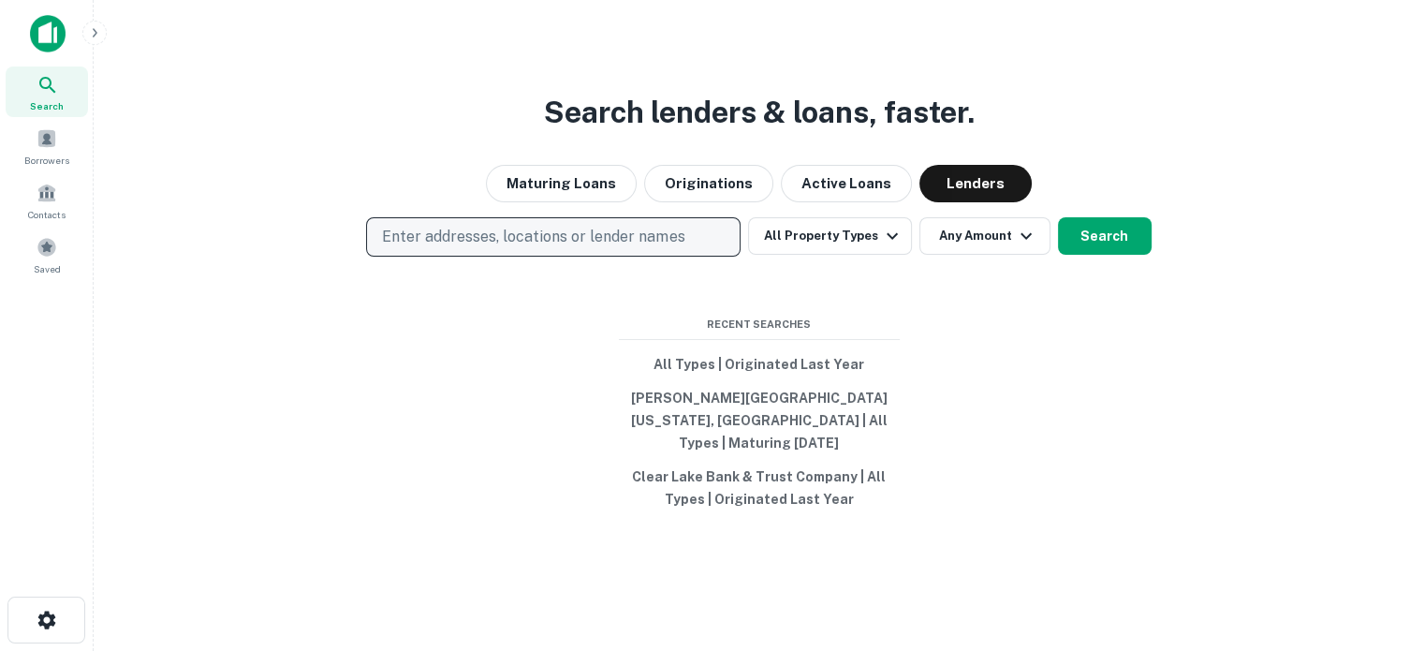
click at [629, 228] on button "Enter addresses, locations or lender names" at bounding box center [553, 236] width 375 height 39
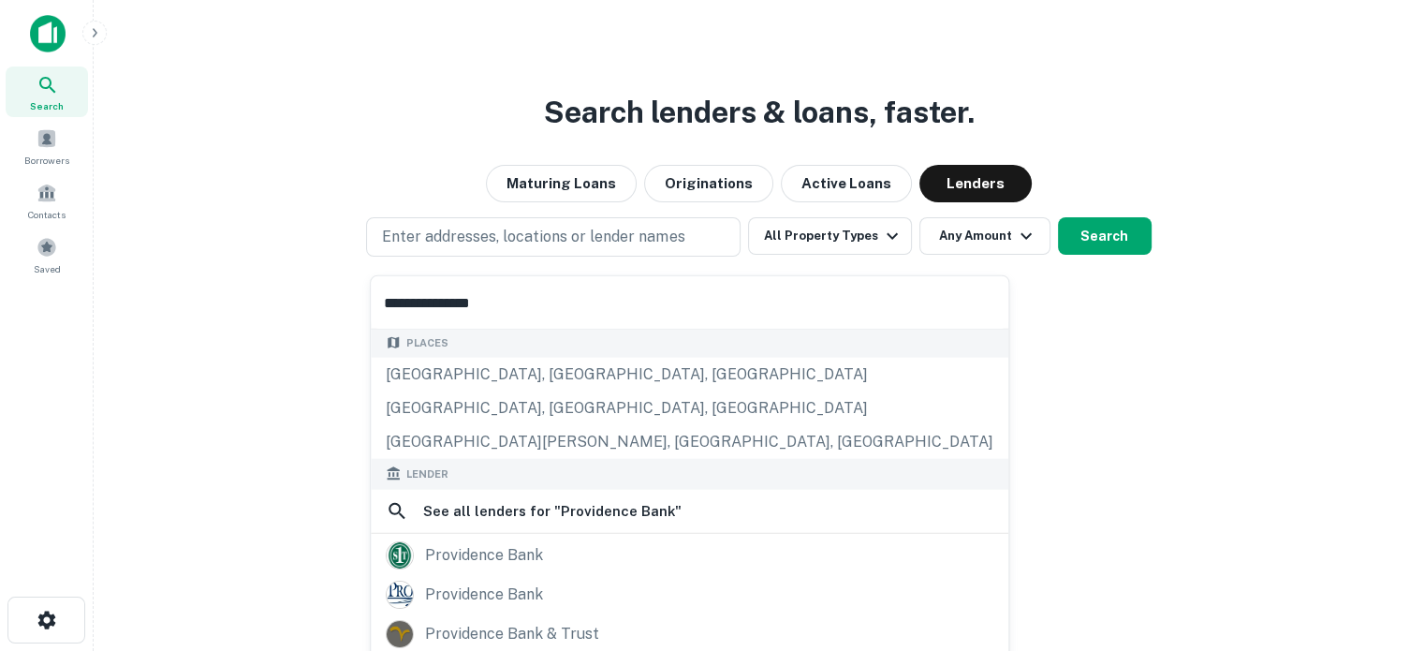
scroll to position [187, 0]
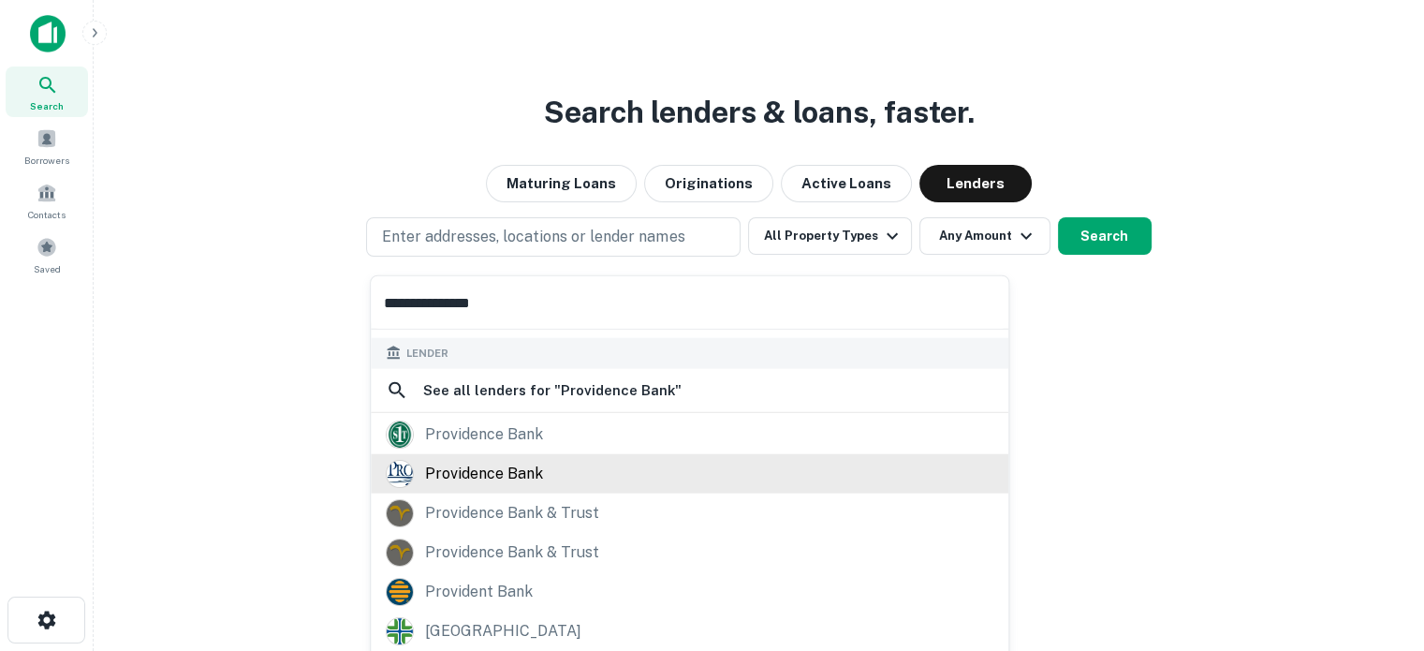
type input "**********"
click at [506, 479] on div "providence bank" at bounding box center [484, 473] width 118 height 28
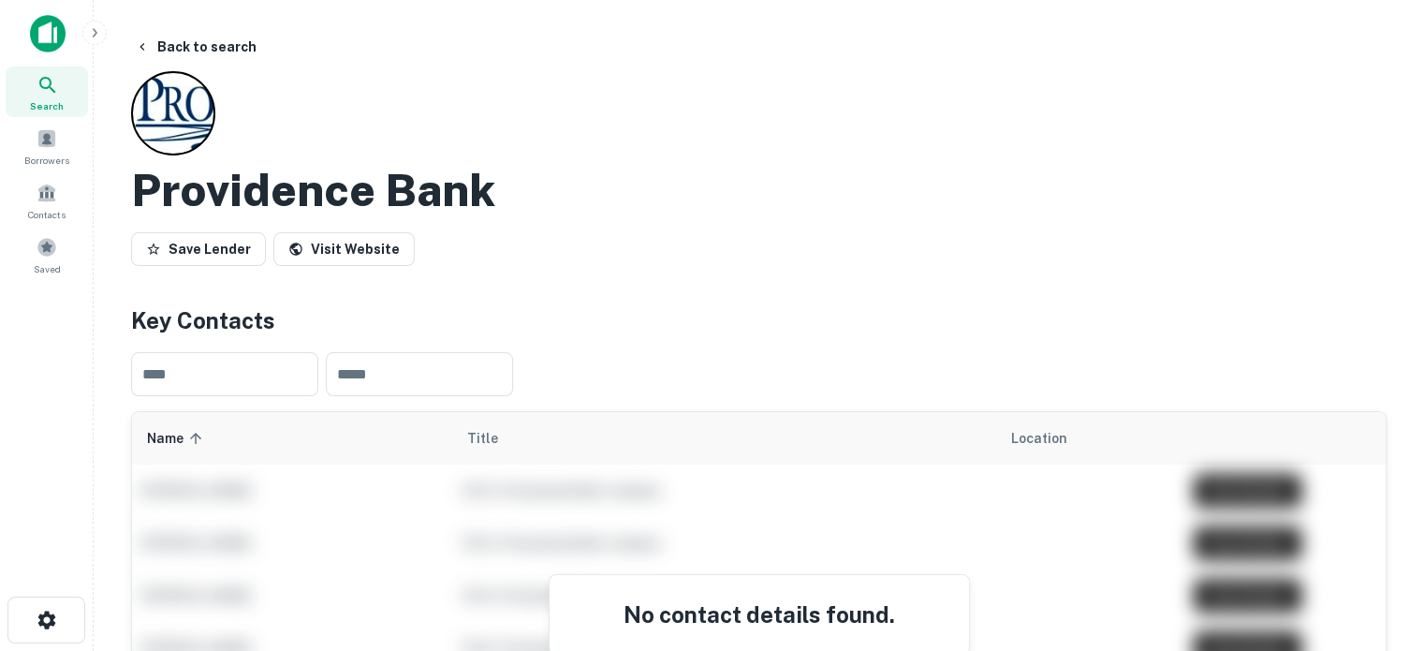
click at [54, 92] on icon at bounding box center [47, 85] width 16 height 16
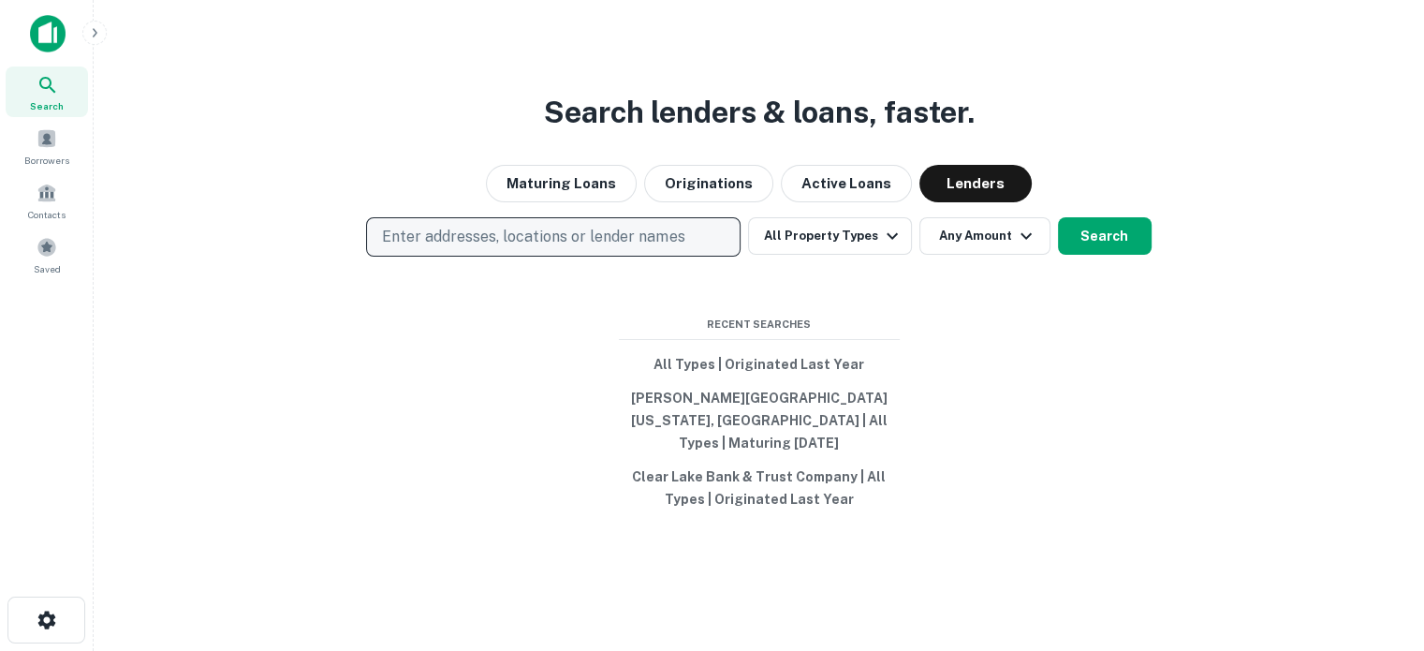
click at [624, 248] on p "Enter addresses, locations or lender names" at bounding box center [533, 237] width 302 height 22
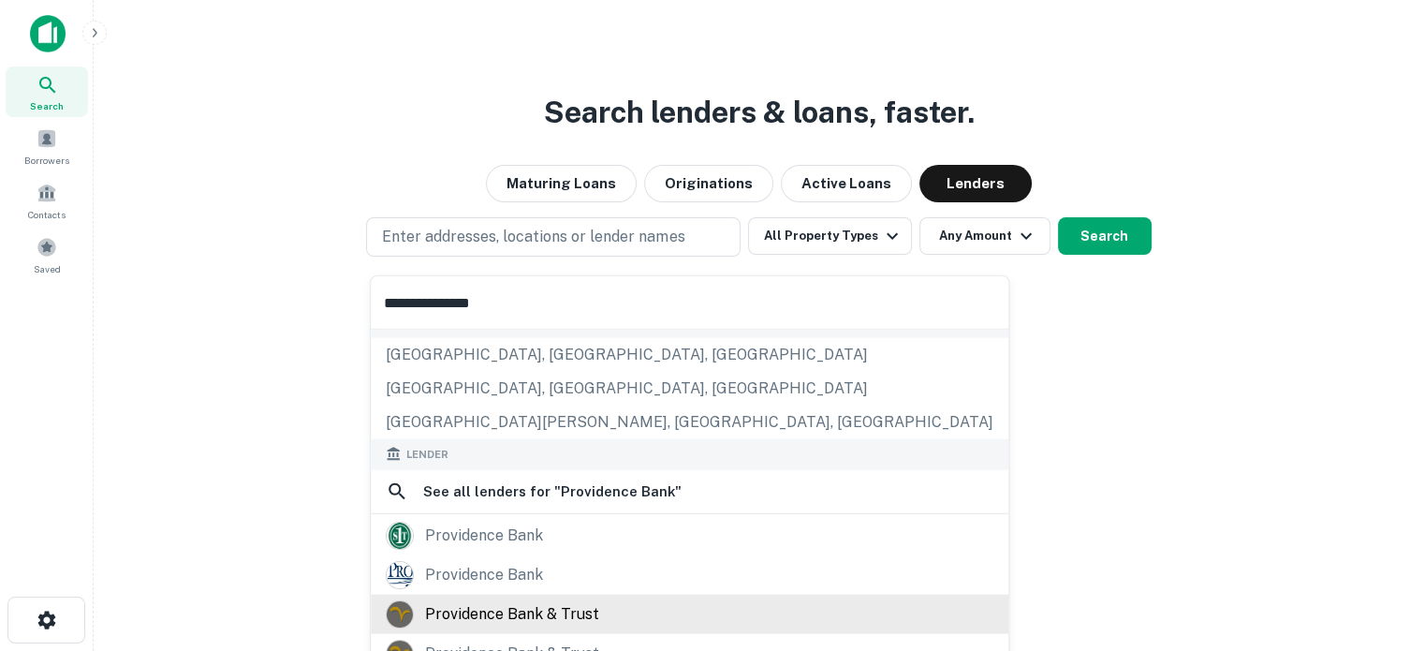
scroll to position [187, 0]
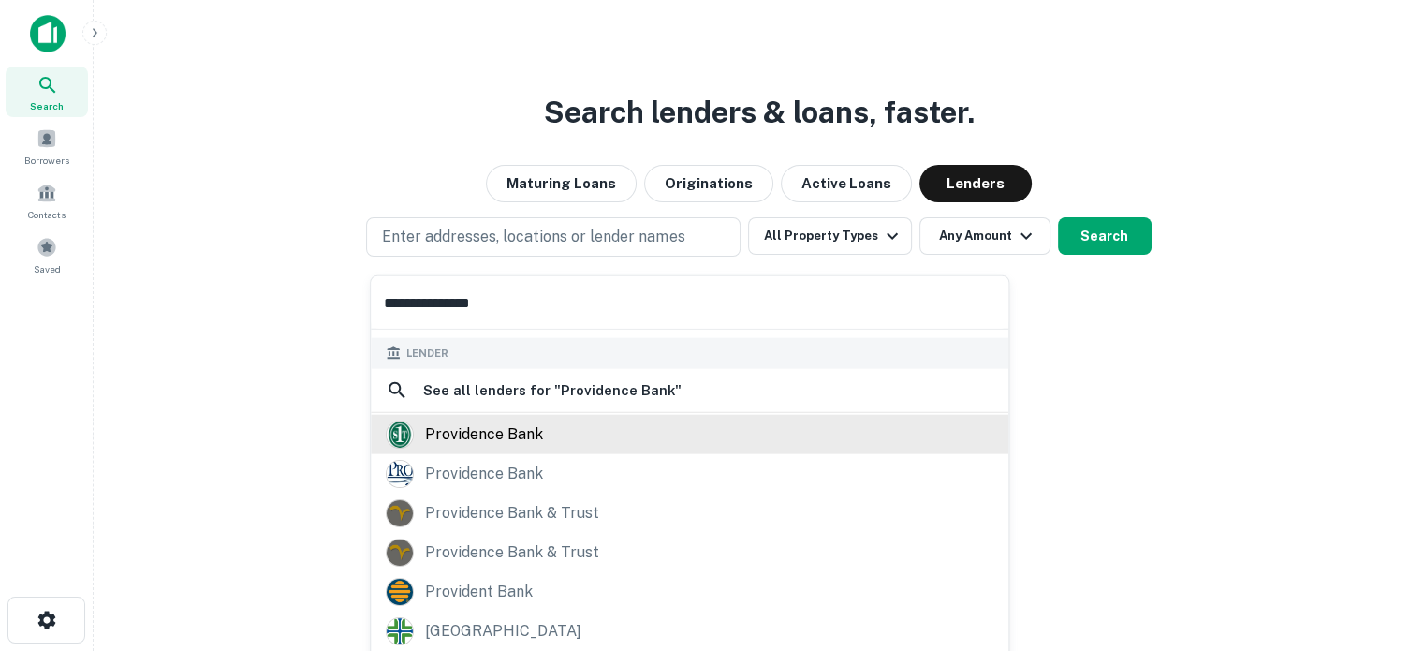
type input "**********"
click at [544, 439] on div "providence bank" at bounding box center [690, 433] width 608 height 28
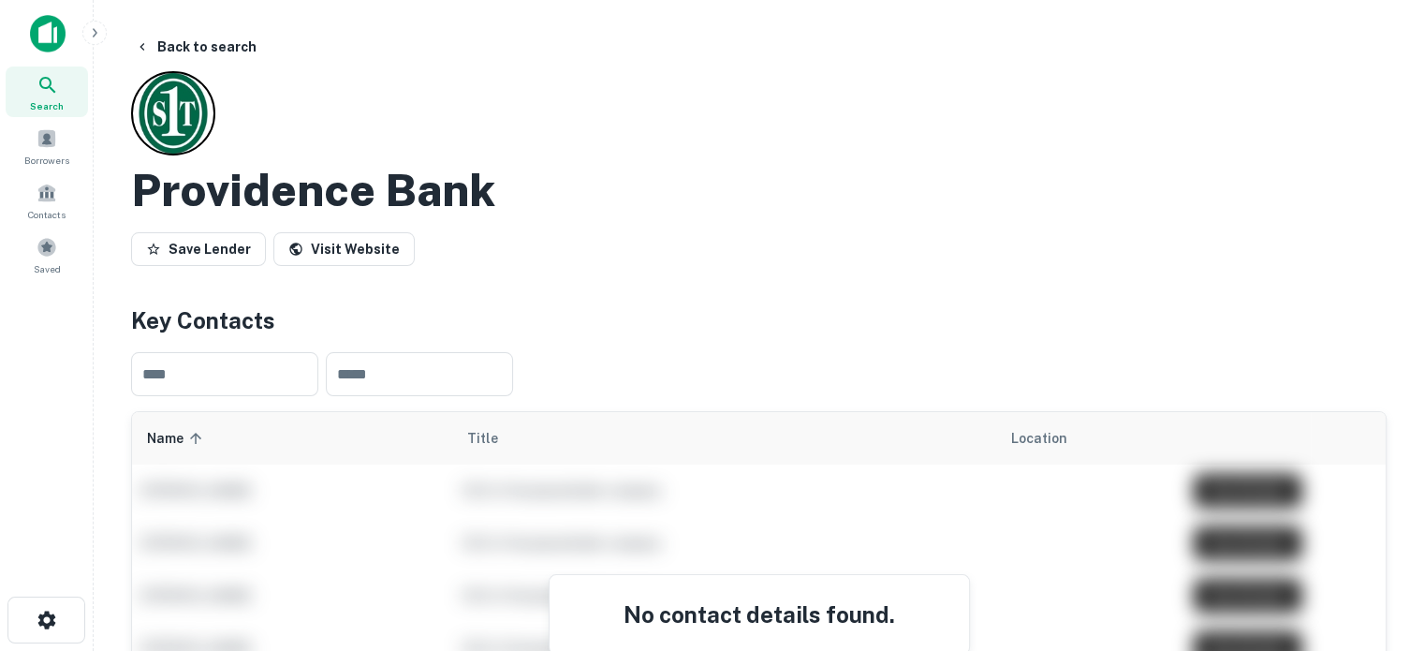
click at [56, 103] on span "Search" at bounding box center [47, 105] width 34 height 15
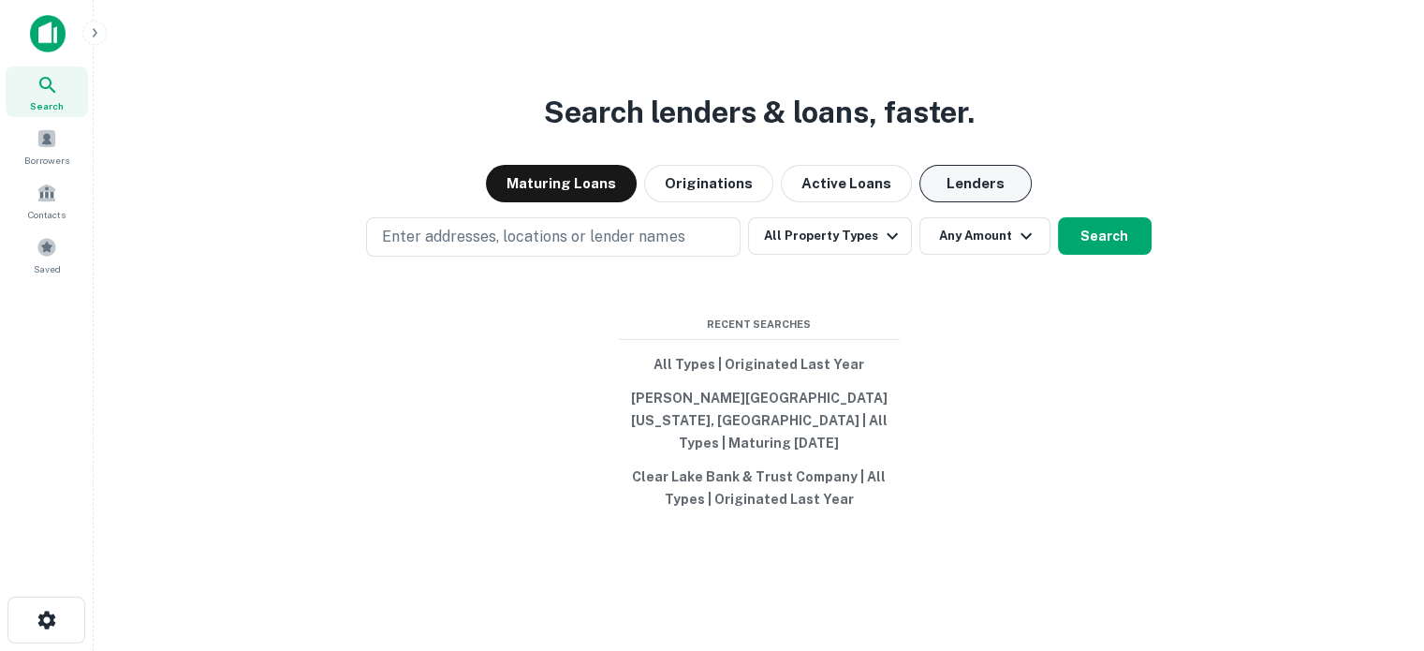
click at [953, 185] on button "Lenders" at bounding box center [975, 183] width 112 height 37
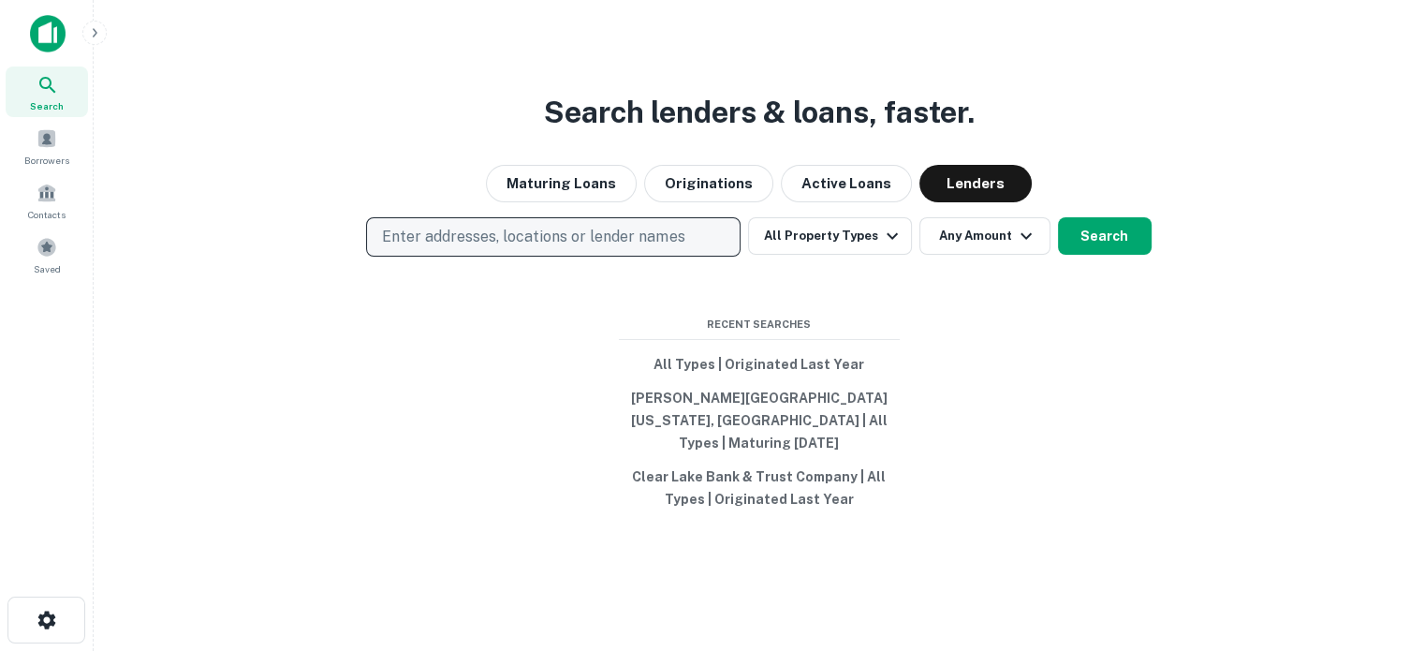
click at [610, 248] on p "Enter addresses, locations or lender names" at bounding box center [533, 237] width 302 height 22
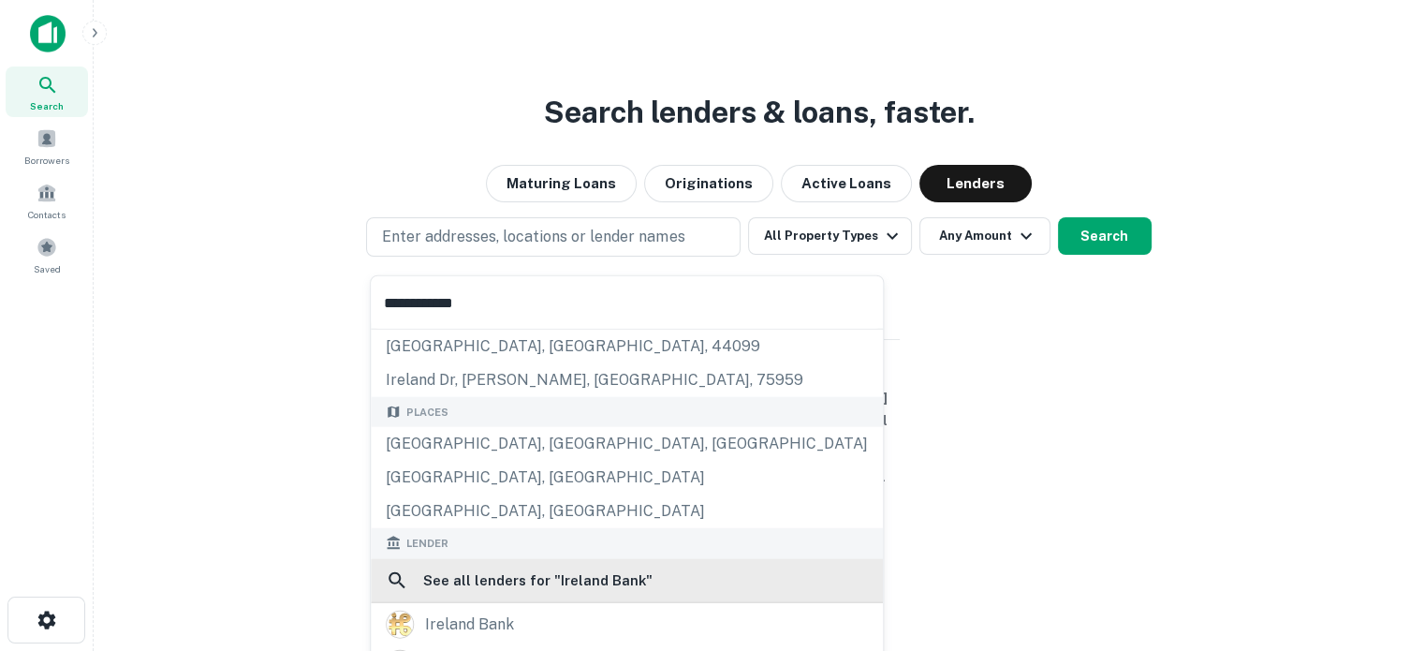
scroll to position [94, 0]
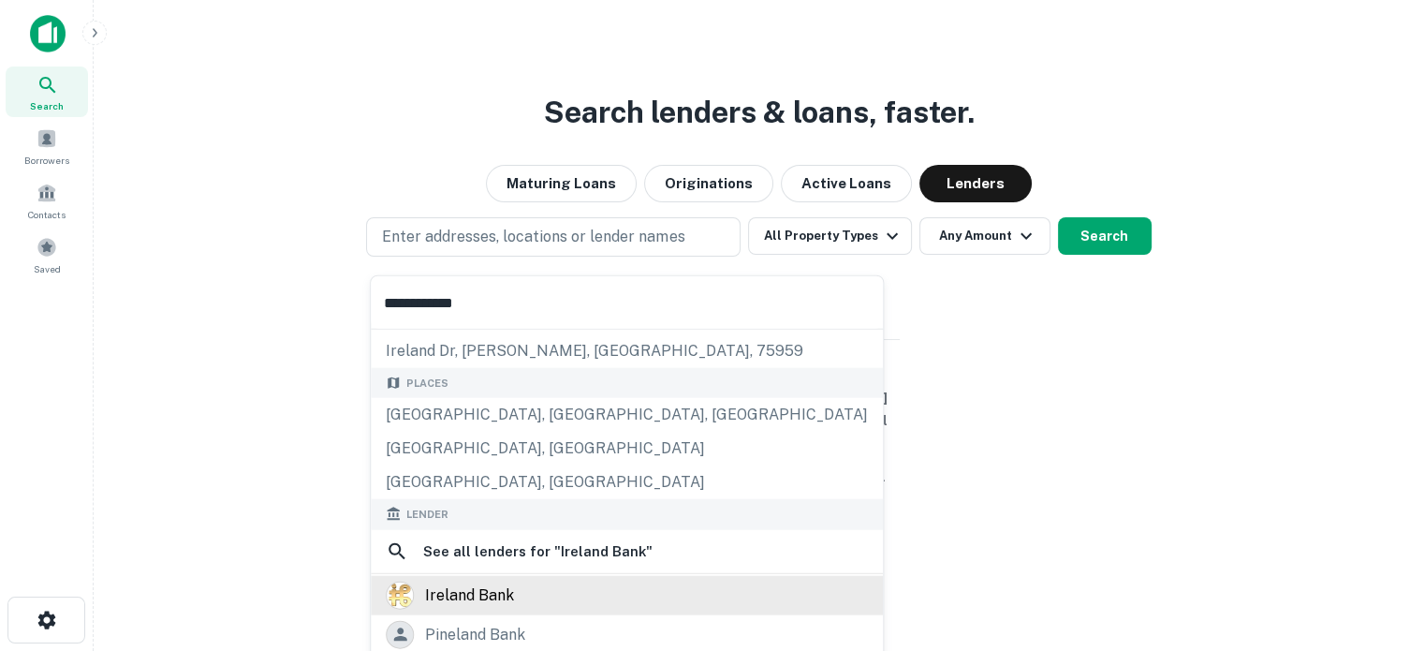
type input "**********"
click at [480, 589] on div "ireland bank" at bounding box center [469, 595] width 89 height 28
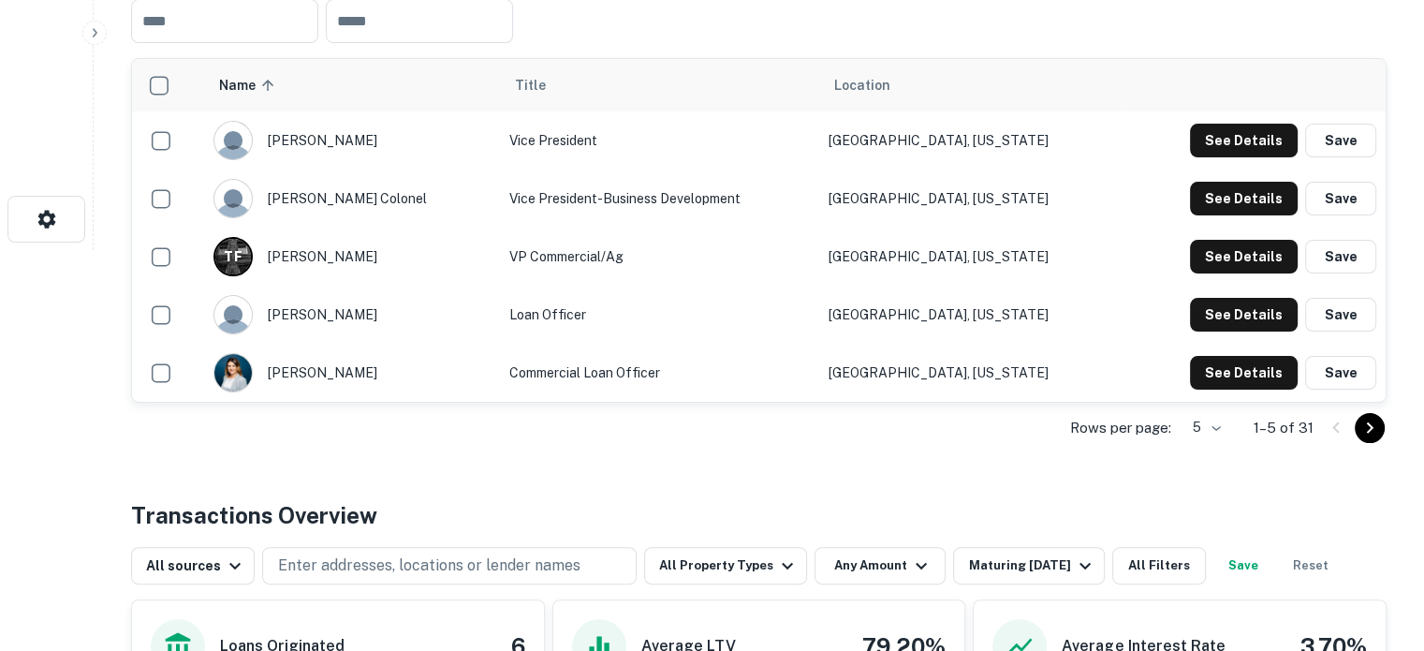
scroll to position [468, 0]
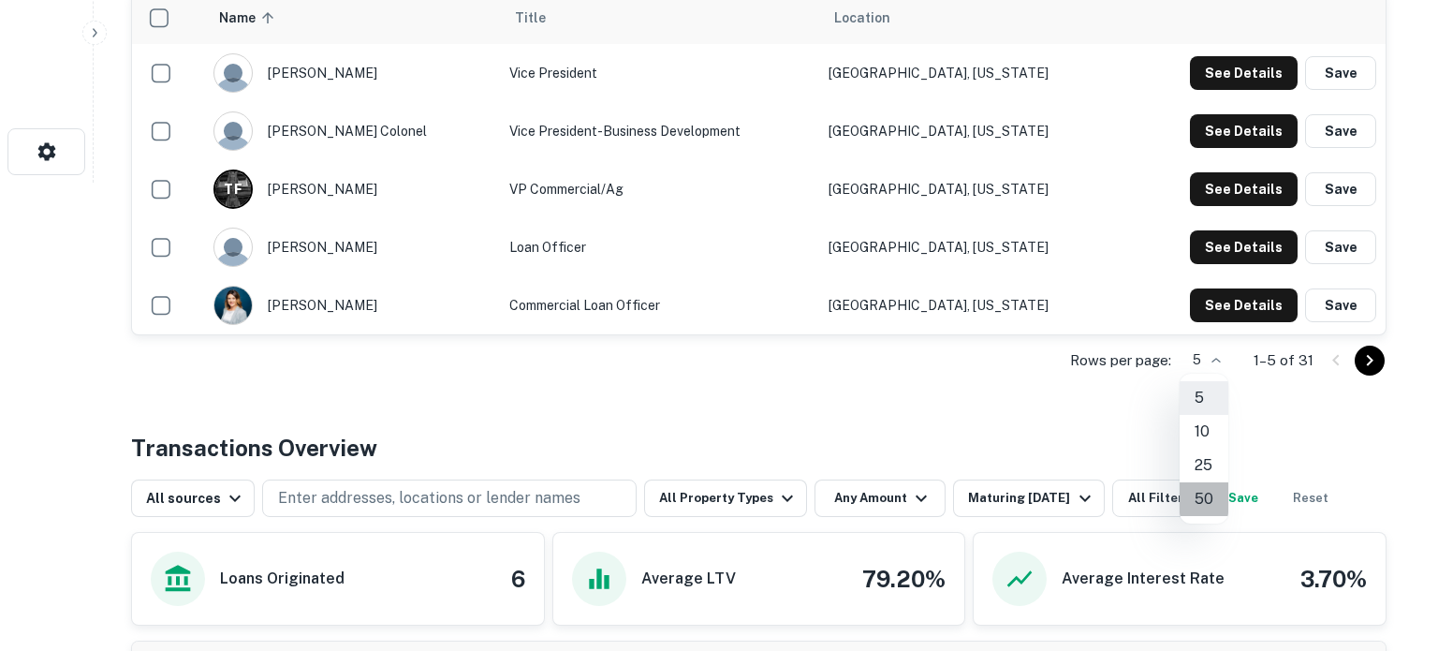
click at [1200, 508] on li "50" at bounding box center [1204, 499] width 49 height 34
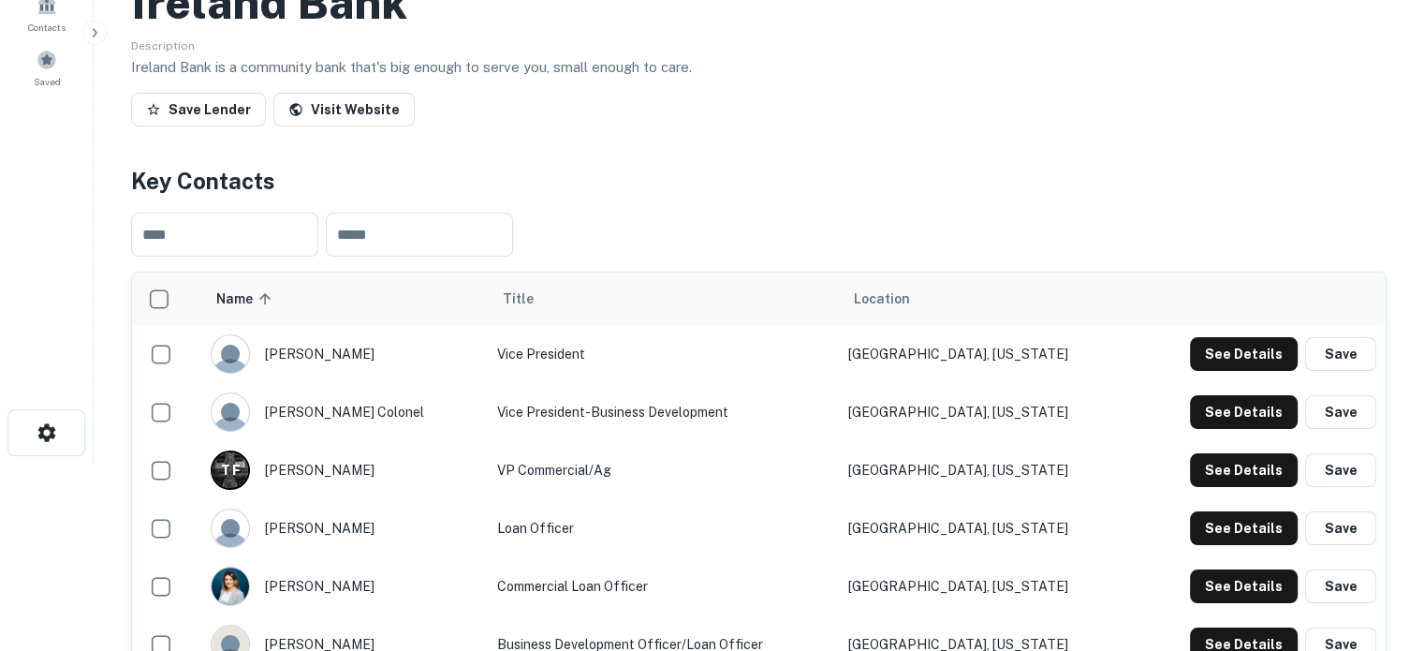
scroll to position [0, 0]
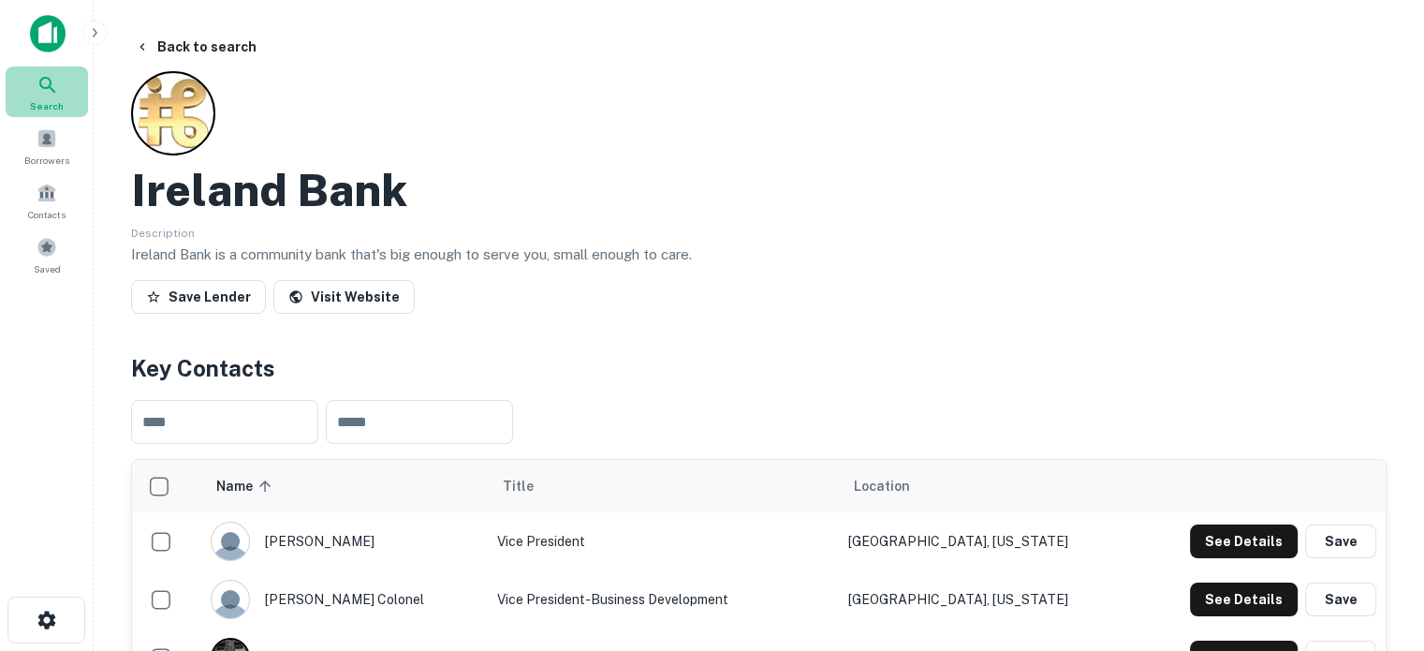
click at [44, 89] on icon at bounding box center [48, 85] width 22 height 22
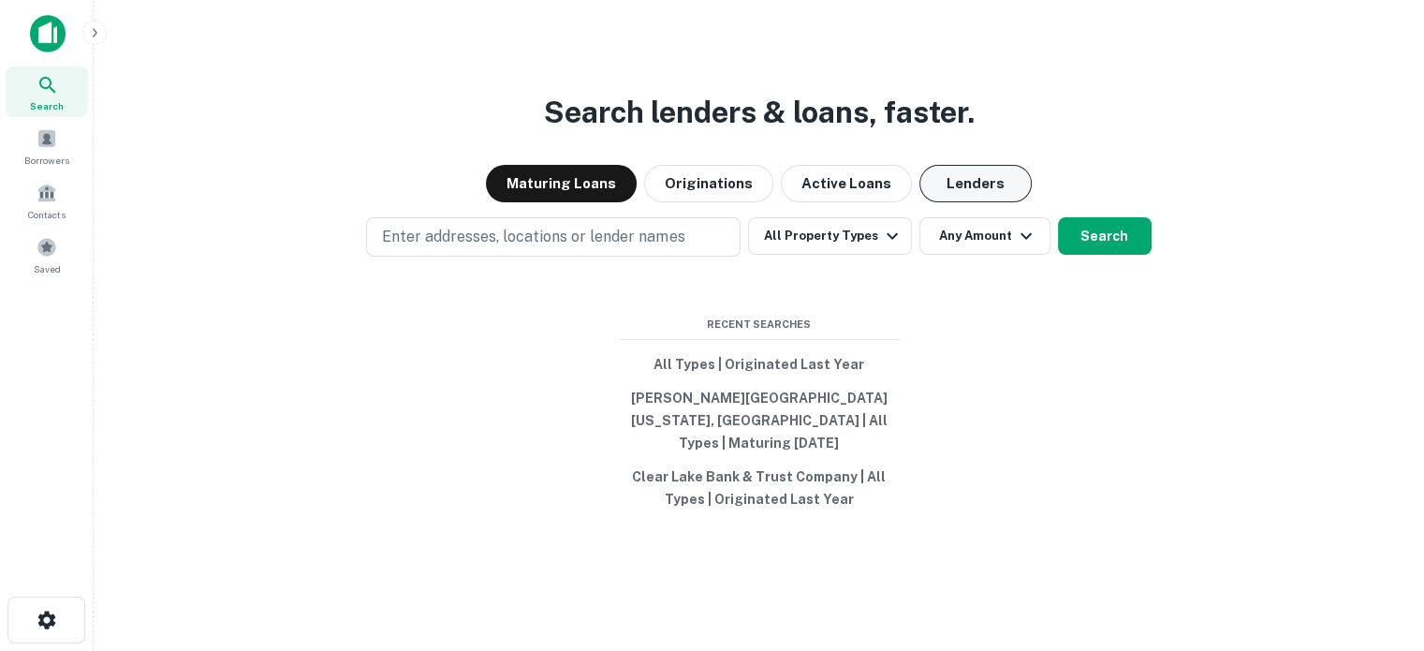
click at [998, 197] on button "Lenders" at bounding box center [975, 183] width 112 height 37
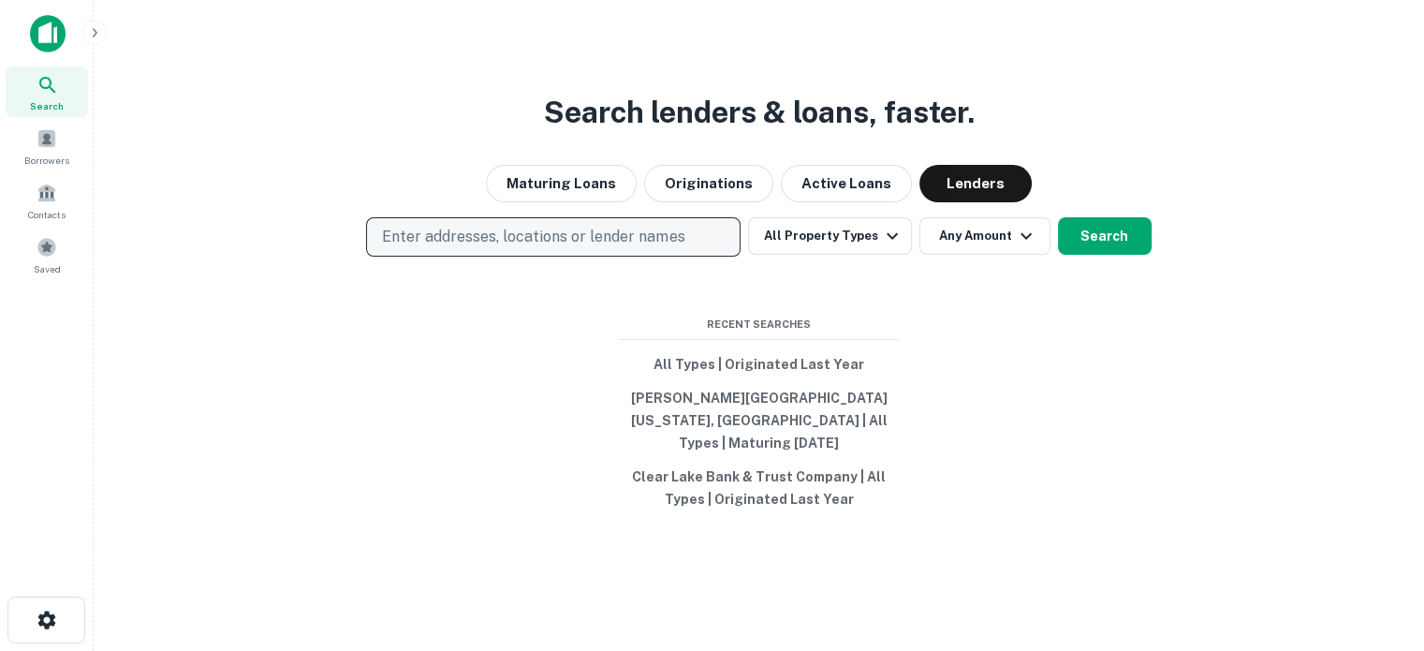
click at [619, 248] on p "Enter addresses, locations or lender names" at bounding box center [533, 237] width 302 height 22
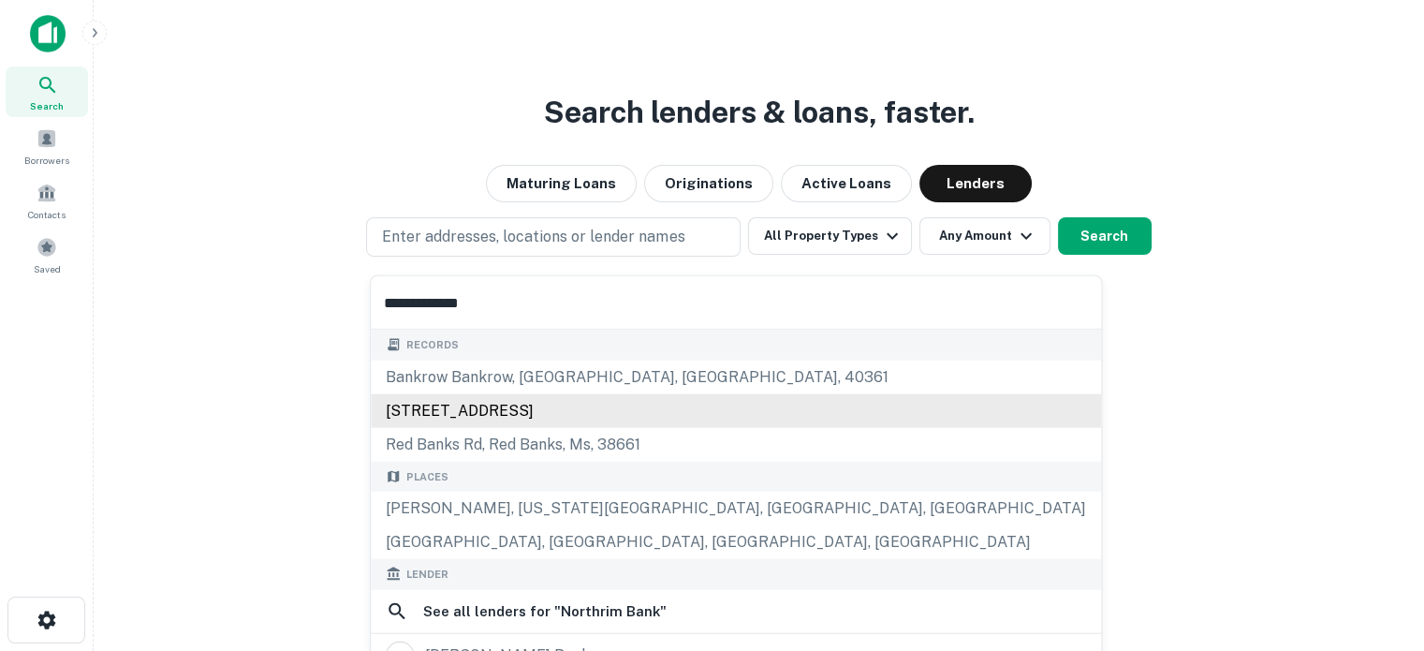
scroll to position [187, 0]
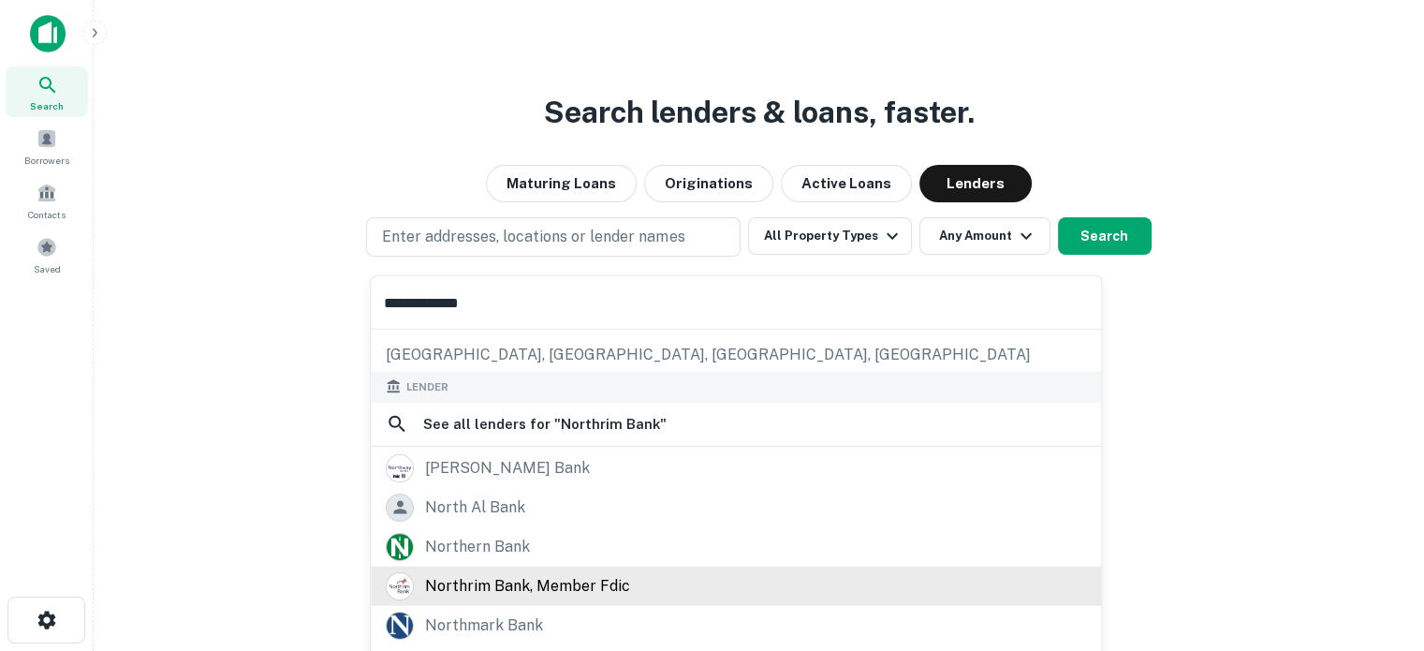
type input "**********"
click at [532, 581] on div "northrim bank, member fdic" at bounding box center [527, 585] width 205 height 28
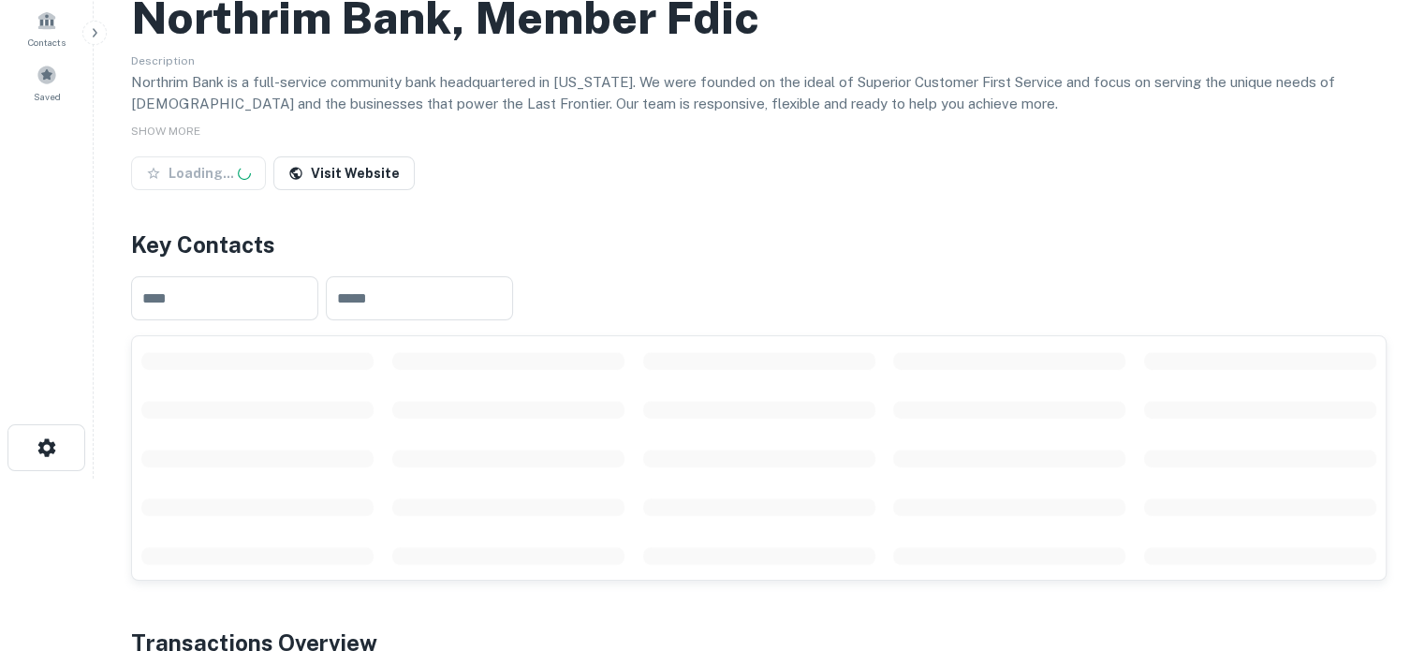
scroll to position [281, 0]
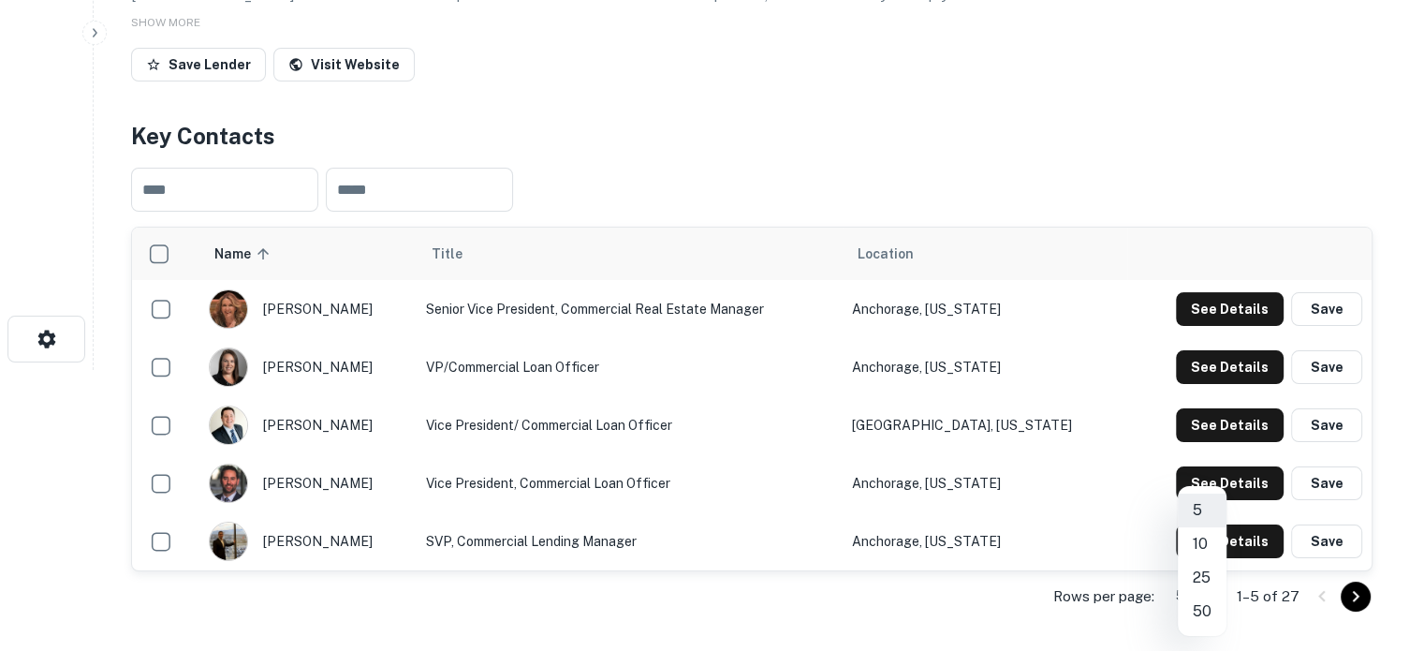
click at [1199, 370] on body "Search Borrowers Contacts Saved Back to search Northrim Bank, Member Fdic Descr…" at bounding box center [712, 44] width 1424 height 651
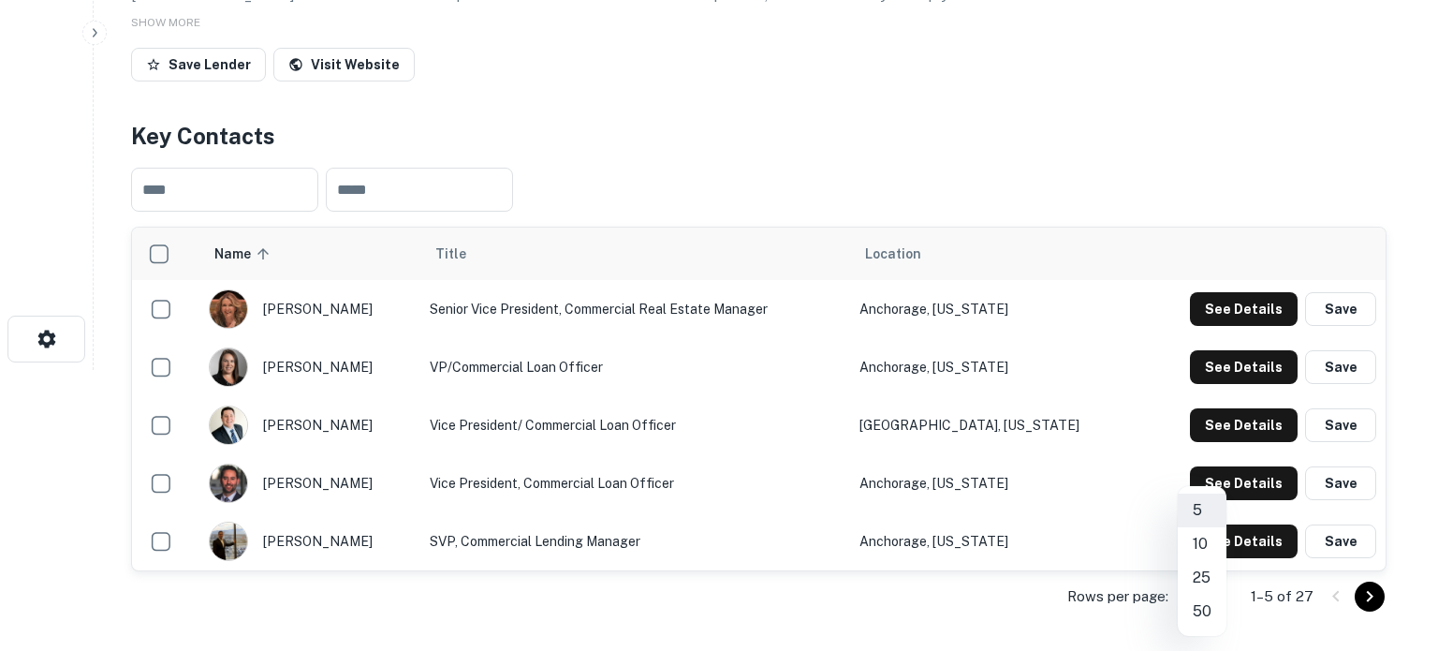
click at [1199, 577] on li "25" at bounding box center [1202, 578] width 49 height 34
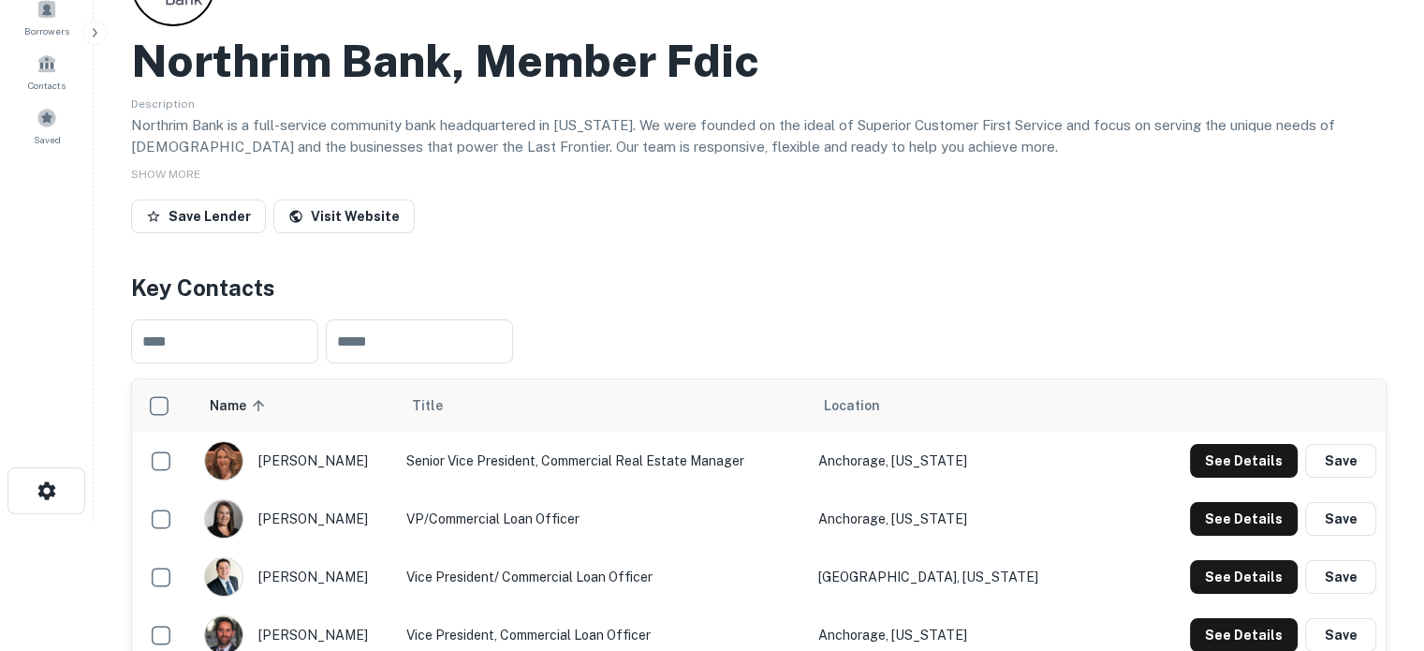
scroll to position [0, 0]
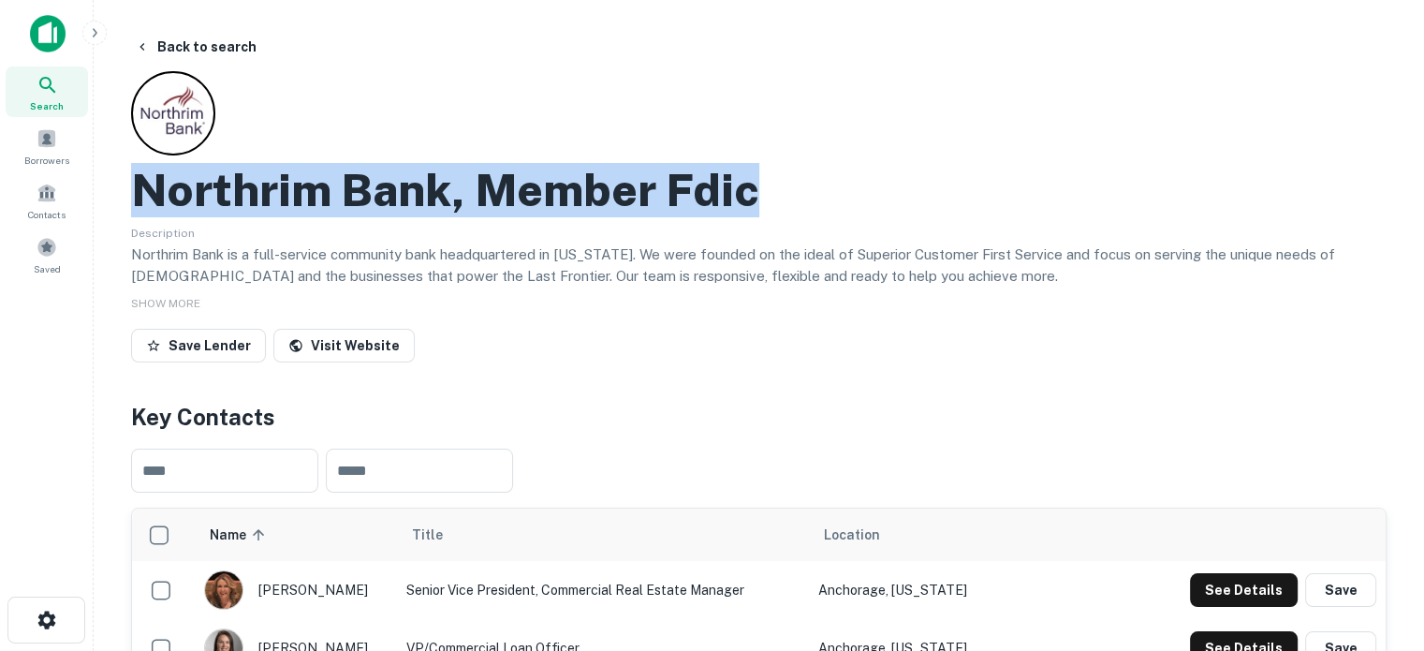
drag, startPoint x: 131, startPoint y: 200, endPoint x: 837, endPoint y: 196, distance: 706.0
click at [837, 196] on div "Northrim Bank, Member Fdic" at bounding box center [759, 190] width 1256 height 54
copy h2 "Northrim Bank, Member Fdic"
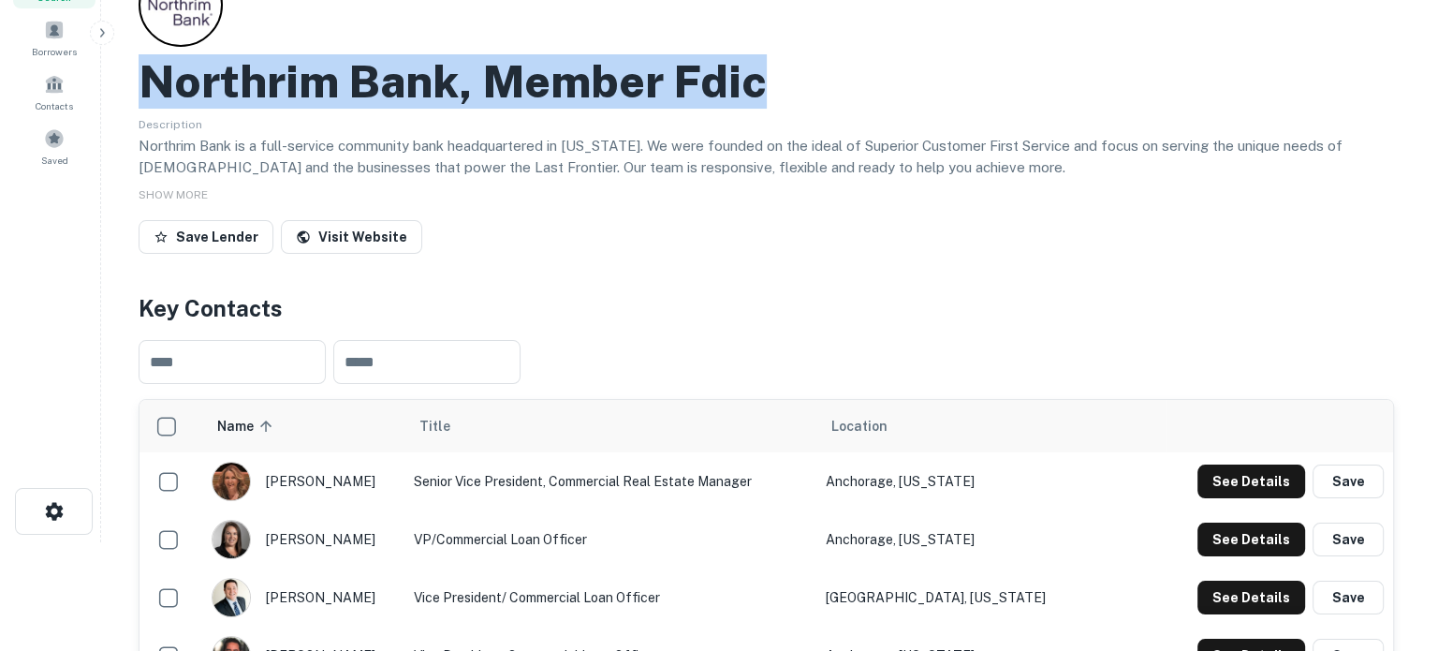
scroll to position [187, 0]
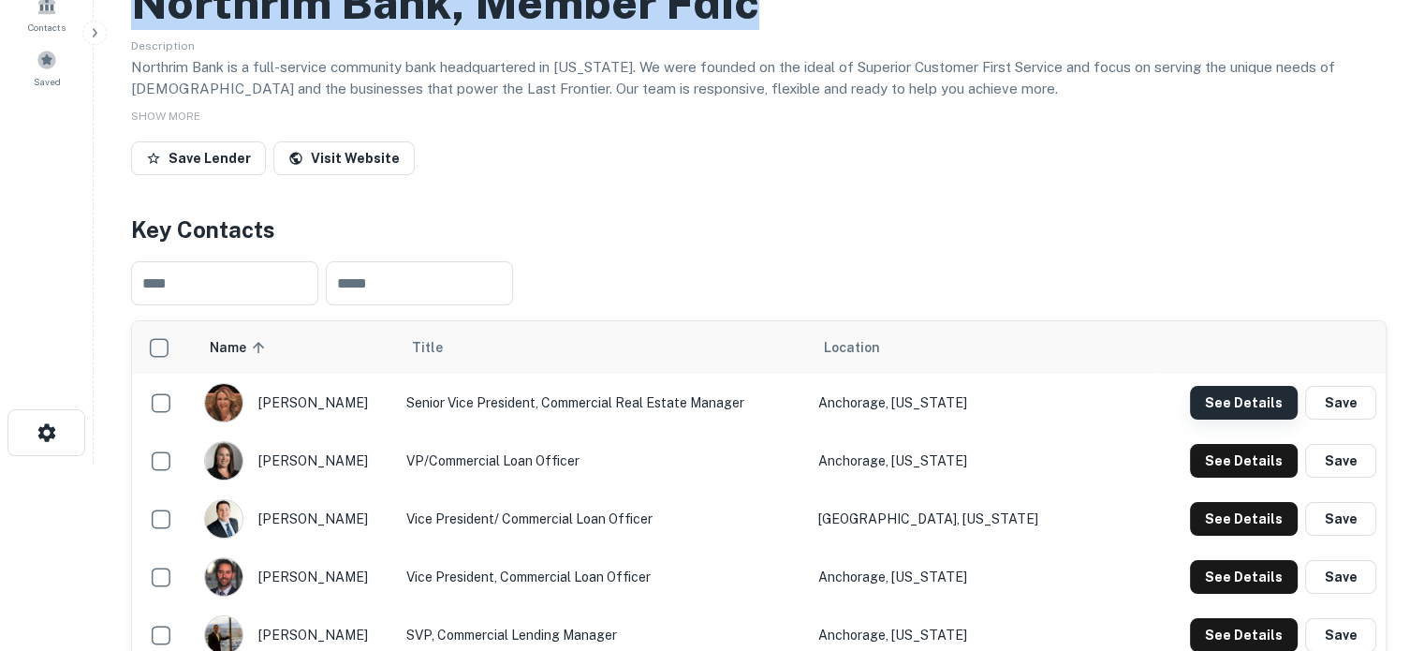
click at [1240, 411] on button "See Details" at bounding box center [1244, 403] width 108 height 34
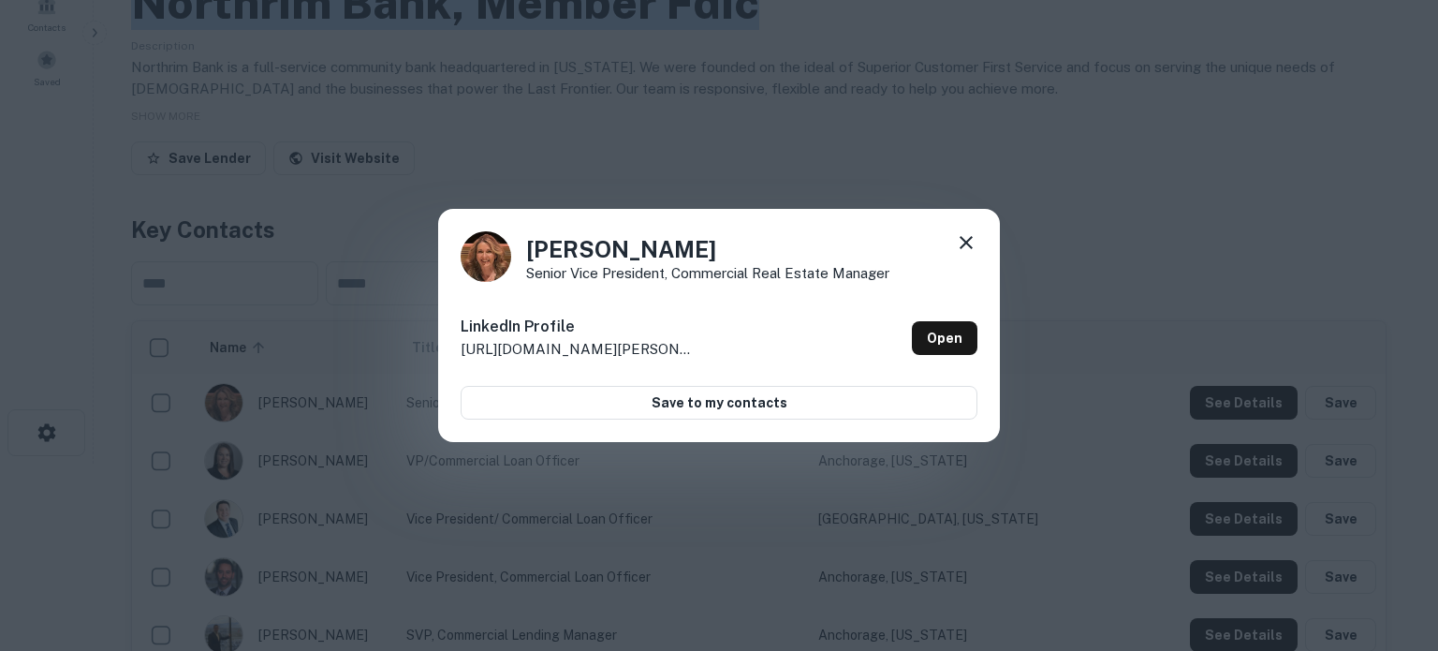
click at [966, 247] on icon at bounding box center [966, 242] width 22 height 22
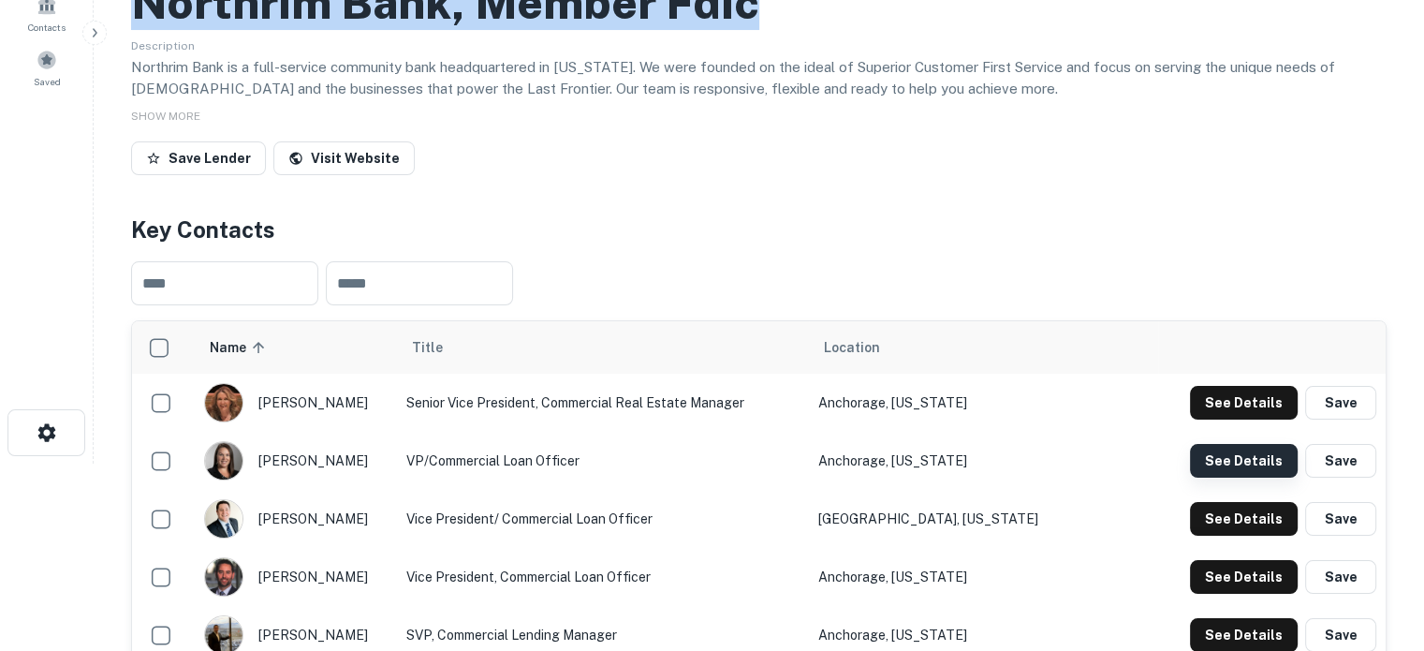
click at [1201, 460] on button "See Details" at bounding box center [1244, 461] width 108 height 34
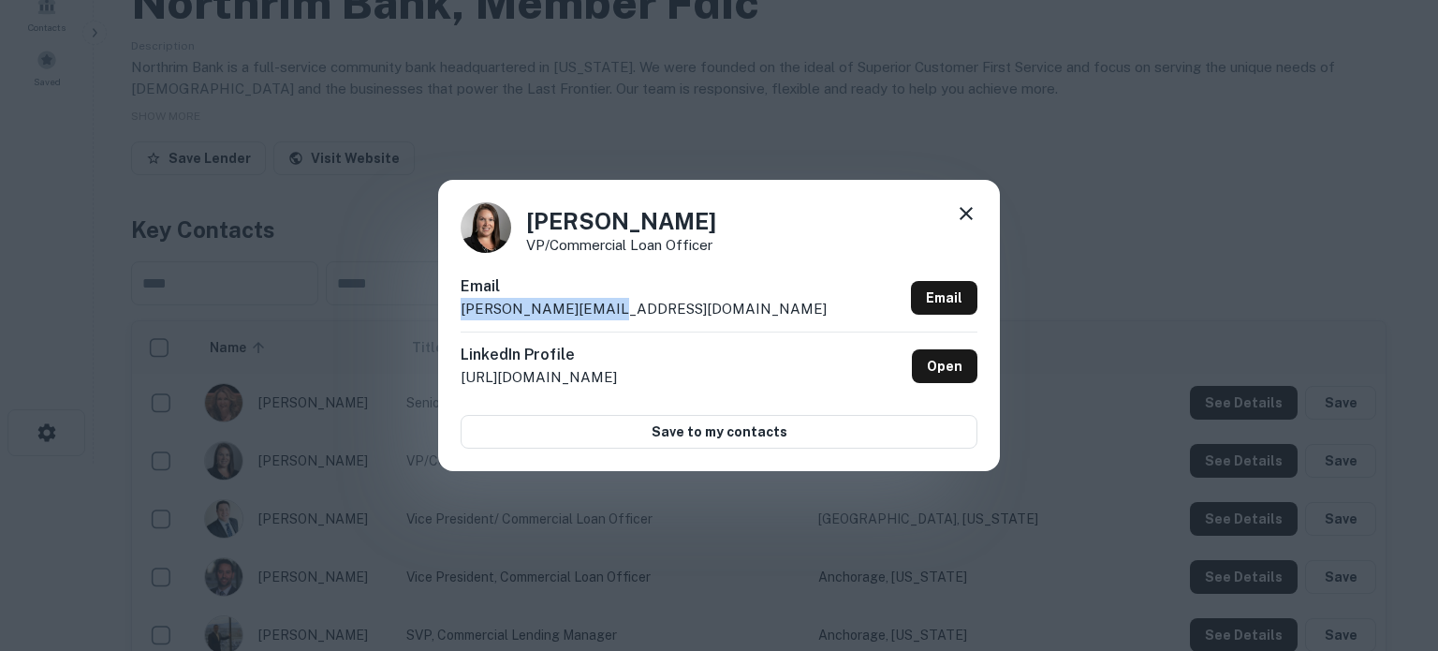
drag, startPoint x: 643, startPoint y: 308, endPoint x: 463, endPoint y: 319, distance: 181.1
click at [463, 319] on div "Email cody.beech@nrim.com Email" at bounding box center [719, 303] width 517 height 56
copy p "cody.beech@nrim.com"
click at [966, 216] on icon at bounding box center [966, 213] width 22 height 22
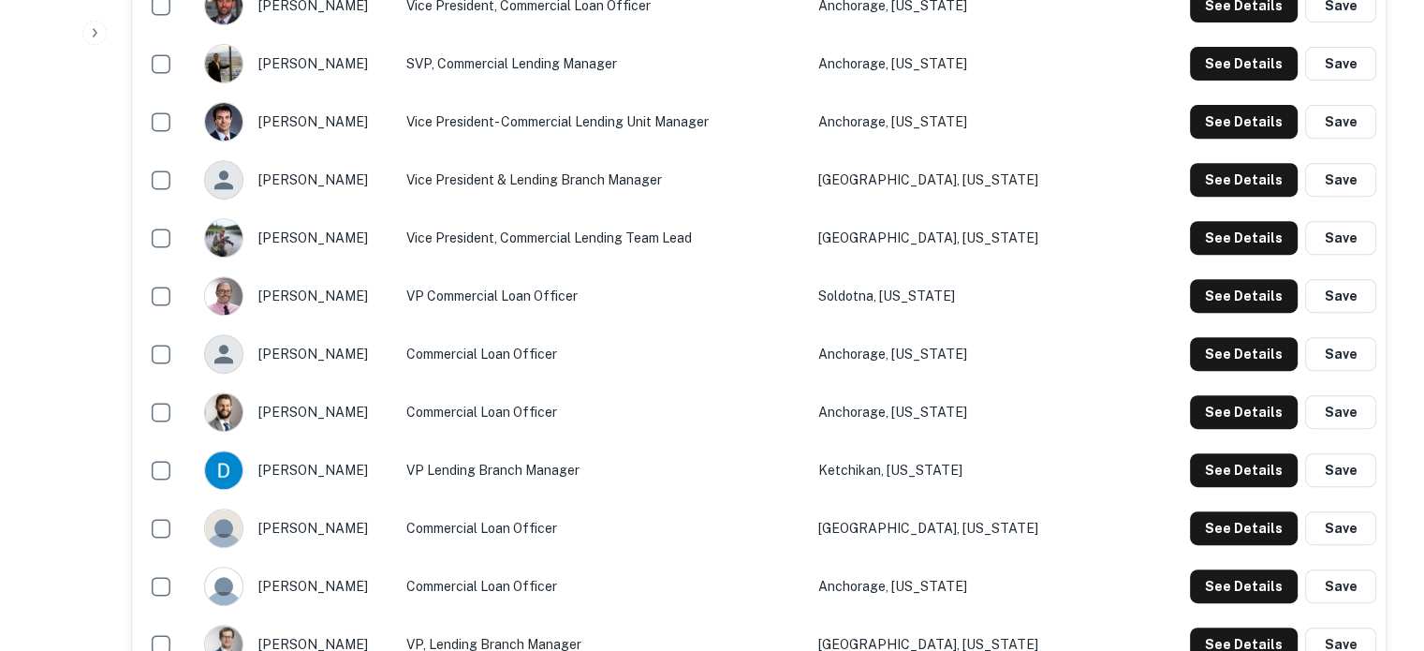
scroll to position [936, 0]
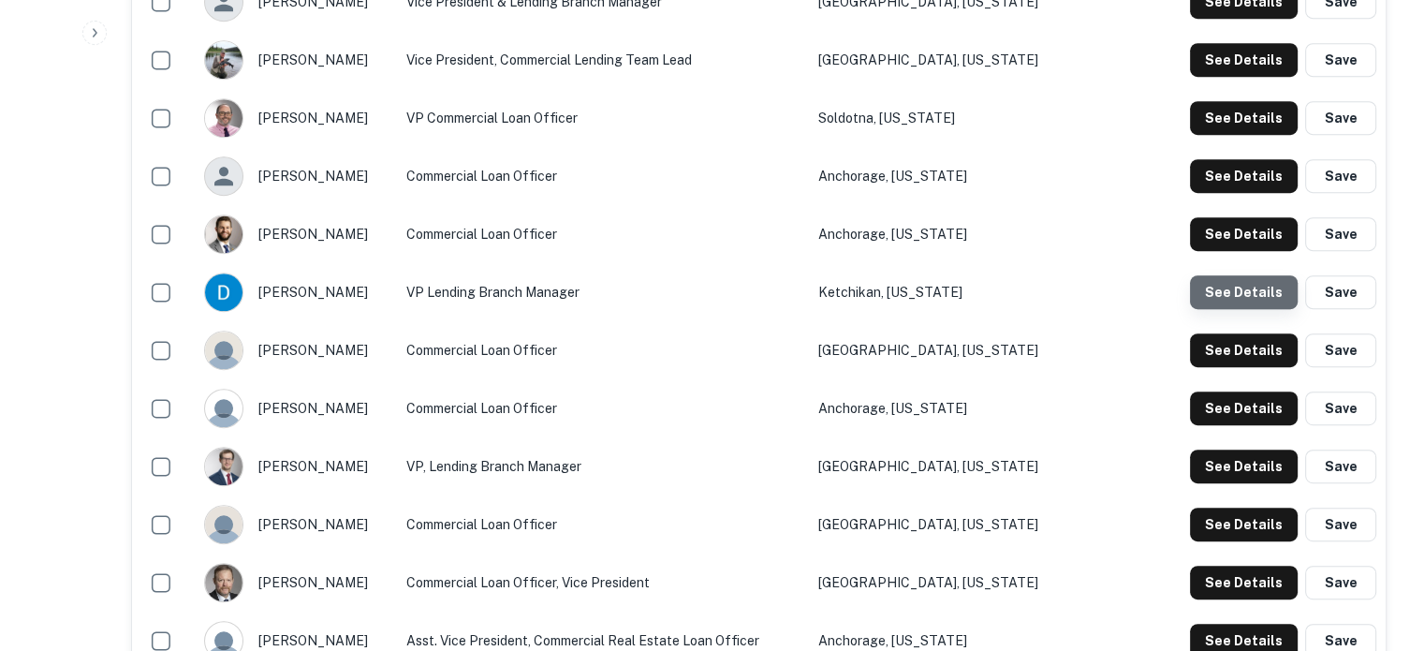
click at [1258, 302] on button "See Details" at bounding box center [1244, 292] width 108 height 34
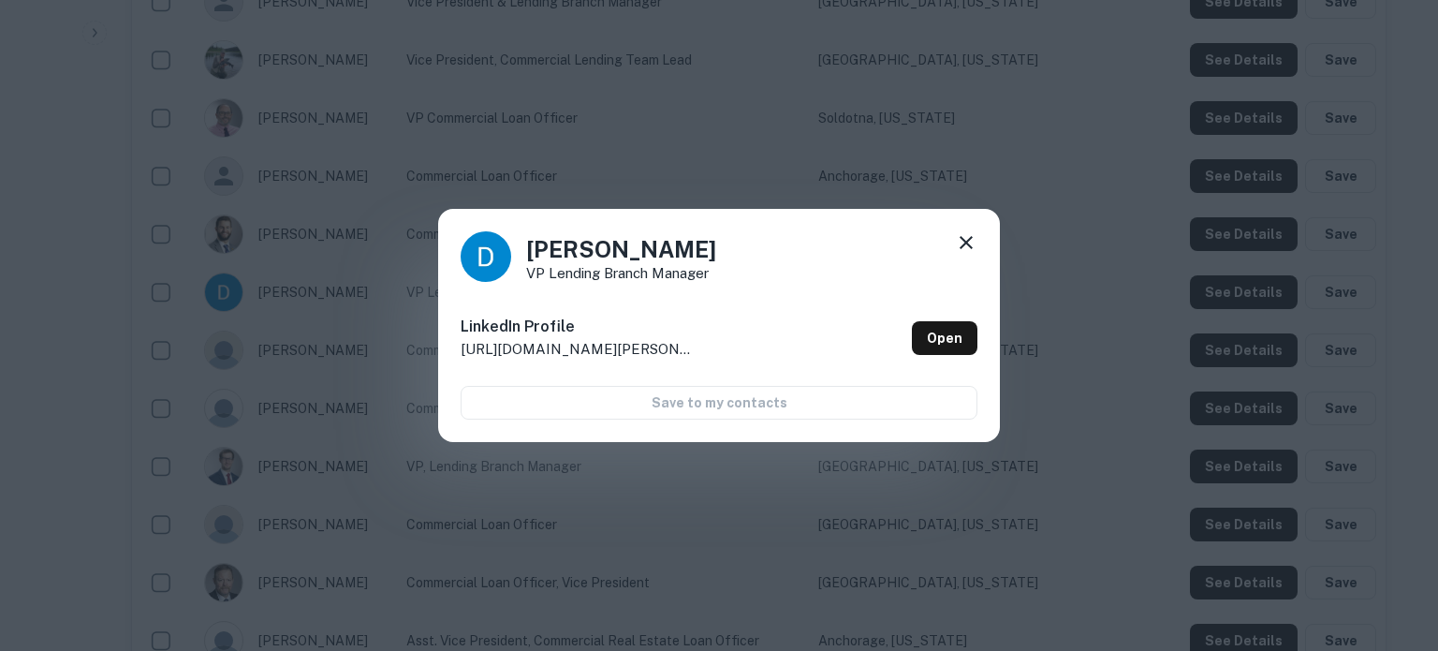
click at [969, 239] on icon at bounding box center [966, 242] width 13 height 13
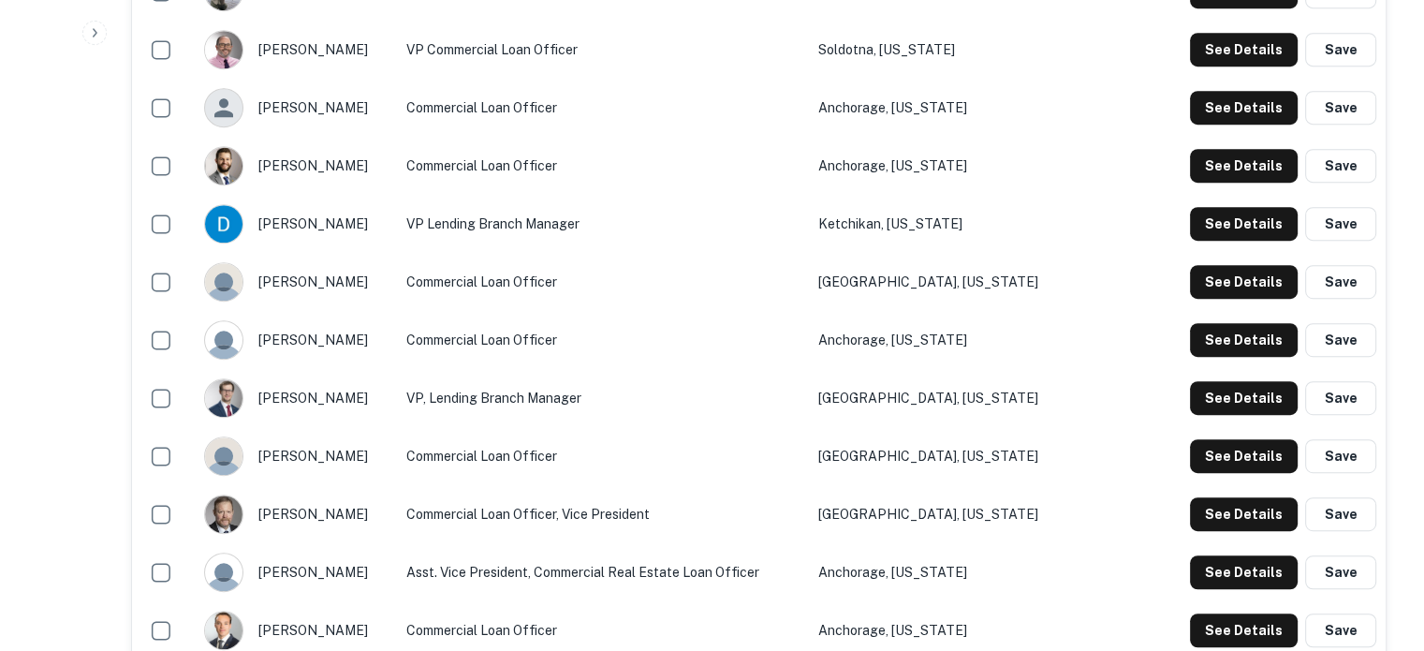
scroll to position [843, 0]
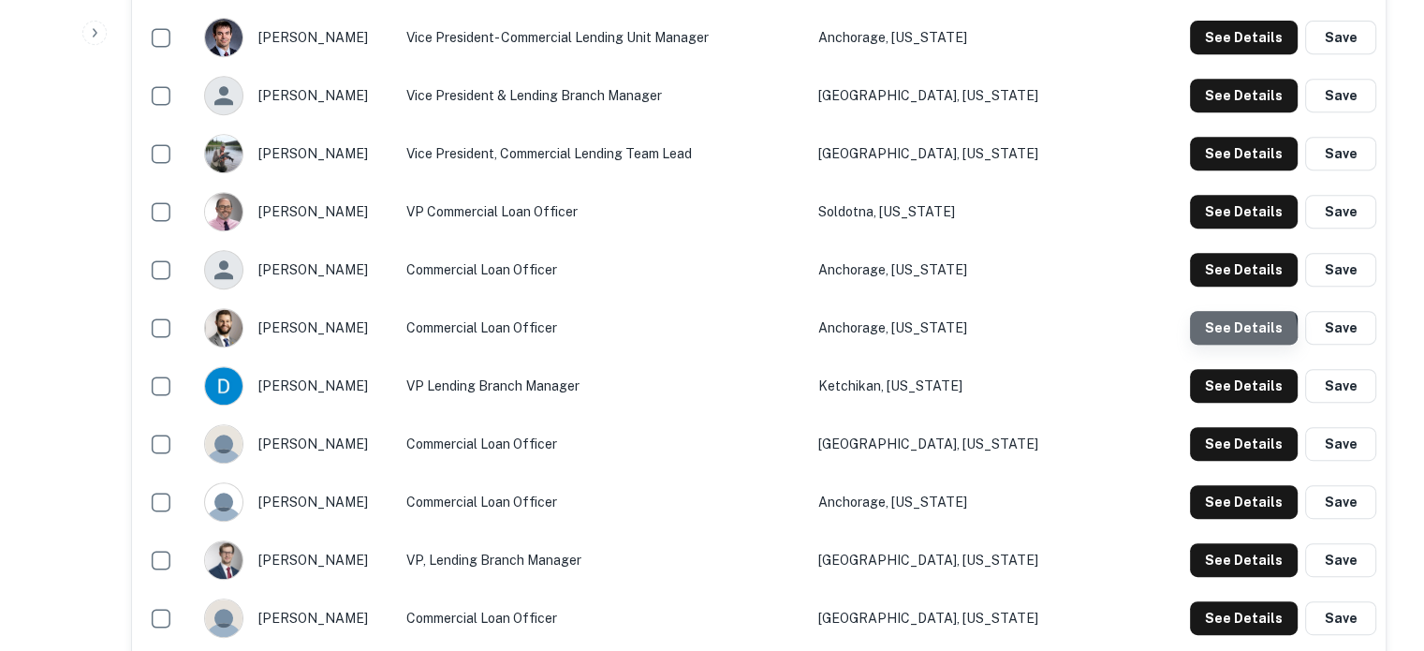
click at [1231, 334] on button "See Details" at bounding box center [1244, 328] width 108 height 34
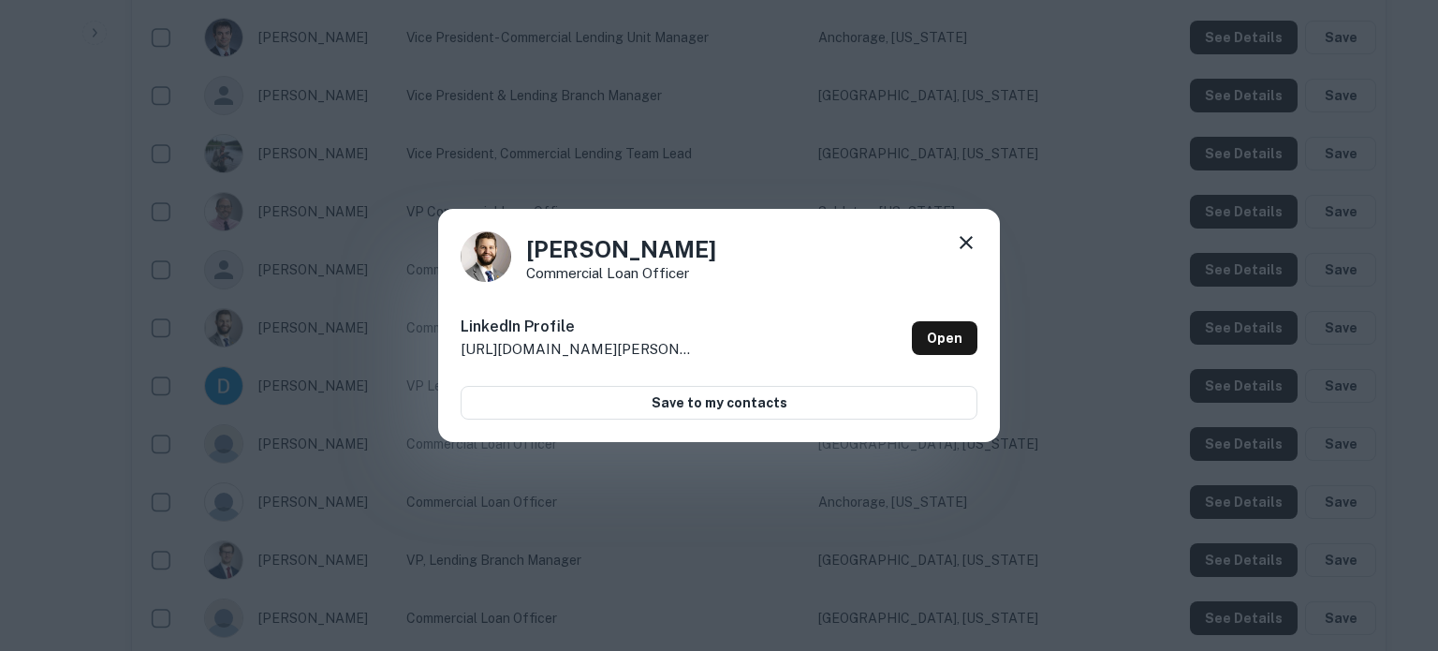
click at [927, 361] on div "LinkedIn Profile http://www.linkedin.com/in/blake-rod-b317a746 Open" at bounding box center [719, 337] width 517 height 67
click at [934, 347] on link "Open" at bounding box center [945, 338] width 66 height 34
click at [977, 242] on icon at bounding box center [966, 242] width 22 height 22
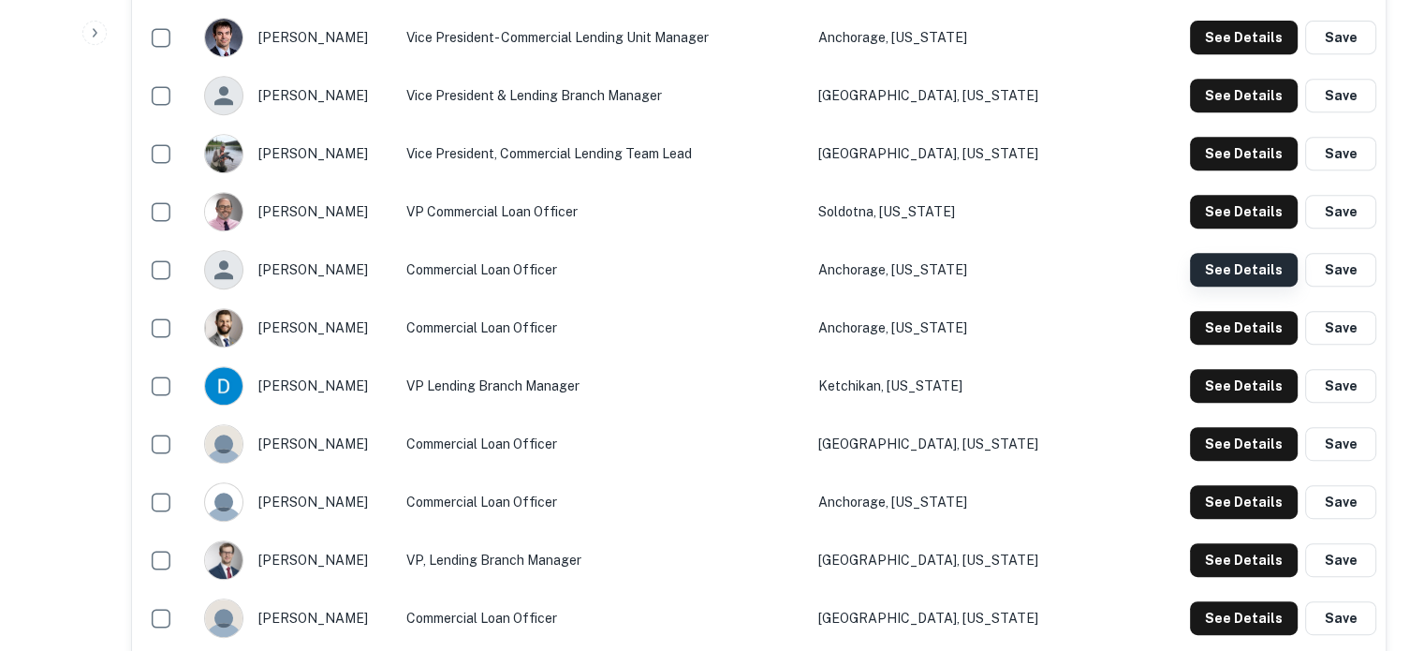
click at [1221, 276] on button "See Details" at bounding box center [1244, 270] width 108 height 34
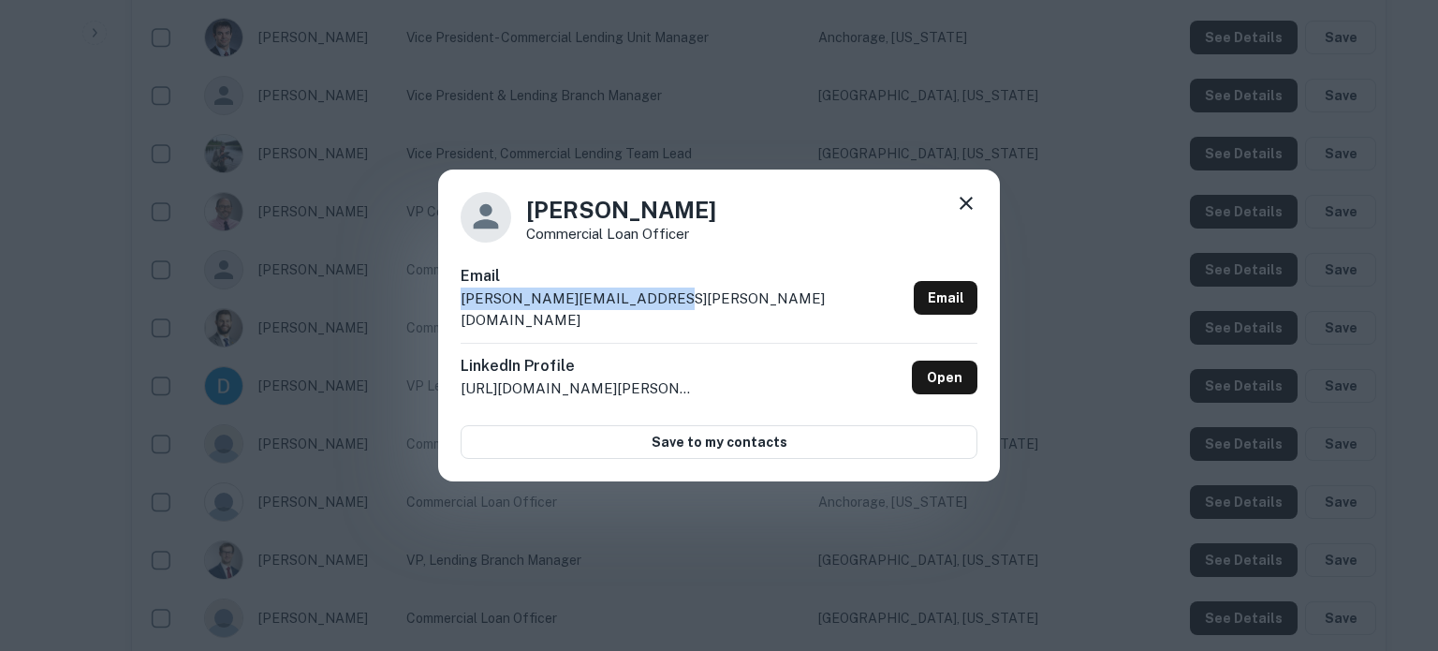
drag, startPoint x: 672, startPoint y: 304, endPoint x: 457, endPoint y: 318, distance: 215.8
click at [457, 318] on div "Ben Schulman Commercial Loan Officer Email benjamin.schulman@nrim.com Email Lin…" at bounding box center [719, 325] width 562 height 313
copy p "benjamin.schulman@nrim.com"
click at [963, 210] on icon at bounding box center [966, 203] width 13 height 13
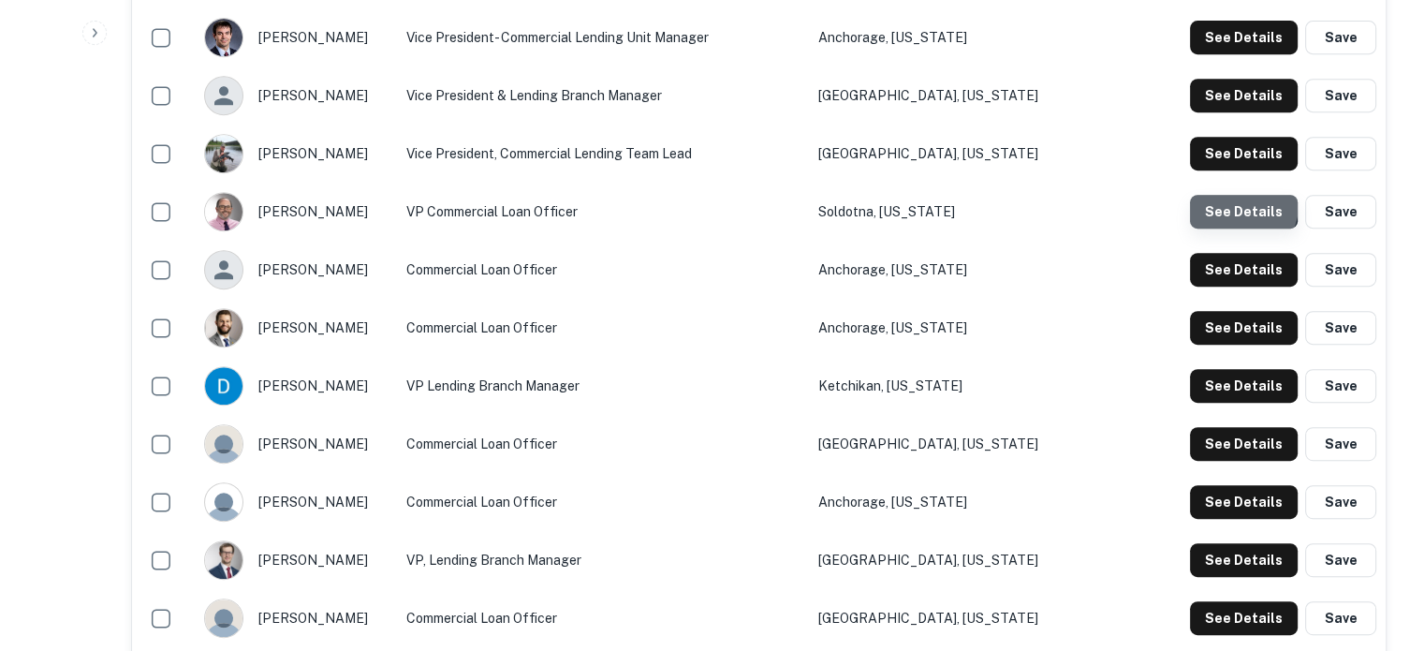
click at [1235, 206] on button "See Details" at bounding box center [1244, 212] width 108 height 34
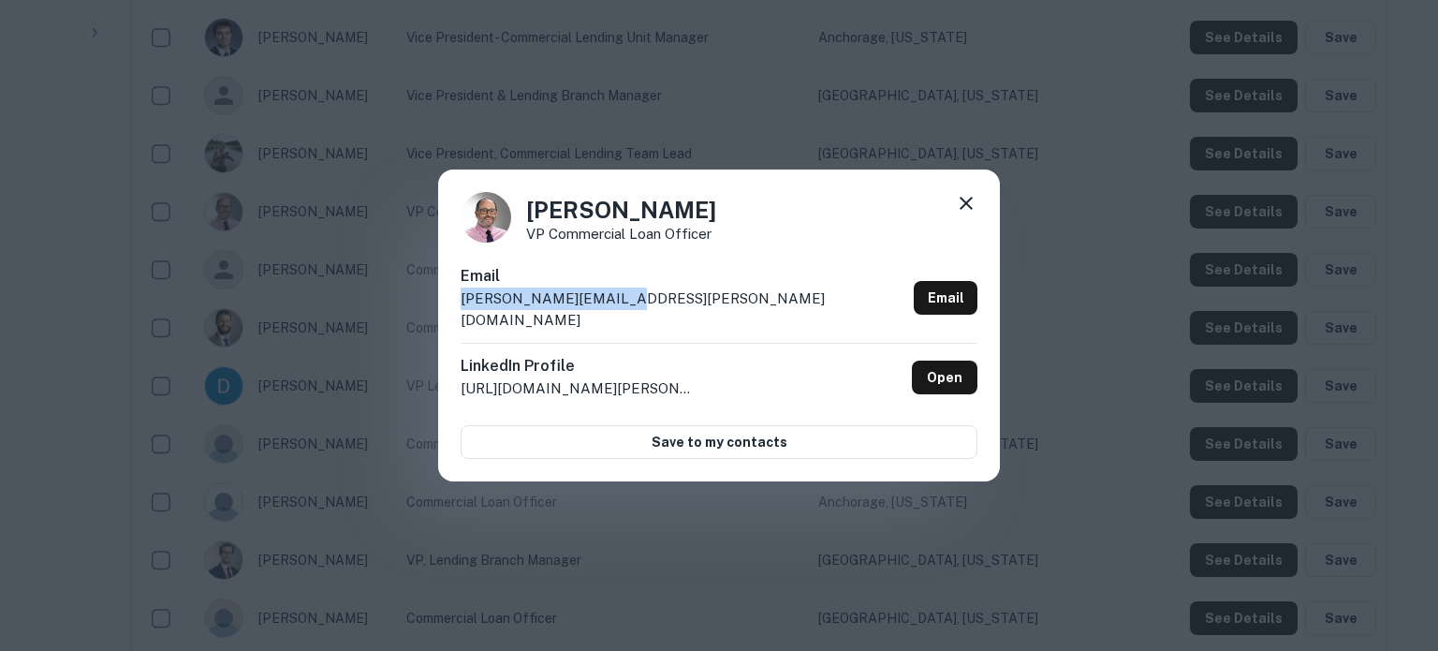
drag, startPoint x: 457, startPoint y: 317, endPoint x: 635, endPoint y: 316, distance: 177.9
click at [635, 316] on div "Steve Manley VP Commercial Loan Officer Email steve.manley@nrim.com Email Linke…" at bounding box center [719, 325] width 562 height 313
copy p "steve.manley@nrim.com"
click at [966, 209] on icon at bounding box center [966, 203] width 22 height 22
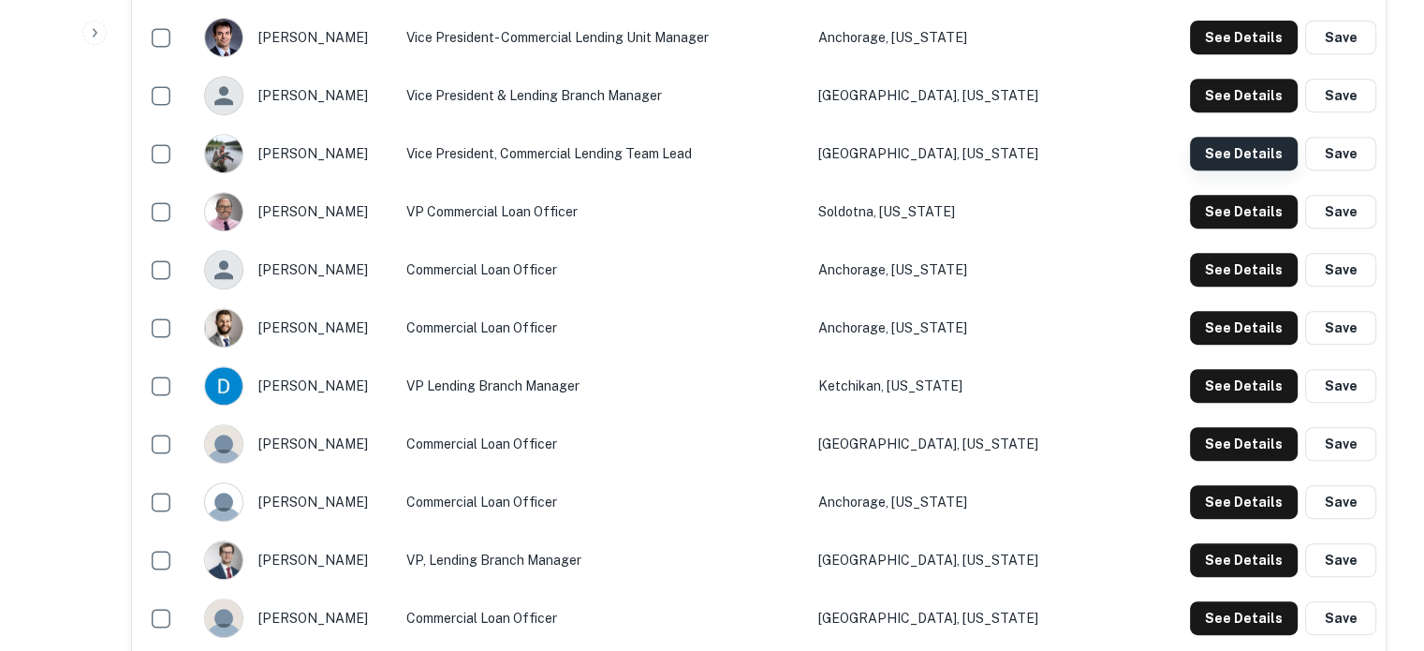
click at [1213, 155] on button "See Details" at bounding box center [1244, 154] width 108 height 34
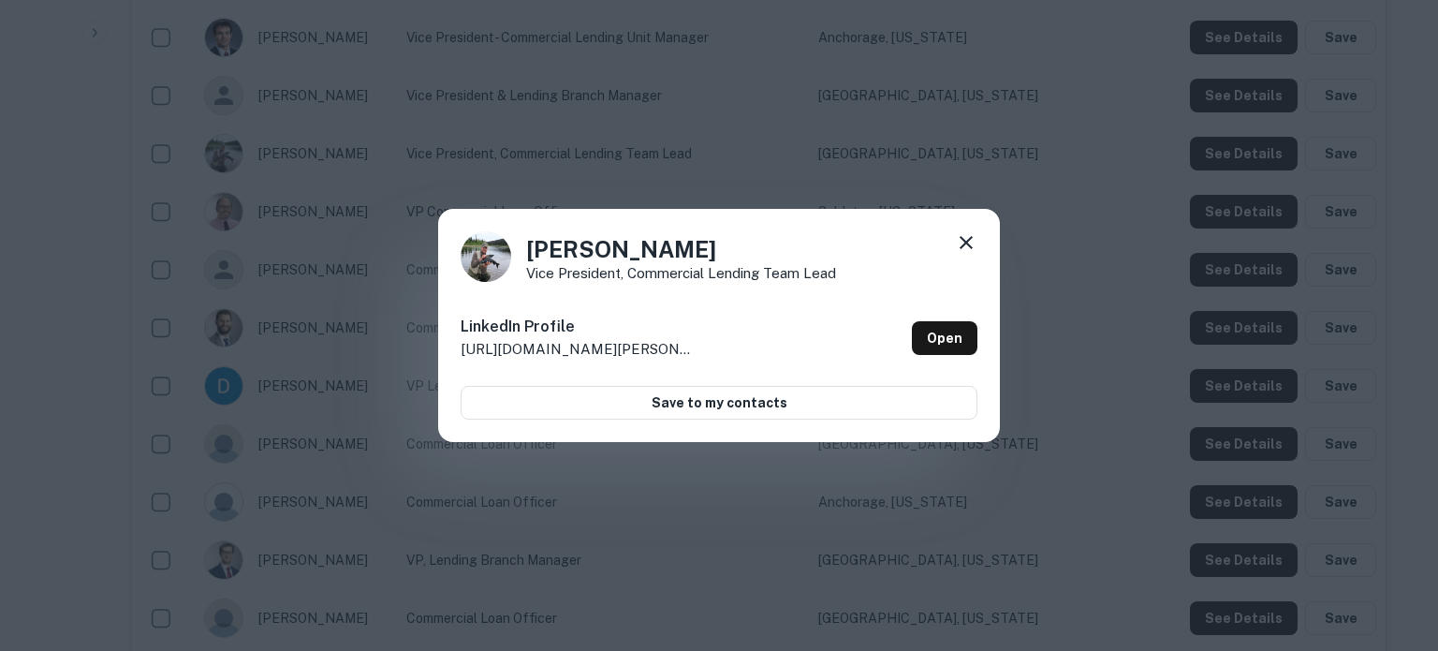
click at [963, 241] on icon at bounding box center [966, 242] width 22 height 22
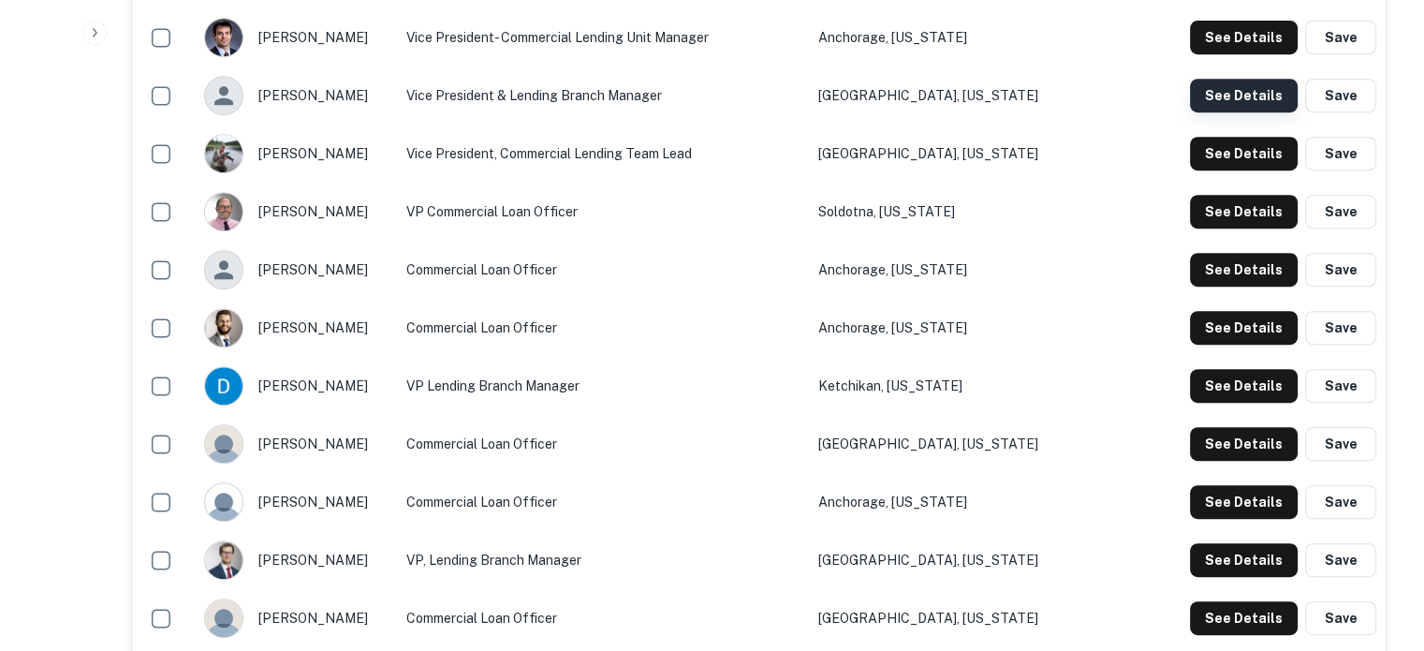
click at [1237, 86] on button "See Details" at bounding box center [1244, 96] width 108 height 34
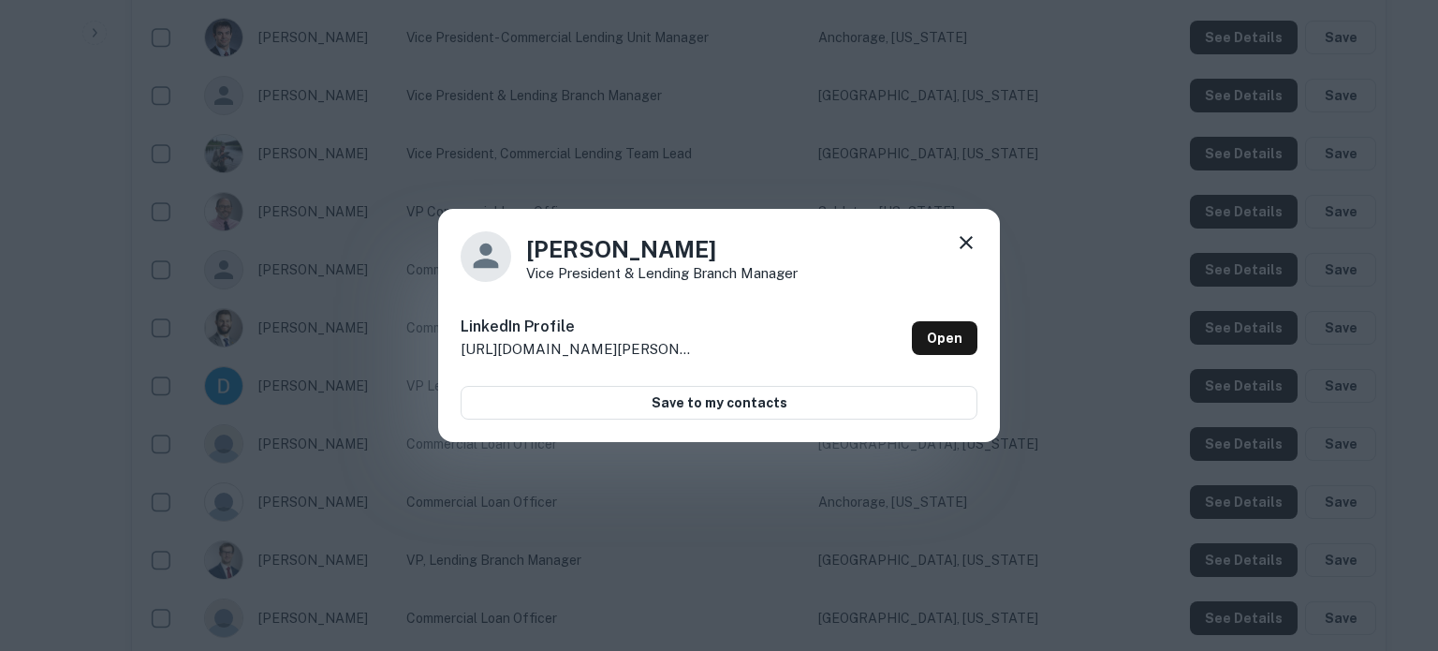
click at [965, 241] on icon at bounding box center [966, 242] width 13 height 13
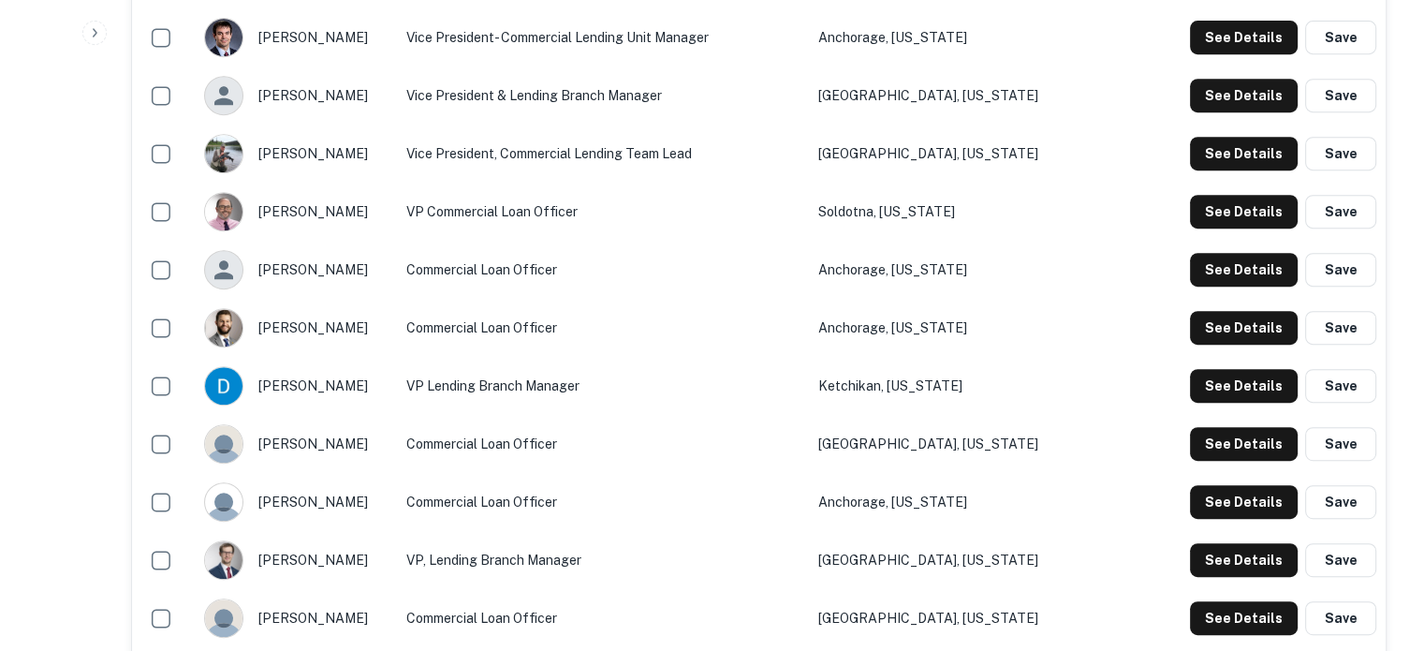
scroll to position [655, 0]
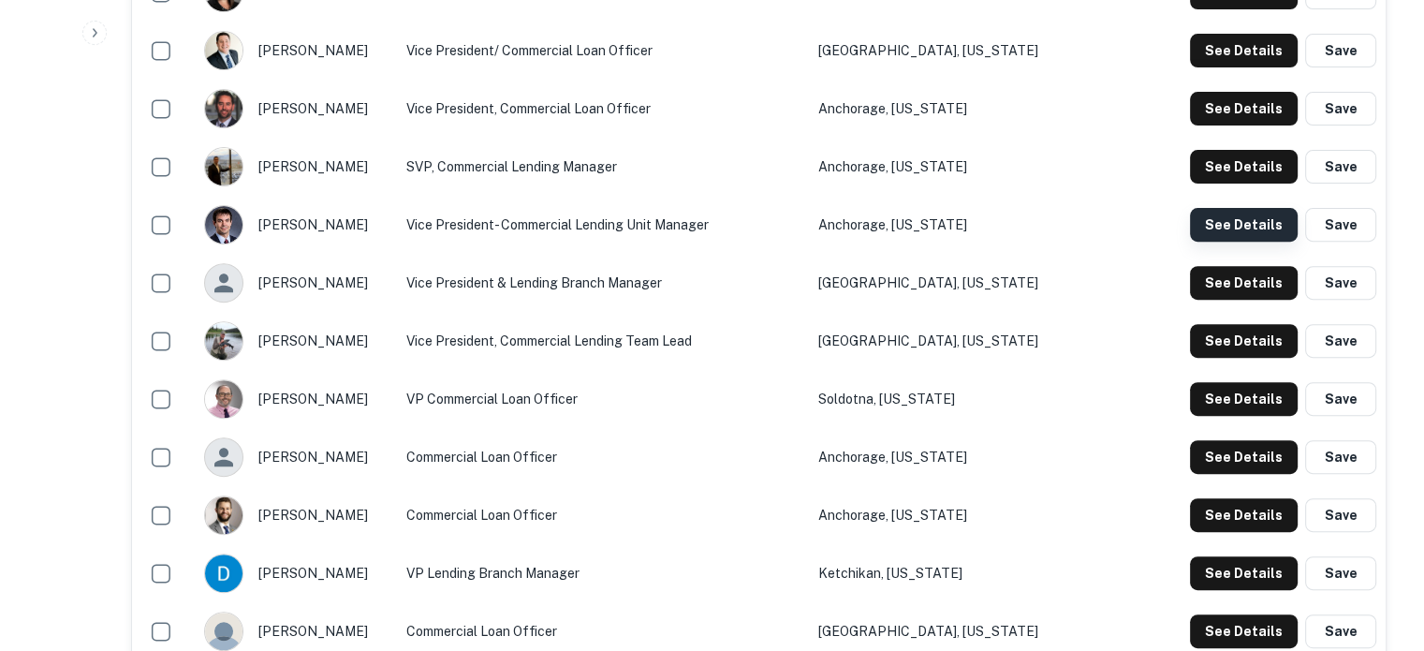
click at [1212, 226] on button "See Details" at bounding box center [1244, 225] width 108 height 34
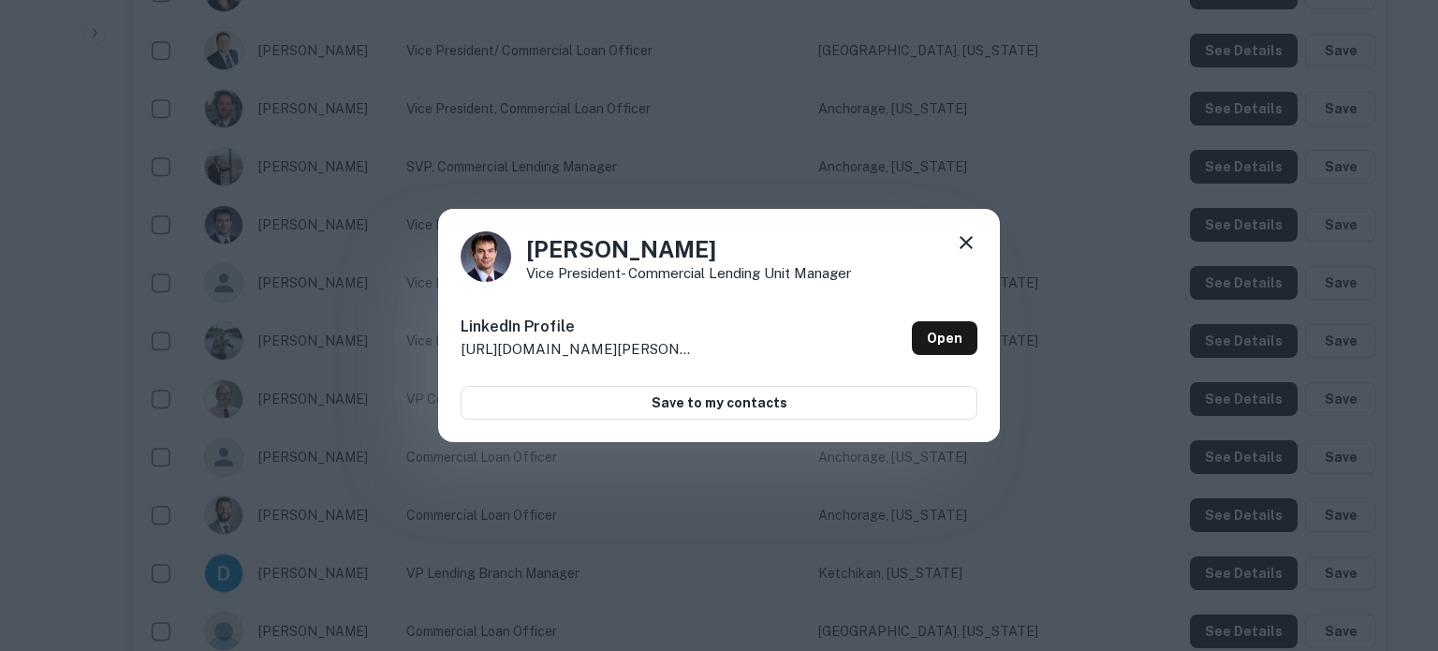
click at [972, 242] on icon at bounding box center [966, 242] width 22 height 22
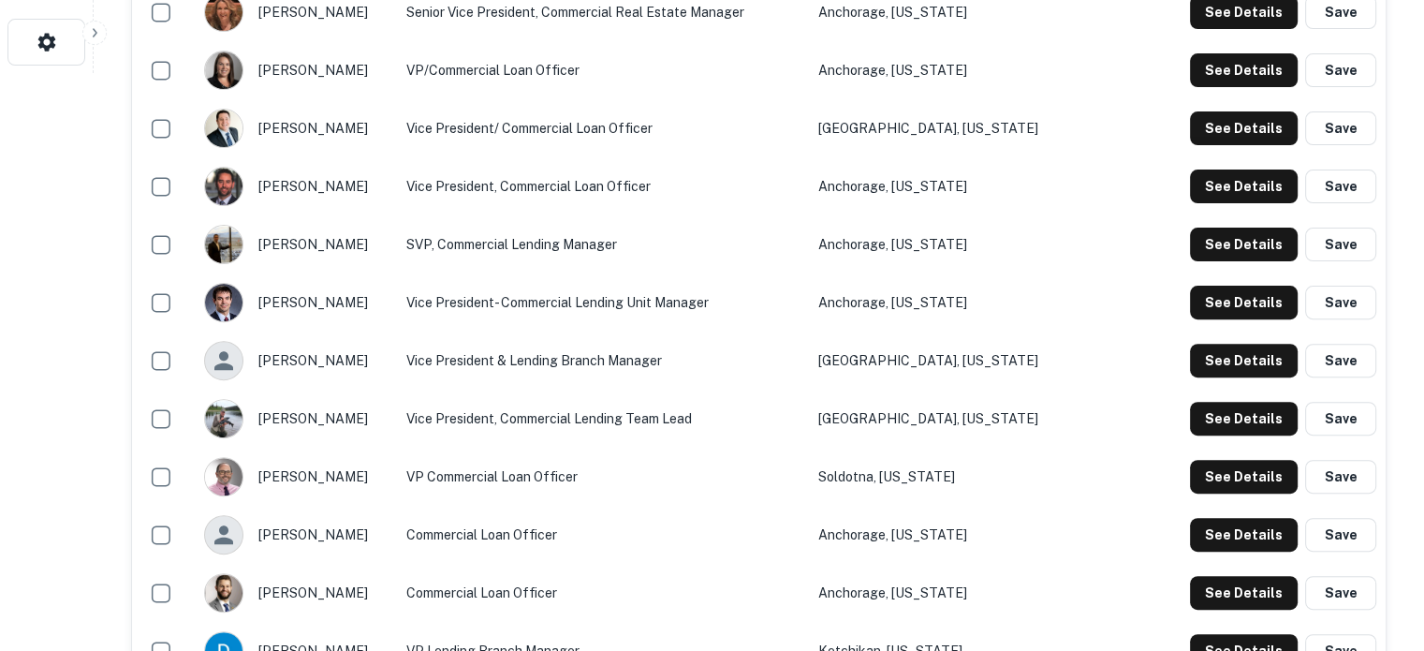
scroll to position [468, 0]
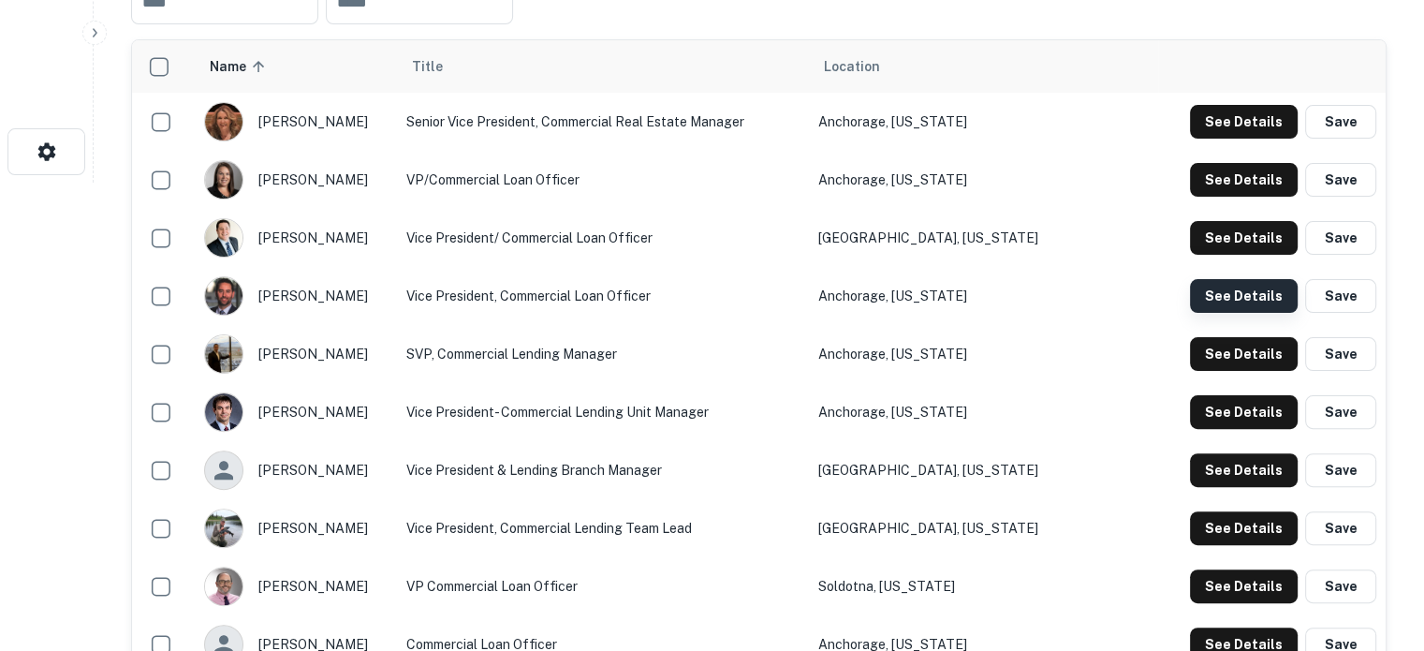
click at [1206, 302] on button "See Details" at bounding box center [1244, 296] width 108 height 34
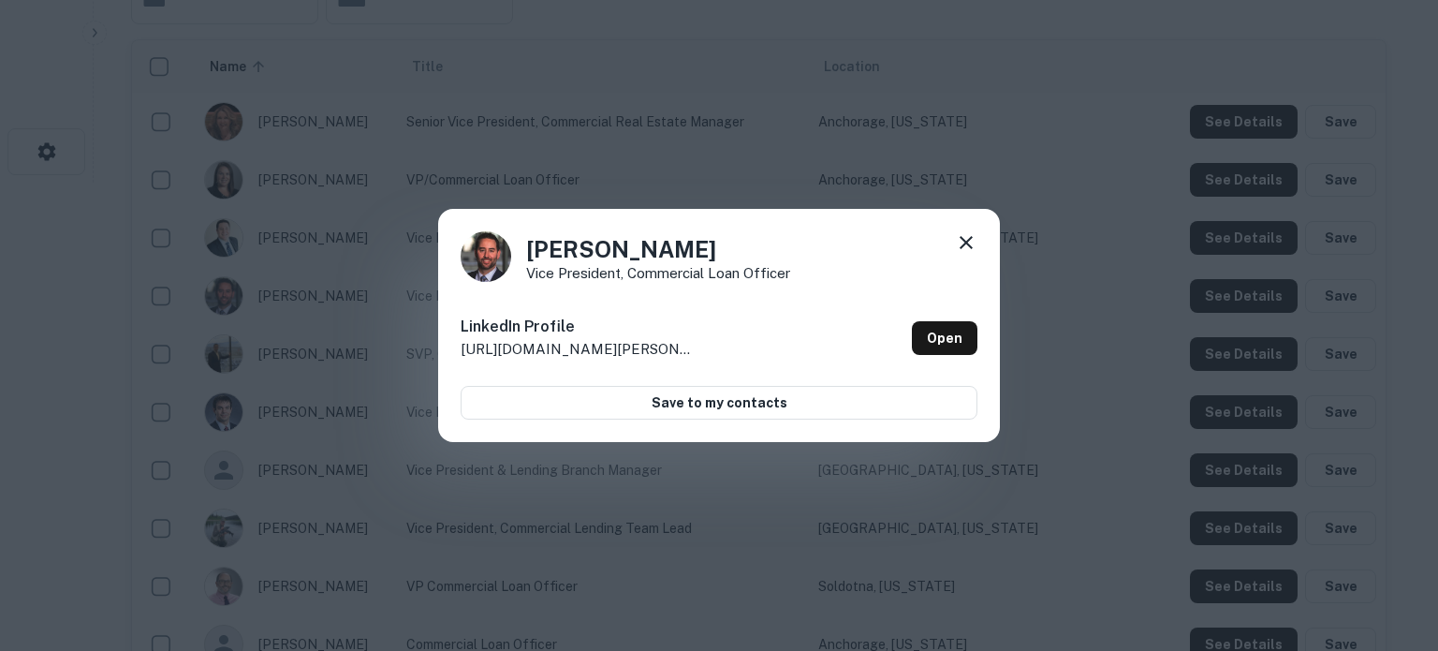
click at [981, 250] on div "Joe Donahue Vice President, Commercial Loan Officer LinkedIn Profile http://www…" at bounding box center [719, 326] width 562 height 234
click at [967, 241] on icon at bounding box center [966, 242] width 13 height 13
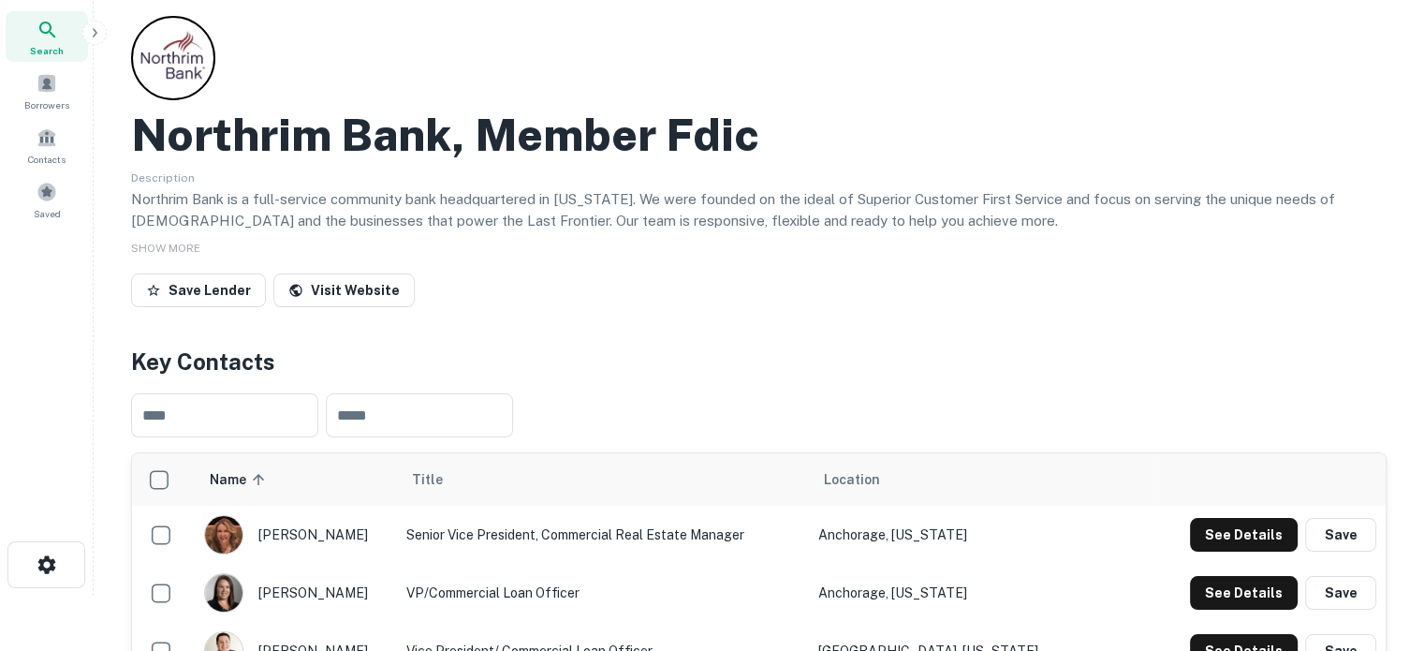
scroll to position [0, 0]
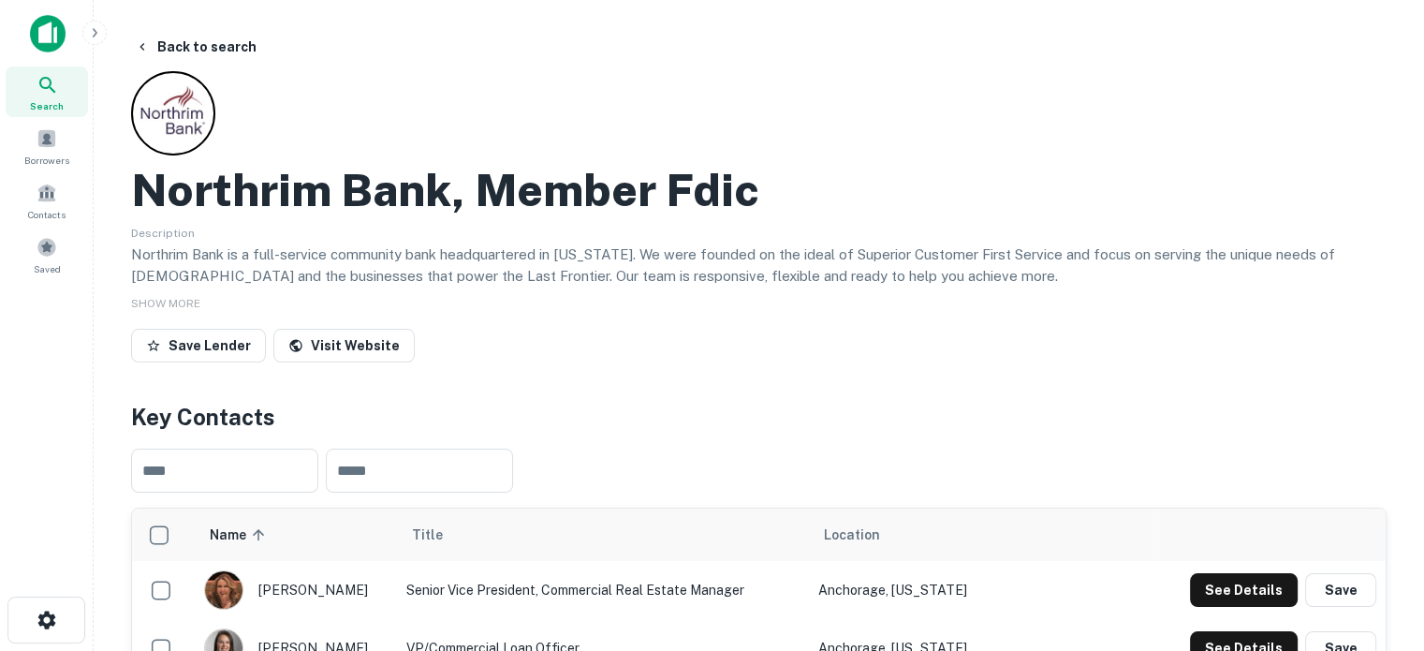
click at [64, 96] on div "Search" at bounding box center [47, 91] width 82 height 51
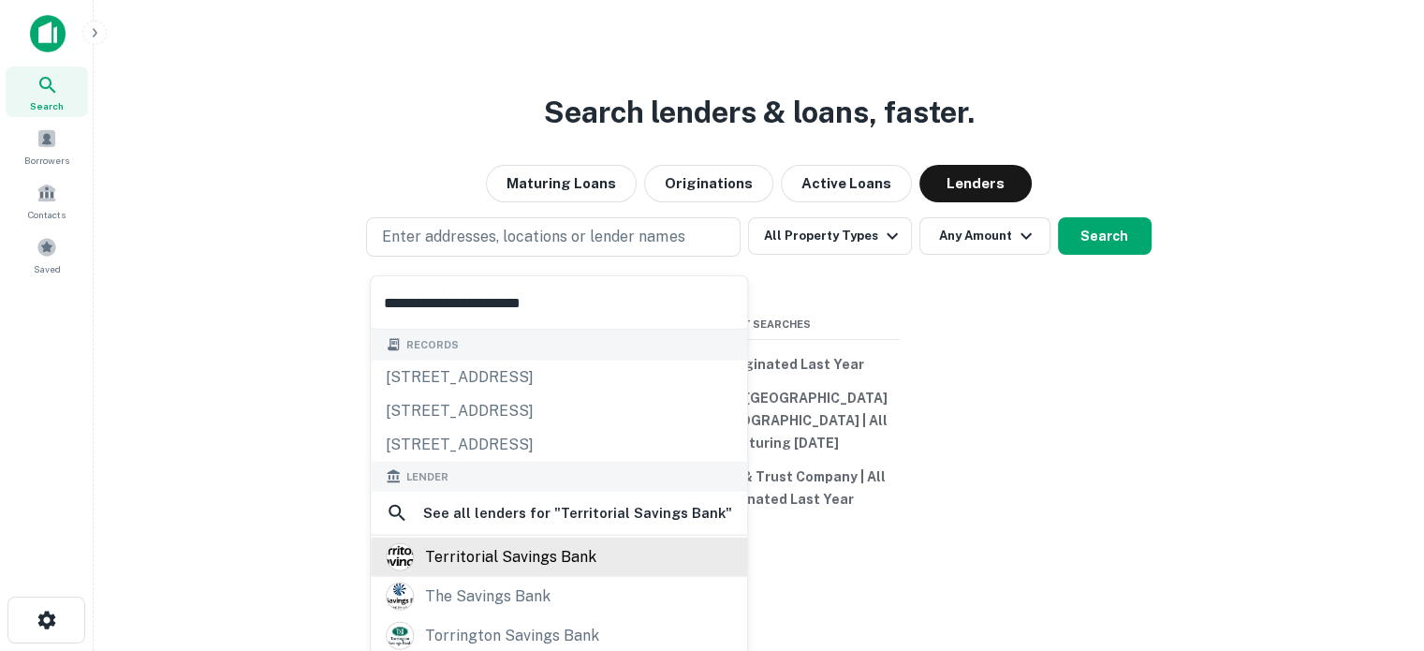
type input "**********"
click at [502, 545] on div "territorial savings bank" at bounding box center [510, 557] width 171 height 28
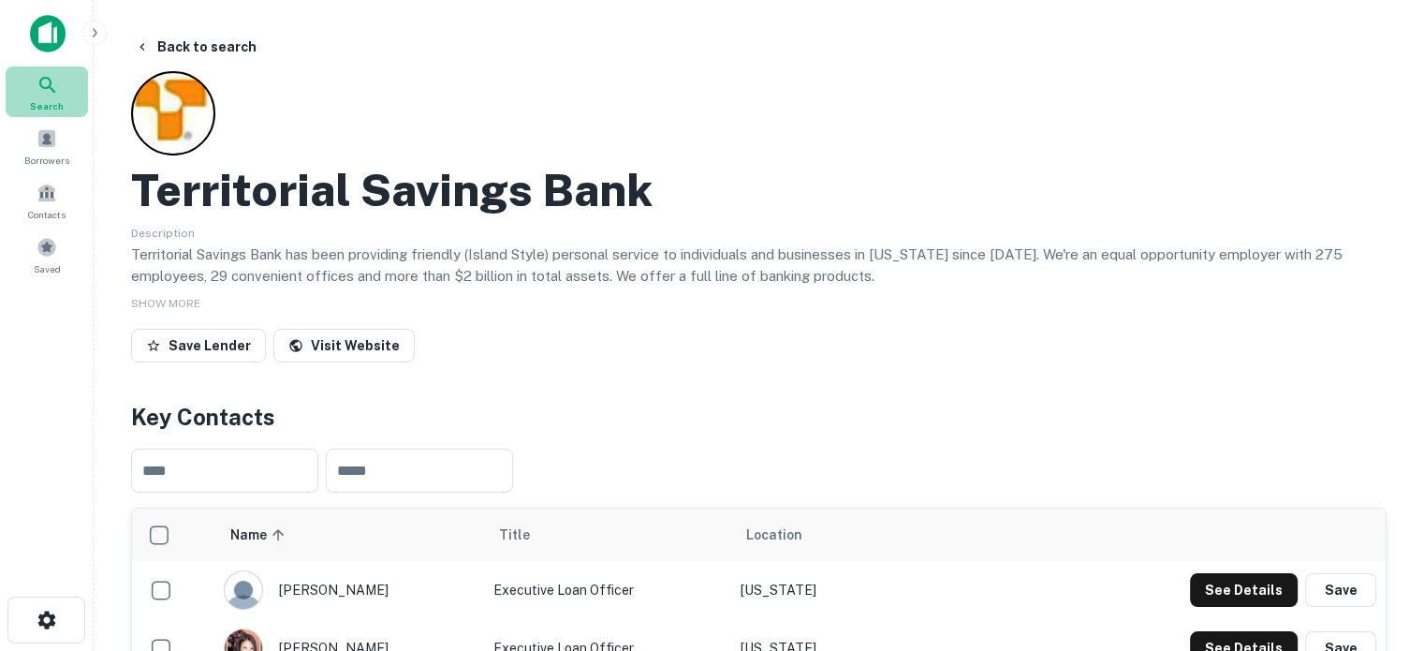
click at [16, 99] on div "Search" at bounding box center [47, 91] width 82 height 51
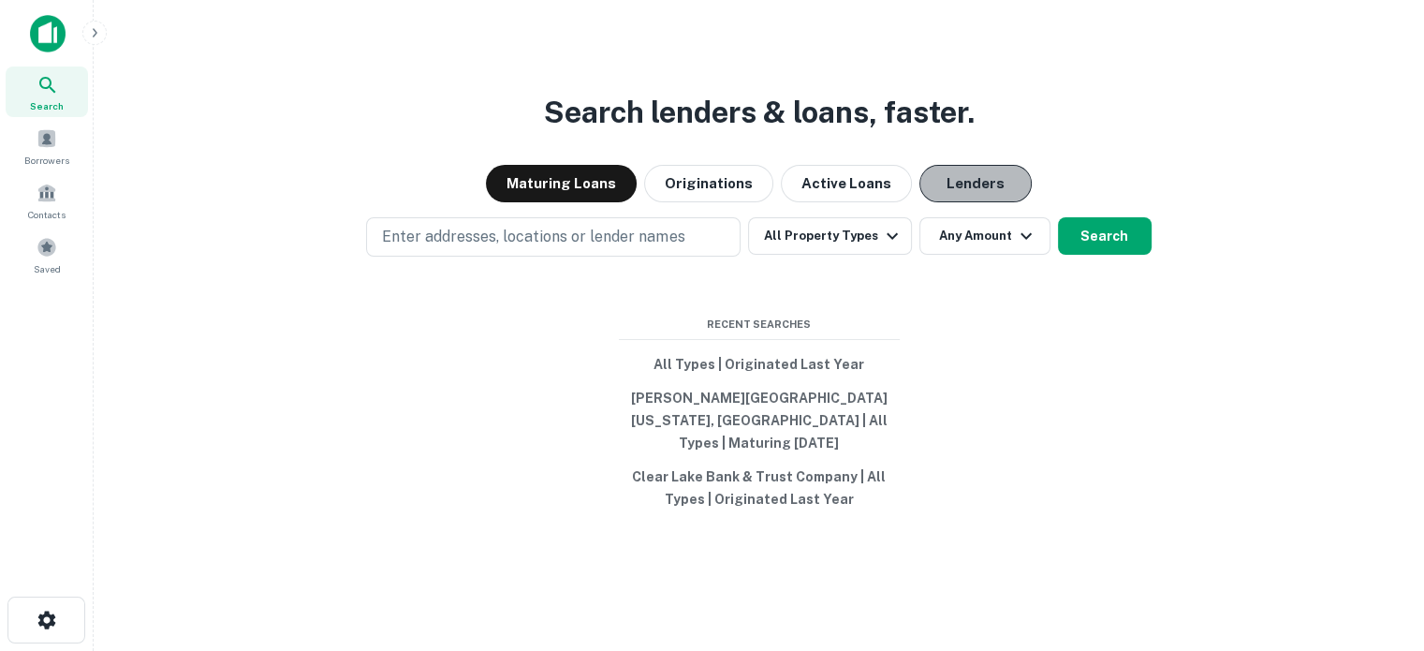
click at [1002, 187] on button "Lenders" at bounding box center [975, 183] width 112 height 37
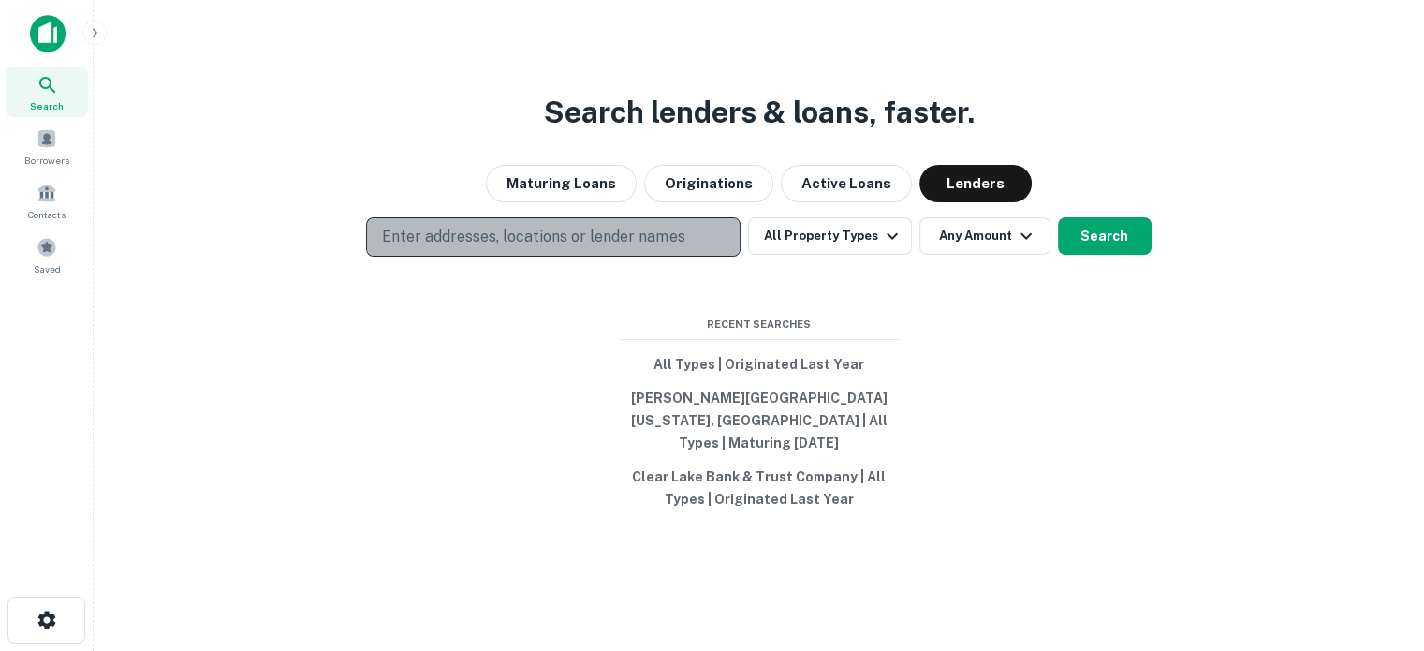
click at [678, 248] on p "Enter addresses, locations or lender names" at bounding box center [533, 237] width 302 height 22
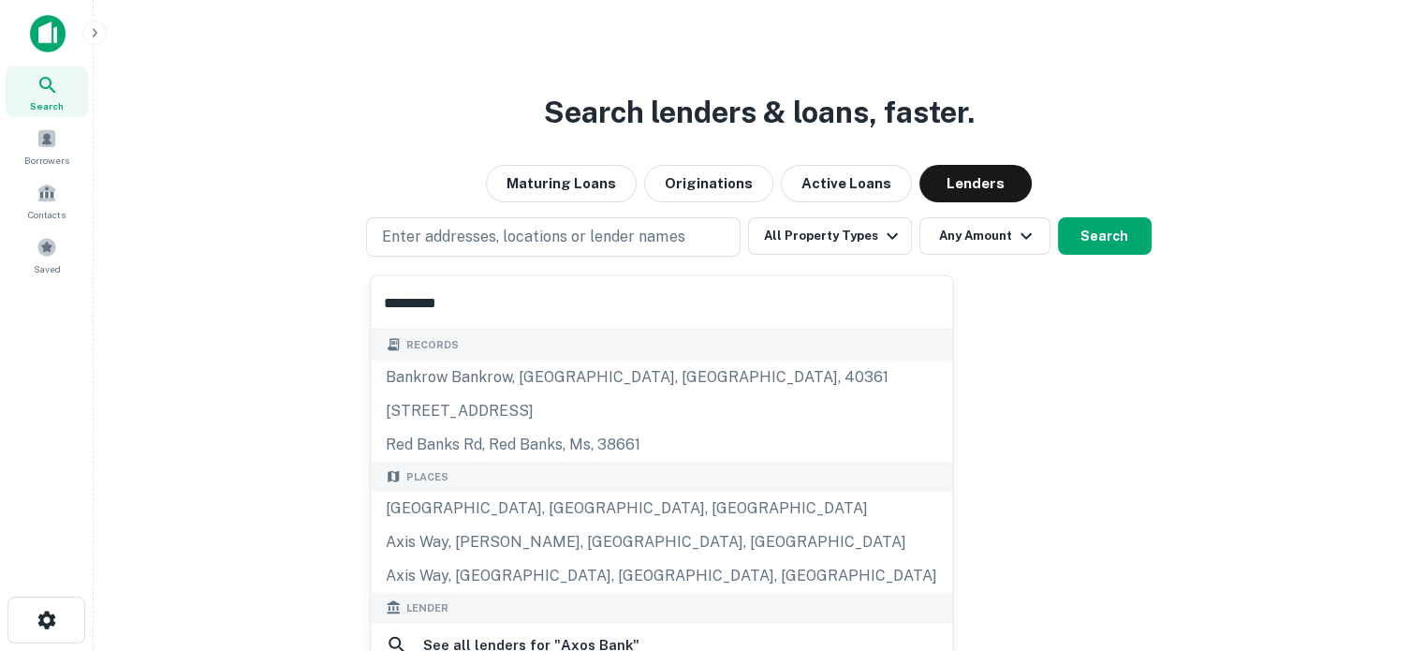
scroll to position [187, 0]
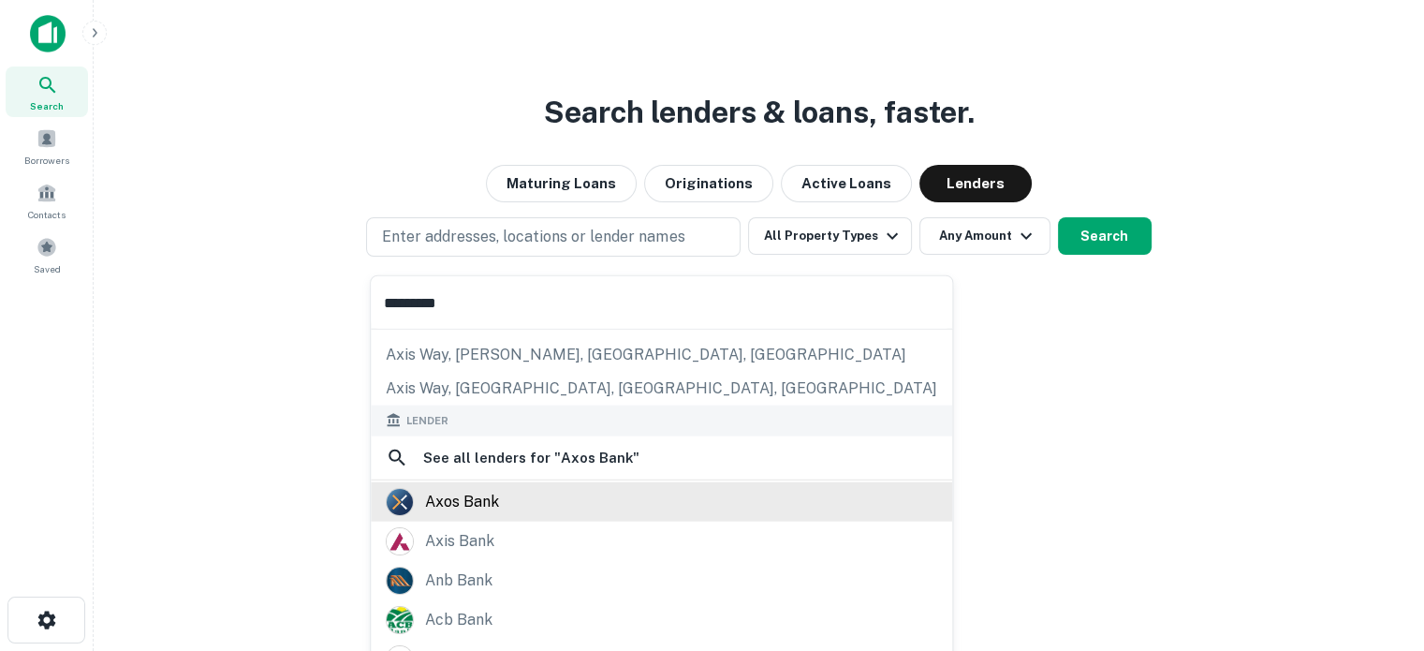
type input "*********"
click at [495, 503] on div "axos bank" at bounding box center [462, 501] width 74 height 28
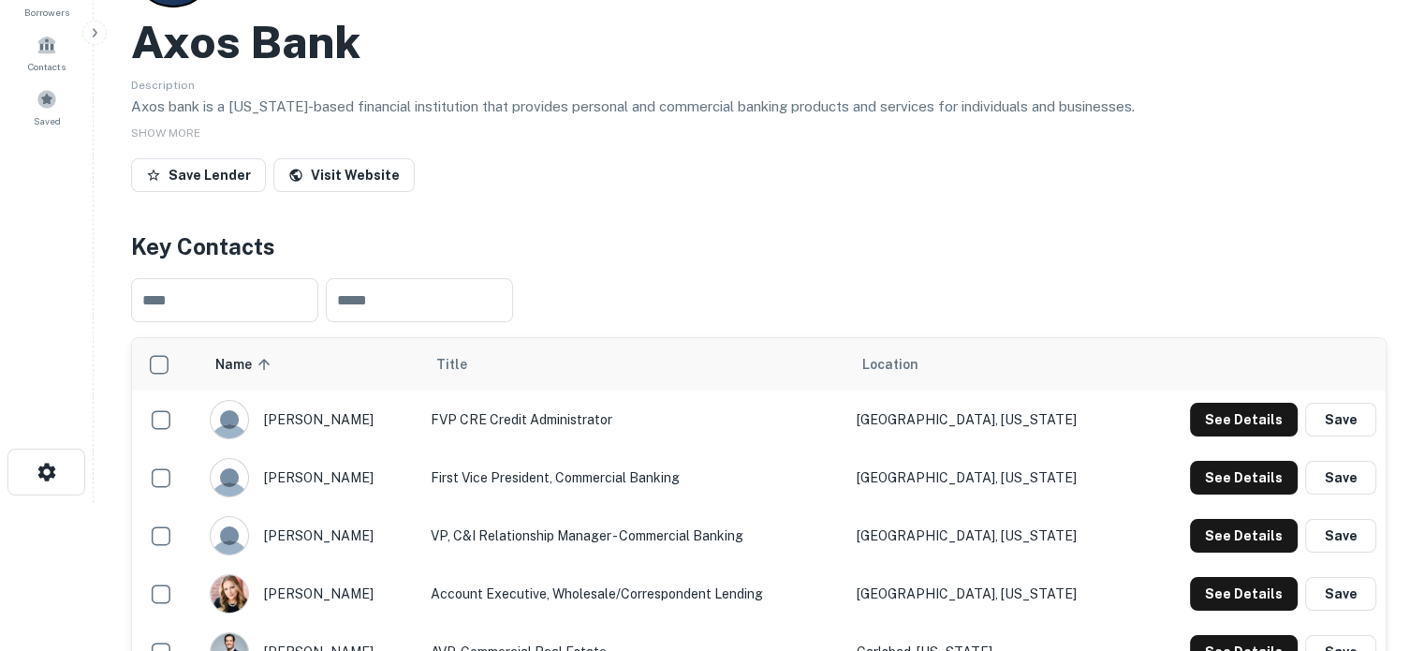
scroll to position [281, 0]
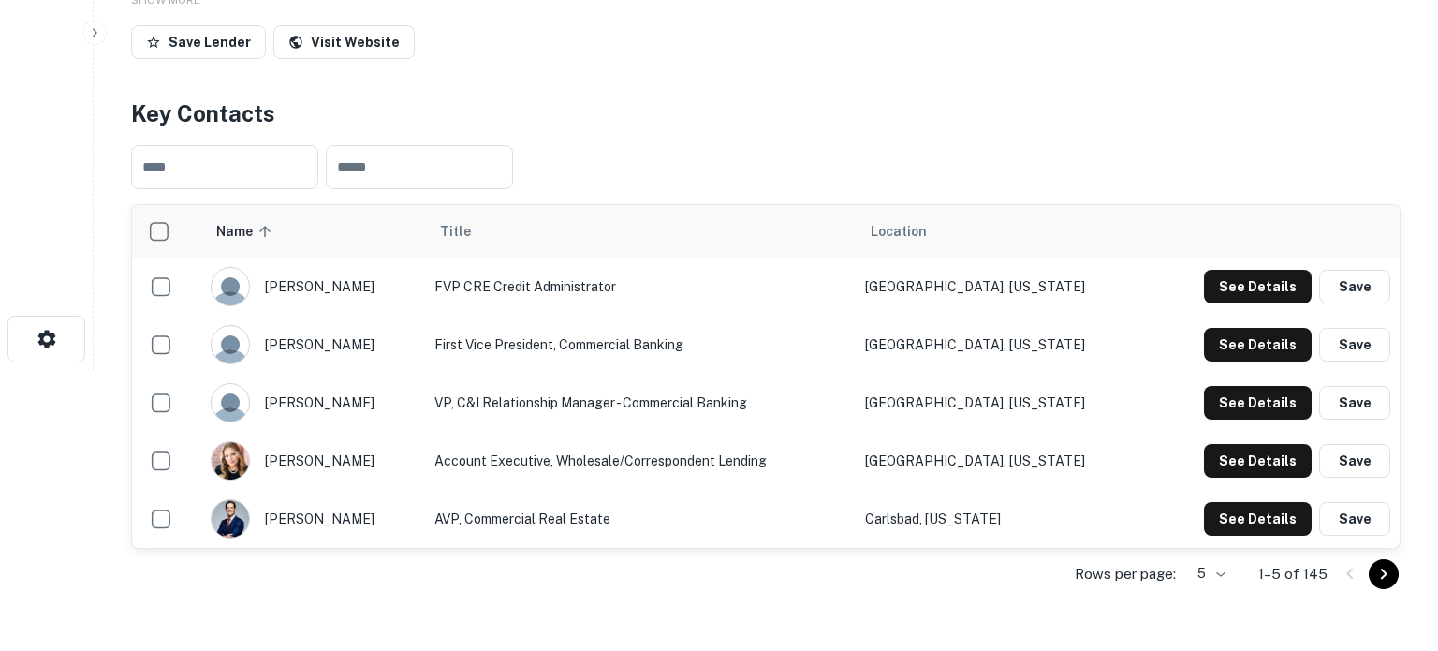
click at [1196, 370] on body "Search Borrowers Contacts Saved Back to search Axos Bank Description Axos bank …" at bounding box center [719, 44] width 1438 height 651
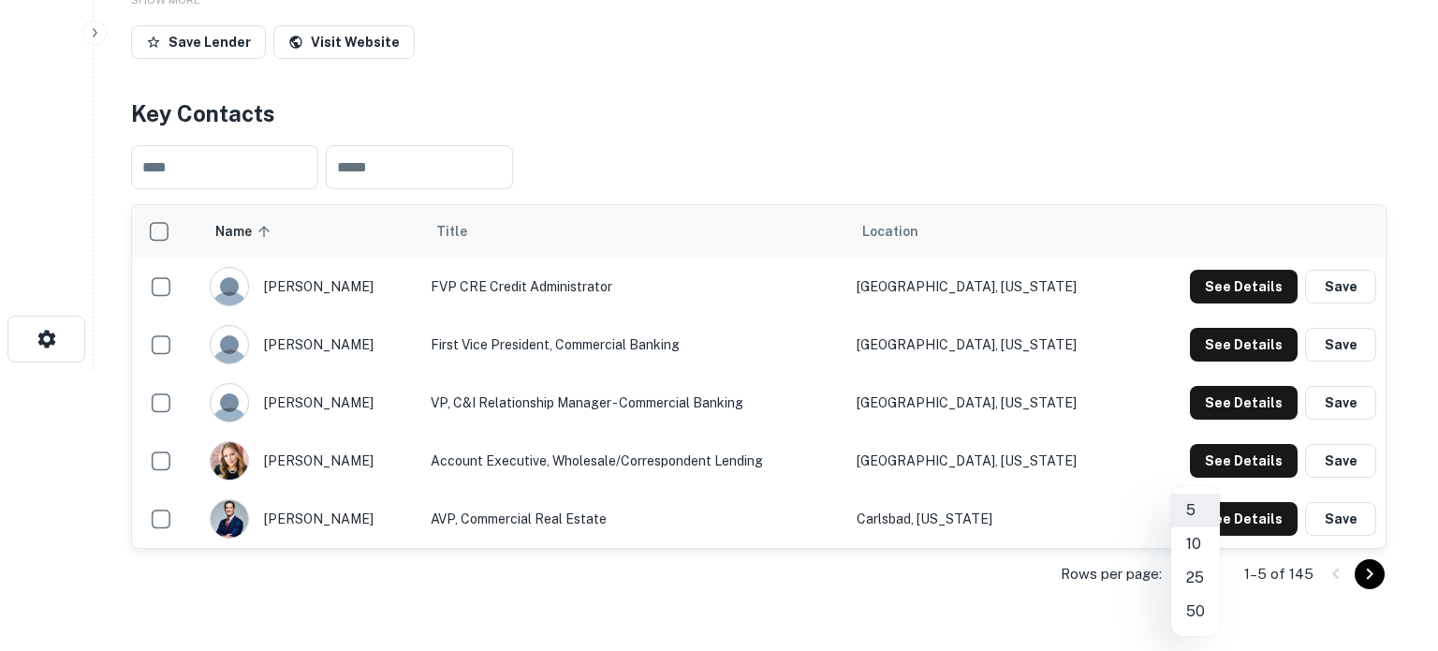
click at [1199, 617] on li "50" at bounding box center [1195, 612] width 49 height 34
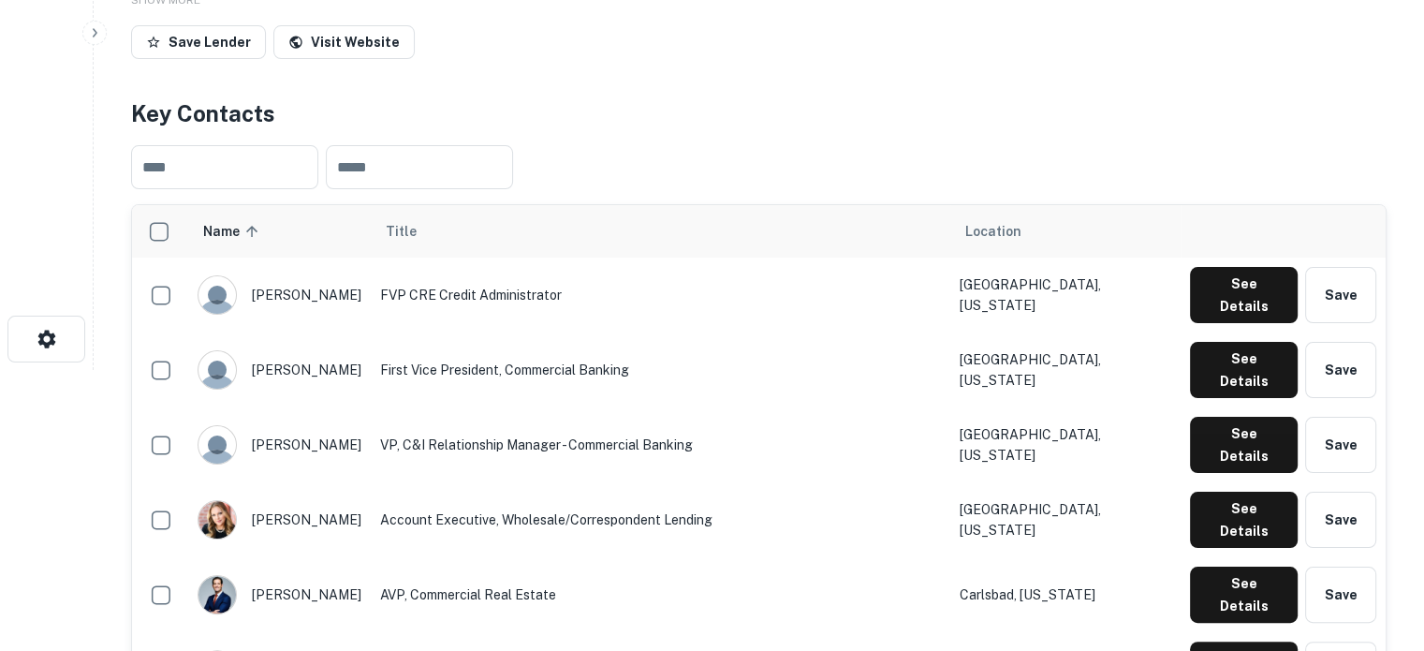
click at [44, 171] on div "Search Borrowers Contacts Saved" at bounding box center [46, 15] width 93 height 593
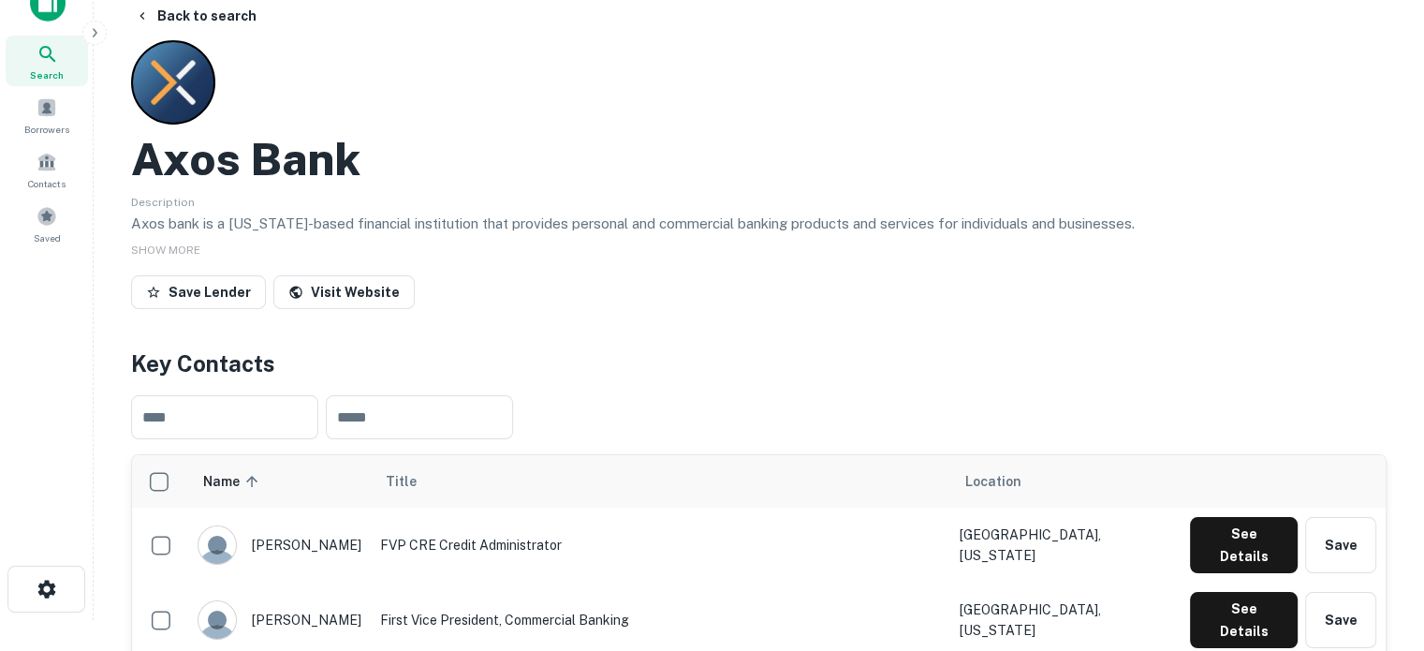
scroll to position [0, 0]
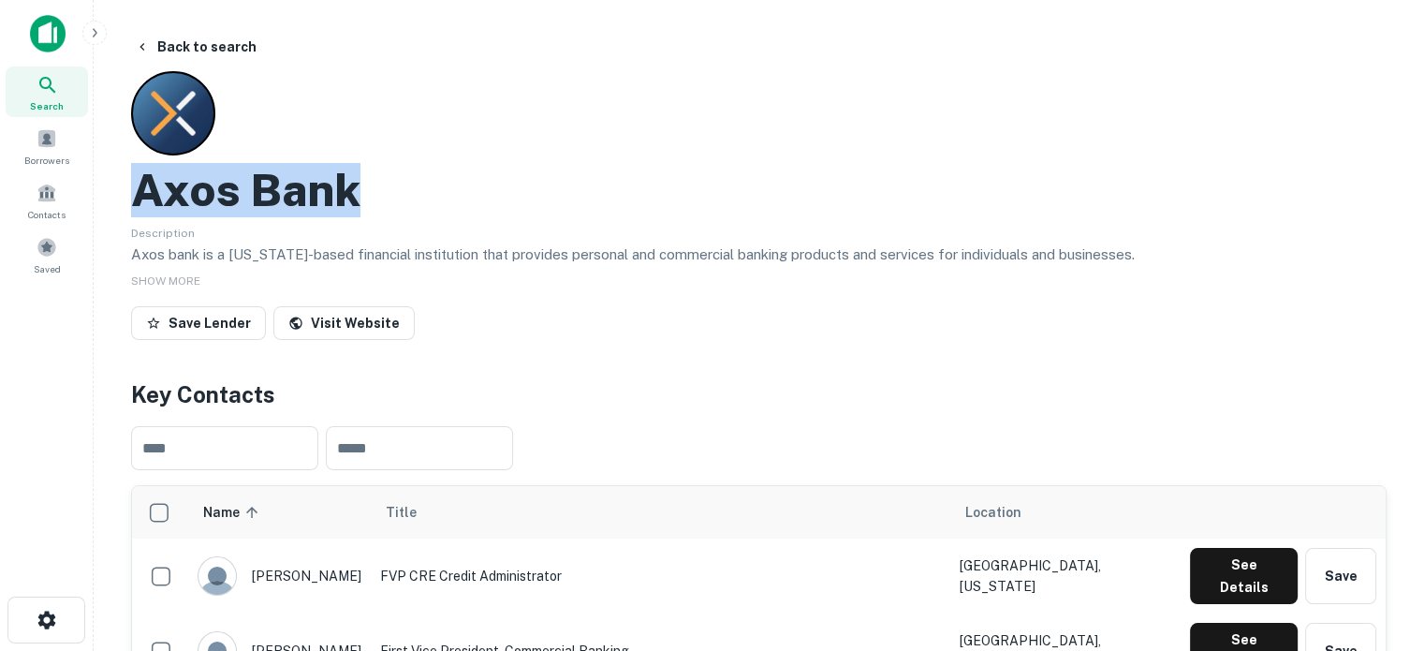
drag, startPoint x: 135, startPoint y: 186, endPoint x: 398, endPoint y: 190, distance: 263.1
click at [398, 190] on div "Axos Bank" at bounding box center [759, 190] width 1256 height 54
copy h2 "Axos Bank"
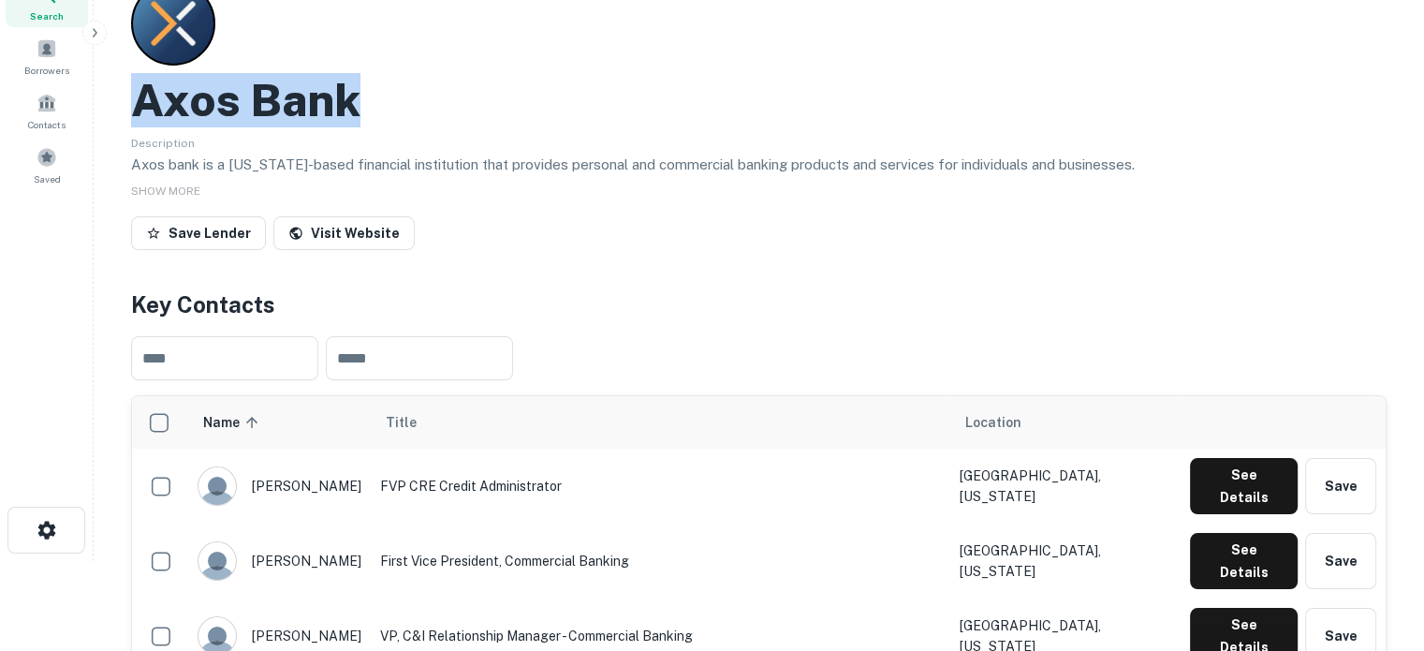
scroll to position [94, 0]
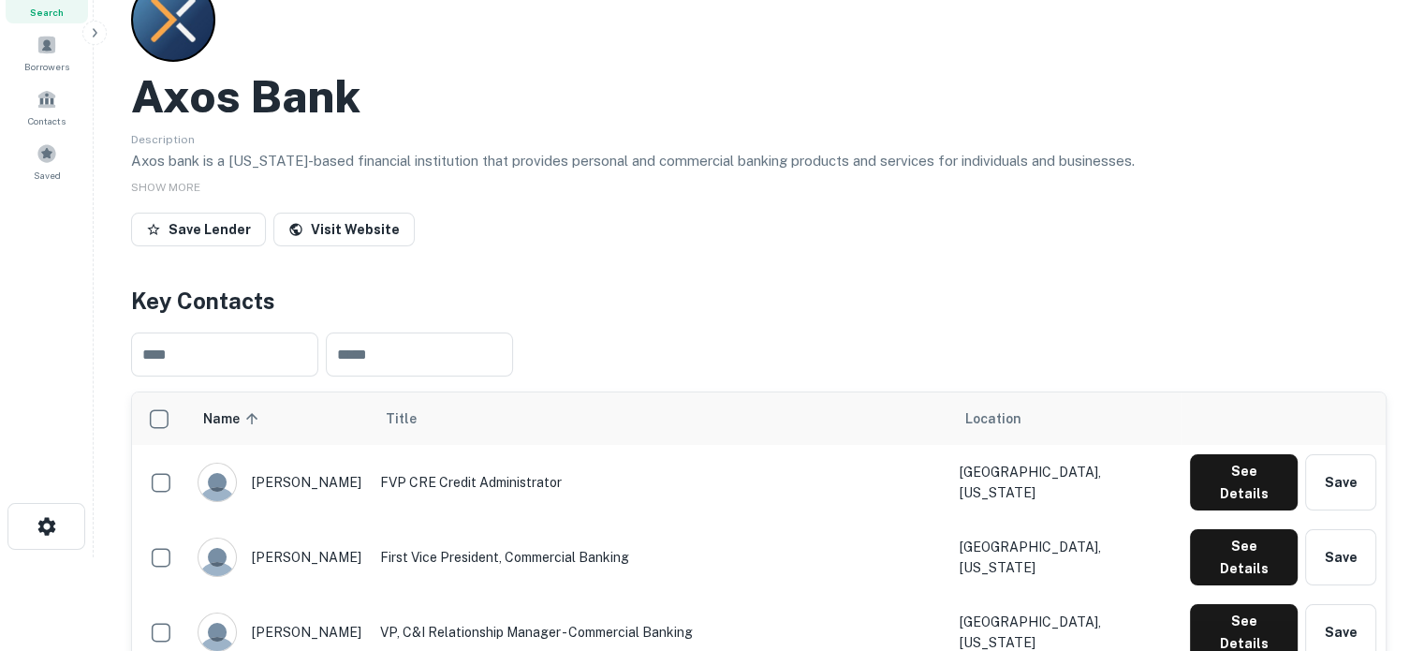
click at [1191, 480] on div "See Details Save" at bounding box center [1283, 482] width 186 height 56
click at [1150, 329] on div "​ ​" at bounding box center [759, 354] width 1256 height 74
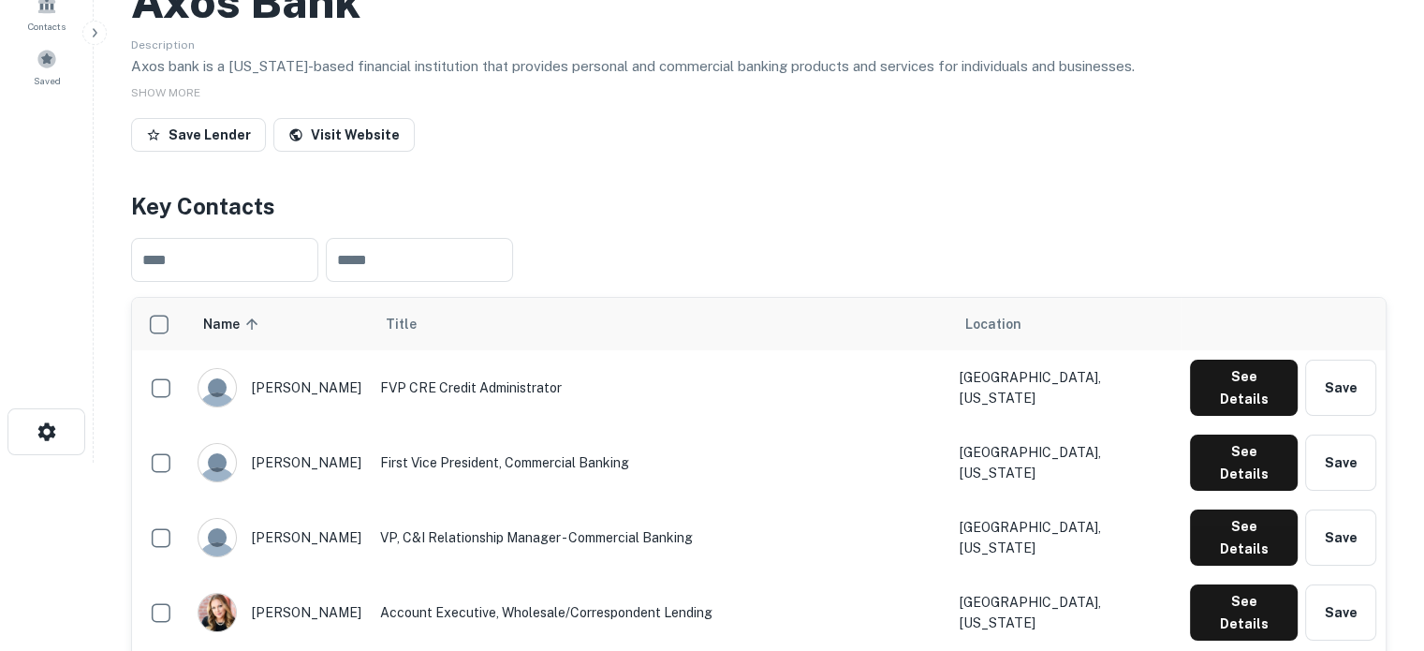
scroll to position [281, 0]
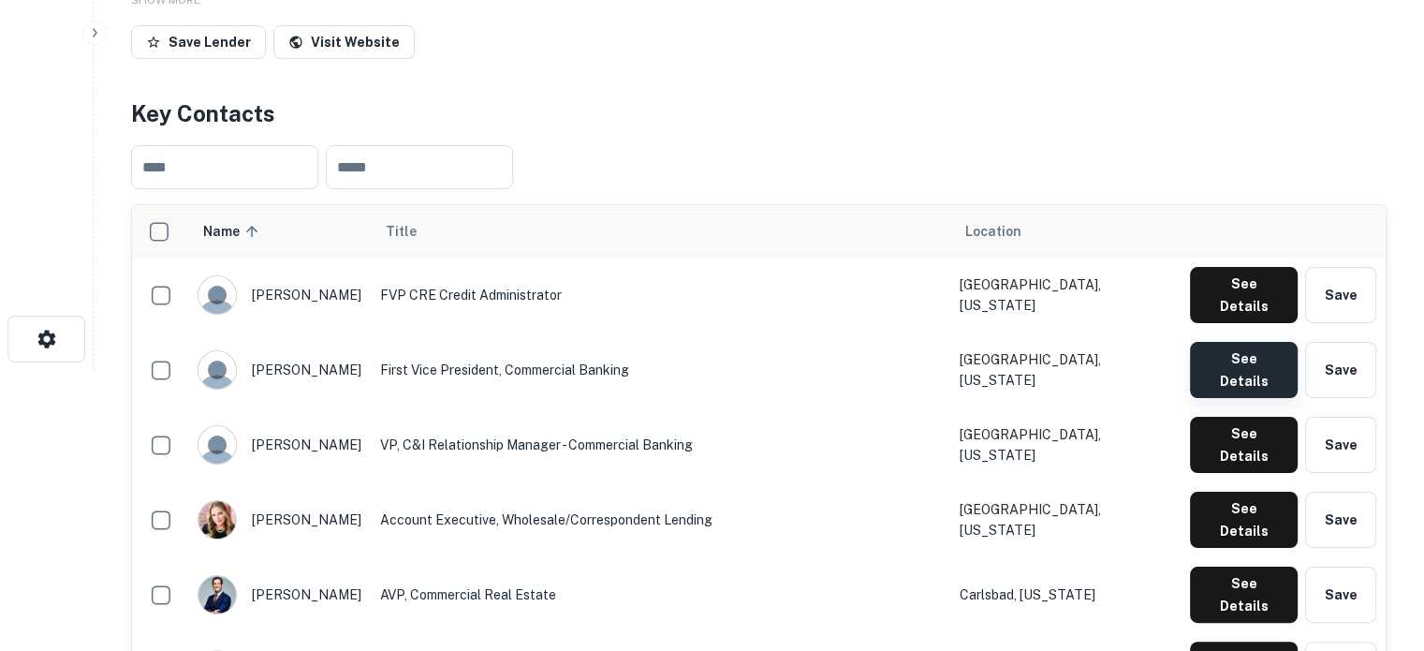
click at [1251, 344] on button "See Details" at bounding box center [1244, 370] width 108 height 56
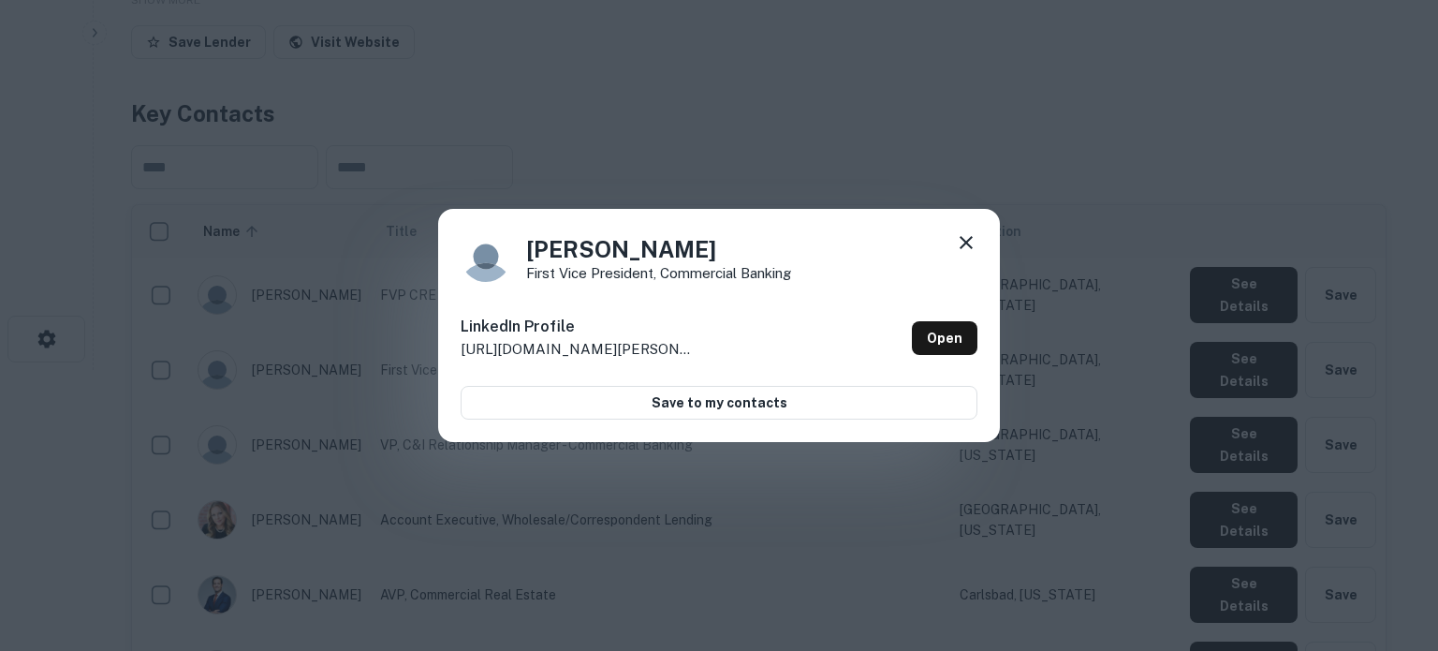
click at [948, 245] on div "Briana Fisher First Vice President, Commercial Banking" at bounding box center [719, 256] width 517 height 51
click at [972, 245] on icon at bounding box center [966, 242] width 22 height 22
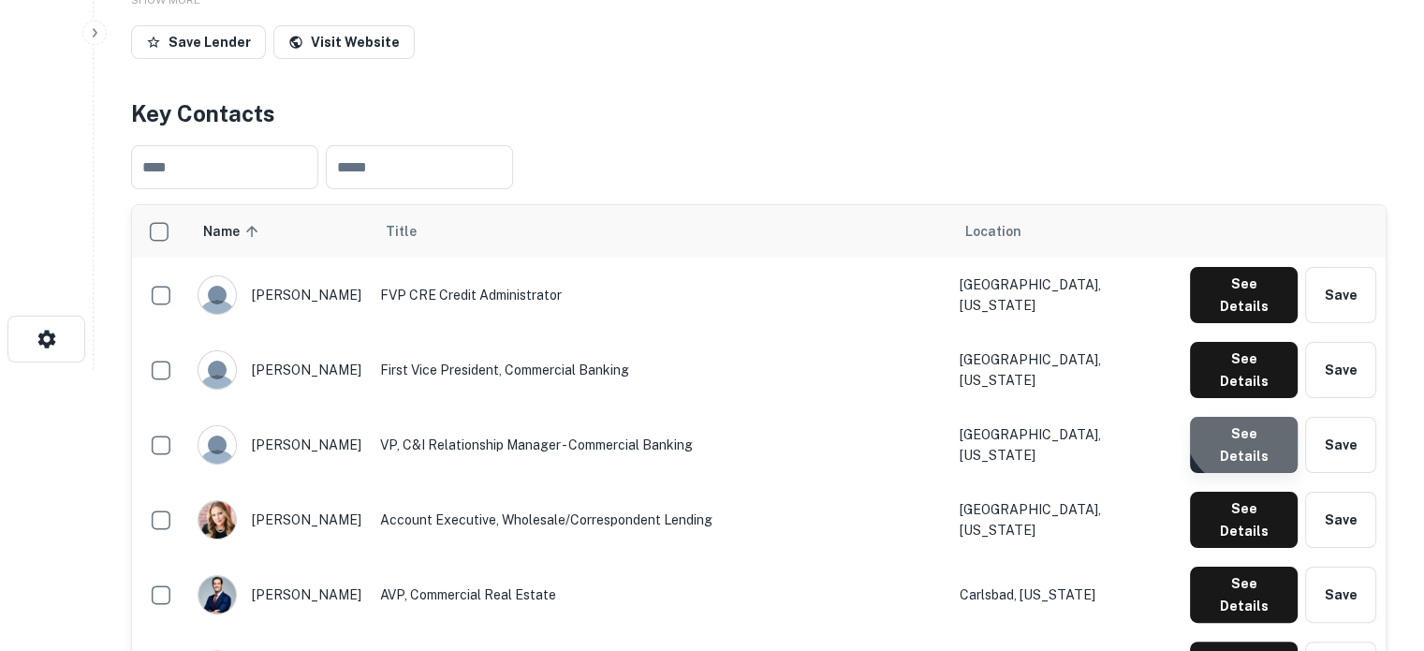
click at [1251, 417] on button "See Details" at bounding box center [1244, 445] width 108 height 56
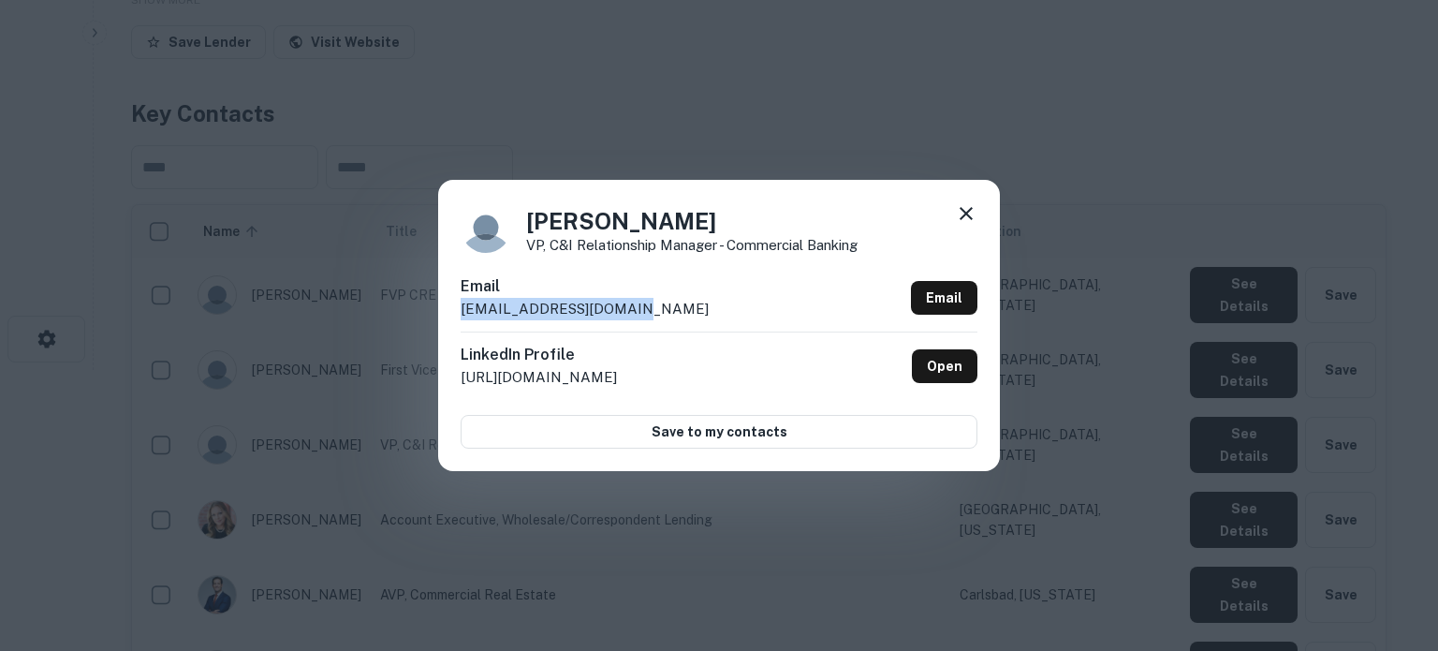
drag, startPoint x: 459, startPoint y: 312, endPoint x: 650, endPoint y: 311, distance: 191.0
click at [650, 311] on div "Bryan Hamilton VP, C&I Relationship Manager - Commercial Banking Email bhamilto…" at bounding box center [719, 325] width 562 height 290
copy p "bhamilton@axosbank.com"
click at [969, 213] on icon at bounding box center [966, 213] width 22 height 22
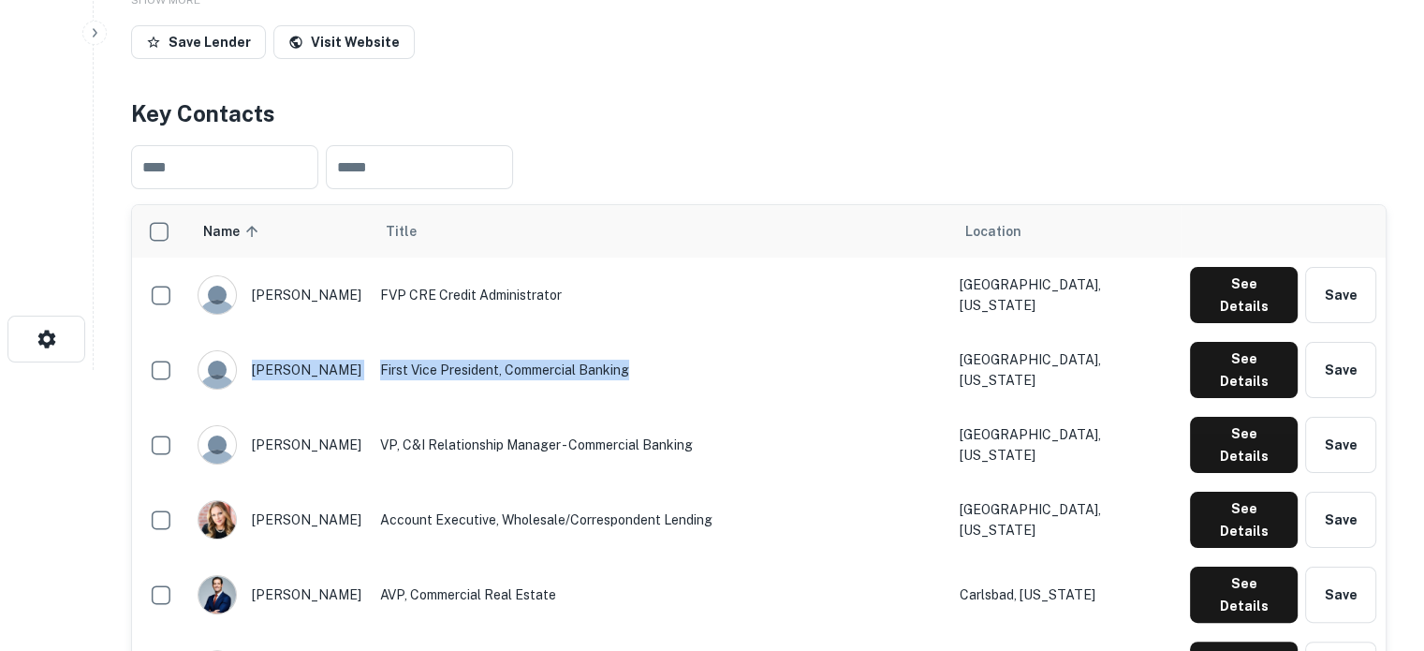
drag, startPoint x: 251, startPoint y: 356, endPoint x: 895, endPoint y: 500, distance: 660.1
click at [665, 357] on tr "briana fisher First Vice President, Commercial Banking San Diego, California Se…" at bounding box center [759, 369] width 1254 height 75
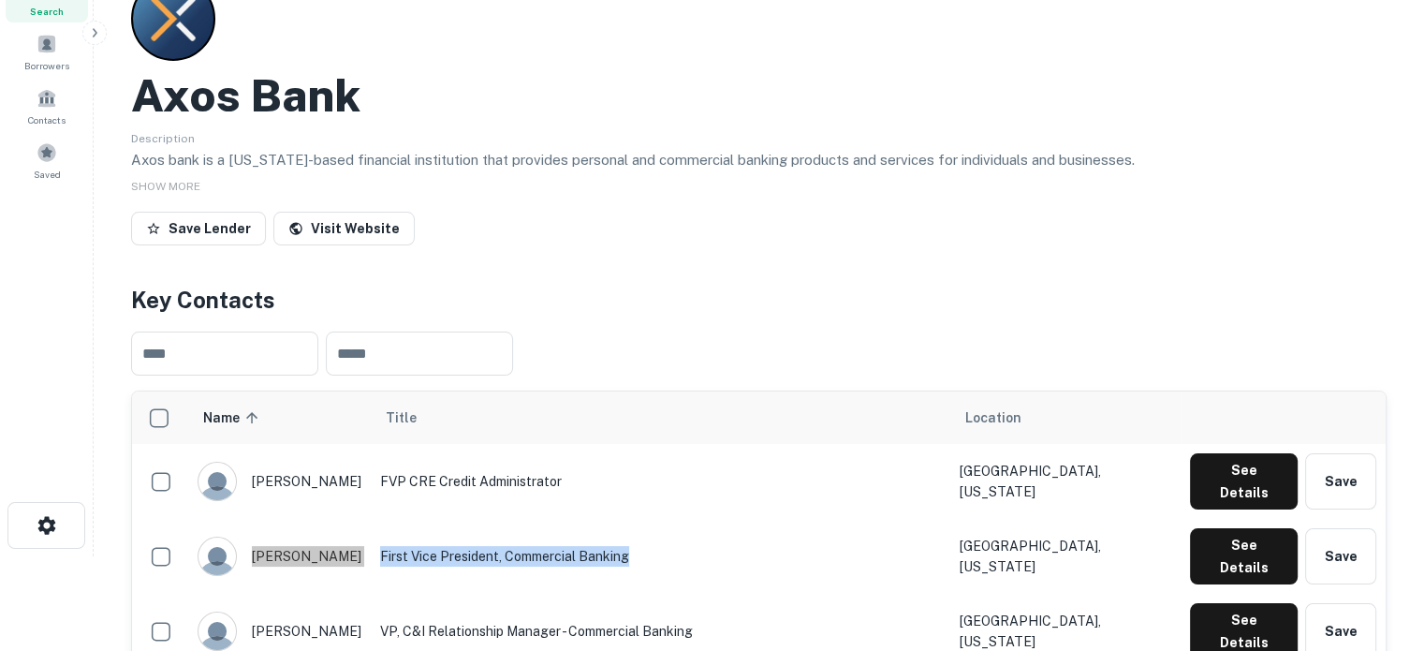
scroll to position [0, 0]
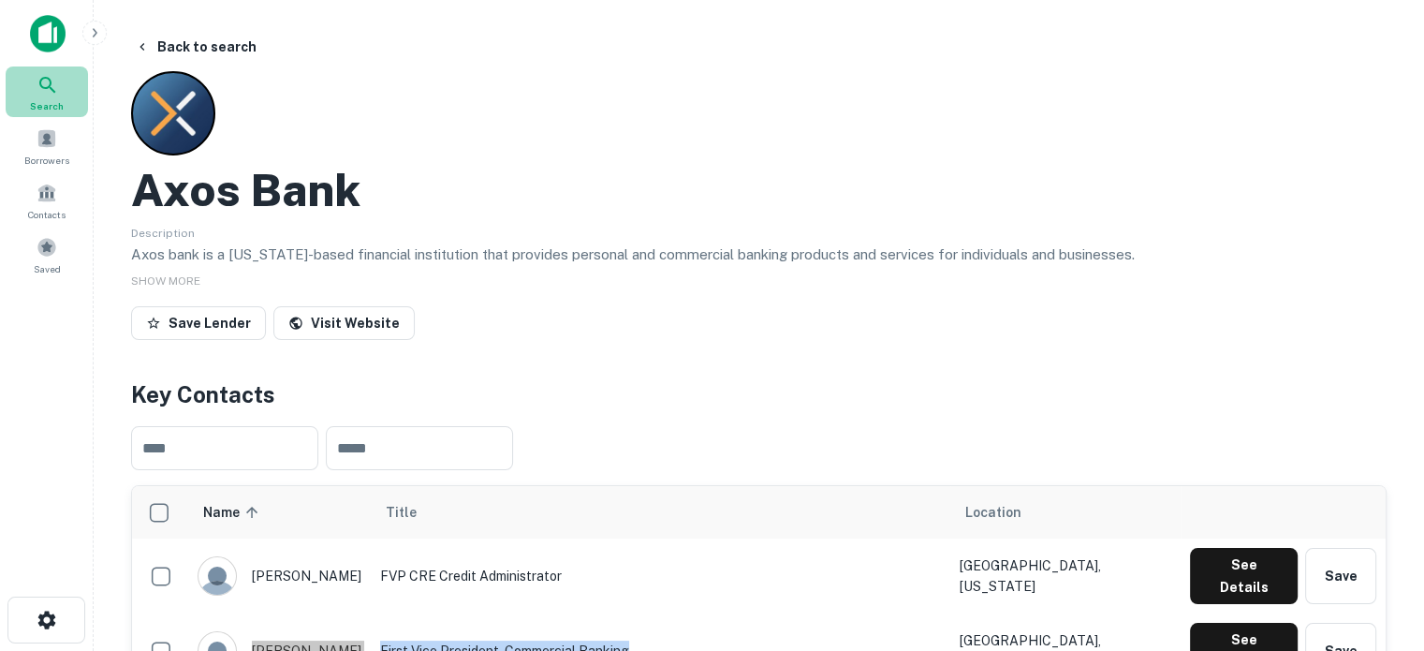
click at [70, 104] on div "Search" at bounding box center [47, 91] width 82 height 51
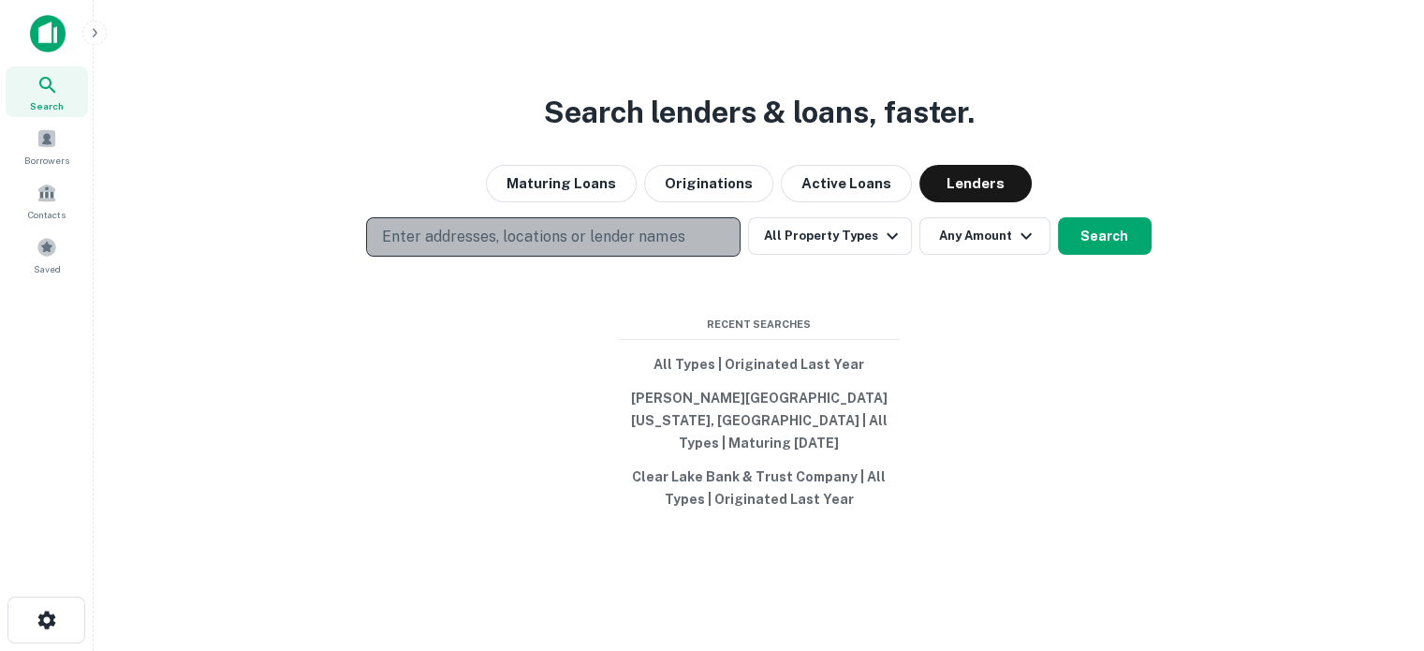
click at [484, 242] on p "Enter addresses, locations or lender names" at bounding box center [533, 237] width 302 height 22
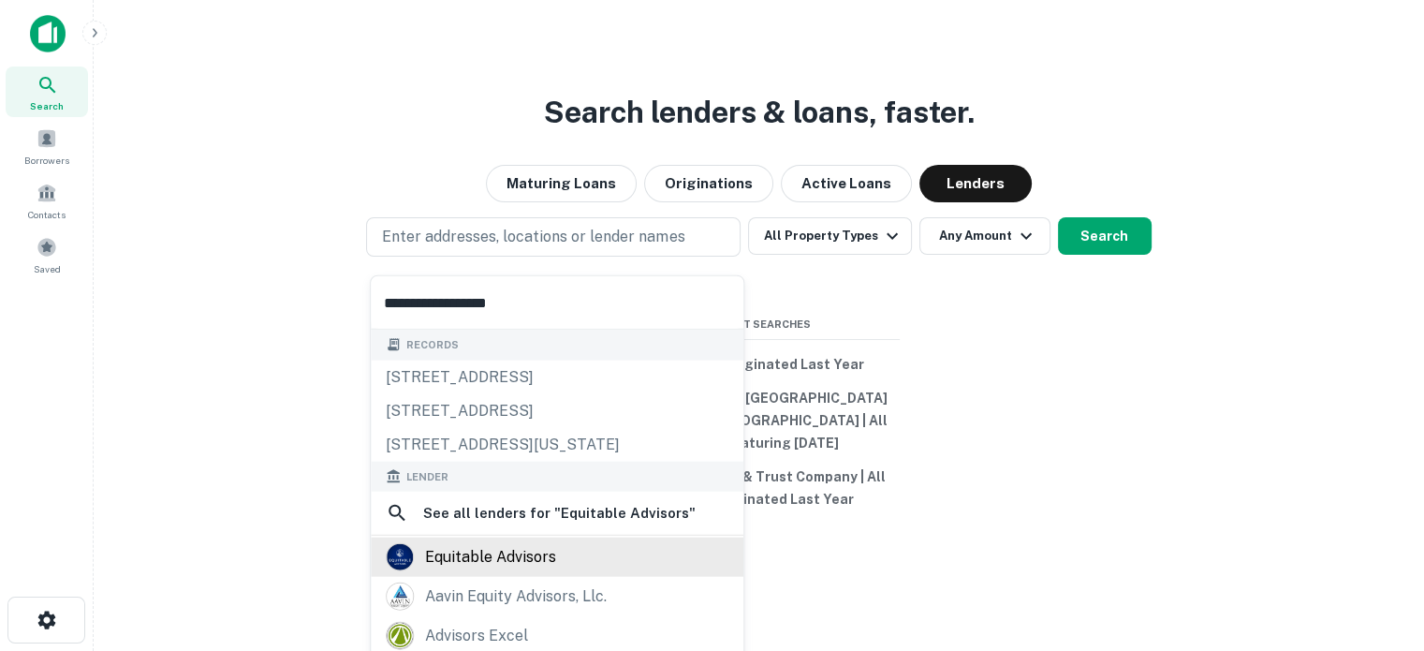
type input "**********"
click at [558, 561] on div "equitable advisors" at bounding box center [557, 557] width 343 height 28
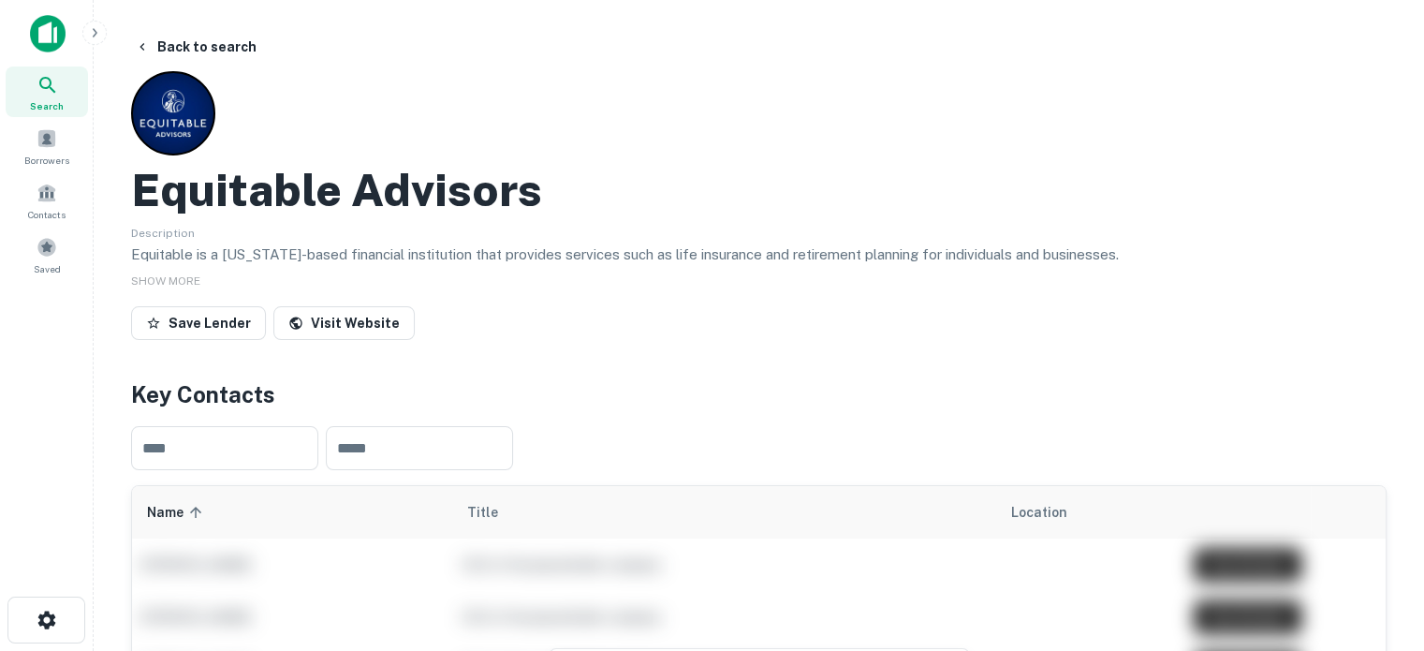
click at [45, 94] on icon at bounding box center [48, 85] width 22 height 22
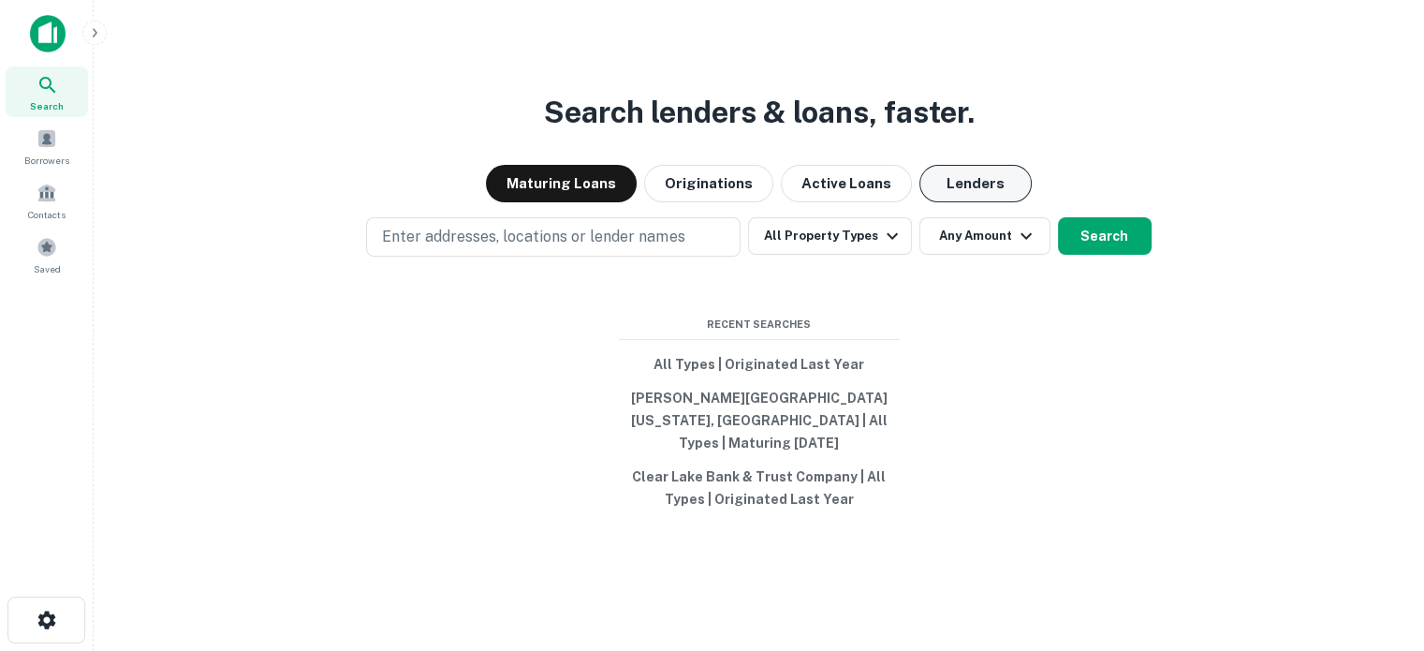
click at [976, 202] on button "Lenders" at bounding box center [975, 183] width 112 height 37
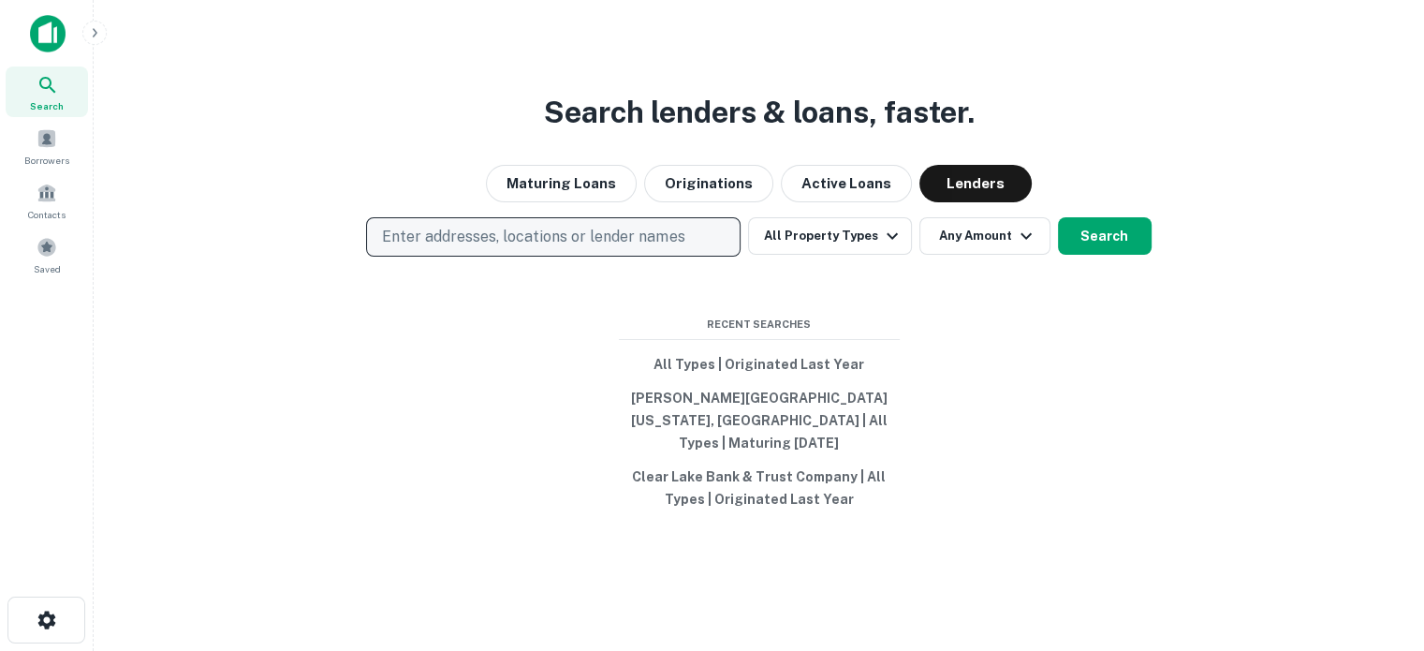
click at [557, 257] on button "Enter addresses, locations or lender names" at bounding box center [553, 236] width 375 height 39
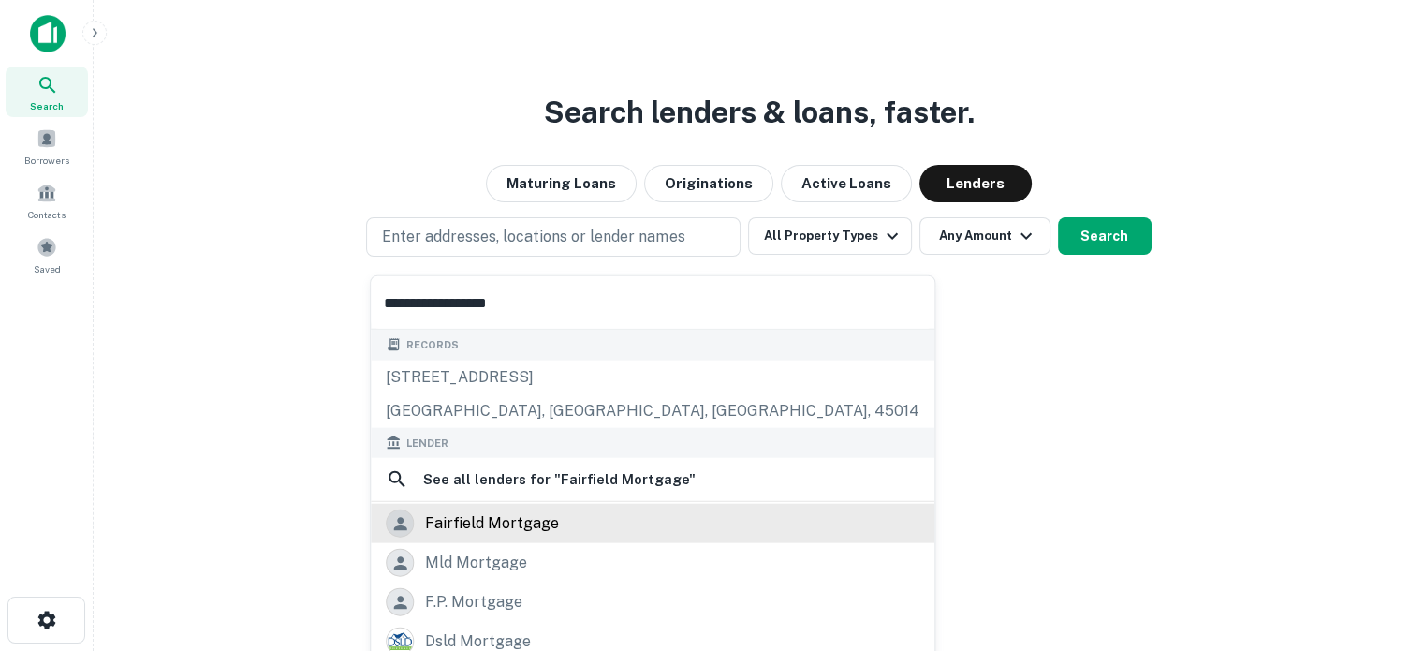
type input "**********"
click at [504, 521] on div "fairfield mortgage" at bounding box center [492, 523] width 134 height 28
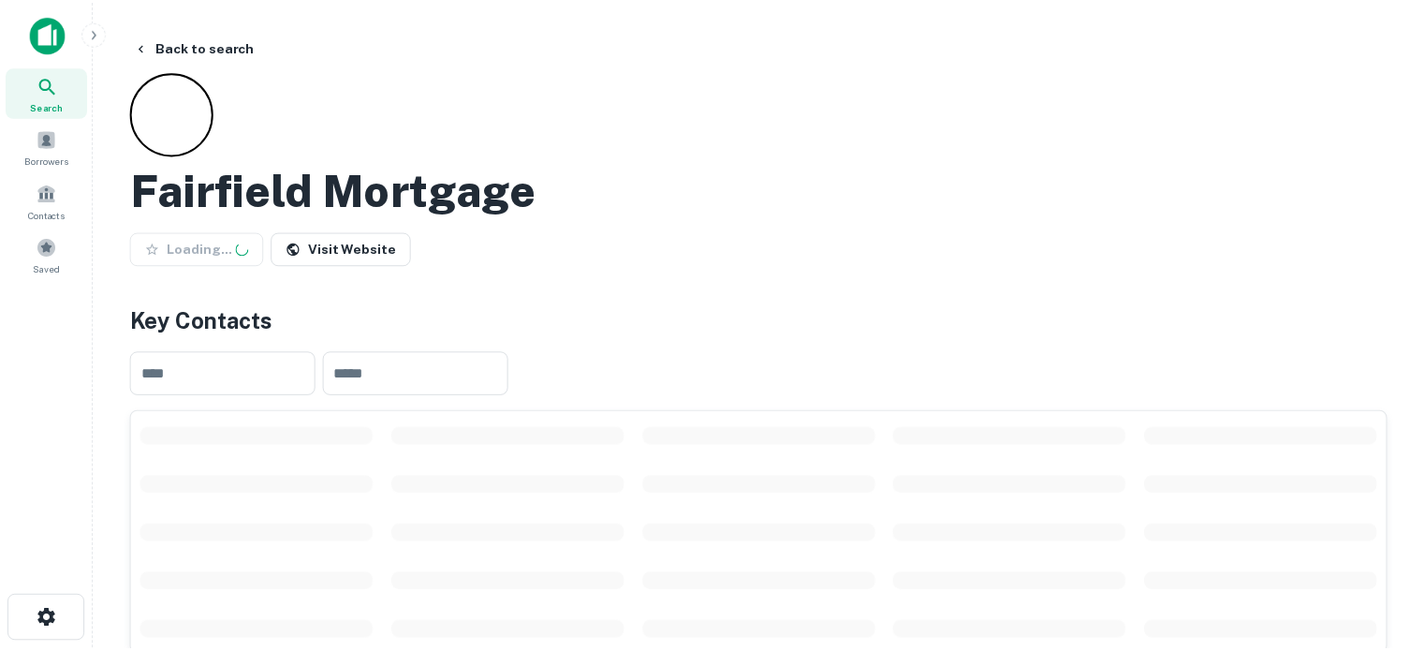
scroll to position [187, 0]
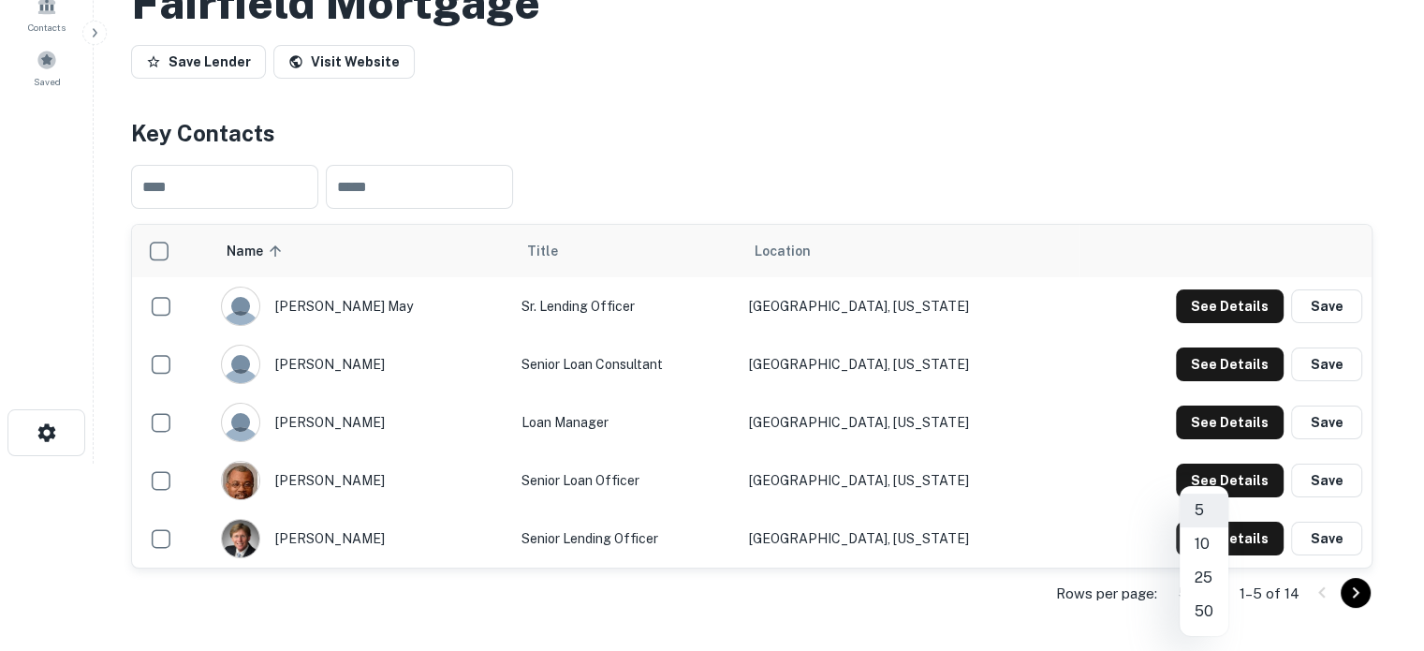
click at [1210, 463] on body "Search Borrowers Contacts Saved Back to search Fairfield Mortgage Save Lender V…" at bounding box center [712, 138] width 1424 height 651
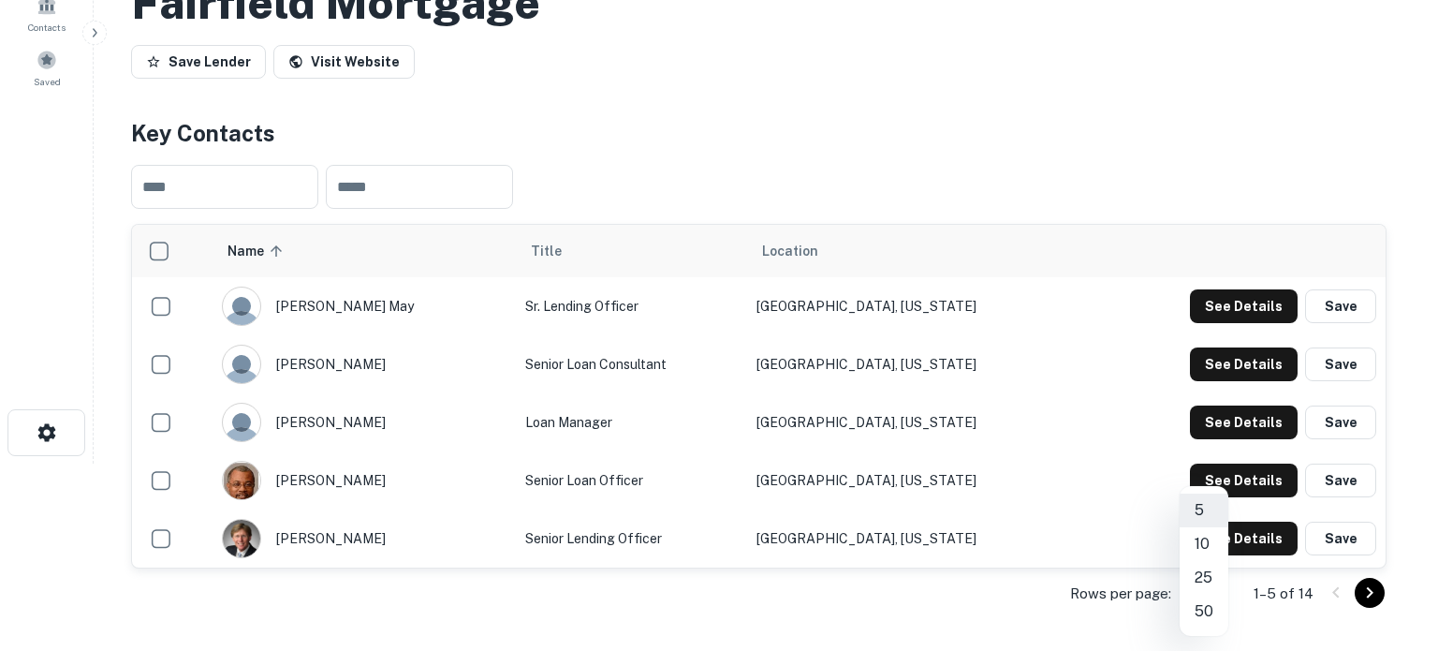
click at [1206, 578] on li "25" at bounding box center [1204, 578] width 49 height 34
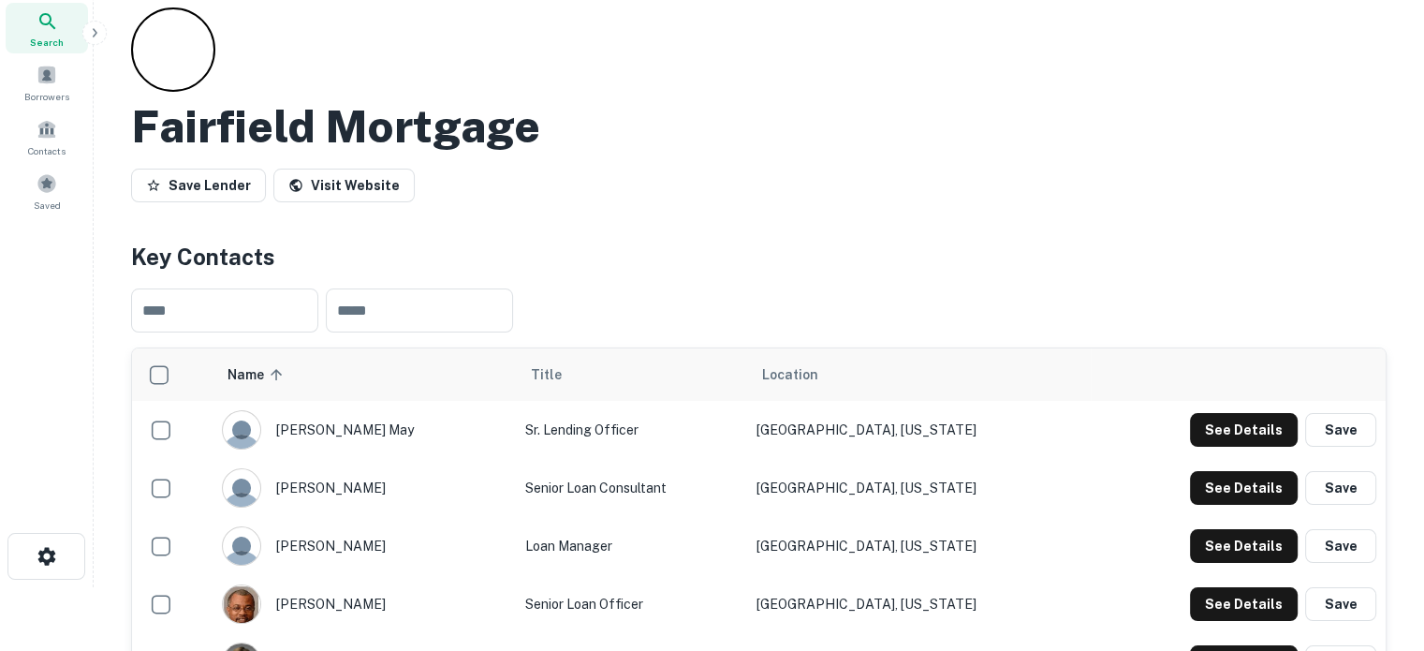
scroll to position [0, 0]
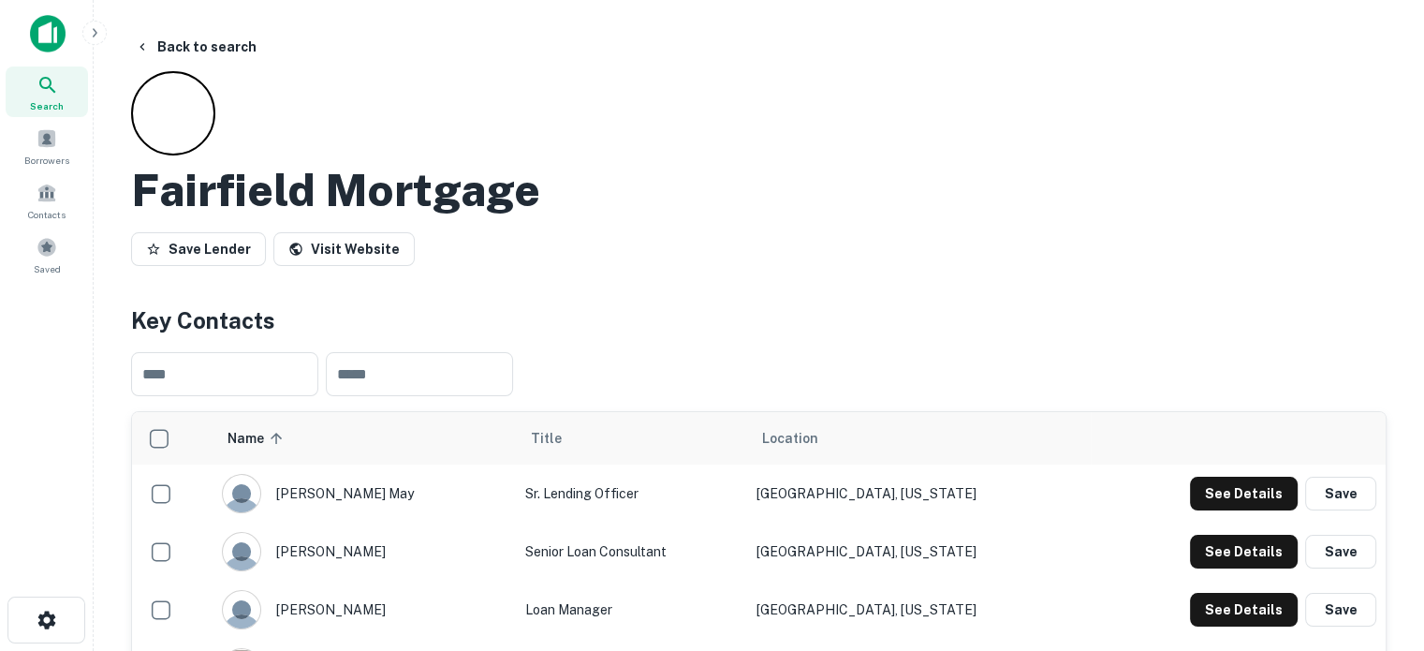
click at [42, 81] on icon at bounding box center [48, 85] width 22 height 22
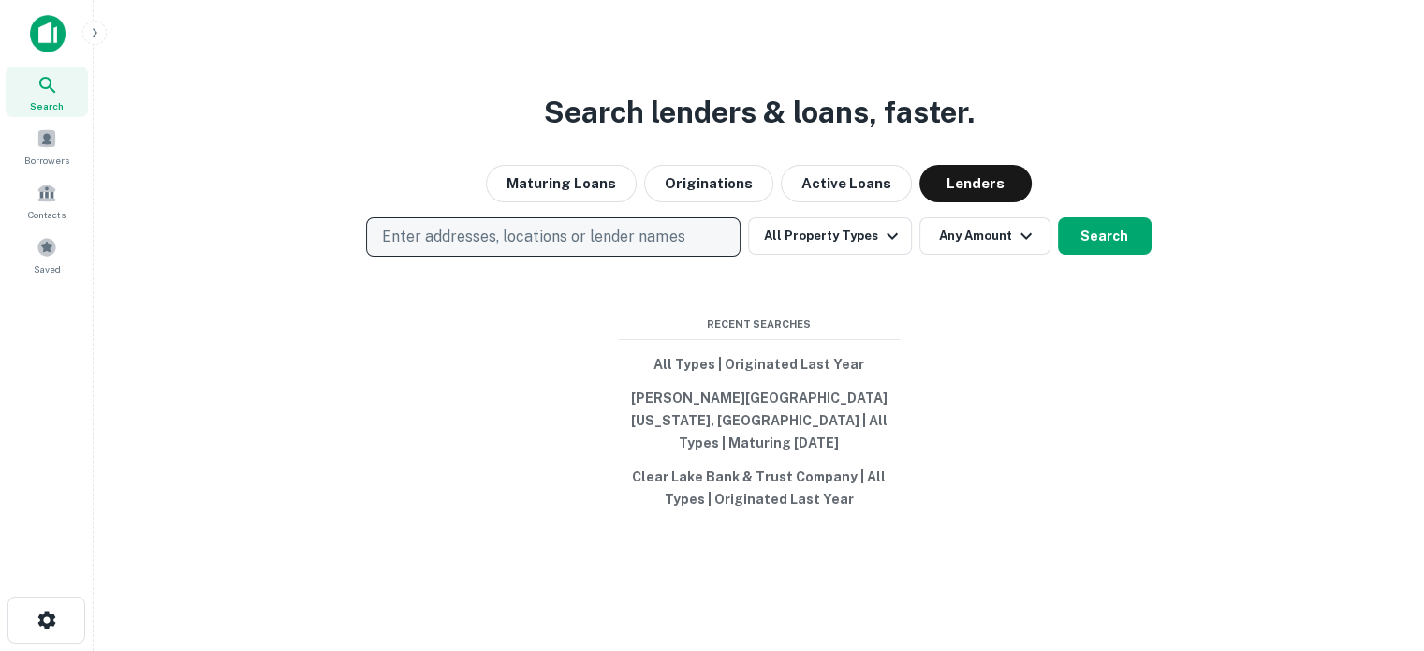
click at [614, 244] on p "Enter addresses, locations or lender names" at bounding box center [533, 237] width 302 height 22
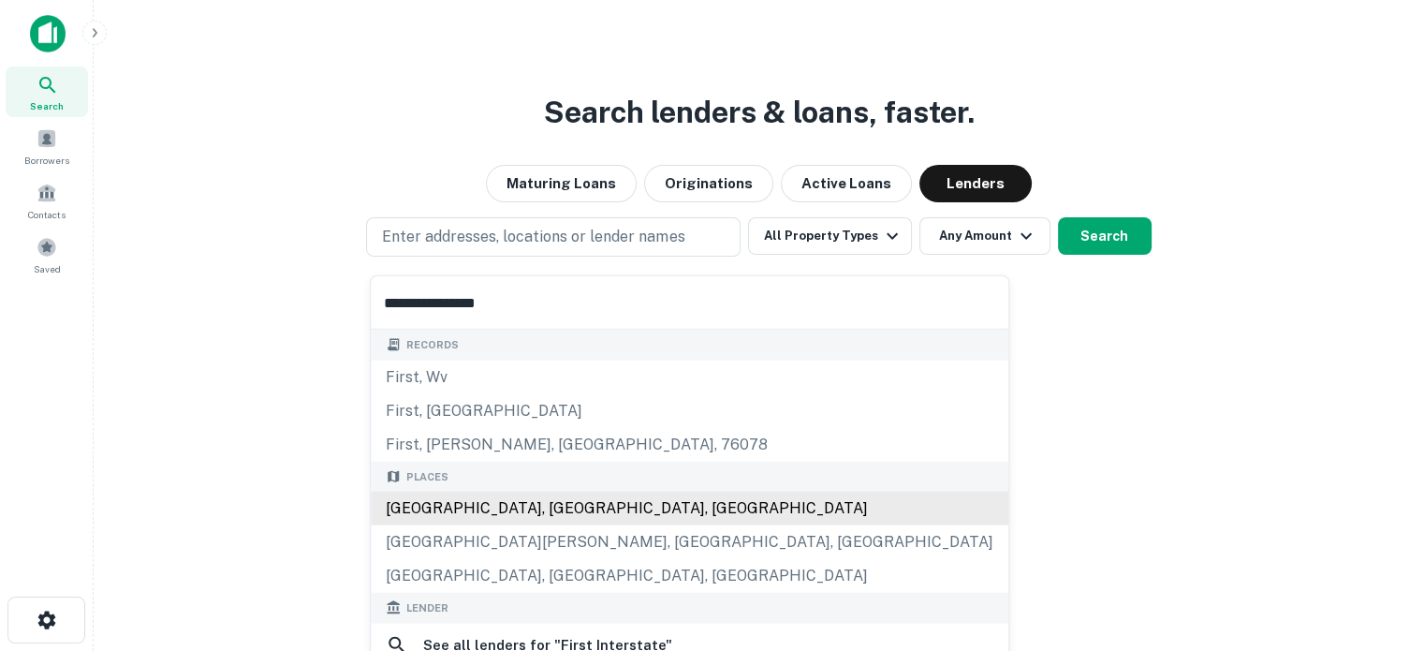
scroll to position [187, 0]
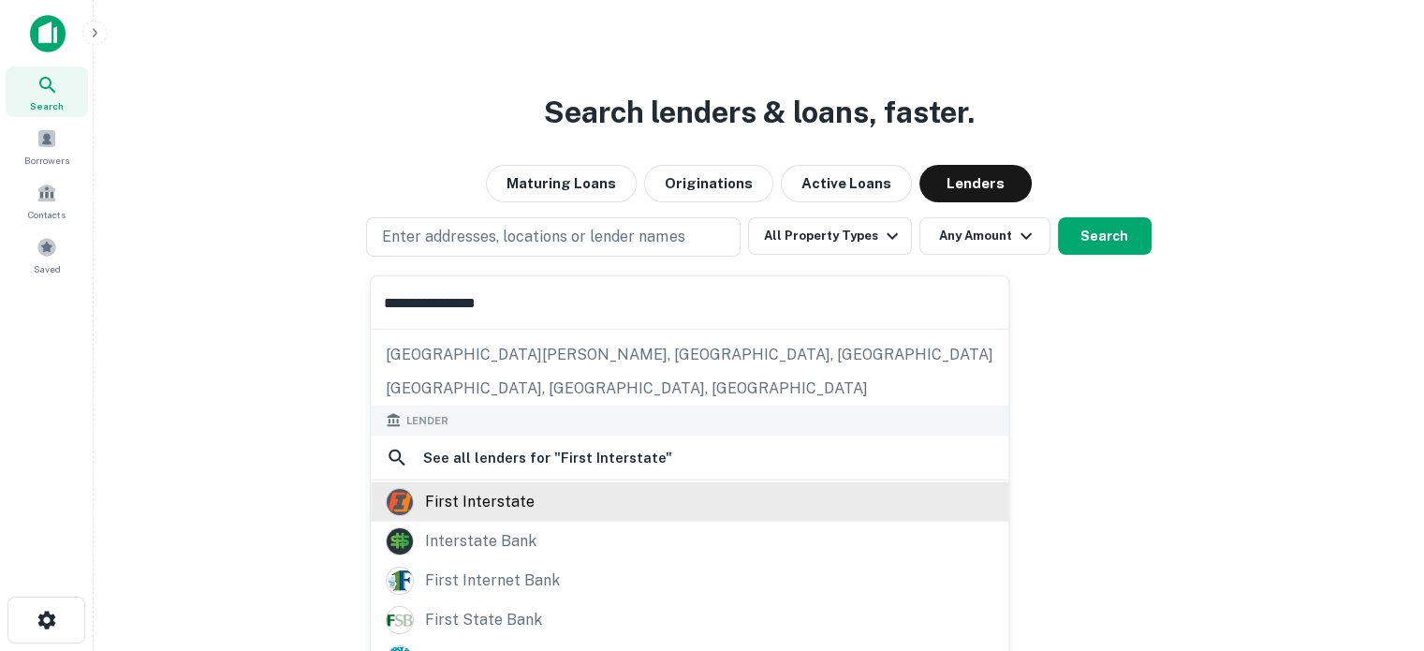
type input "**********"
click at [491, 501] on div "first interstate" at bounding box center [480, 501] width 110 height 28
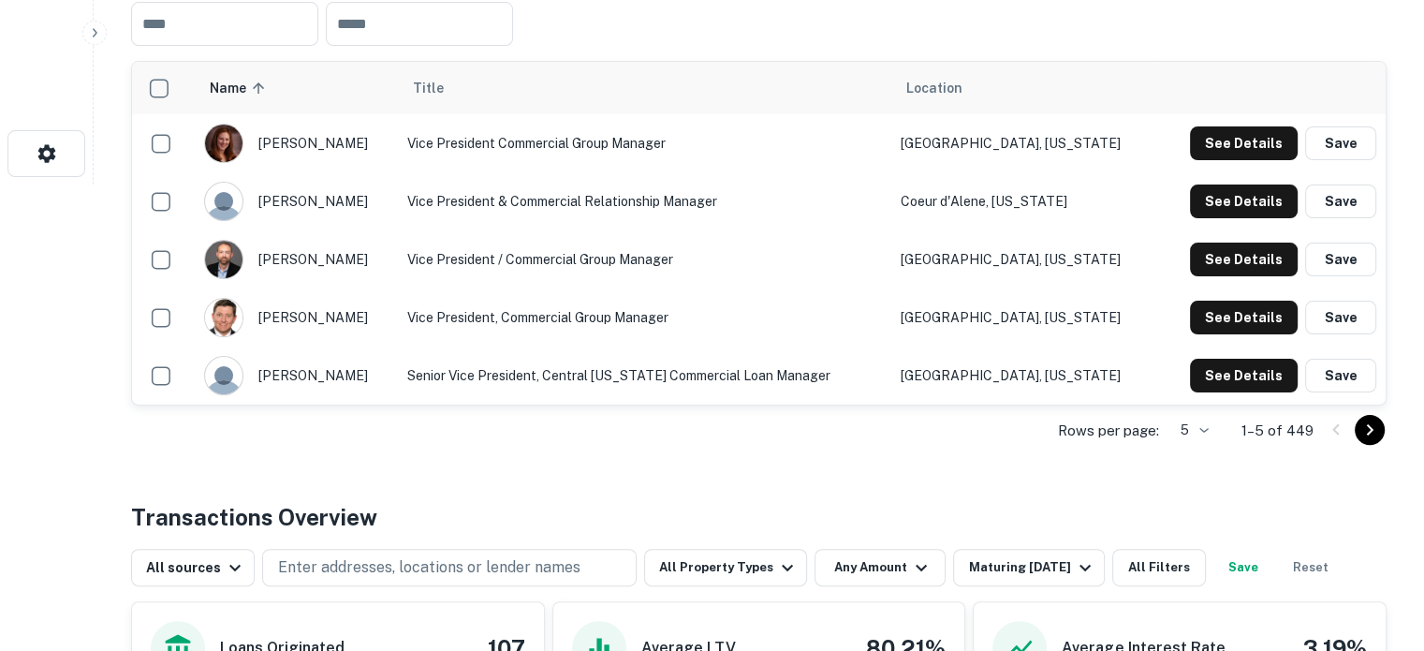
scroll to position [468, 0]
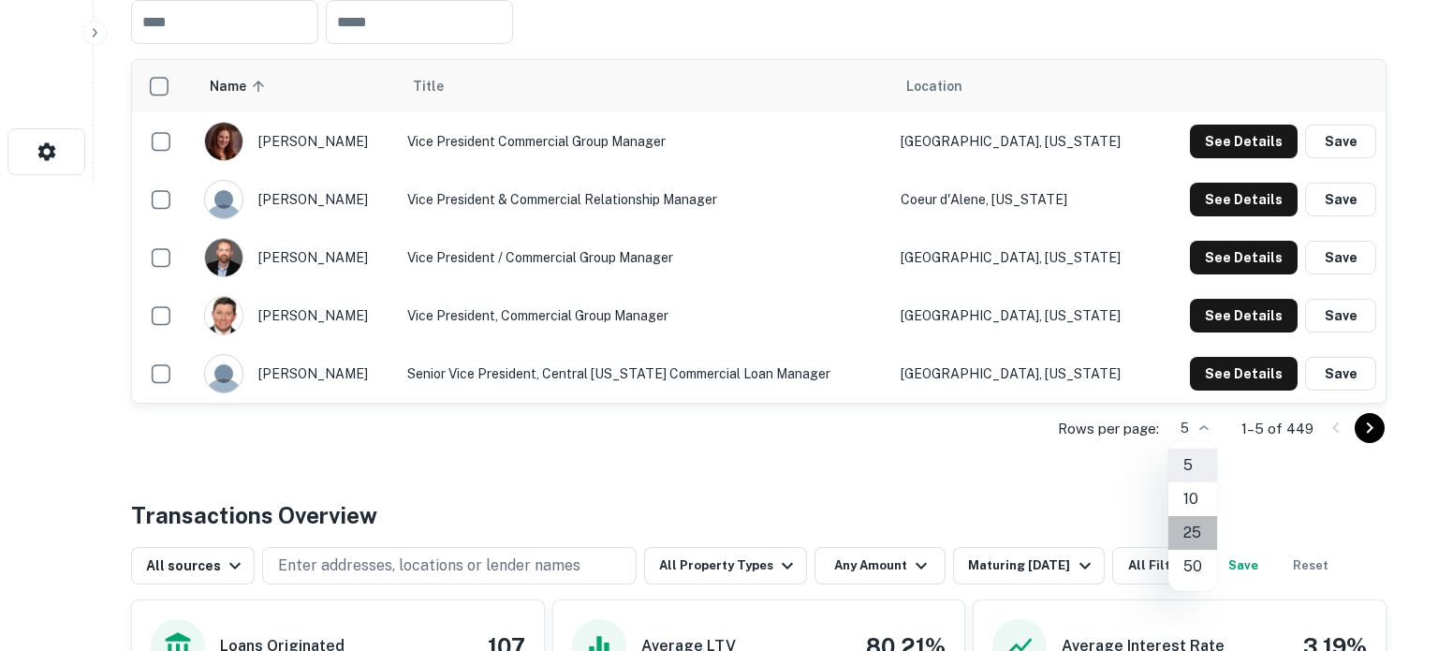
click at [1195, 541] on li "25" at bounding box center [1193, 533] width 49 height 34
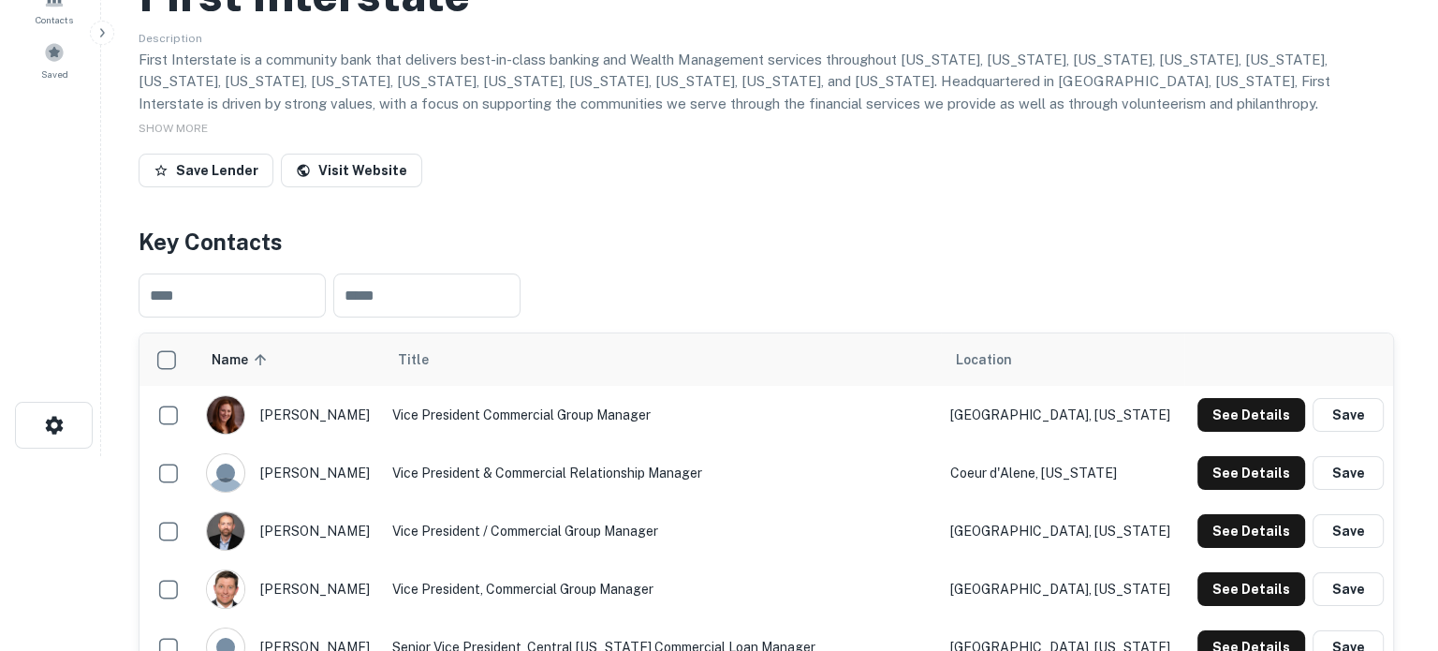
scroll to position [281, 0]
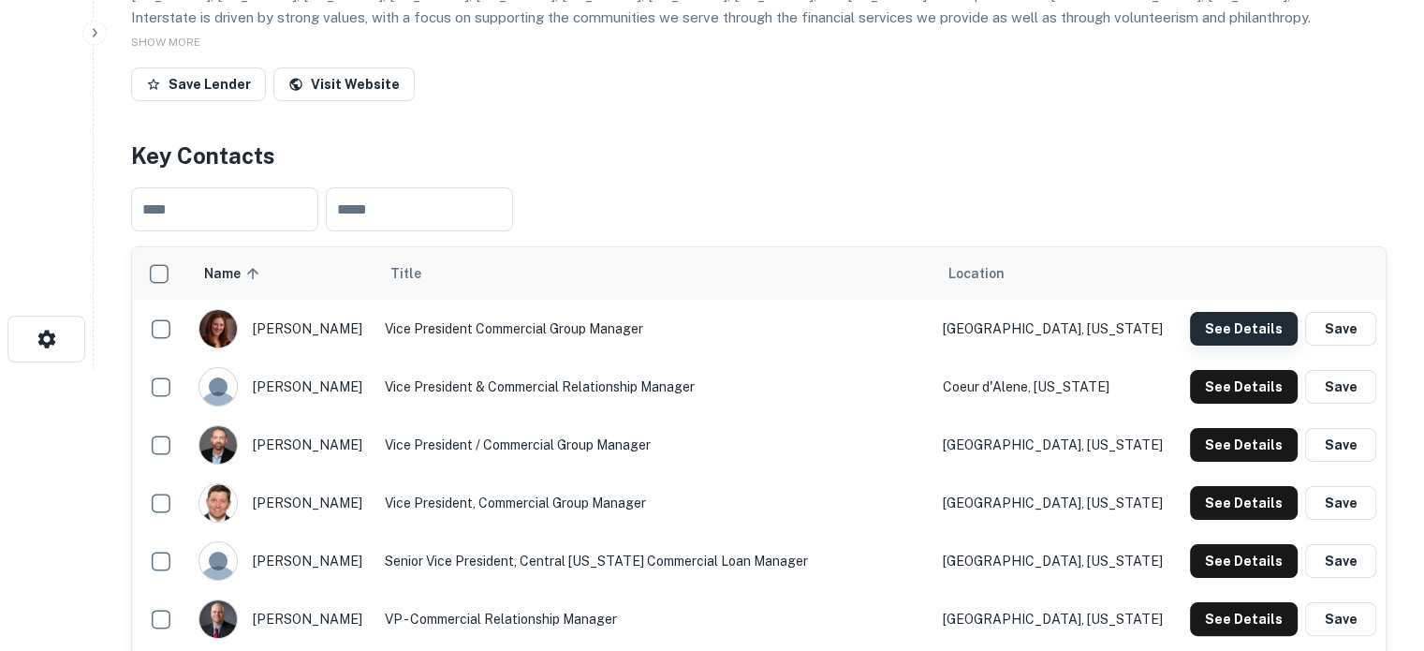
click at [1210, 321] on button "See Details" at bounding box center [1244, 329] width 108 height 34
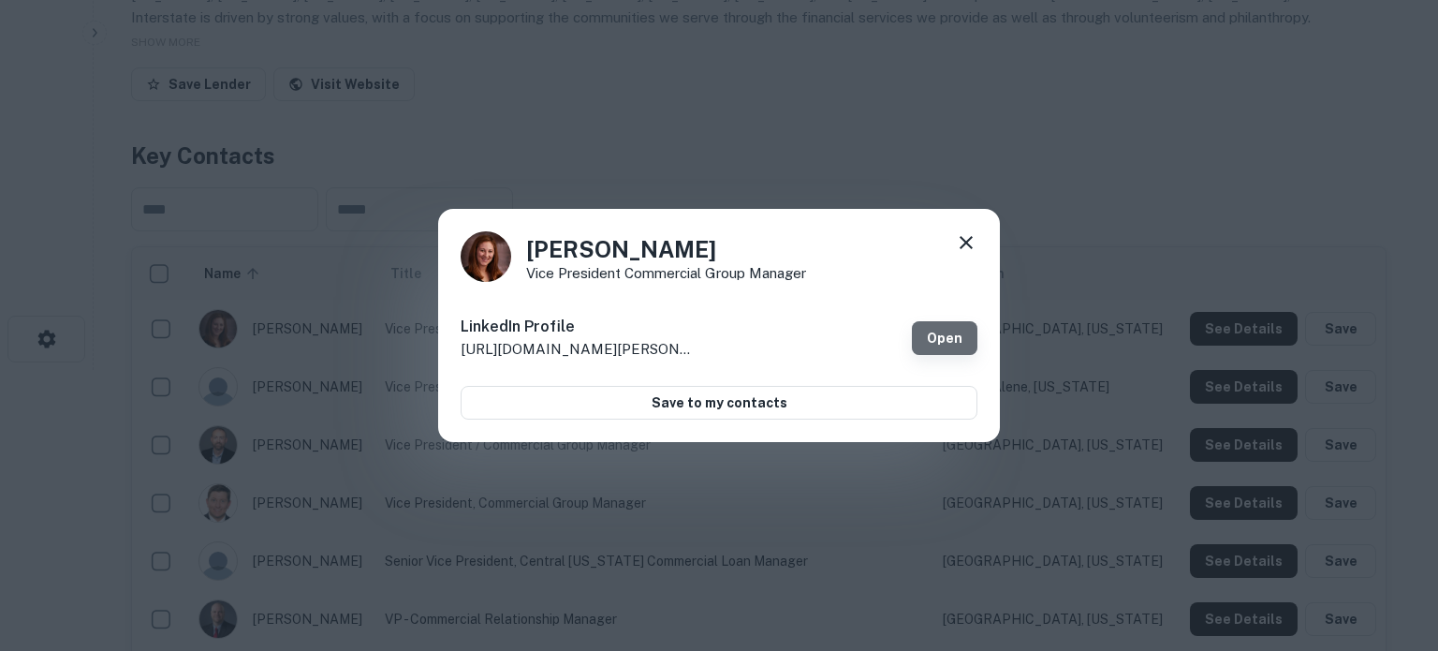
click at [951, 341] on link "Open" at bounding box center [945, 338] width 66 height 34
click at [965, 246] on icon at bounding box center [966, 242] width 22 height 22
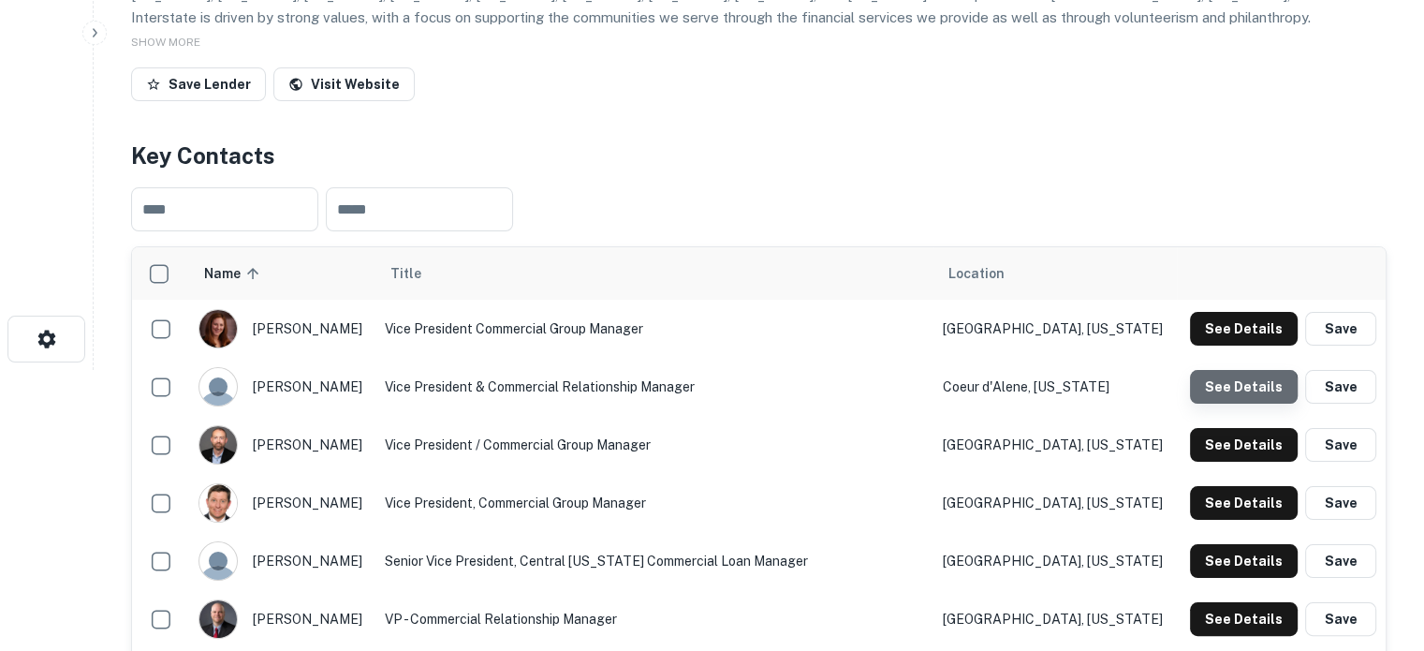
click at [1232, 403] on button "See Details" at bounding box center [1244, 387] width 108 height 34
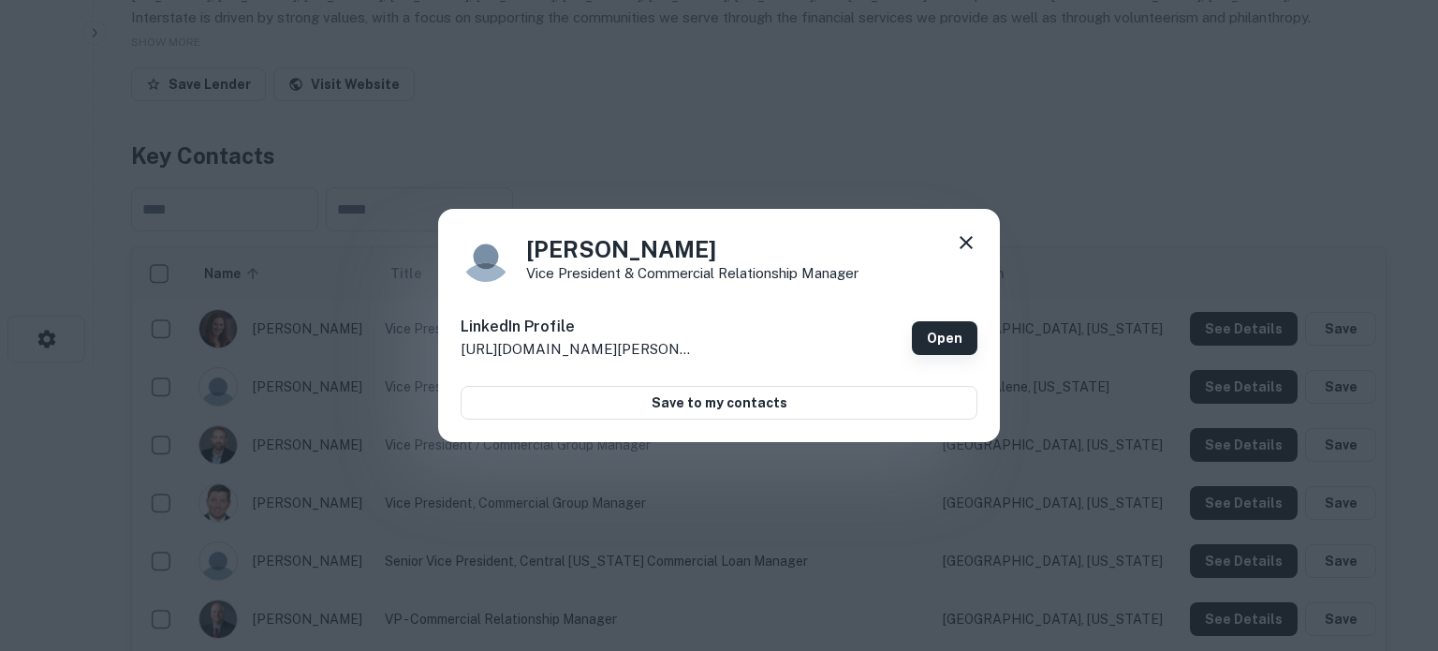
click at [951, 341] on link "Open" at bounding box center [945, 338] width 66 height 34
click at [978, 244] on div "Angela Erickson Vice President & Commercial Relationship Manager LinkedIn Profi…" at bounding box center [719, 326] width 562 height 234
click at [970, 249] on icon at bounding box center [966, 242] width 22 height 22
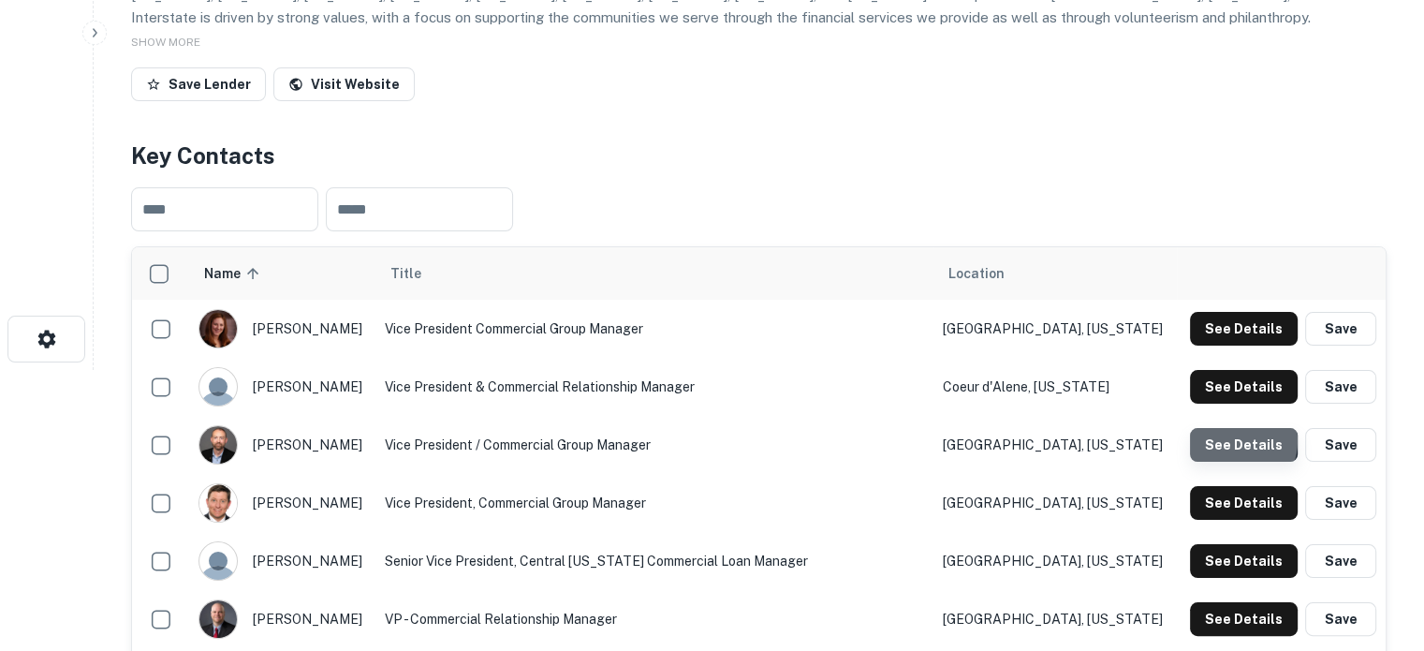
click at [1230, 441] on button "See Details" at bounding box center [1244, 445] width 108 height 34
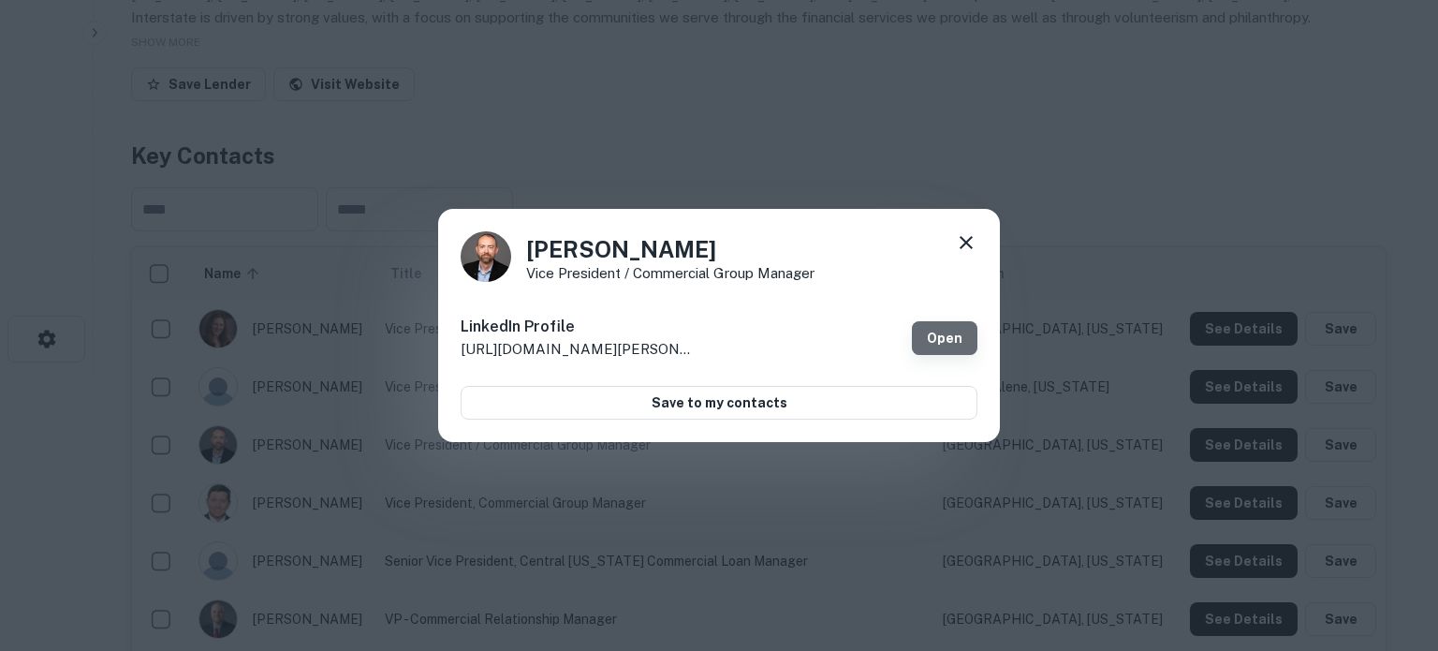
click at [948, 346] on link "Open" at bounding box center [945, 338] width 66 height 34
click at [964, 240] on icon at bounding box center [966, 242] width 13 height 13
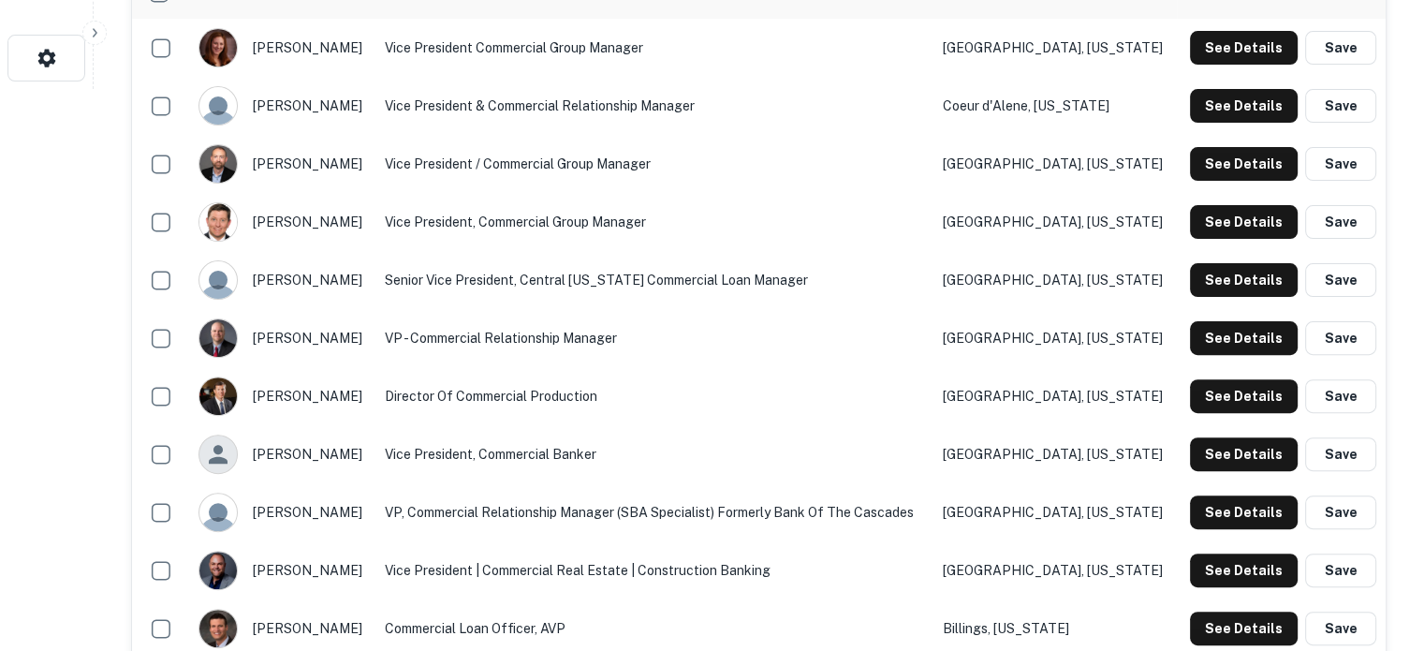
scroll to position [843, 0]
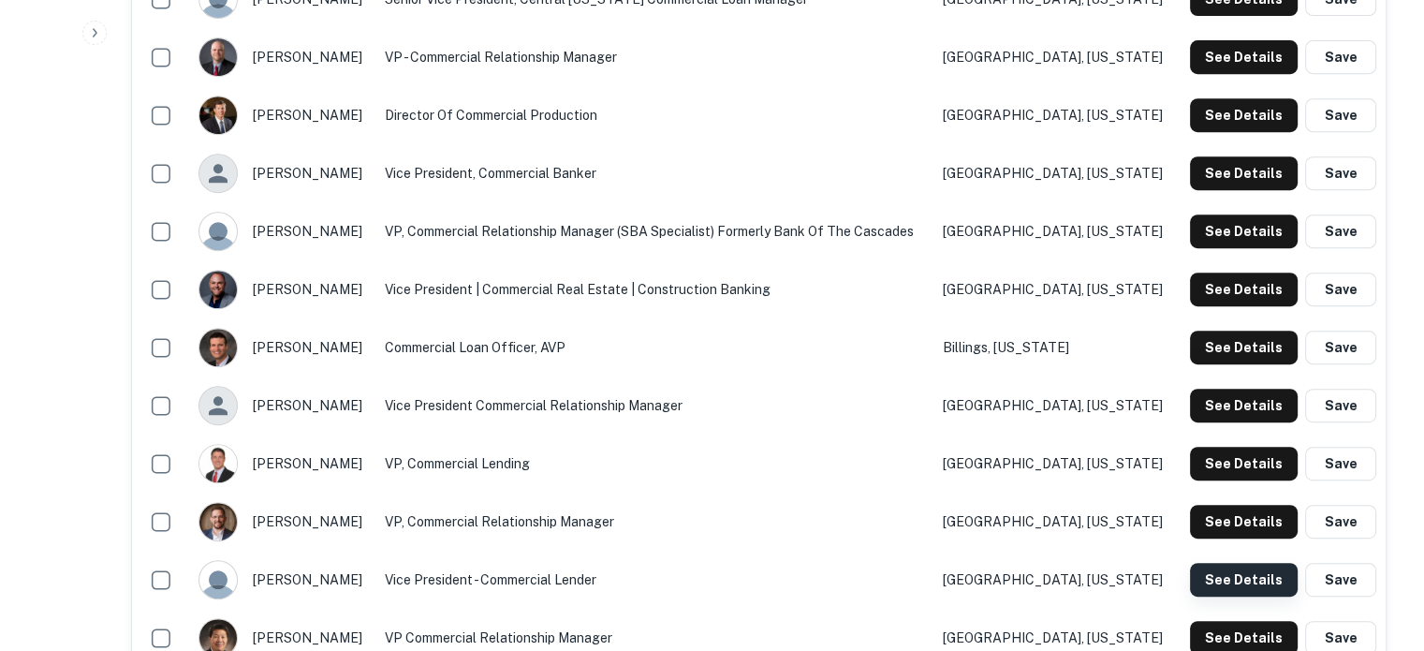
click at [1202, 580] on button "See Details" at bounding box center [1244, 580] width 108 height 34
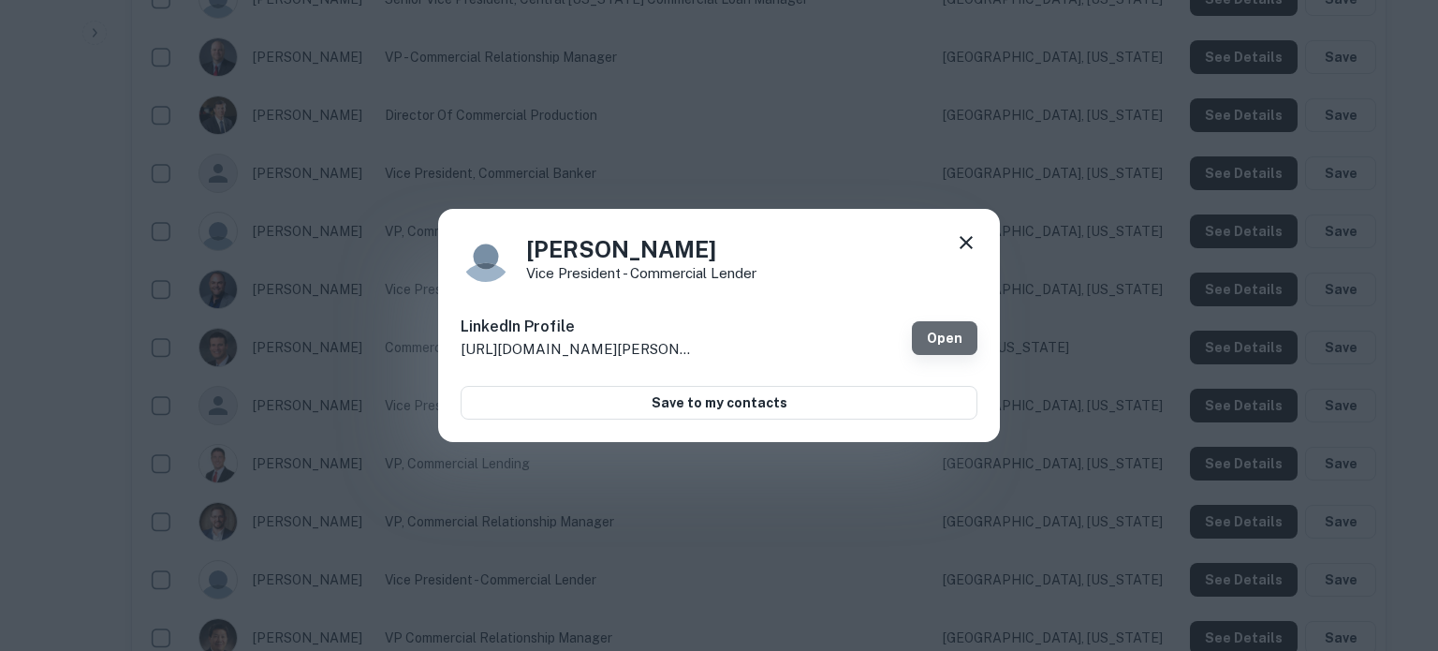
click at [925, 343] on link "Open" at bounding box center [945, 338] width 66 height 34
click at [966, 242] on icon at bounding box center [966, 242] width 13 height 13
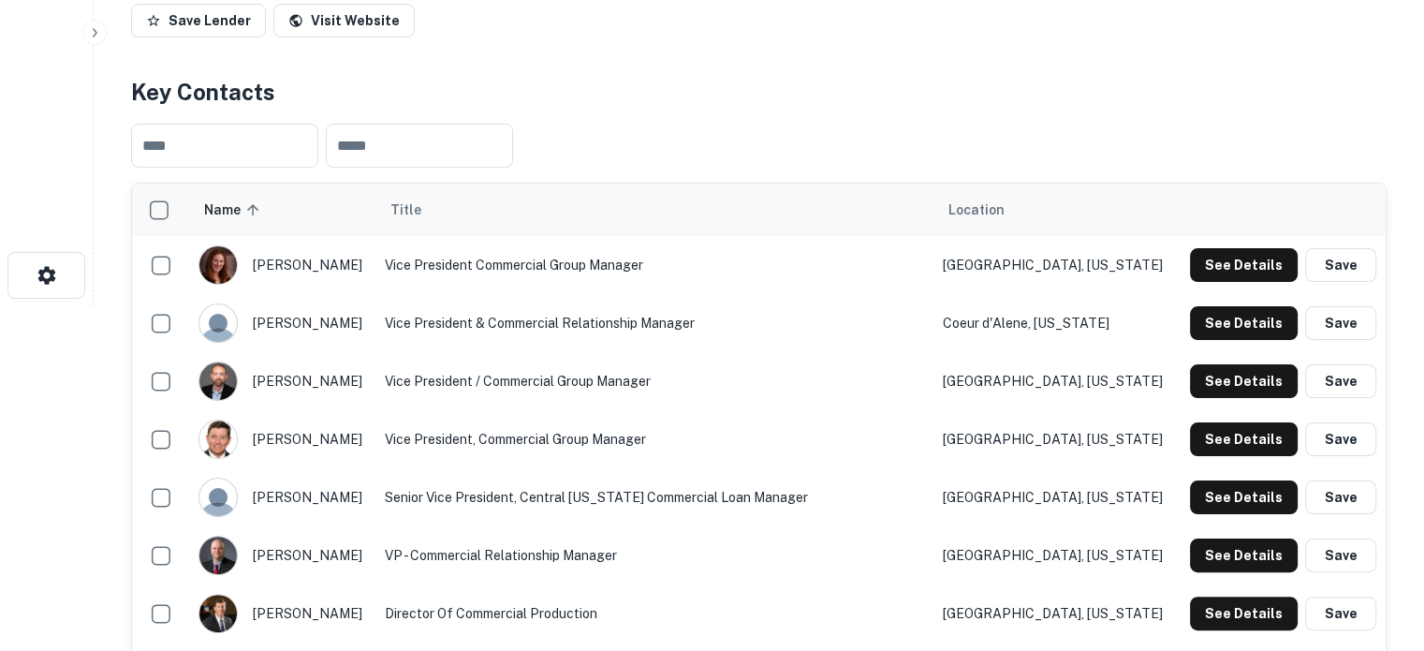
scroll to position [375, 0]
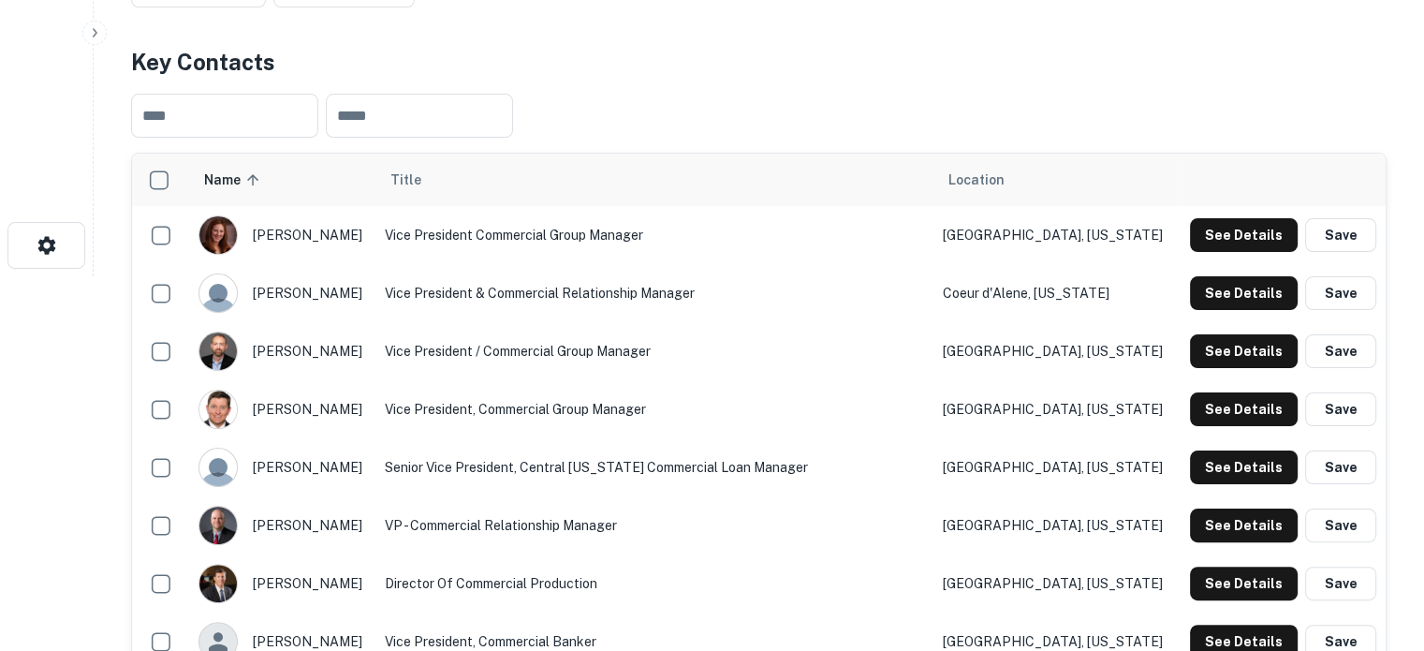
click at [771, 175] on div "Title" at bounding box center [654, 180] width 528 height 22
click at [1219, 520] on button "See Details" at bounding box center [1244, 525] width 108 height 34
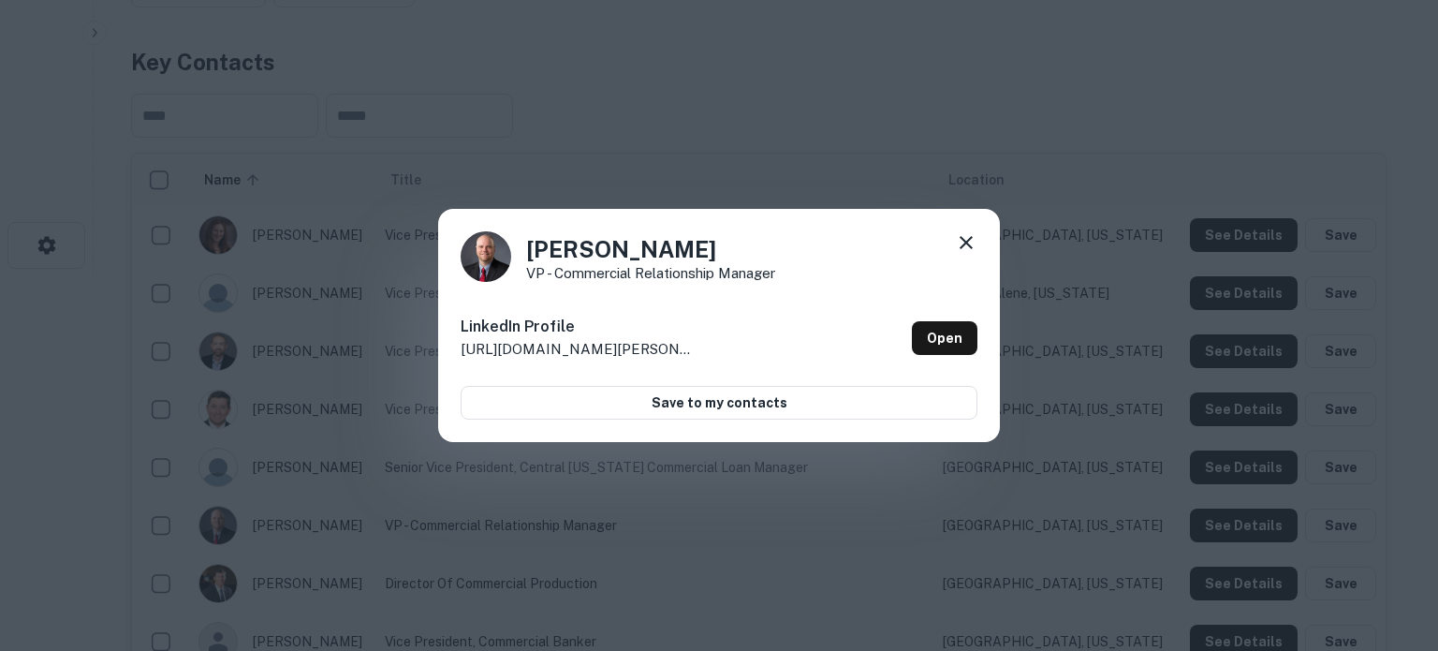
click at [964, 244] on icon at bounding box center [966, 242] width 13 height 13
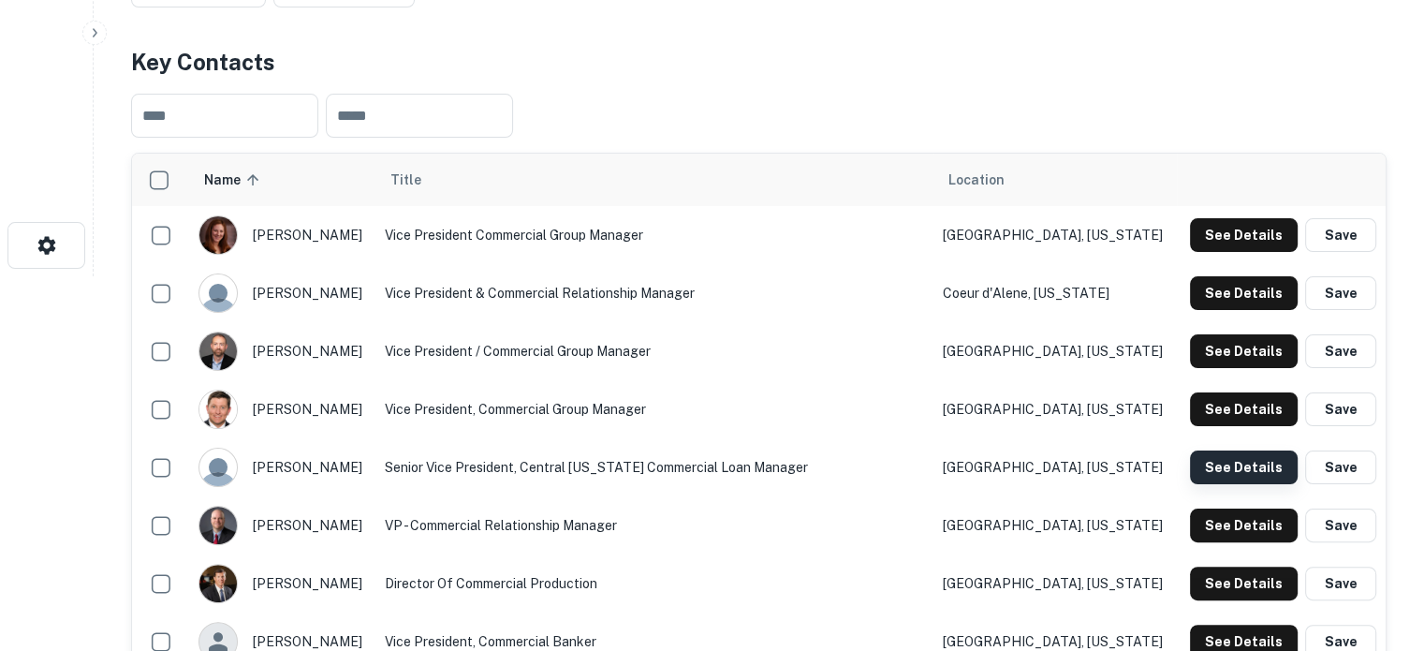
click at [1228, 471] on button "See Details" at bounding box center [1244, 467] width 108 height 34
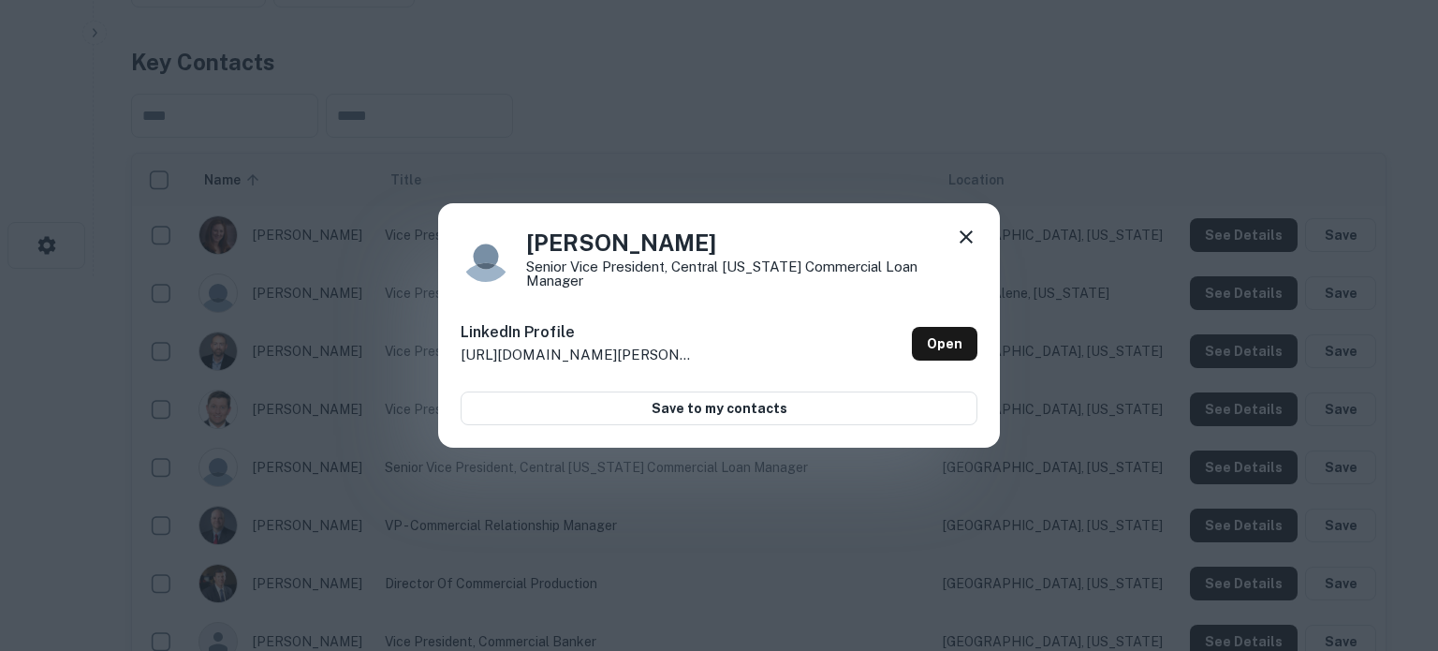
click at [632, 251] on h4 "Bill Kuhn" at bounding box center [751, 243] width 451 height 34
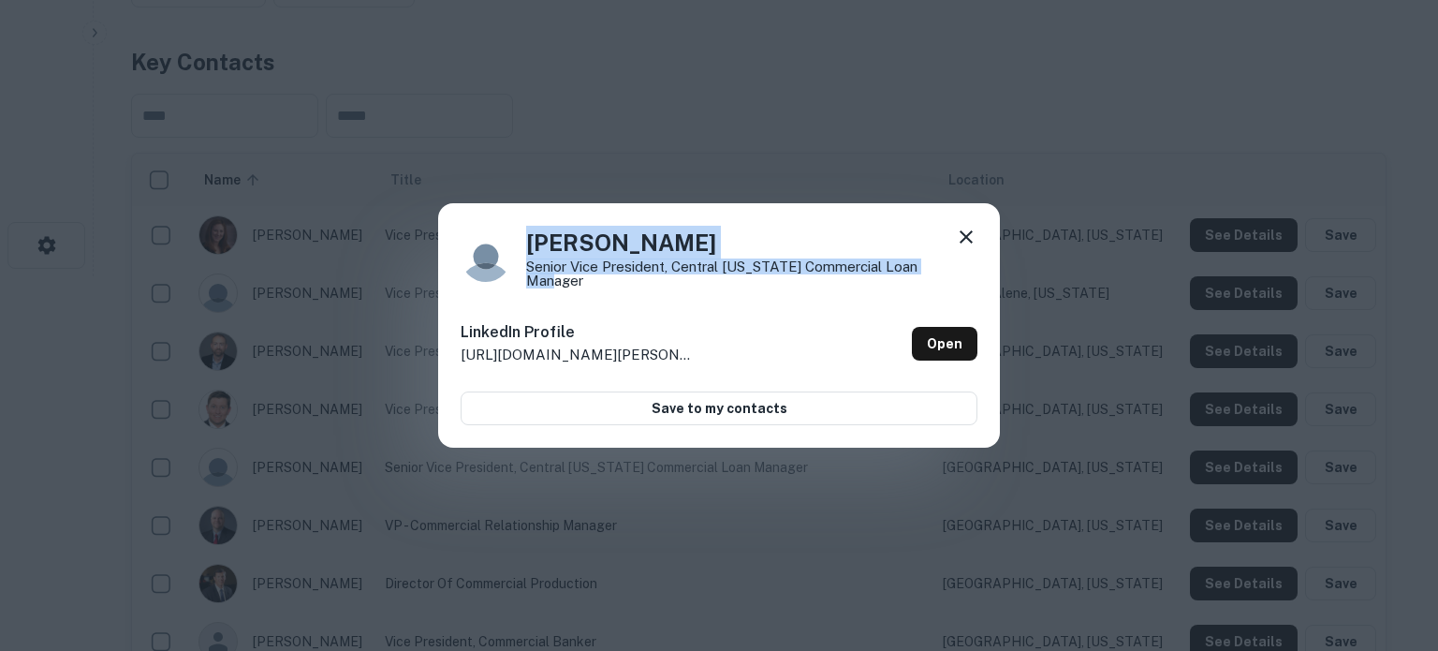
drag, startPoint x: 522, startPoint y: 246, endPoint x: 978, endPoint y: 272, distance: 455.8
click at [978, 272] on div "Bill Kuhn Senior Vice President, Central Oregon Commercial Loan Manager LinkedI…" at bounding box center [719, 325] width 562 height 245
copy div "Bill Kuhn Senior Vice President, Central Oregon Commercial Loan Manager"
drag, startPoint x: 966, startPoint y: 243, endPoint x: 978, endPoint y: 252, distance: 15.4
click at [966, 243] on icon at bounding box center [966, 236] width 13 height 13
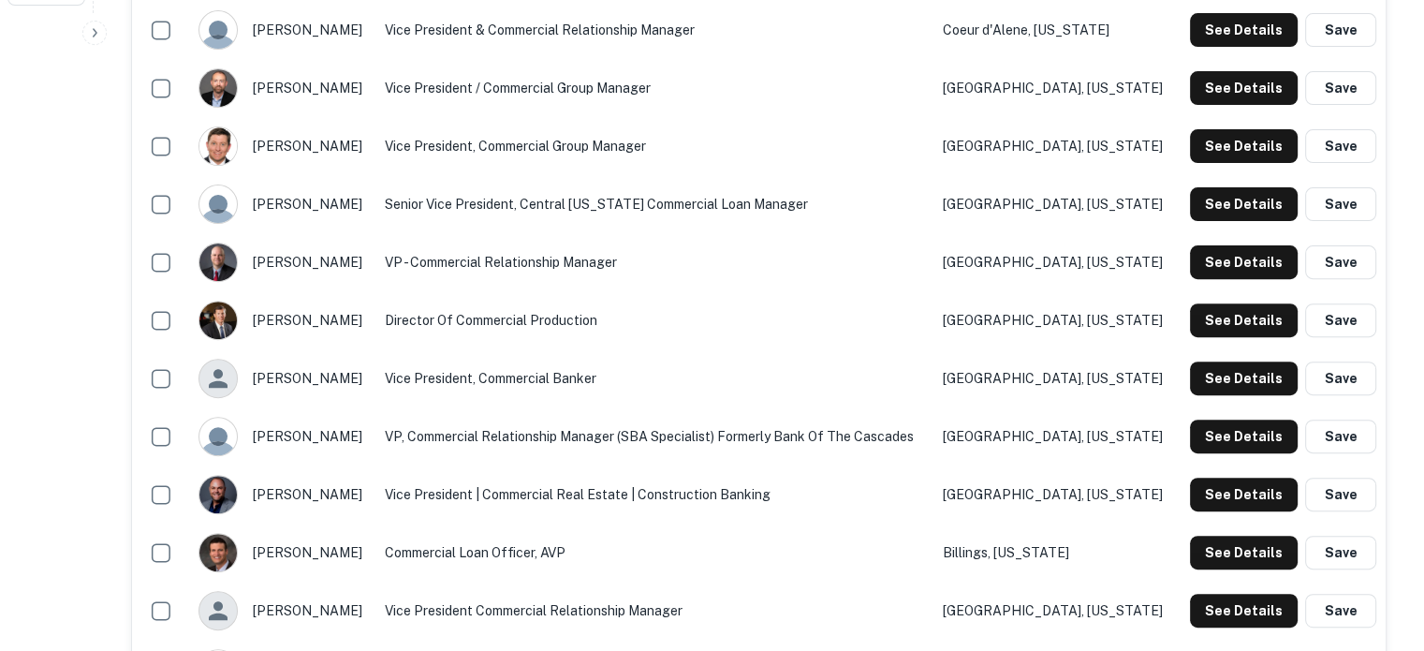
scroll to position [749, 0]
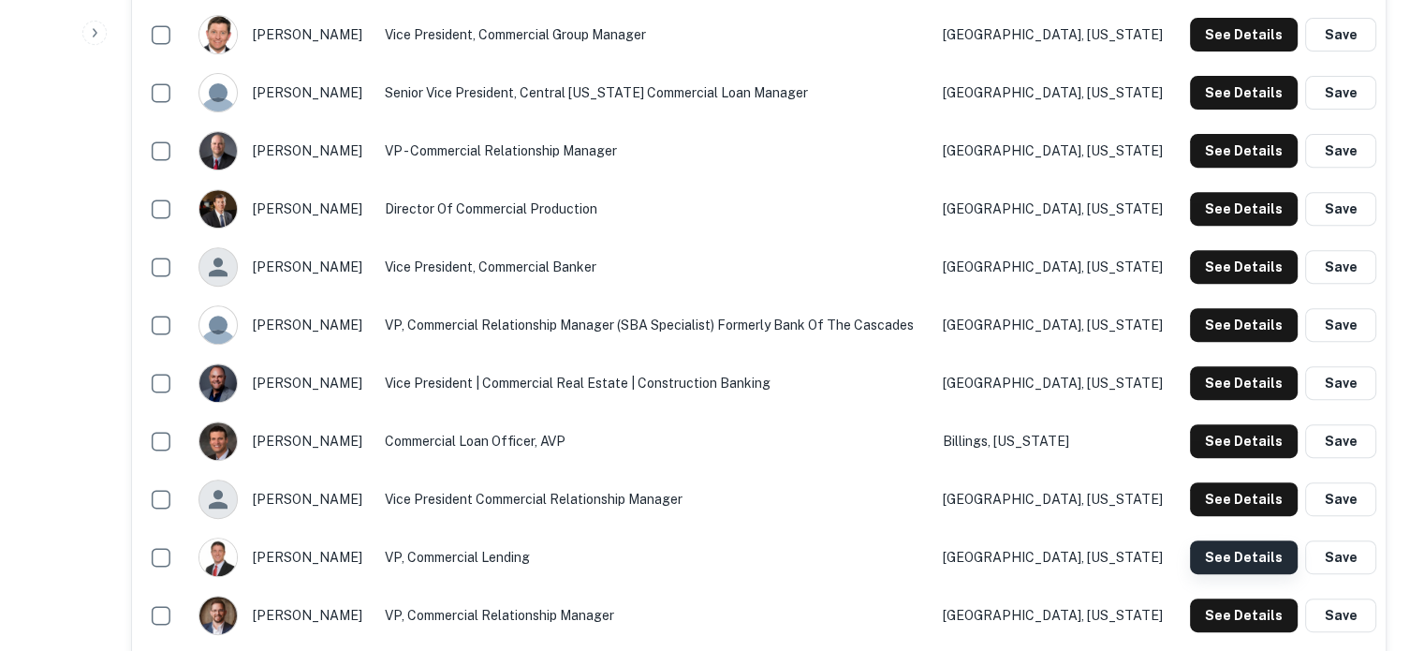
click at [1222, 551] on button "See Details" at bounding box center [1244, 557] width 108 height 34
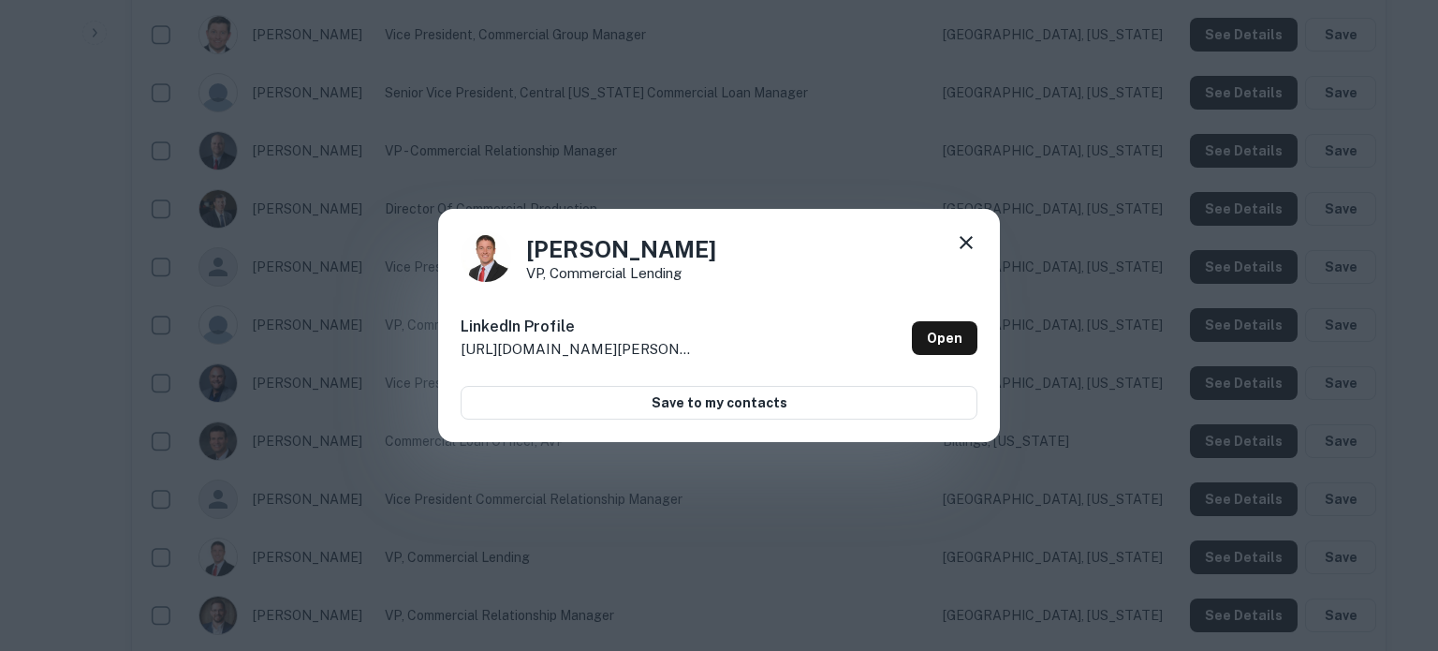
click at [969, 235] on icon at bounding box center [966, 242] width 22 height 22
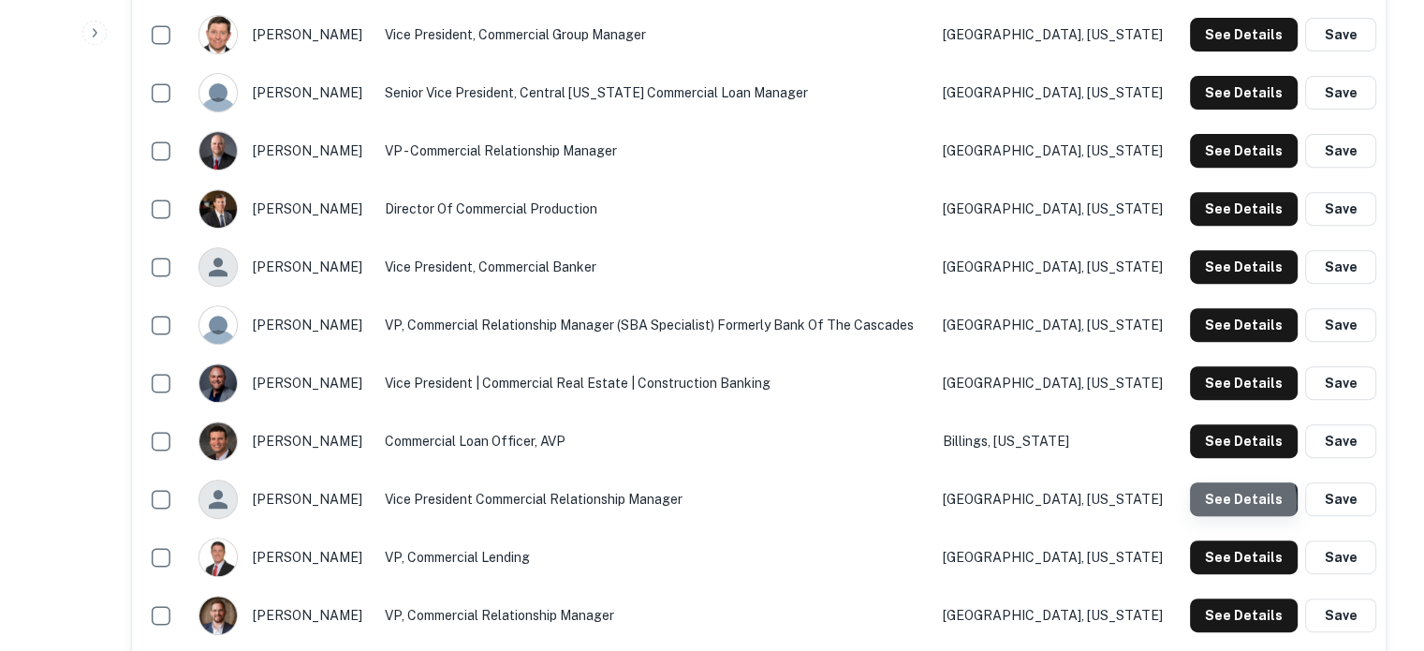
click at [1220, 504] on button "See Details" at bounding box center [1244, 499] width 108 height 34
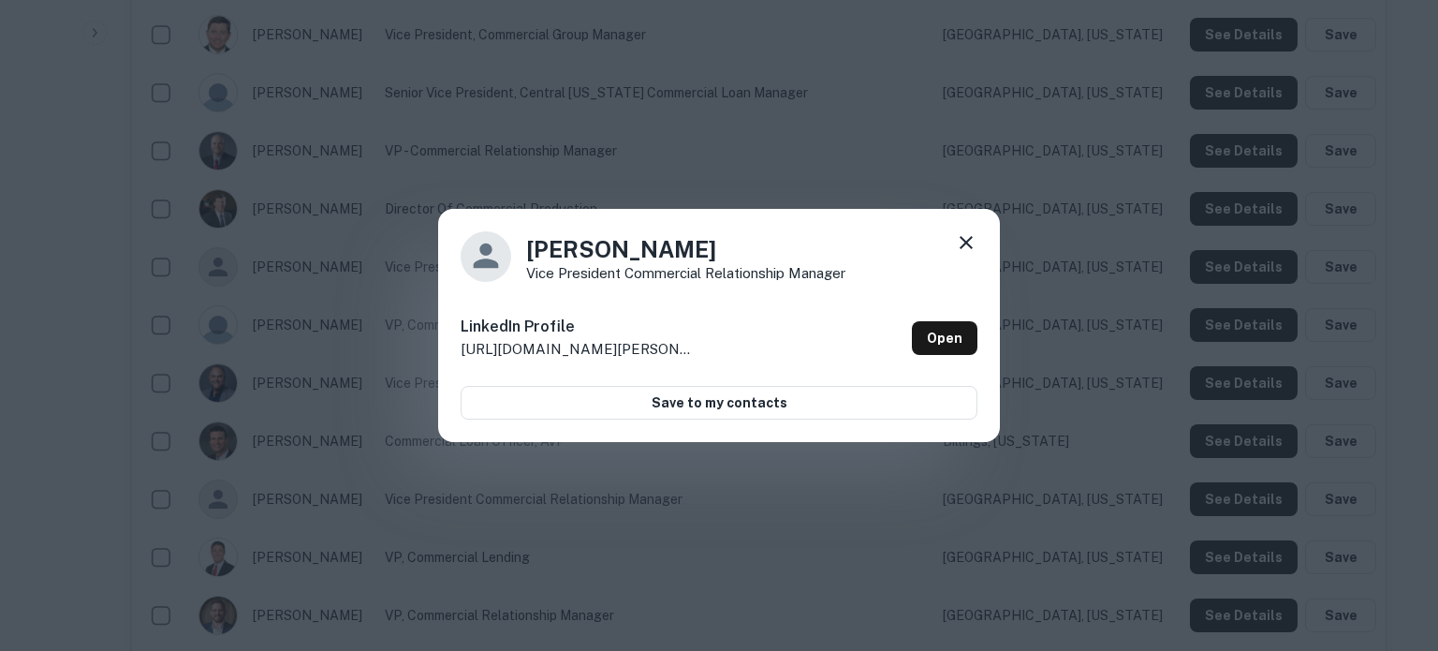
click at [968, 246] on icon at bounding box center [966, 242] width 22 height 22
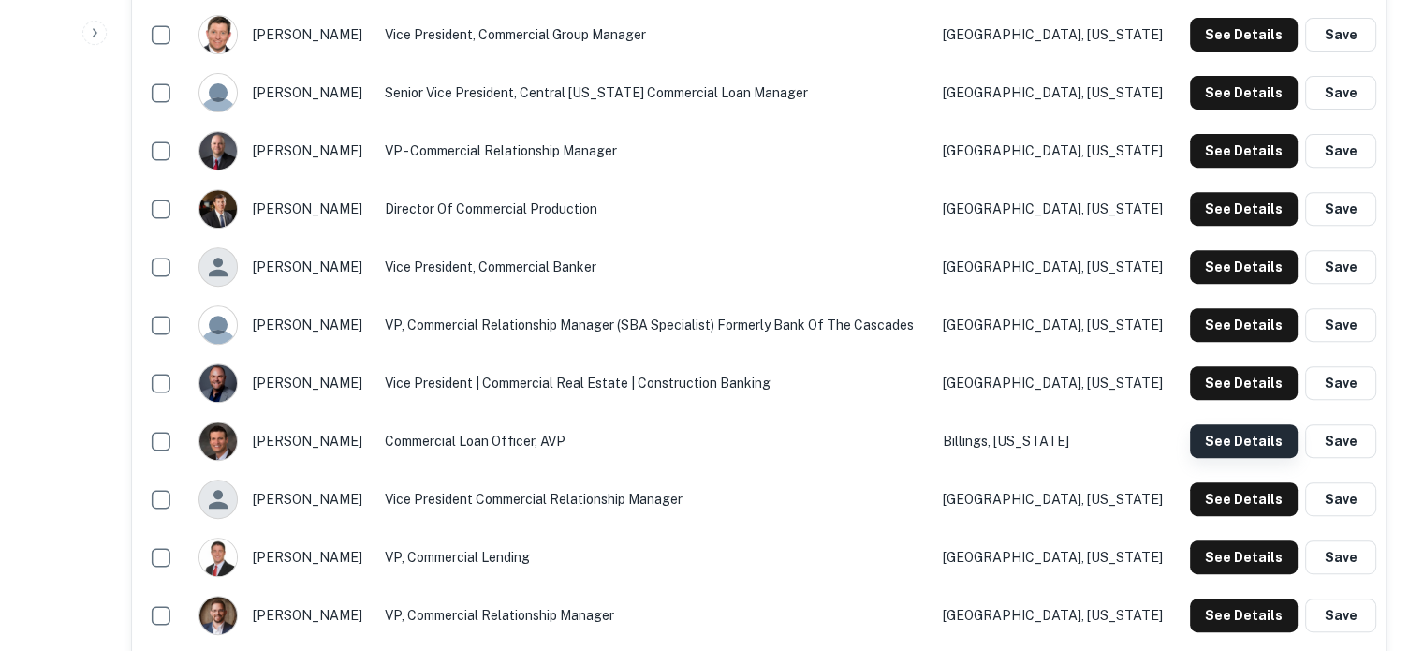
click at [1237, 434] on button "See Details" at bounding box center [1244, 441] width 108 height 34
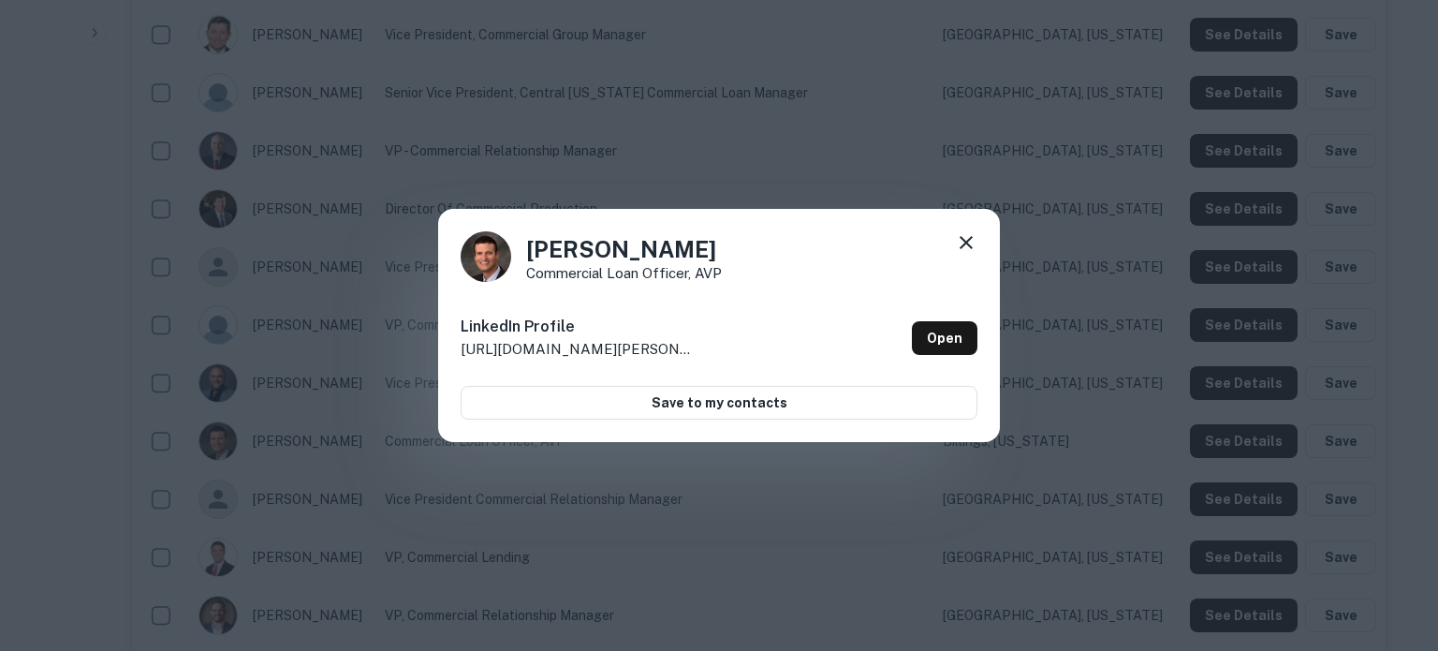
click at [978, 243] on div "David Fenno Commercial Loan Officer, AVP LinkedIn Profile http://www.linkedin.c…" at bounding box center [719, 326] width 562 height 234
click at [966, 243] on icon at bounding box center [966, 242] width 13 height 13
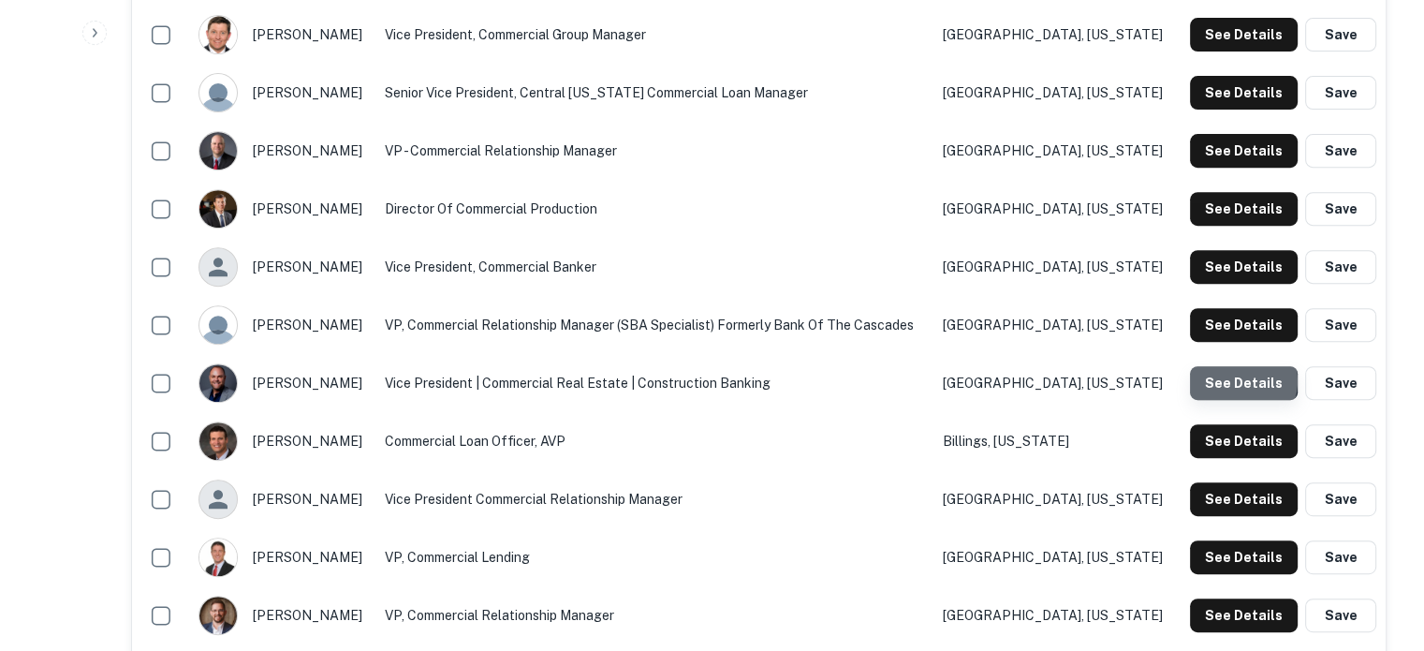
click at [1240, 382] on button "See Details" at bounding box center [1244, 383] width 108 height 34
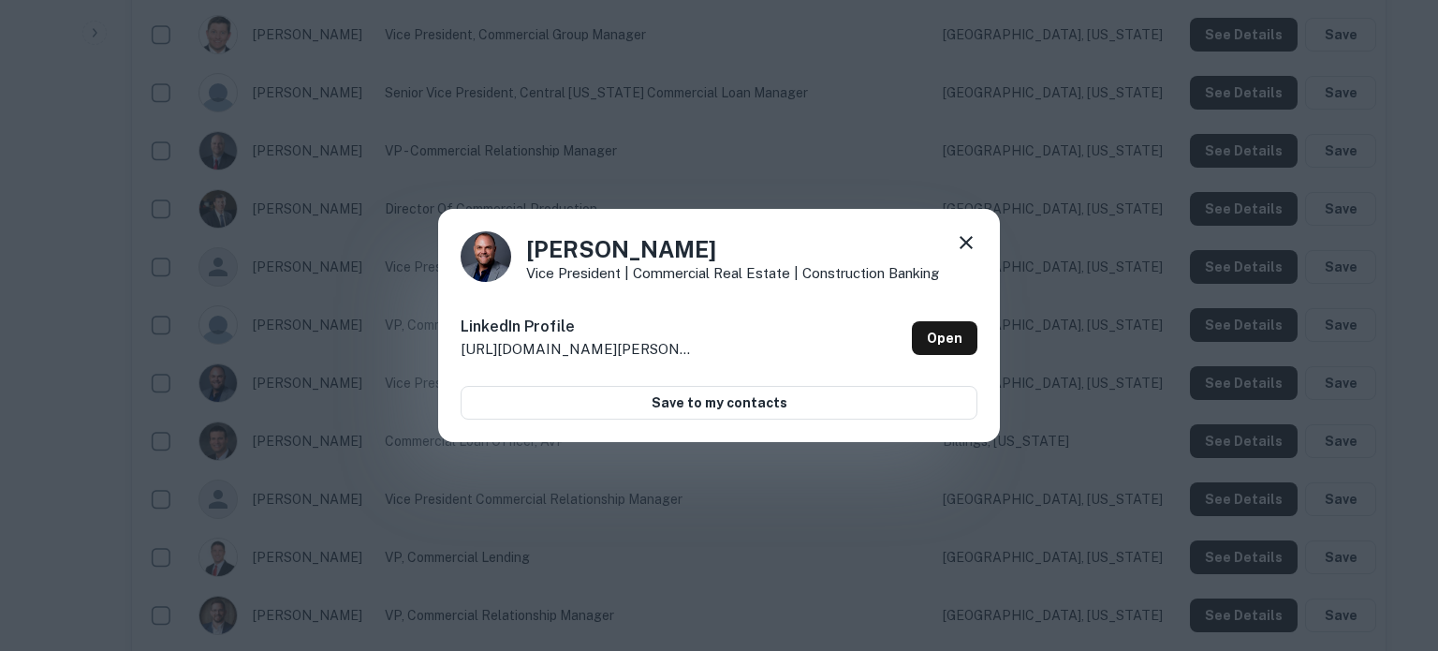
click at [966, 245] on icon at bounding box center [966, 242] width 22 height 22
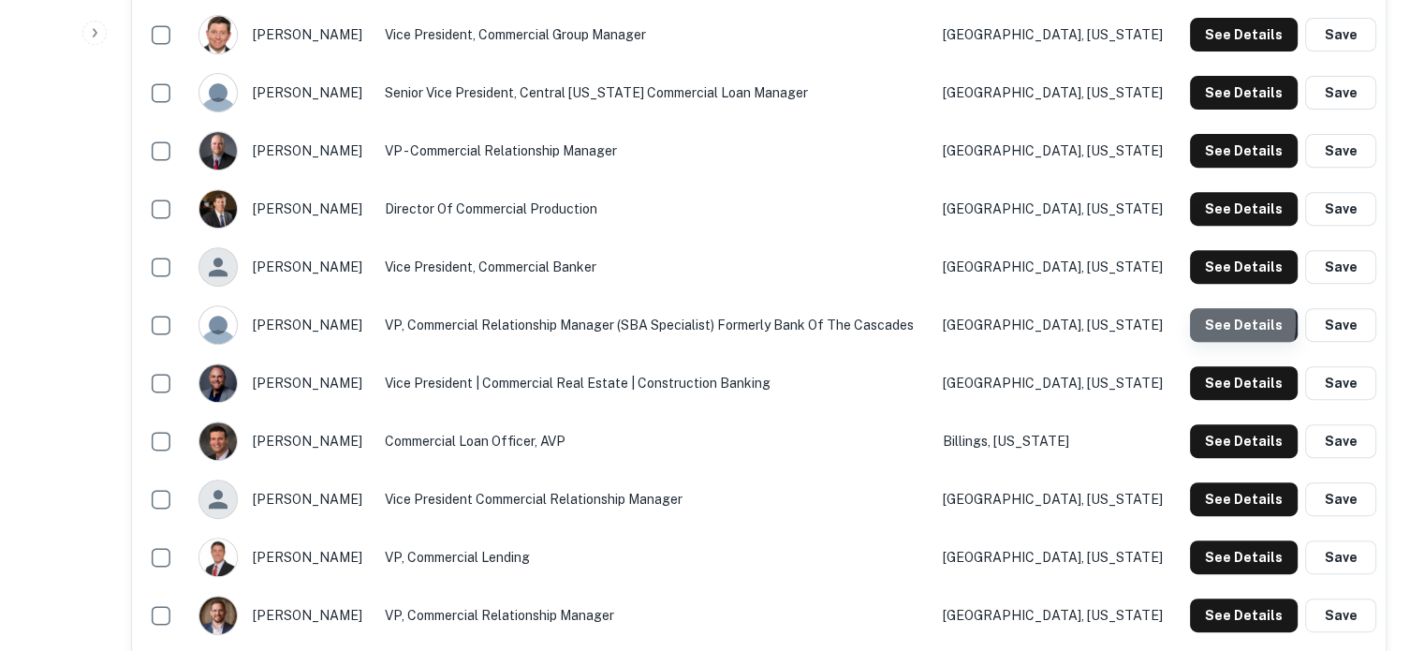
click at [1201, 324] on button "See Details" at bounding box center [1244, 325] width 108 height 34
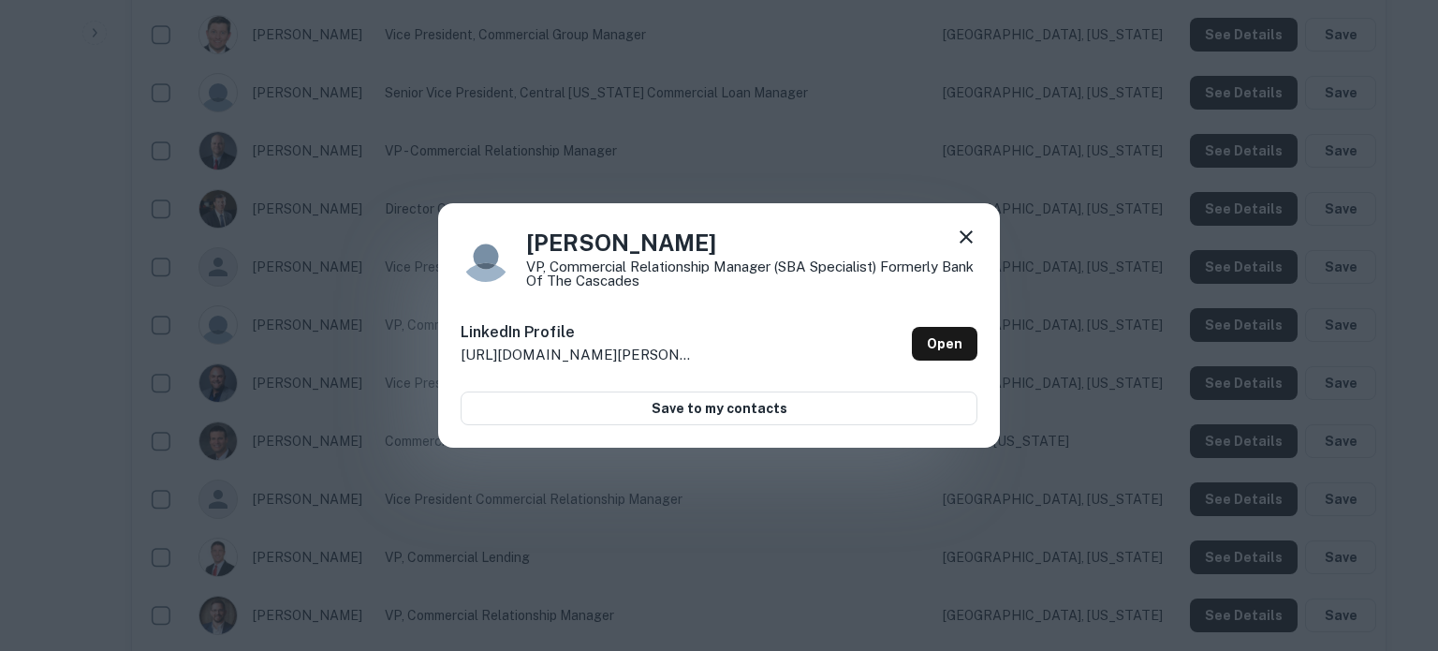
click at [968, 231] on icon at bounding box center [966, 237] width 22 height 22
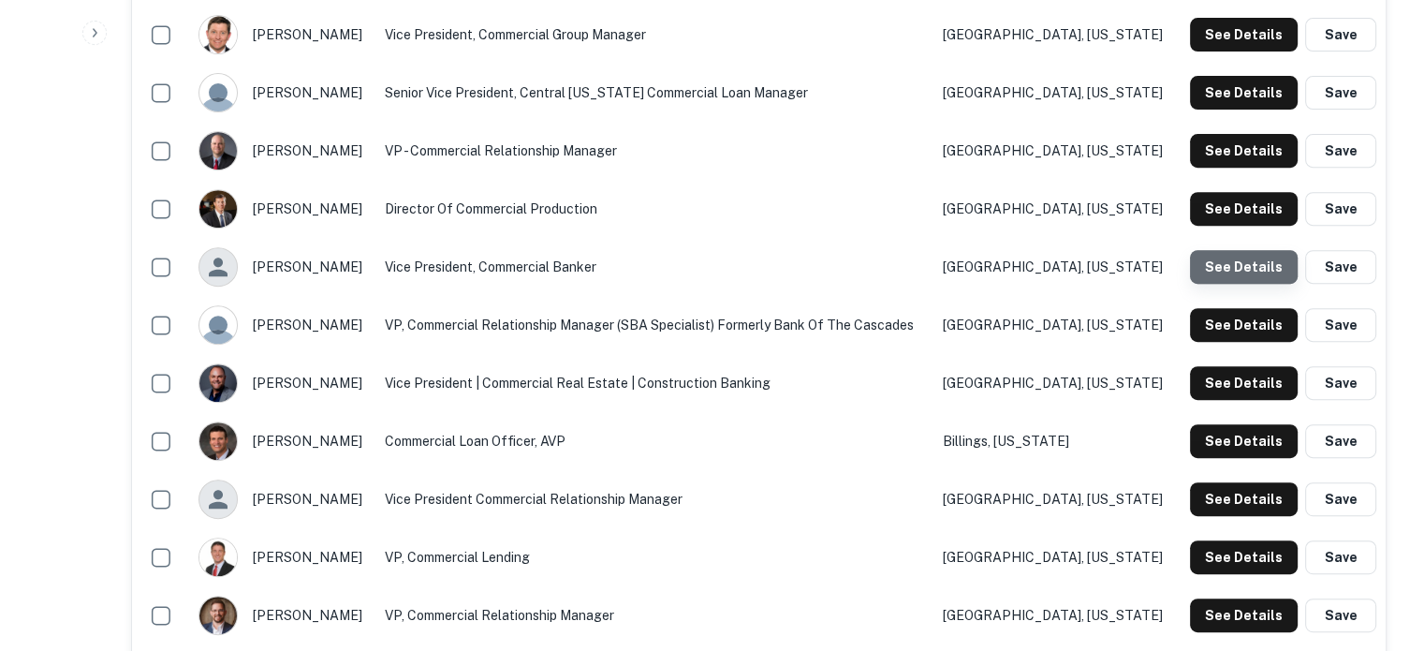
click at [1247, 264] on button "See Details" at bounding box center [1244, 267] width 108 height 34
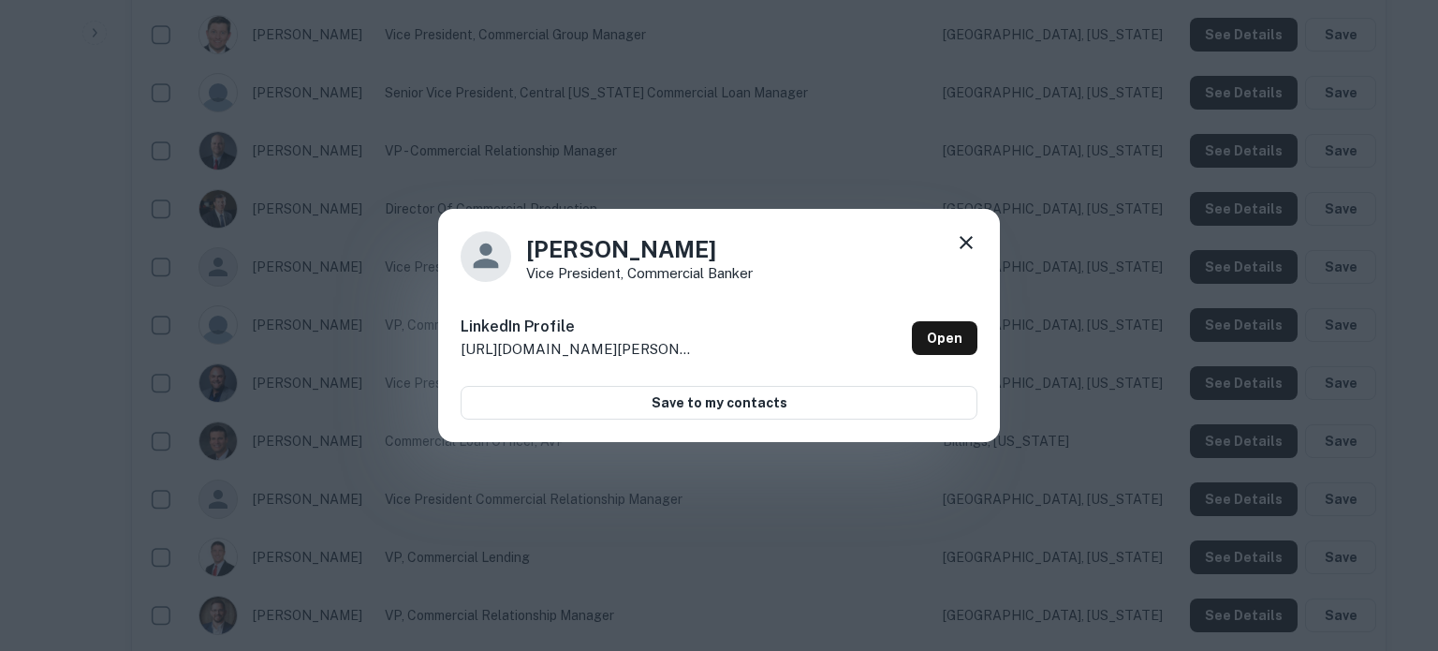
click at [966, 243] on icon at bounding box center [966, 242] width 13 height 13
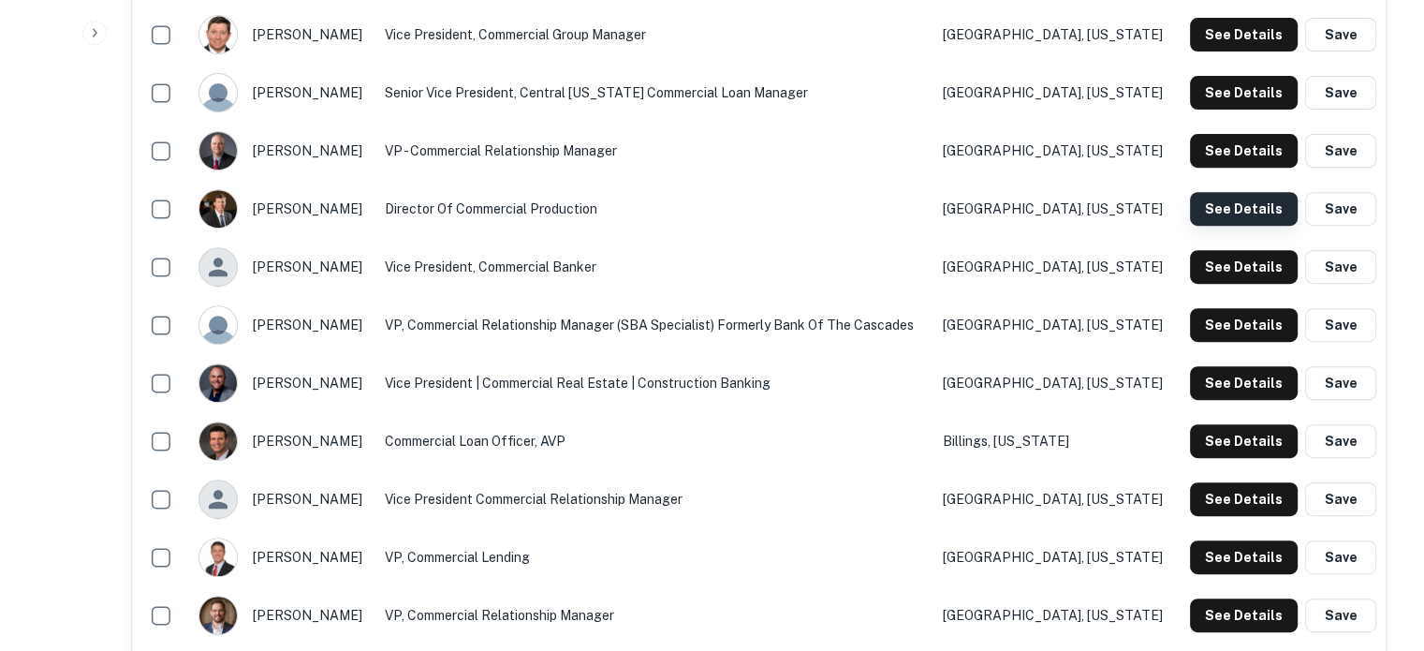
click at [1216, 217] on button "See Details" at bounding box center [1244, 209] width 108 height 34
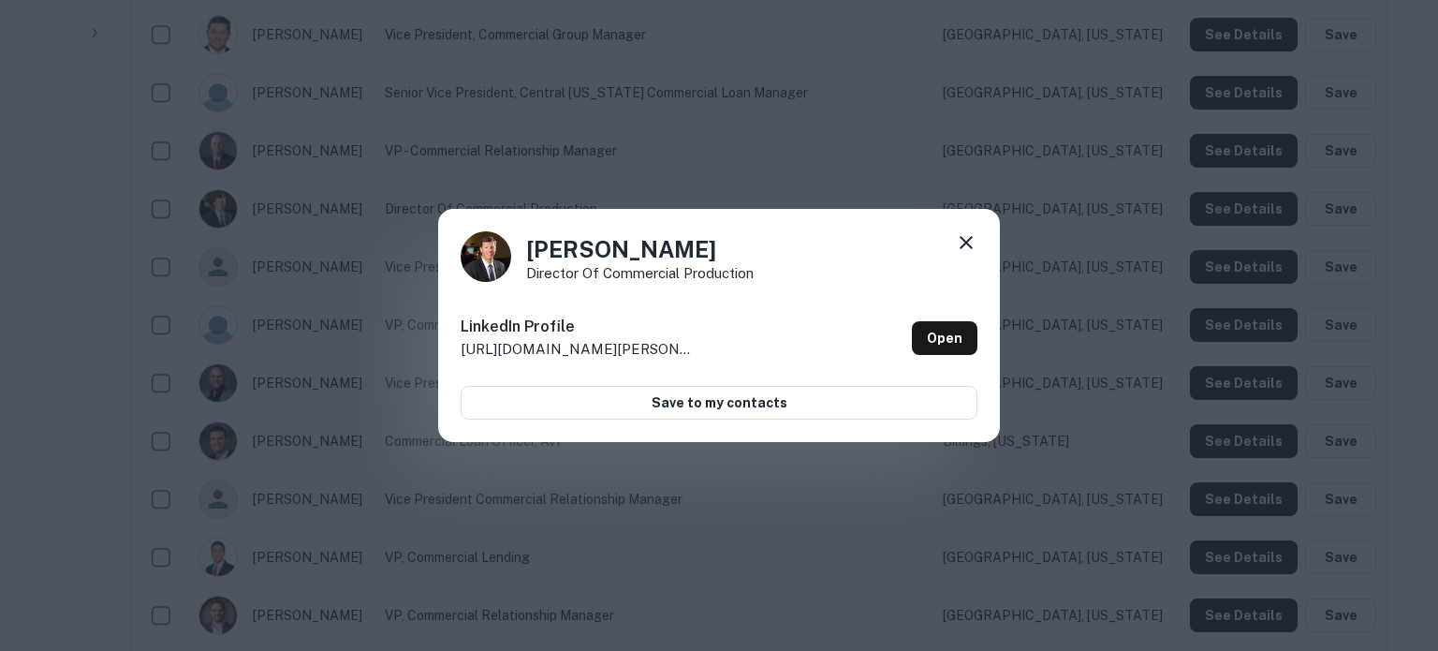
click at [968, 234] on icon at bounding box center [966, 242] width 22 height 22
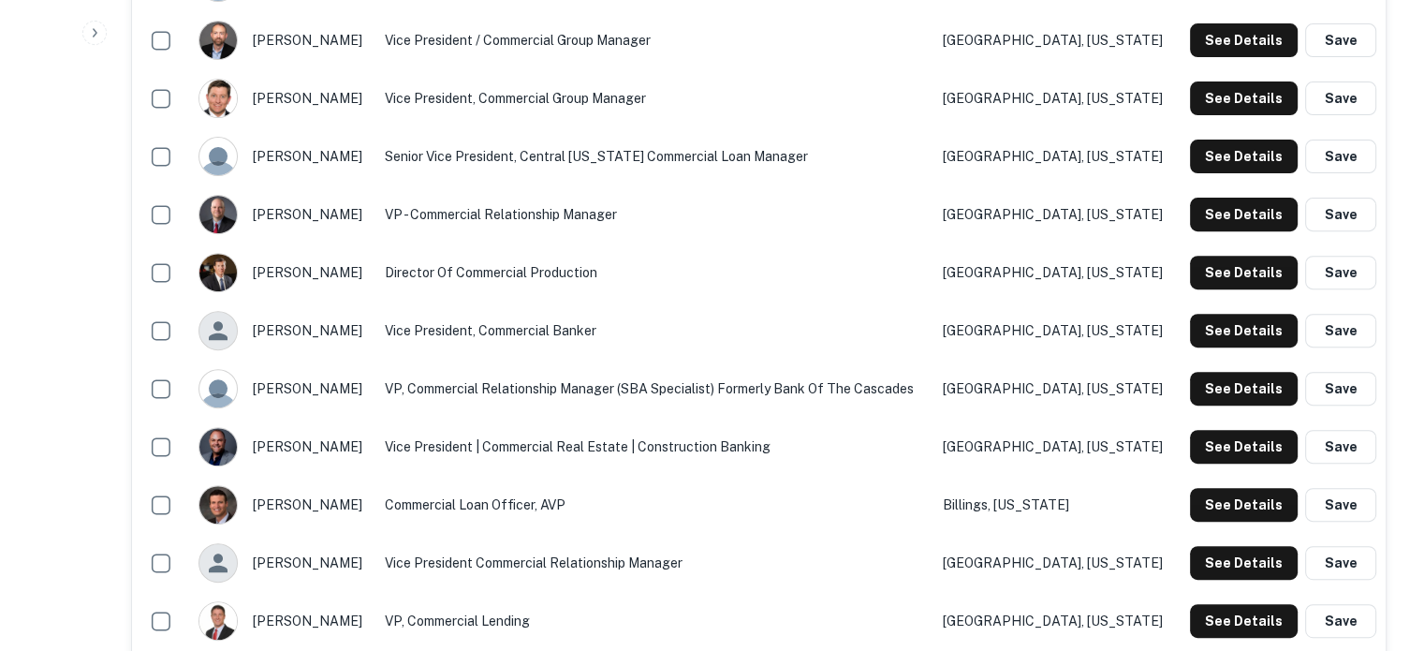
scroll to position [655, 0]
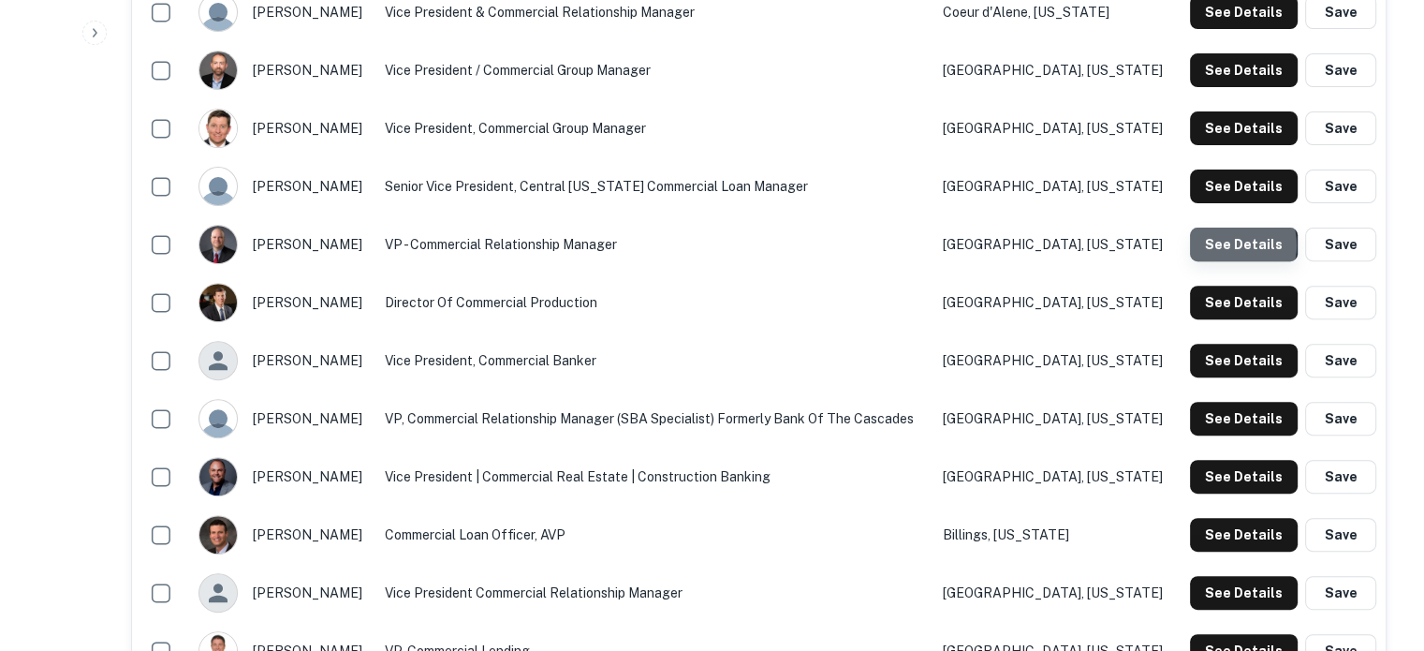
click at [1229, 246] on button "See Details" at bounding box center [1244, 245] width 108 height 34
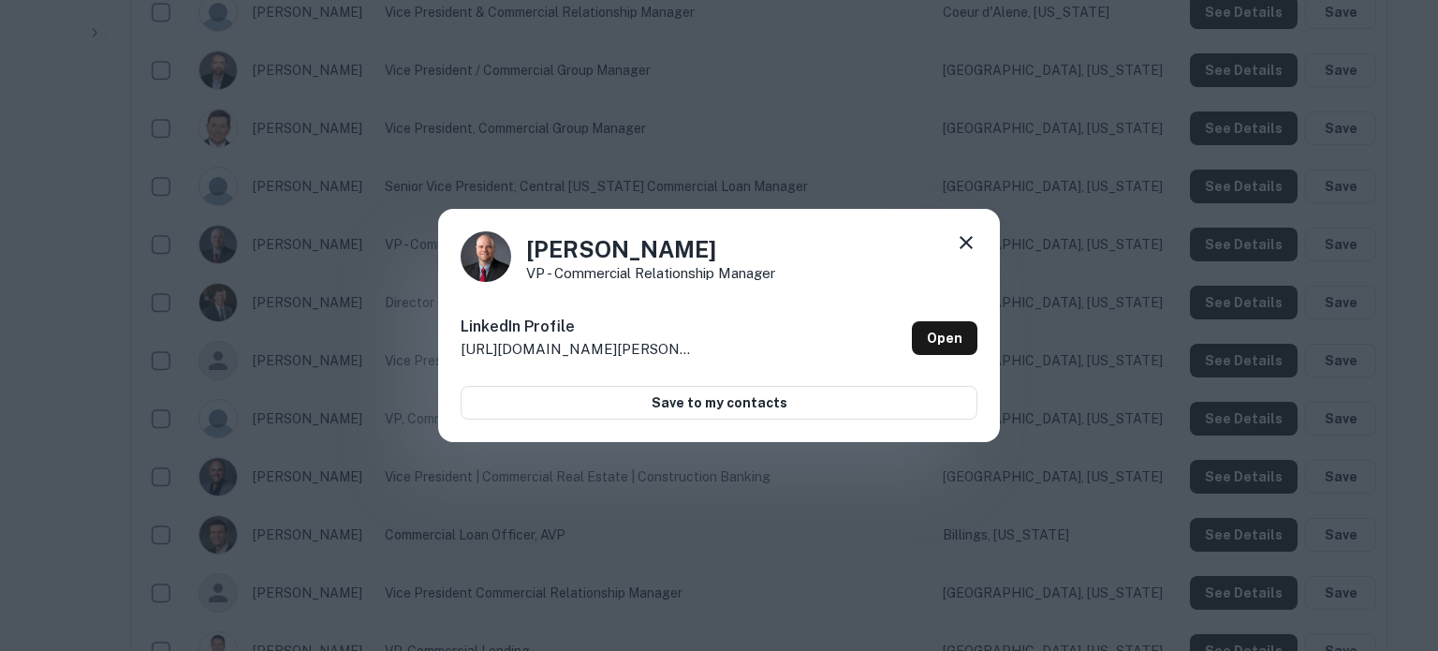
click at [982, 235] on div "Brian Kissel VP - Commercial Relationship Manager LinkedIn Profile http://www.l…" at bounding box center [719, 326] width 562 height 234
click at [968, 242] on icon at bounding box center [966, 242] width 22 height 22
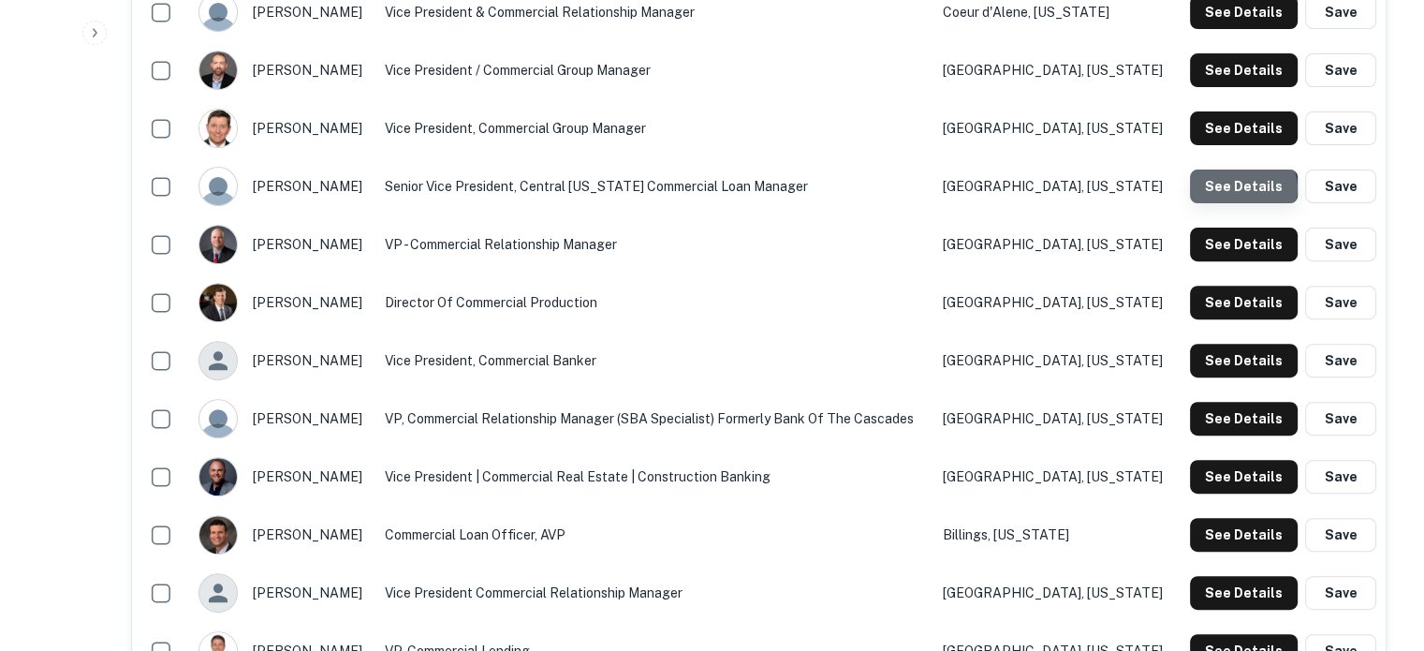
click at [1243, 189] on button "See Details" at bounding box center [1244, 186] width 108 height 34
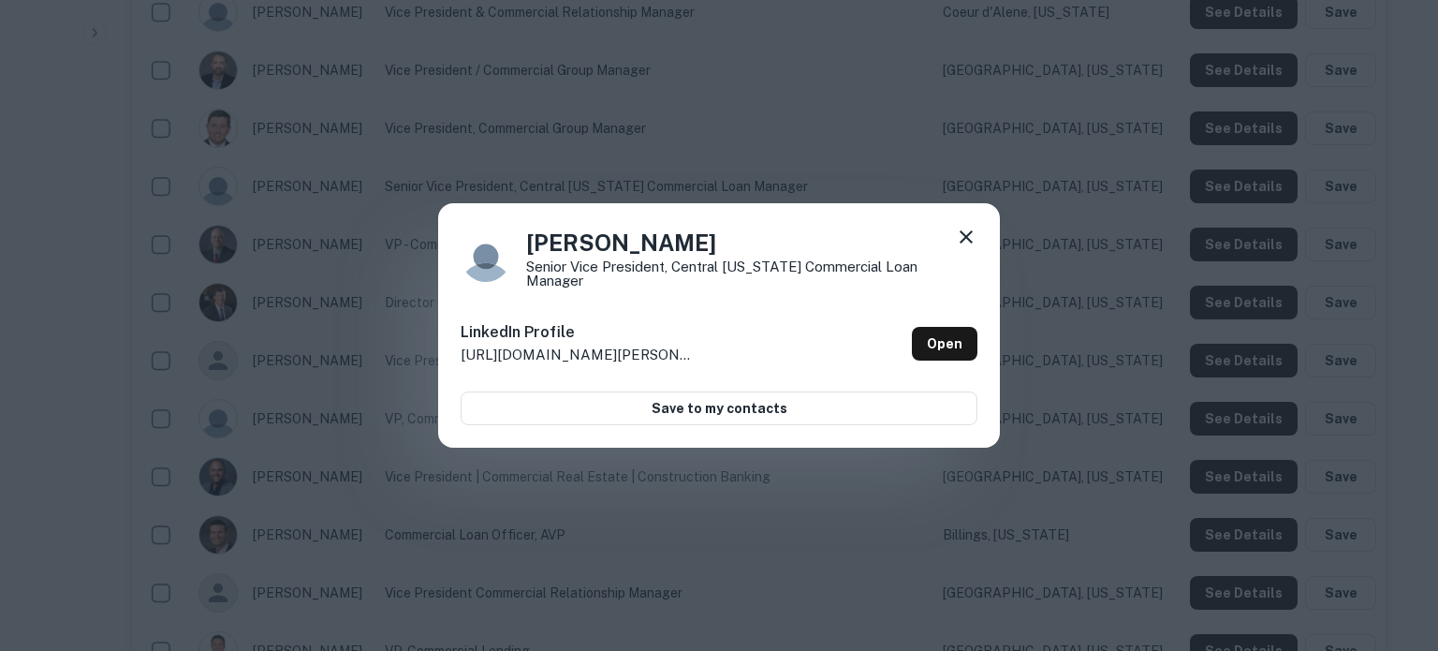
click at [978, 242] on div "Bill Kuhn Senior Vice President, Central Oregon Commercial Loan Manager LinkedI…" at bounding box center [719, 325] width 562 height 245
click at [970, 243] on icon at bounding box center [966, 237] width 22 height 22
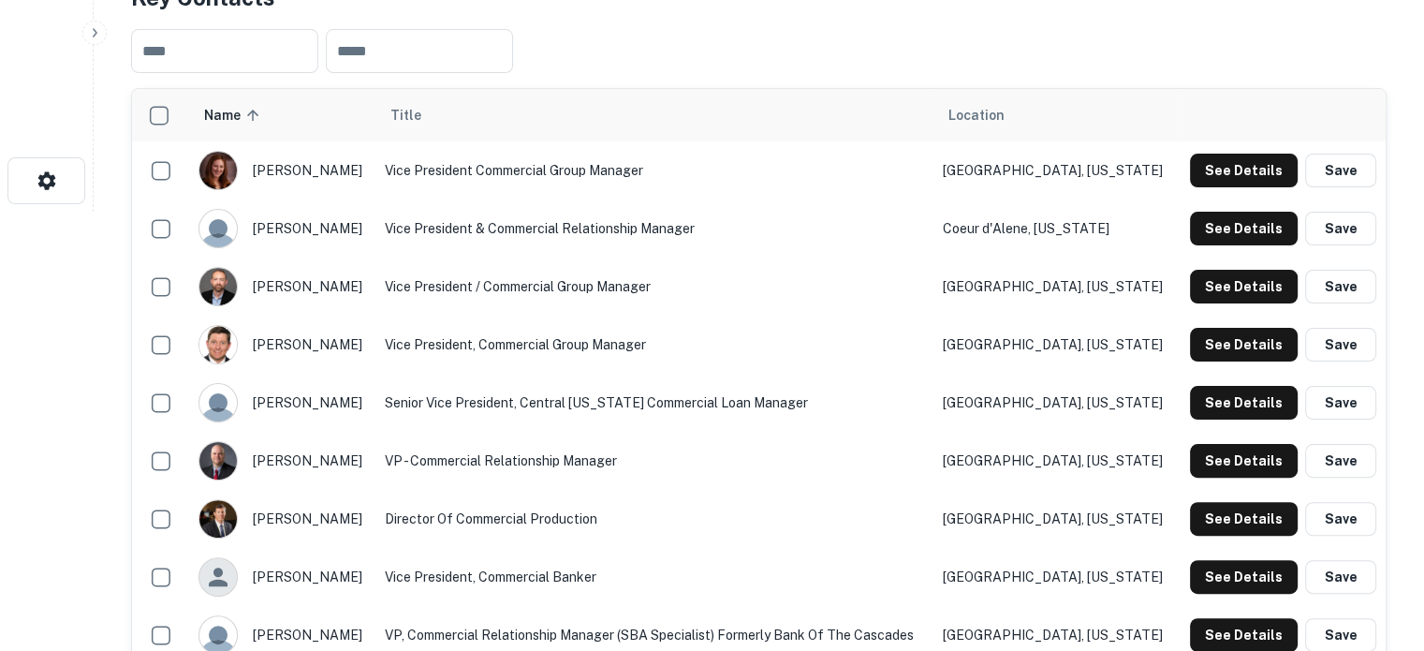
scroll to position [468, 0]
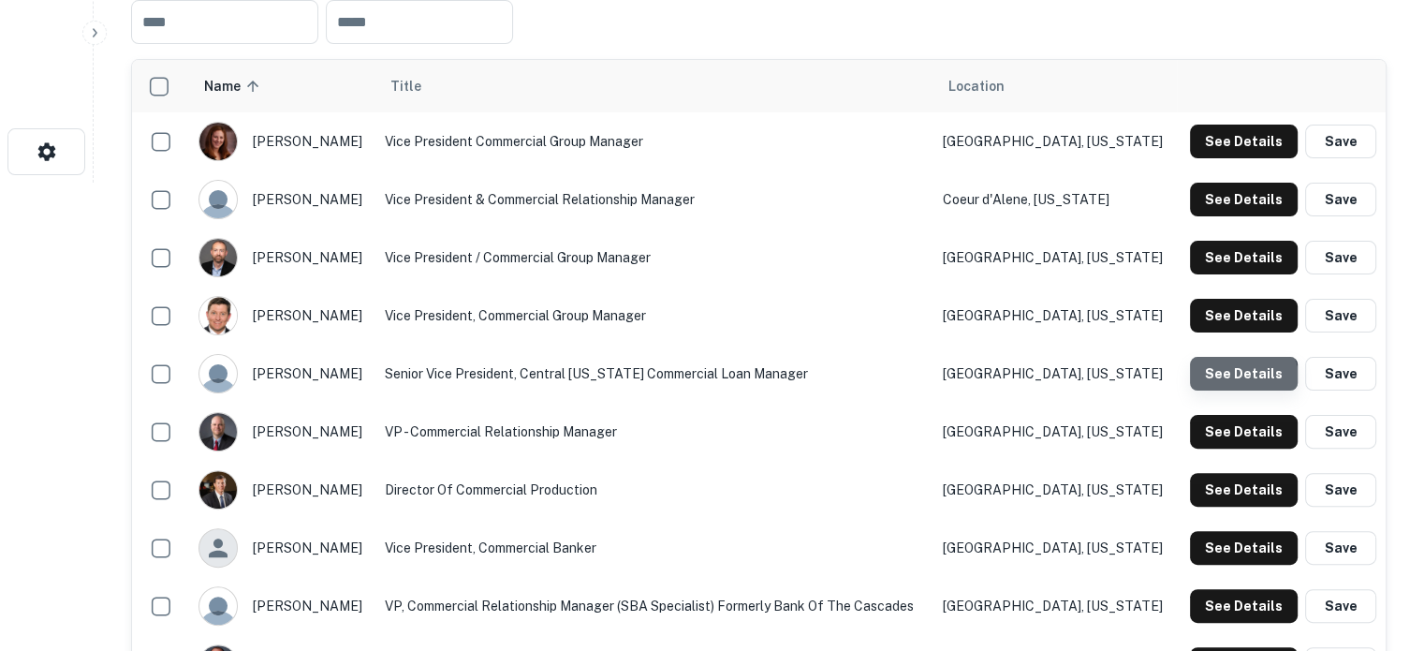
click at [1233, 384] on button "See Details" at bounding box center [1244, 374] width 108 height 34
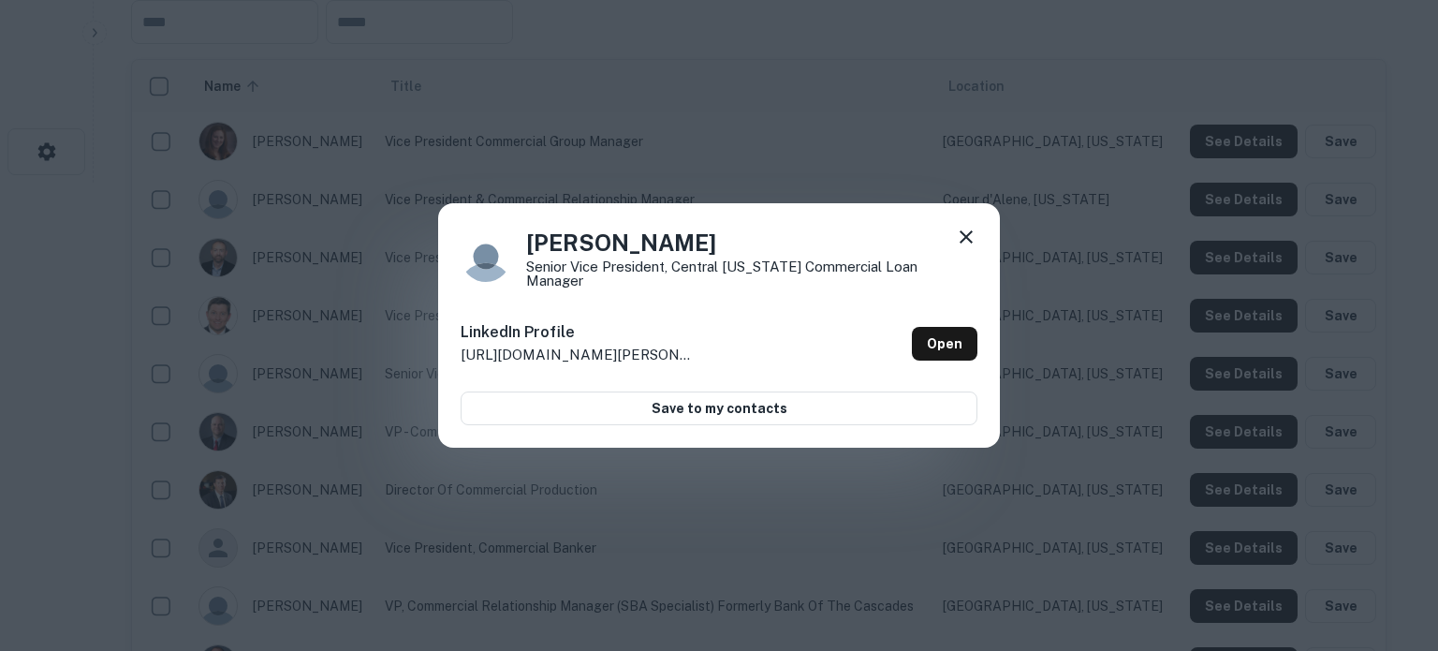
click at [965, 241] on icon at bounding box center [966, 236] width 13 height 13
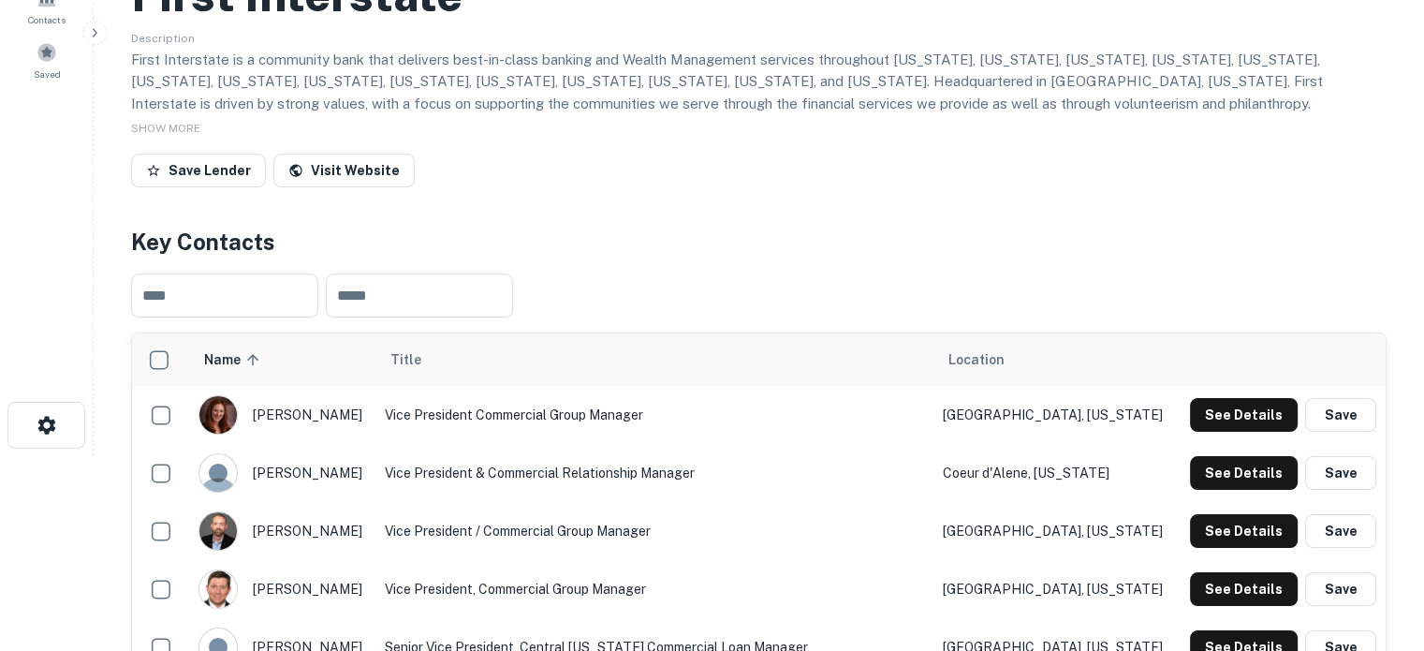
scroll to position [94, 0]
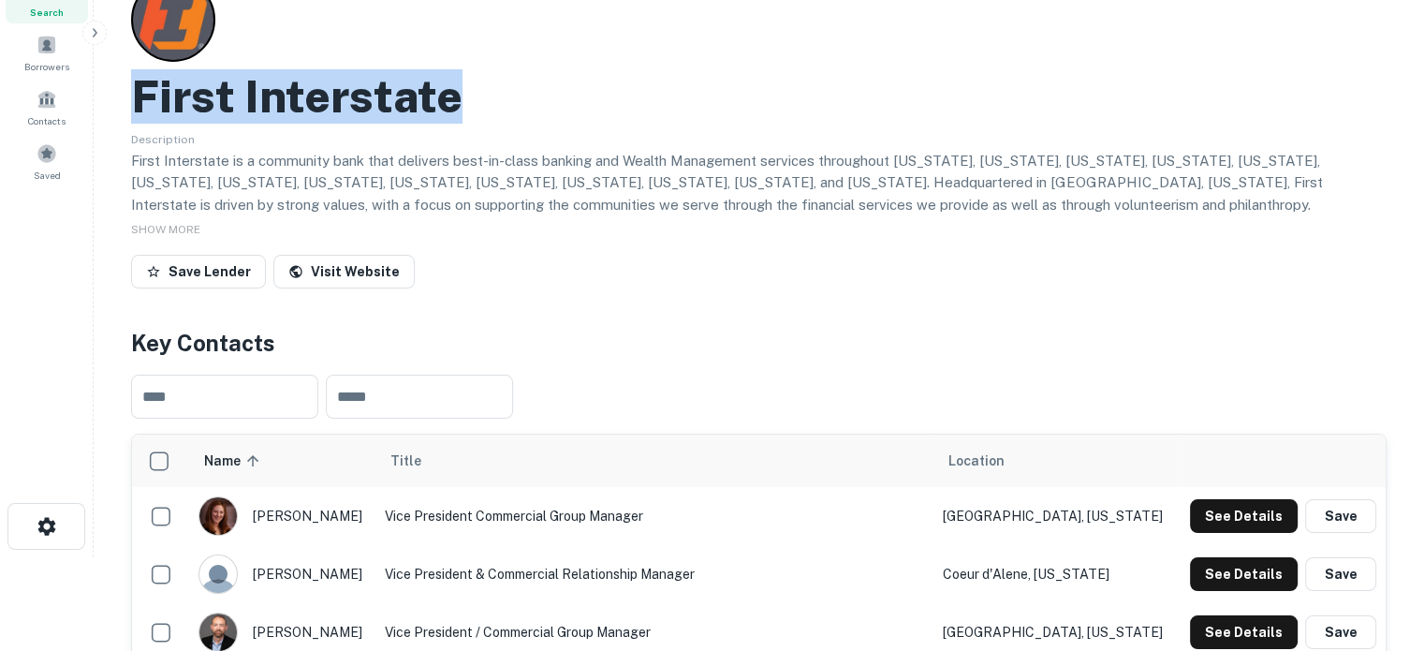
drag, startPoint x: 472, startPoint y: 105, endPoint x: 123, endPoint y: 100, distance: 349.3
copy h2 "First Interstate"
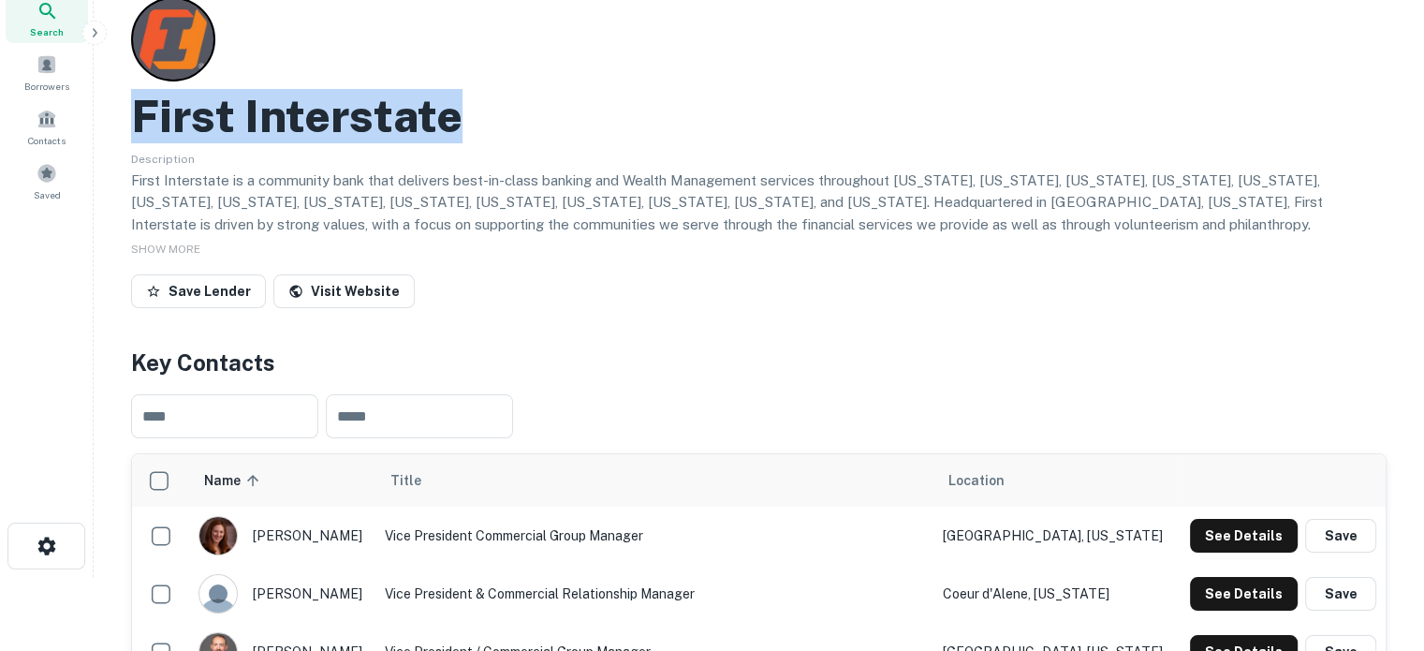
scroll to position [0, 0]
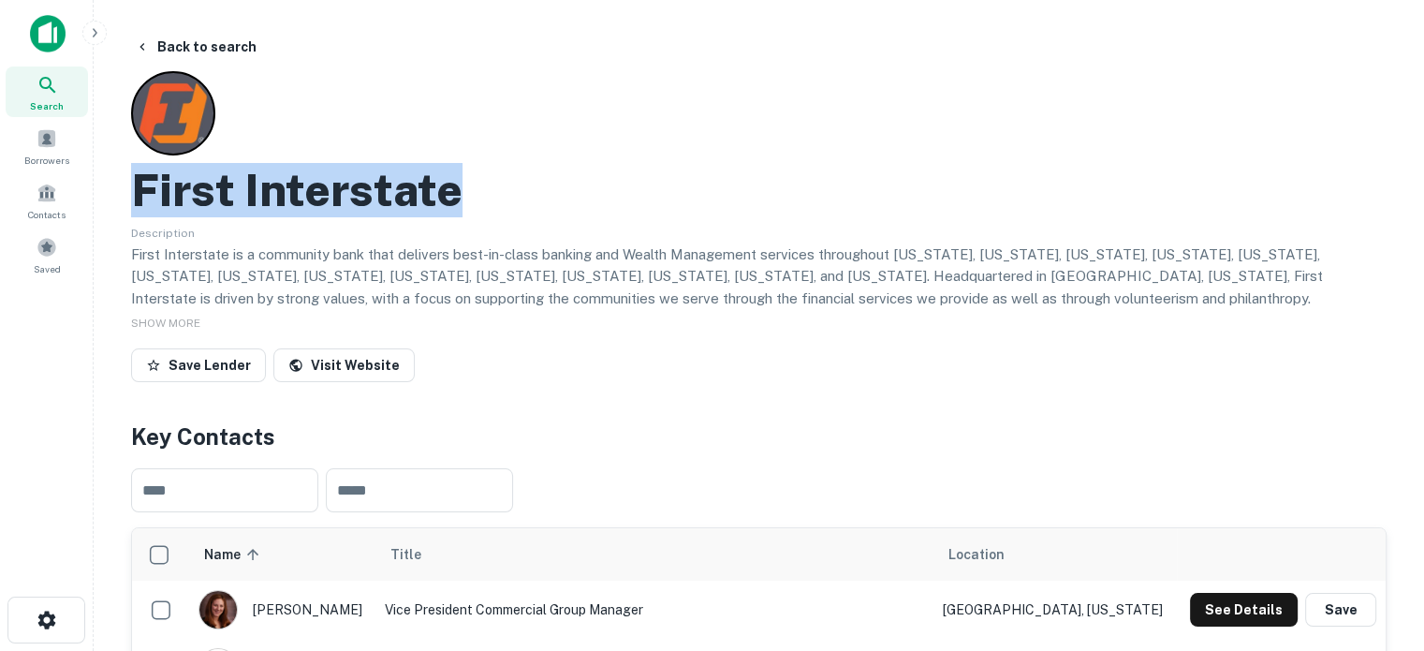
click at [60, 81] on div "Search" at bounding box center [47, 91] width 82 height 51
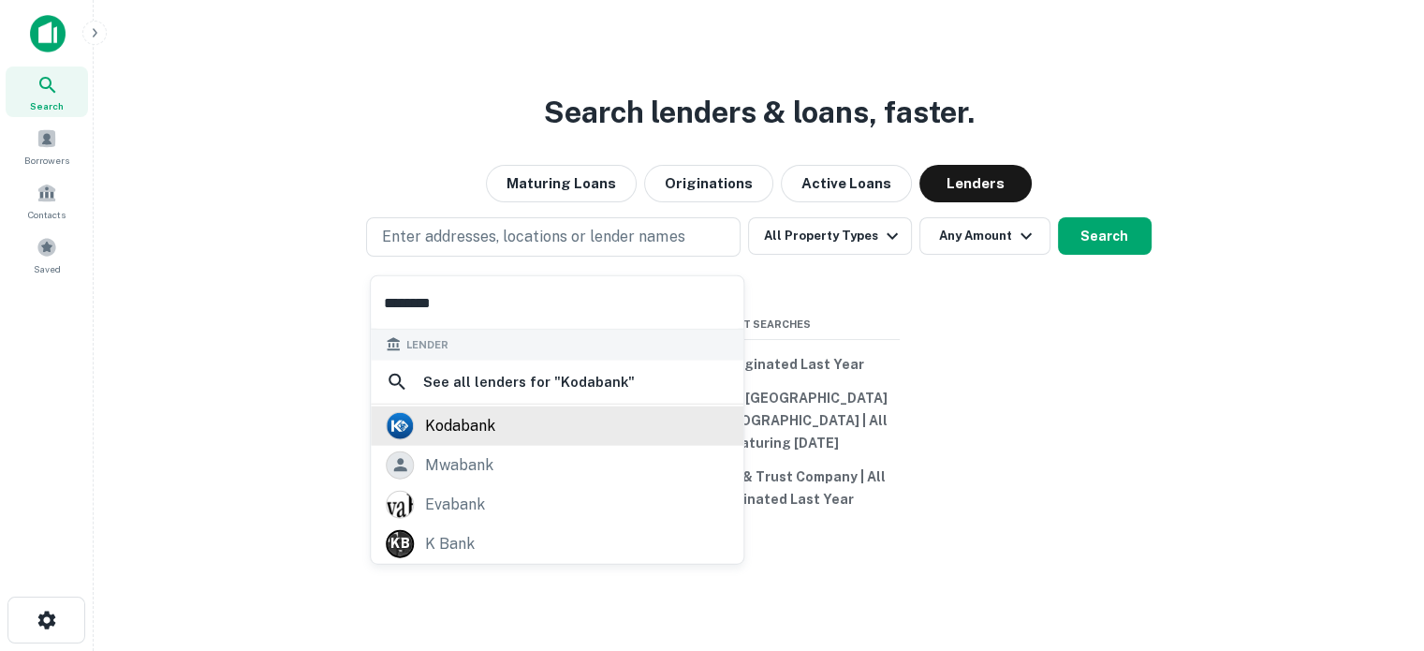
type input "********"
click at [528, 418] on div "kodabank" at bounding box center [557, 425] width 343 height 28
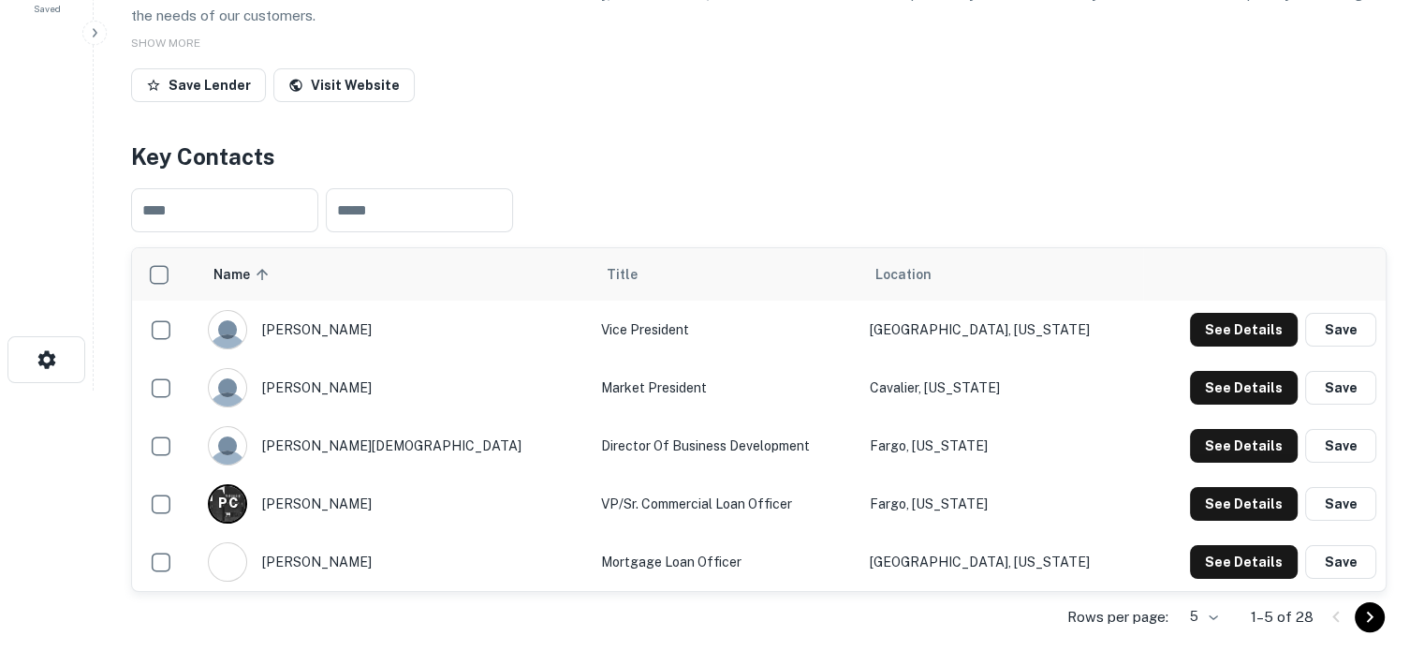
scroll to position [375, 0]
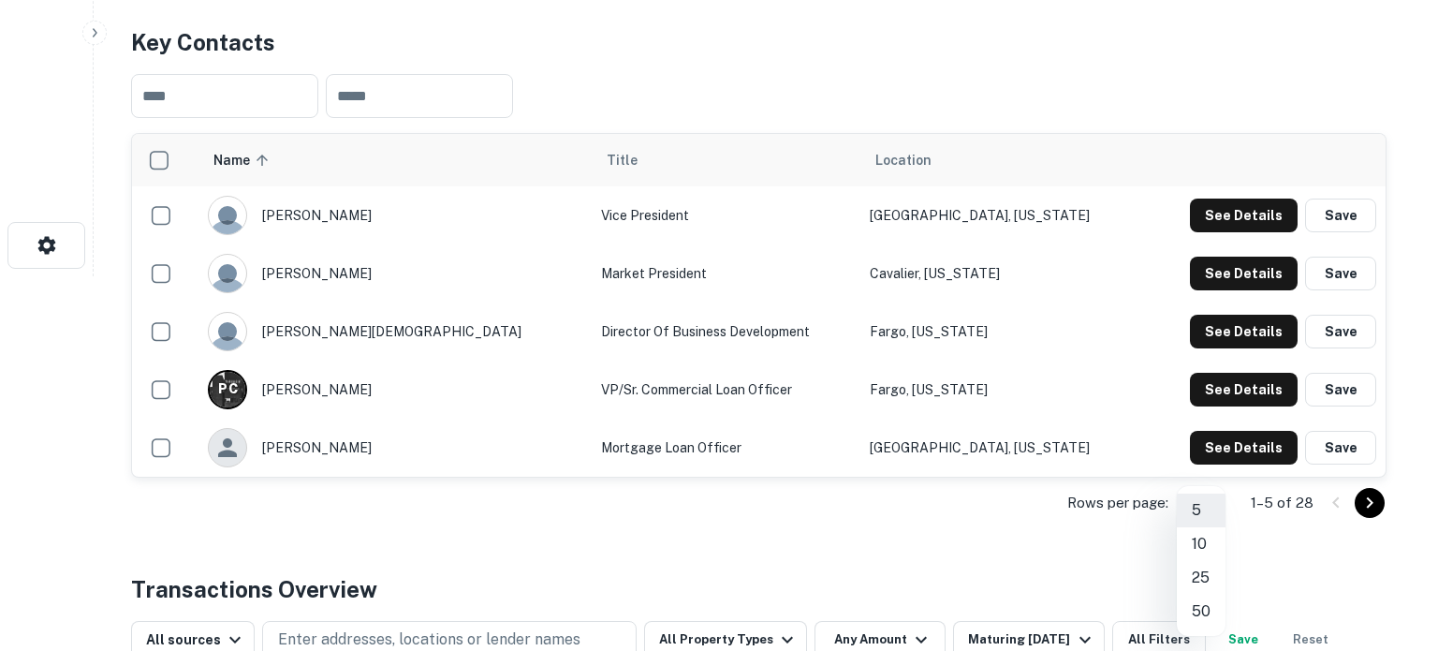
click at [1196, 606] on li "50" at bounding box center [1201, 612] width 49 height 34
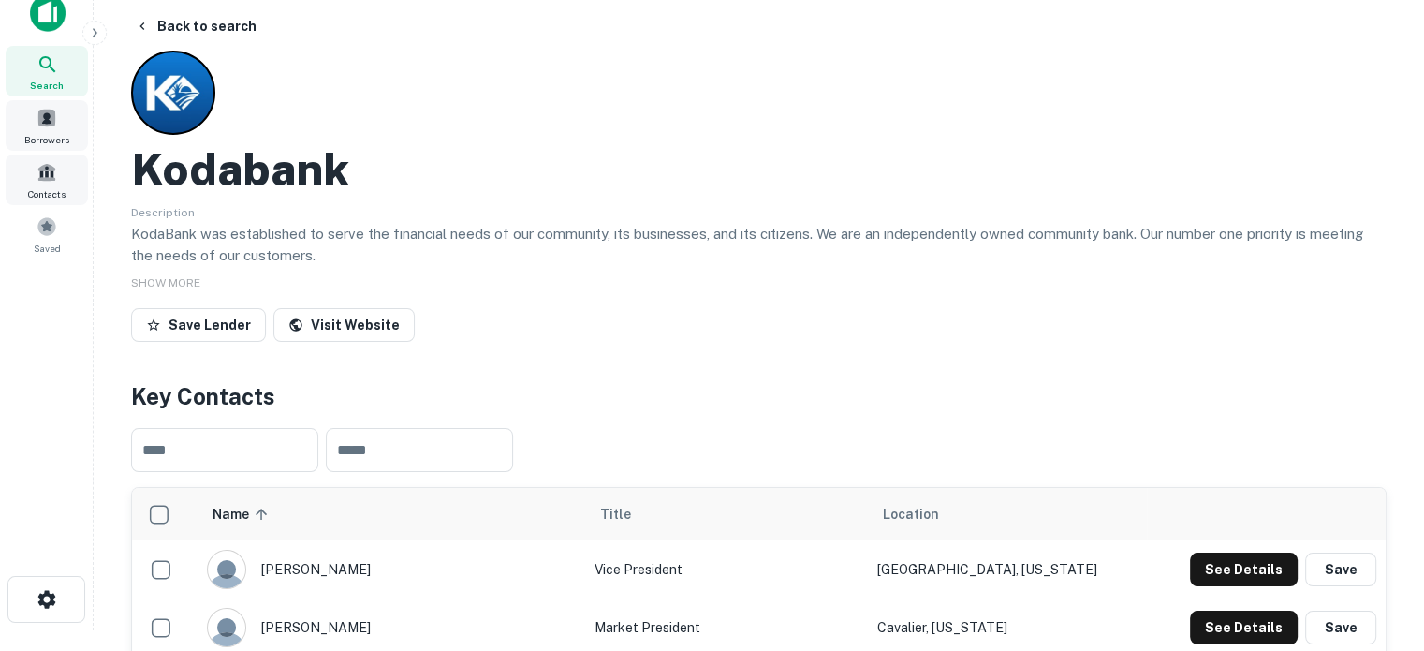
scroll to position [0, 0]
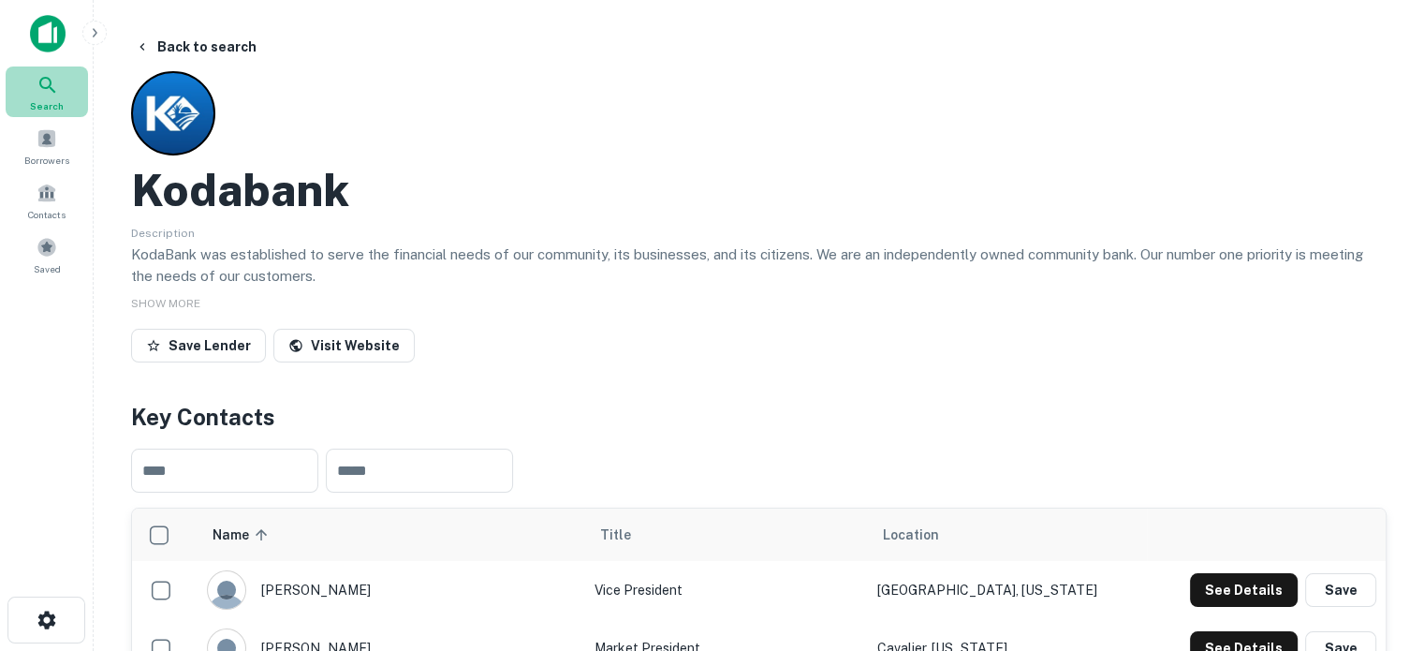
click at [49, 86] on icon at bounding box center [47, 85] width 16 height 16
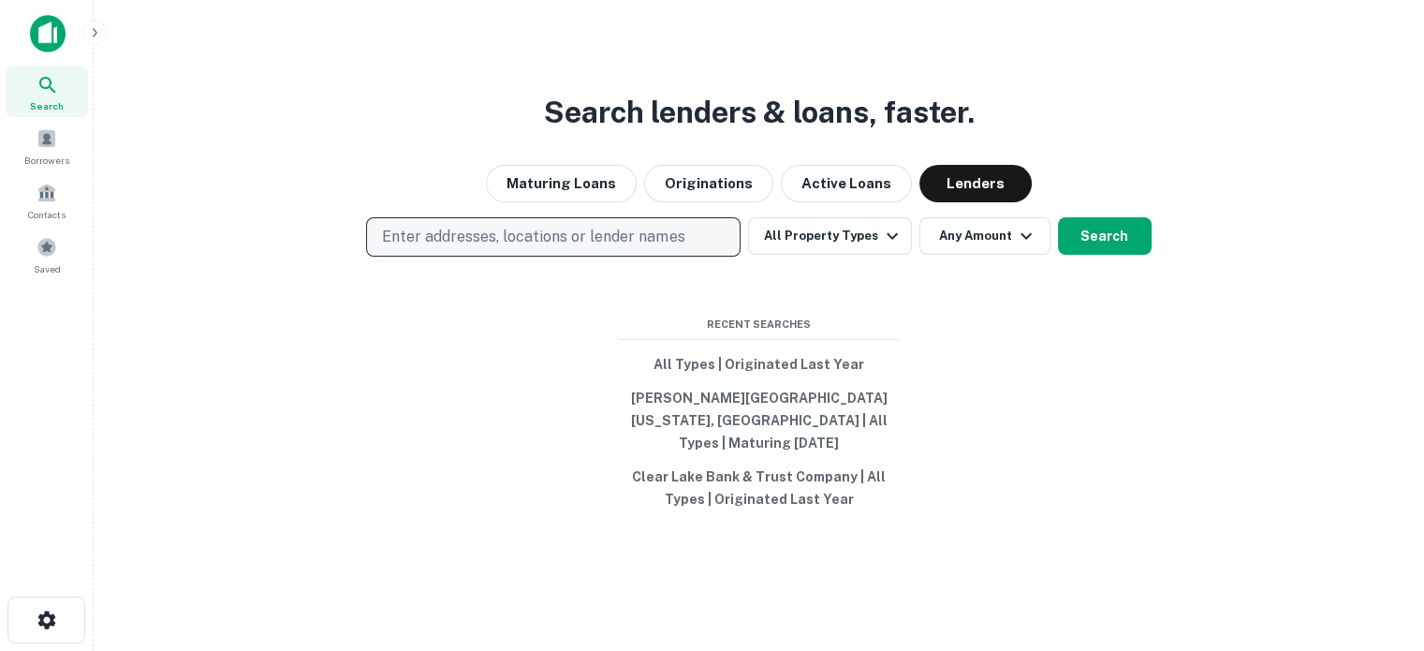
click at [547, 233] on button "Enter addresses, locations or lender names" at bounding box center [553, 236] width 375 height 39
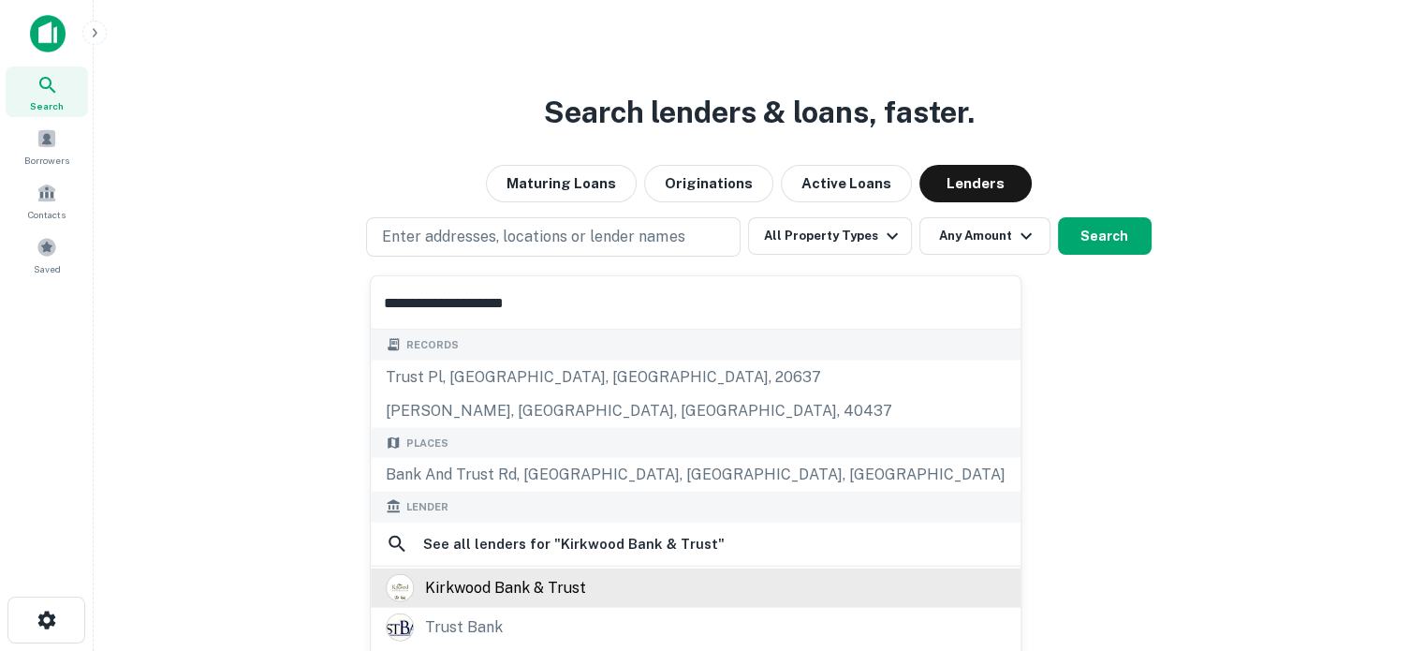
type input "**********"
click at [558, 580] on div "kirkwood bank & trust" at bounding box center [505, 587] width 161 height 28
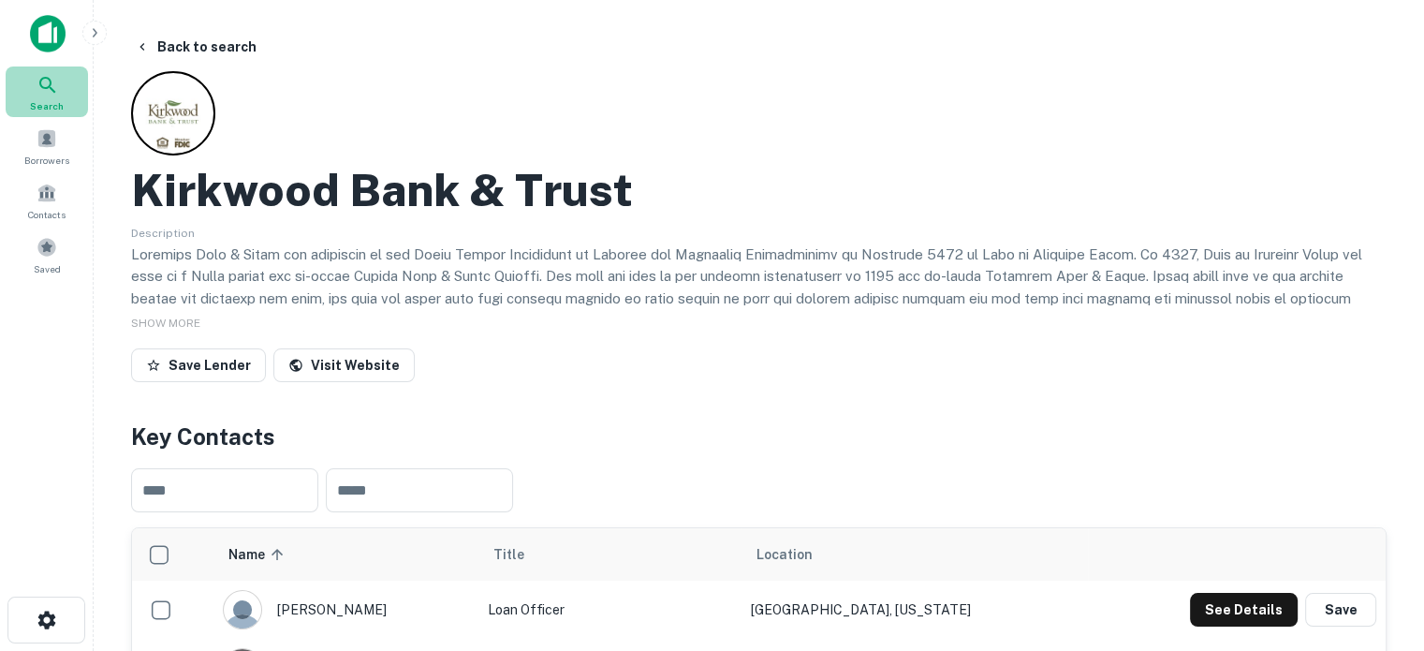
click at [43, 104] on span "Search" at bounding box center [47, 105] width 34 height 15
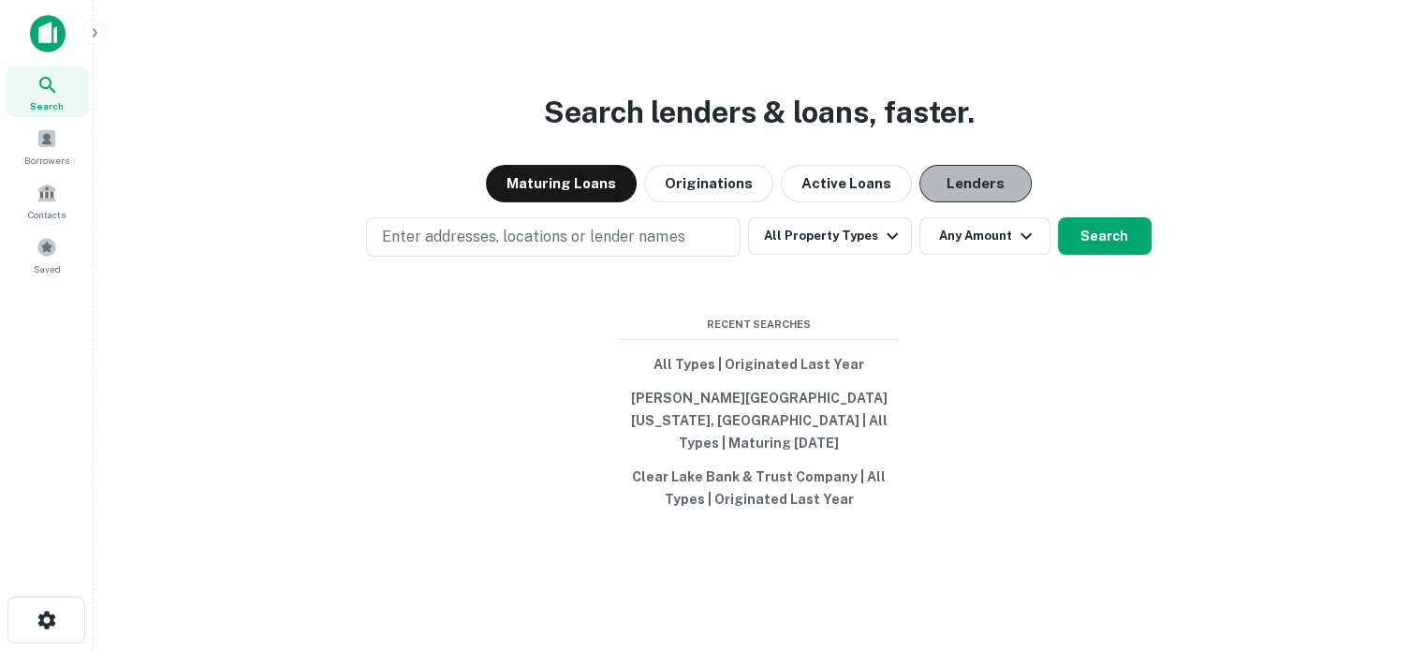
click at [964, 198] on button "Lenders" at bounding box center [975, 183] width 112 height 37
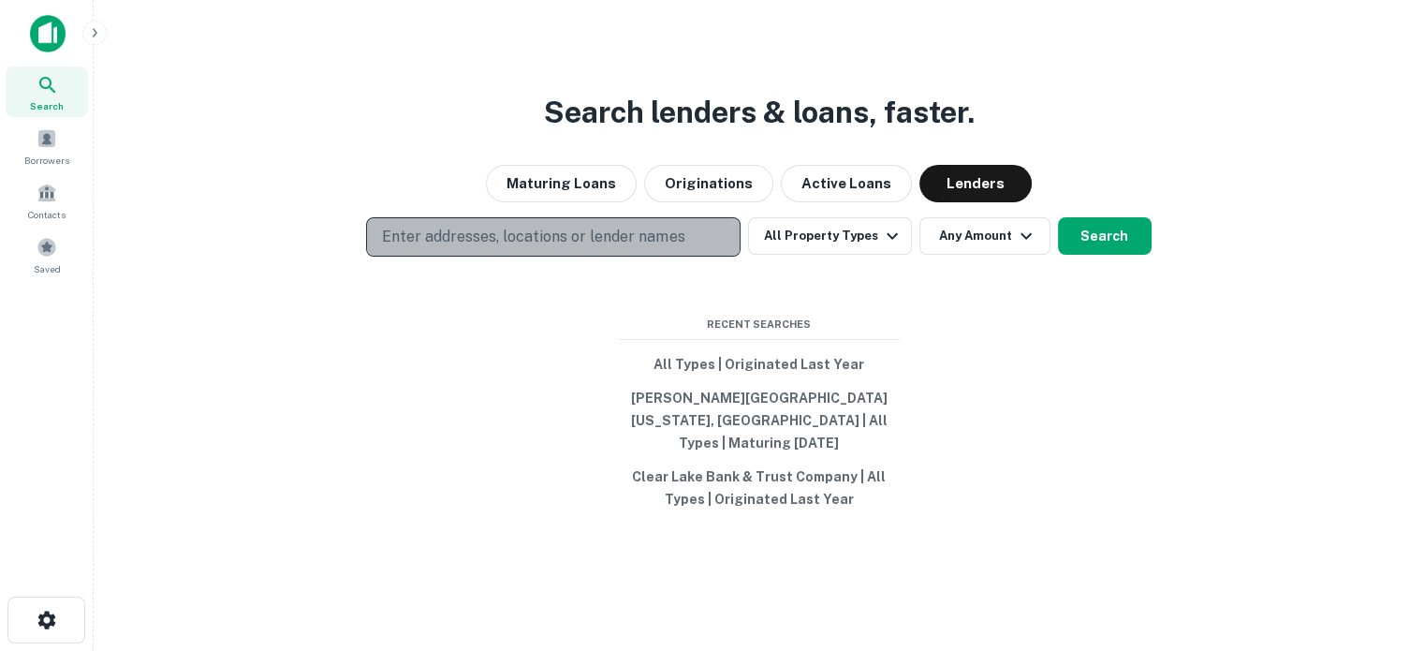
click at [603, 248] on p "Enter addresses, locations or lender names" at bounding box center [533, 237] width 302 height 22
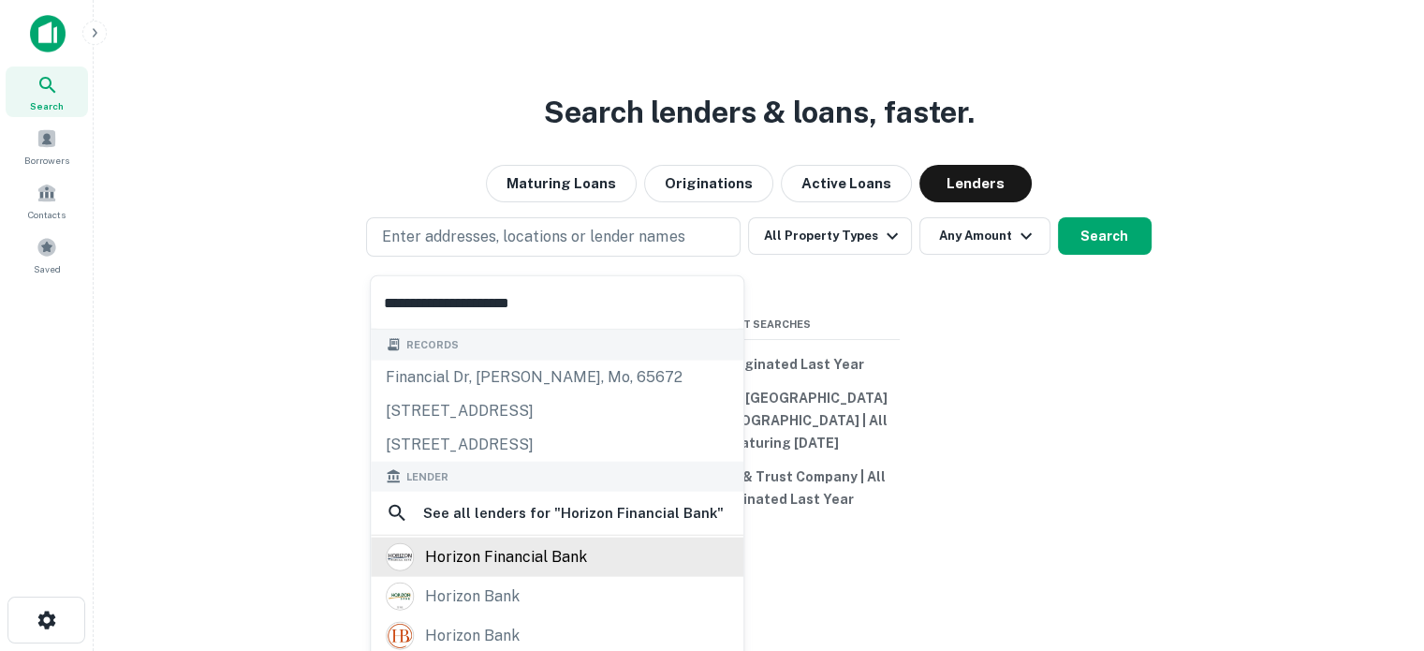
type input "**********"
click at [553, 559] on div "horizon financial bank" at bounding box center [506, 557] width 162 height 28
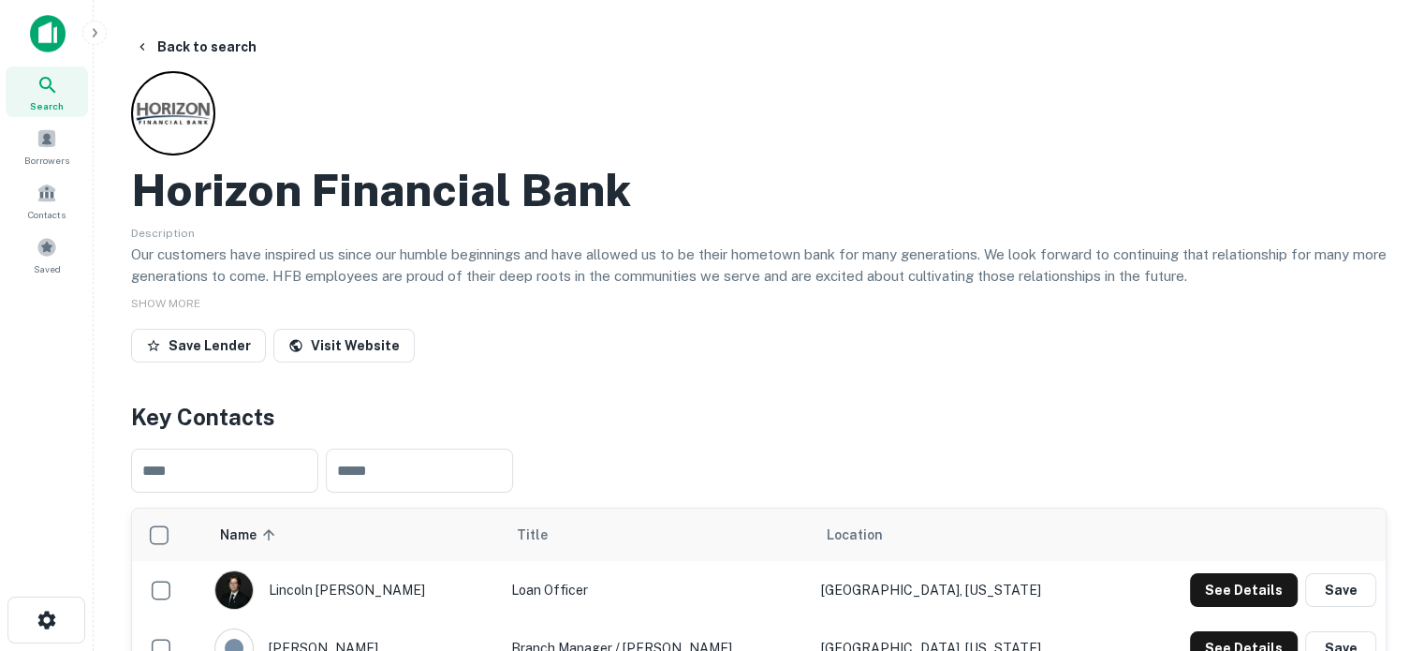
click at [78, 92] on div "Search" at bounding box center [47, 91] width 82 height 51
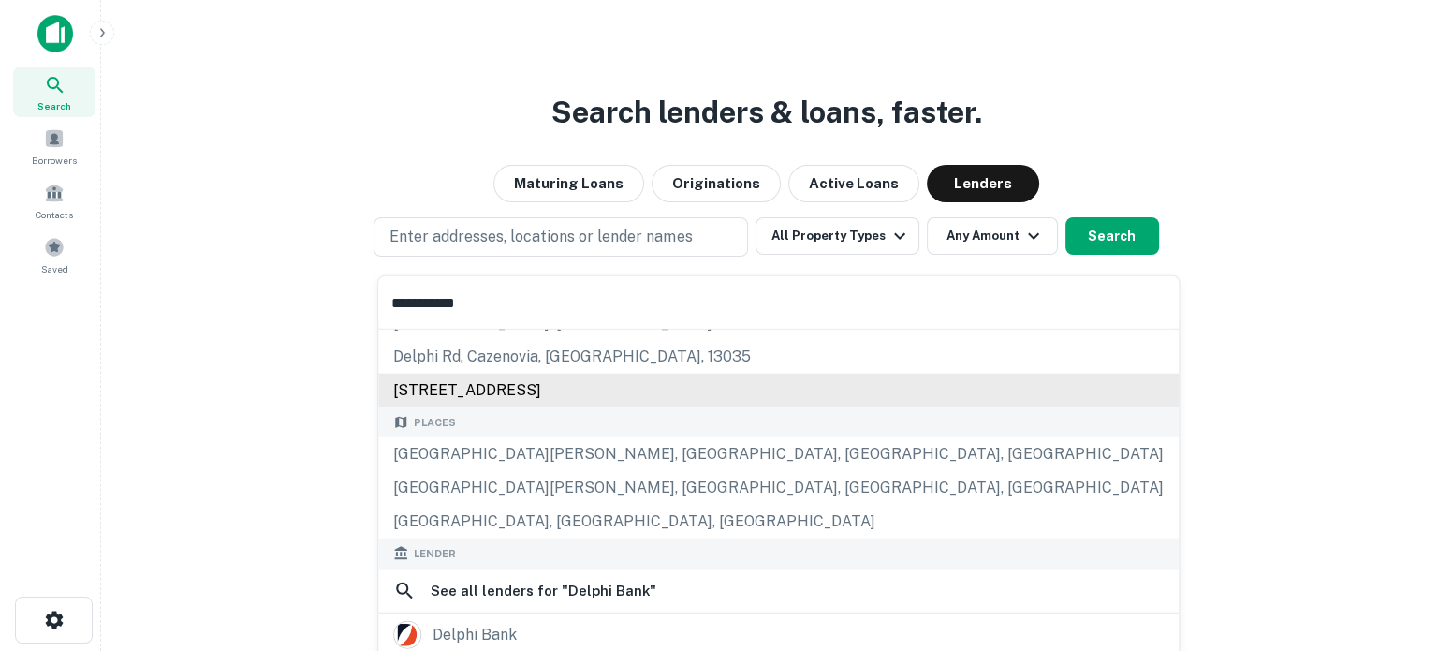
scroll to position [94, 0]
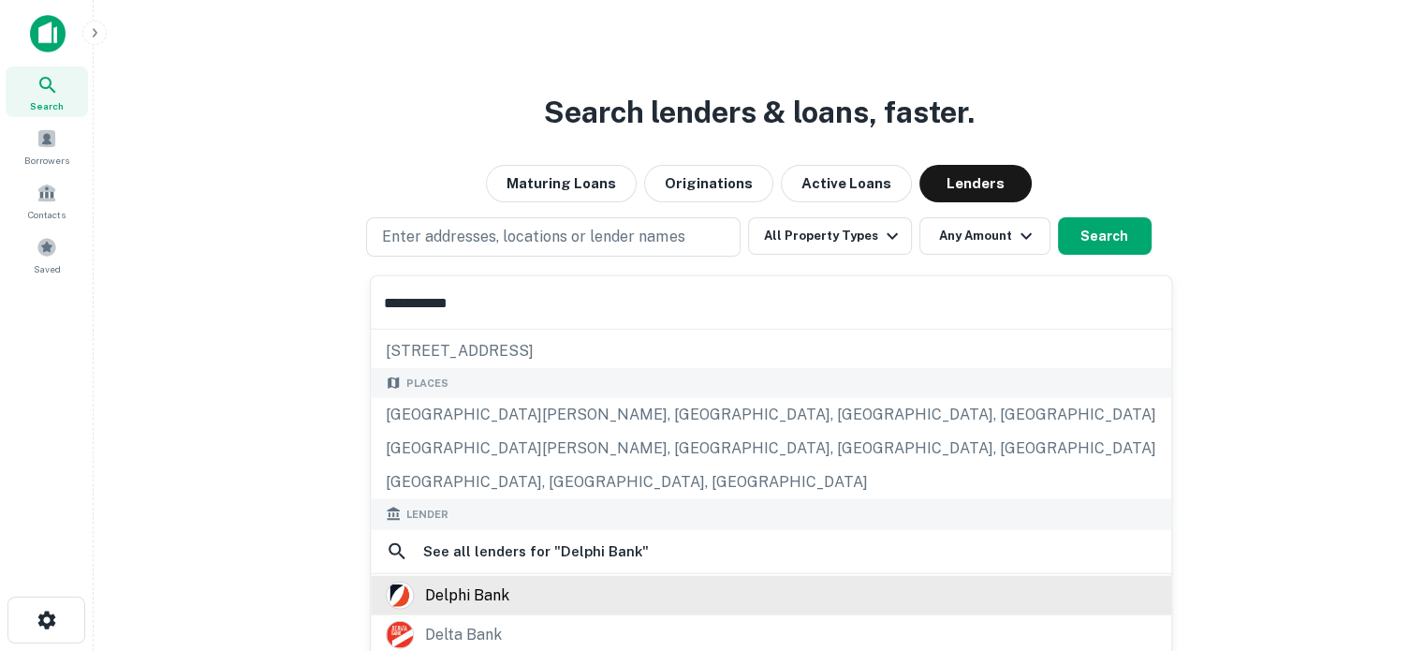
type input "**********"
click at [457, 588] on div "delphi bank" at bounding box center [467, 595] width 84 height 28
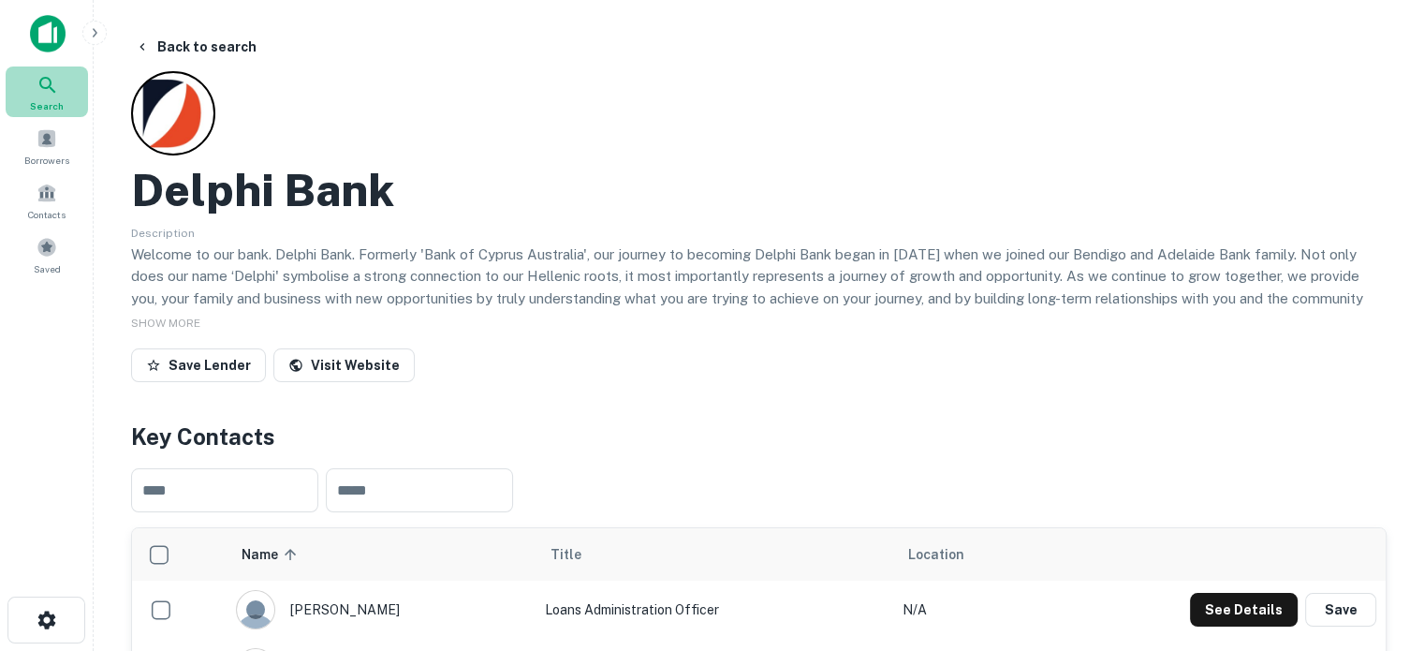
click at [64, 93] on div "Search" at bounding box center [47, 91] width 82 height 51
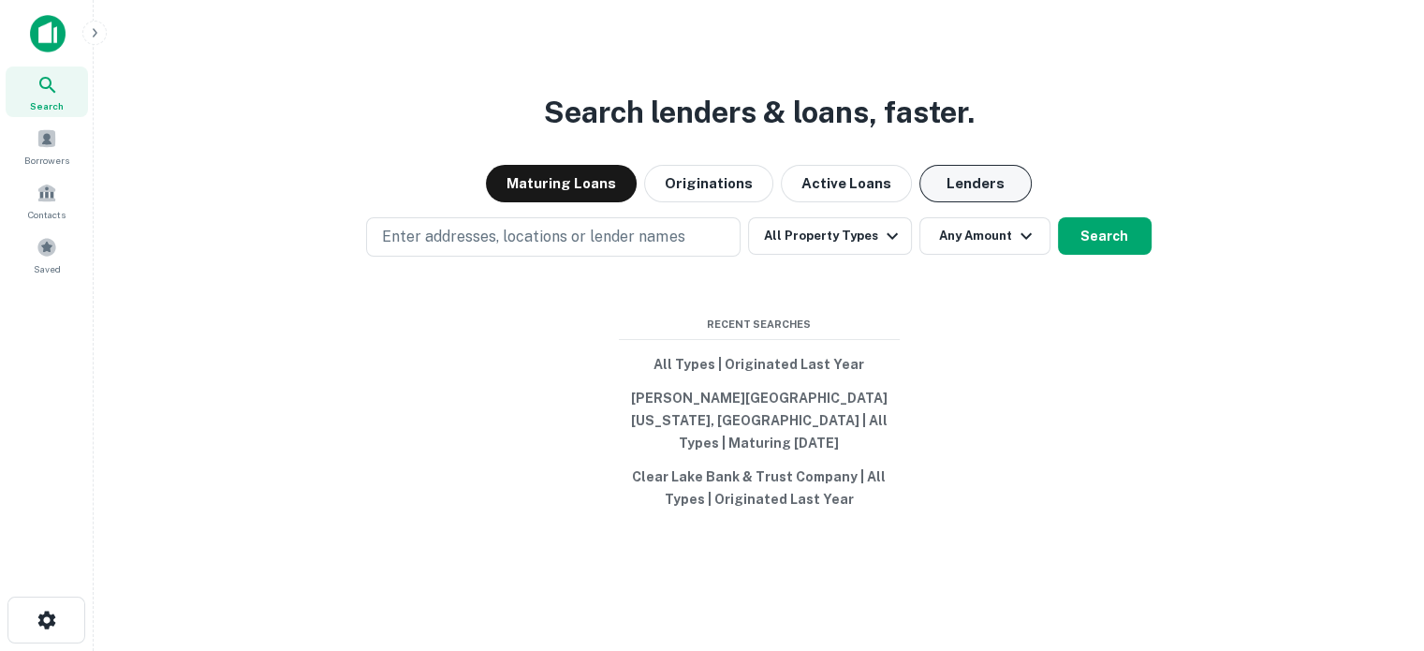
click at [966, 198] on button "Lenders" at bounding box center [975, 183] width 112 height 37
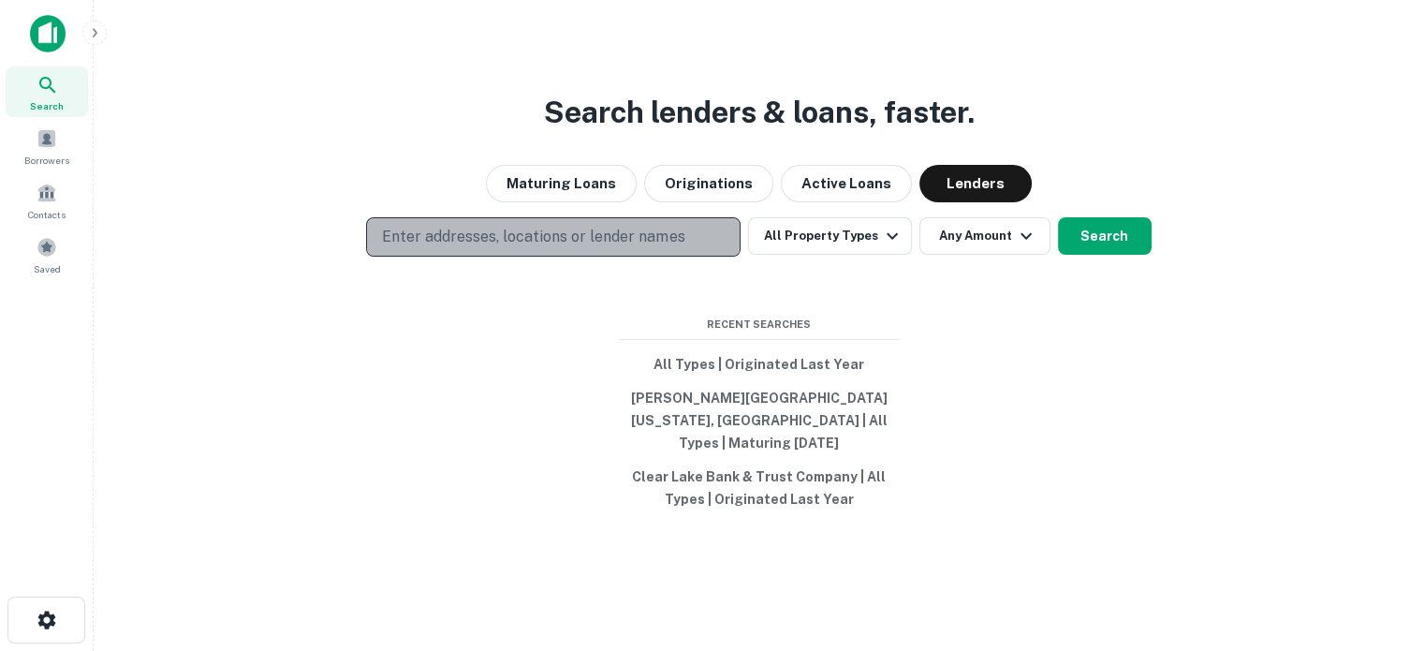
click at [583, 233] on button "Enter addresses, locations or lender names" at bounding box center [553, 236] width 375 height 39
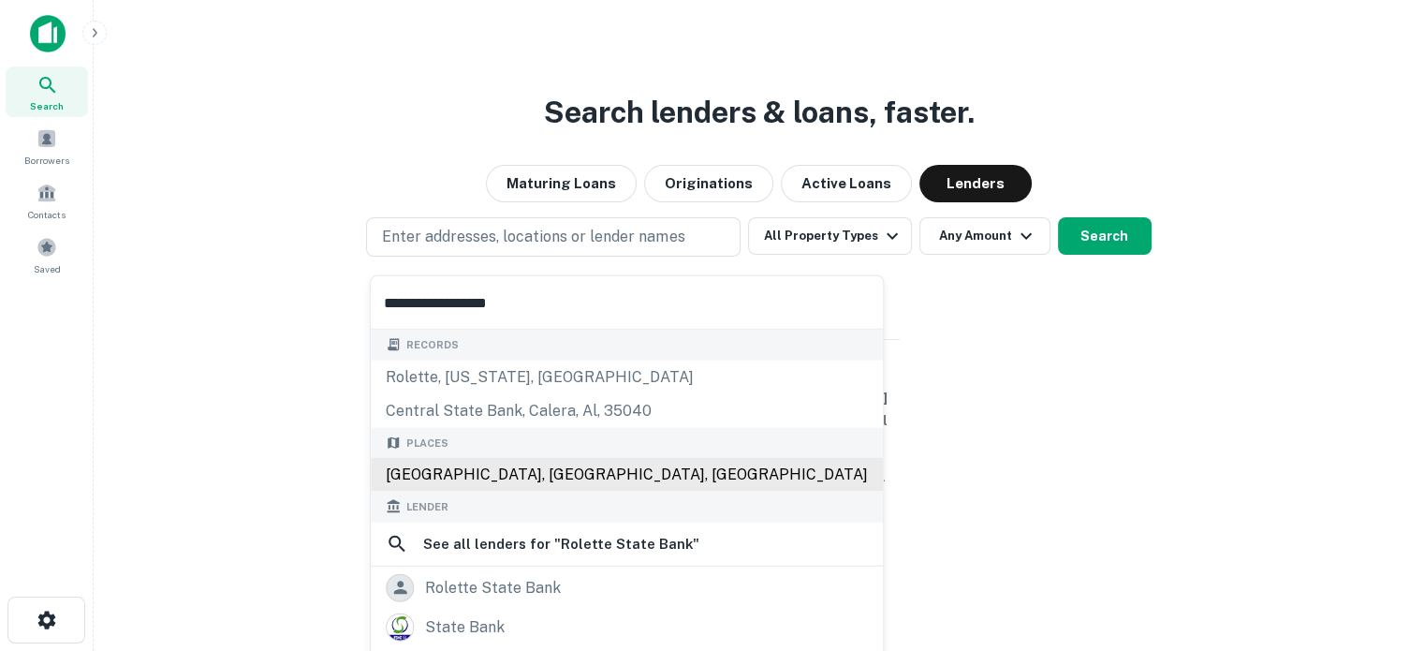
scroll to position [163, 0]
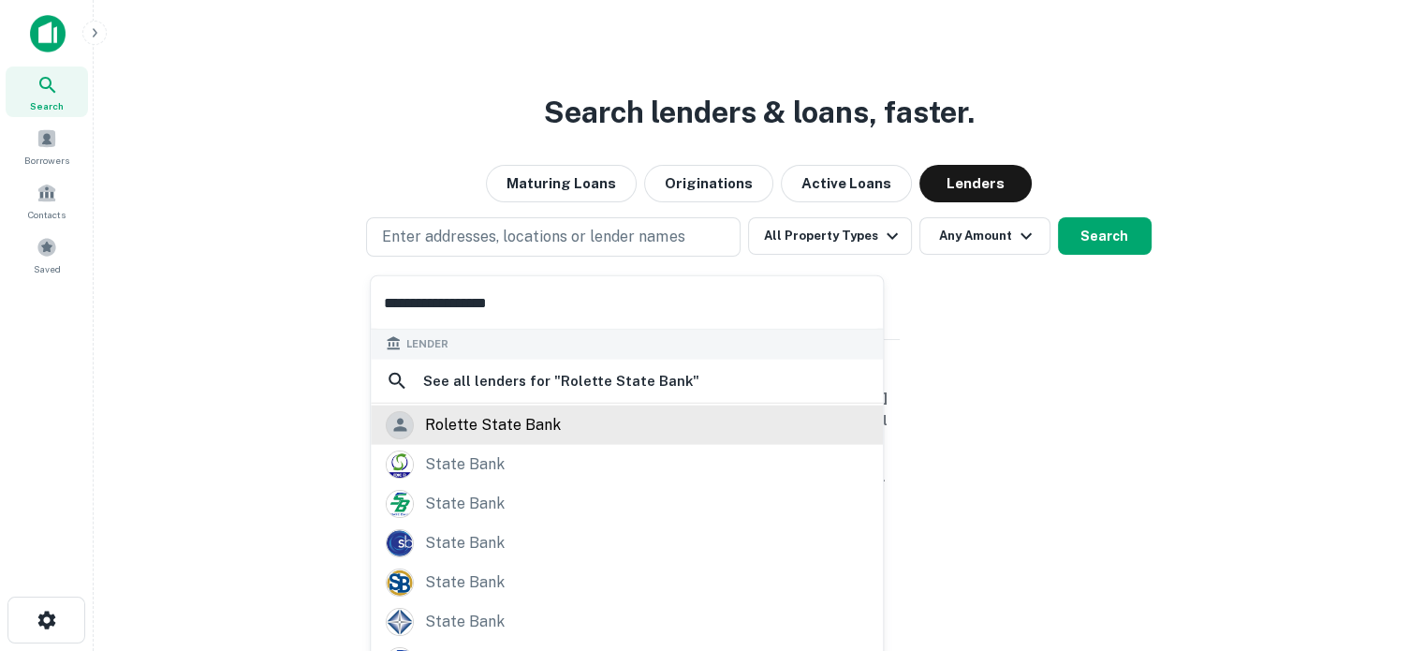
type input "**********"
click at [524, 418] on div "rolette state bank" at bounding box center [493, 424] width 136 height 28
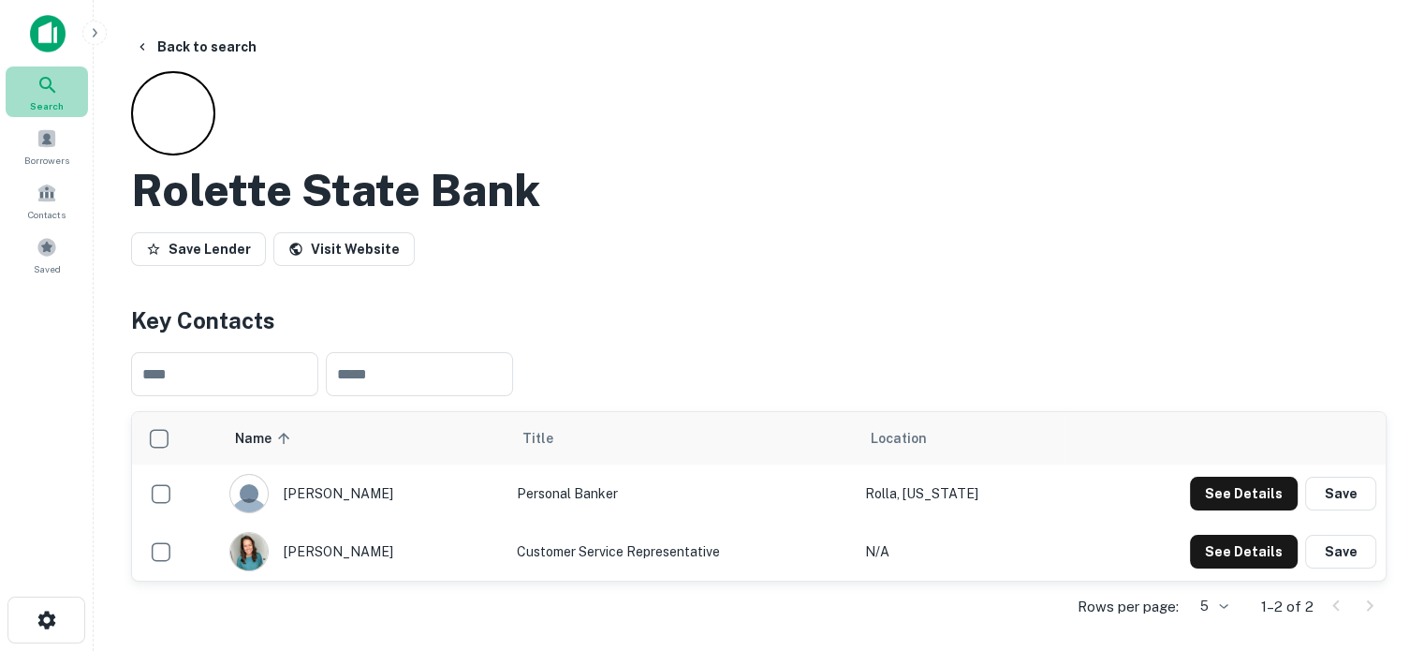
click at [22, 90] on div "Search" at bounding box center [47, 91] width 82 height 51
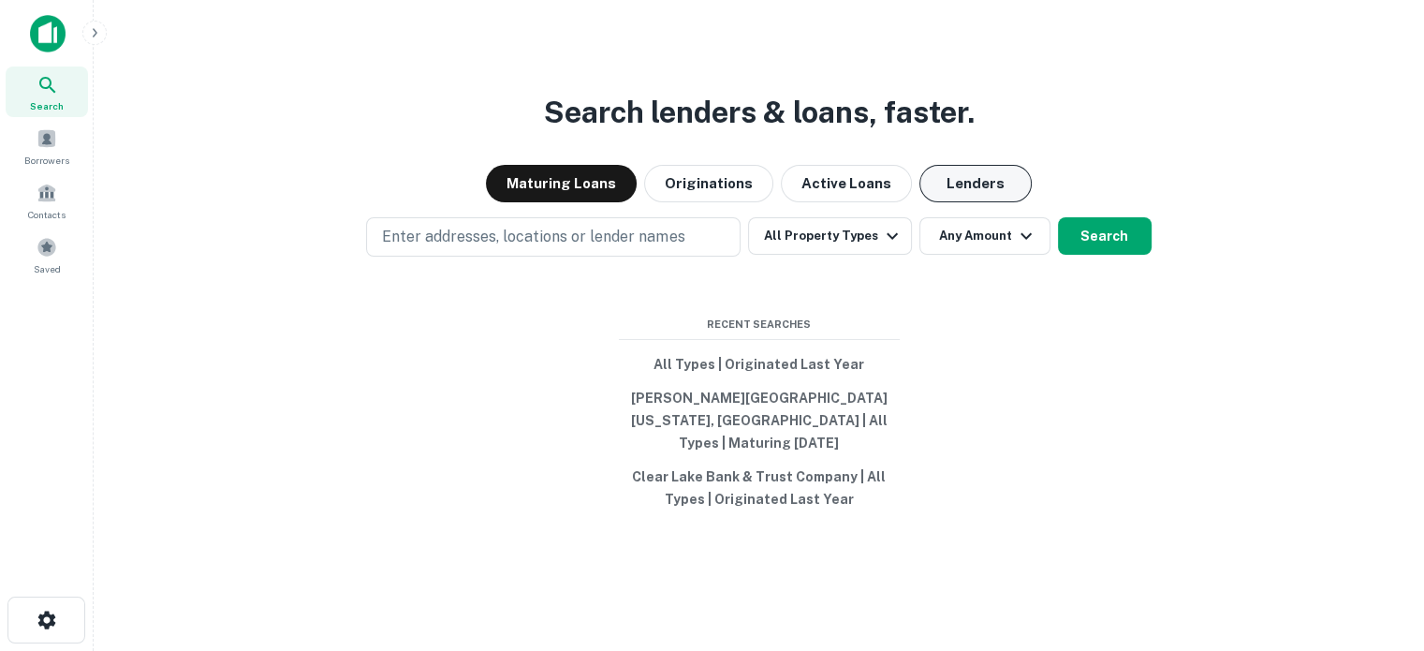
click at [967, 194] on button "Lenders" at bounding box center [975, 183] width 112 height 37
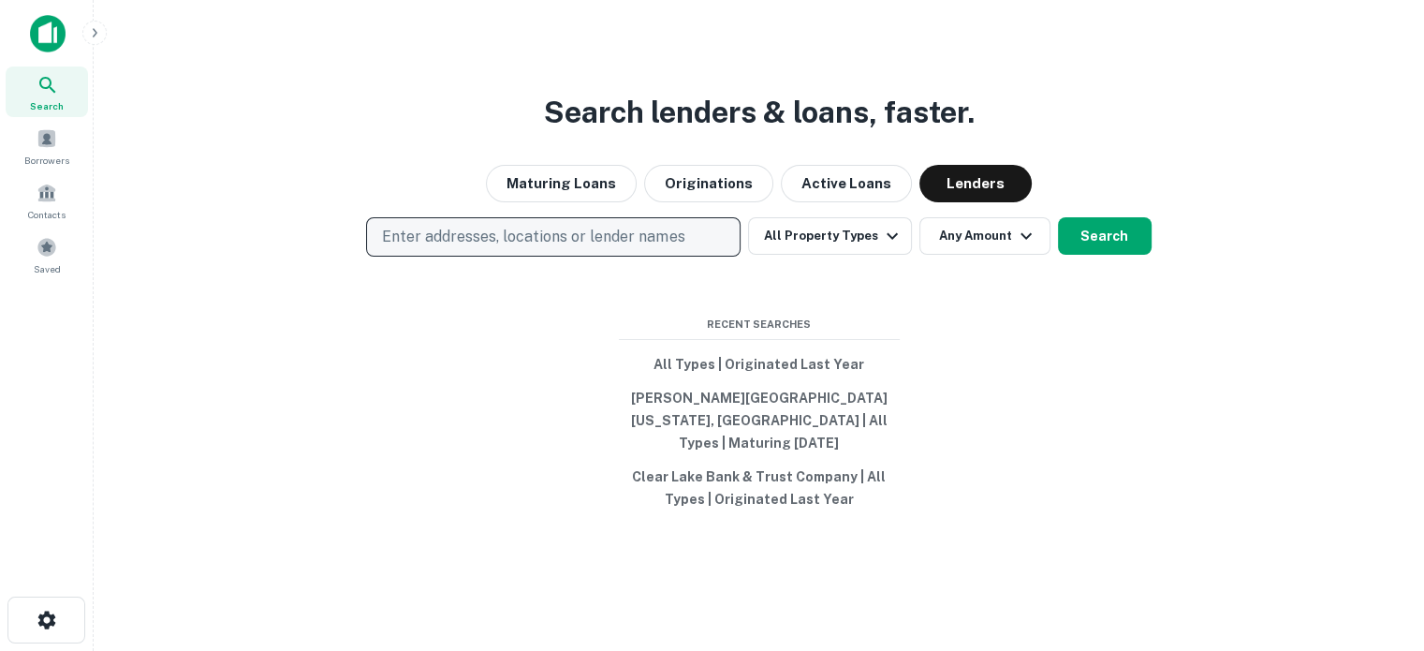
click at [670, 247] on p "Enter addresses, locations or lender names" at bounding box center [533, 237] width 302 height 22
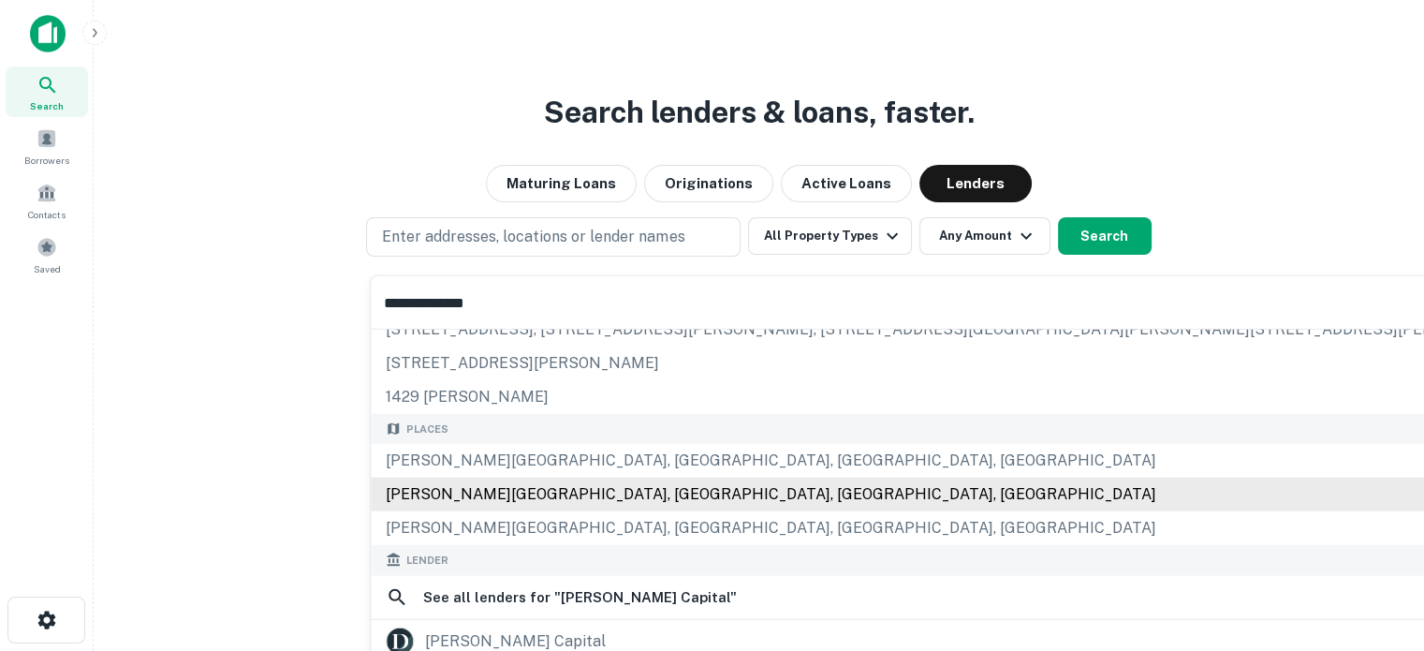
scroll to position [94, 0]
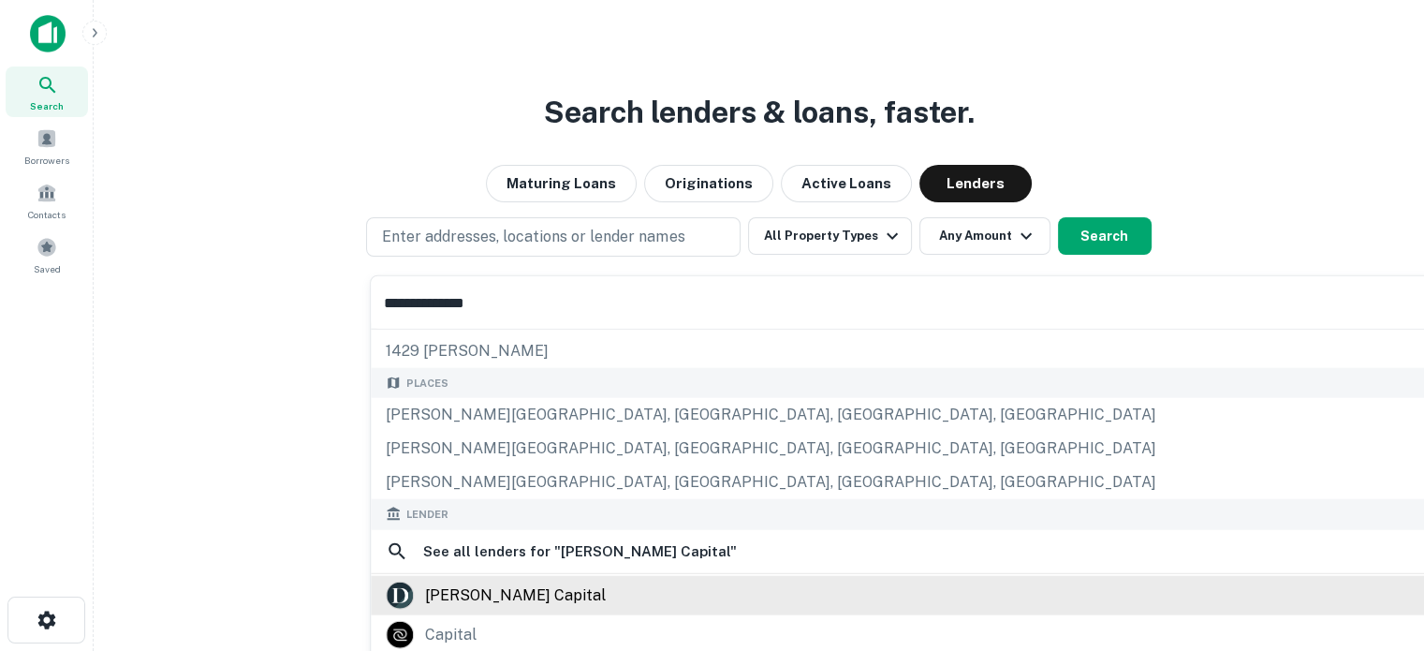
type input "**********"
click at [545, 586] on div "[PERSON_NAME] capital" at bounding box center [955, 595] width 1138 height 28
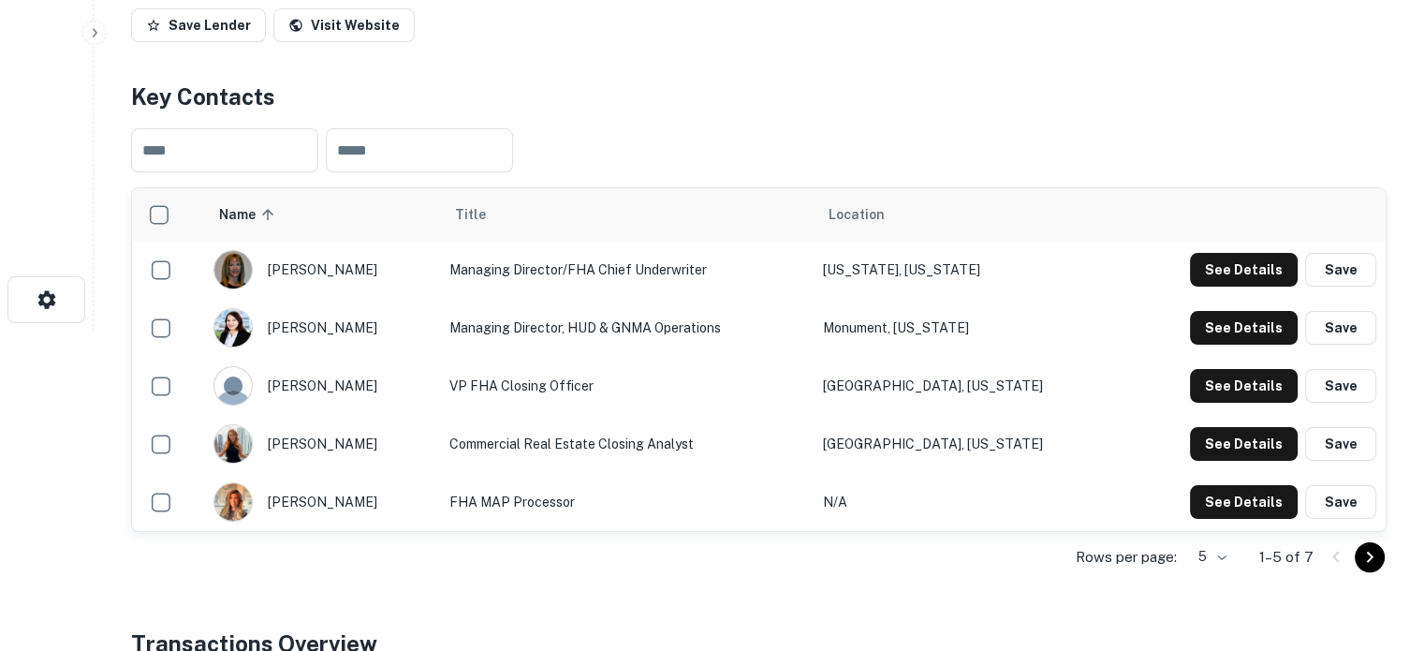
scroll to position [468, 0]
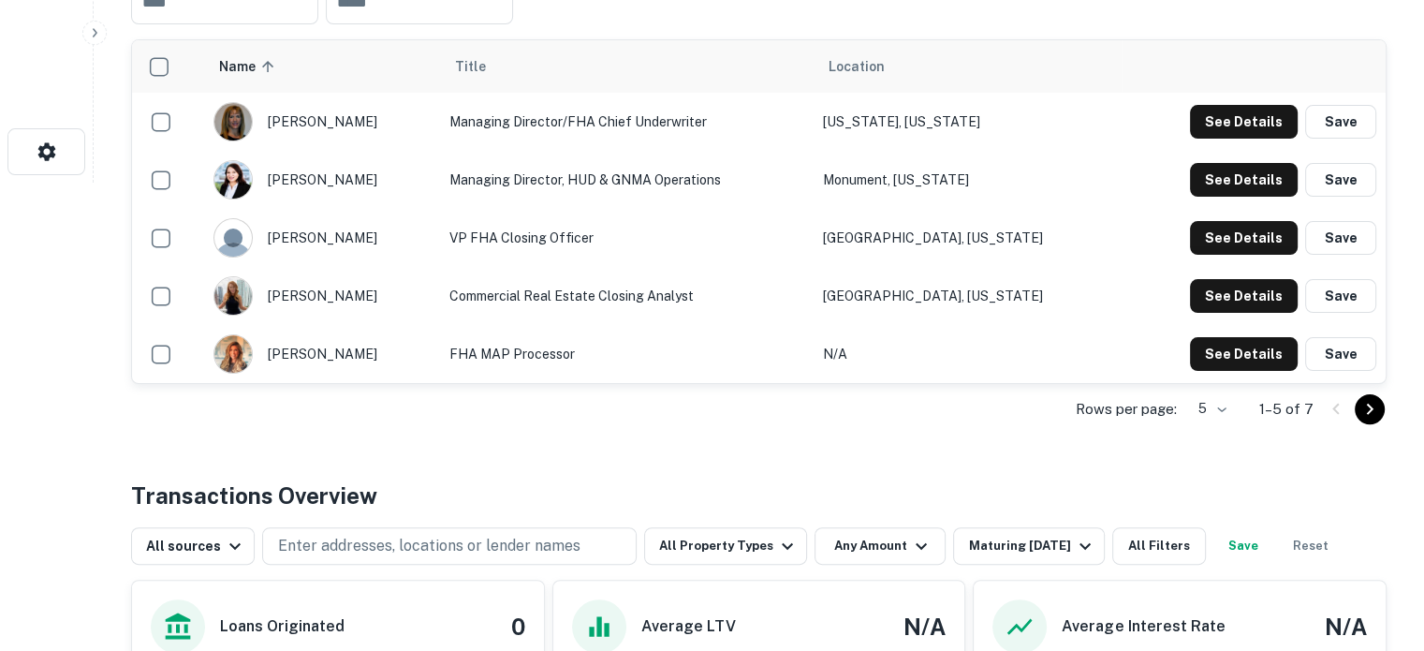
click at [1236, 414] on div "Rows per page: 5 * 1–5 of 7" at bounding box center [759, 409] width 1256 height 51
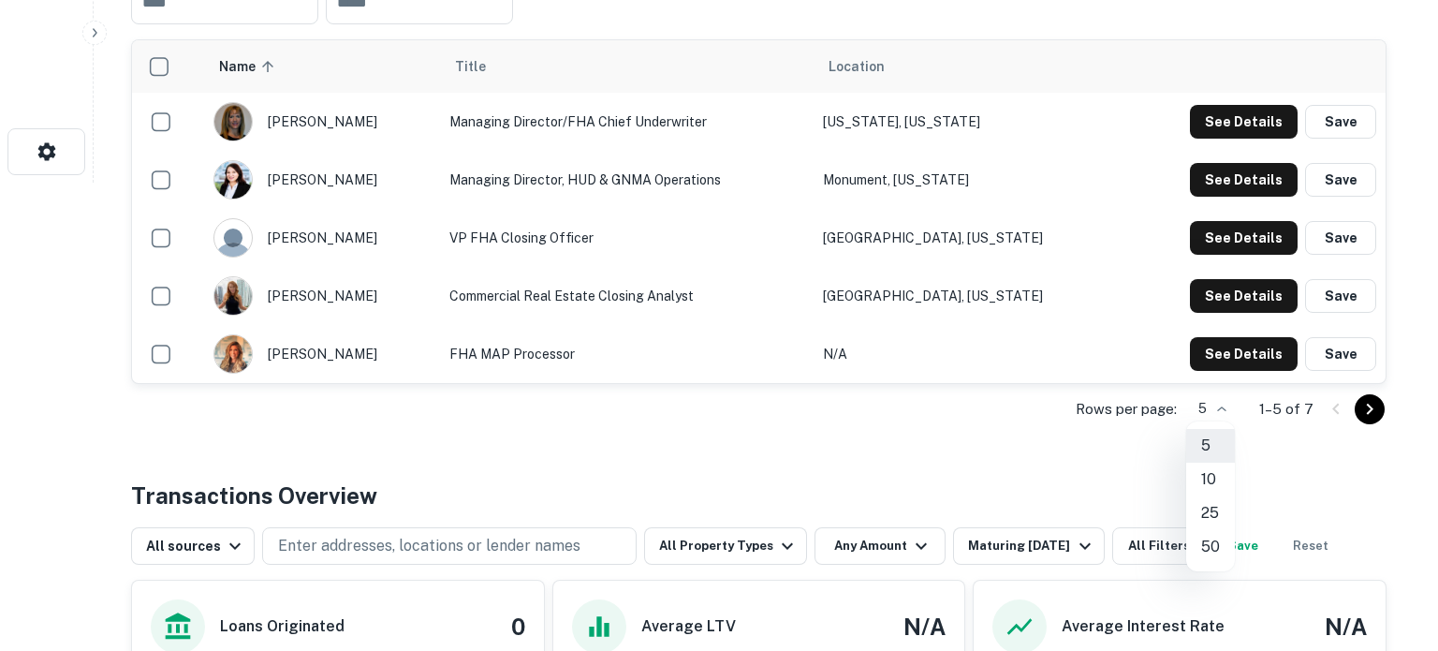
click at [1216, 476] on li "10" at bounding box center [1210, 480] width 49 height 34
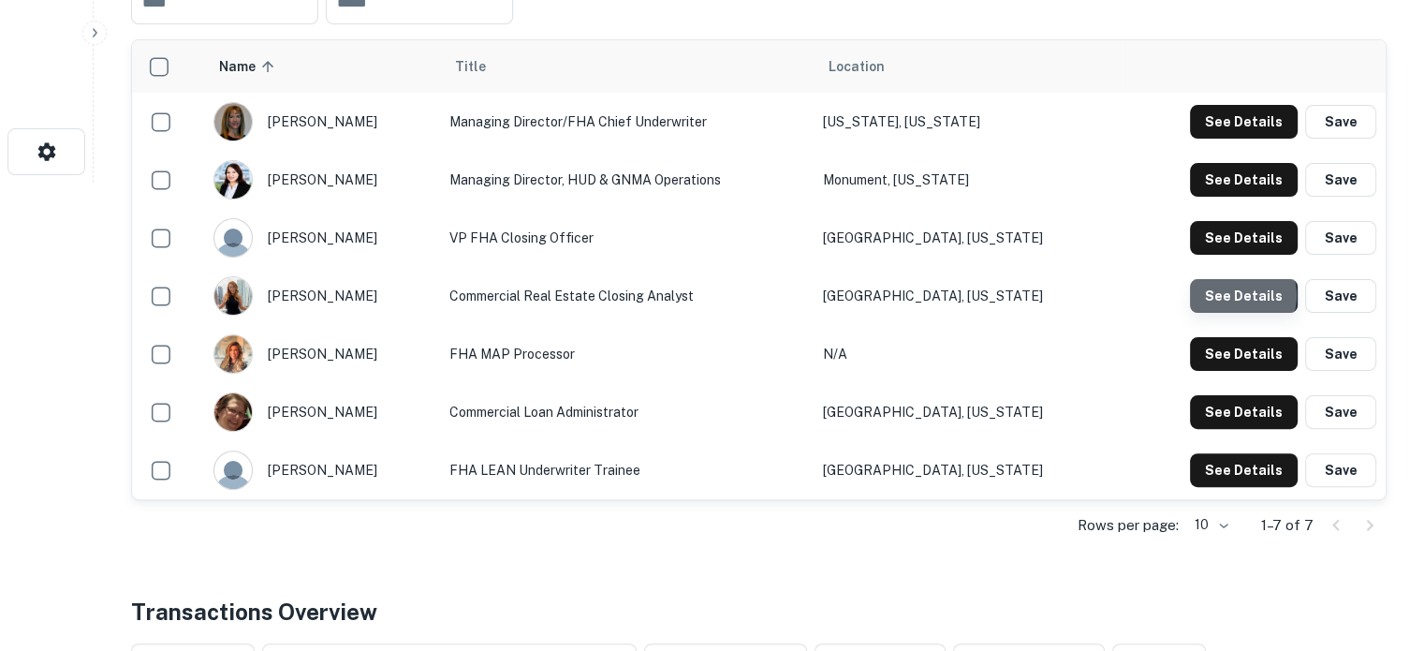
click at [1239, 295] on button "See Details" at bounding box center [1244, 296] width 108 height 34
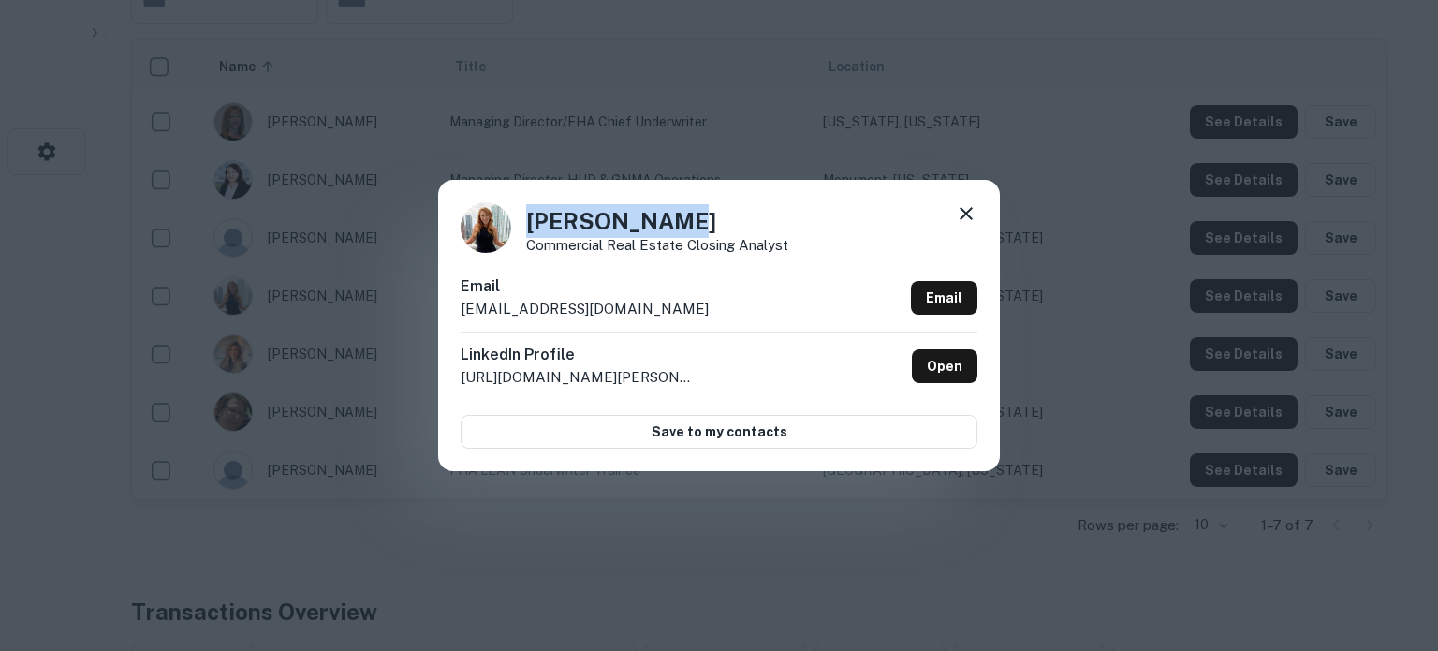
drag, startPoint x: 531, startPoint y: 226, endPoint x: 683, endPoint y: 219, distance: 151.8
click at [683, 219] on h4 "[PERSON_NAME]" at bounding box center [657, 221] width 262 height 34
copy h4 "[PERSON_NAME]"
click at [755, 277] on div "Email at@dwightcap.com Email" at bounding box center [719, 303] width 517 height 56
drag, startPoint x: 530, startPoint y: 245, endPoint x: 802, endPoint y: 241, distance: 271.6
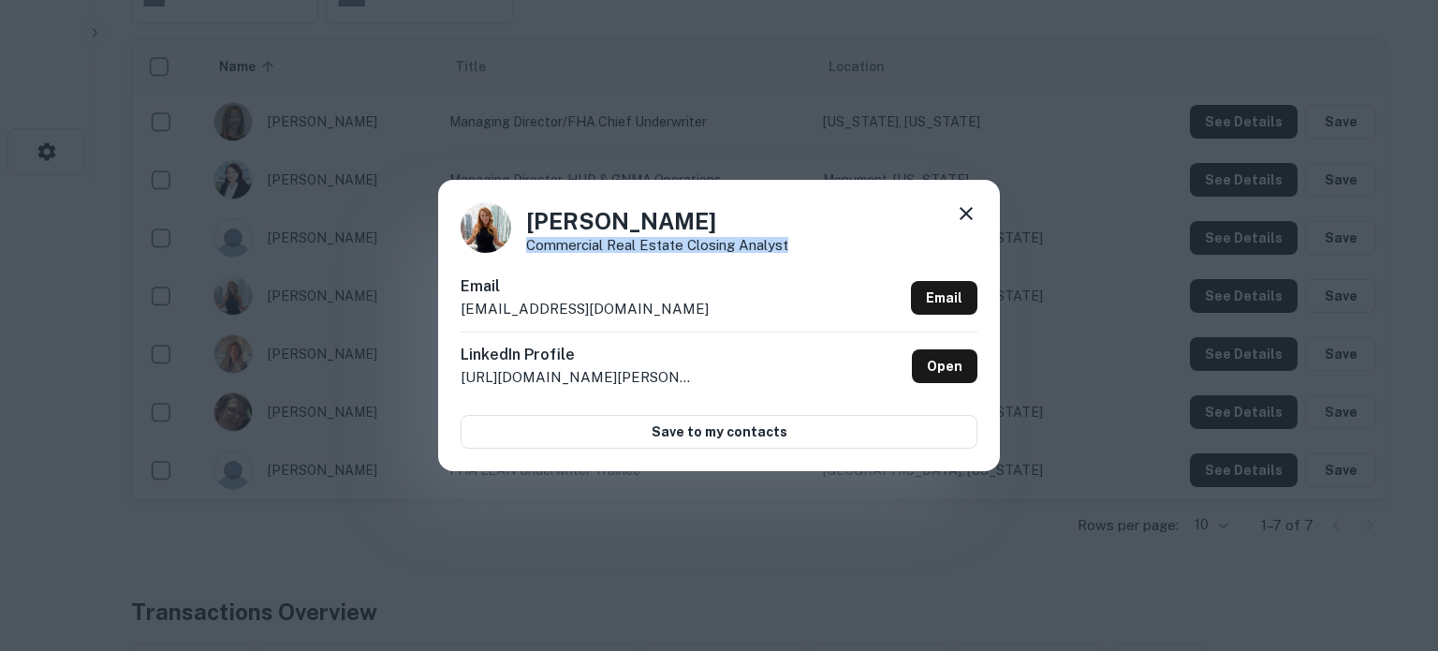
click at [802, 241] on div "Ashley Tyson Commercial Real Estate Closing Analyst" at bounding box center [719, 227] width 517 height 51
copy p "Commercial Real Estate Closing Analyst"
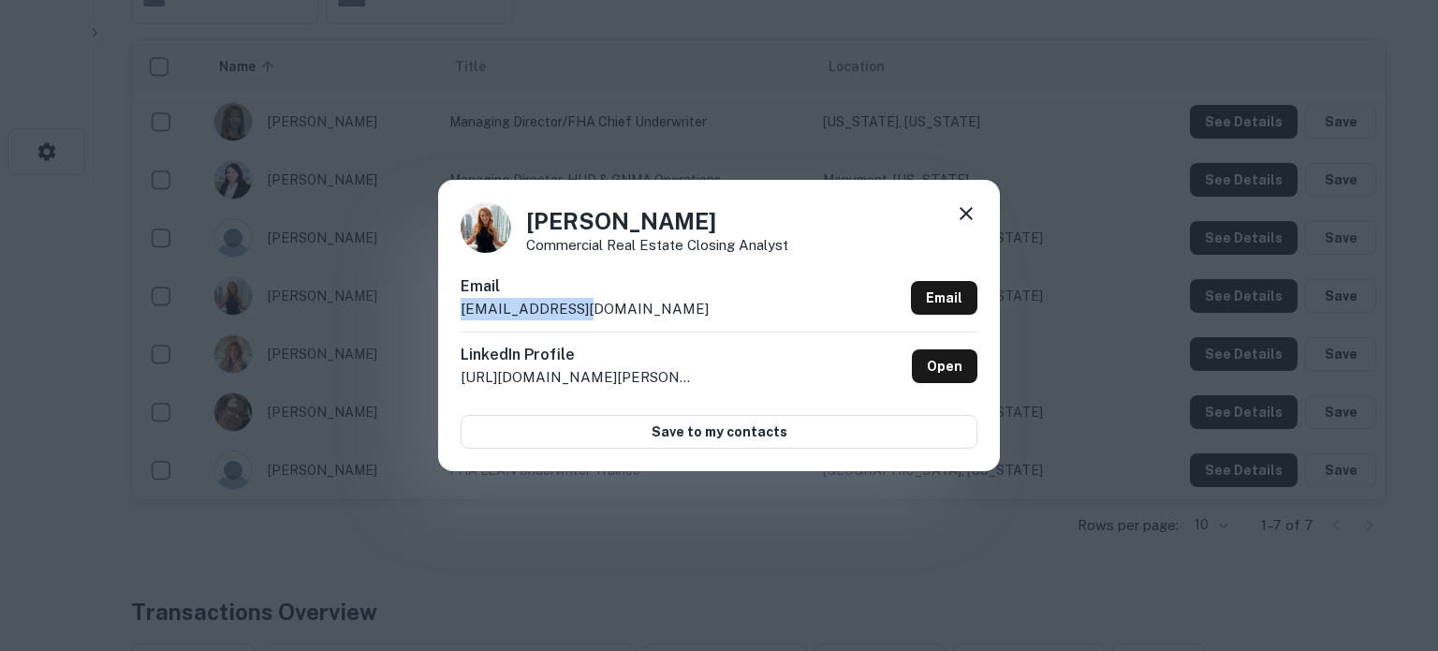
drag, startPoint x: 457, startPoint y: 314, endPoint x: 625, endPoint y: 314, distance: 167.6
click at [625, 314] on div "Ashley Tyson Commercial Real Estate Closing Analyst Email at@dwightcap.com Emai…" at bounding box center [719, 325] width 562 height 290
copy p "at@dwightcap.com"
click at [966, 220] on icon at bounding box center [966, 213] width 22 height 22
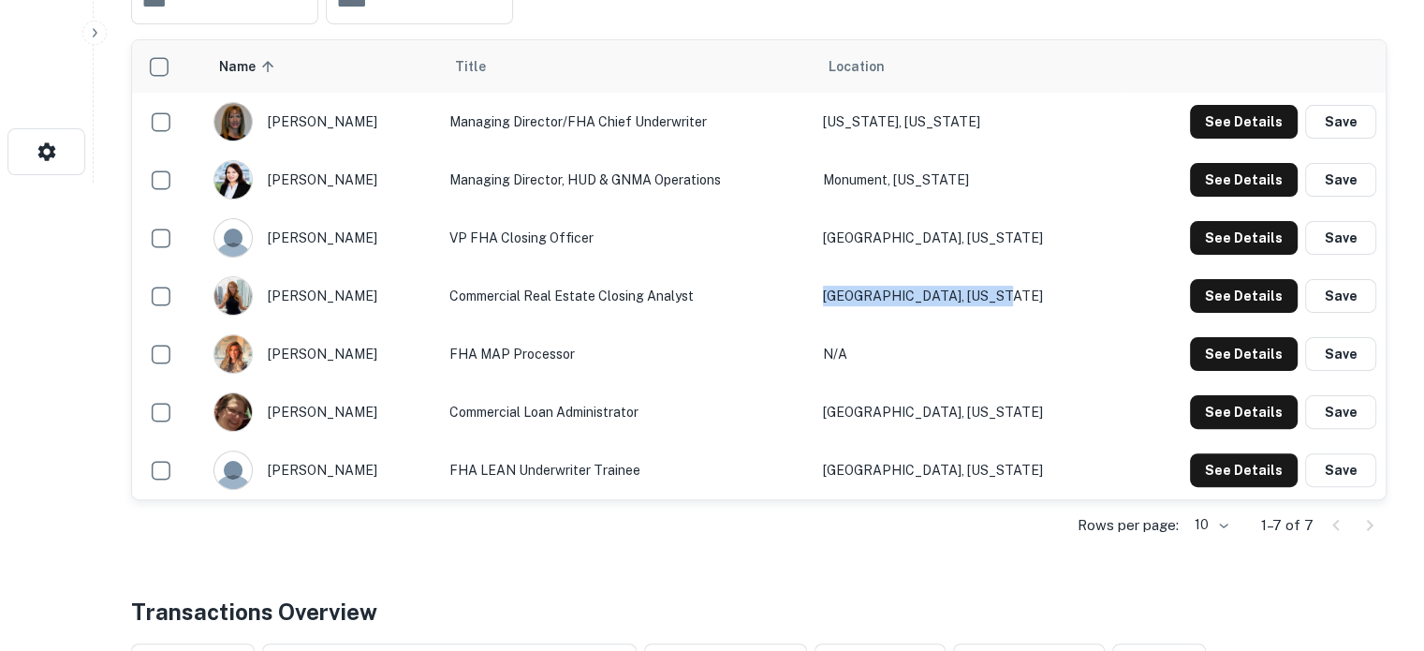
drag, startPoint x: 1008, startPoint y: 291, endPoint x: 854, endPoint y: 293, distance: 154.5
click at [854, 293] on tr "ashley tyson Commercial Real Estate Closing Analyst Saint Petersburg, Florida S…" at bounding box center [759, 296] width 1254 height 58
copy tr "Saint Petersburg, Florida"
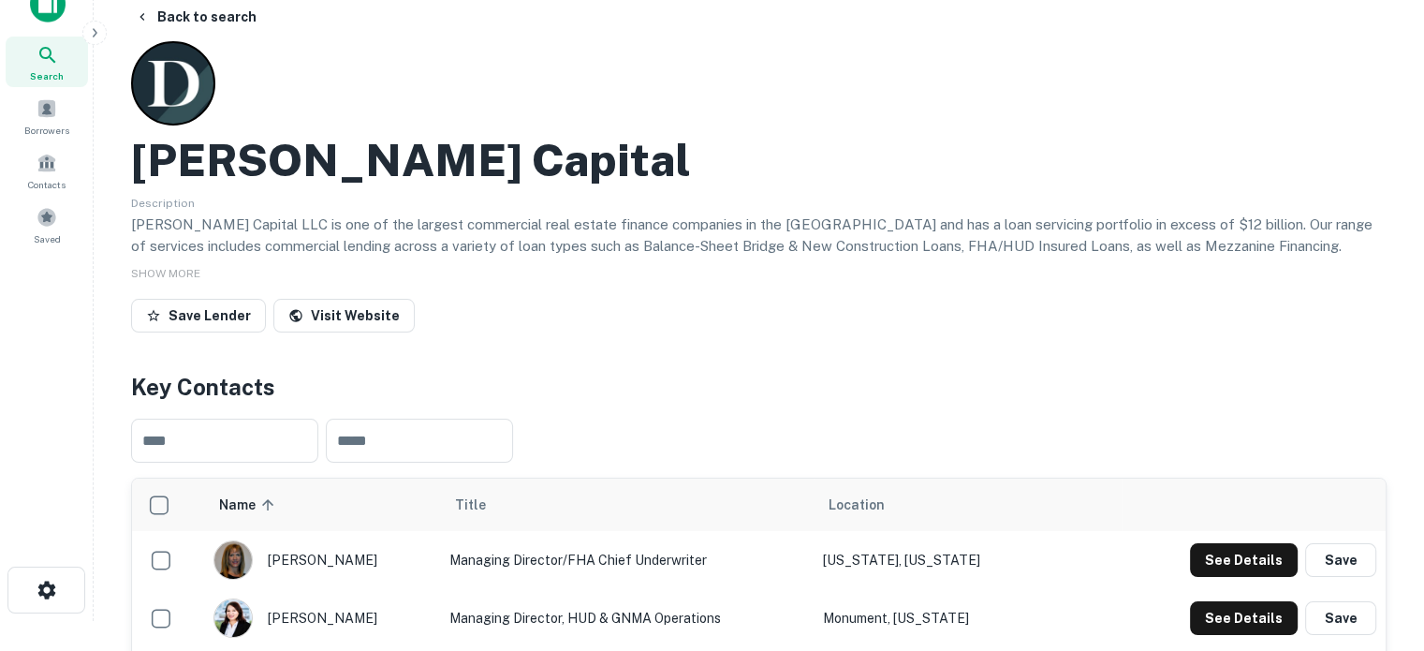
scroll to position [0, 0]
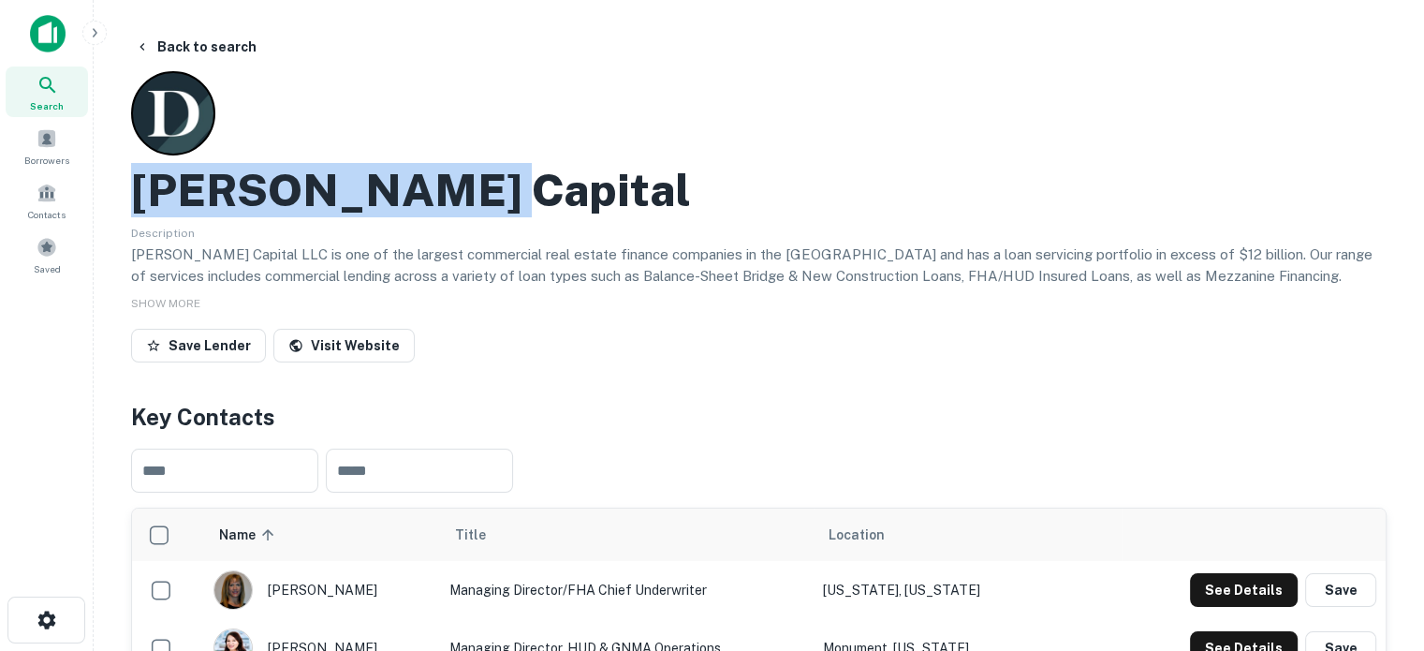
drag, startPoint x: 127, startPoint y: 201, endPoint x: 543, endPoint y: 215, distance: 416.0
copy h2 "Dwight Capital"
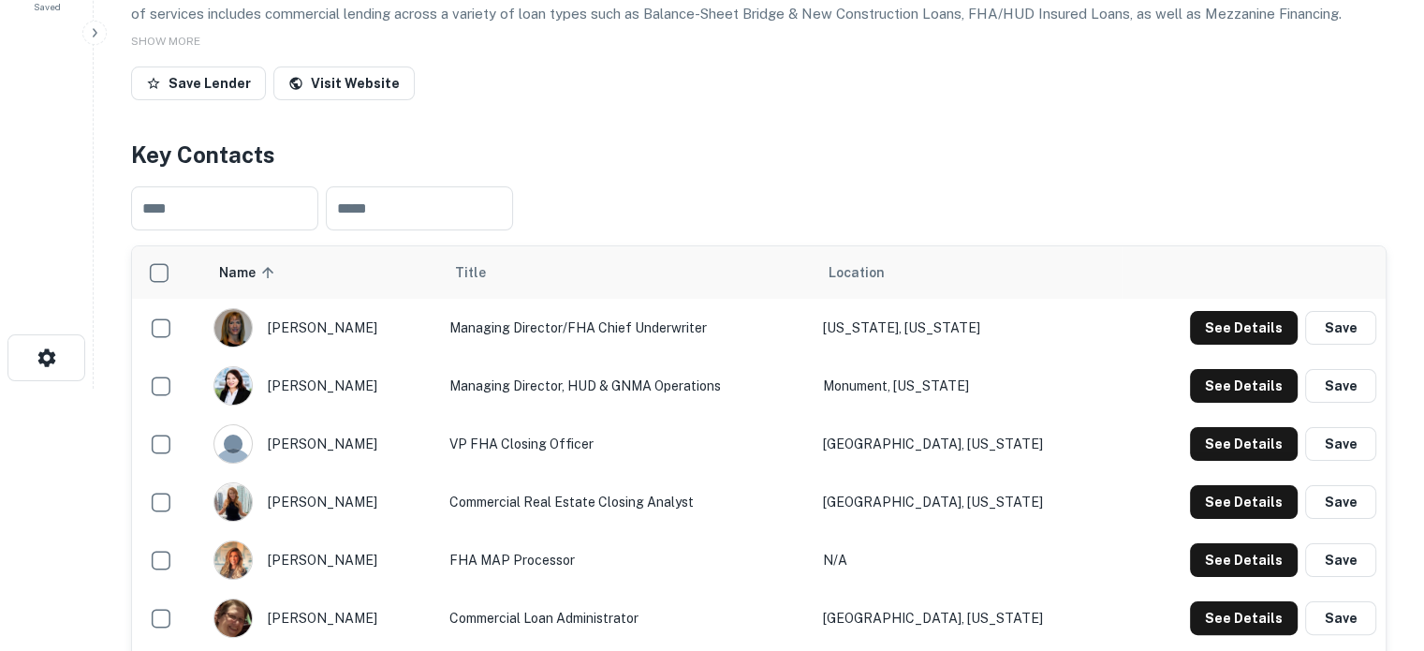
scroll to position [375, 0]
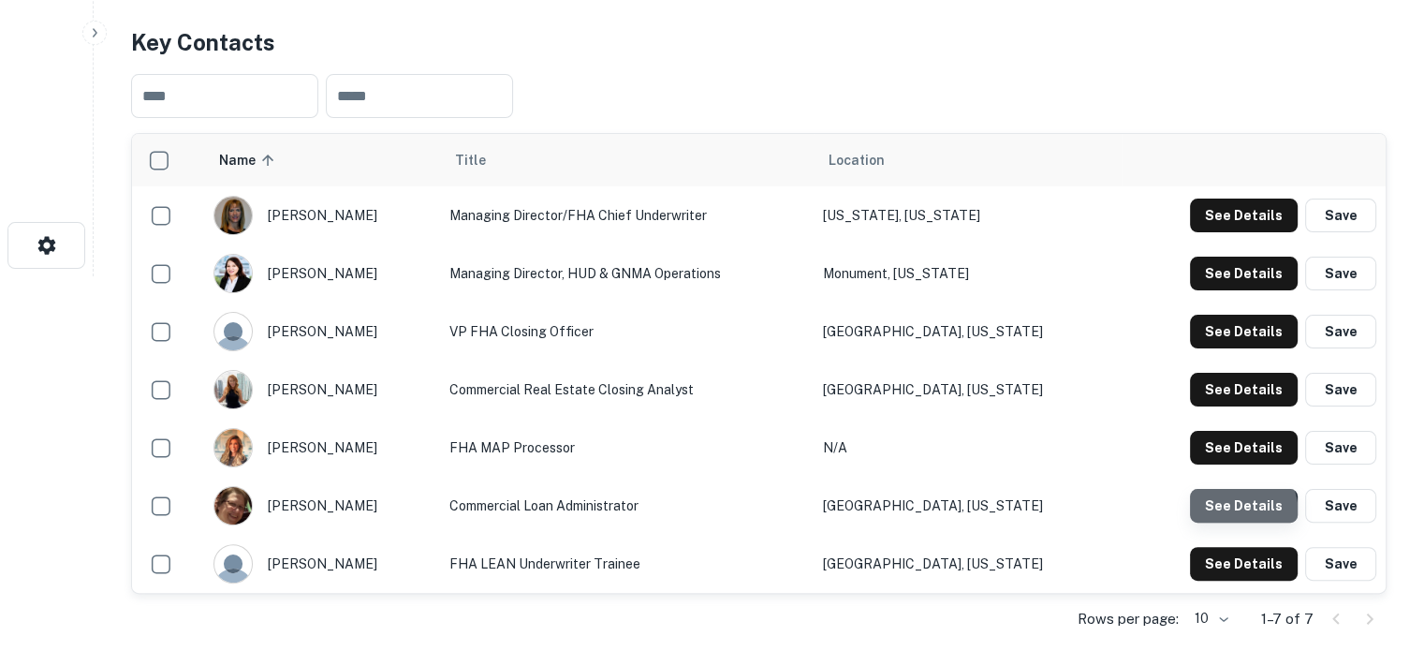
click at [1216, 516] on button "See Details" at bounding box center [1244, 506] width 108 height 34
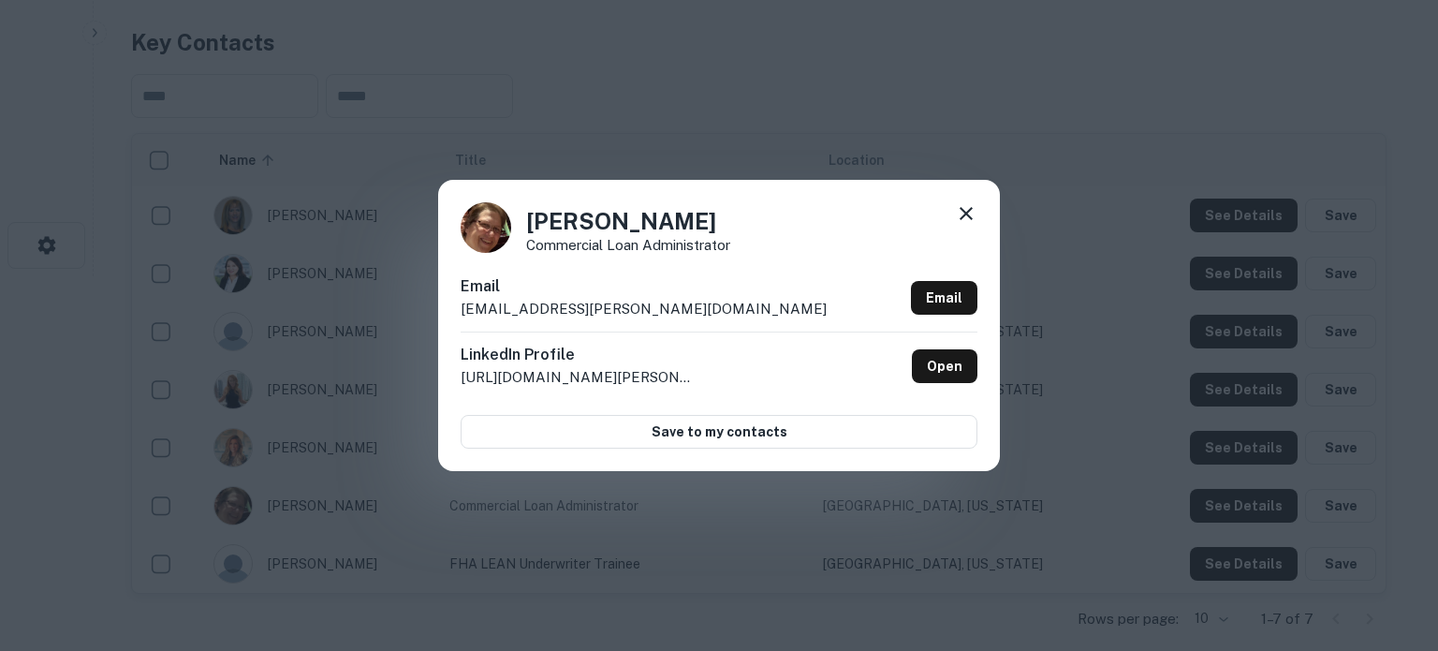
drag, startPoint x: 526, startPoint y: 225, endPoint x: 824, endPoint y: 218, distance: 297.8
click at [824, 218] on div "Katherine Clauer-Campbell Commercial Loan Administrator" at bounding box center [719, 227] width 517 height 51
copy h4 "Katherine Clauer-Campbell"
click at [628, 272] on div "Katherine Clauer-Campbell Commercial Loan Administrator Email kclauer-campbell@…" at bounding box center [719, 325] width 562 height 290
drag, startPoint x: 529, startPoint y: 250, endPoint x: 745, endPoint y: 258, distance: 216.5
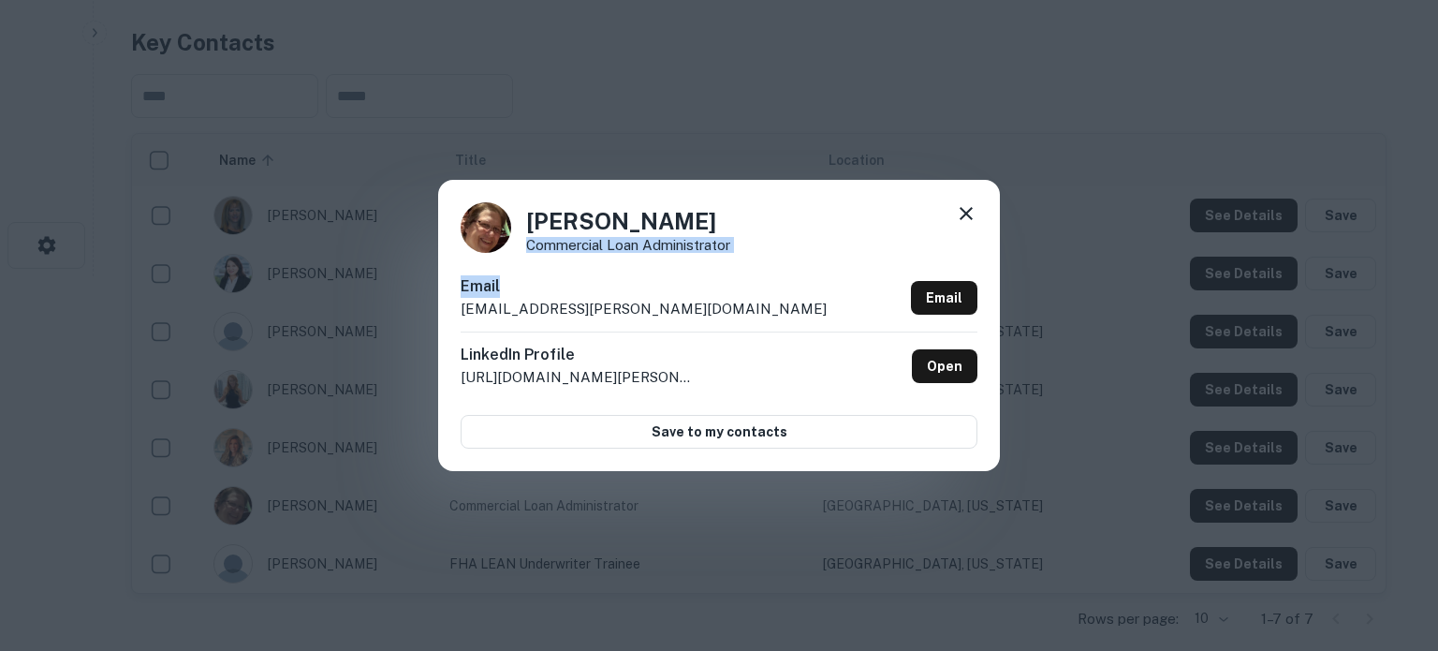
click at [745, 258] on div "Katherine Clauer-Campbell Commercial Loan Administrator Email kclauer-campbell@…" at bounding box center [719, 325] width 562 height 290
copy div "Commercial Loan Administrator Email"
click at [695, 291] on h6 "Email" at bounding box center [644, 286] width 366 height 22
click at [543, 252] on p "Commercial Loan Administrator" at bounding box center [628, 245] width 204 height 14
drag, startPoint x: 530, startPoint y: 245, endPoint x: 761, endPoint y: 250, distance: 231.3
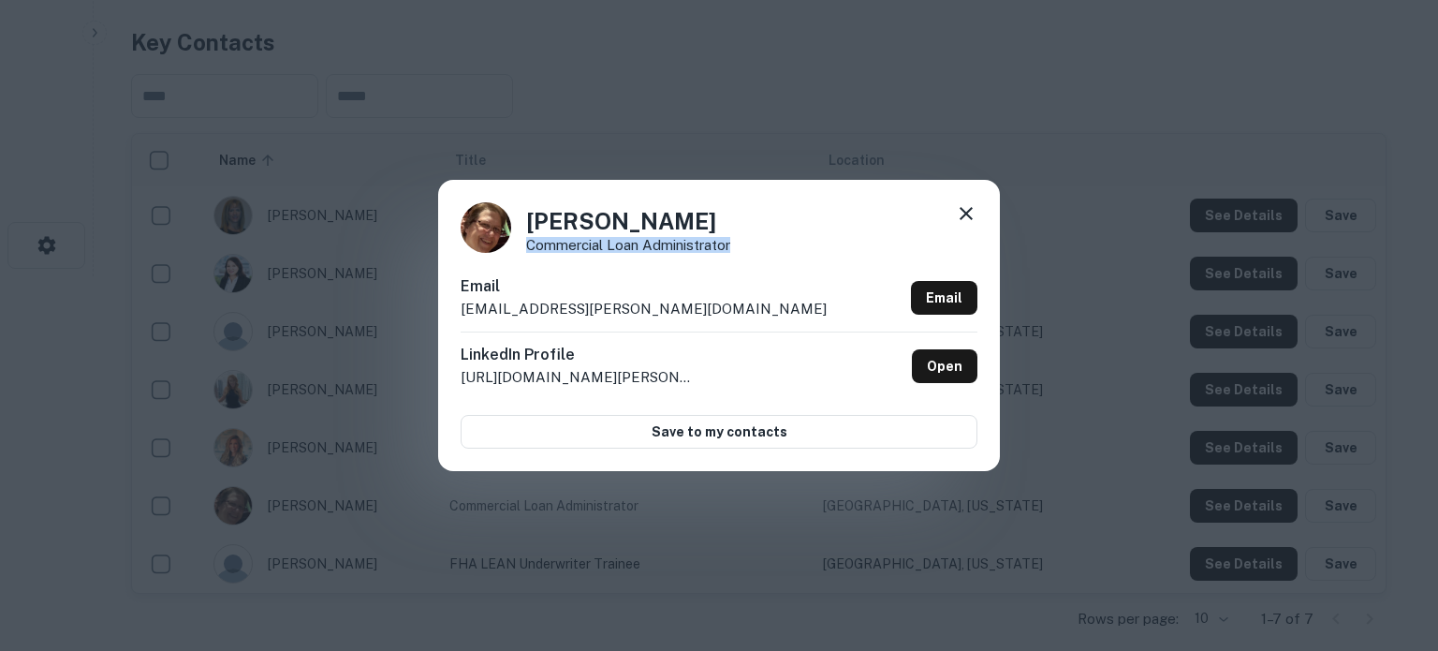
click at [730, 250] on p "Commercial Loan Administrator" at bounding box center [628, 245] width 204 height 14
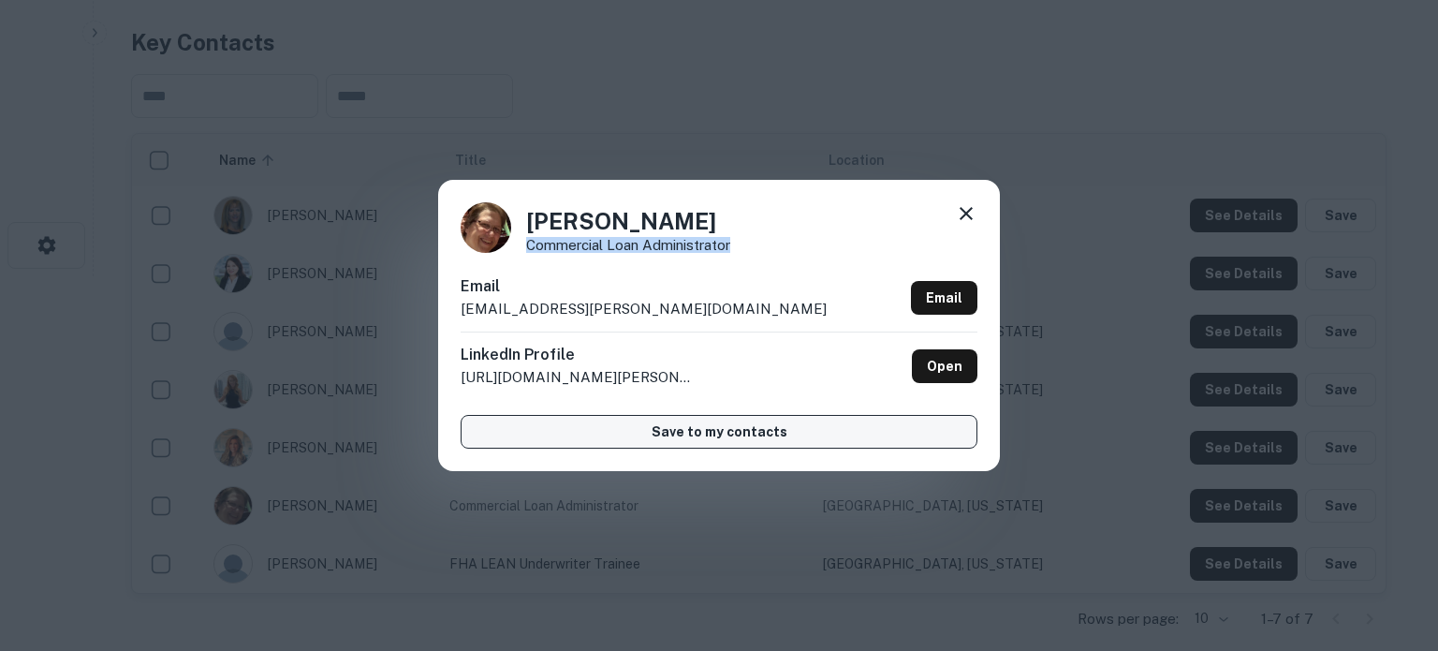
copy p "Commercial Loan Administrator"
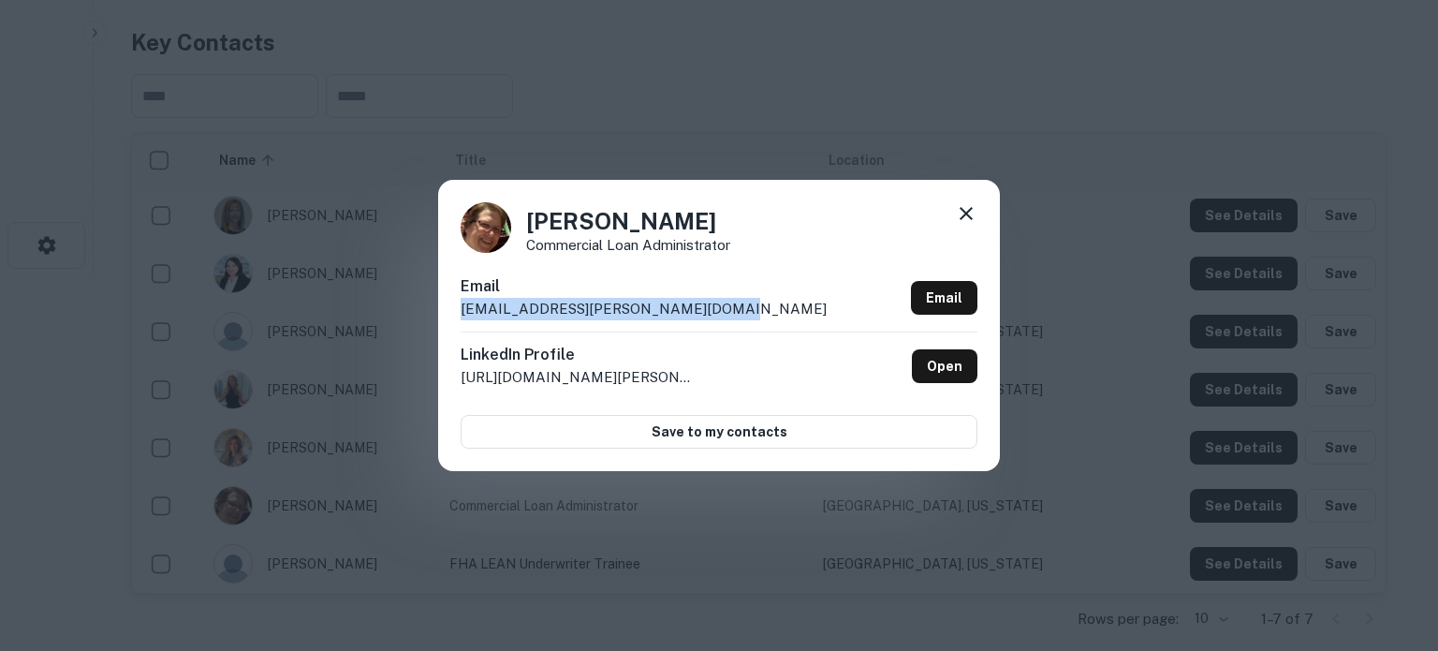
drag, startPoint x: 459, startPoint y: 312, endPoint x: 711, endPoint y: 311, distance: 251.9
click at [711, 311] on div "Katherine Clauer-Campbell Commercial Loan Administrator Email kclauer-campbell@…" at bounding box center [719, 325] width 562 height 290
copy p "kclauer-campbell@dwightcapital.com"
click at [948, 216] on div "Katherine Clauer-Campbell Commercial Loan Administrator" at bounding box center [719, 227] width 517 height 51
click at [978, 219] on div "Katherine Clauer-Campbell Commercial Loan Administrator Email kclauer-campbell@…" at bounding box center [719, 325] width 562 height 290
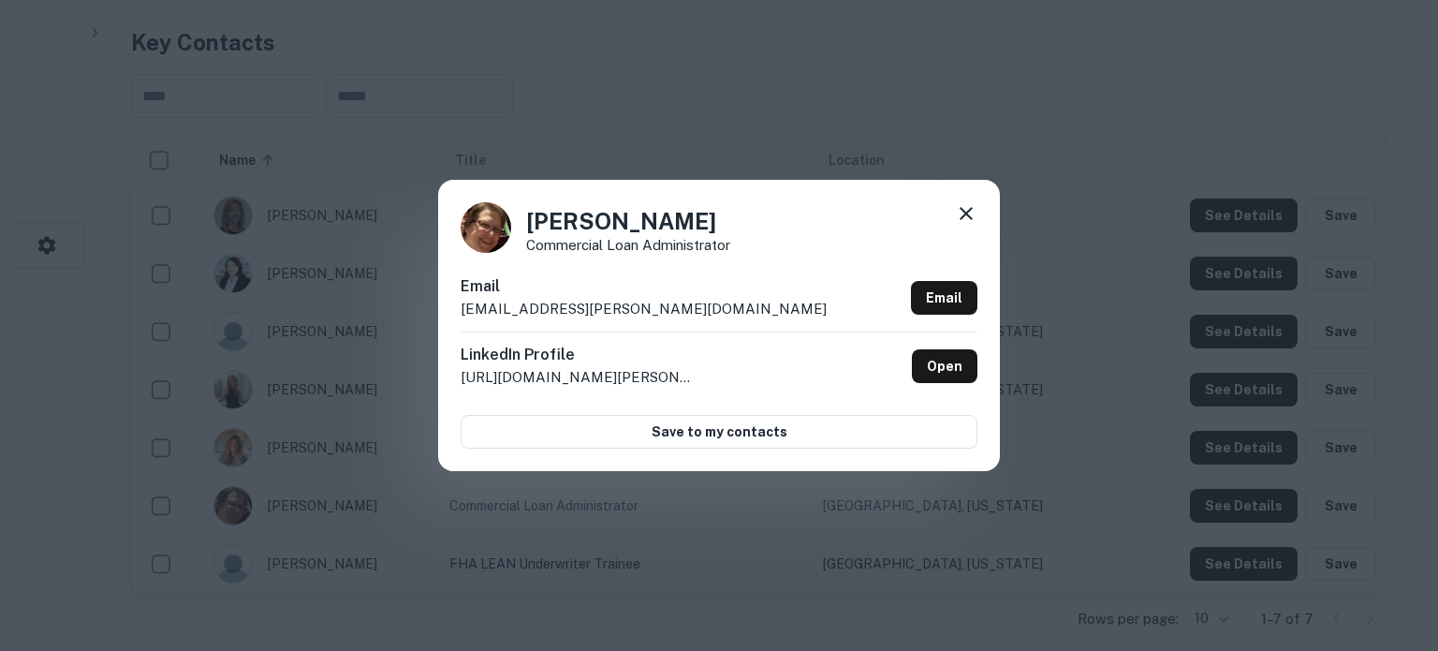
click at [970, 216] on icon at bounding box center [966, 213] width 13 height 13
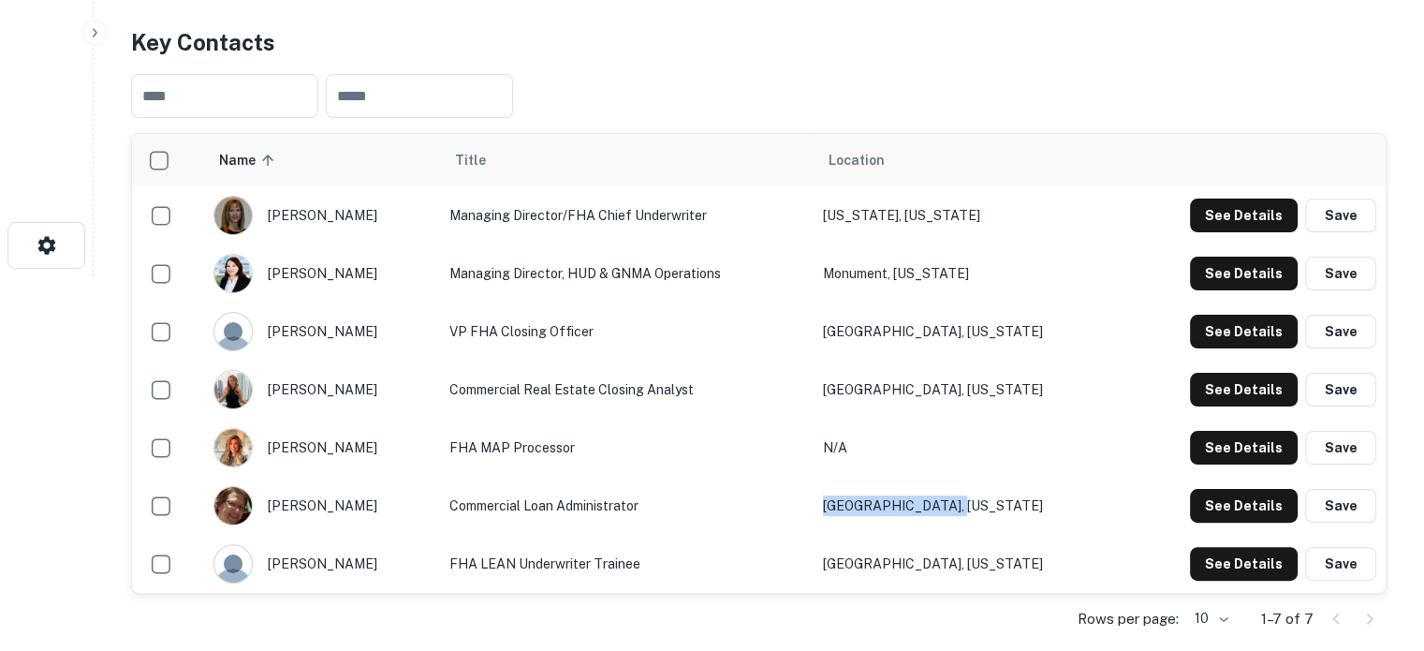
drag, startPoint x: 1046, startPoint y: 500, endPoint x: 854, endPoint y: 501, distance: 192.0
click at [854, 501] on tr "katherine clauer-campbell Commercial Loan Administrator Clearwater, Florida See…" at bounding box center [759, 506] width 1254 height 58
copy tr "Clearwater, Florida"
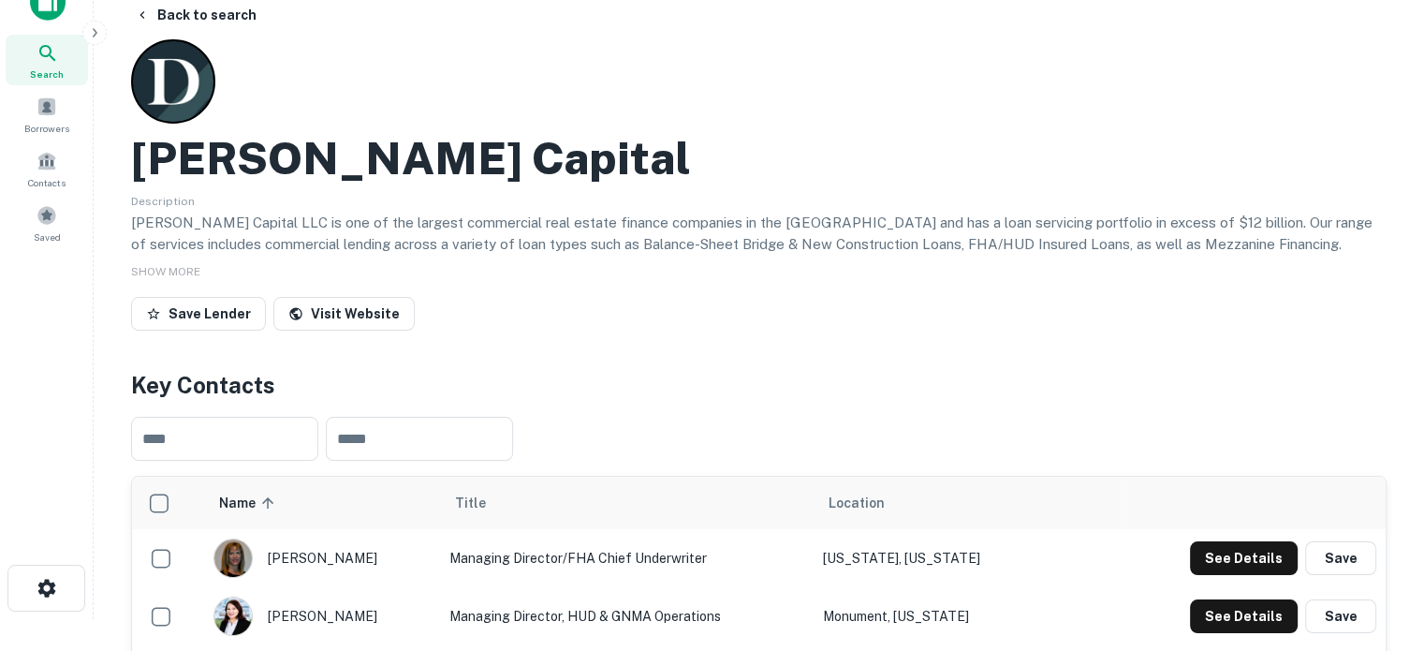
scroll to position [0, 0]
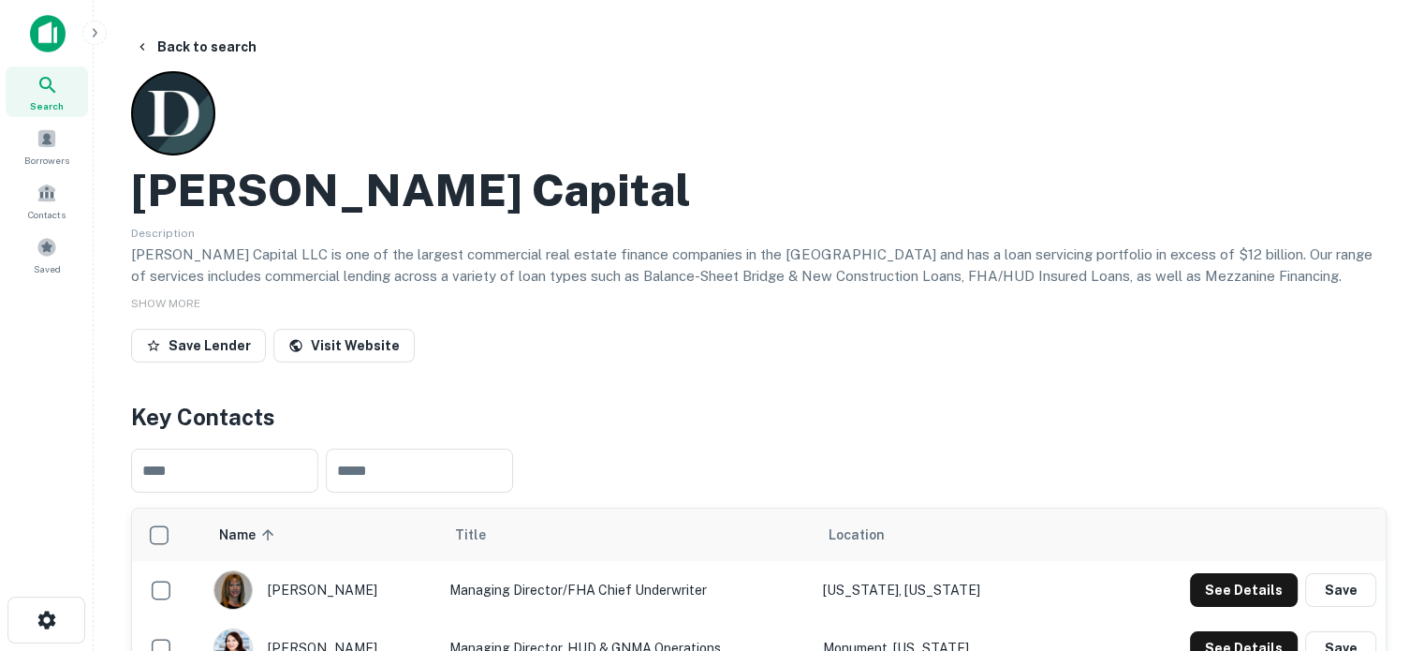
click at [52, 96] on div "Search" at bounding box center [47, 91] width 82 height 51
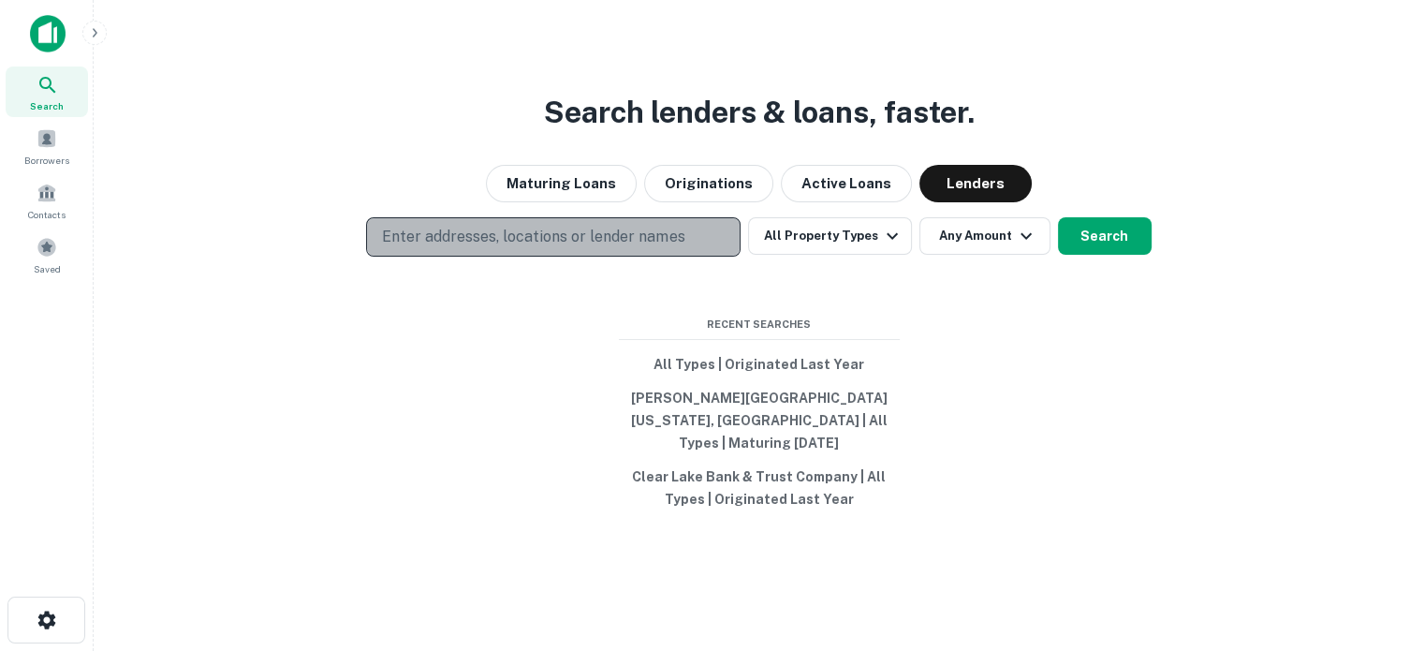
click at [652, 247] on p "Enter addresses, locations or lender names" at bounding box center [533, 237] width 302 height 22
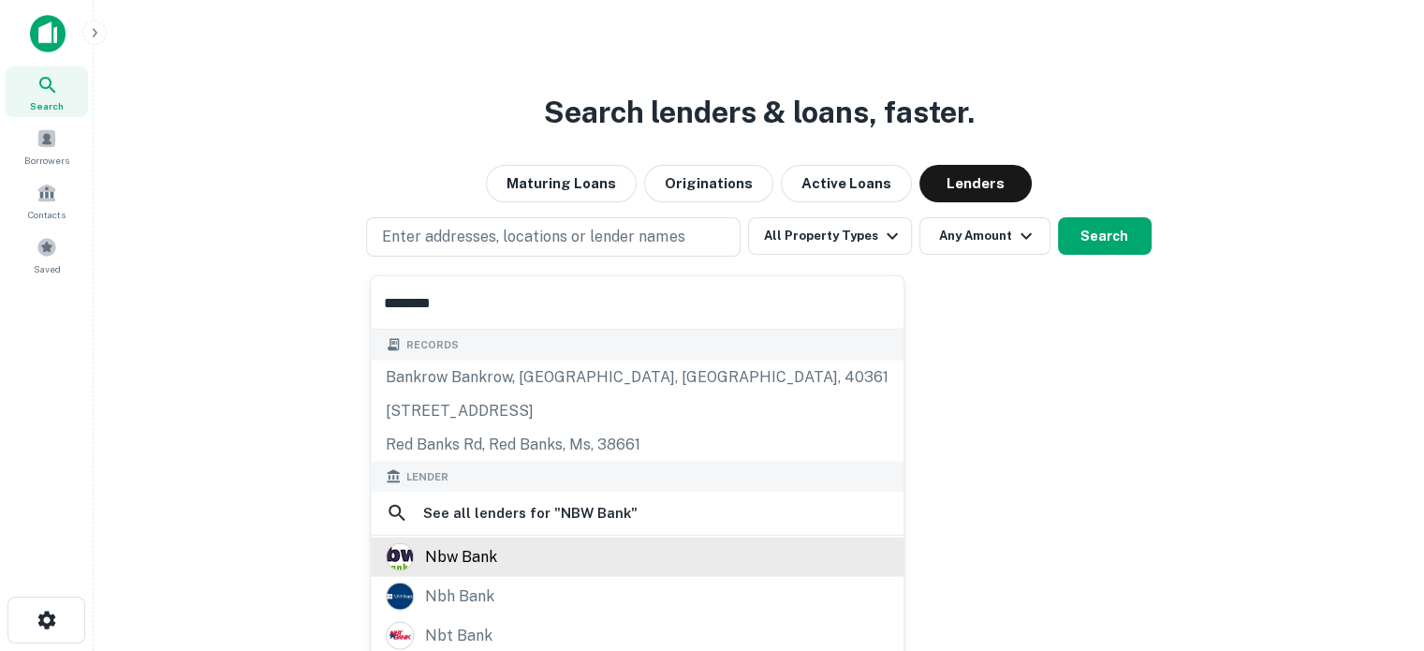
type input "********"
click at [513, 563] on div "nbw bank" at bounding box center [637, 557] width 503 height 28
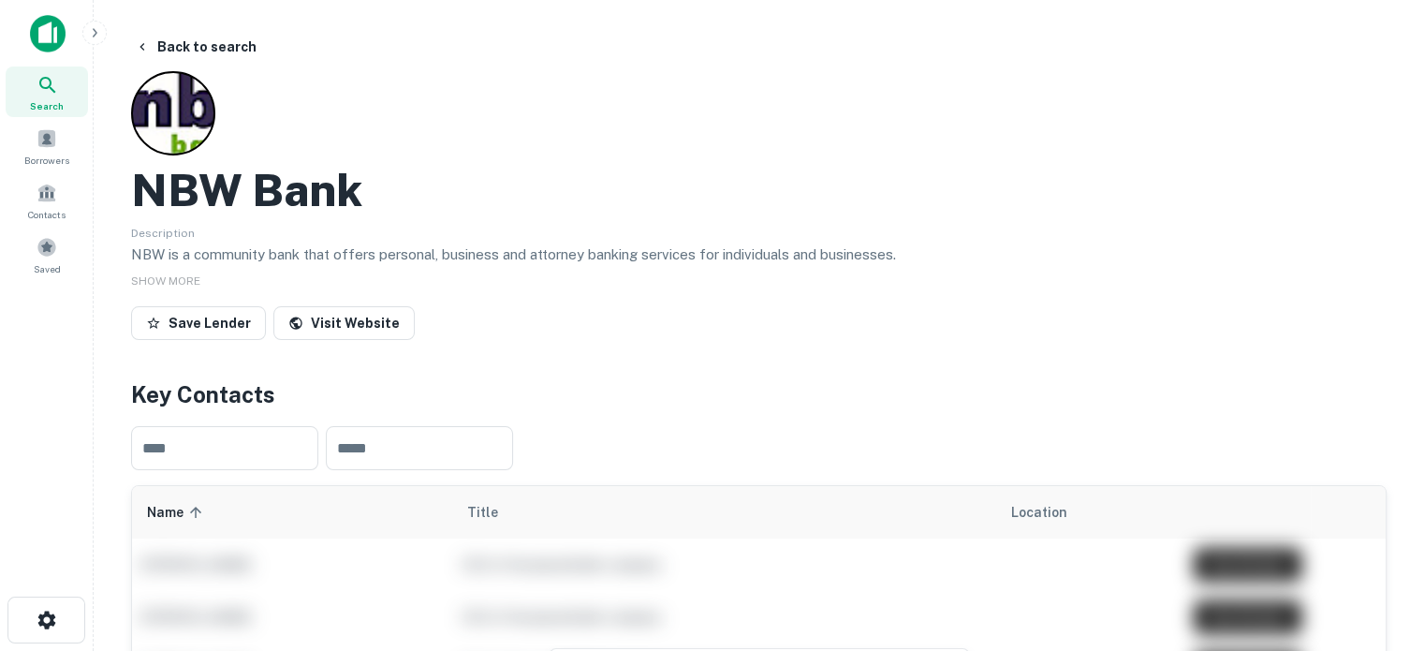
click at [52, 103] on span "Search" at bounding box center [47, 105] width 34 height 15
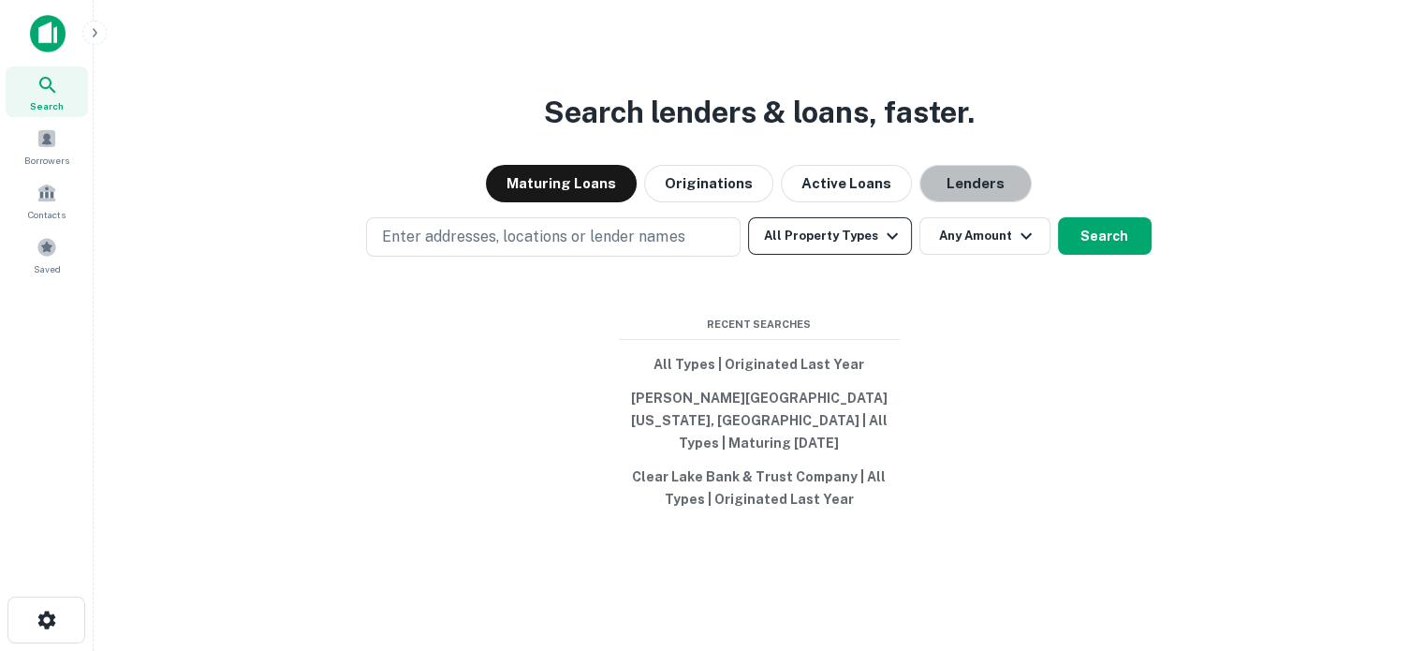
drag, startPoint x: 943, startPoint y: 192, endPoint x: 765, endPoint y: 261, distance: 190.9
click at [944, 192] on button "Lenders" at bounding box center [975, 183] width 112 height 37
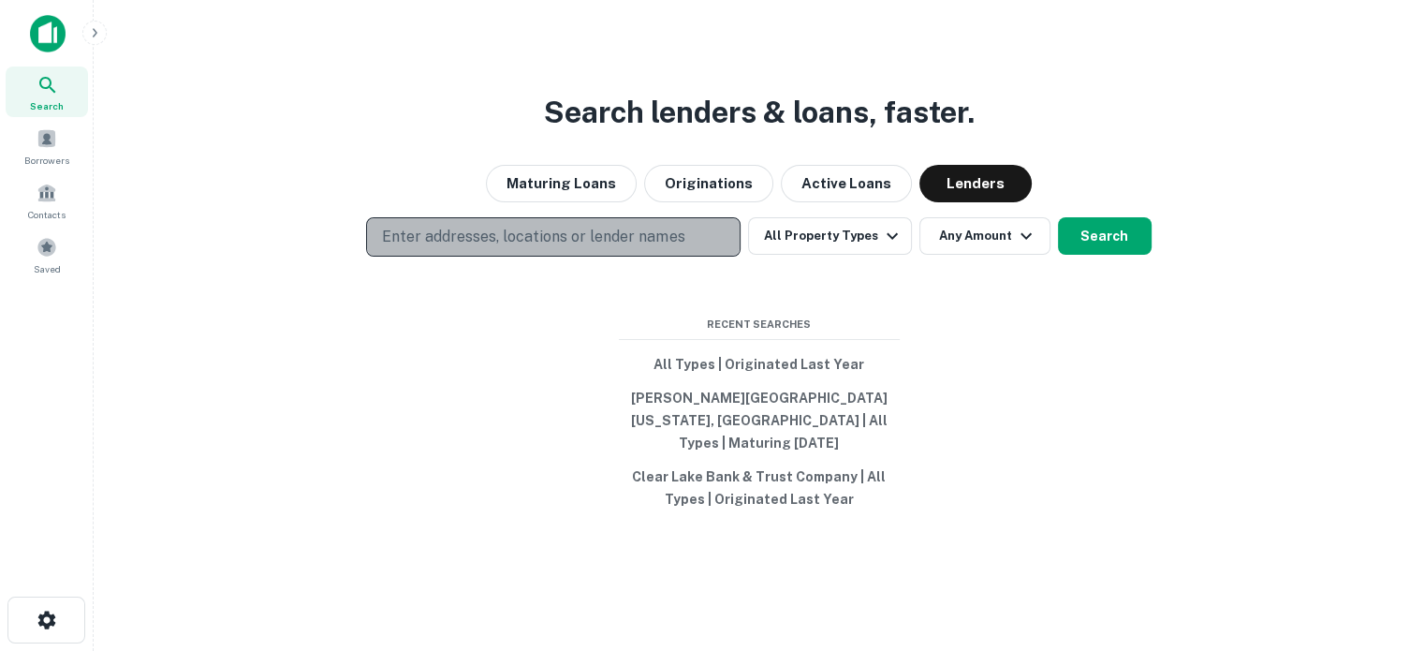
click at [577, 248] on p "Enter addresses, locations or lender names" at bounding box center [533, 237] width 302 height 22
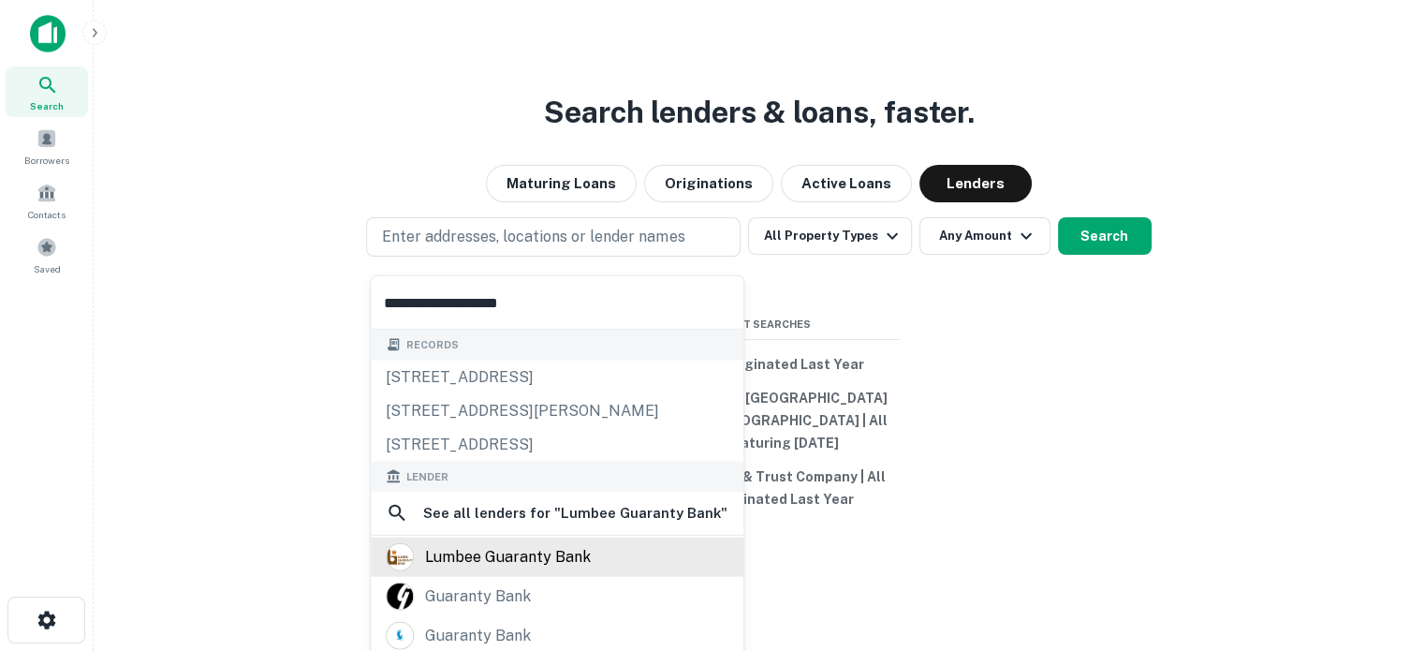
type input "**********"
click at [550, 551] on div "lumbee guaranty bank" at bounding box center [508, 557] width 166 height 28
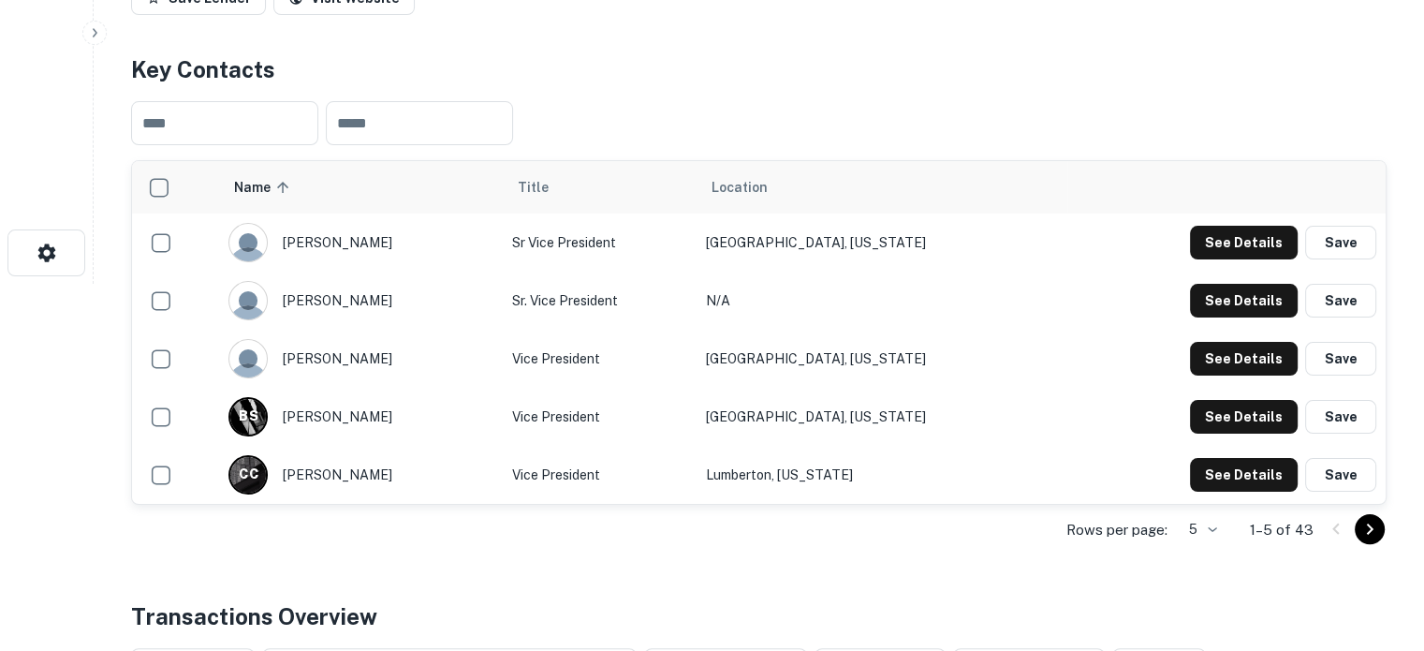
scroll to position [468, 0]
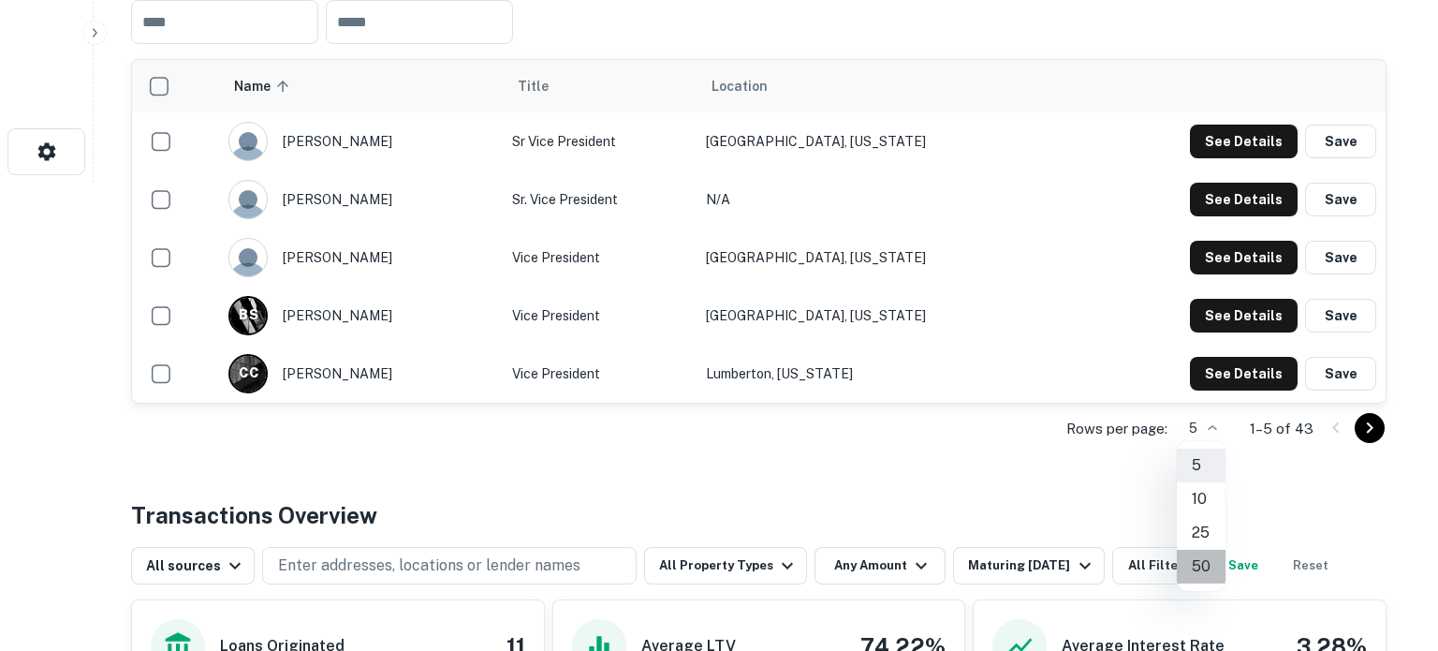
click at [1199, 565] on li "50" at bounding box center [1201, 567] width 49 height 34
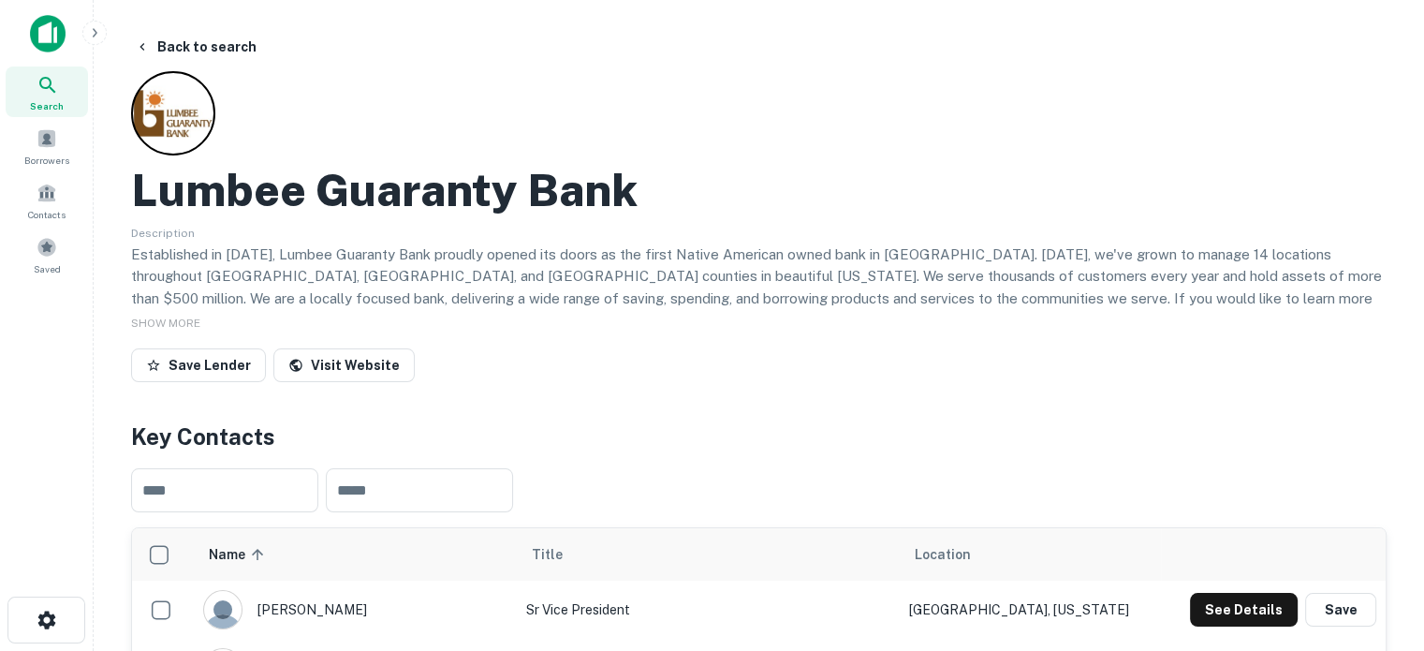
scroll to position [0, 0]
click at [62, 100] on span "Search" at bounding box center [47, 105] width 34 height 15
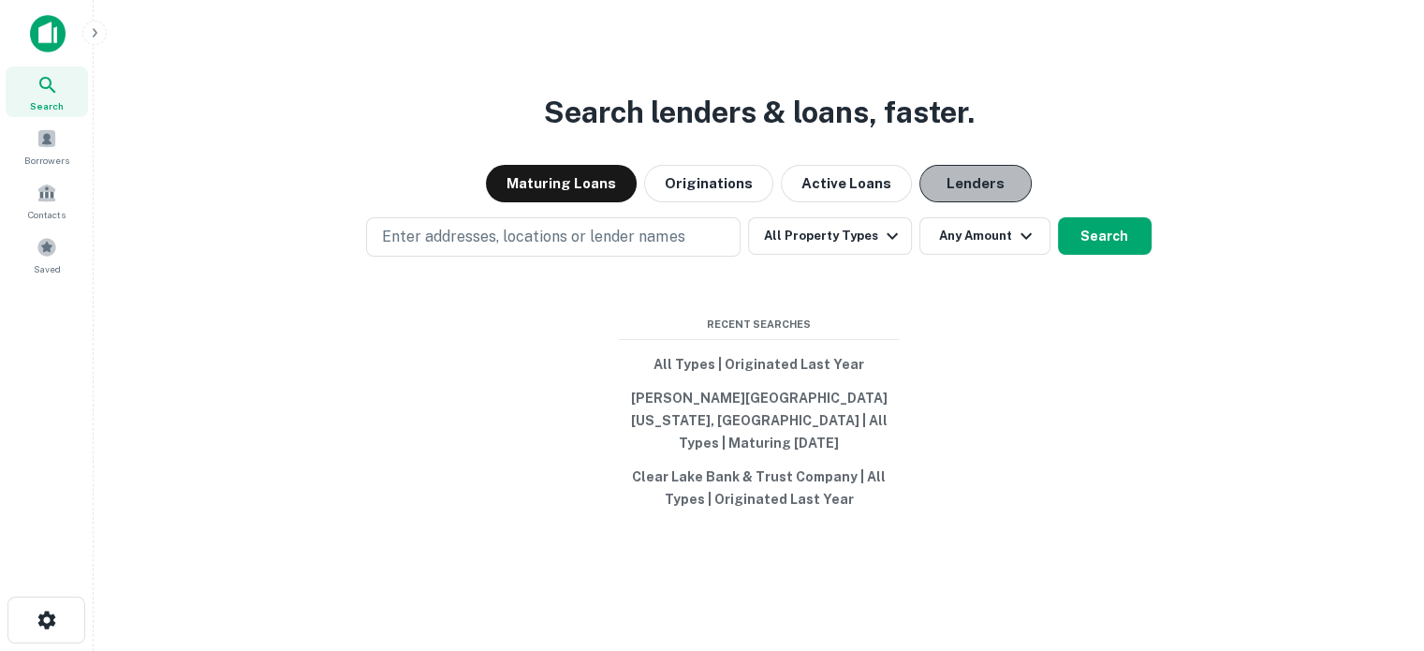
click at [978, 202] on button "Lenders" at bounding box center [975, 183] width 112 height 37
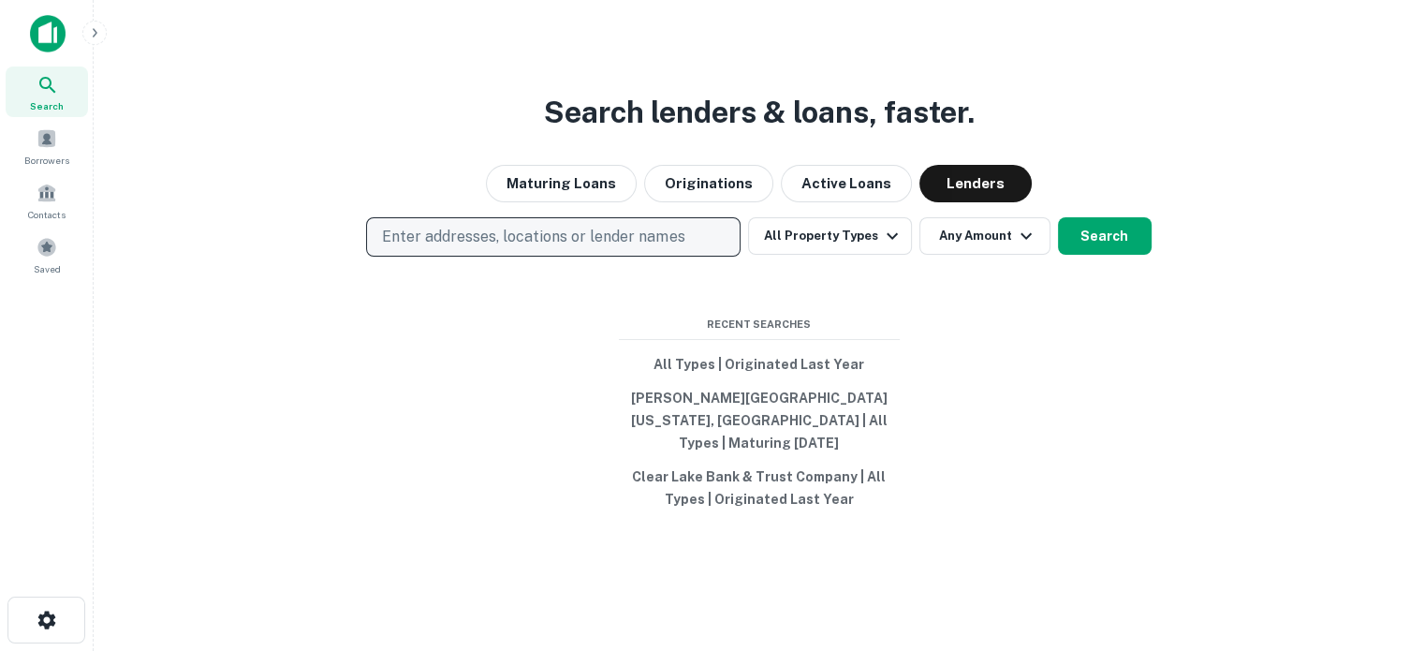
click at [675, 248] on p "Enter addresses, locations or lender names" at bounding box center [533, 237] width 302 height 22
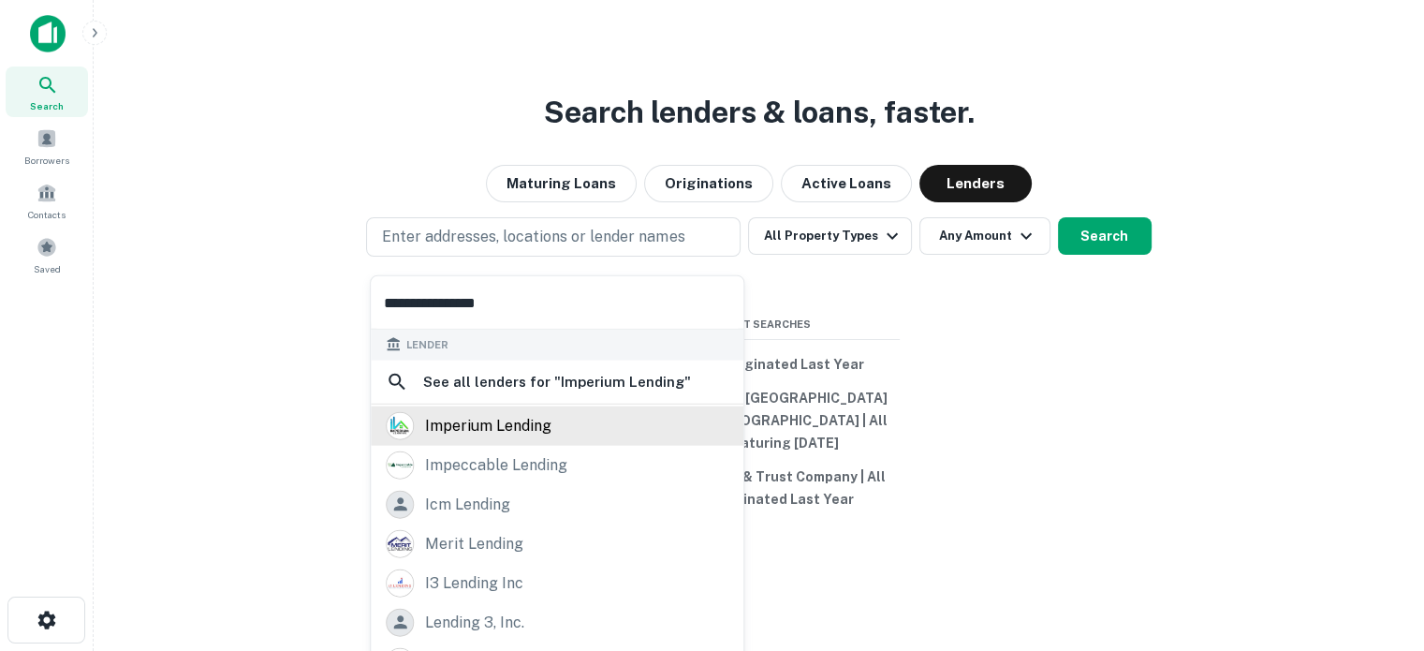
type input "**********"
click at [548, 428] on div "imperium lending" at bounding box center [488, 425] width 126 height 28
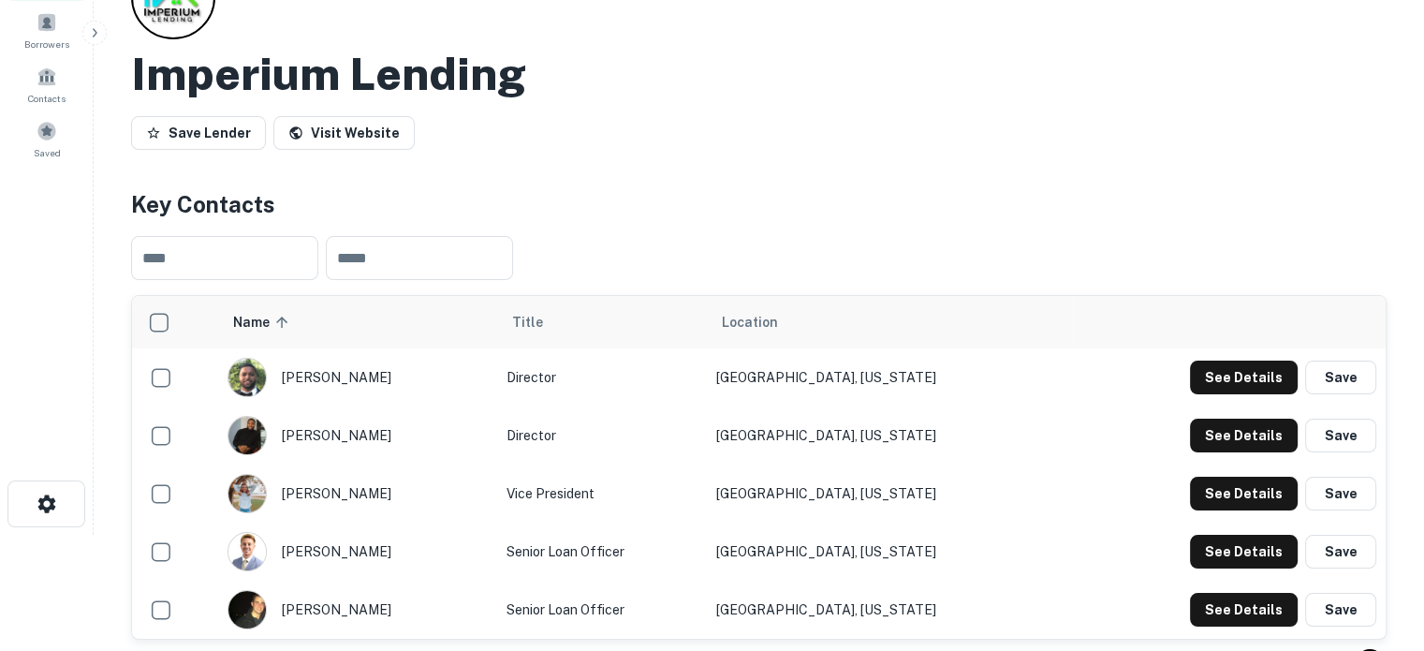
scroll to position [281, 0]
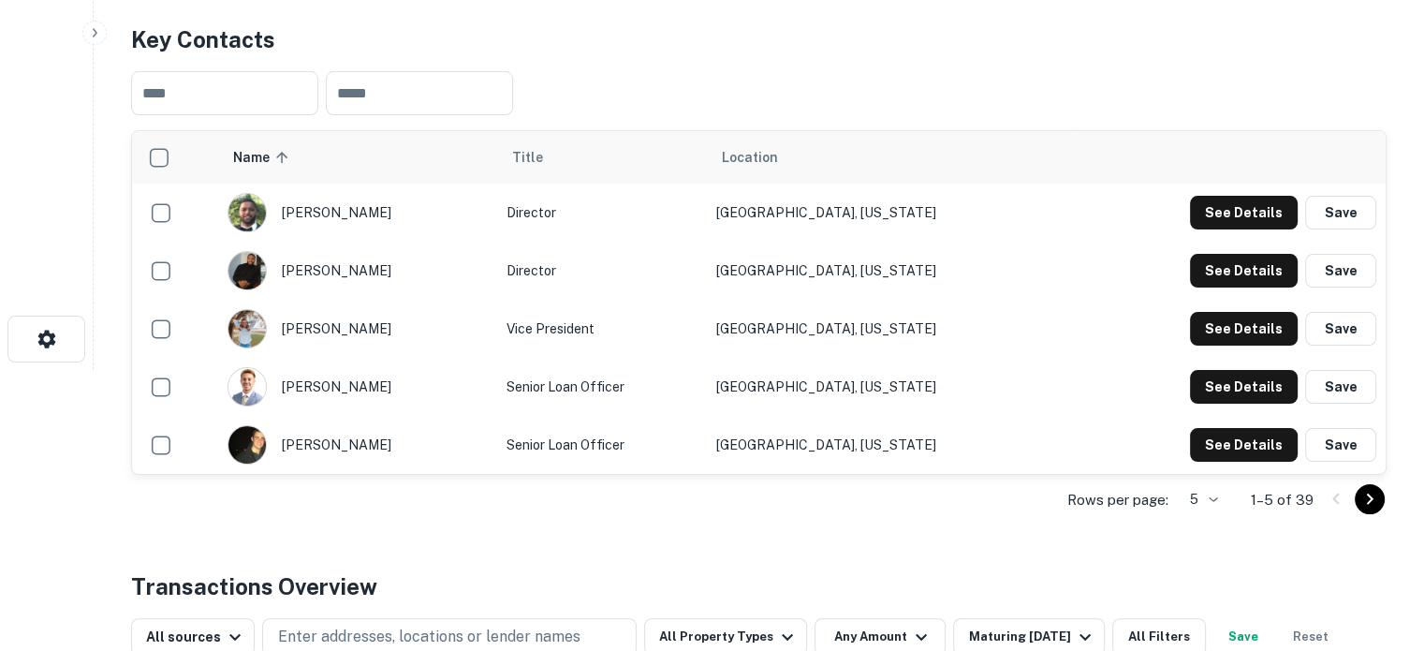
click at [1207, 370] on body "Search Borrowers Contacts Saved Back to search Imperium Lending Save Lender Vis…" at bounding box center [712, 44] width 1424 height 651
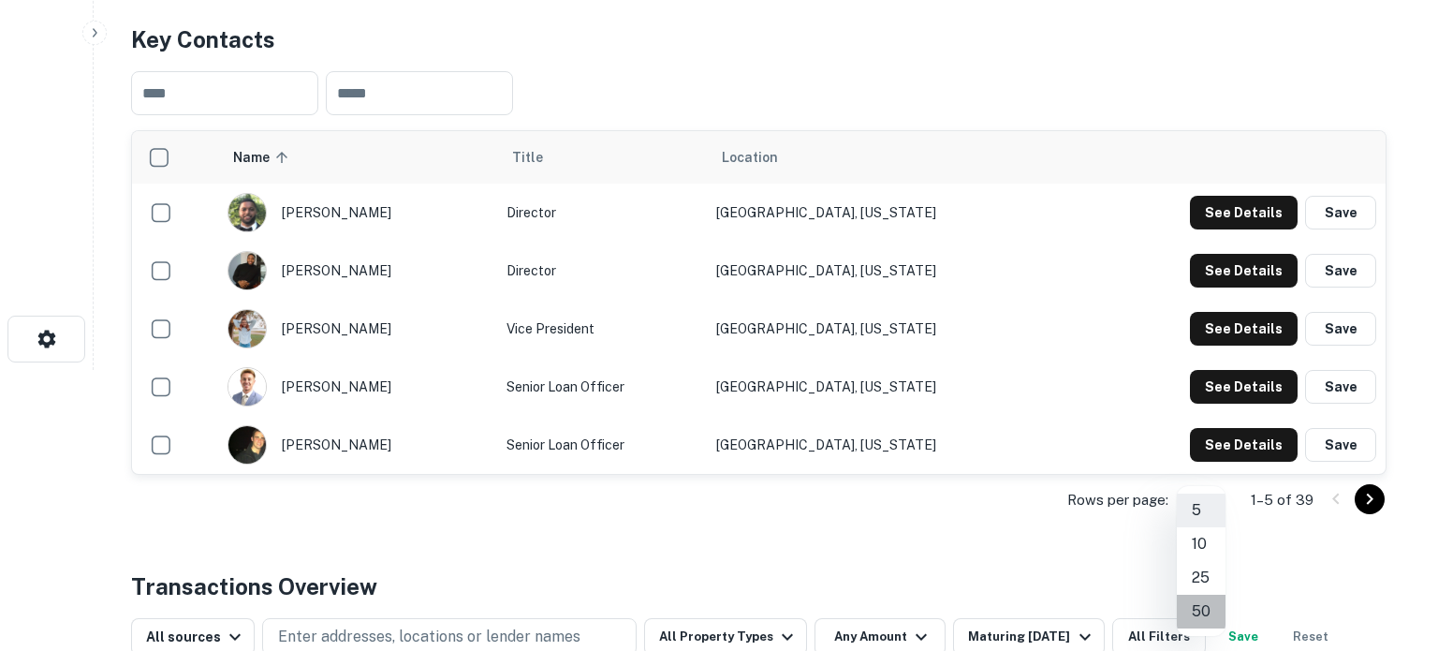
click at [1199, 602] on li "50" at bounding box center [1201, 612] width 49 height 34
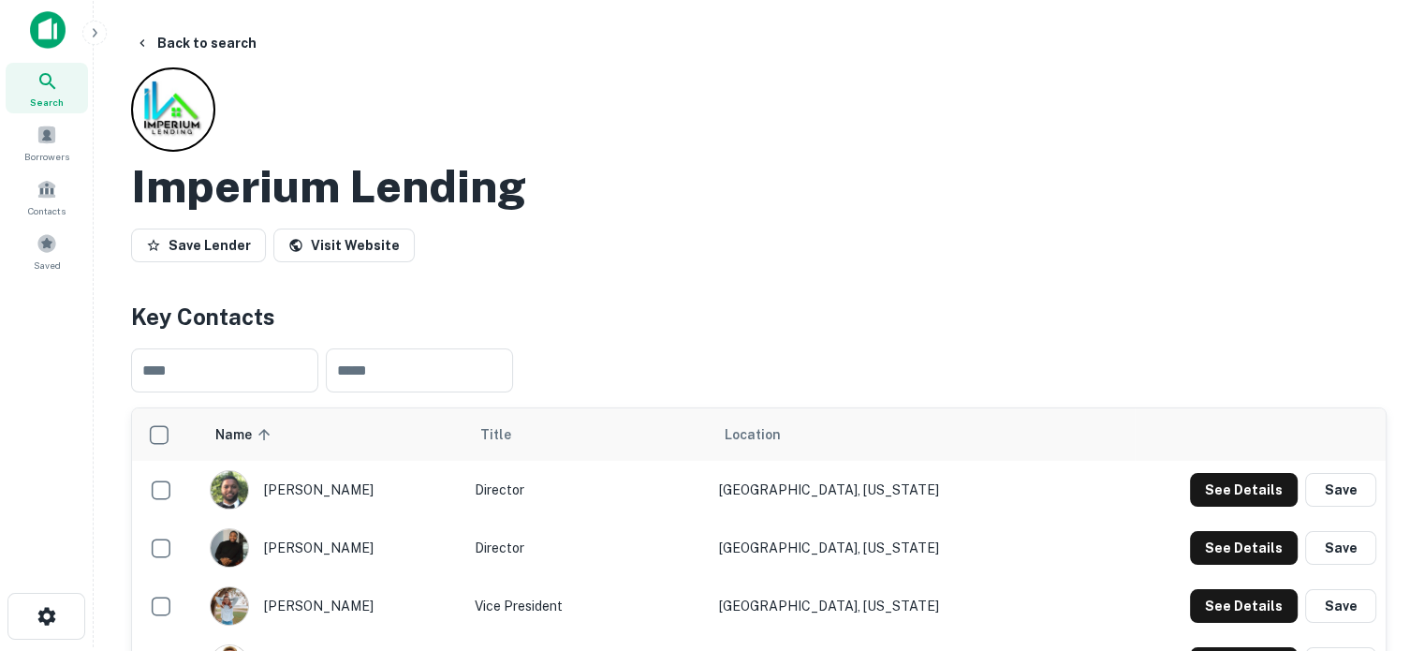
scroll to position [0, 0]
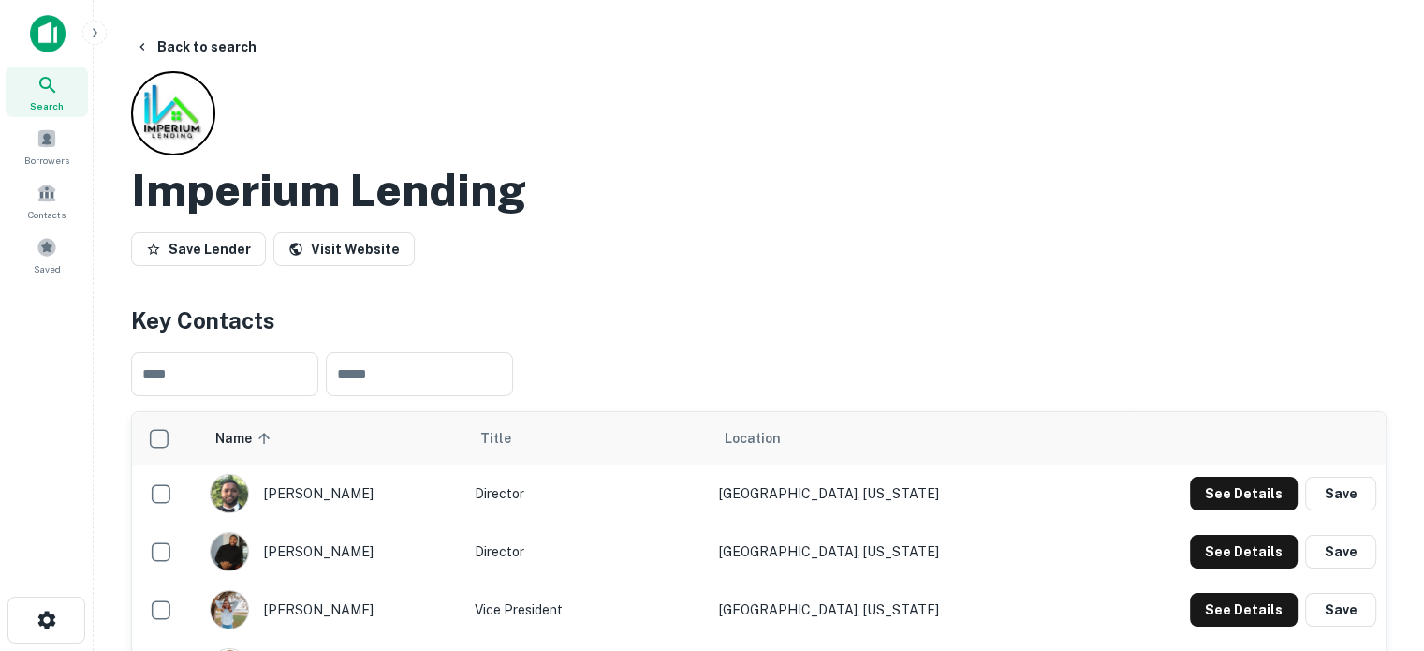
click at [67, 90] on div "Search" at bounding box center [47, 91] width 82 height 51
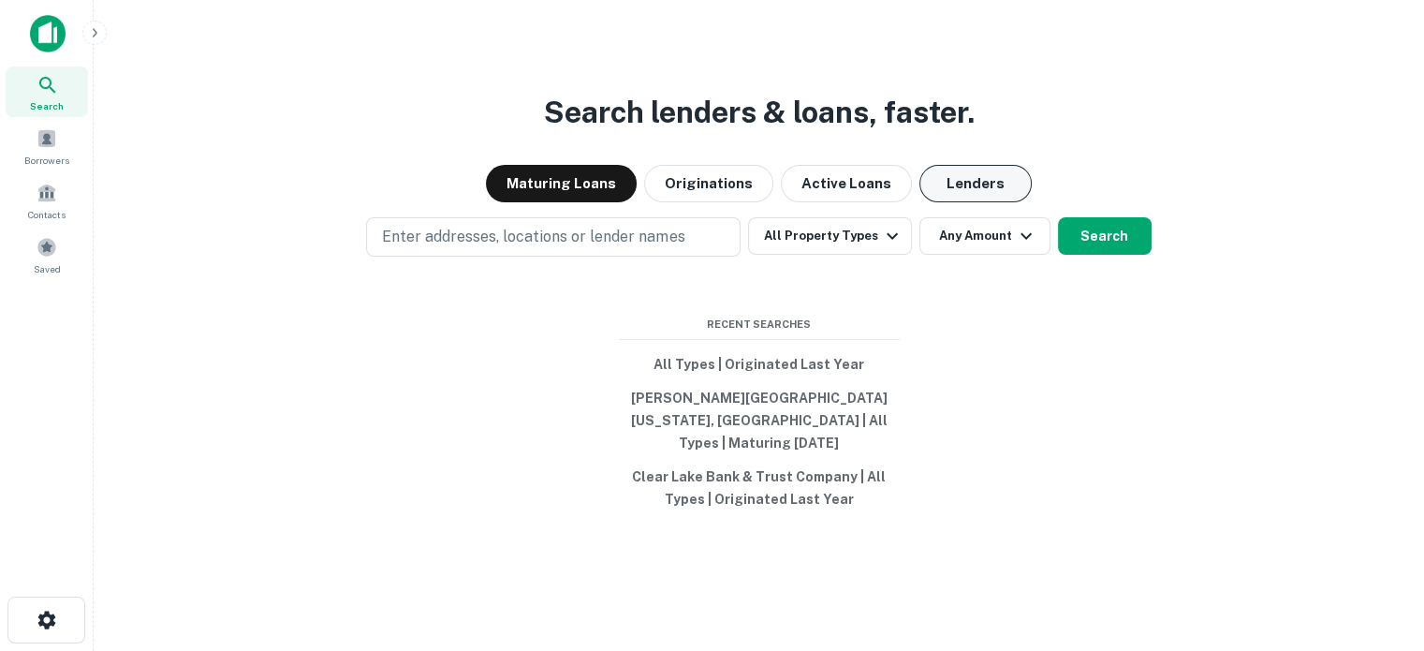
click at [999, 201] on button "Lenders" at bounding box center [975, 183] width 112 height 37
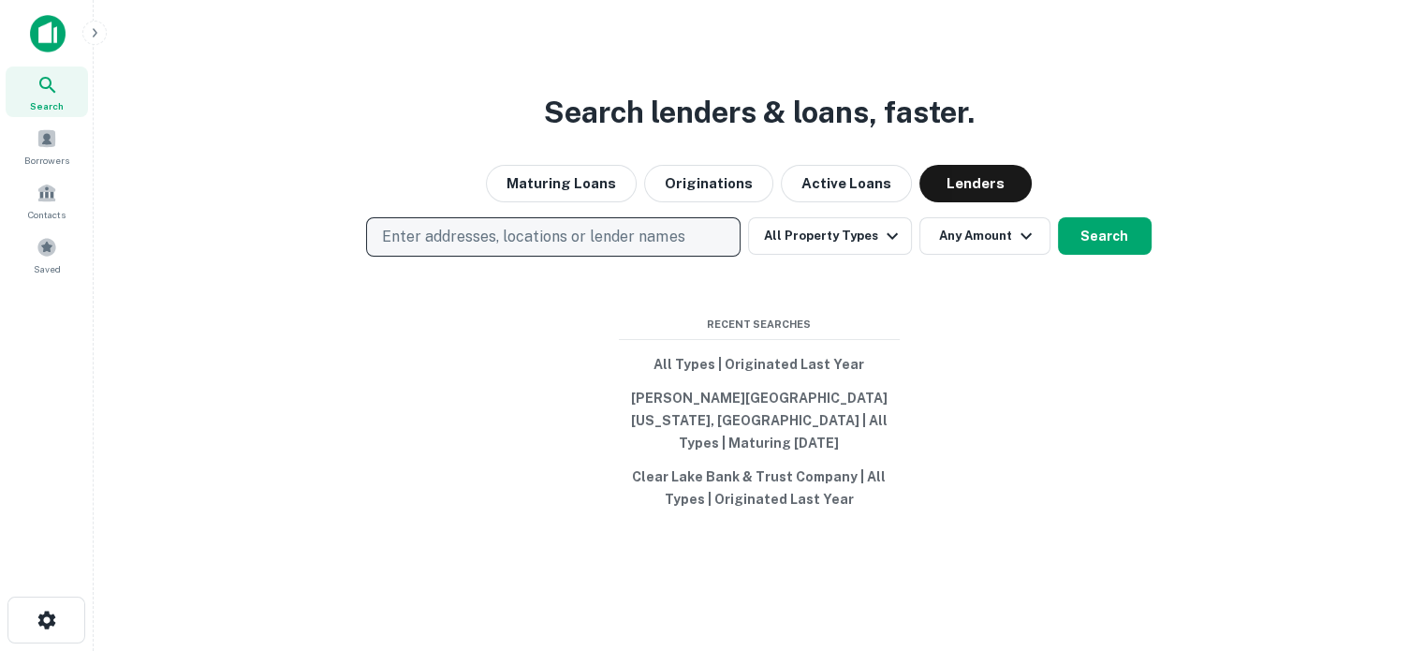
click at [607, 235] on button "Enter addresses, locations or lender names" at bounding box center [553, 236] width 375 height 39
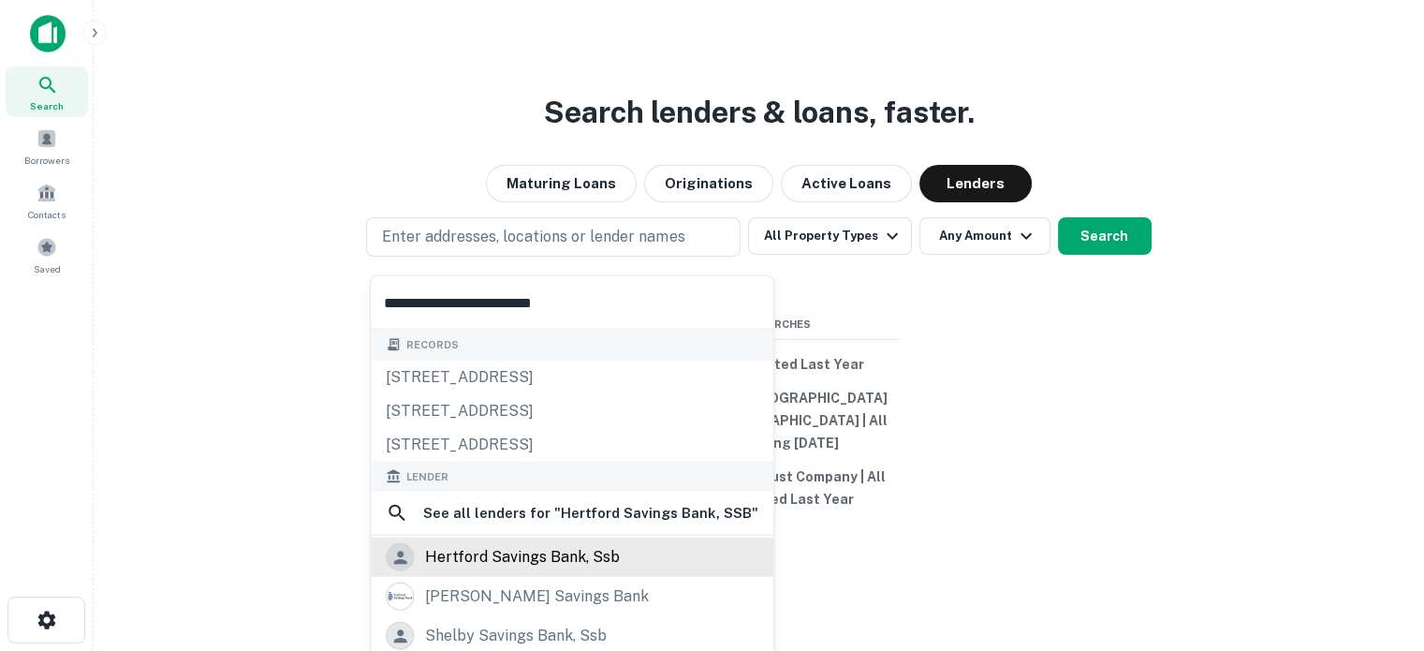
type input "**********"
click at [486, 561] on div "hertford savings bank, ssb" at bounding box center [522, 557] width 195 height 28
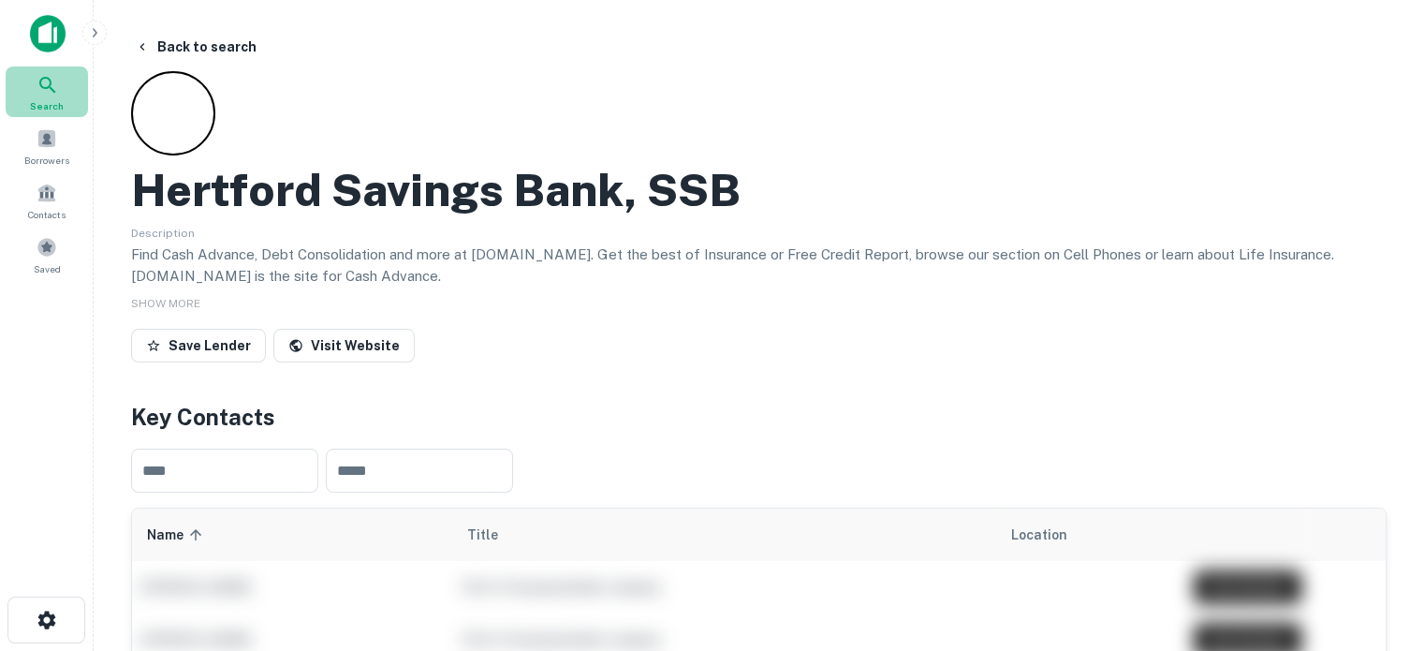
click at [62, 92] on div "Search" at bounding box center [47, 91] width 82 height 51
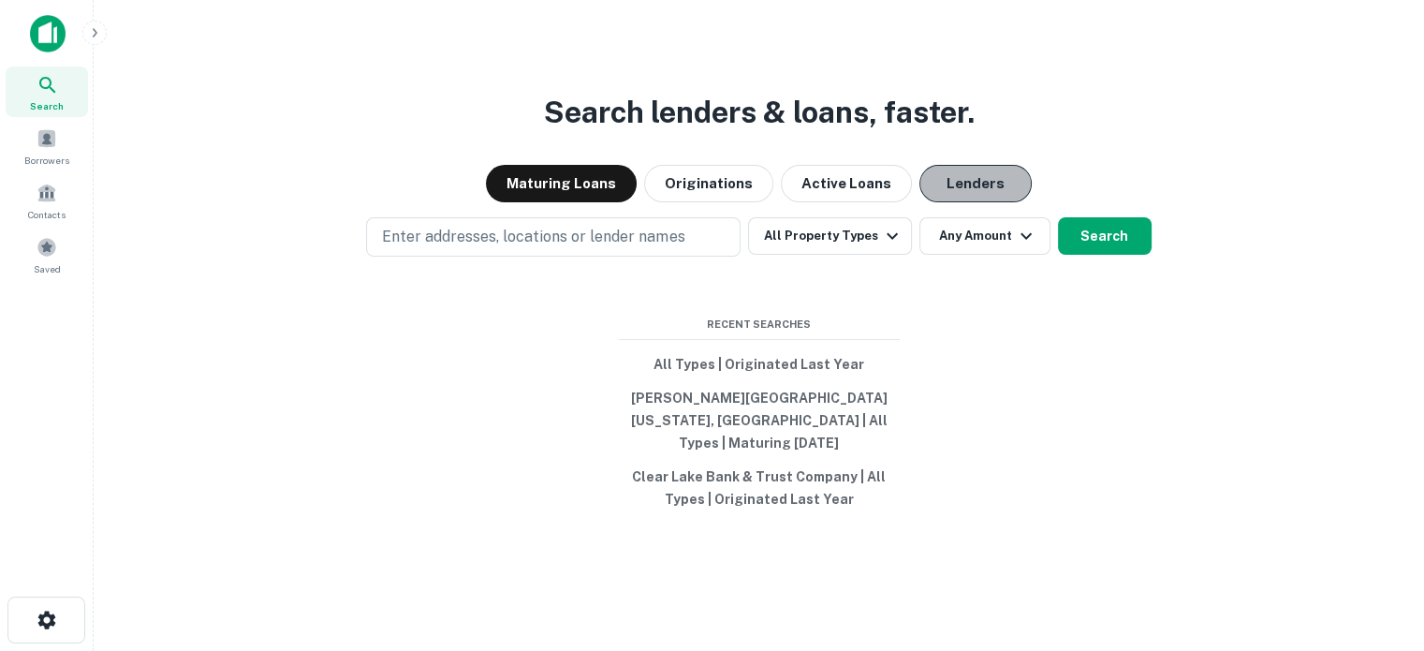
click at [978, 202] on button "Lenders" at bounding box center [975, 183] width 112 height 37
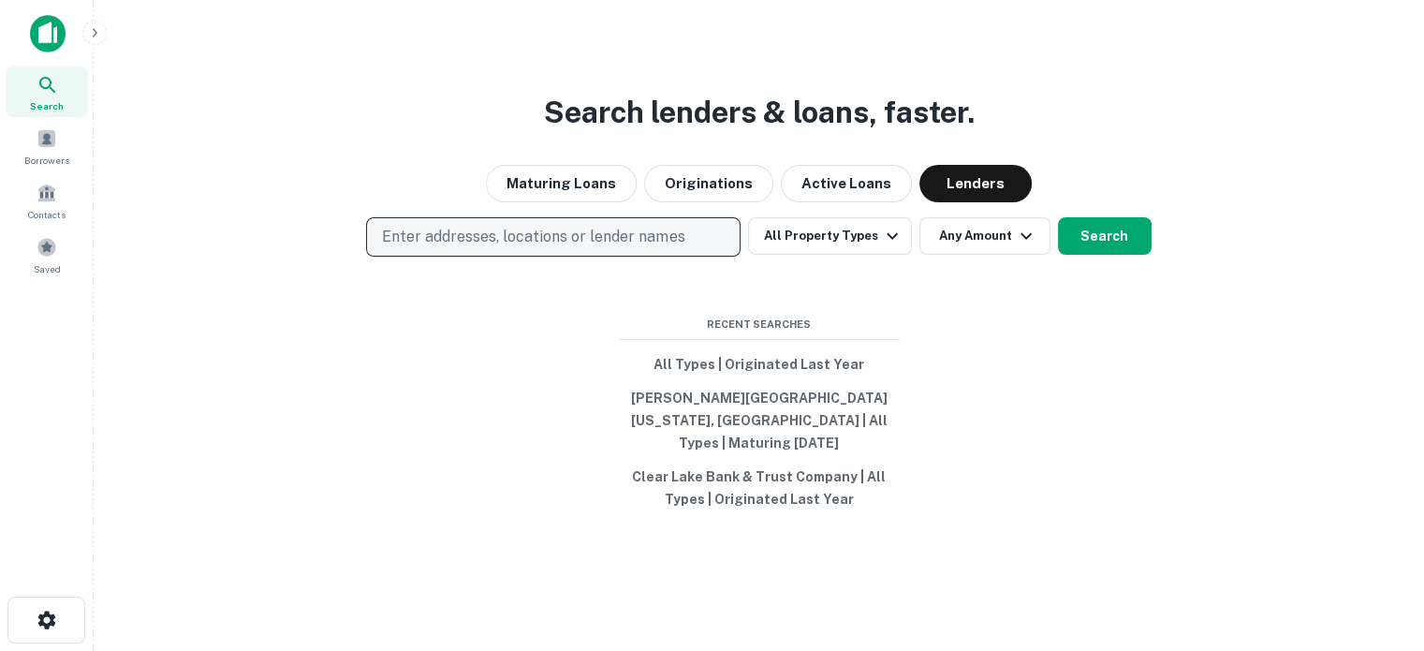
click at [487, 248] on p "Enter addresses, locations or lender names" at bounding box center [533, 237] width 302 height 22
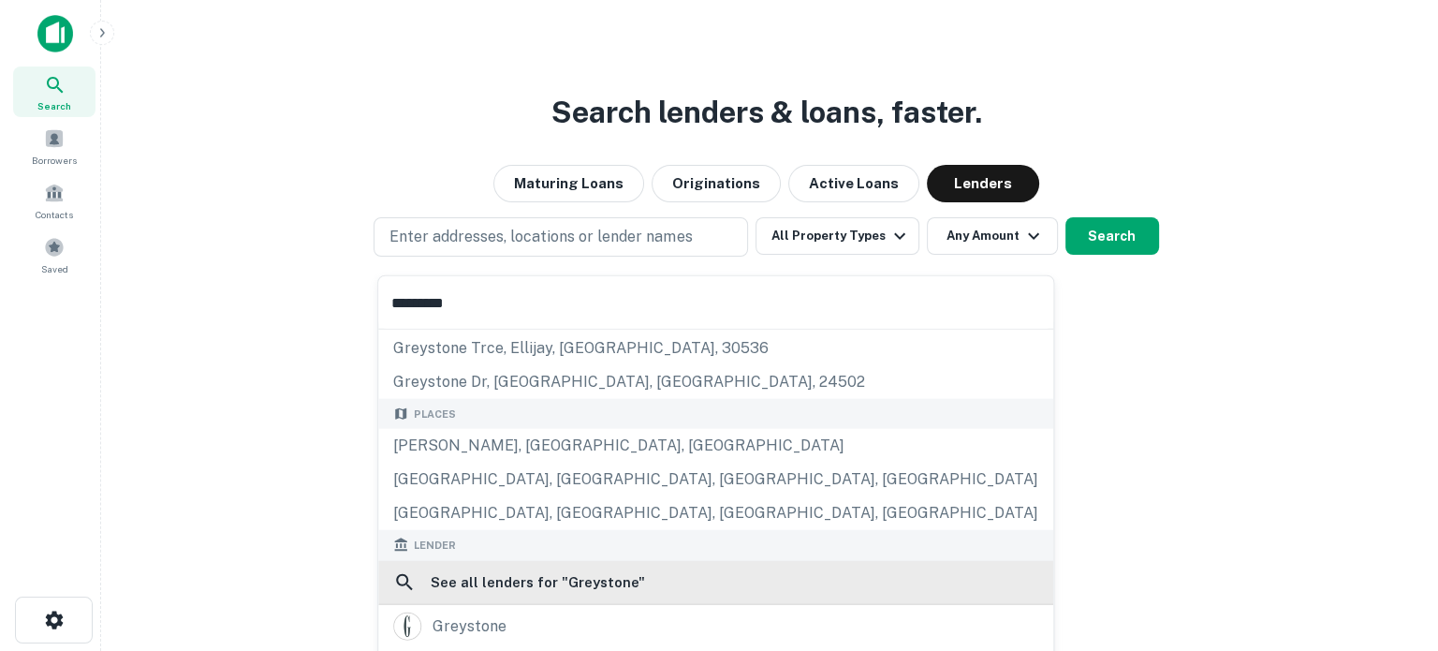
scroll to position [94, 0]
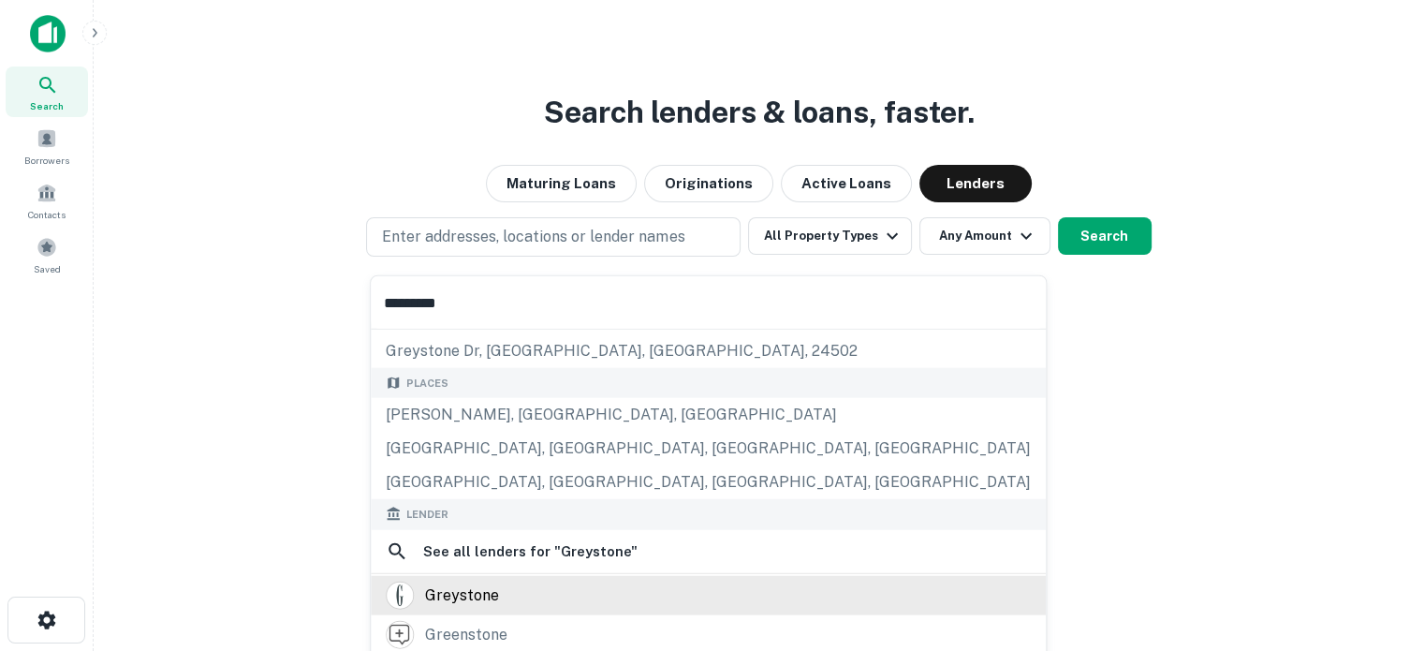
type input "*********"
click at [452, 587] on div "greystone" at bounding box center [462, 595] width 74 height 28
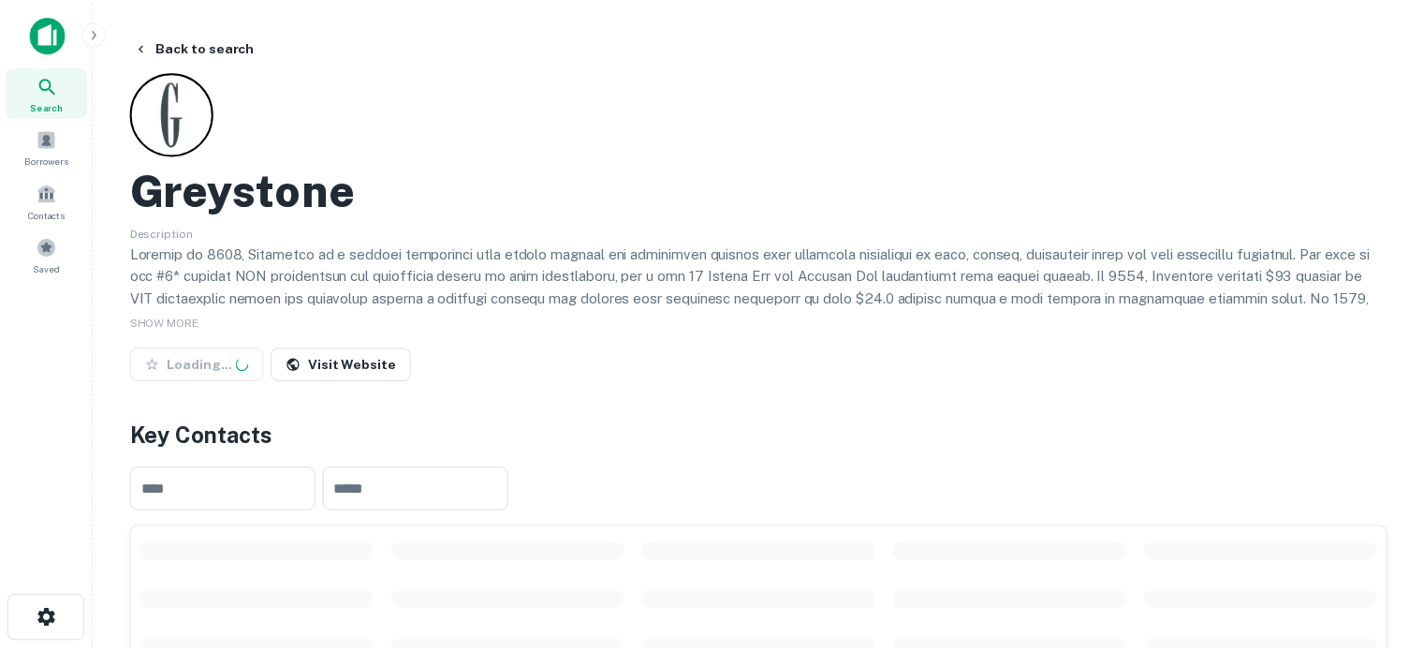
scroll to position [281, 0]
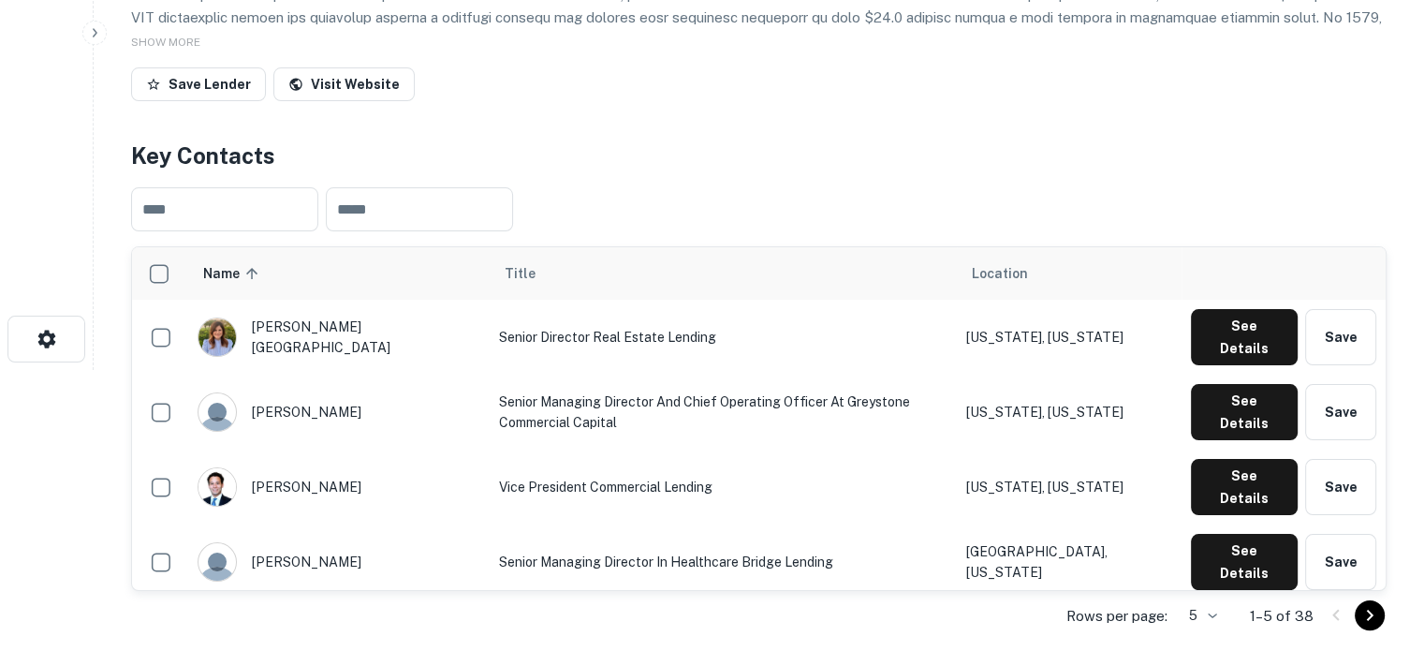
click at [1191, 370] on body "Search Borrowers Contacts Saved Back to search Greystone Description SHOW MORE …" at bounding box center [712, 44] width 1424 height 651
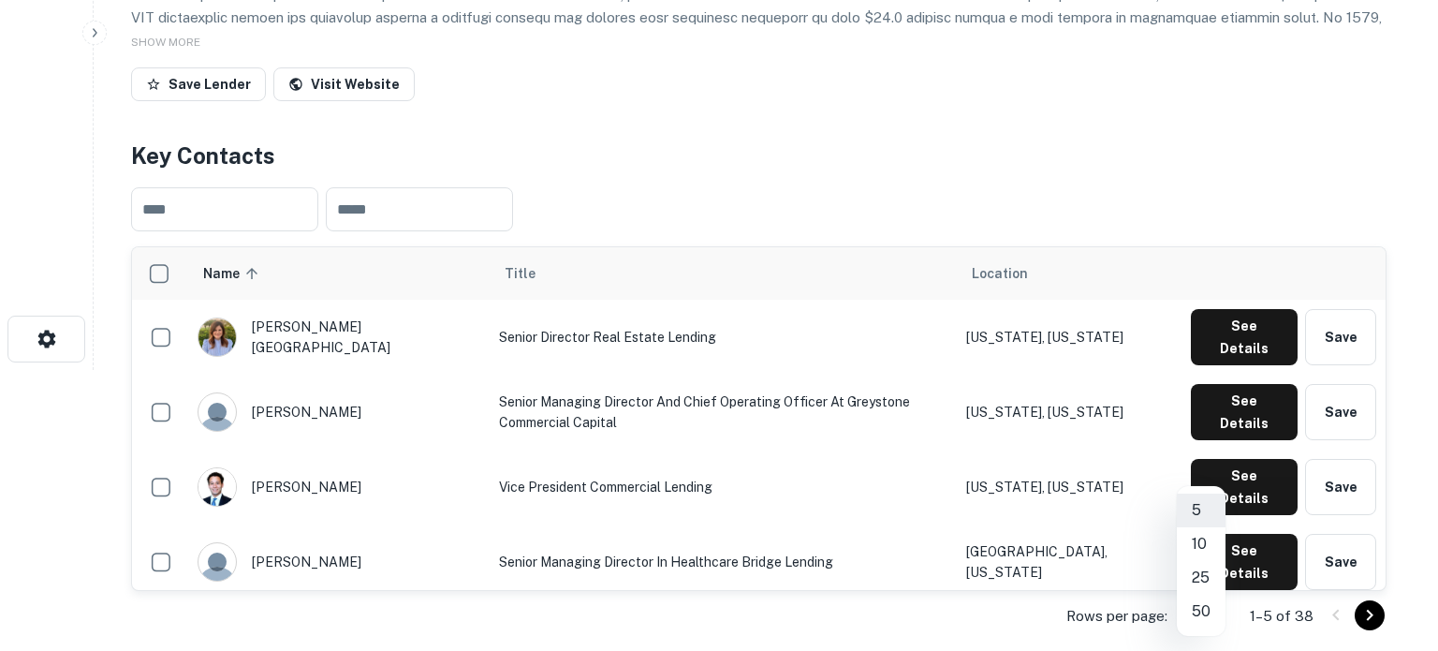
click at [1198, 604] on li "50" at bounding box center [1201, 612] width 49 height 34
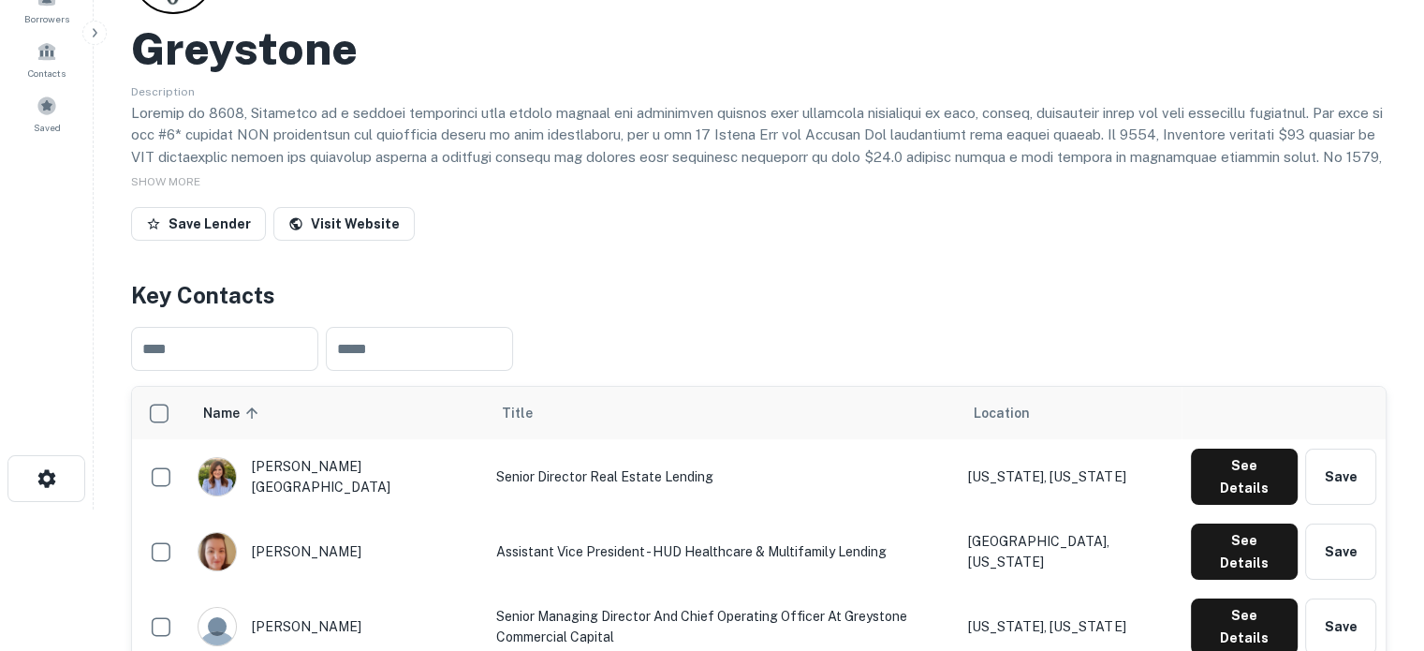
scroll to position [0, 0]
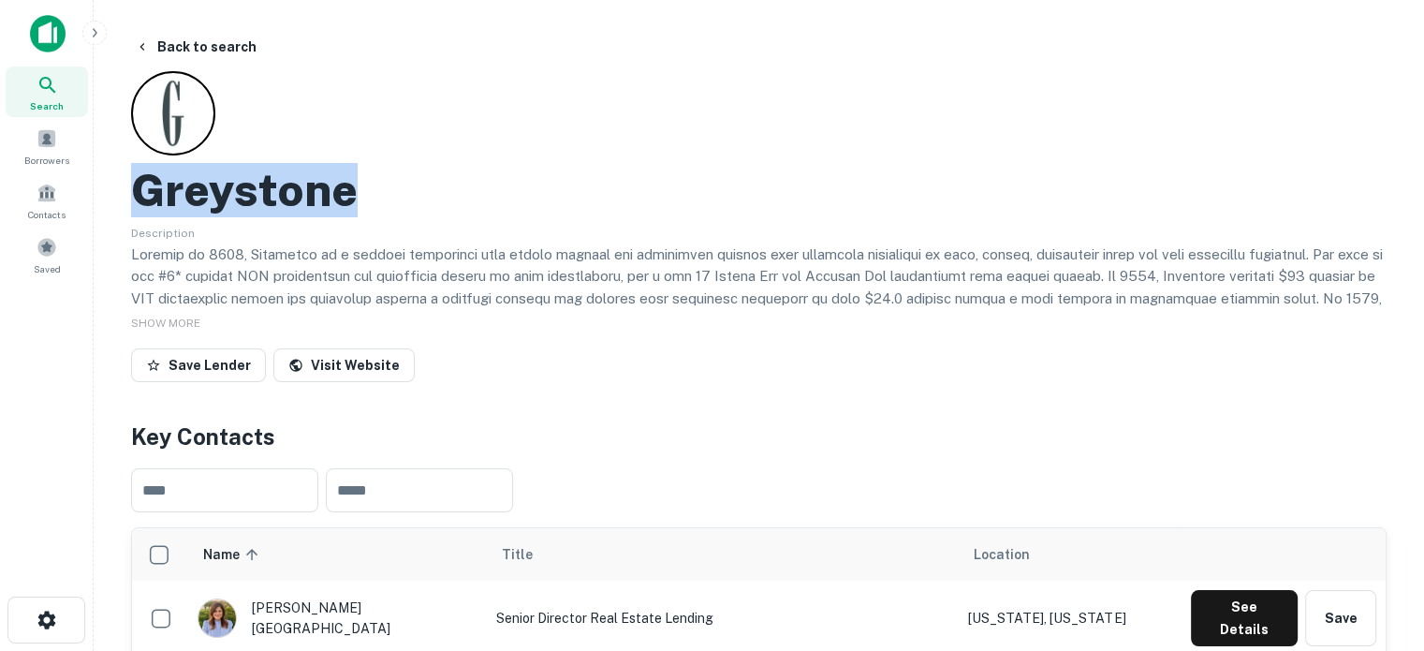
drag, startPoint x: 132, startPoint y: 195, endPoint x: 401, endPoint y: 194, distance: 268.7
click at [401, 194] on div "Greystone" at bounding box center [759, 190] width 1256 height 54
copy h2 "Greystone"
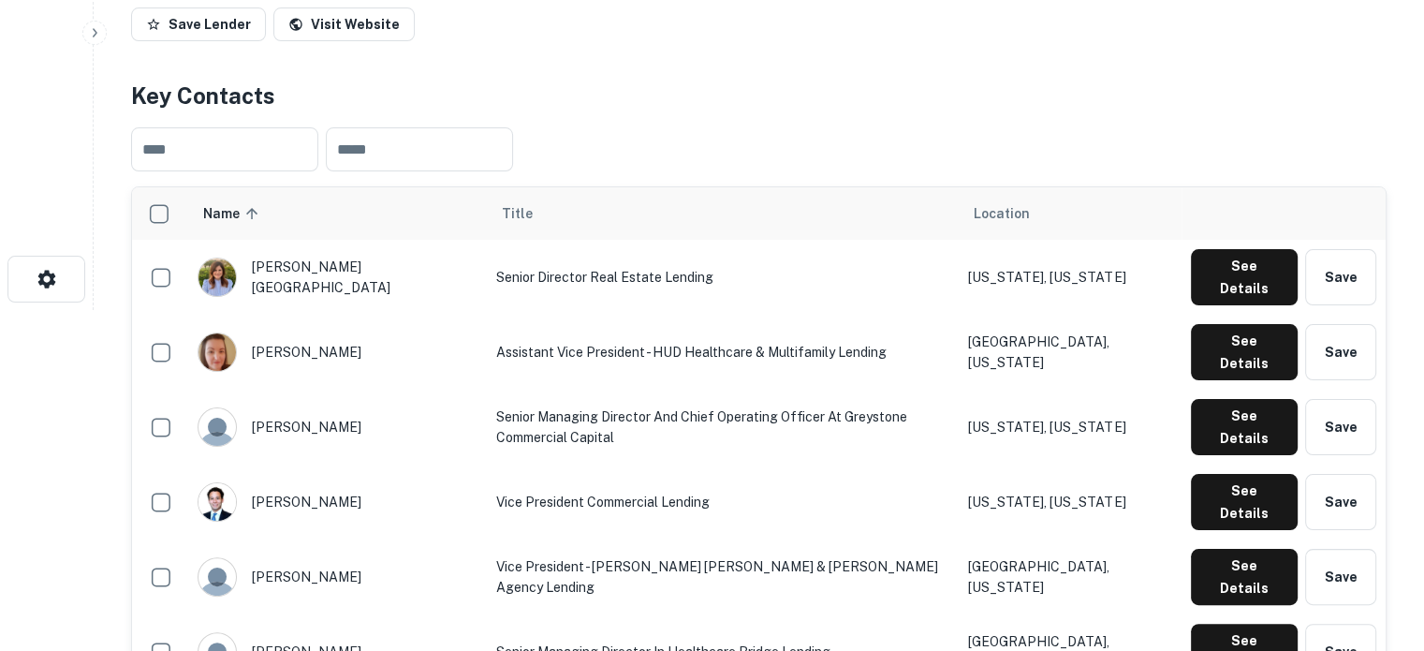
scroll to position [375, 0]
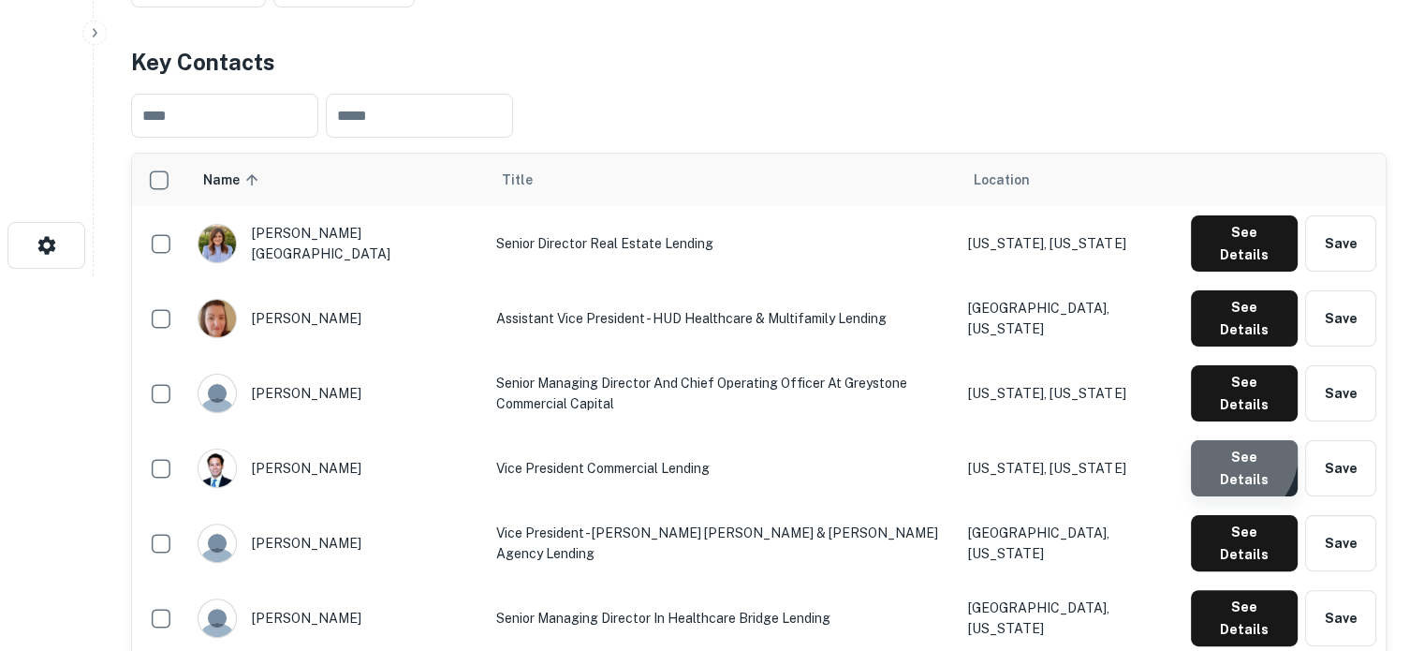
click at [1223, 440] on button "See Details" at bounding box center [1244, 468] width 107 height 56
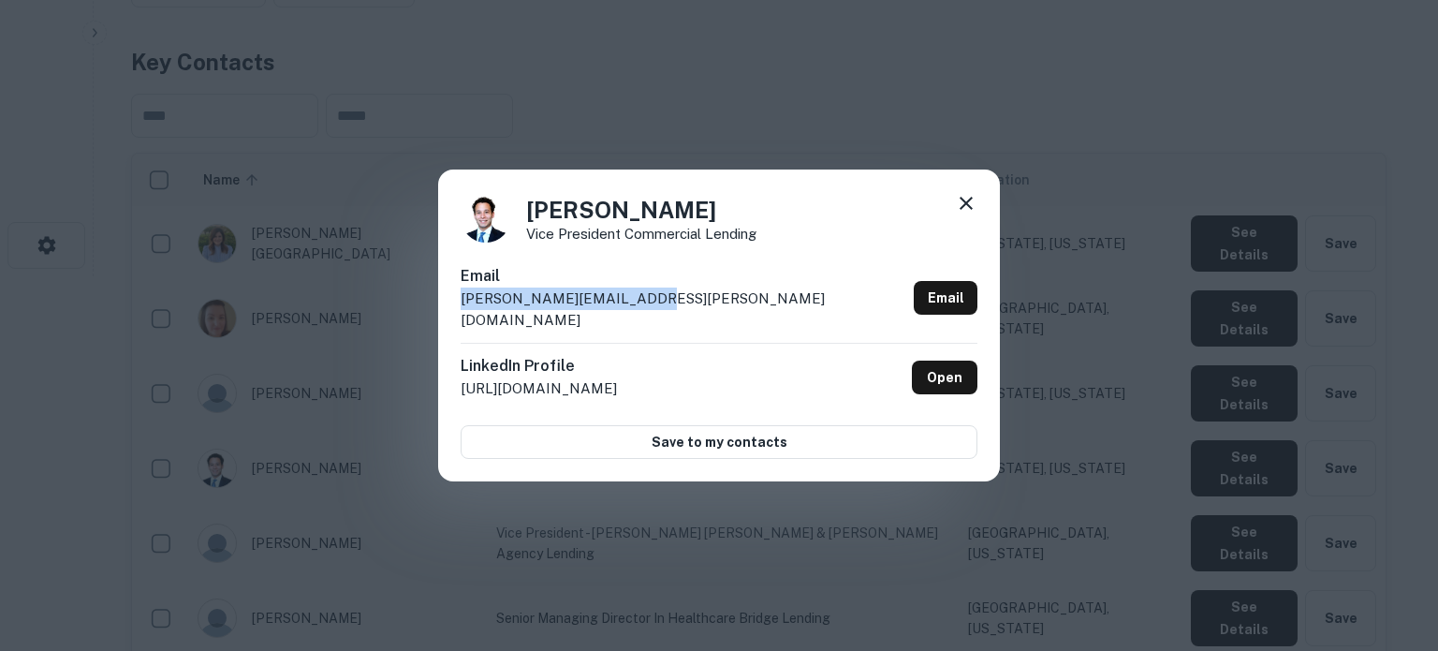
drag, startPoint x: 454, startPoint y: 318, endPoint x: 660, endPoint y: 316, distance: 206.0
click at [660, 316] on div "Justin Decter Vice President Commercial Lending Email justin.decter@greyco.com …" at bounding box center [719, 325] width 562 height 313
copy p "justin.decter@greyco.com"
click at [967, 214] on icon at bounding box center [966, 203] width 22 height 22
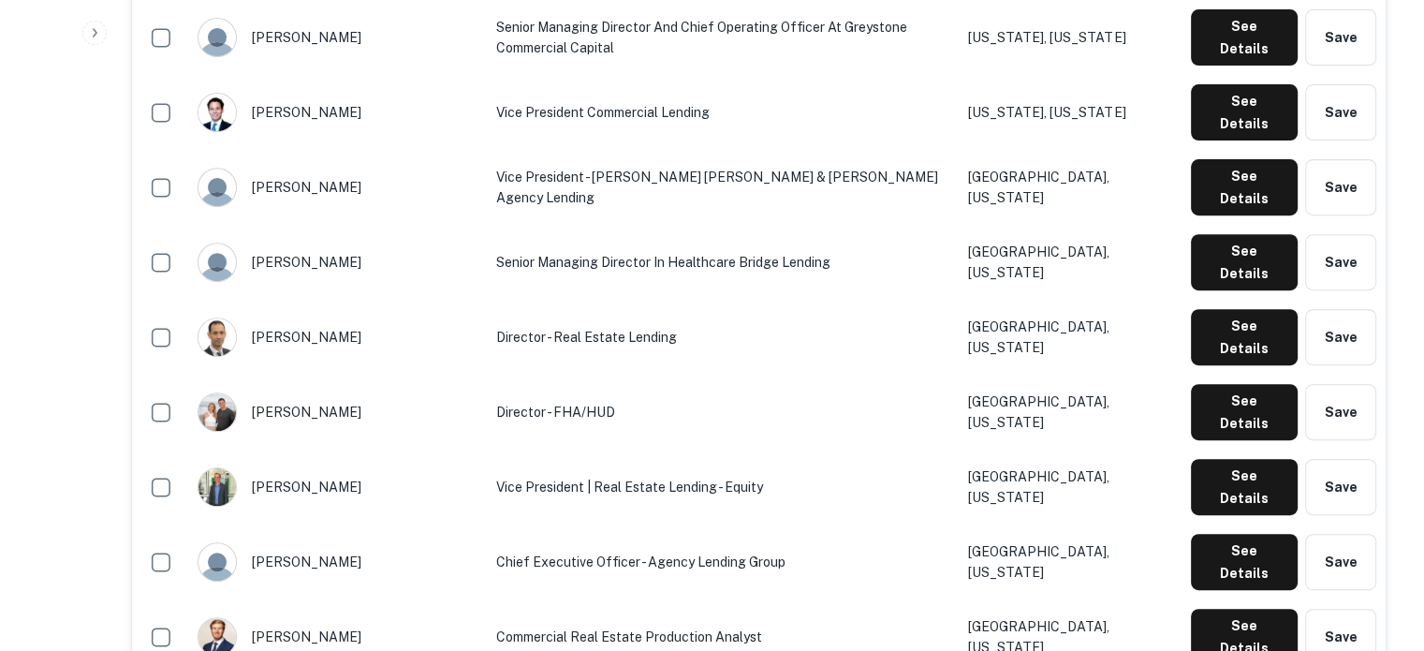
scroll to position [749, 0]
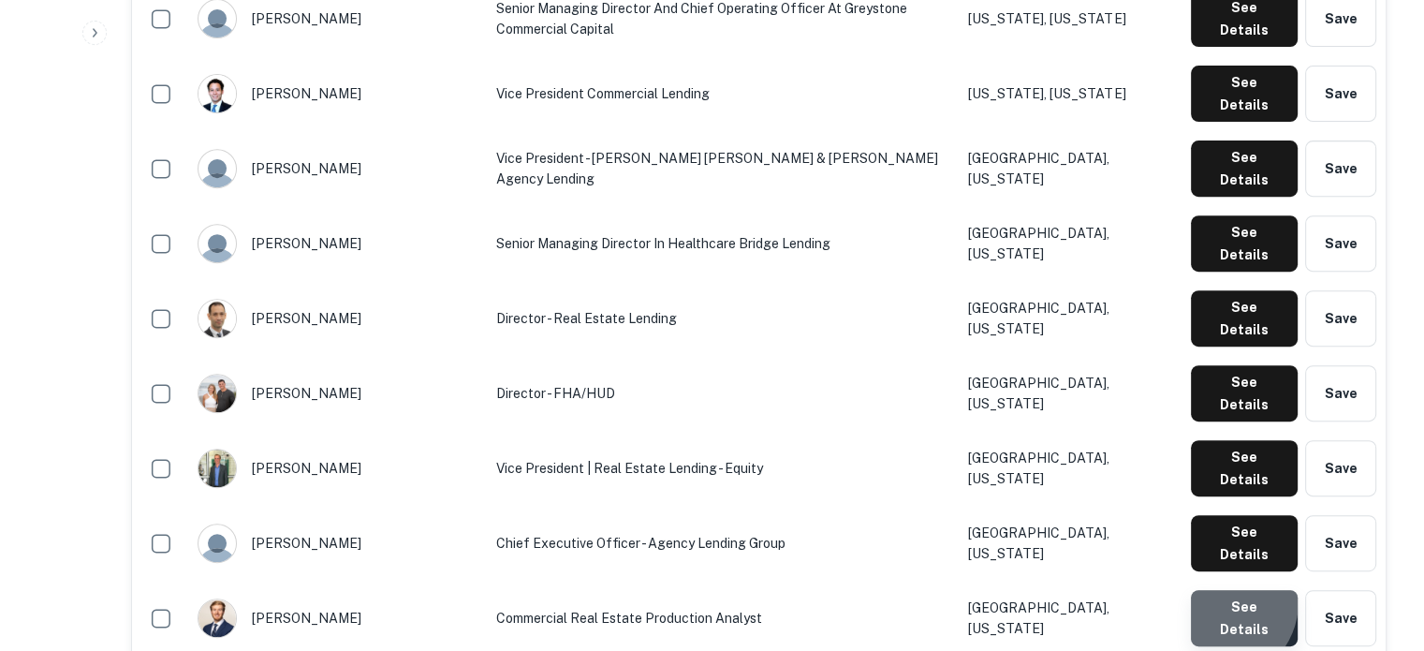
click at [1216, 590] on button "See Details" at bounding box center [1244, 618] width 107 height 56
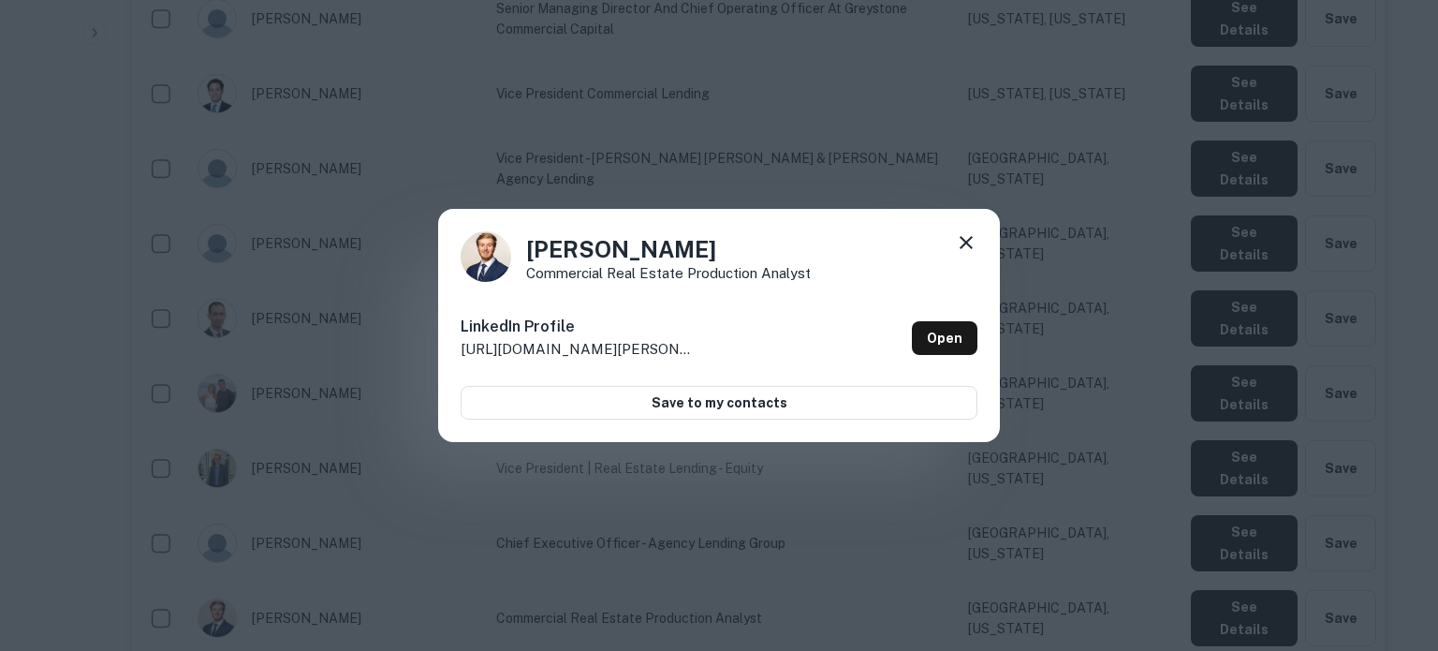
click at [964, 238] on icon at bounding box center [966, 242] width 22 height 22
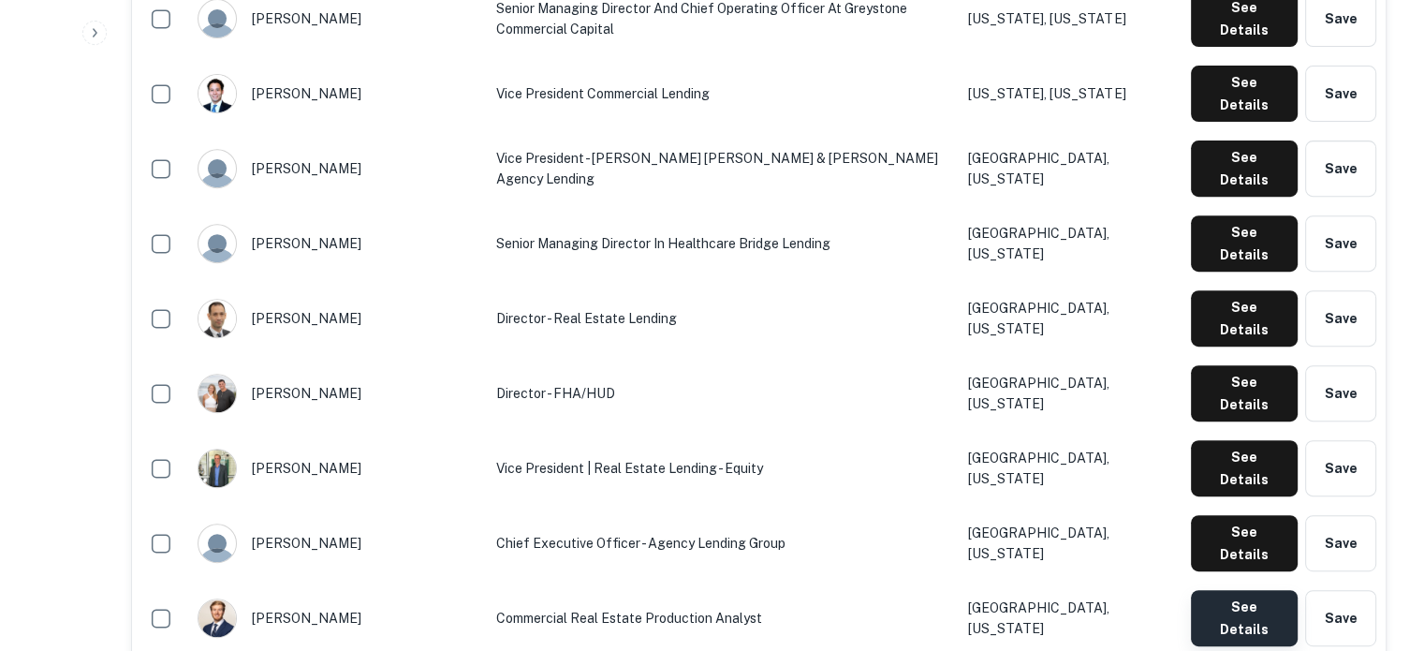
click at [1205, 590] on button "See Details" at bounding box center [1244, 618] width 107 height 56
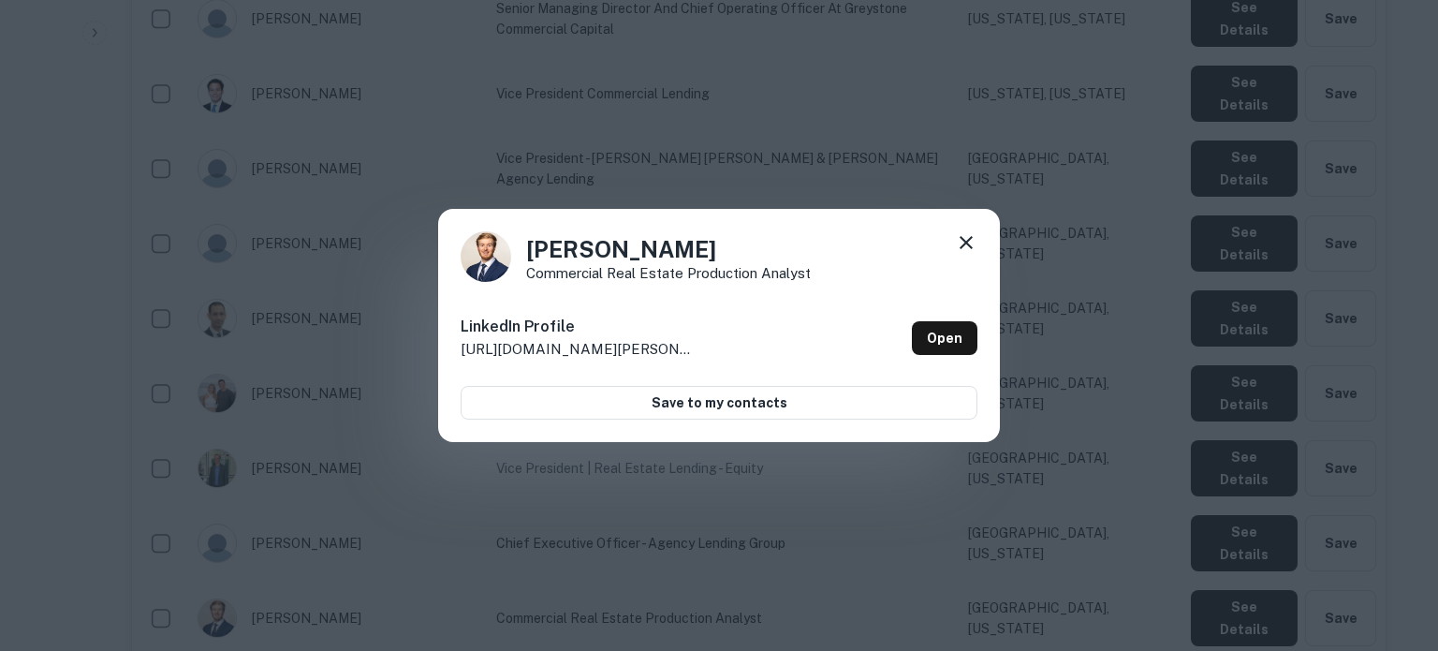
click at [964, 250] on icon at bounding box center [966, 242] width 22 height 22
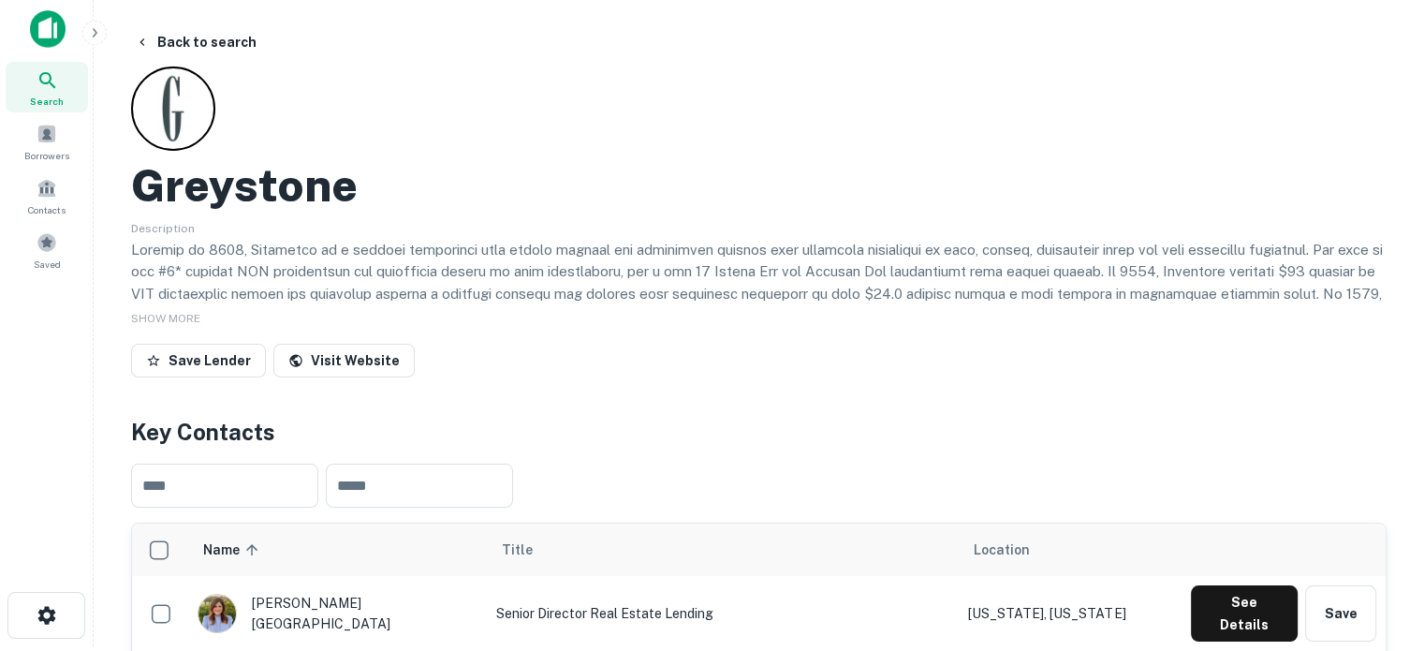
scroll to position [0, 0]
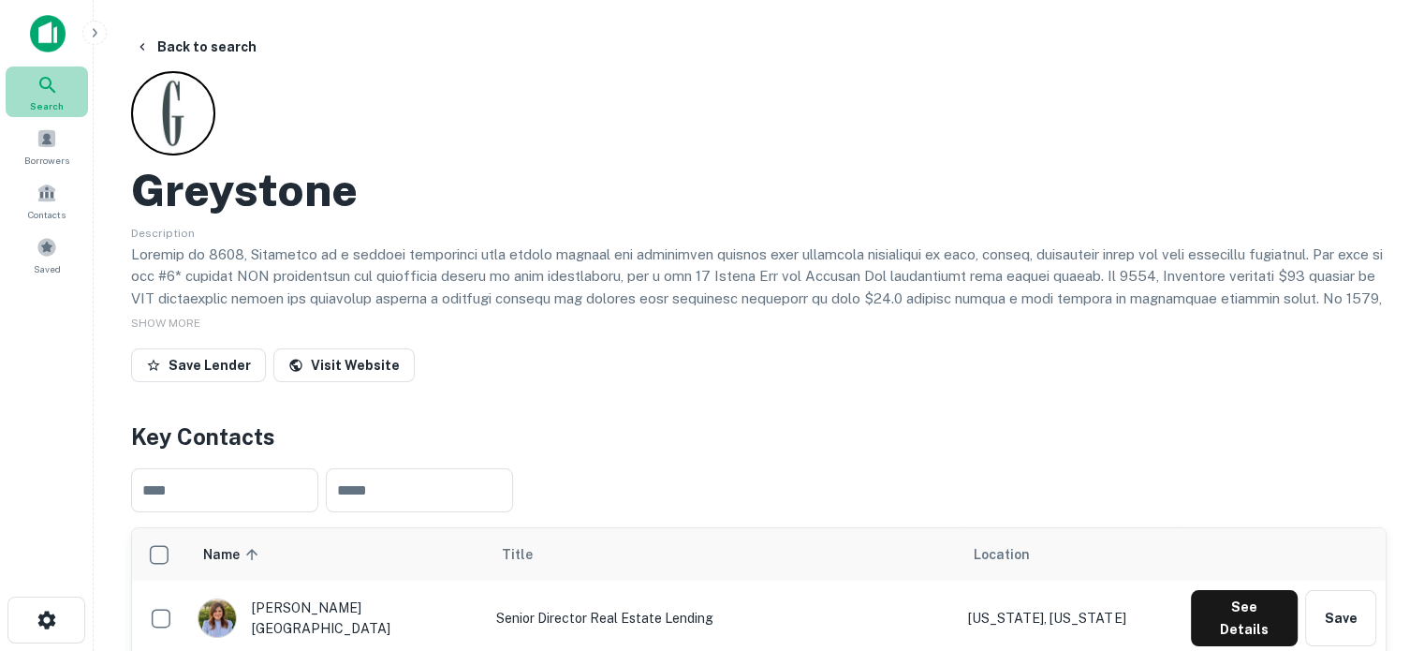
click at [56, 81] on icon at bounding box center [48, 85] width 22 height 22
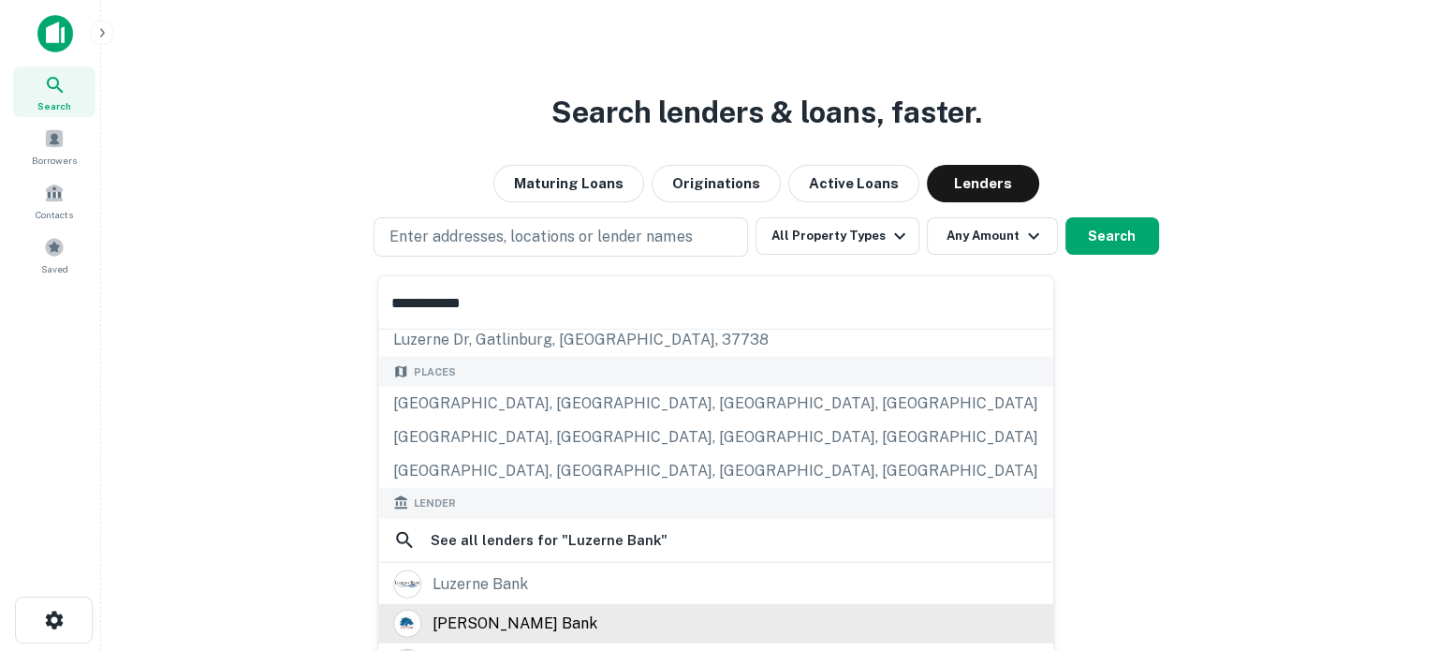
scroll to position [94, 0]
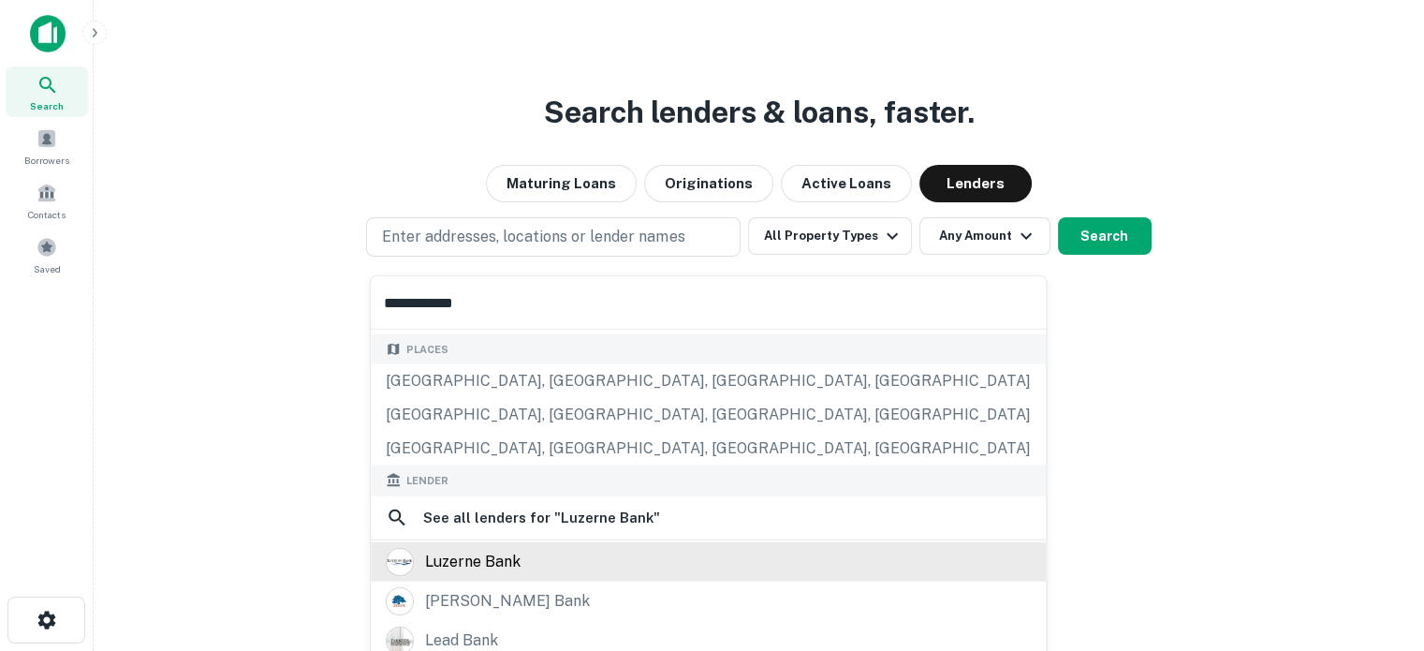
type input "**********"
click at [532, 565] on div "luzerne bank" at bounding box center [708, 561] width 645 height 28
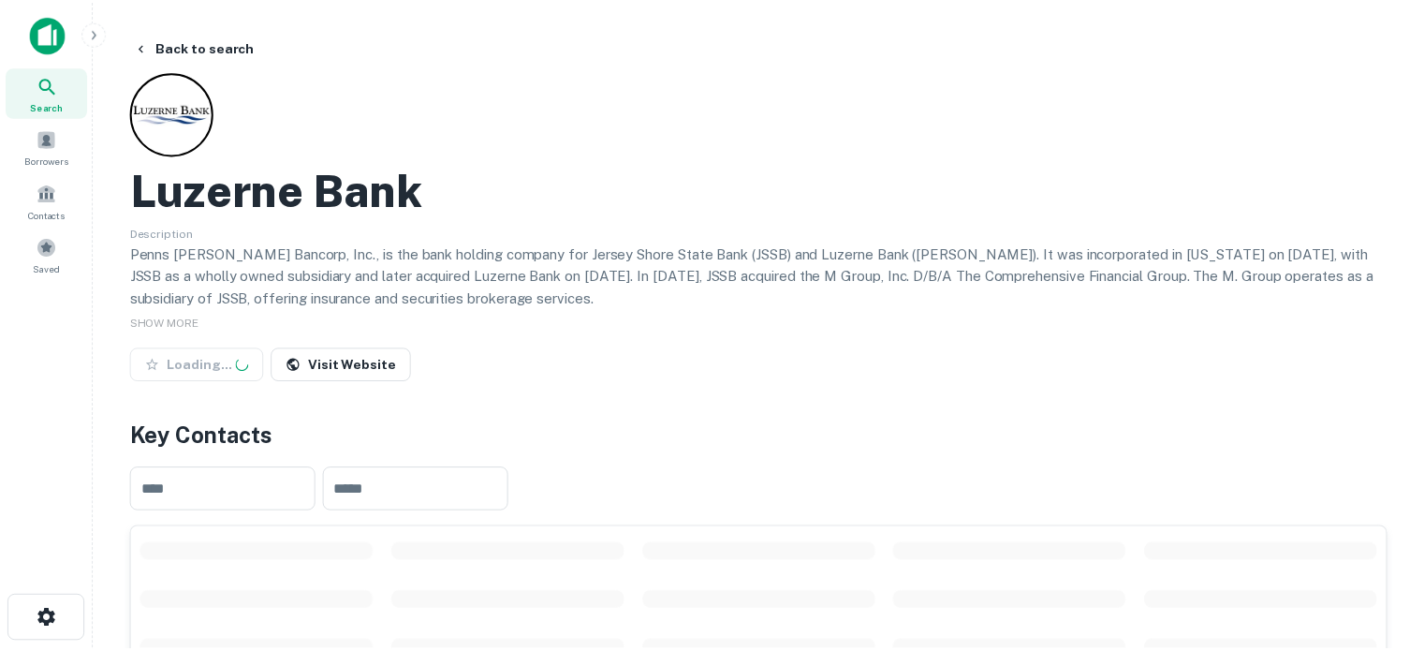
scroll to position [281, 0]
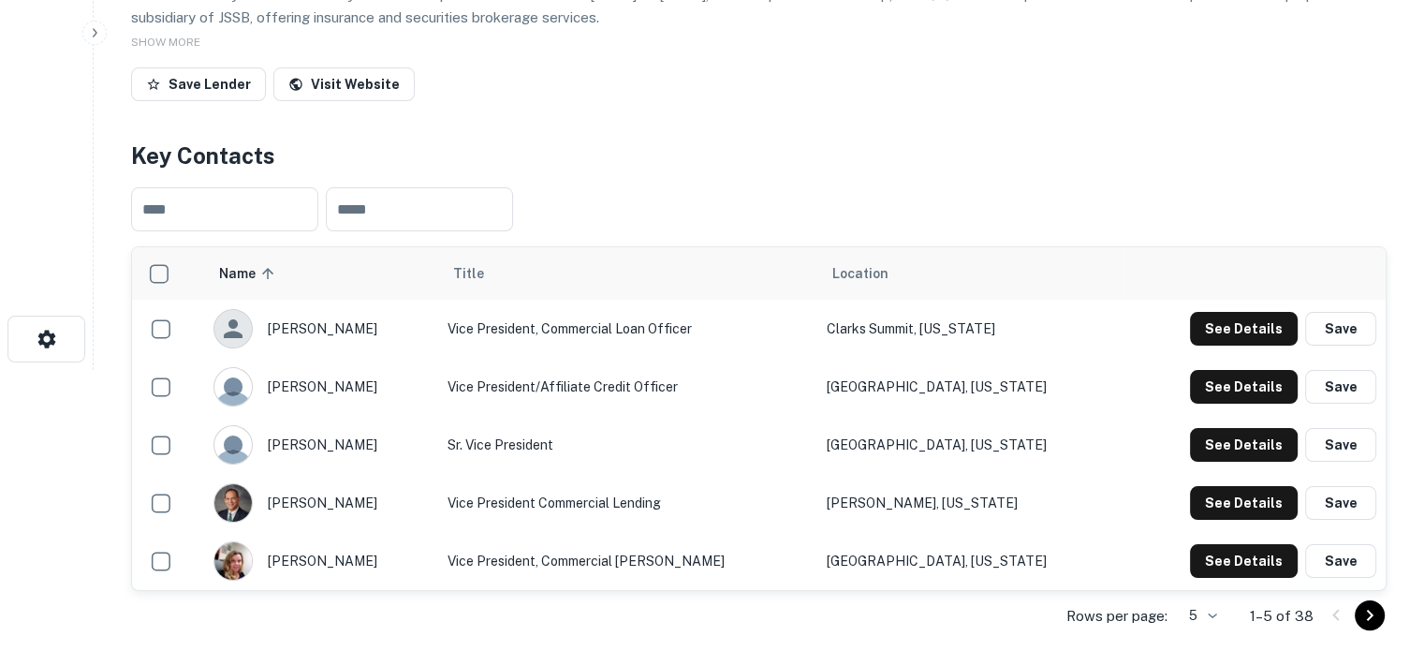
click at [1214, 370] on body "Search Borrowers Contacts Saved Back to search Luzerne Bank Description Penns […" at bounding box center [712, 44] width 1424 height 651
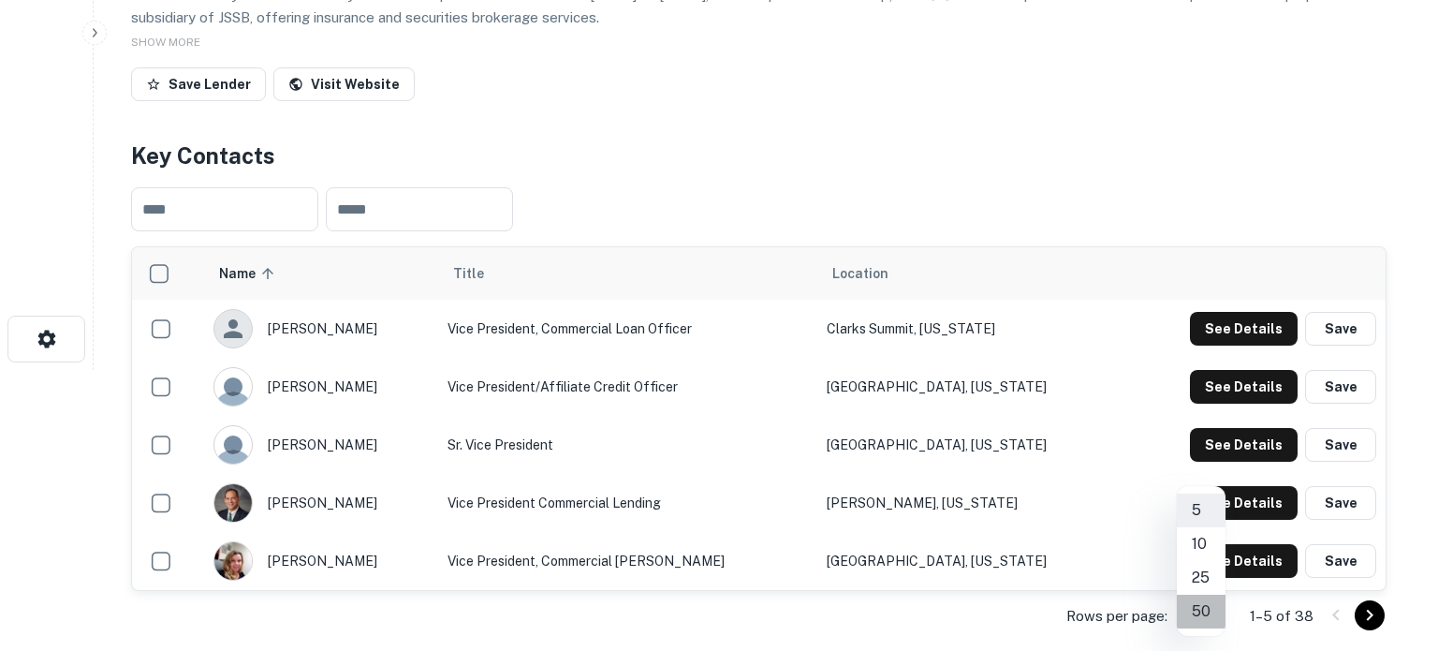
click at [1214, 612] on li "50" at bounding box center [1201, 612] width 49 height 34
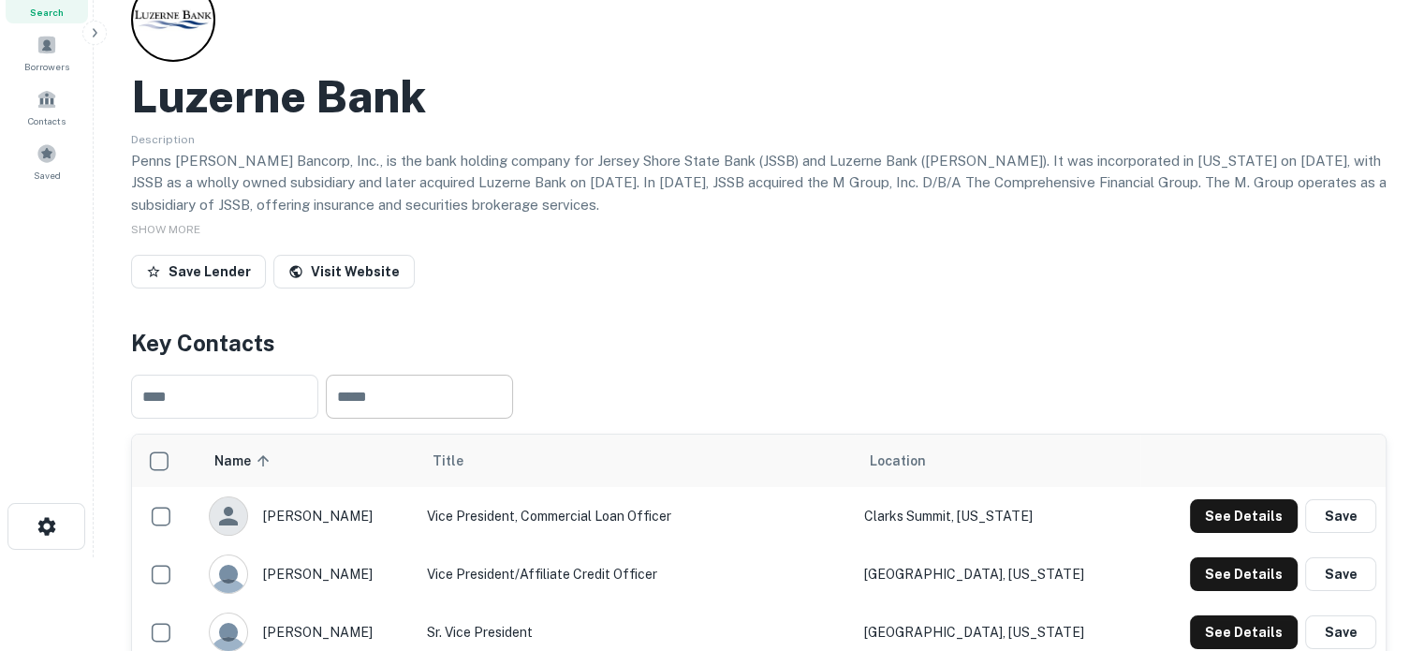
scroll to position [0, 0]
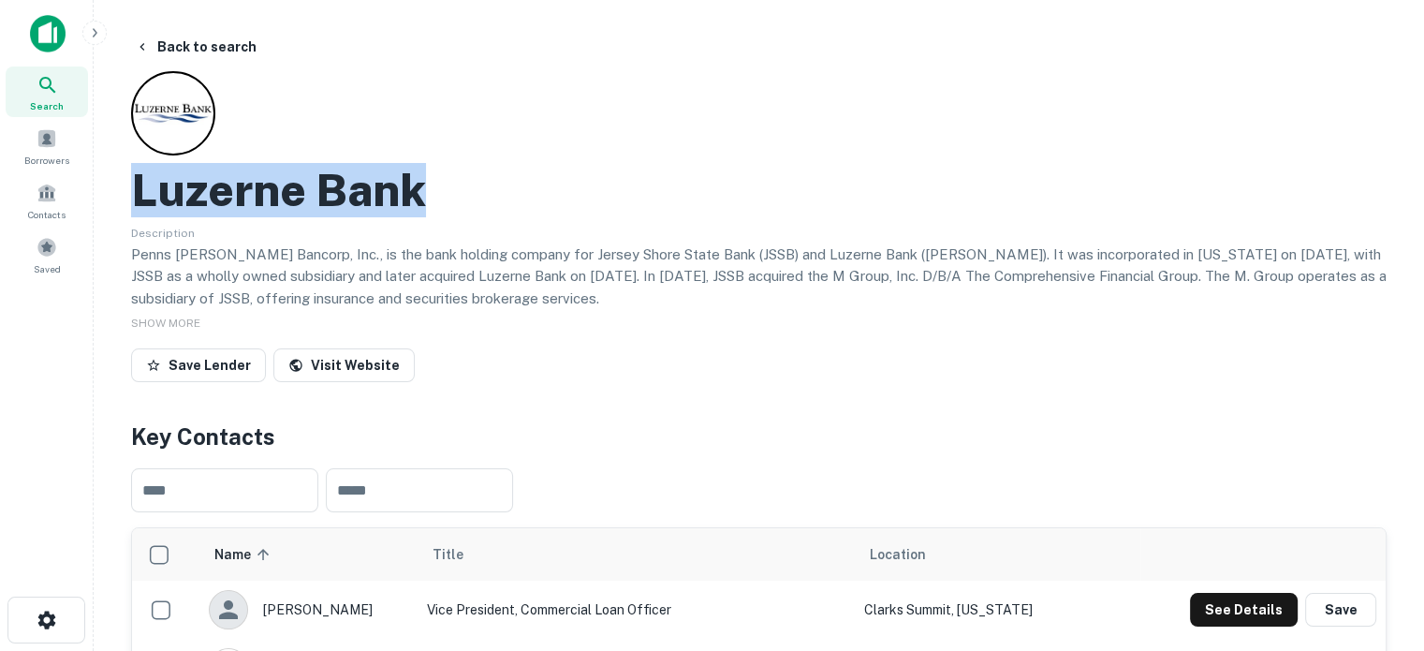
drag, startPoint x: 133, startPoint y: 190, endPoint x: 478, endPoint y: 183, distance: 345.6
copy h2 "Luzerne Bank"
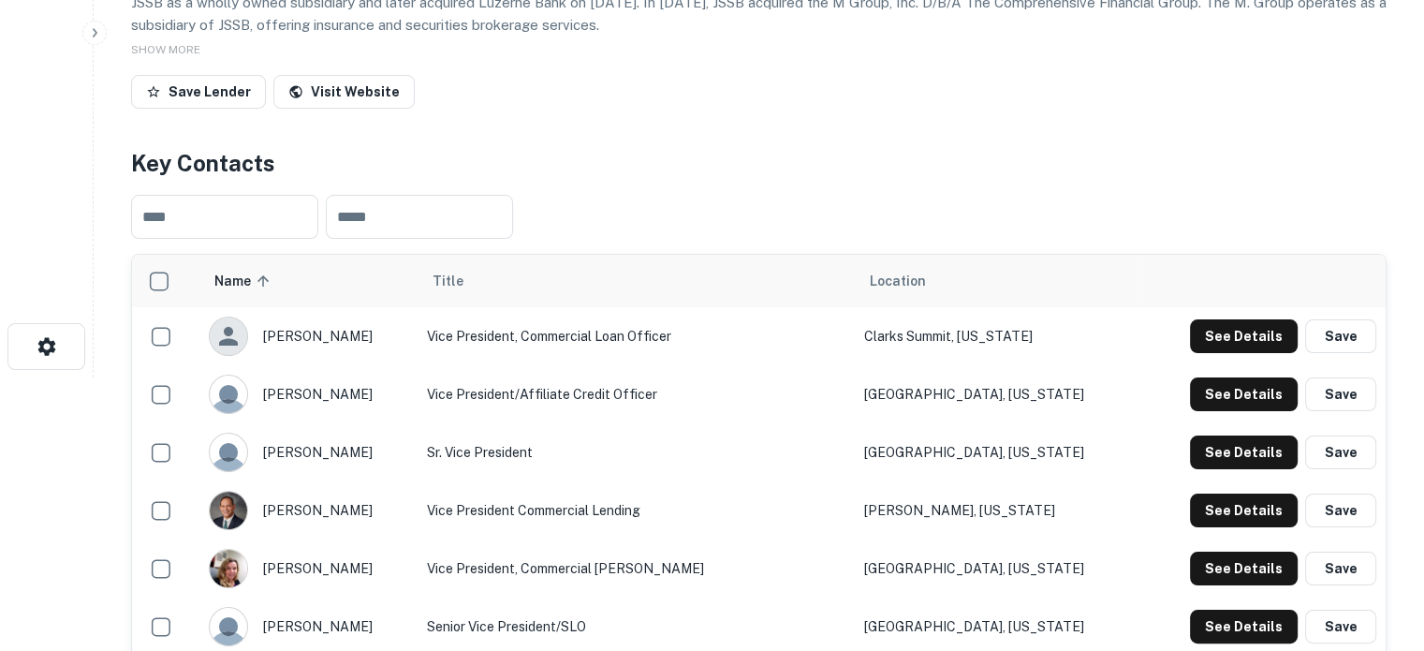
scroll to position [281, 0]
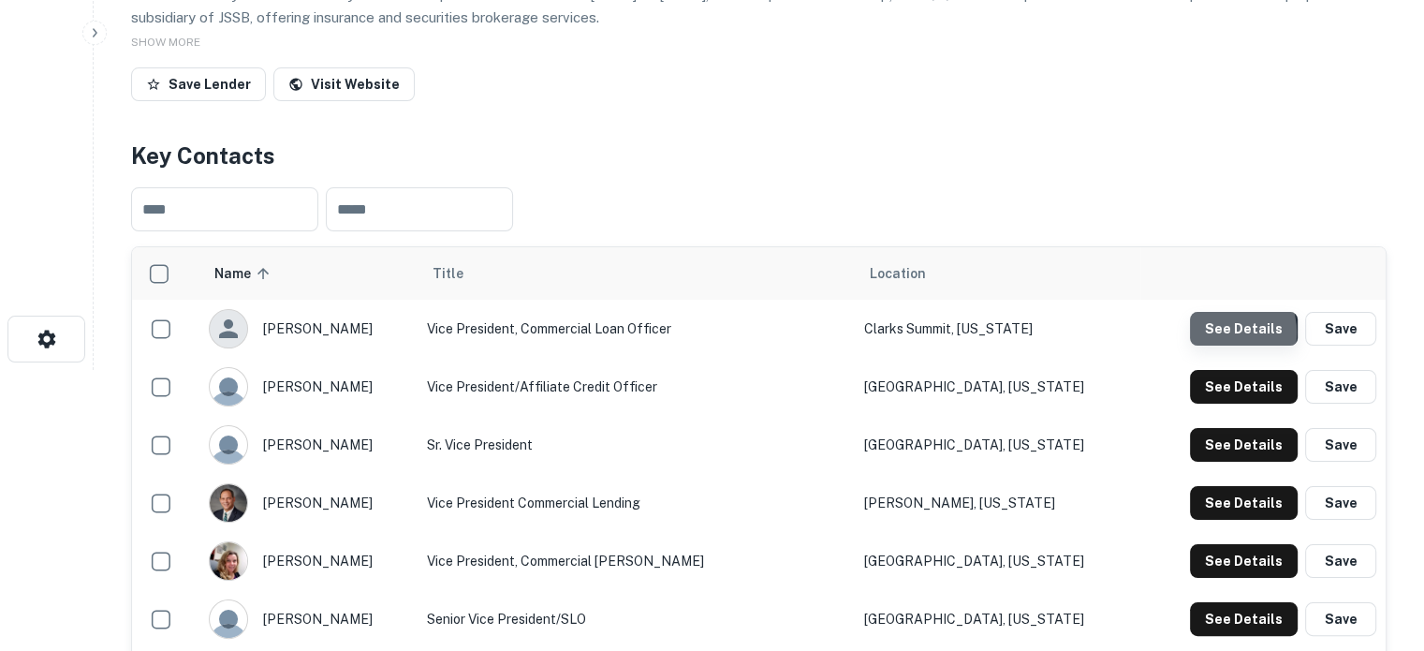
click at [1217, 333] on button "See Details" at bounding box center [1244, 329] width 108 height 34
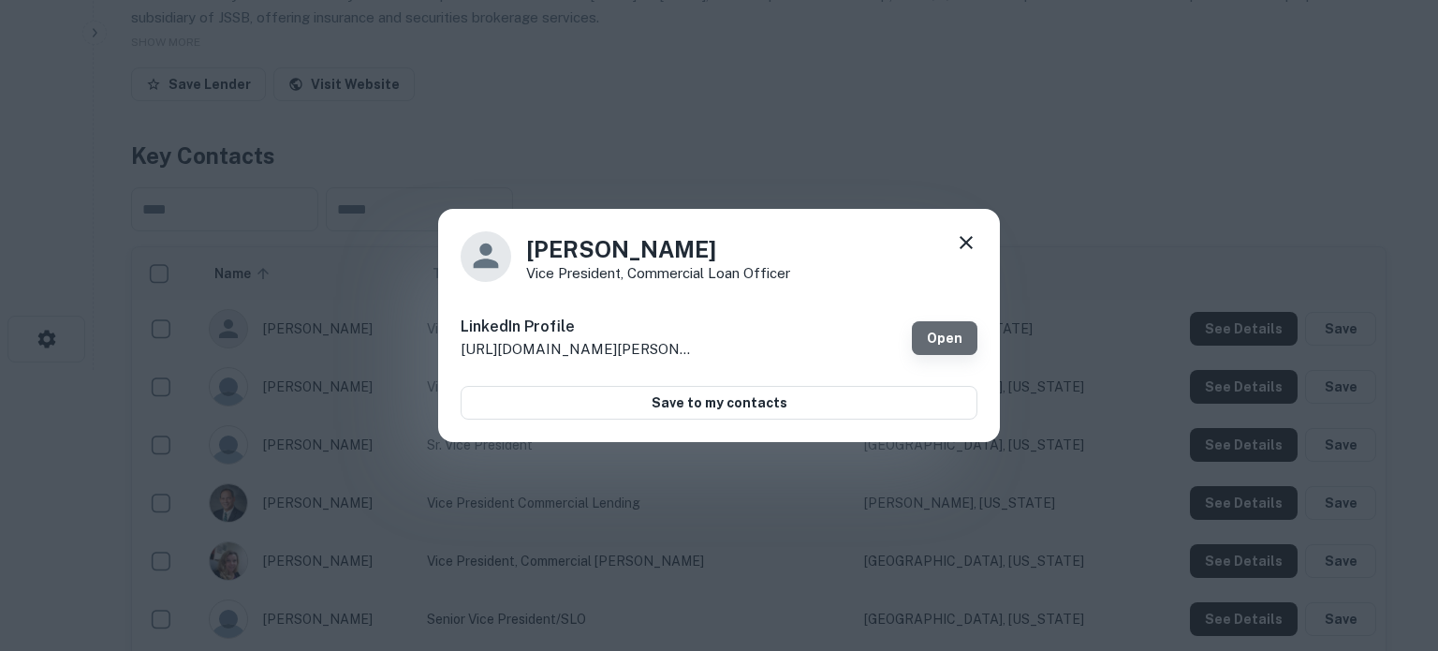
click at [955, 340] on link "Open" at bounding box center [945, 338] width 66 height 34
click at [969, 243] on icon at bounding box center [966, 242] width 22 height 22
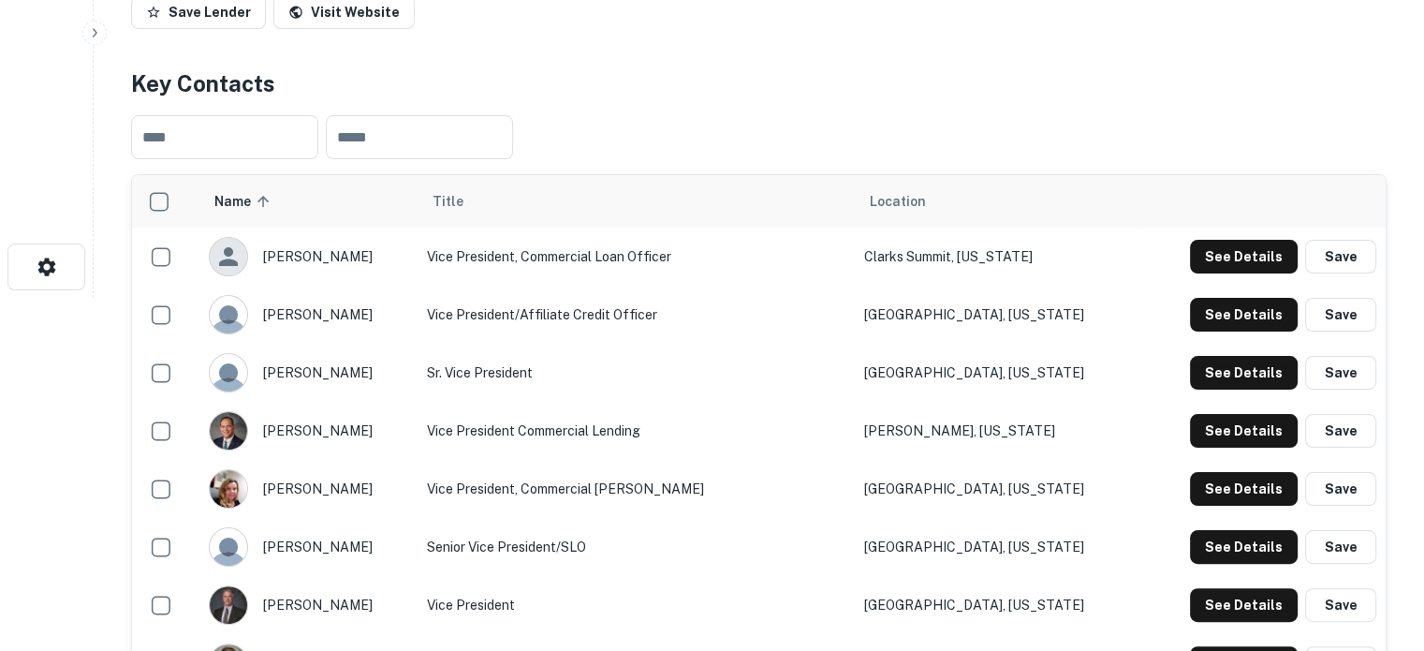
scroll to position [468, 0]
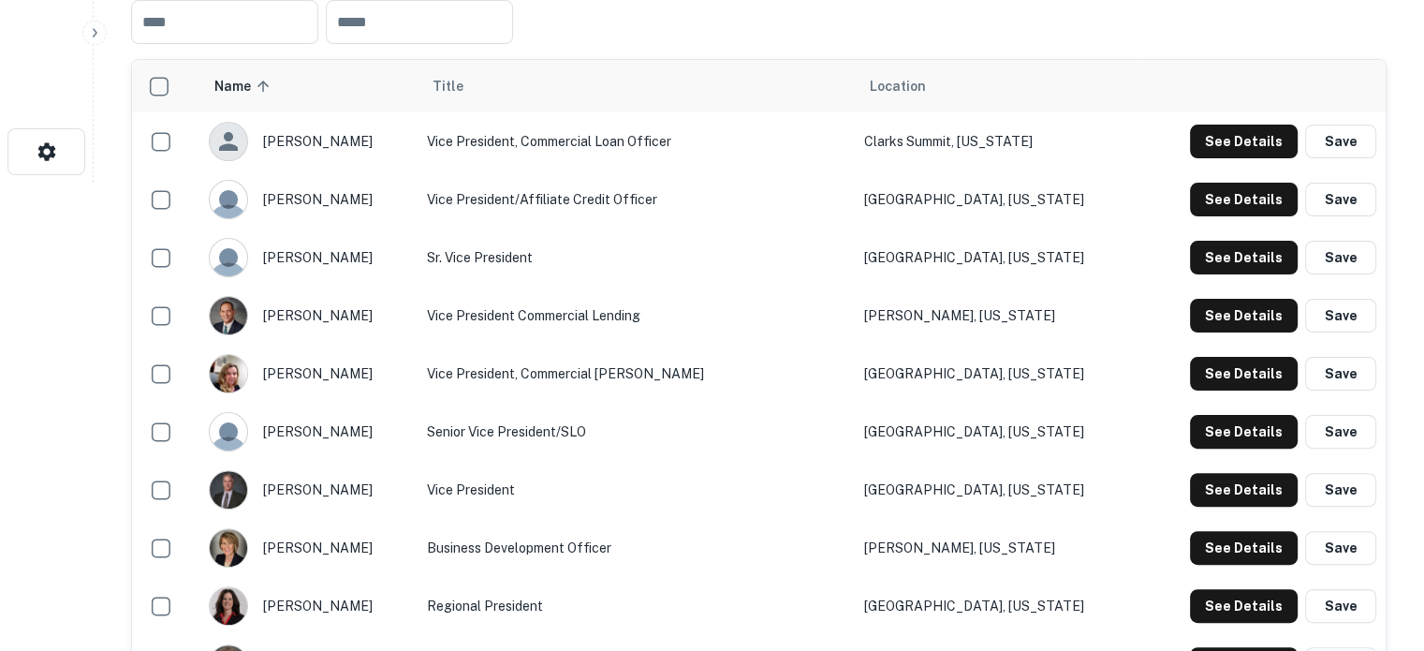
click at [1255, 333] on td "See Details Save" at bounding box center [1262, 316] width 245 height 58
click at [1255, 325] on button "See Details" at bounding box center [1244, 316] width 108 height 34
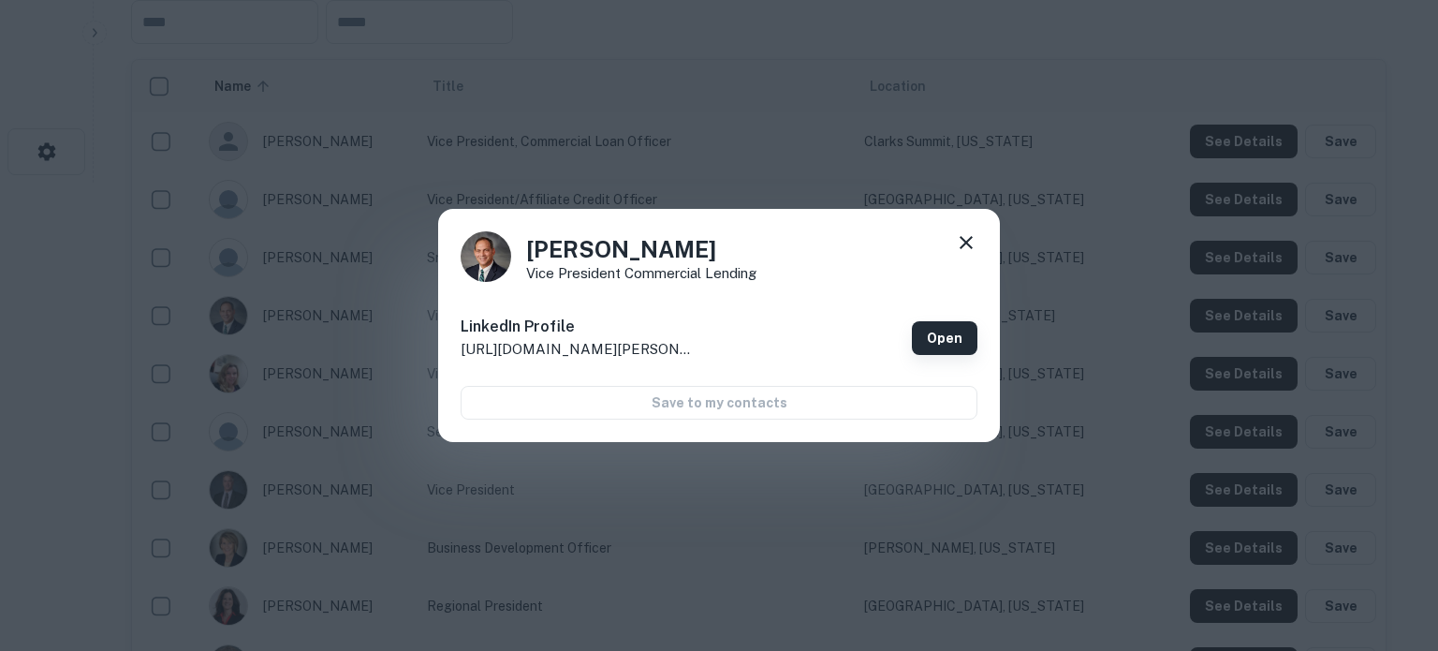
click at [949, 329] on link "Open" at bounding box center [945, 338] width 66 height 34
click at [955, 243] on icon at bounding box center [966, 242] width 22 height 22
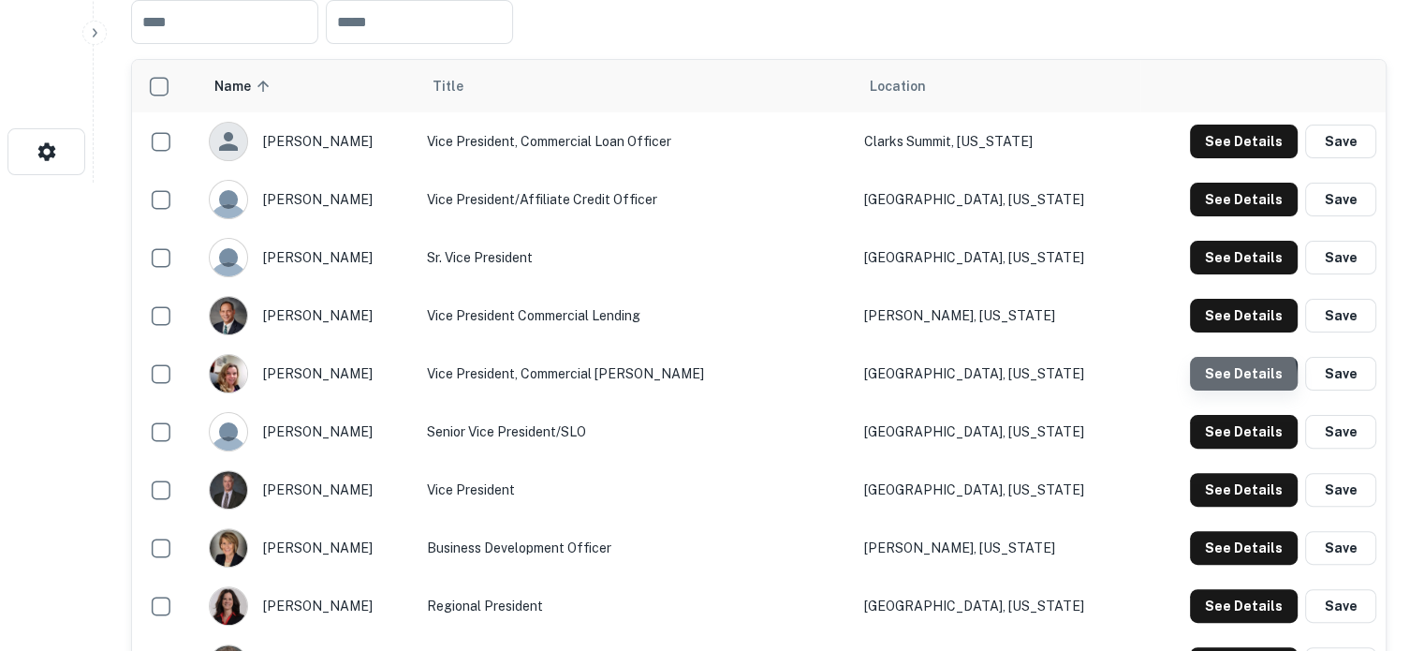
click at [1217, 381] on button "See Details" at bounding box center [1244, 374] width 108 height 34
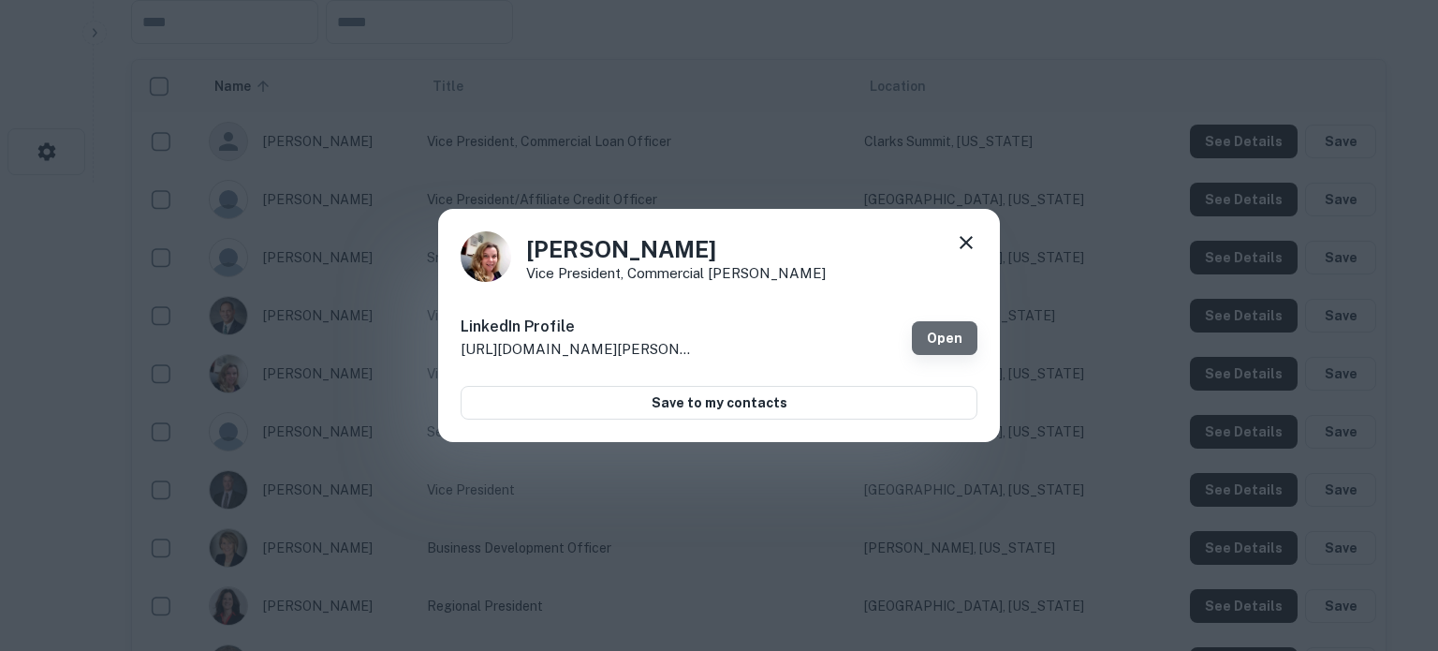
click at [937, 339] on link "Open" at bounding box center [945, 338] width 66 height 34
click at [962, 243] on icon at bounding box center [966, 242] width 22 height 22
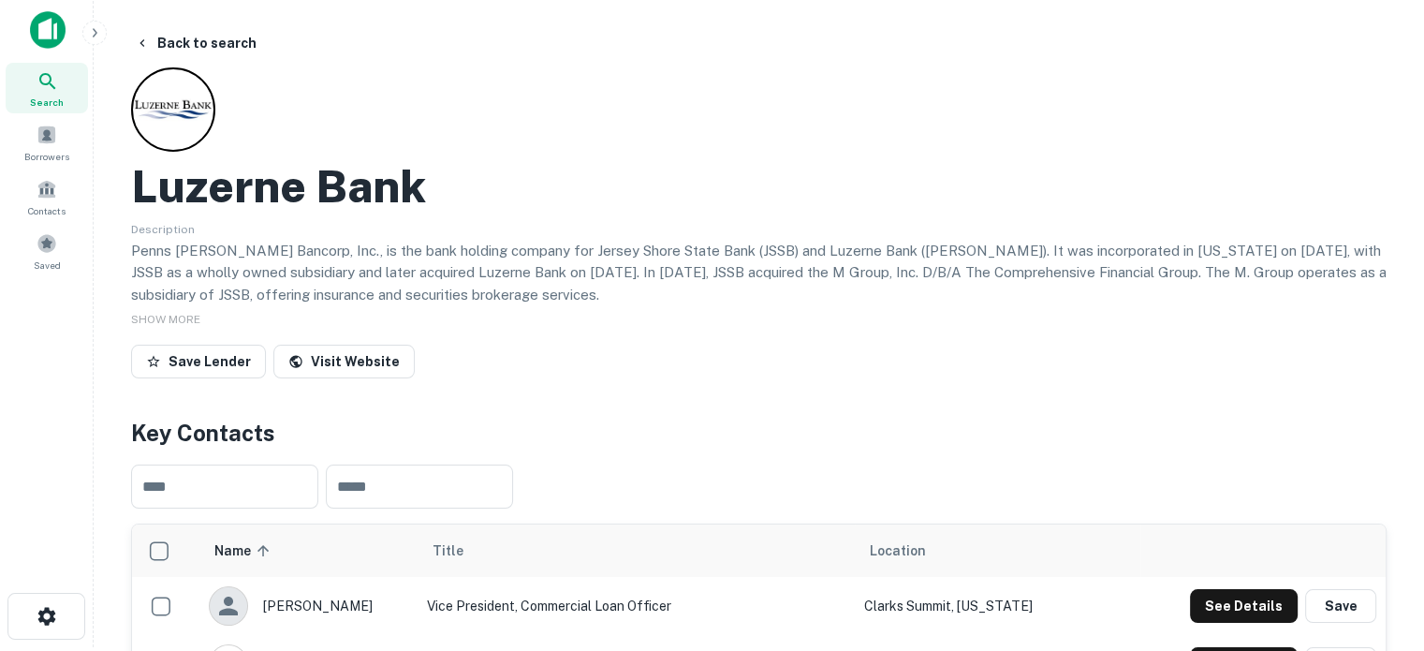
scroll to position [0, 0]
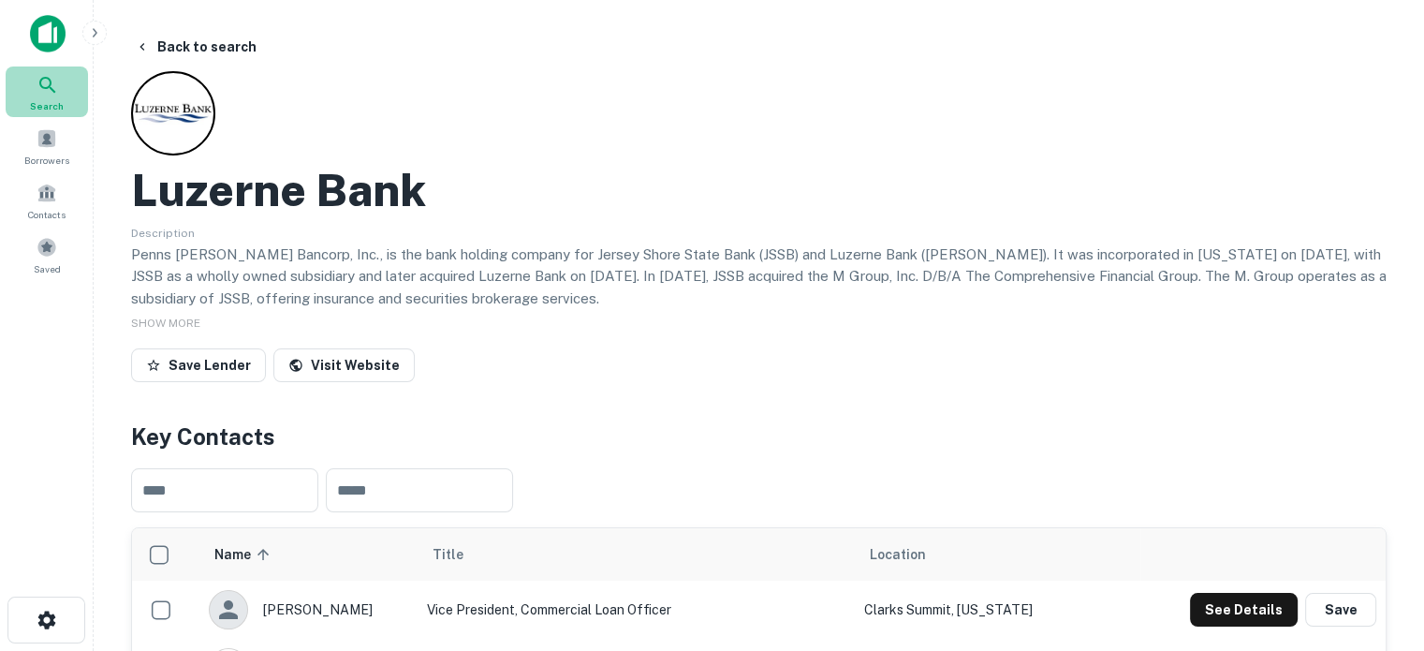
click at [46, 89] on icon at bounding box center [48, 85] width 22 height 22
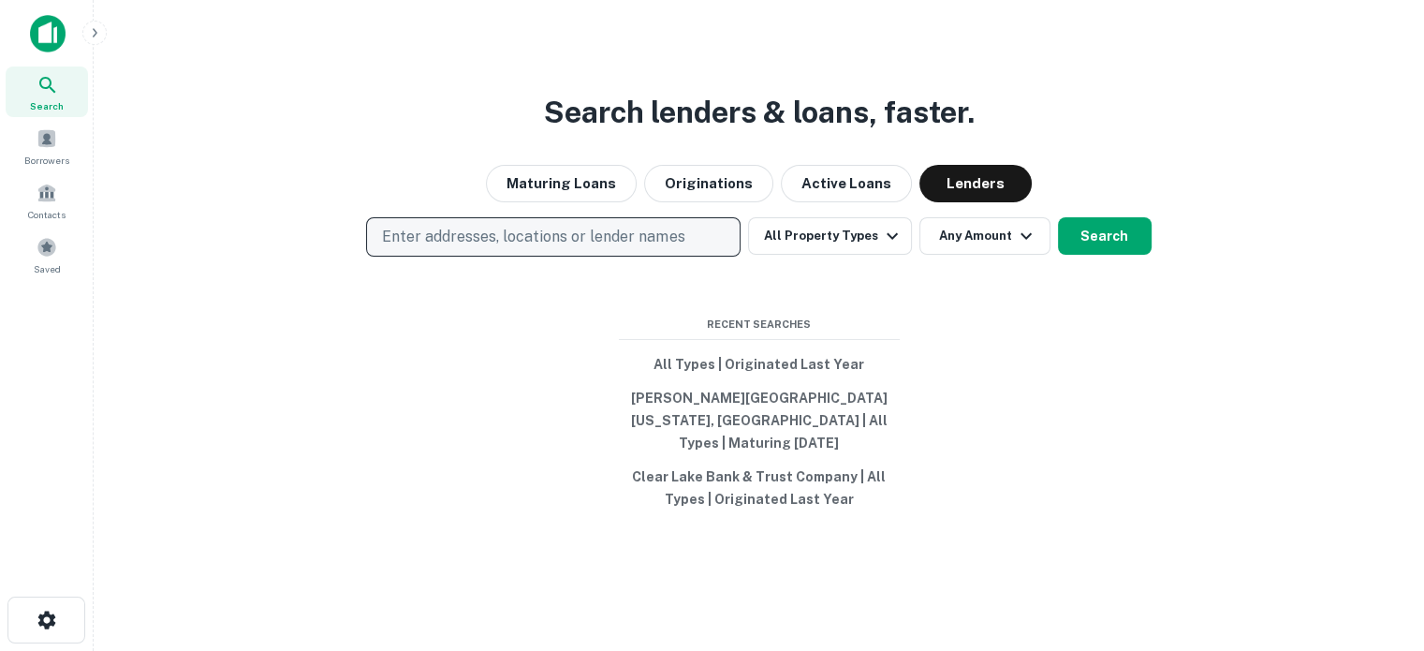
click at [513, 240] on p "Enter addresses, locations or lender names" at bounding box center [533, 237] width 302 height 22
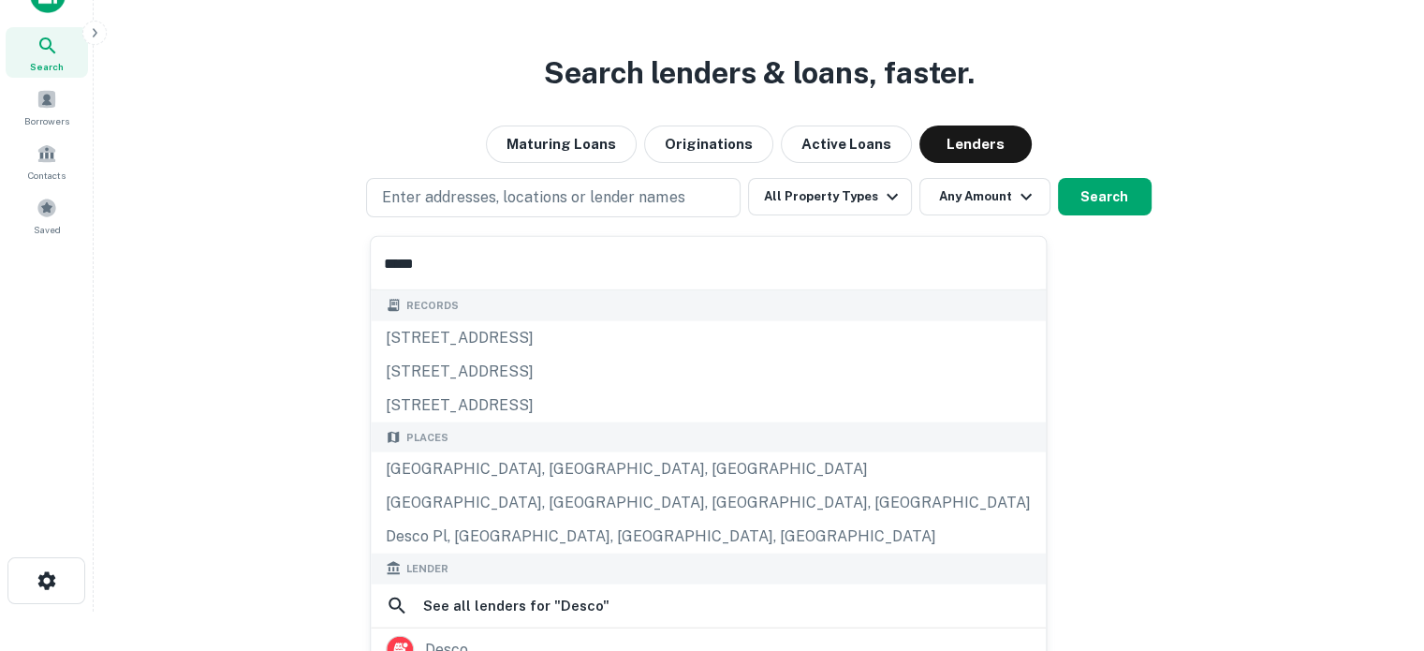
scroll to position [57, 0]
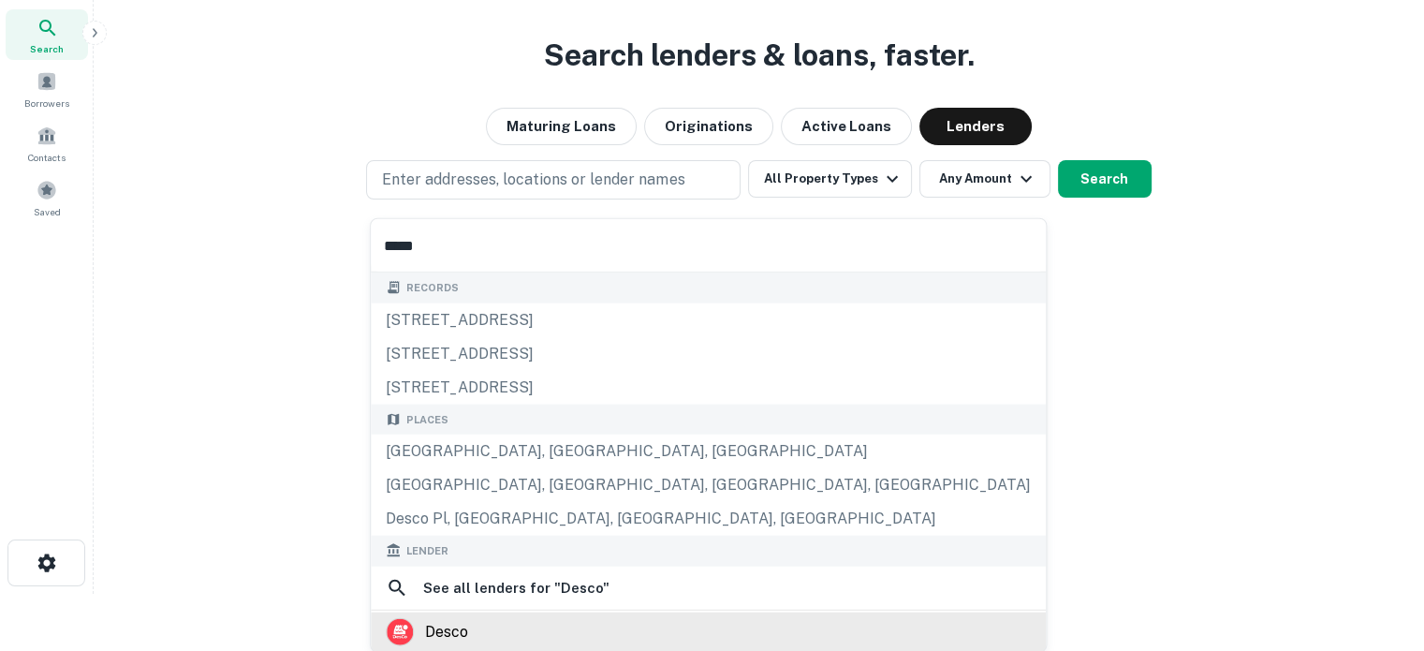
type input "*****"
click at [470, 627] on div "desco" at bounding box center [708, 631] width 645 height 28
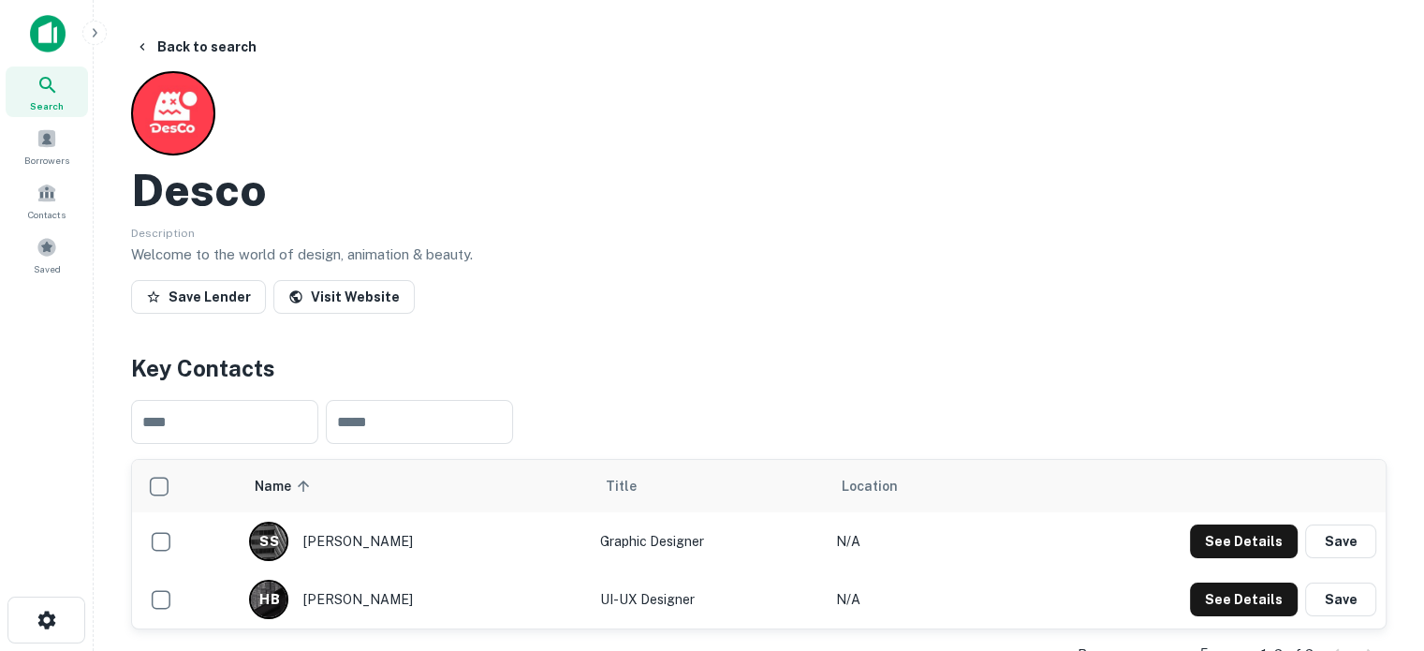
click at [47, 108] on span "Search" at bounding box center [47, 105] width 34 height 15
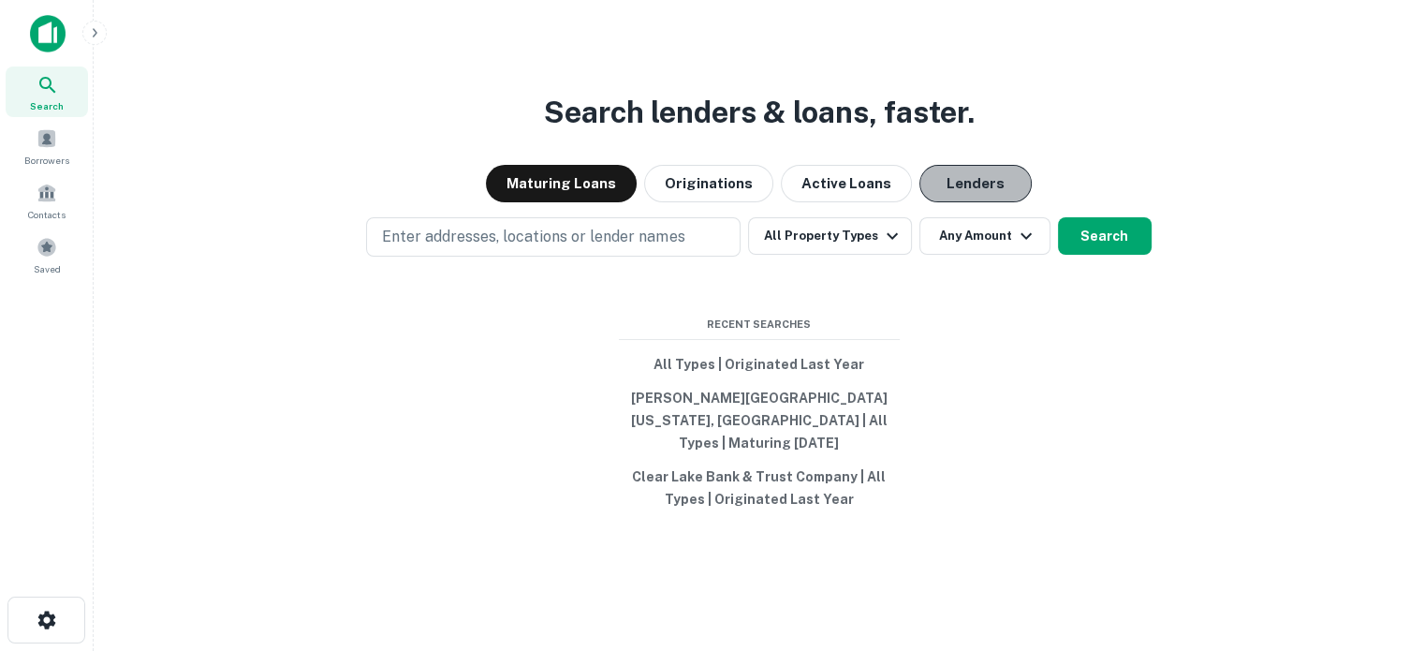
click at [990, 192] on button "Lenders" at bounding box center [975, 183] width 112 height 37
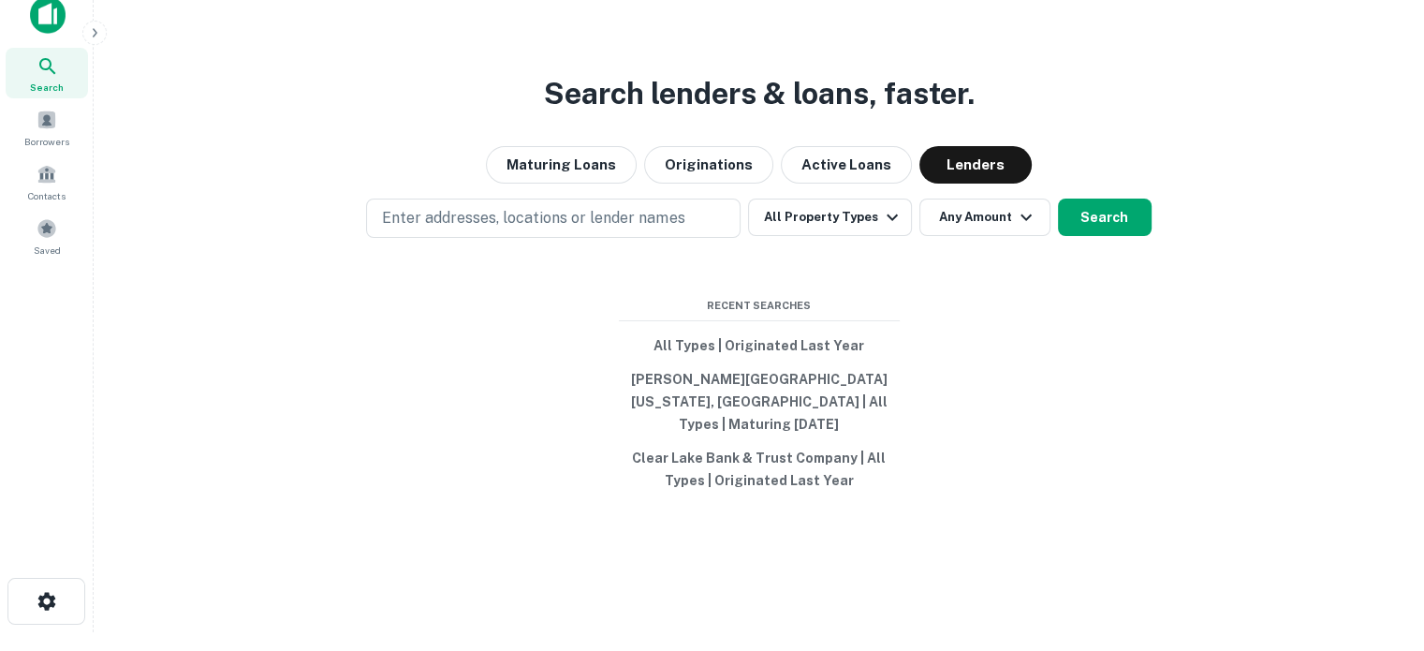
scroll to position [30, 0]
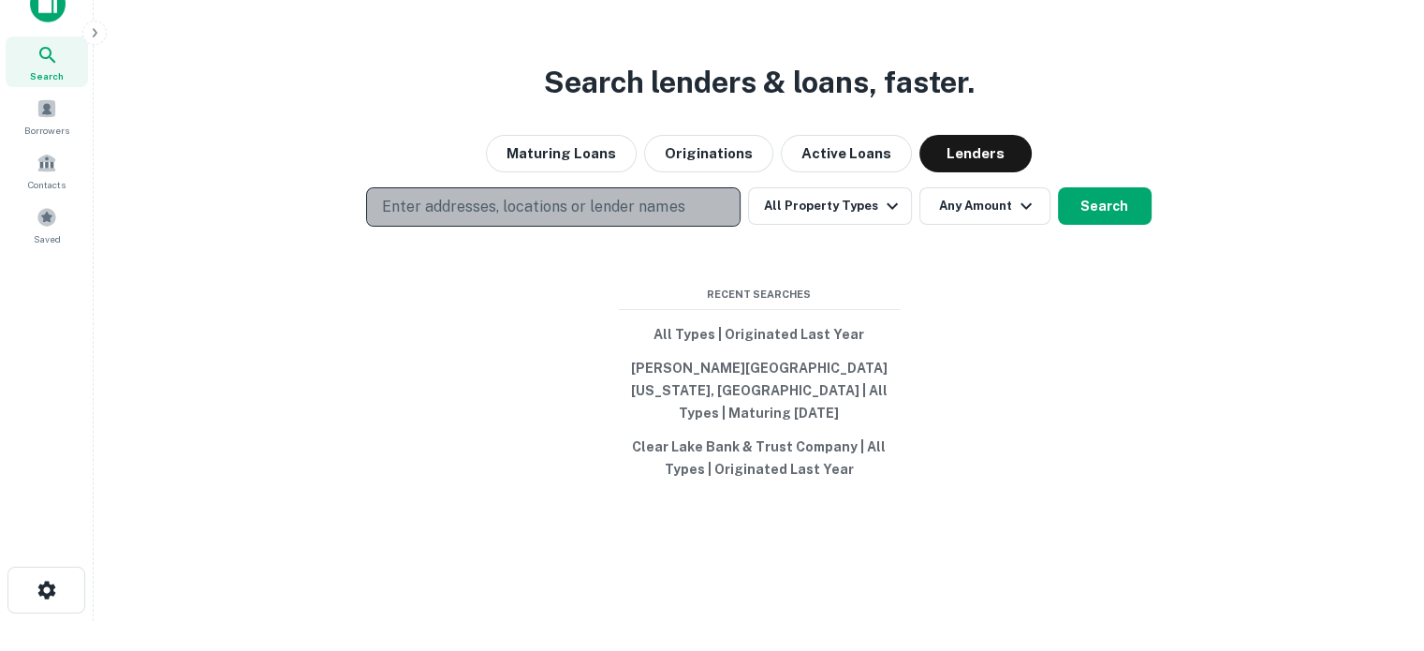
click at [524, 218] on p "Enter addresses, locations or lender names" at bounding box center [533, 207] width 302 height 22
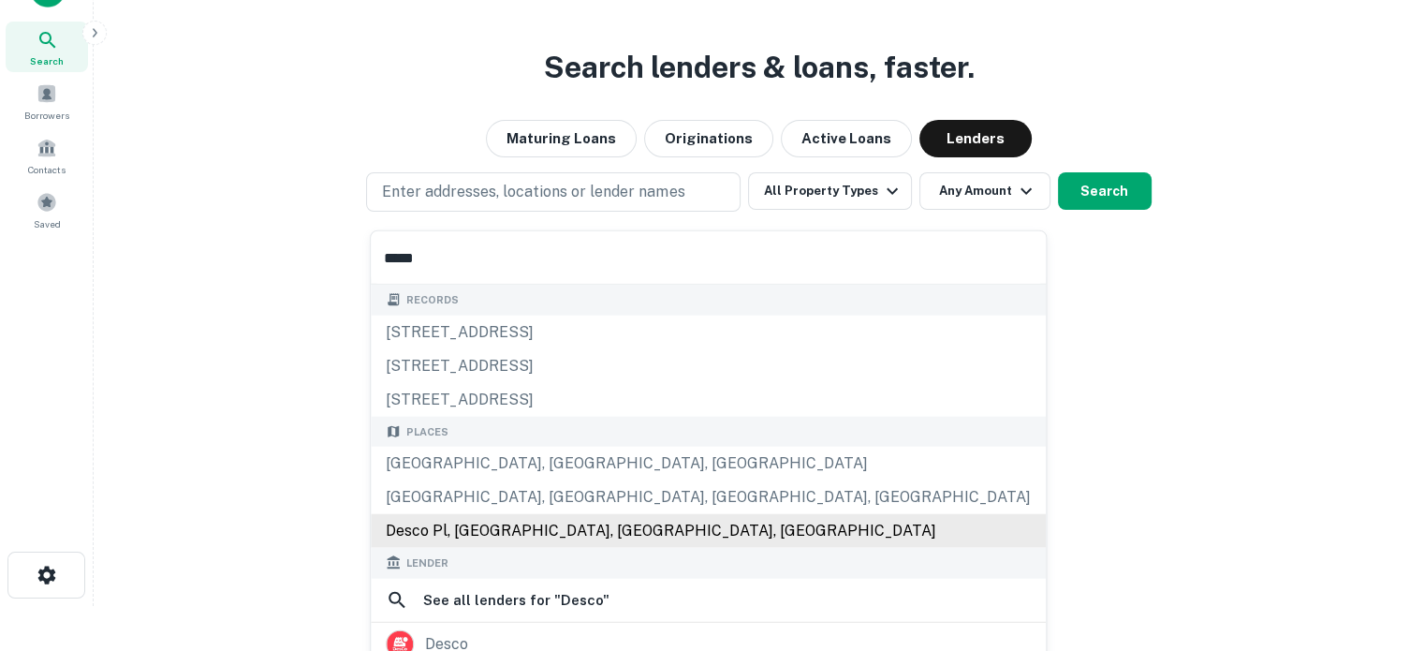
scroll to position [57, 0]
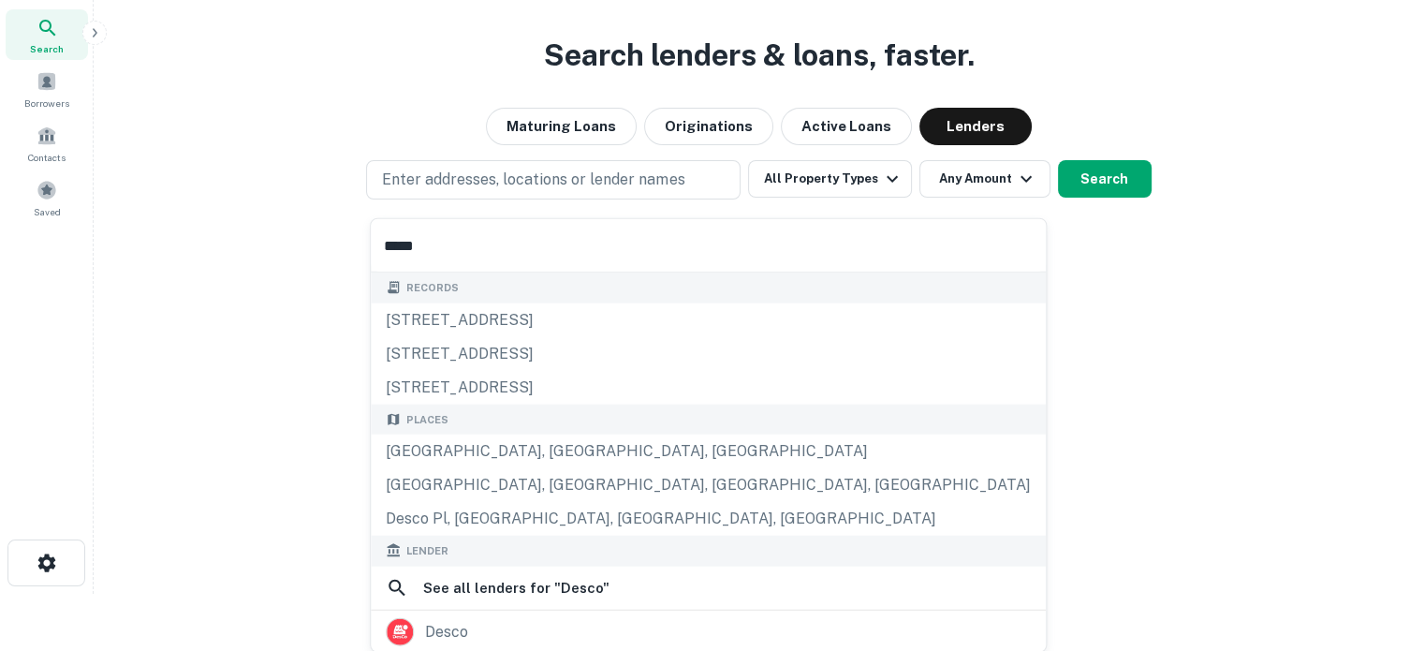
type input "*****"
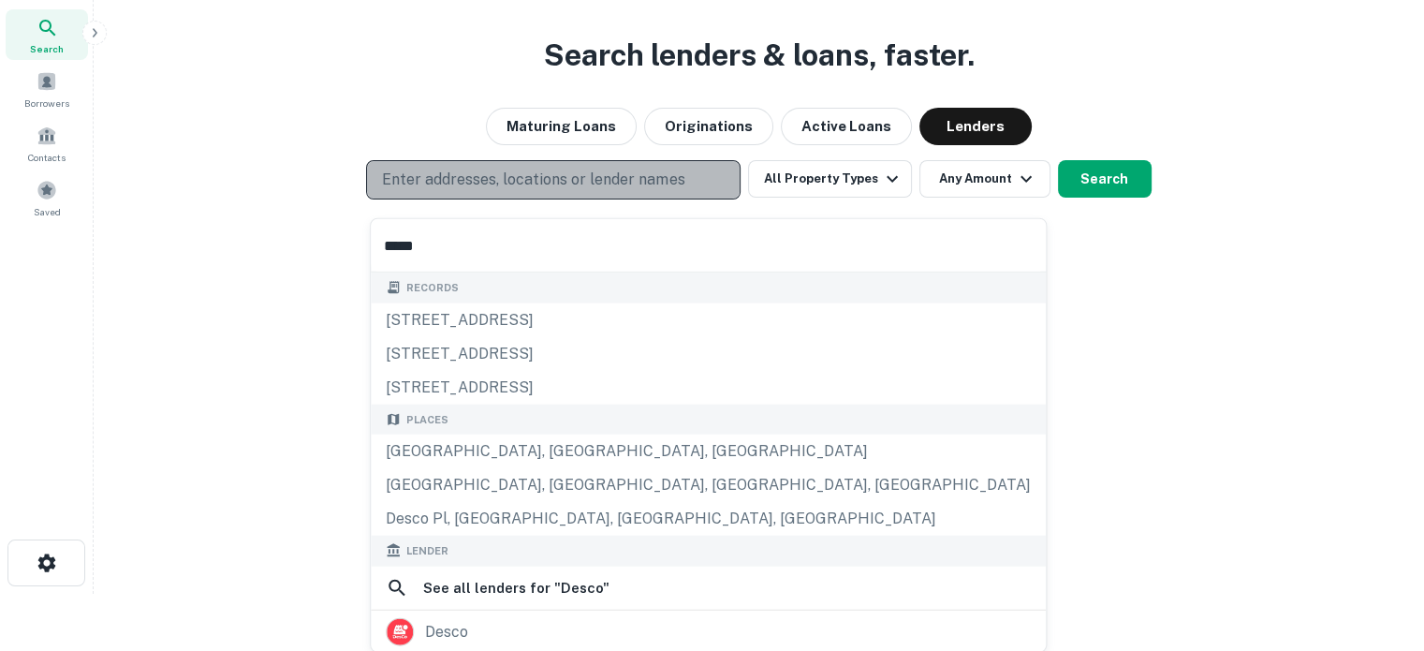
click at [588, 185] on p "Enter addresses, locations or lender names" at bounding box center [533, 180] width 302 height 22
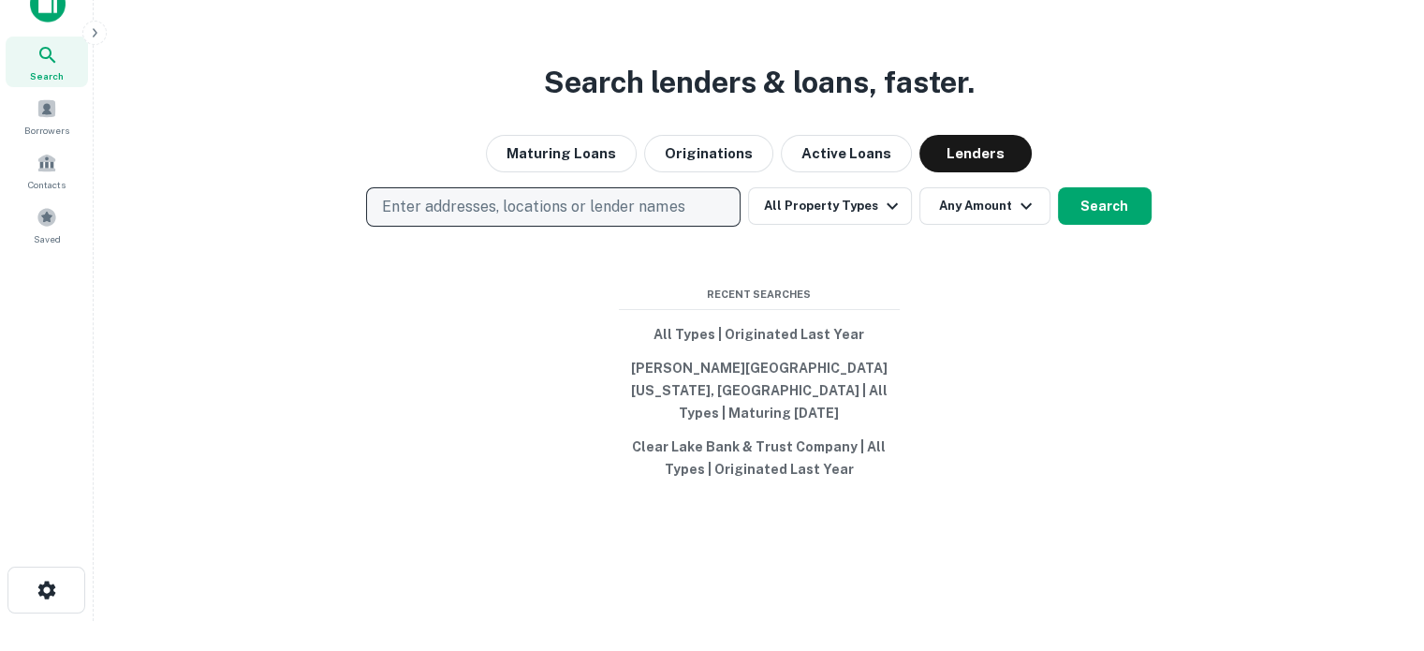
click at [567, 211] on p "Enter addresses, locations or lender names" at bounding box center [533, 207] width 302 height 22
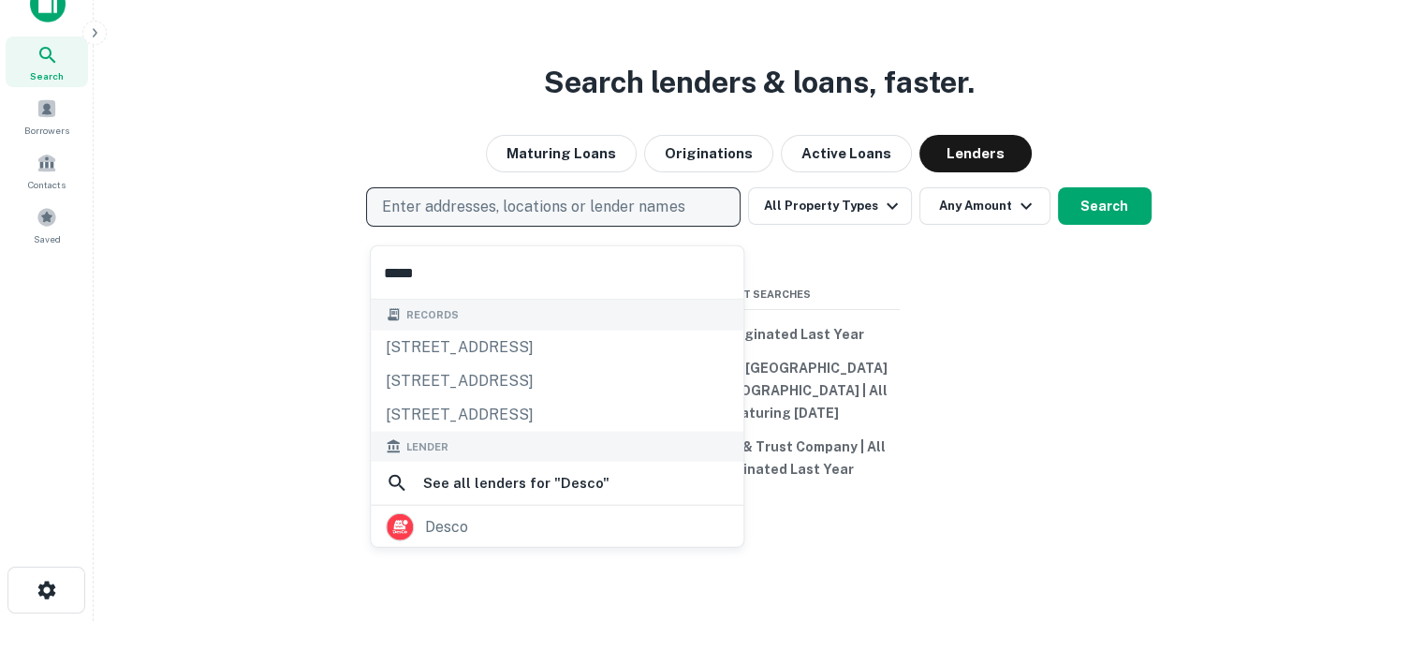
type input "**********"
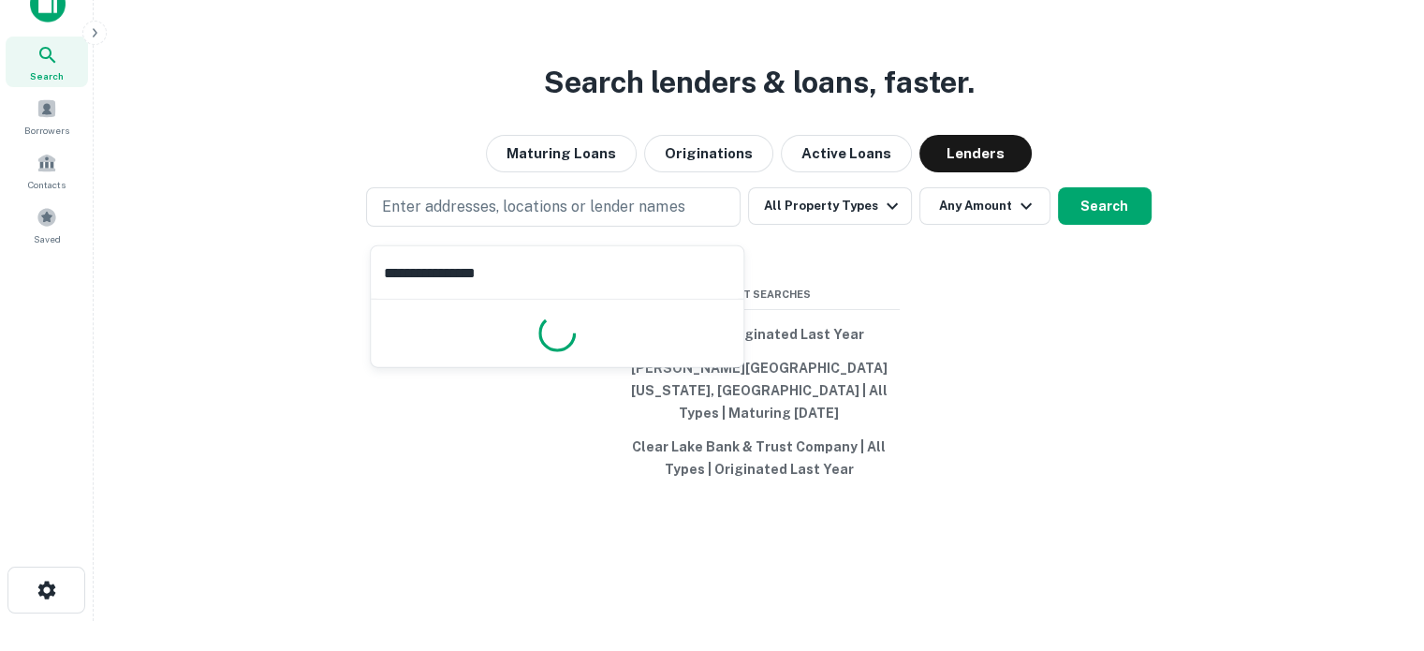
drag, startPoint x: 536, startPoint y: 276, endPoint x: 288, endPoint y: 269, distance: 247.3
click at [288, 269] on body "**********" at bounding box center [712, 295] width 1424 height 651
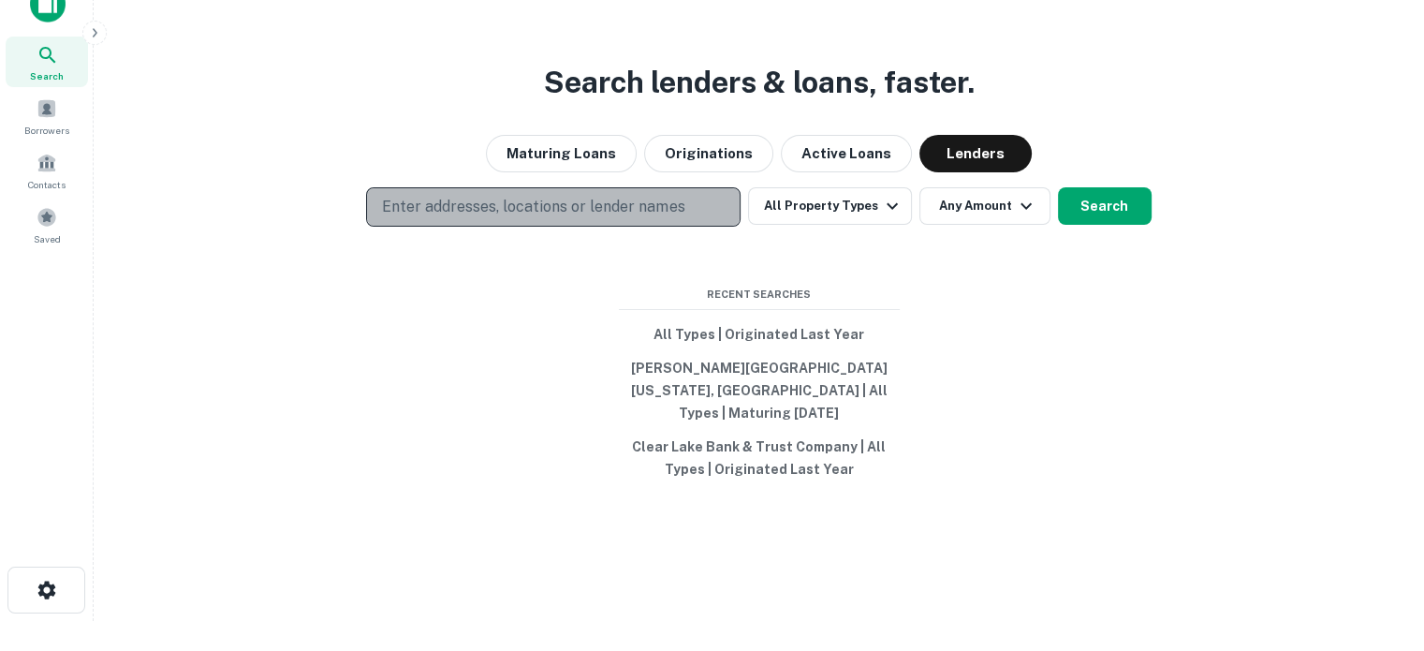
click at [568, 218] on p "Enter addresses, locations or lender names" at bounding box center [533, 207] width 302 height 22
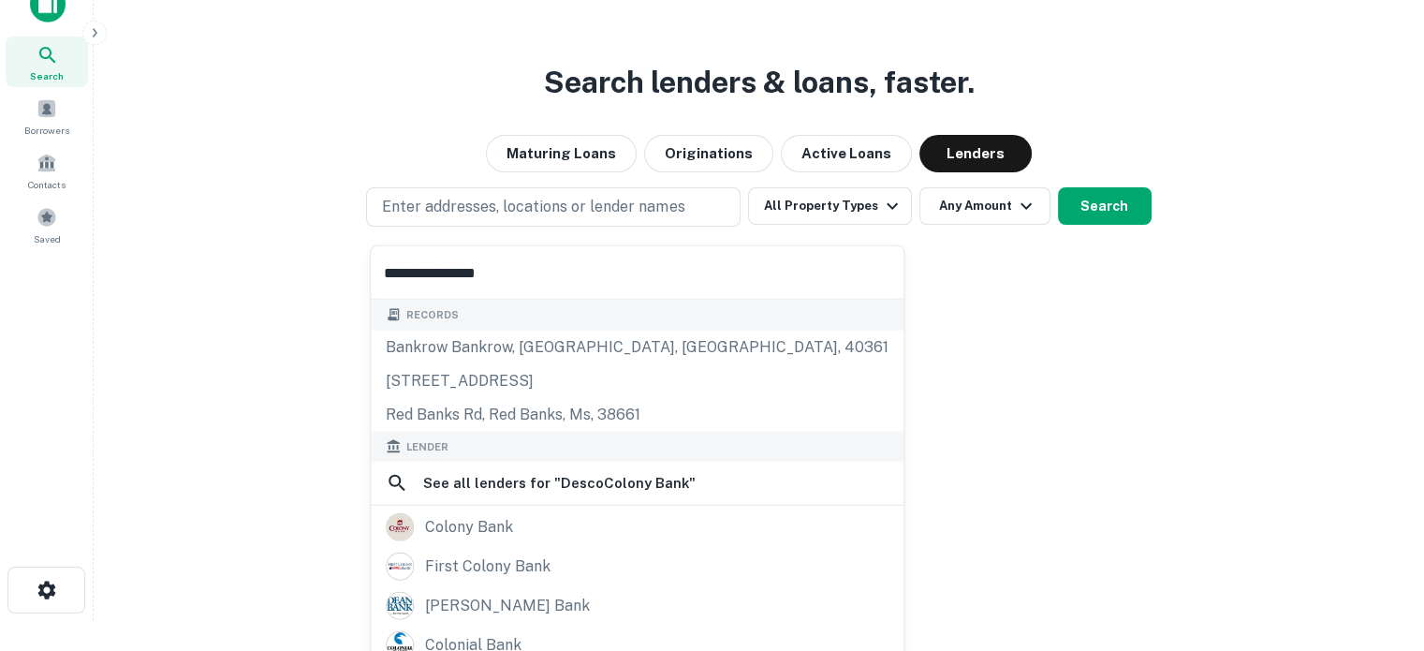
drag, startPoint x: 456, startPoint y: 270, endPoint x: 544, endPoint y: 272, distance: 88.0
click at [544, 272] on input "**********" at bounding box center [637, 272] width 533 height 52
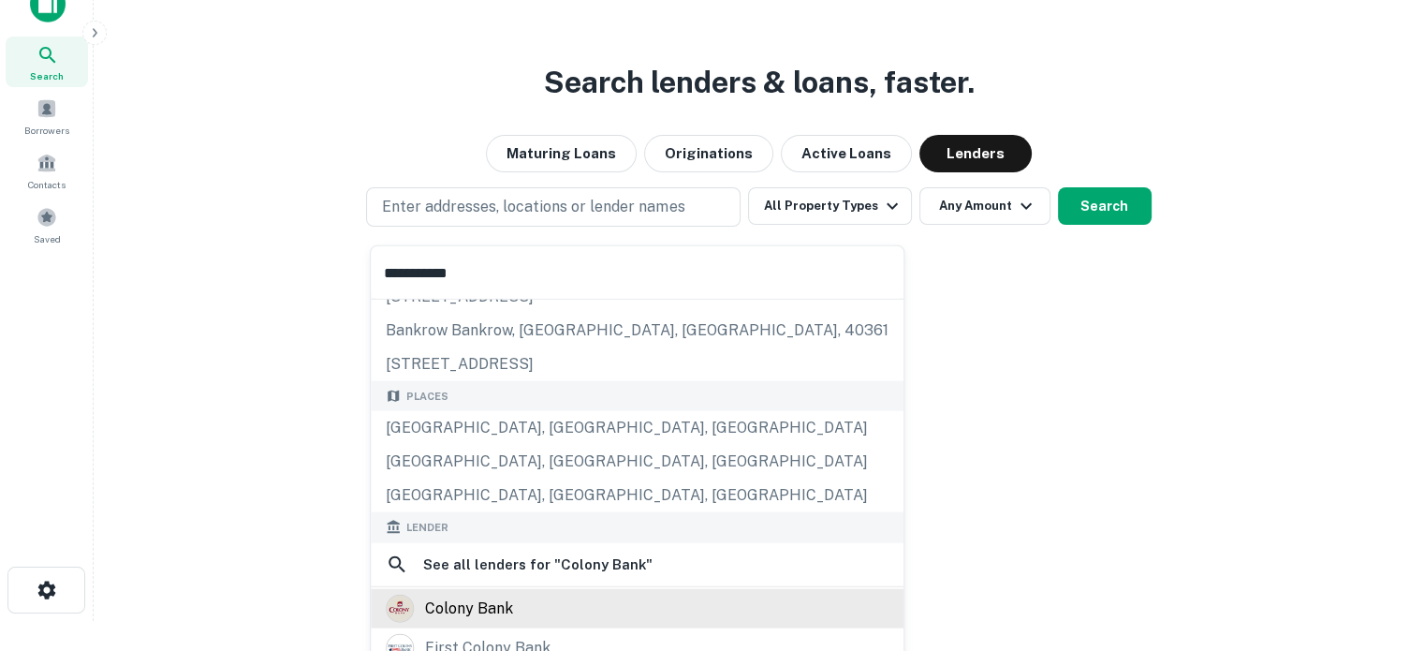
scroll to position [94, 0]
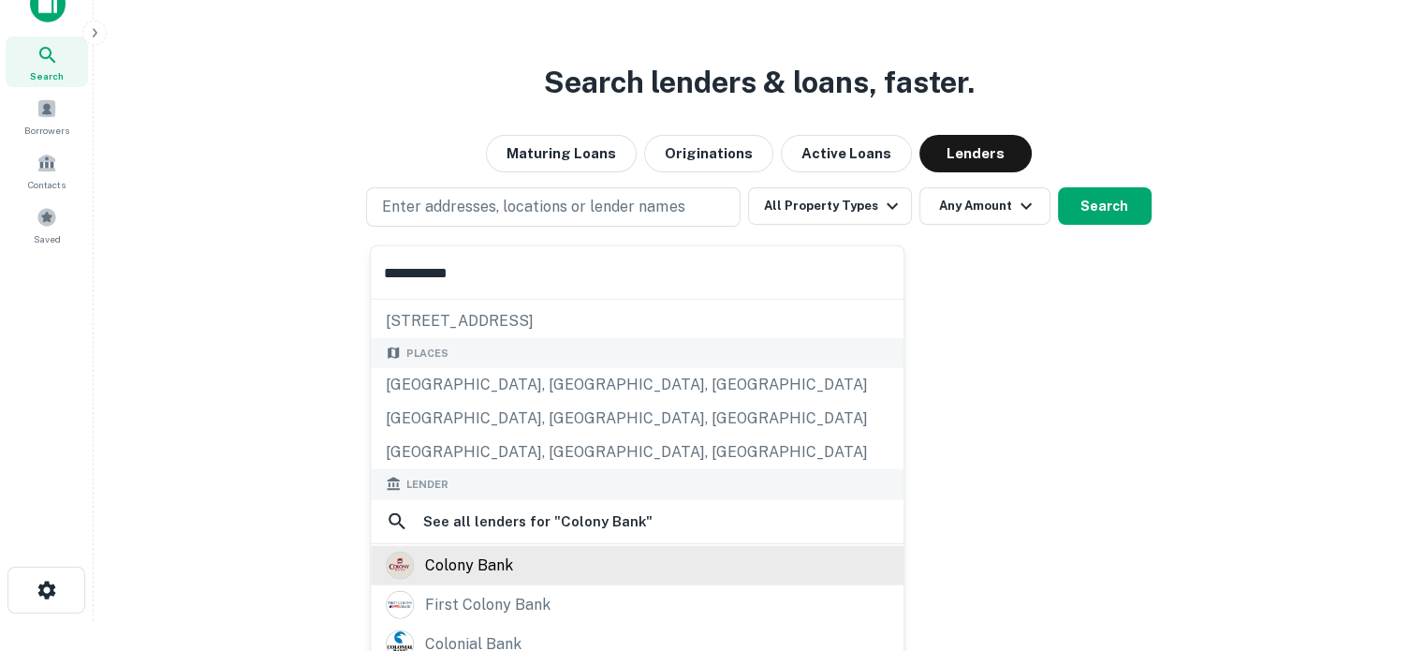
type input "**********"
click at [548, 568] on div "colony bank" at bounding box center [637, 565] width 503 height 28
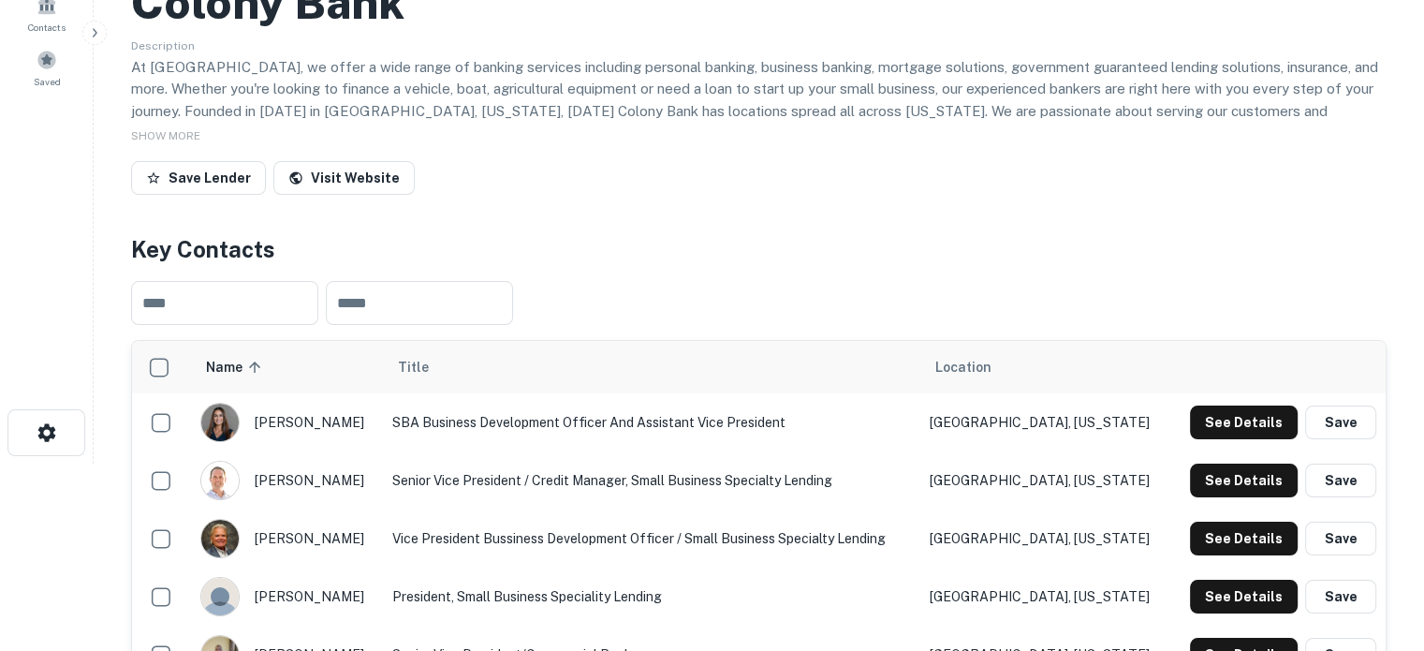
scroll to position [281, 0]
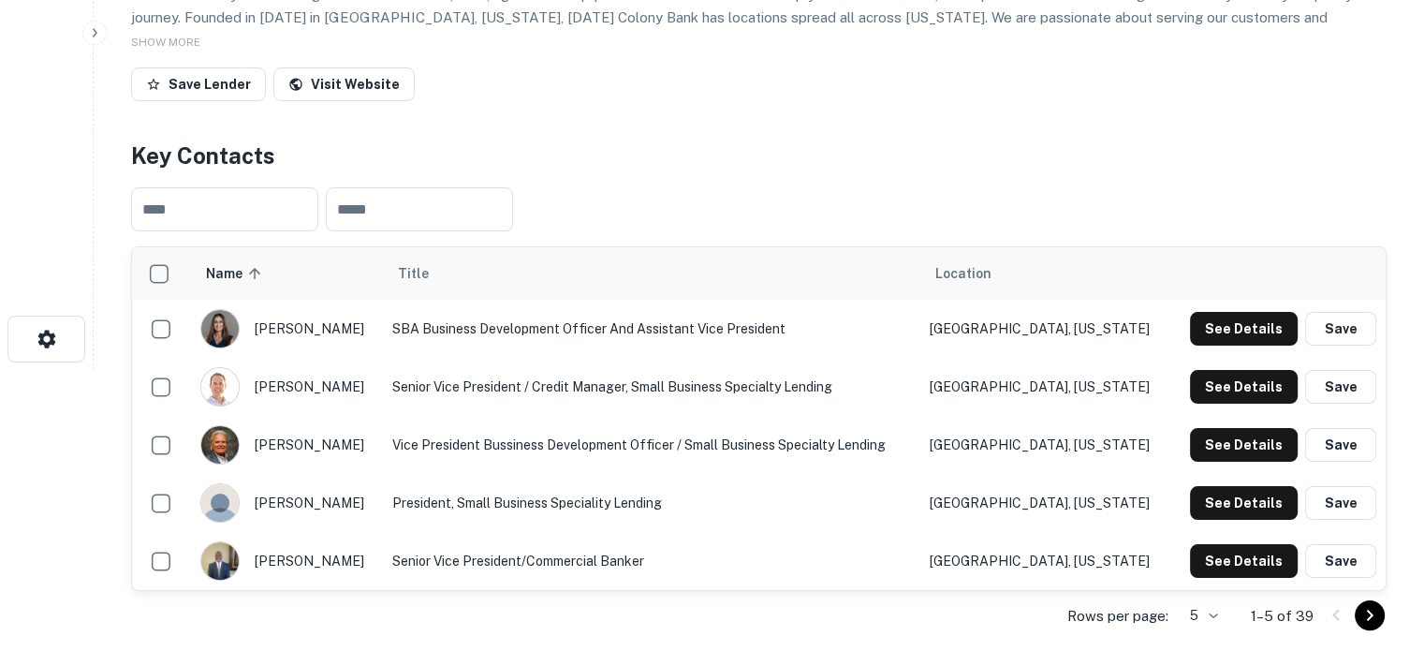
click at [1203, 370] on body "Search Borrowers Contacts Saved Back to search Colony Bank Description At Colon…" at bounding box center [712, 44] width 1424 height 651
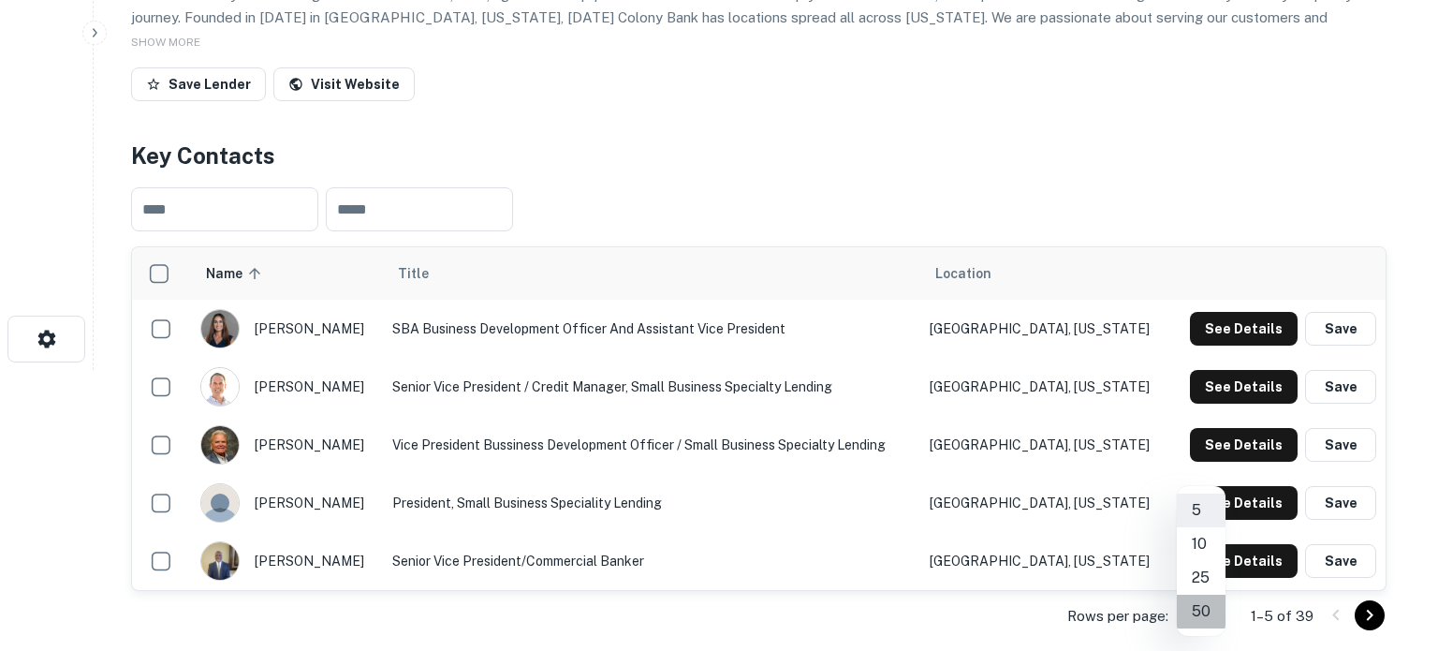
click at [1206, 618] on li "50" at bounding box center [1201, 612] width 49 height 34
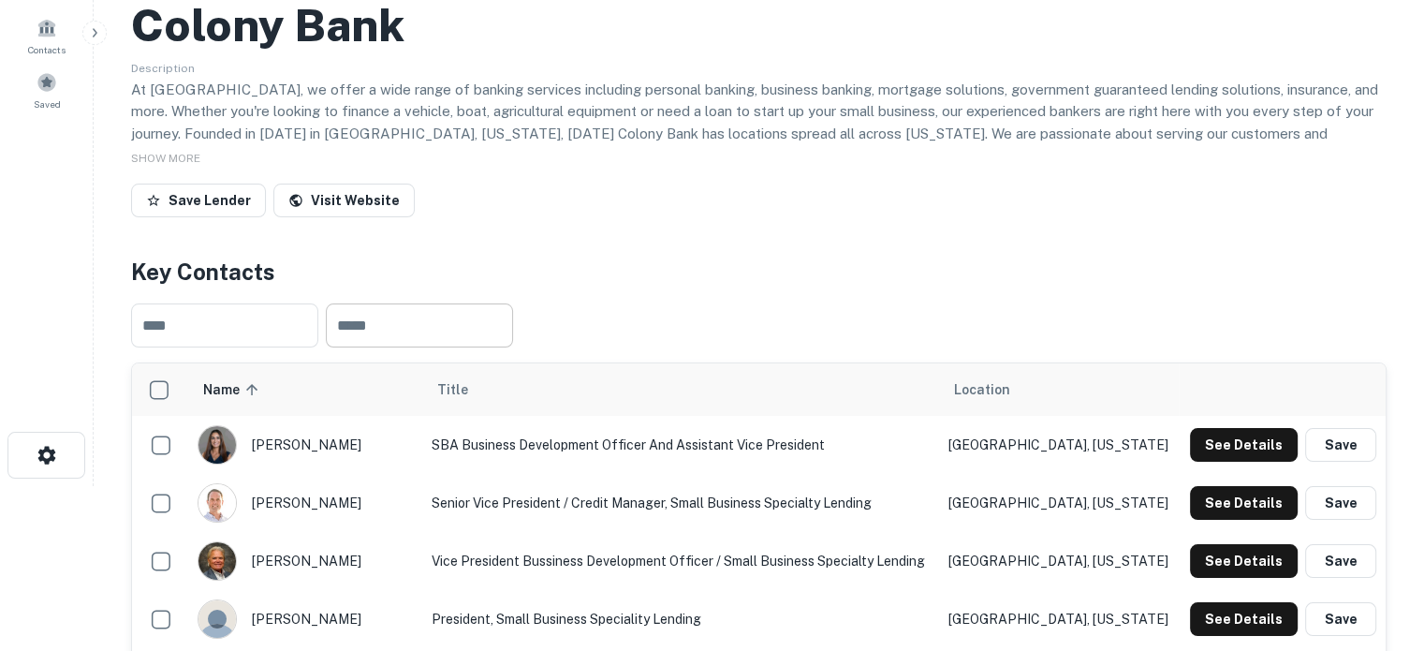
scroll to position [96, 0]
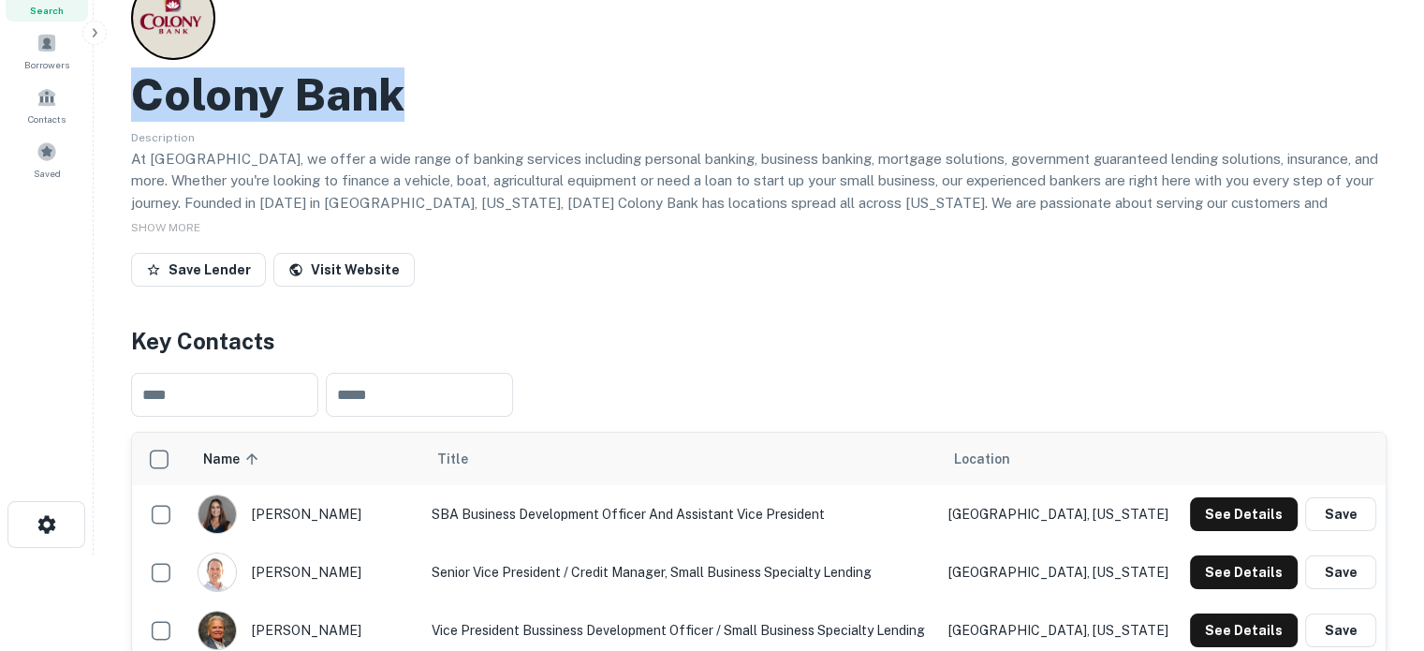
drag, startPoint x: 165, startPoint y: 96, endPoint x: 390, endPoint y: 88, distance: 224.8
click at [390, 88] on h2 "Colony Bank" at bounding box center [267, 94] width 273 height 54
copy h2 "Colony Bank"
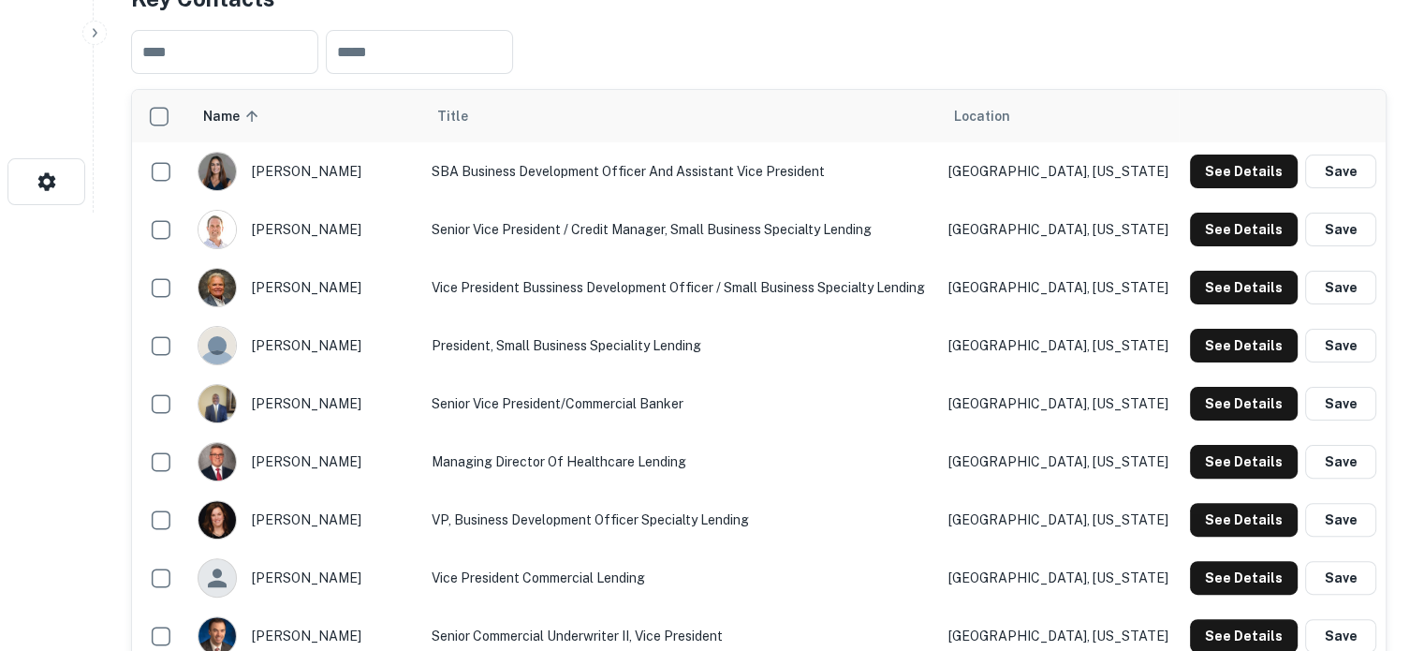
scroll to position [470, 0]
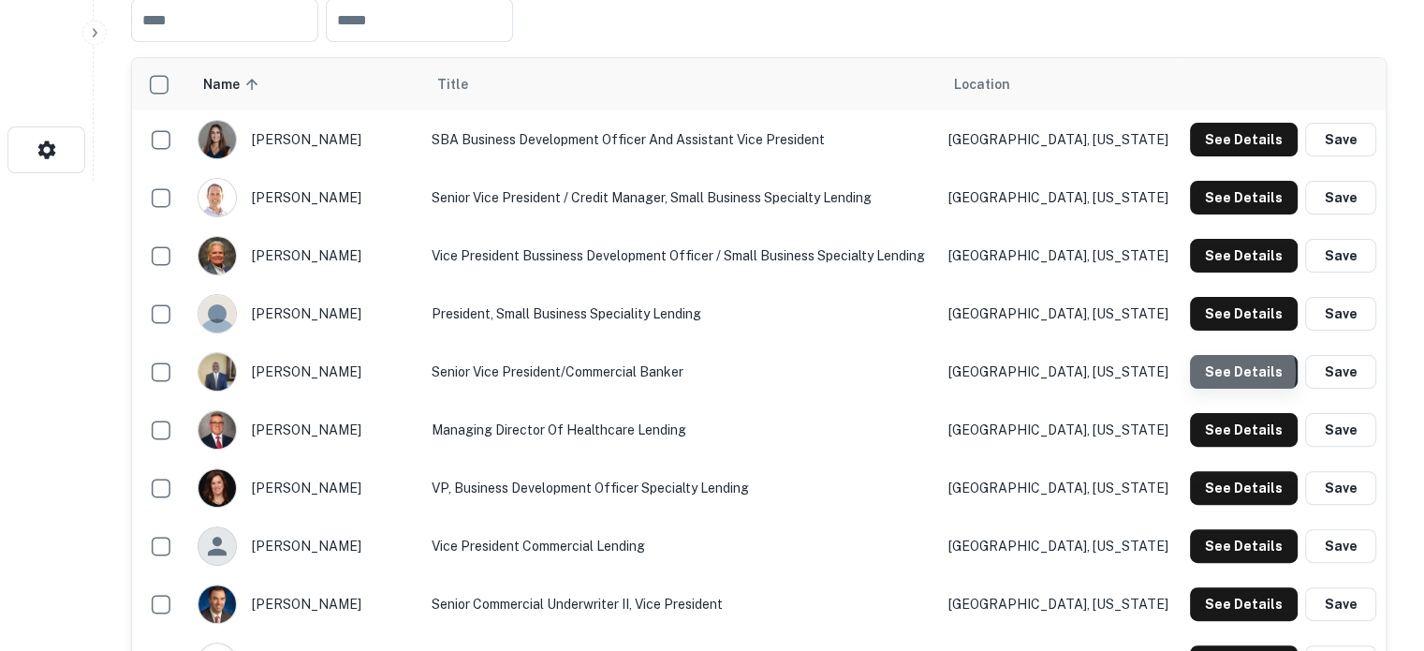
click at [1222, 374] on button "See Details" at bounding box center [1244, 372] width 108 height 34
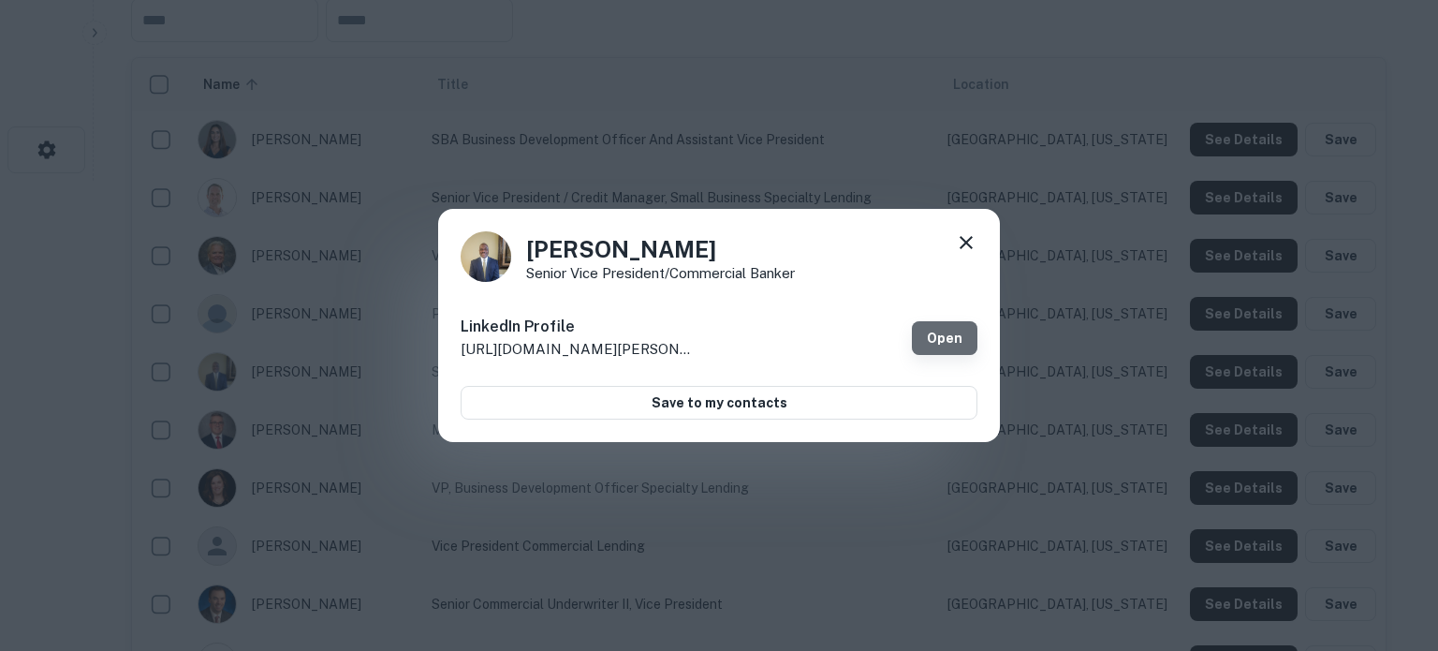
click at [949, 346] on link "Open" at bounding box center [945, 338] width 66 height 34
click at [964, 248] on icon at bounding box center [966, 242] width 22 height 22
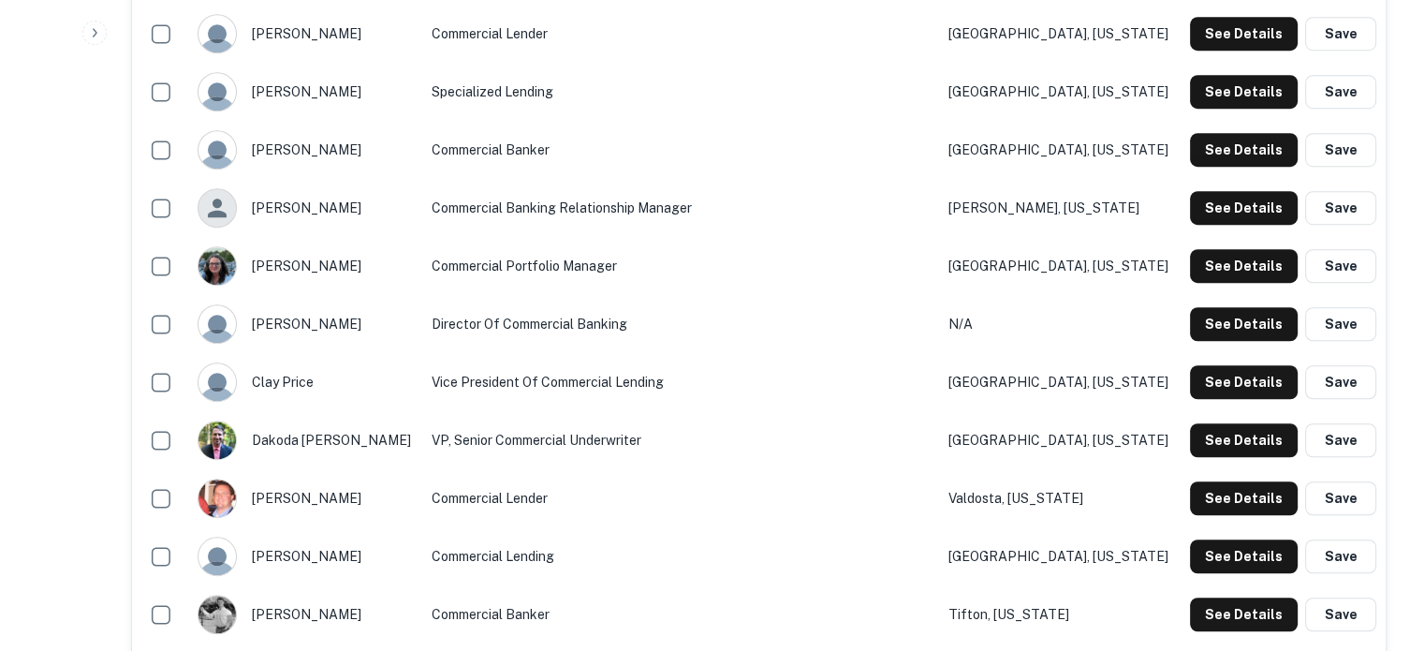
scroll to position [1313, 0]
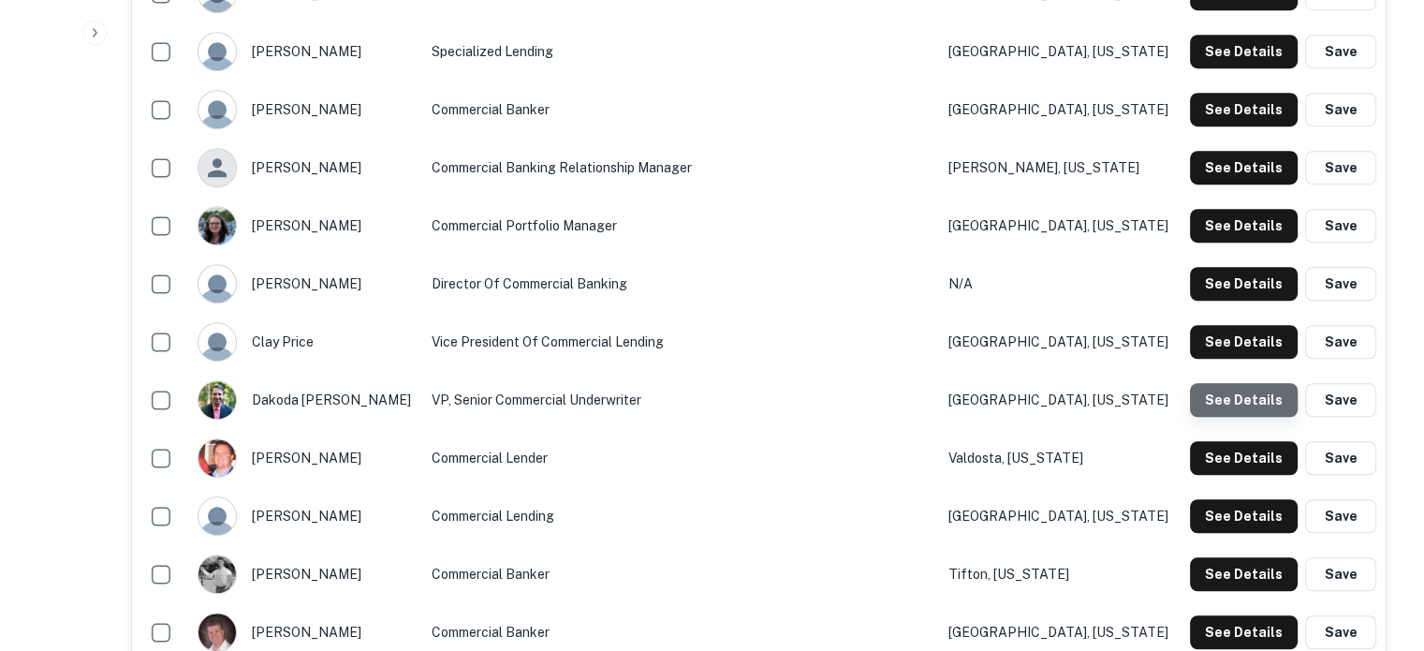
click at [1258, 412] on button "See Details" at bounding box center [1244, 400] width 108 height 34
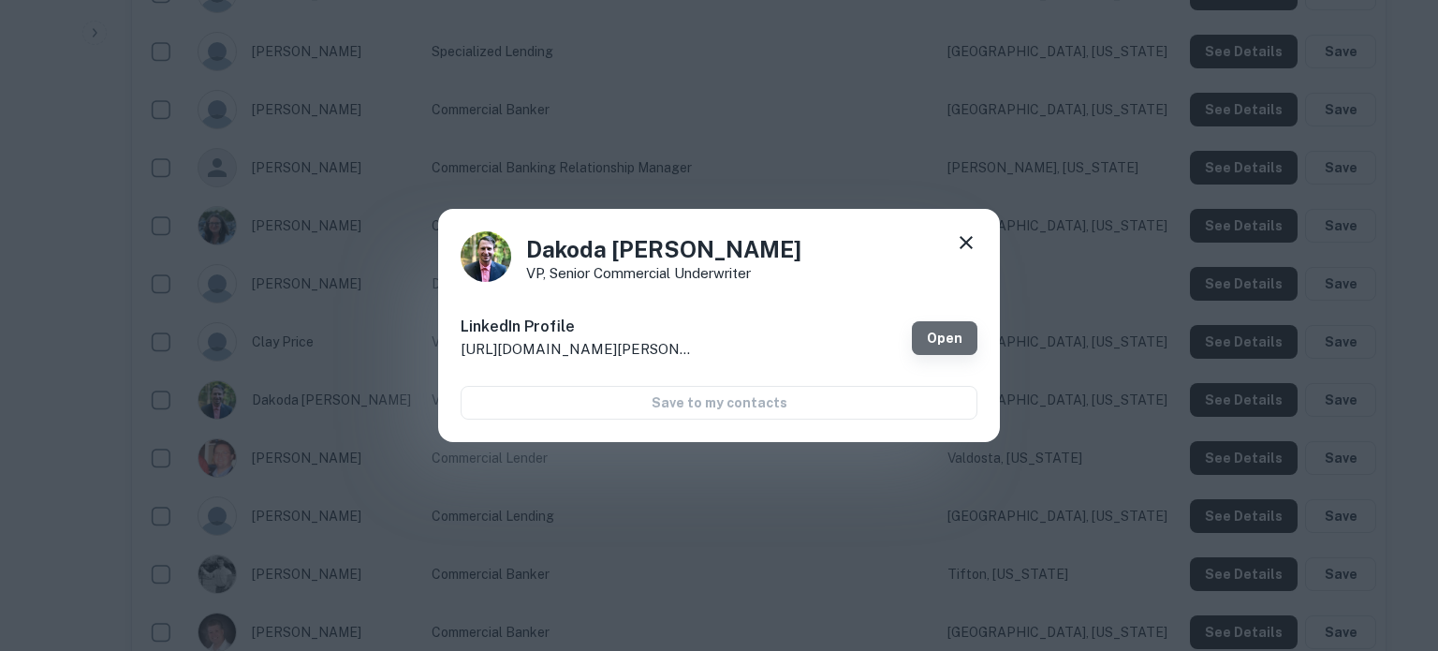
click at [947, 336] on link "Open" at bounding box center [945, 338] width 66 height 34
click at [969, 241] on icon at bounding box center [966, 242] width 22 height 22
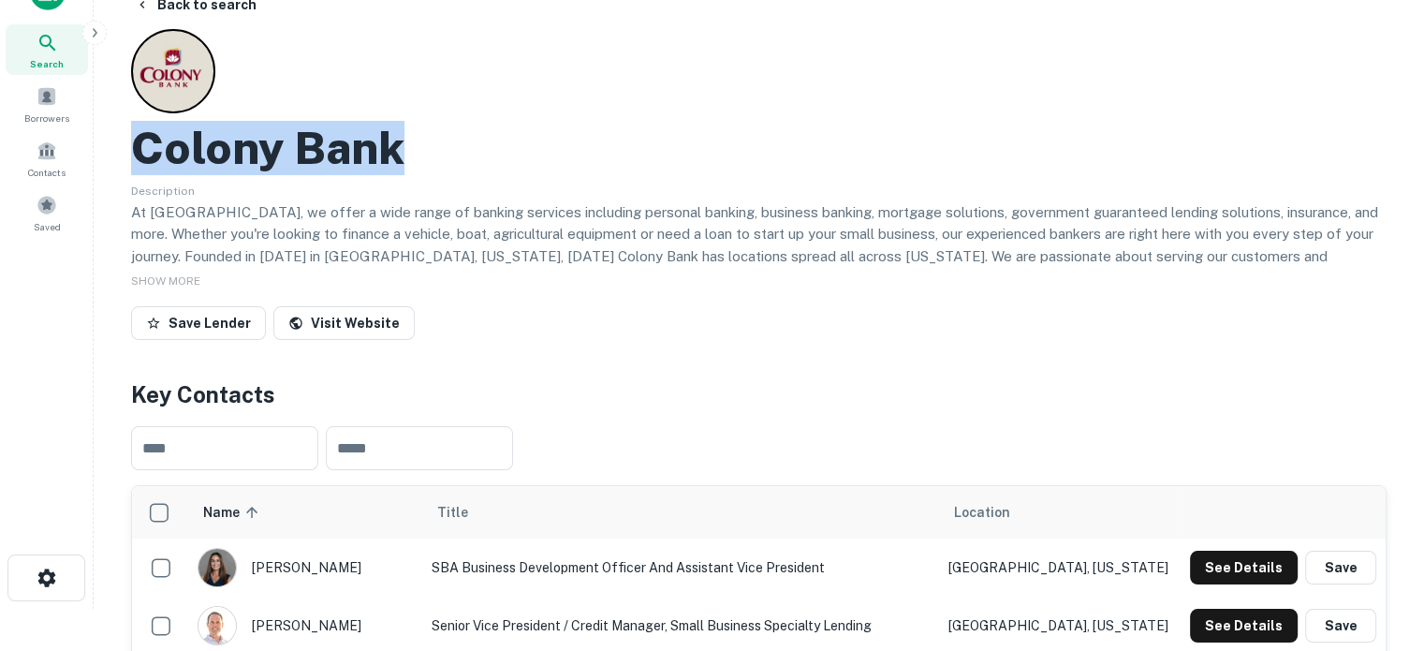
scroll to position [0, 0]
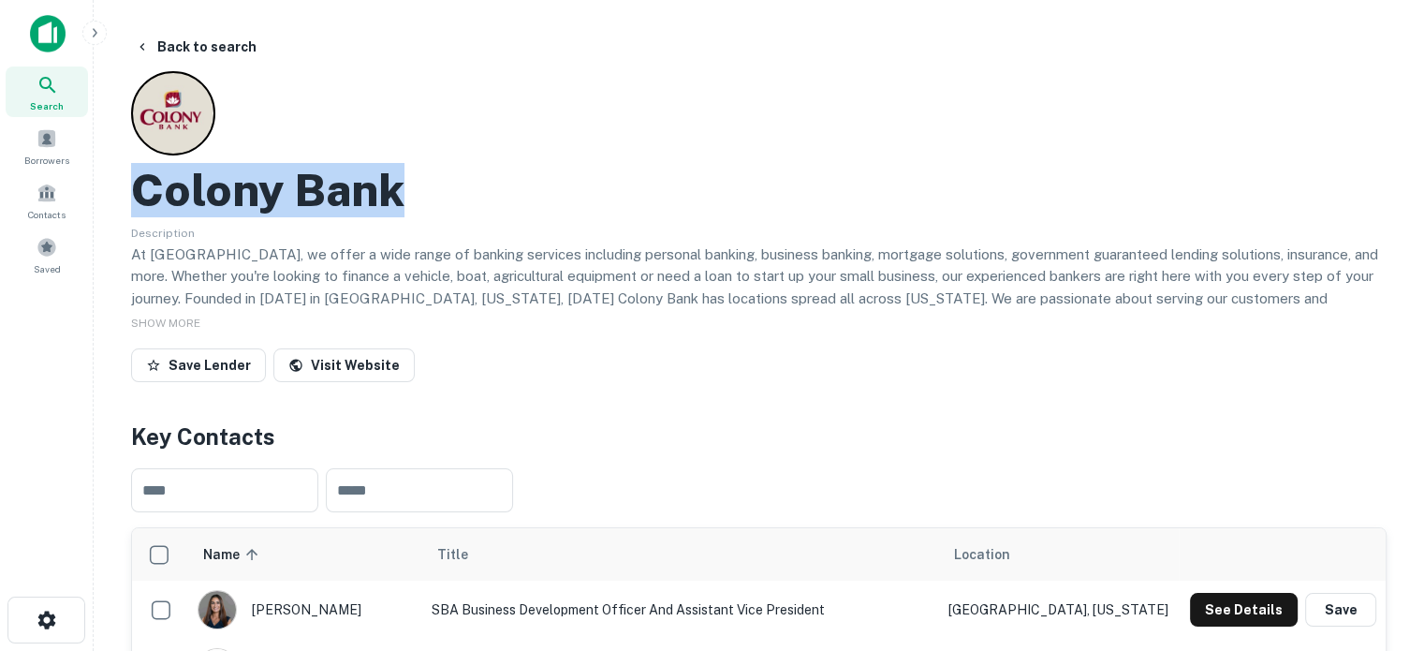
click at [47, 85] on icon at bounding box center [48, 85] width 22 height 22
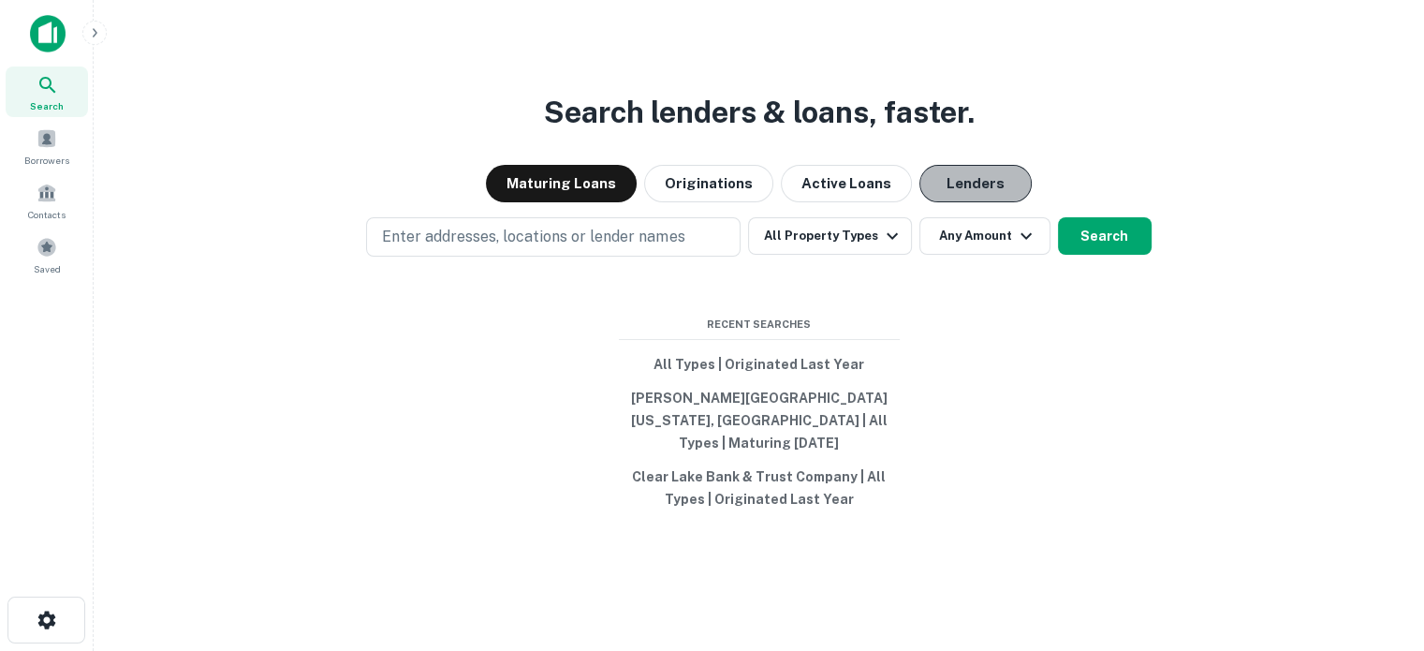
click at [945, 202] on button "Lenders" at bounding box center [975, 183] width 112 height 37
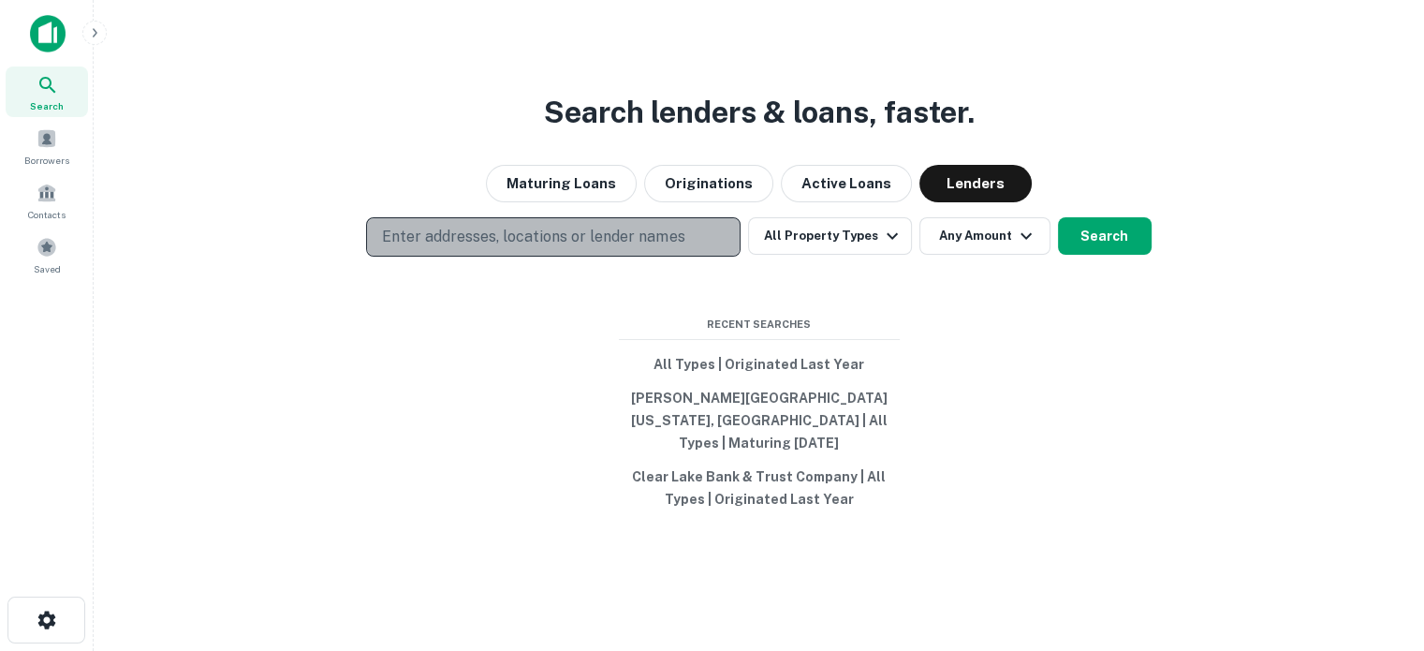
click at [684, 257] on button "Enter addresses, locations or lender names" at bounding box center [553, 236] width 375 height 39
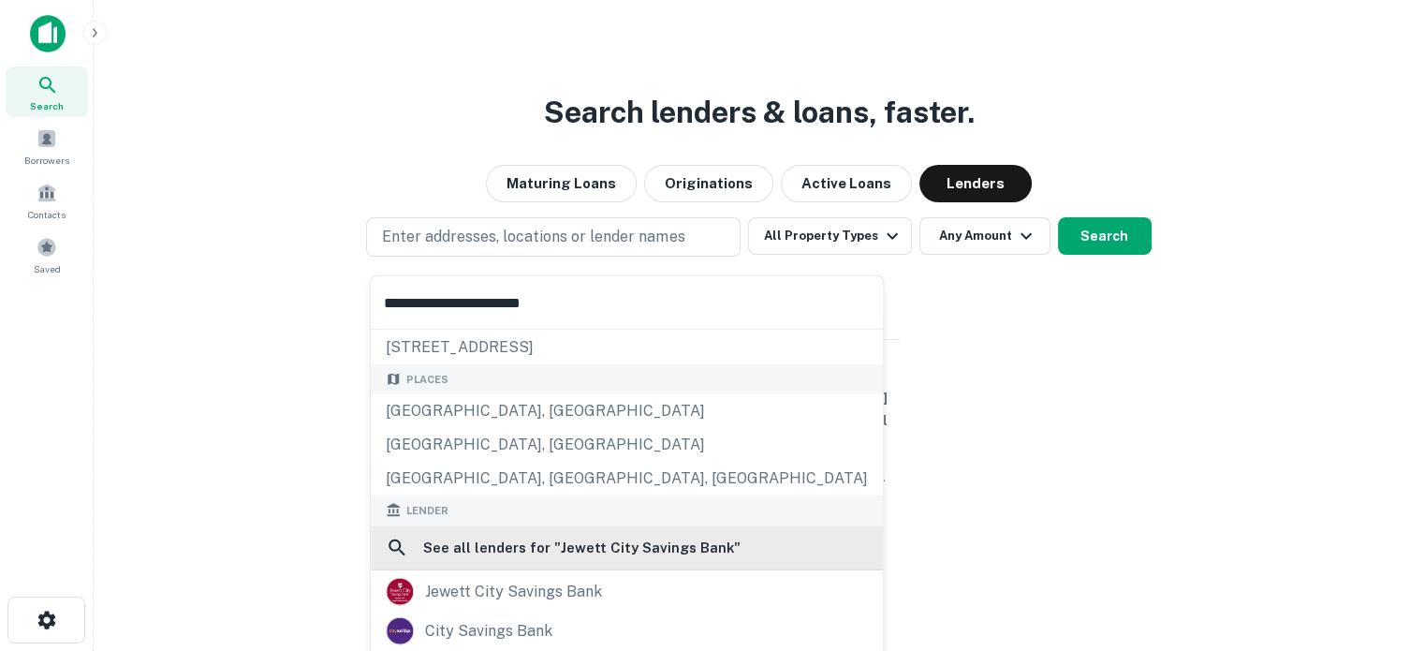
scroll to position [187, 0]
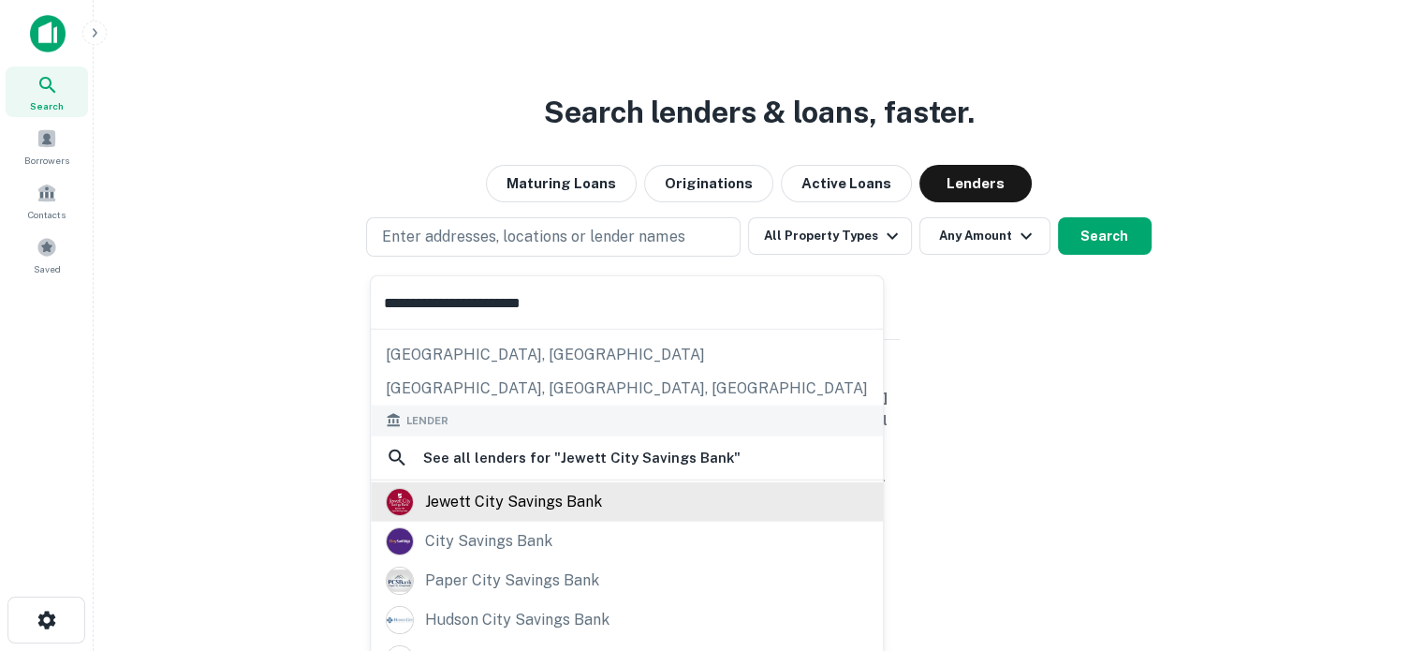
type input "**********"
click at [567, 508] on div "jewett city savings bank" at bounding box center [513, 501] width 177 height 28
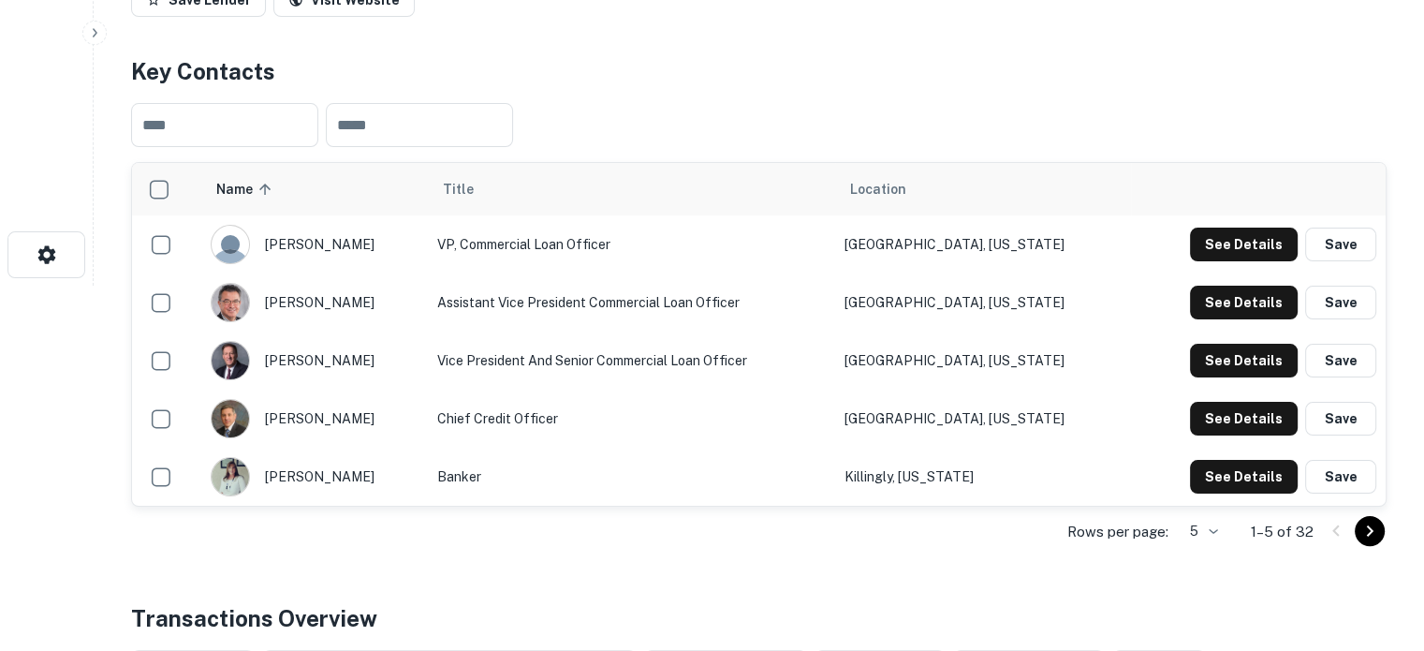
scroll to position [375, 0]
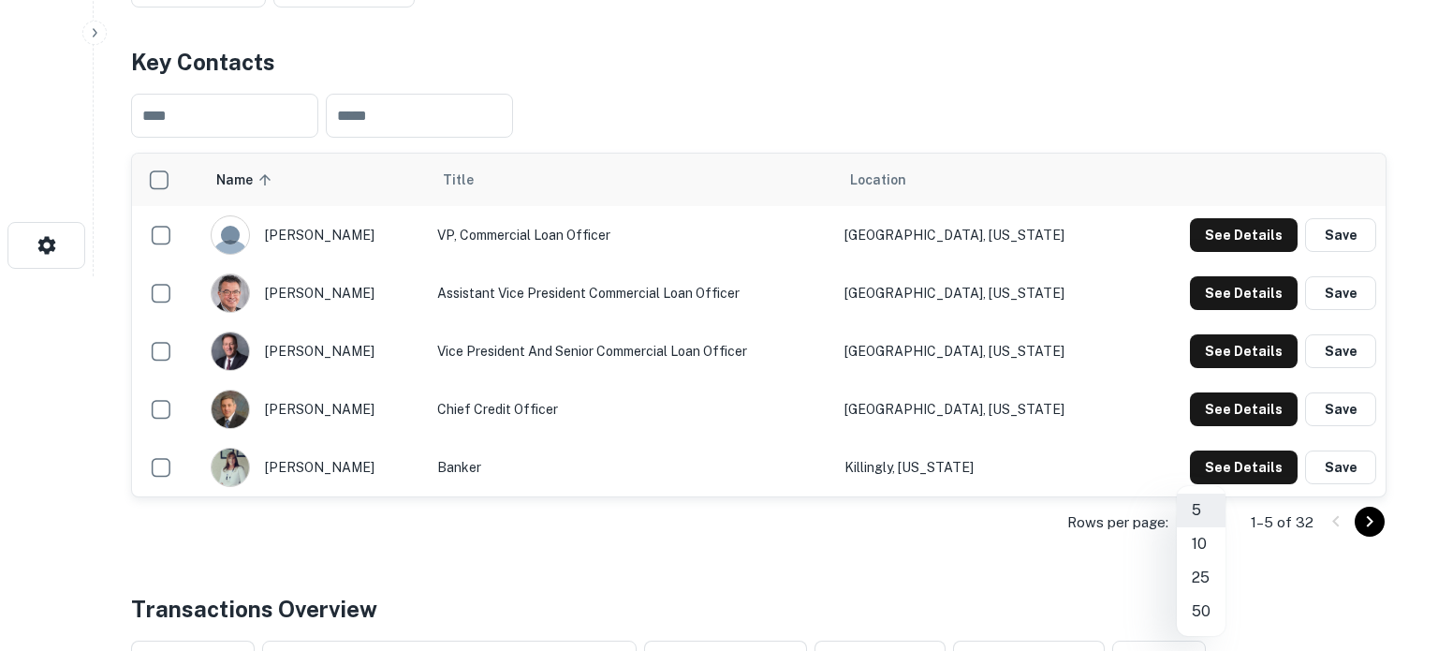
click at [1204, 615] on li "50" at bounding box center [1201, 612] width 49 height 34
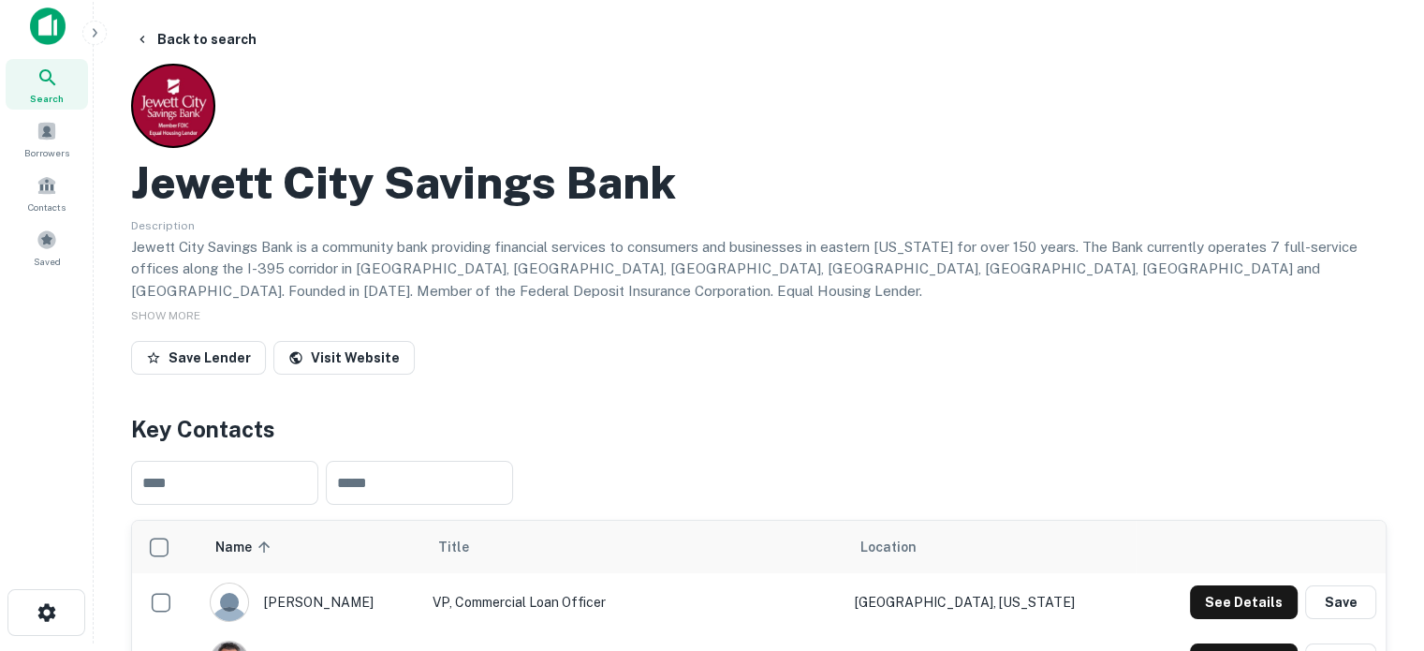
scroll to position [0, 0]
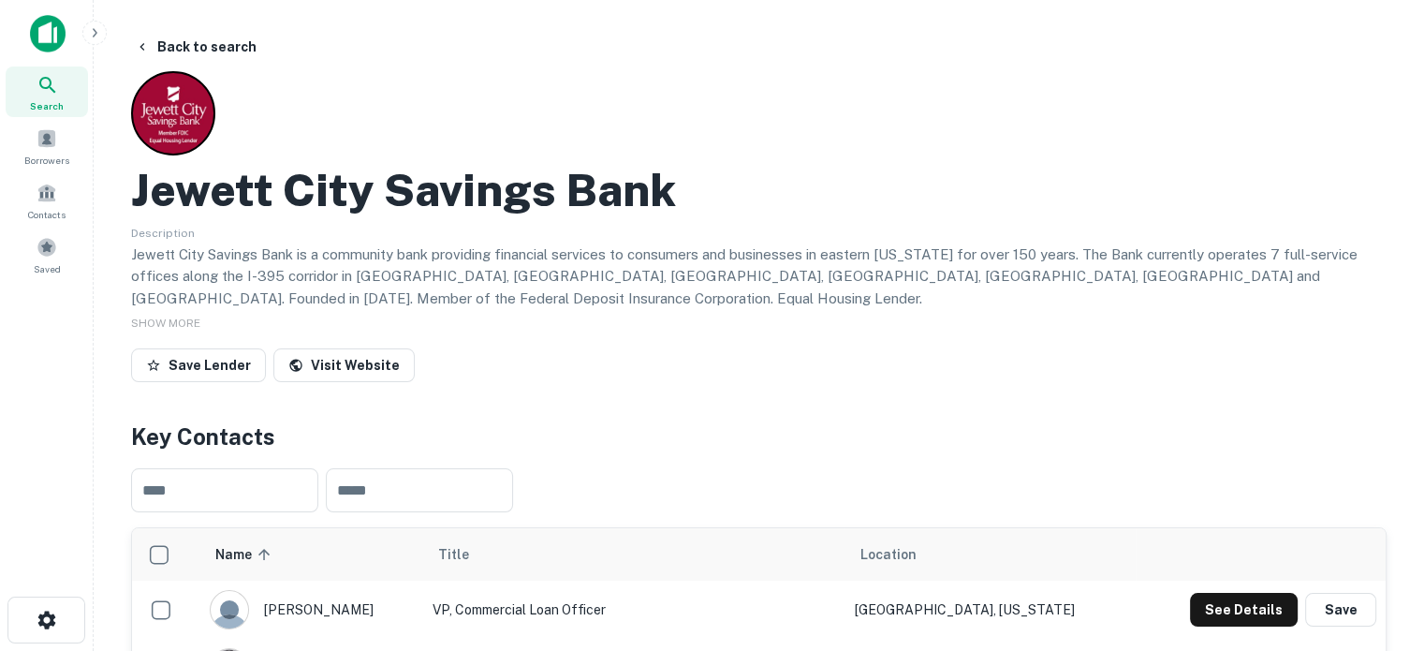
click at [47, 82] on icon at bounding box center [48, 85] width 22 height 22
